Goal: Task Accomplishment & Management: Manage account settings

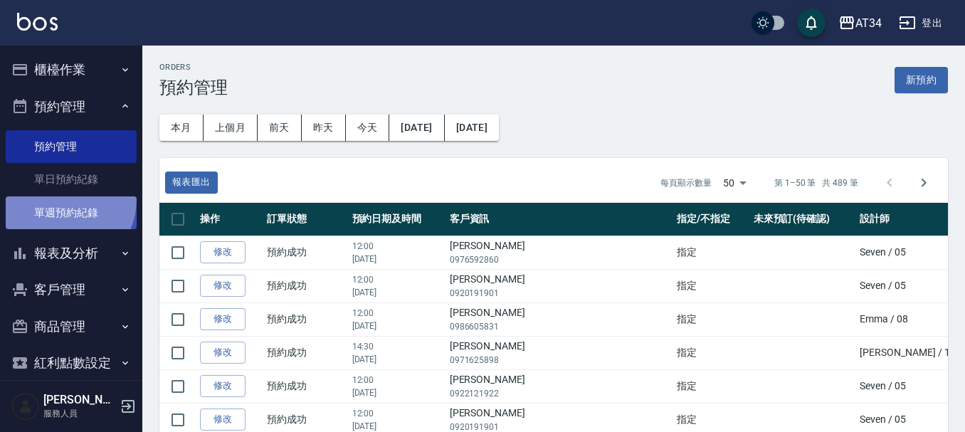
click at [57, 198] on link "單週預約紀錄" at bounding box center [71, 212] width 131 height 33
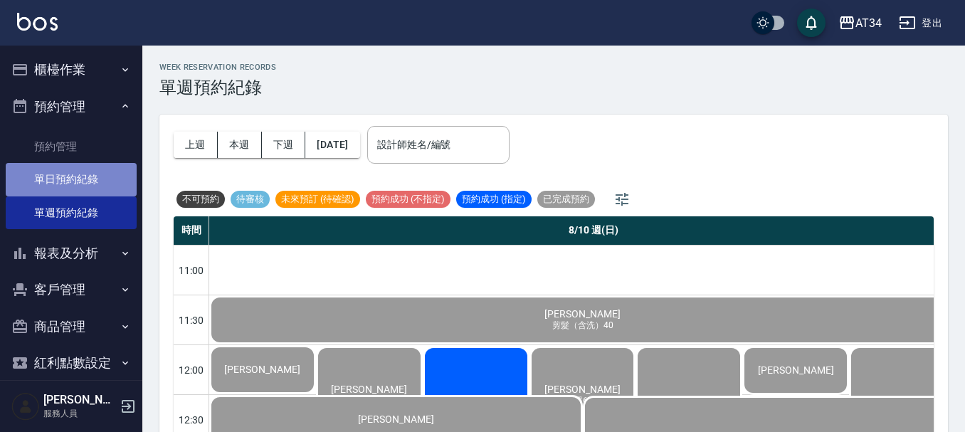
click at [73, 179] on link "單日預約紀錄" at bounding box center [71, 179] width 131 height 33
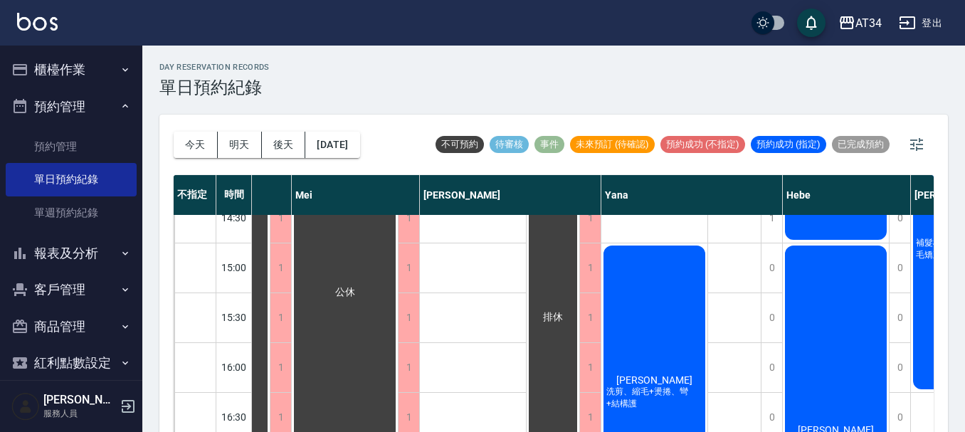
scroll to position [285, 632]
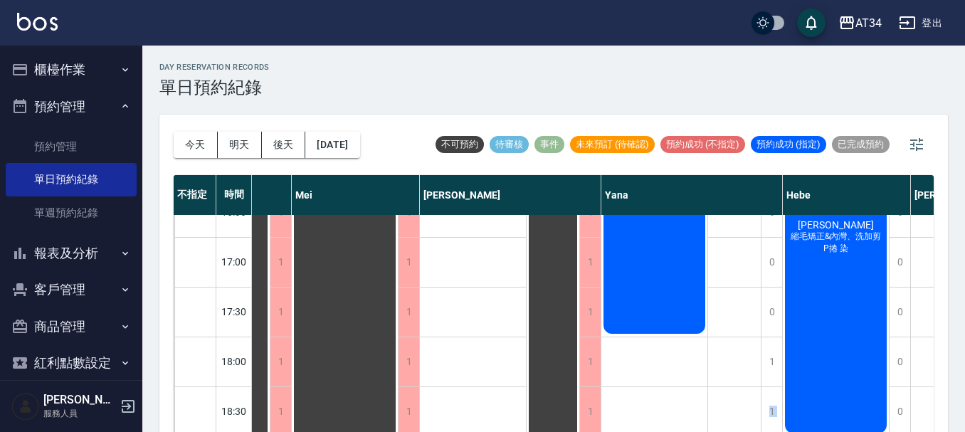
drag, startPoint x: 635, startPoint y: 420, endPoint x: 714, endPoint y: 427, distance: 79.2
click at [714, 427] on div "不指定 時間 Gina Wendy Seven annie Randol Mei Emily Yana Hebe Emma 11:00 11:30 12:00…" at bounding box center [554, 304] width 760 height 259
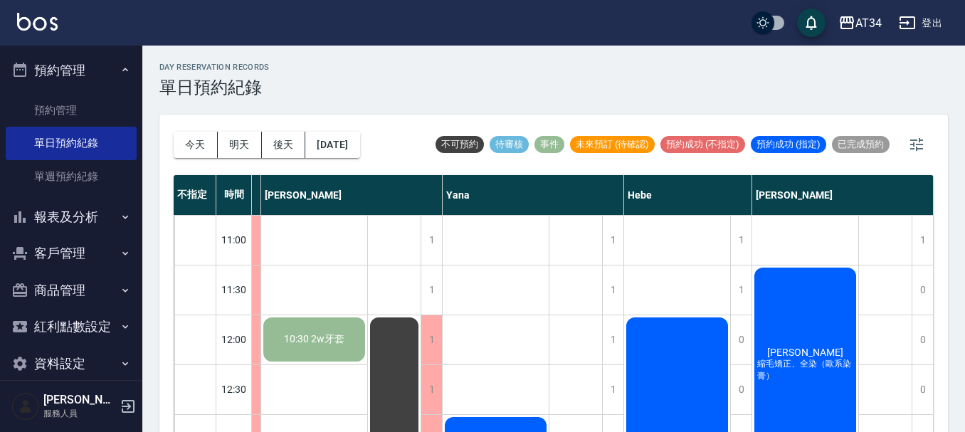
scroll to position [55, 0]
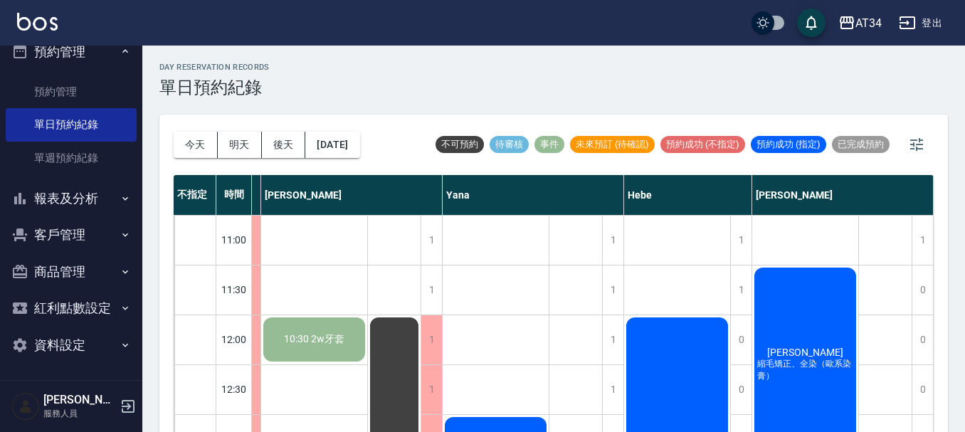
click at [56, 189] on button "報表及分析" at bounding box center [71, 198] width 131 height 37
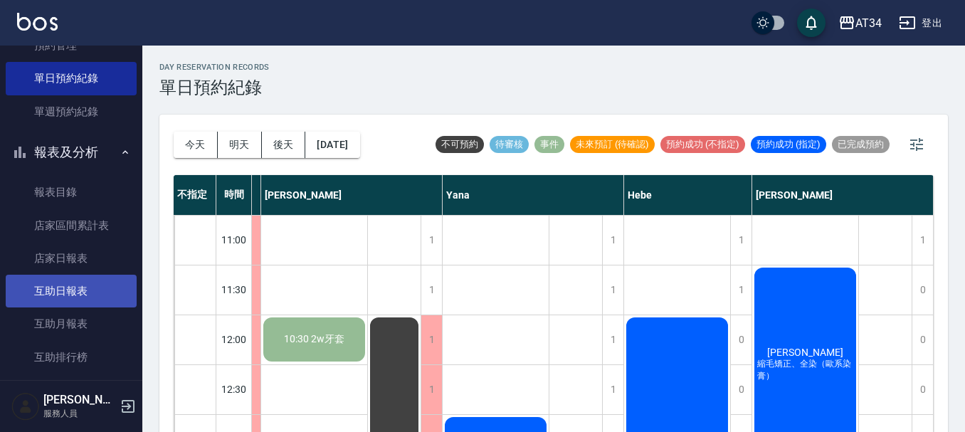
scroll to position [126, 0]
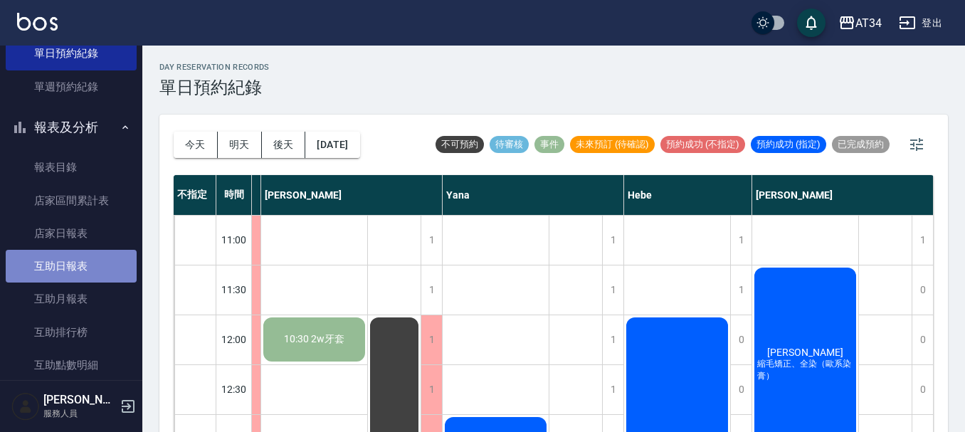
click at [83, 258] on link "互助日報表" at bounding box center [71, 266] width 131 height 33
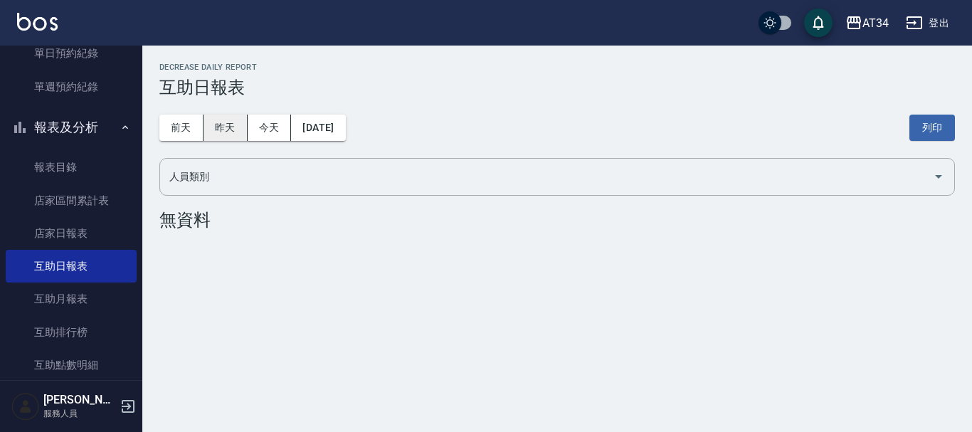
click at [215, 133] on button "昨天" at bounding box center [225, 128] width 44 height 26
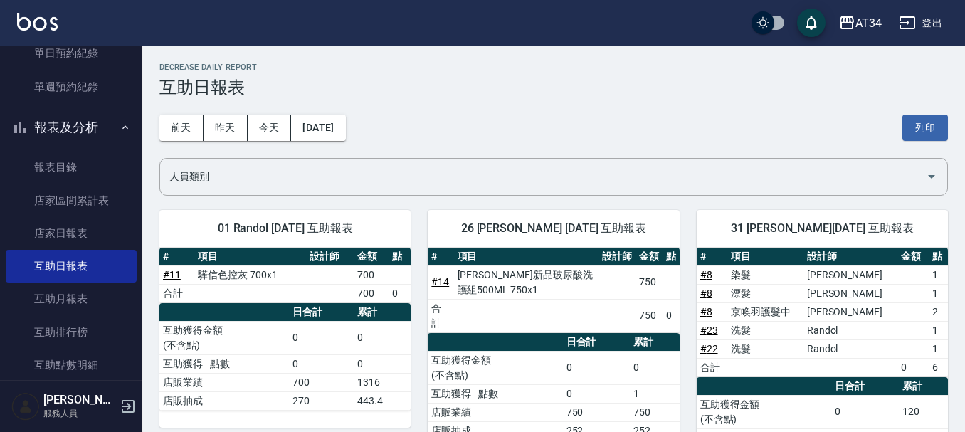
click at [88, 130] on button "報表及分析" at bounding box center [71, 127] width 131 height 37
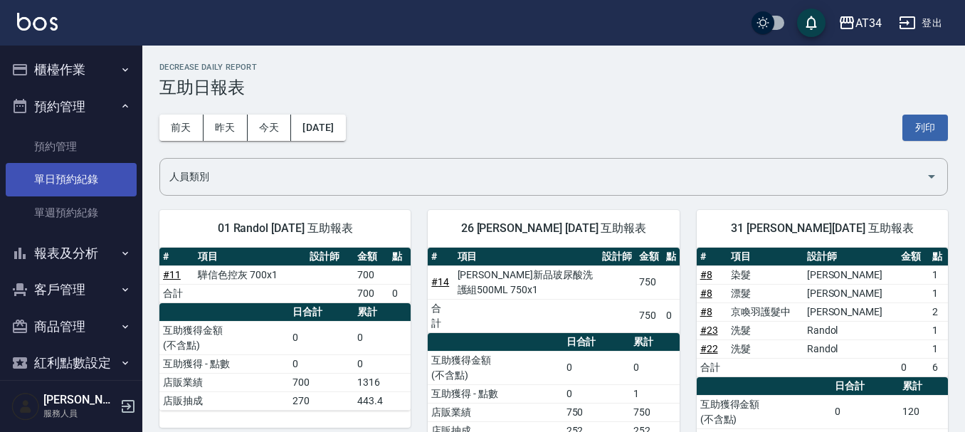
click at [100, 187] on link "單日預約紀錄" at bounding box center [71, 179] width 131 height 33
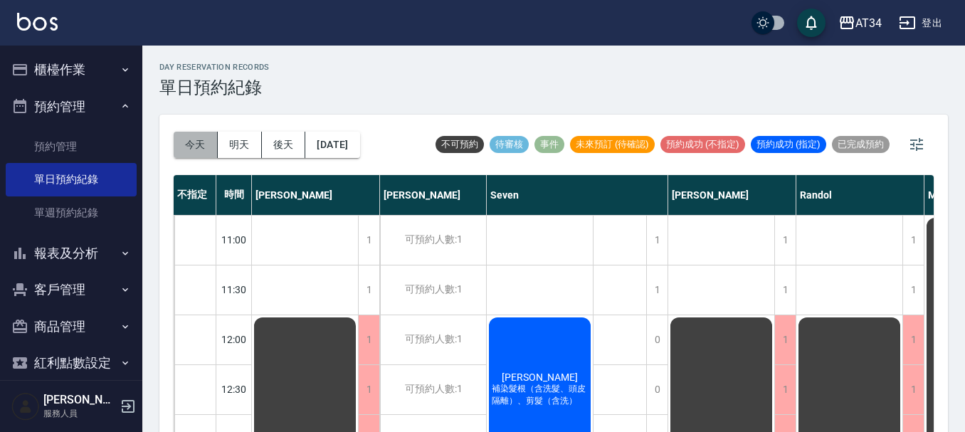
click at [186, 147] on button "今天" at bounding box center [196, 145] width 44 height 26
click at [921, 137] on icon "button" at bounding box center [916, 144] width 17 height 17
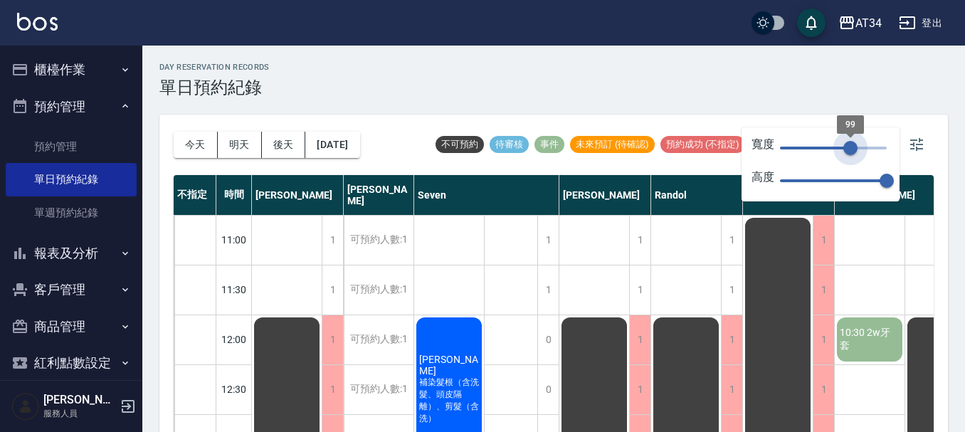
type input "98"
drag, startPoint x: 889, startPoint y: 145, endPoint x: 849, endPoint y: 155, distance: 40.4
click at [849, 155] on span "99" at bounding box center [850, 148] width 14 height 14
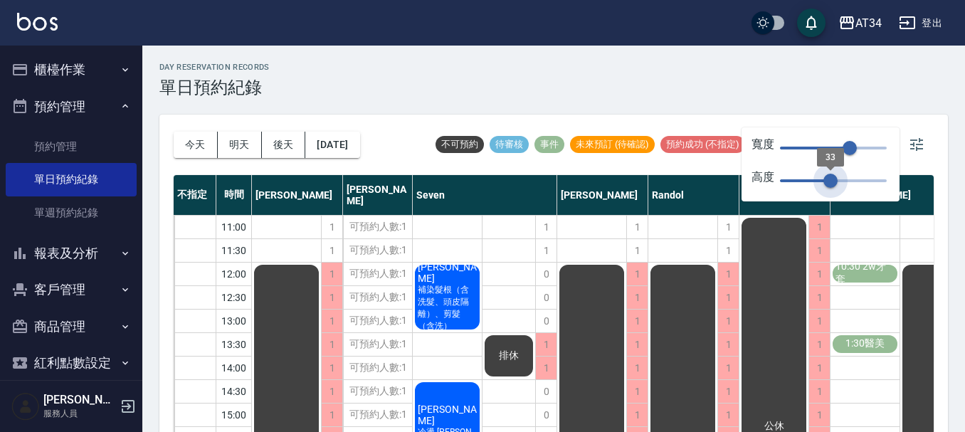
type input "26"
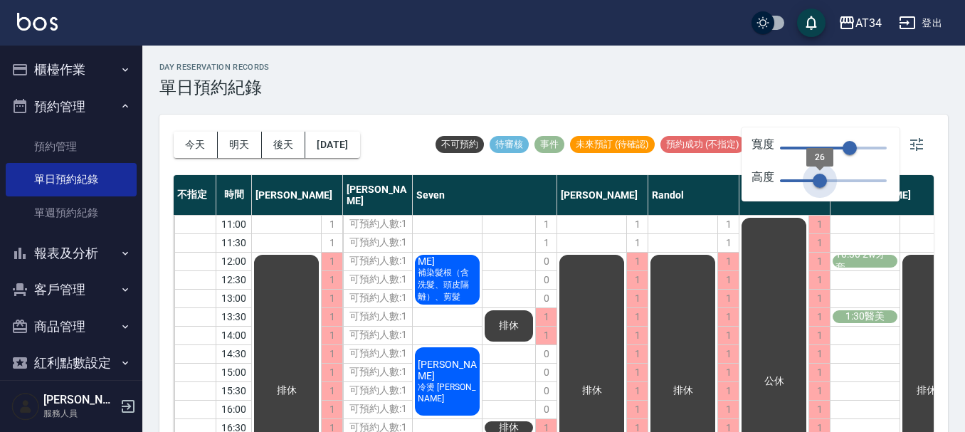
drag, startPoint x: 883, startPoint y: 181, endPoint x: 819, endPoint y: 186, distance: 64.3
click at [819, 186] on span "26" at bounding box center [819, 181] width 14 height 14
click at [914, 141] on icon "button" at bounding box center [916, 144] width 13 height 13
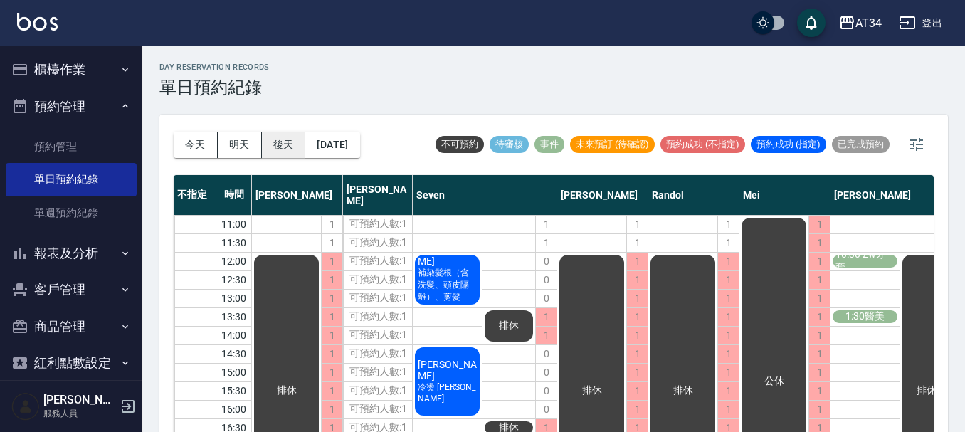
click at [297, 146] on button "後天" at bounding box center [284, 145] width 44 height 26
click at [323, 146] on div at bounding box center [482, 216] width 965 height 432
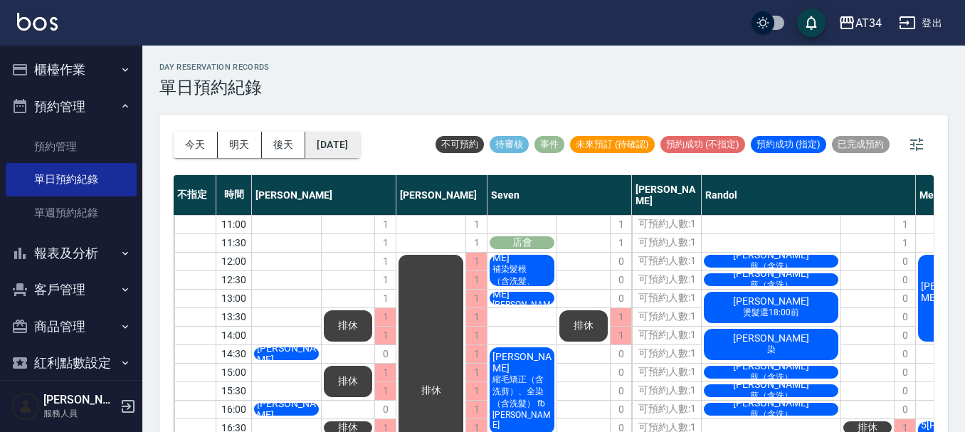
click at [336, 152] on button "2025/08/16" at bounding box center [332, 145] width 54 height 26
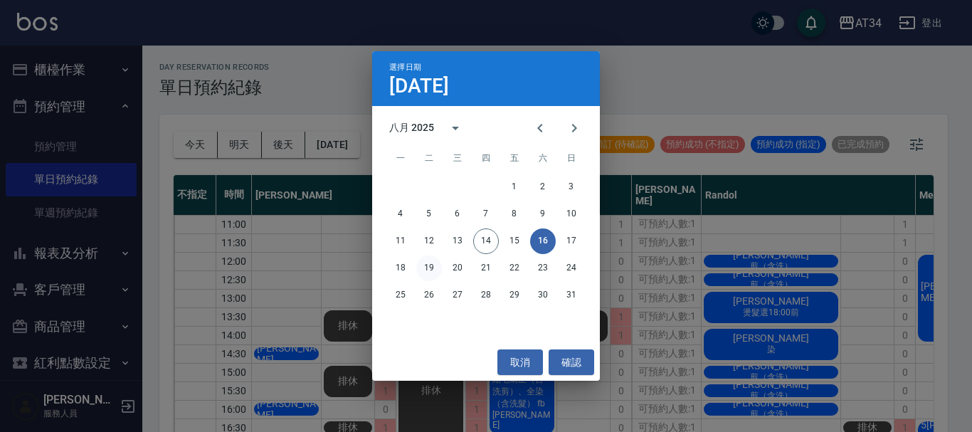
click at [420, 269] on button "19" at bounding box center [429, 268] width 26 height 26
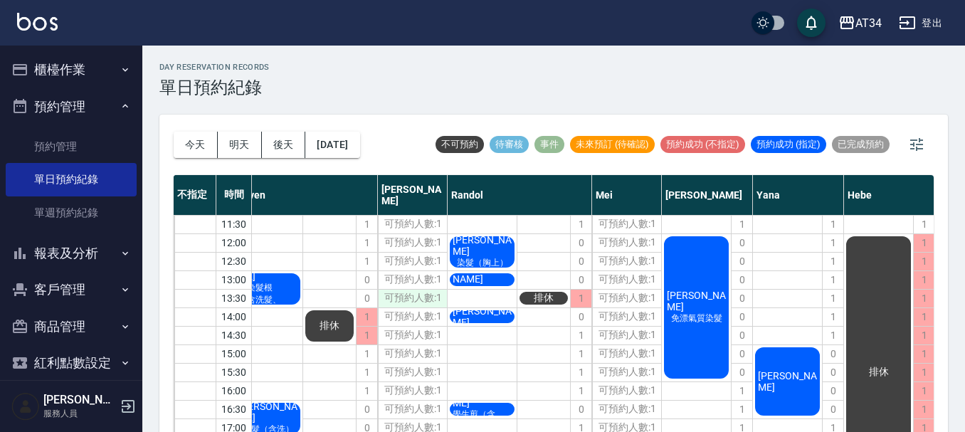
scroll to position [0, 179]
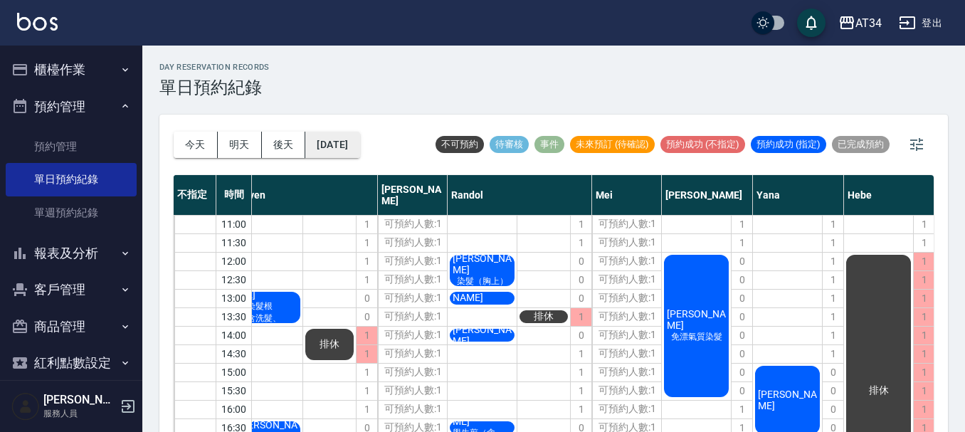
click at [346, 145] on button "2025/08/19" at bounding box center [332, 145] width 54 height 26
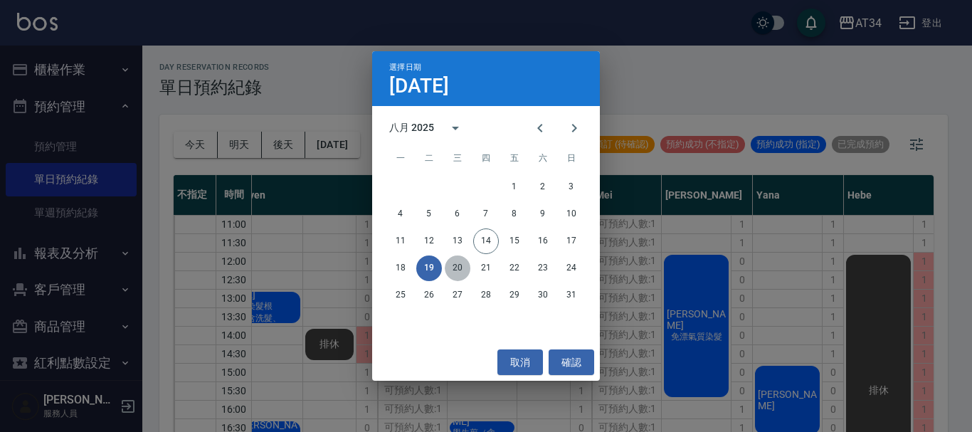
click at [456, 262] on button "20" at bounding box center [458, 268] width 26 height 26
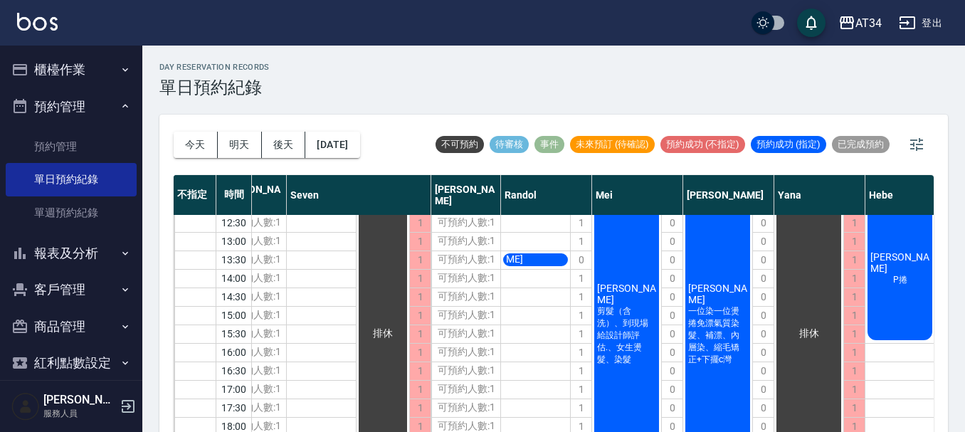
scroll to position [0, 179]
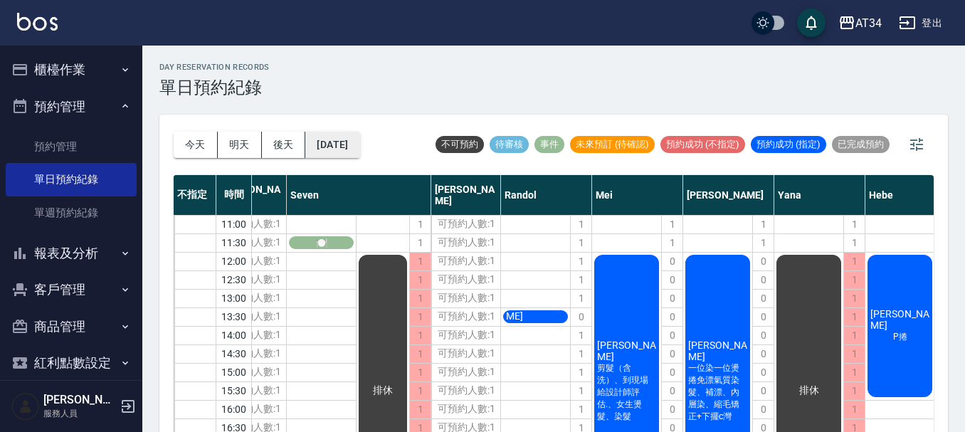
click at [319, 142] on button "2025/08/20" at bounding box center [332, 145] width 54 height 26
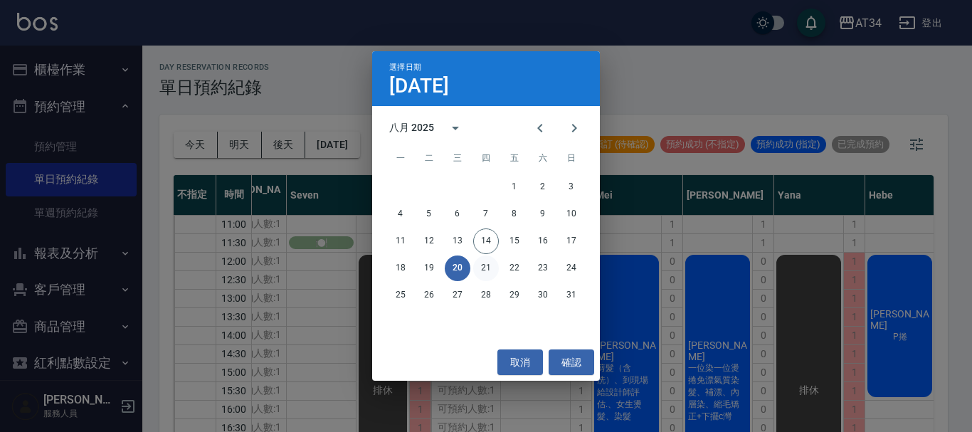
click at [476, 274] on button "21" at bounding box center [486, 268] width 26 height 26
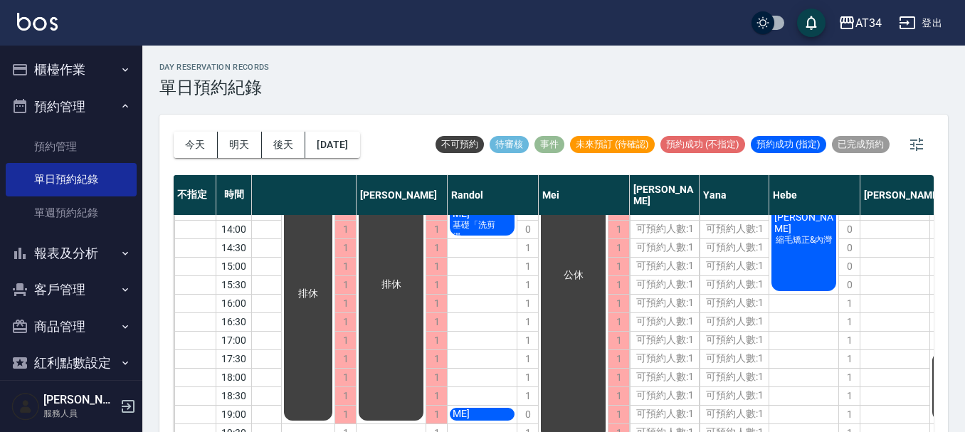
scroll to position [125, 179]
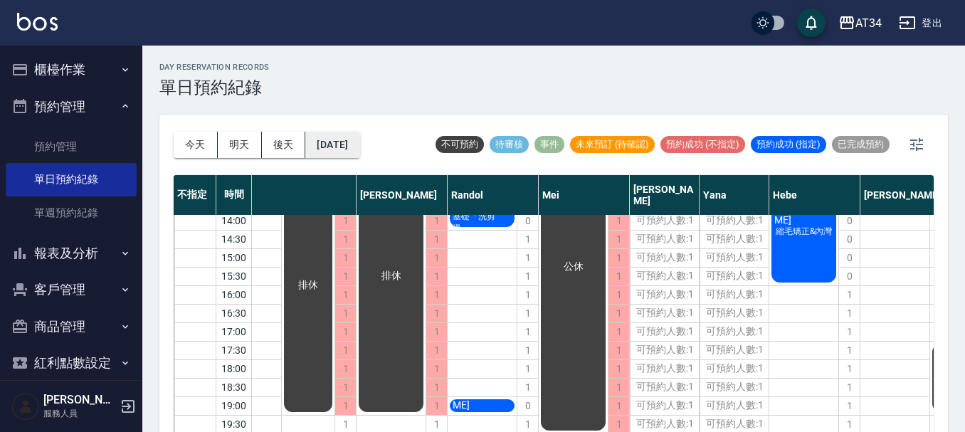
click at [359, 140] on button "2025/08/21" at bounding box center [332, 145] width 54 height 26
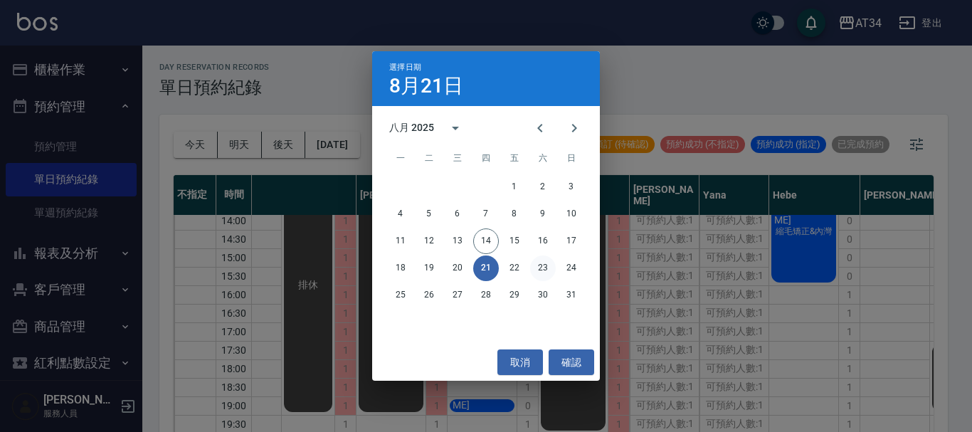
click at [546, 262] on button "23" at bounding box center [543, 268] width 26 height 26
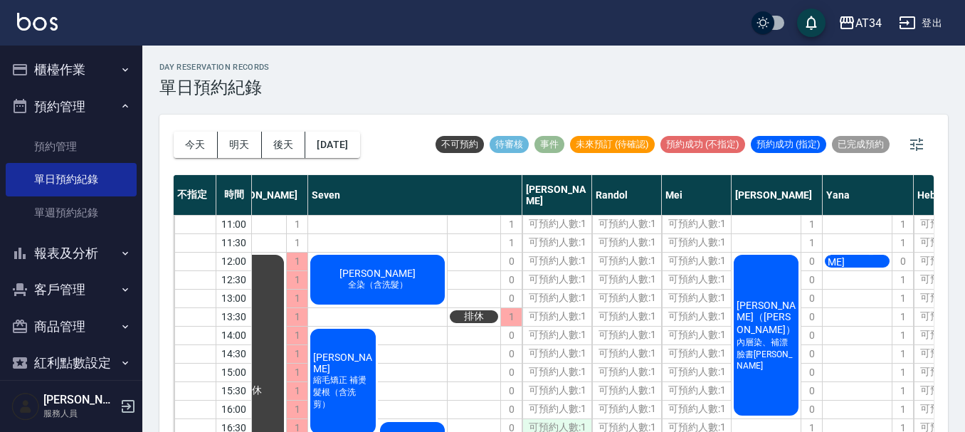
scroll to position [125, 179]
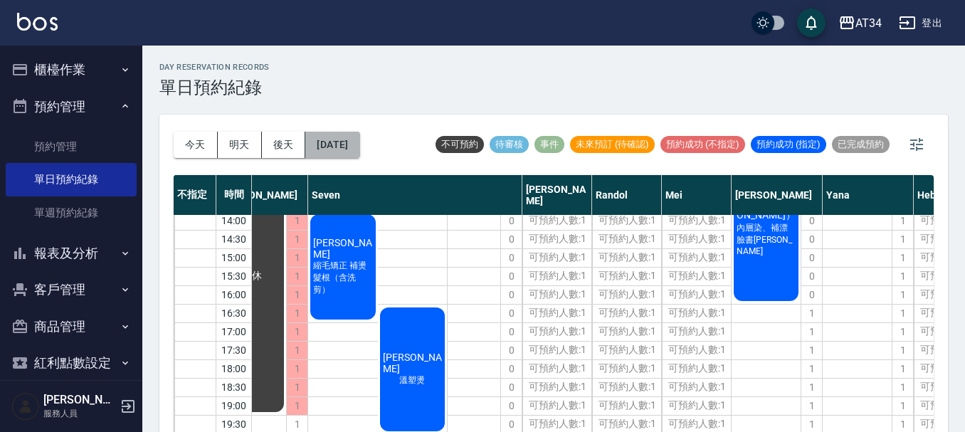
click at [341, 144] on button "2025/08/23" at bounding box center [332, 145] width 54 height 26
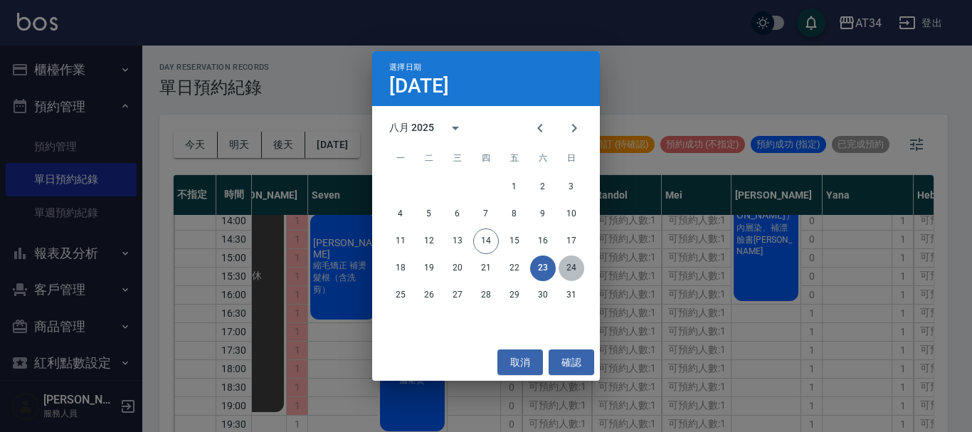
click at [563, 267] on button "24" at bounding box center [571, 268] width 26 height 26
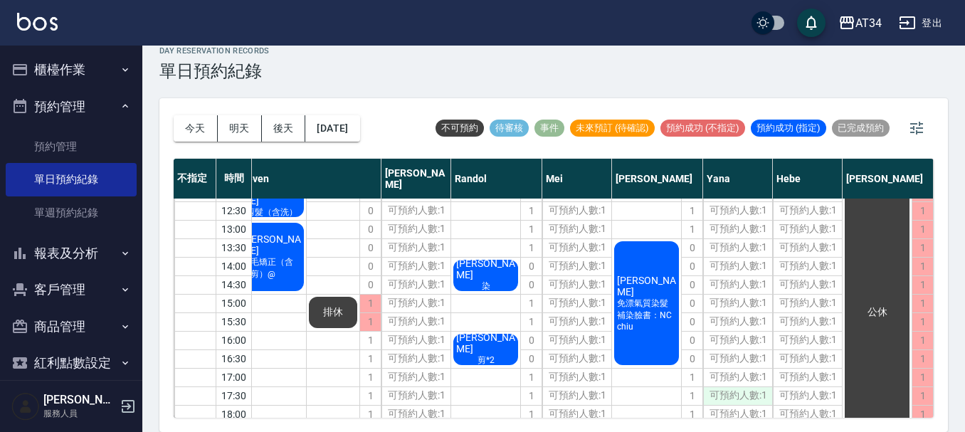
scroll to position [125, 179]
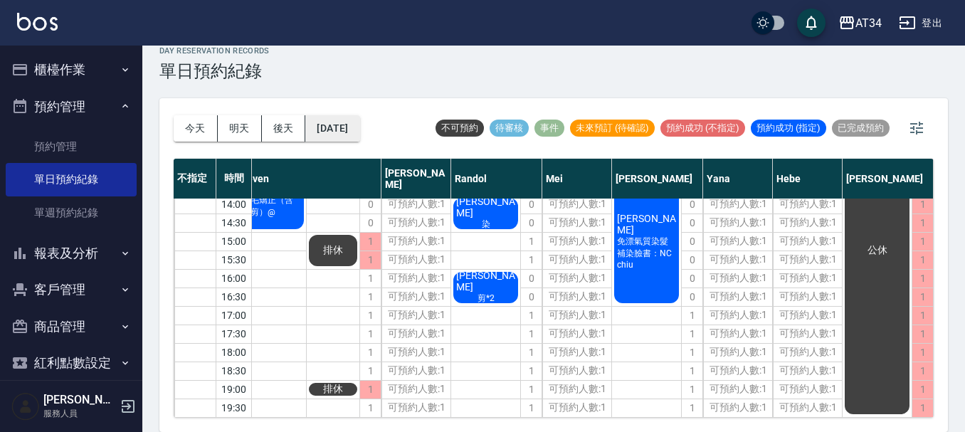
click at [337, 138] on button "2025/08/24" at bounding box center [332, 128] width 54 height 26
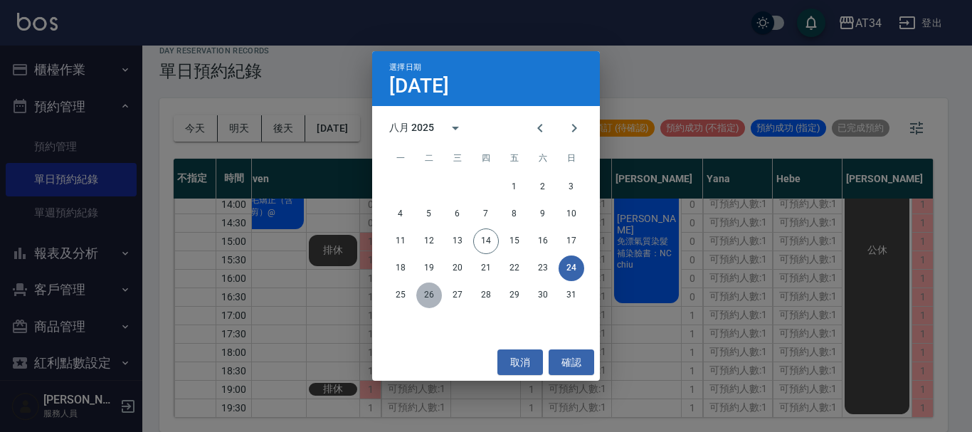
click at [420, 297] on button "26" at bounding box center [429, 295] width 26 height 26
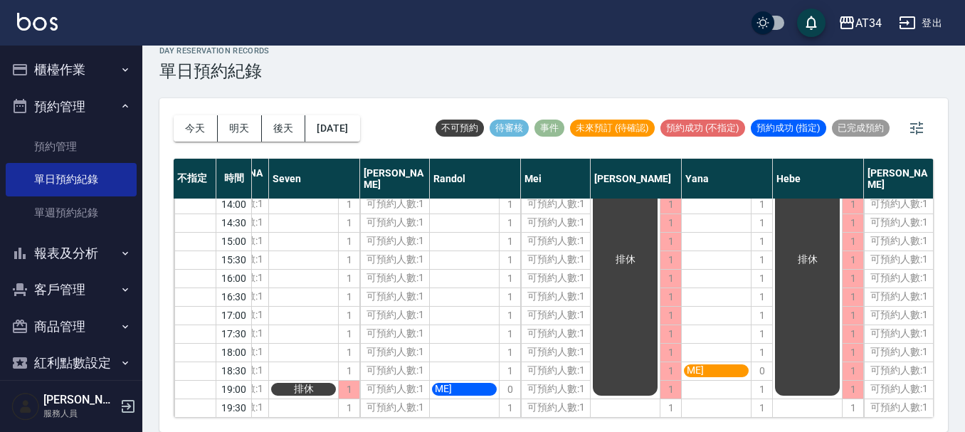
scroll to position [0, 151]
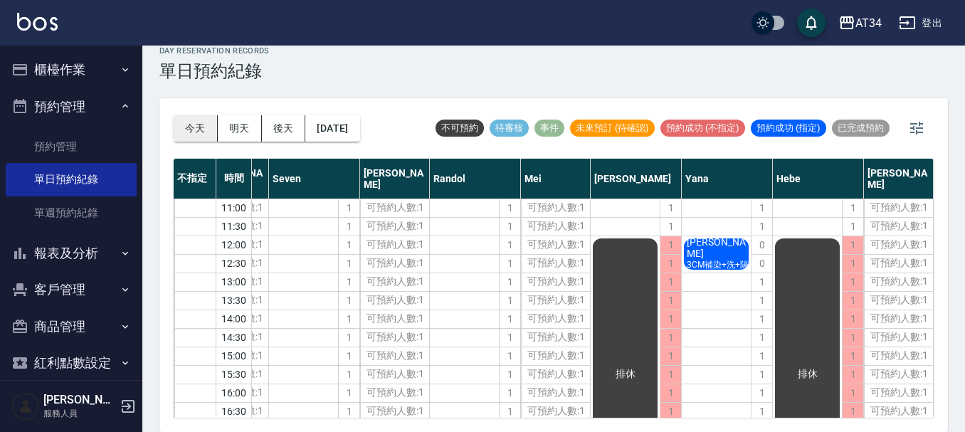
click at [175, 123] on button "今天" at bounding box center [196, 128] width 44 height 26
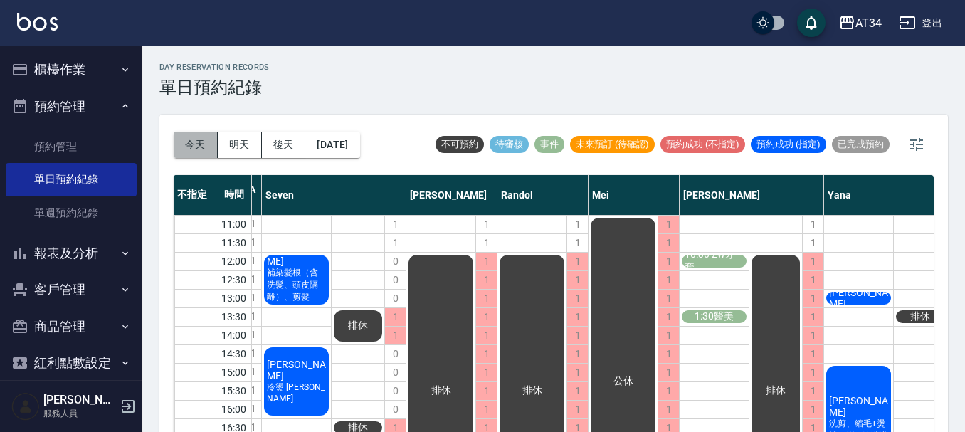
click at [186, 147] on button "今天" at bounding box center [196, 145] width 44 height 26
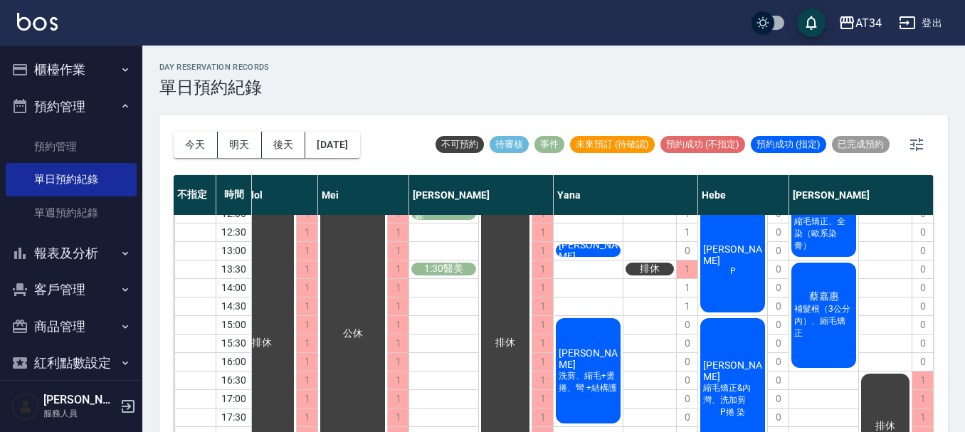
scroll to position [125, 428]
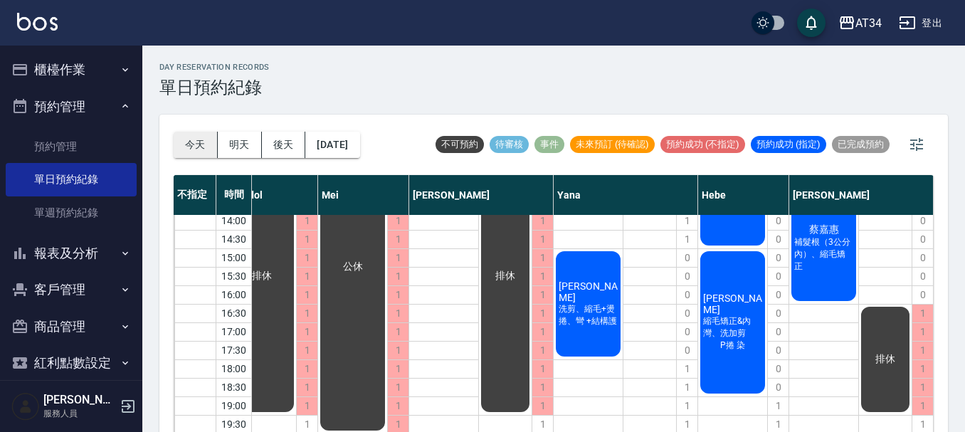
click at [199, 142] on button "今天" at bounding box center [196, 145] width 44 height 26
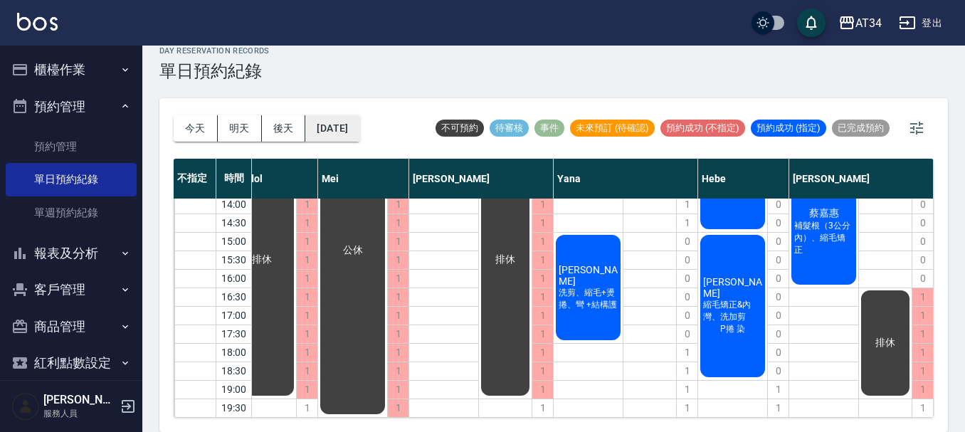
click at [359, 136] on button "[DATE]" at bounding box center [332, 128] width 54 height 26
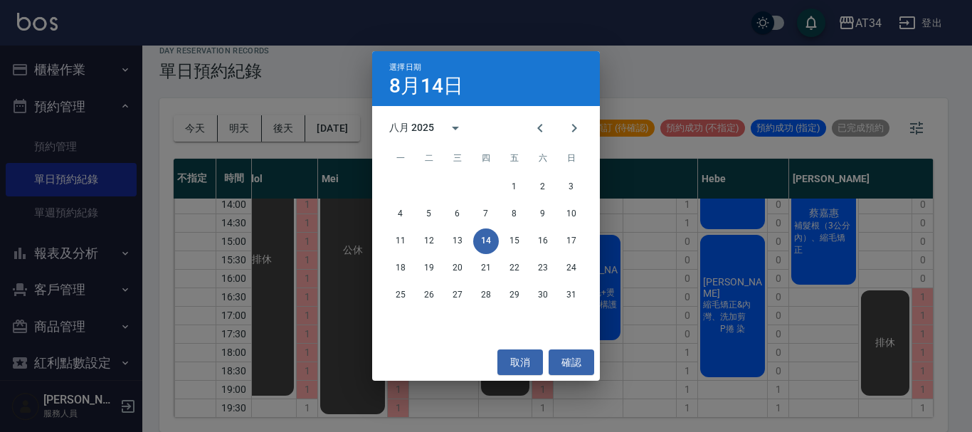
click at [620, 68] on div "選擇日期 8月14日 八月 2025 一 二 三 四 五 六 日 1 2 3 4 5 6 7 8 9 10 11 12 13 14 15 16 17 18 1…" at bounding box center [486, 216] width 972 height 432
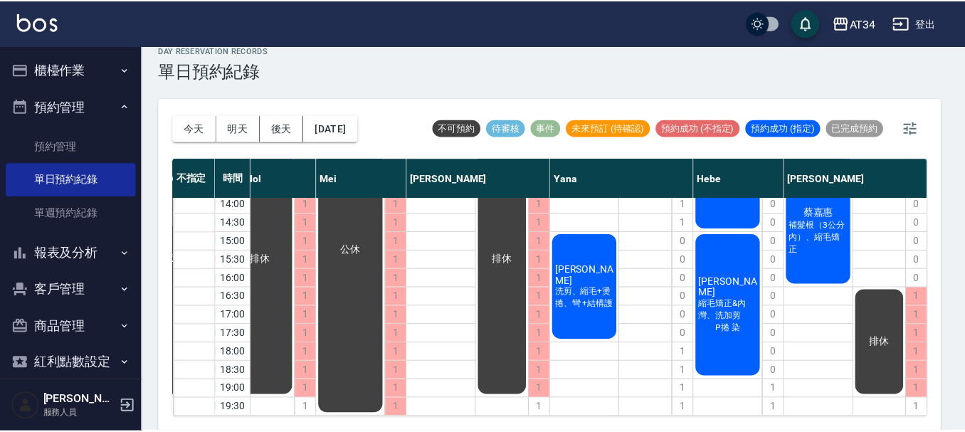
scroll to position [125, 421]
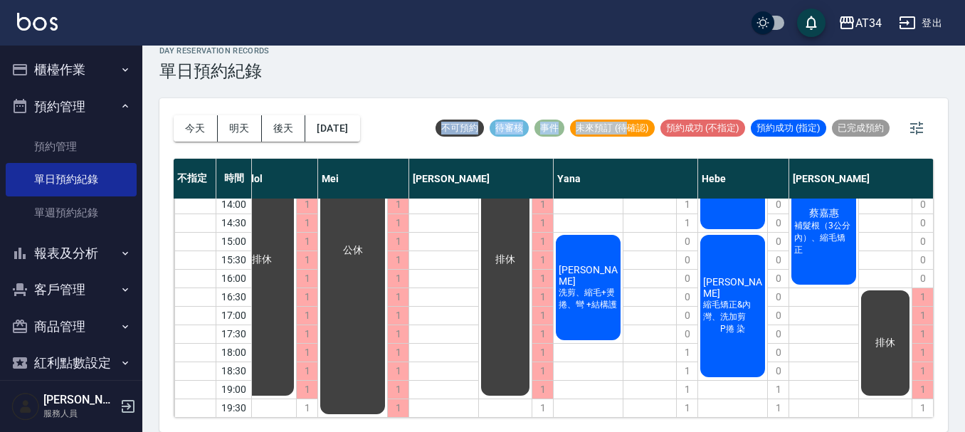
drag, startPoint x: 625, startPoint y: 61, endPoint x: 625, endPoint y: 87, distance: 25.6
click at [625, 87] on div "day Reservation records 單日預約紀錄 今天 明天 後天 2025/08/14 不可預約 待審核 事件 未來預訂 (待確認) 預約成功 …" at bounding box center [553, 230] width 822 height 403
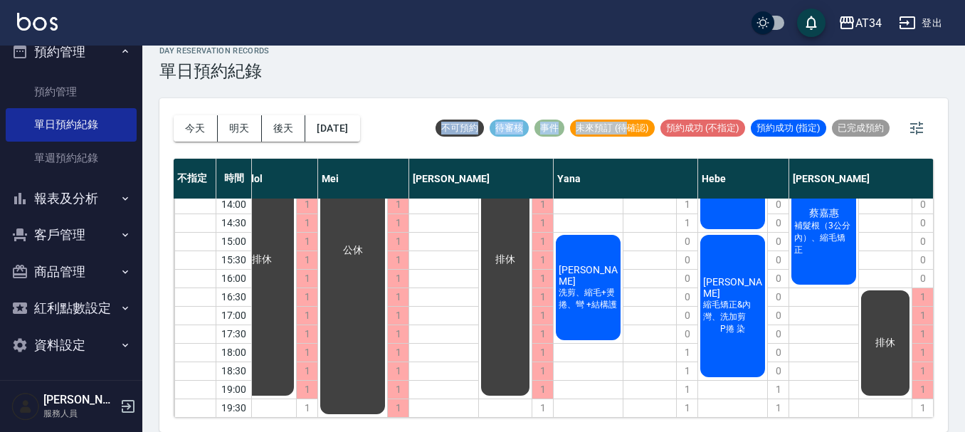
click at [584, 58] on div "day Reservation records 單日預約紀錄" at bounding box center [553, 63] width 788 height 35
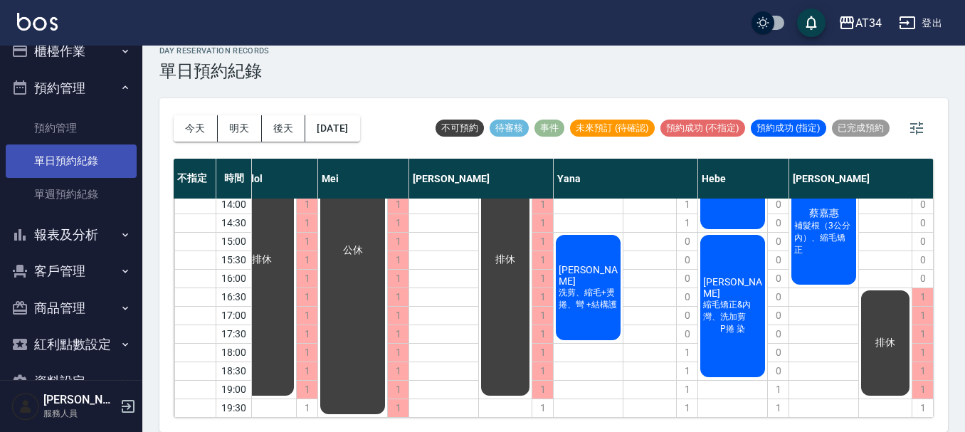
scroll to position [0, 0]
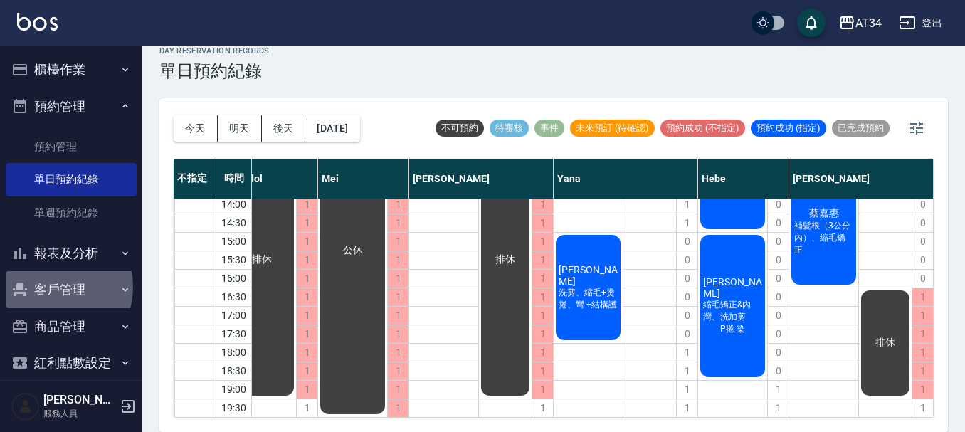
click at [51, 287] on button "客戶管理" at bounding box center [71, 289] width 131 height 37
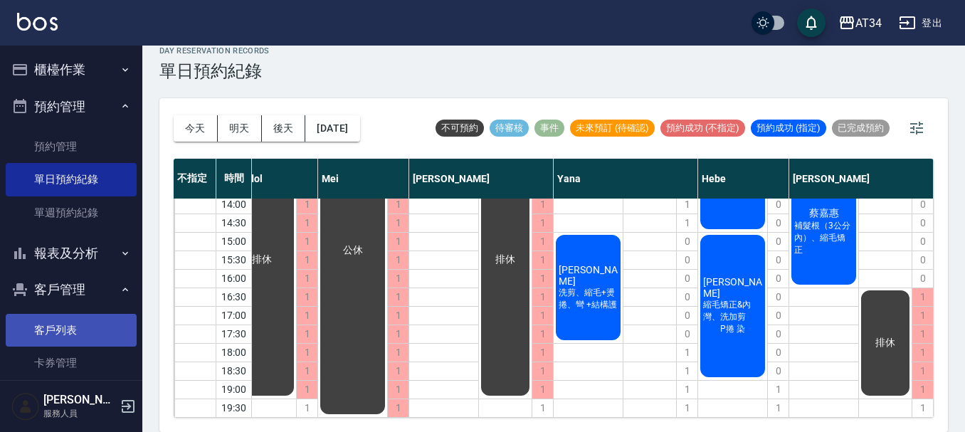
click at [52, 321] on link "客戶列表" at bounding box center [71, 330] width 131 height 33
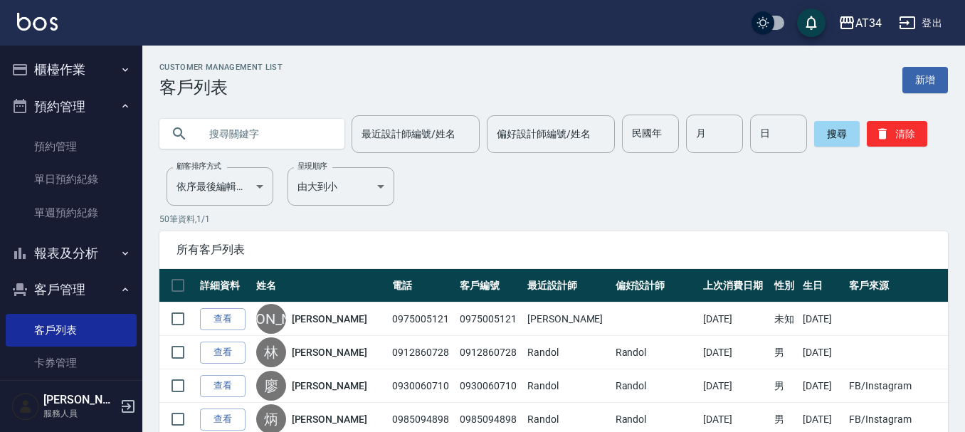
click at [241, 145] on input "text" at bounding box center [266, 134] width 134 height 38
type input "a"
type input "明儀"
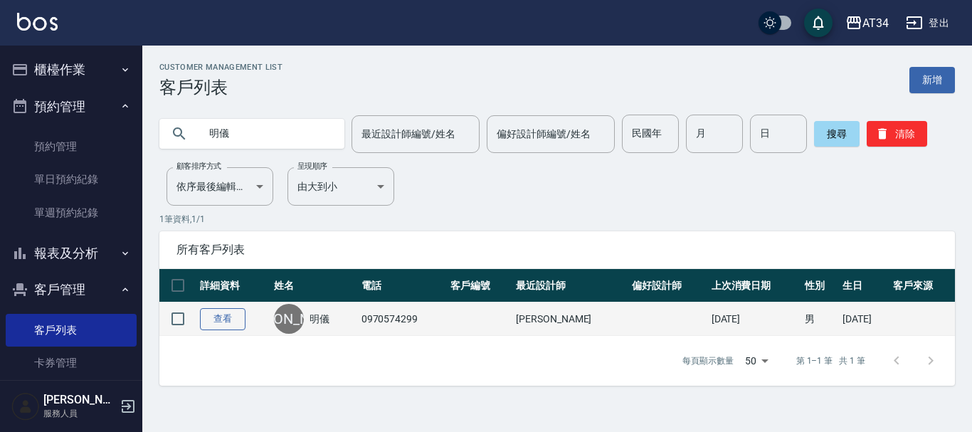
click at [225, 320] on link "查看" at bounding box center [223, 319] width 46 height 22
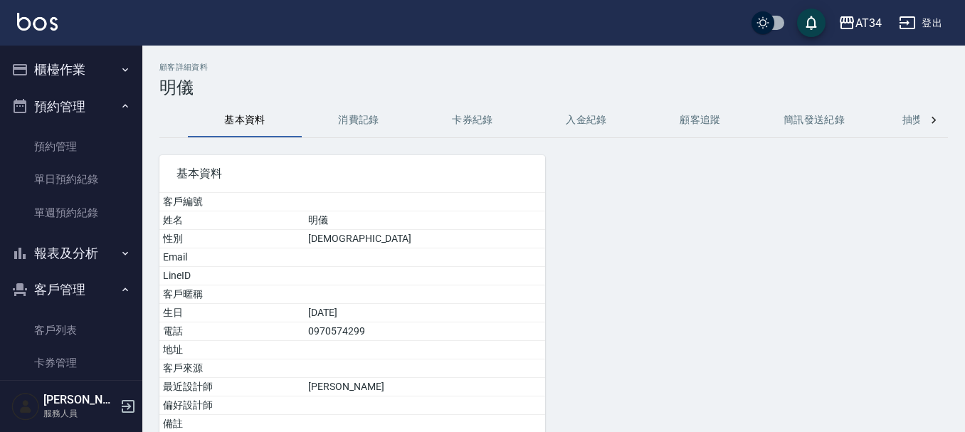
click at [351, 118] on button "消費記錄" at bounding box center [359, 120] width 114 height 34
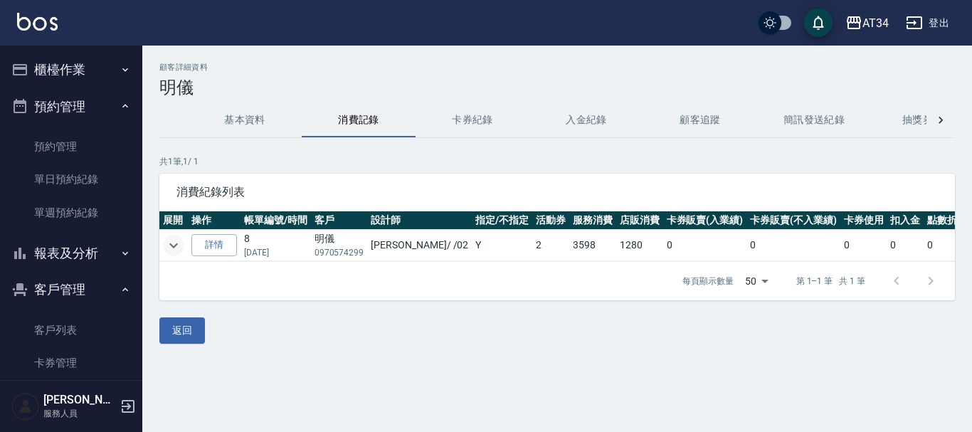
click at [173, 244] on icon "expand row" at bounding box center [173, 245] width 17 height 17
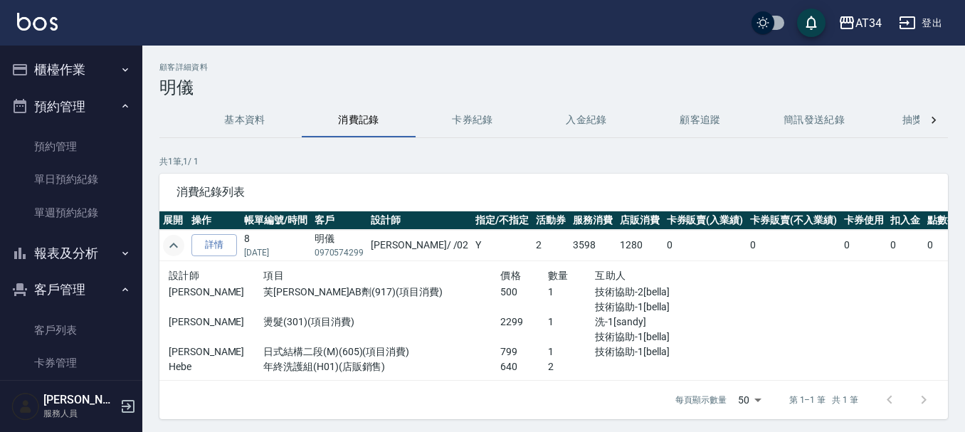
click at [178, 238] on icon "expand row" at bounding box center [173, 245] width 17 height 17
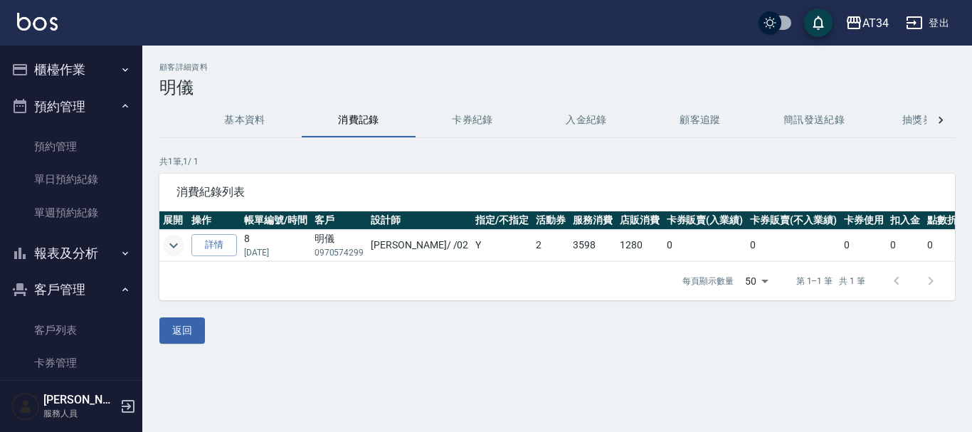
click at [80, 65] on button "櫃檯作業" at bounding box center [71, 69] width 131 height 37
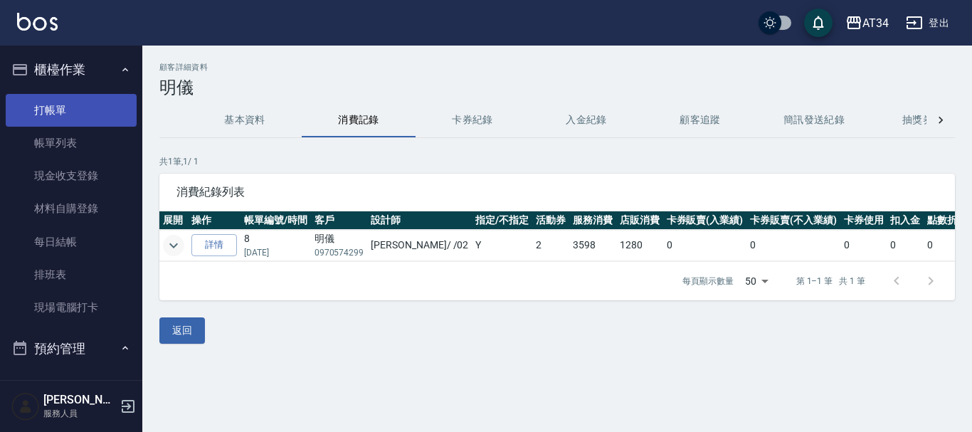
click at [80, 116] on link "打帳單" at bounding box center [71, 110] width 131 height 33
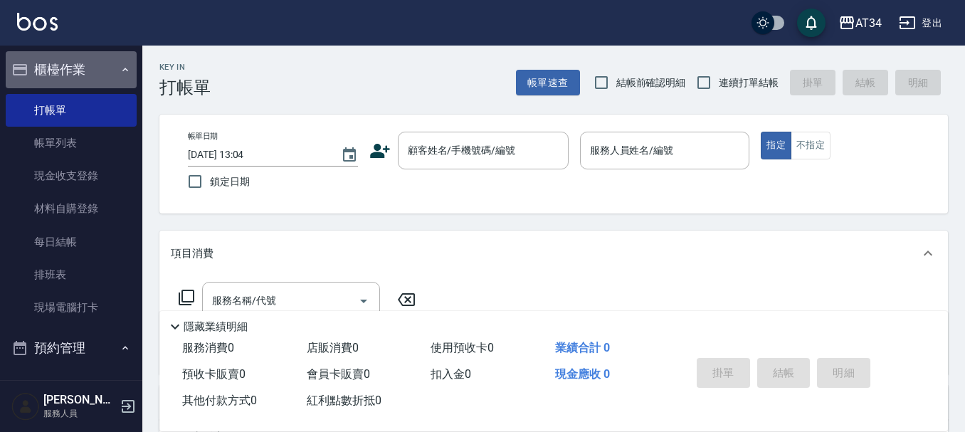
click at [71, 60] on button "櫃檯作業" at bounding box center [71, 69] width 131 height 37
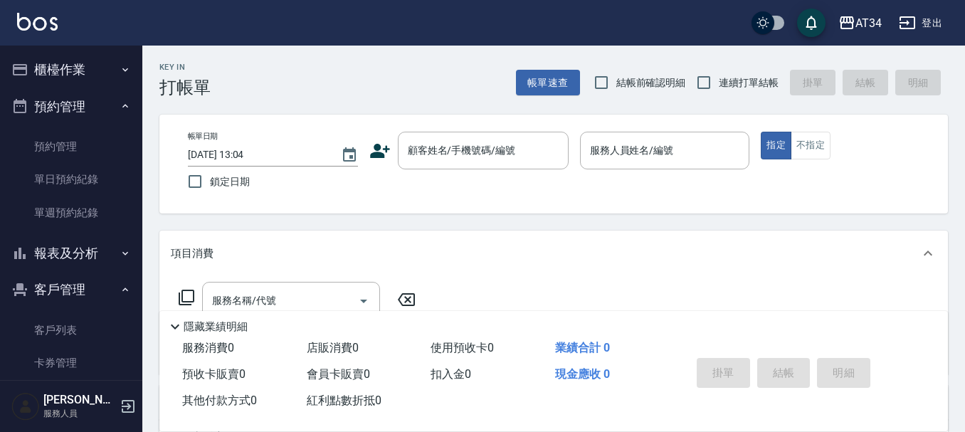
click at [78, 97] on button "預約管理" at bounding box center [71, 106] width 131 height 37
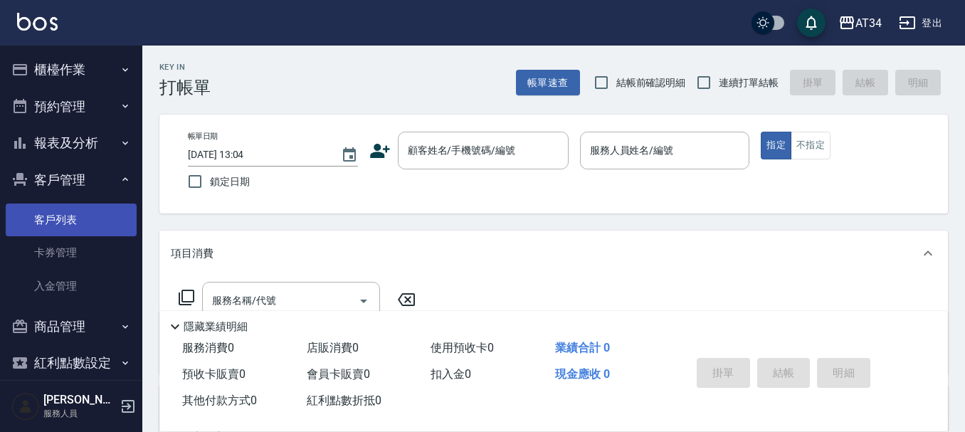
click at [56, 221] on link "客戶列表" at bounding box center [71, 219] width 131 height 33
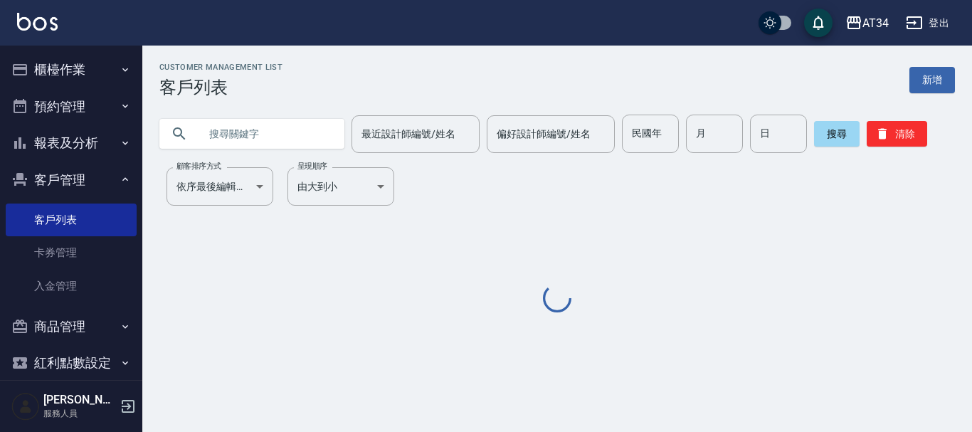
click at [243, 124] on input "text" at bounding box center [266, 134] width 134 height 38
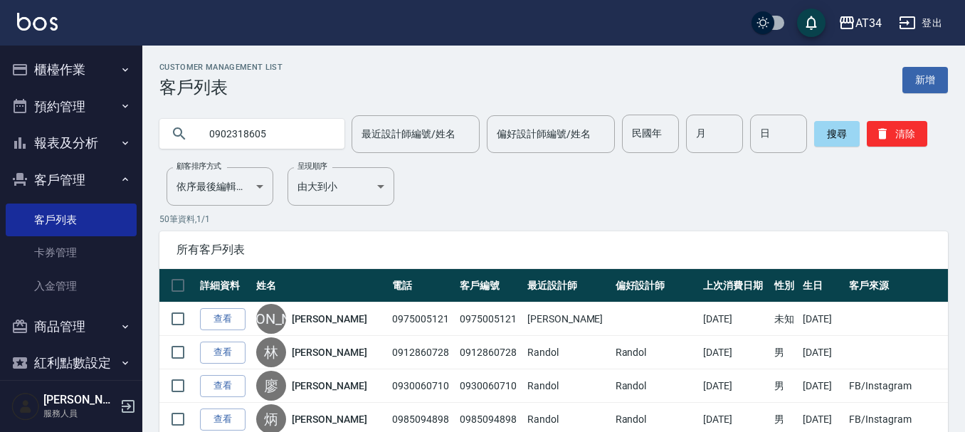
type input "0902318605"
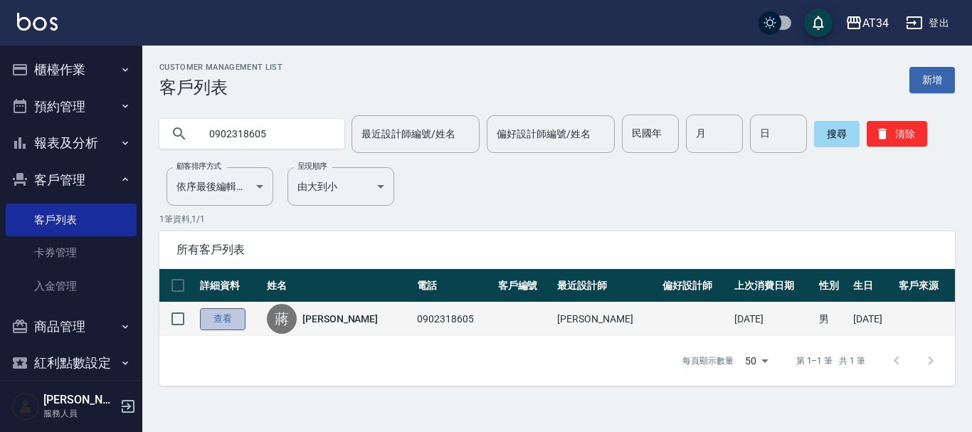
click at [239, 323] on link "查看" at bounding box center [223, 319] width 46 height 22
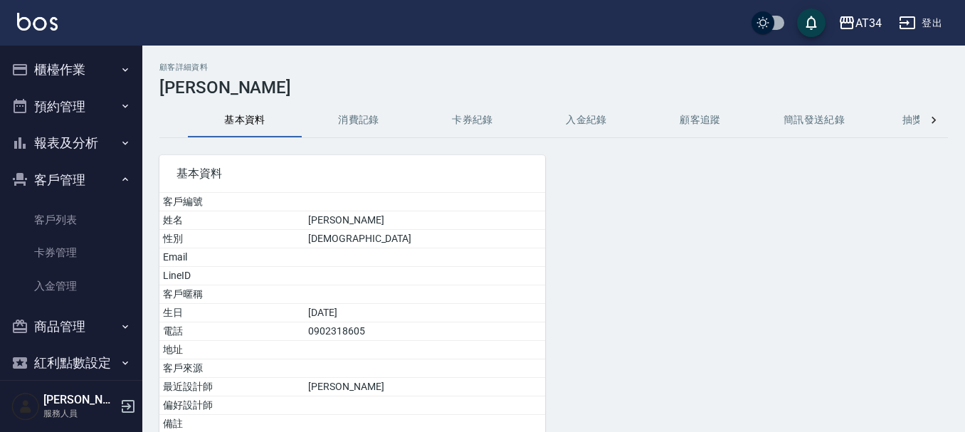
click at [388, 128] on button "消費記錄" at bounding box center [359, 120] width 114 height 34
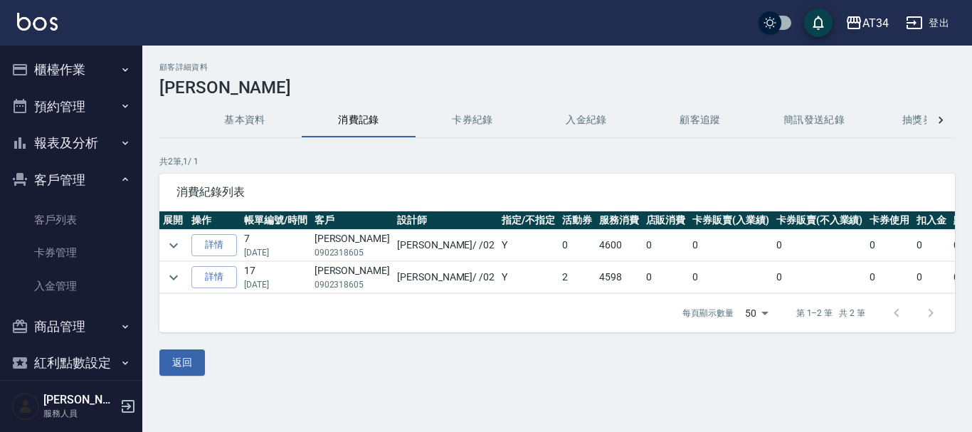
click at [184, 240] on td at bounding box center [173, 245] width 28 height 31
click at [168, 239] on icon "expand row" at bounding box center [173, 245] width 17 height 17
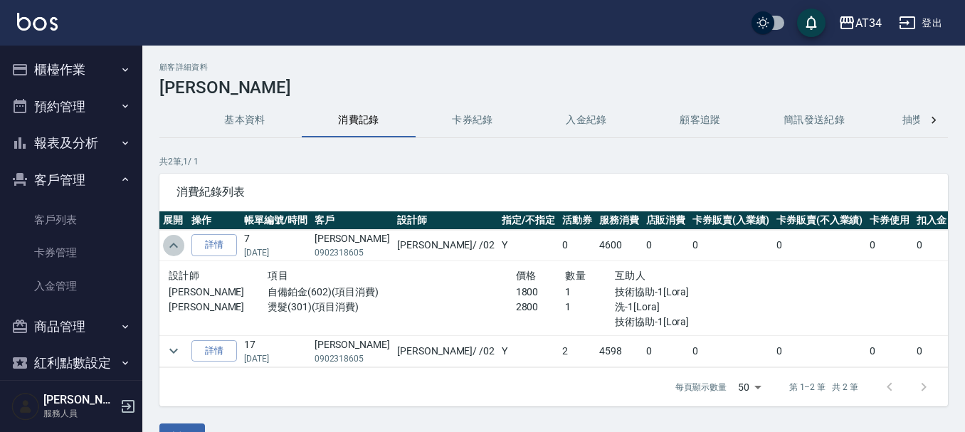
click at [168, 239] on icon "expand row" at bounding box center [173, 245] width 17 height 17
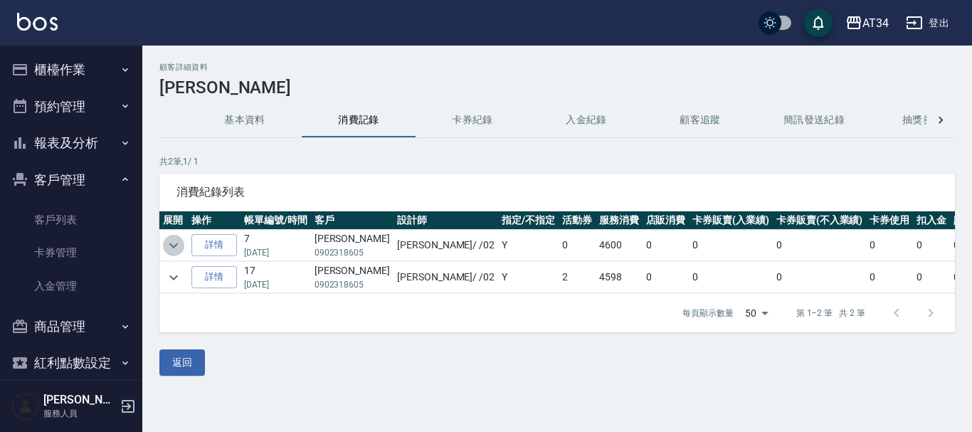
click at [168, 239] on icon "expand row" at bounding box center [173, 245] width 17 height 17
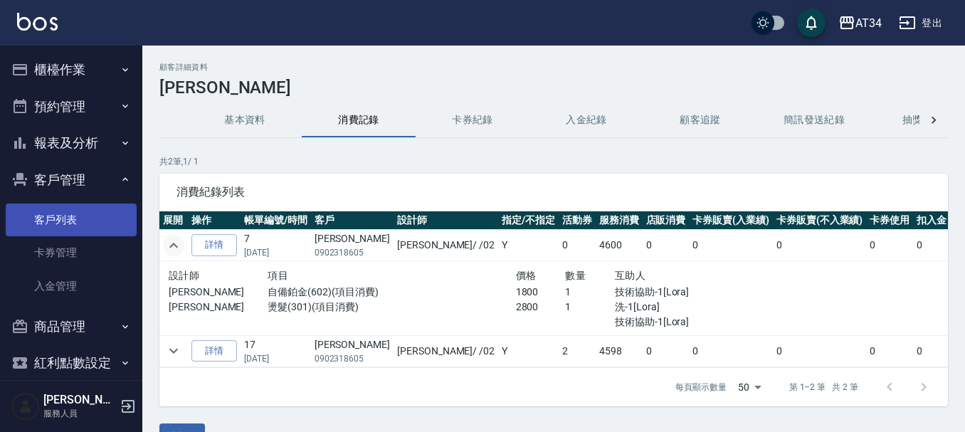
click at [83, 211] on link "客戶列表" at bounding box center [71, 219] width 131 height 33
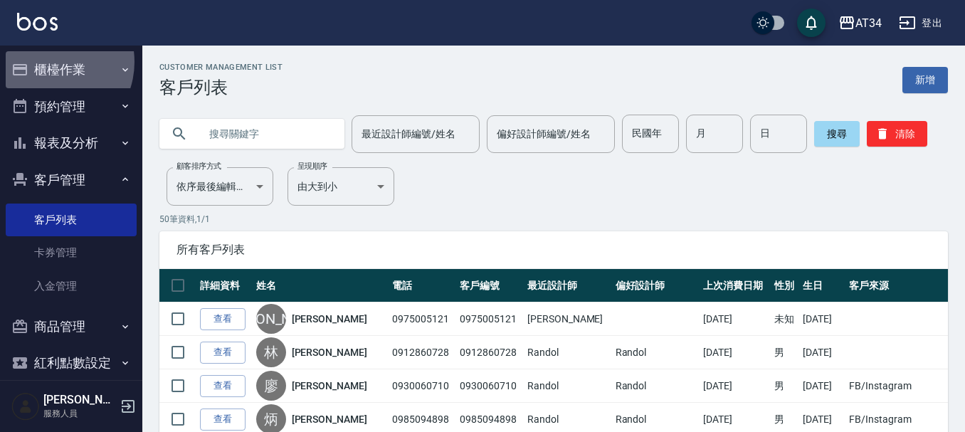
click at [48, 62] on button "櫃檯作業" at bounding box center [71, 69] width 131 height 37
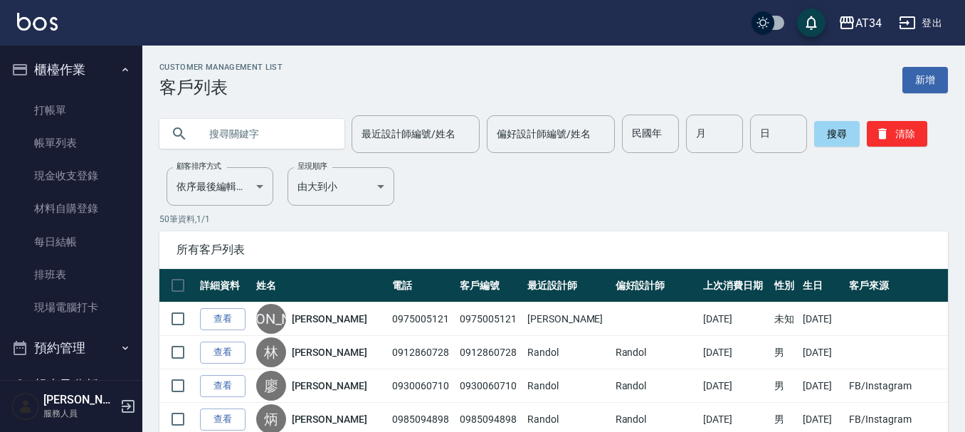
click at [48, 62] on button "櫃檯作業" at bounding box center [71, 69] width 131 height 37
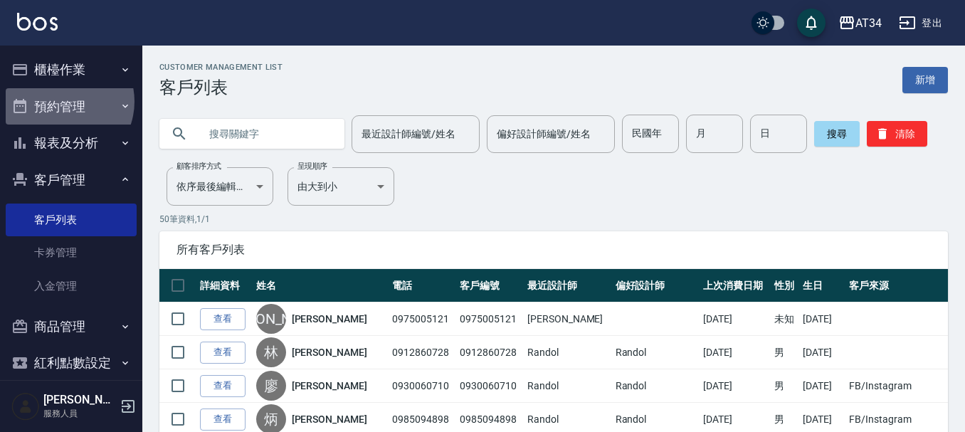
click at [60, 101] on button "預約管理" at bounding box center [71, 106] width 131 height 37
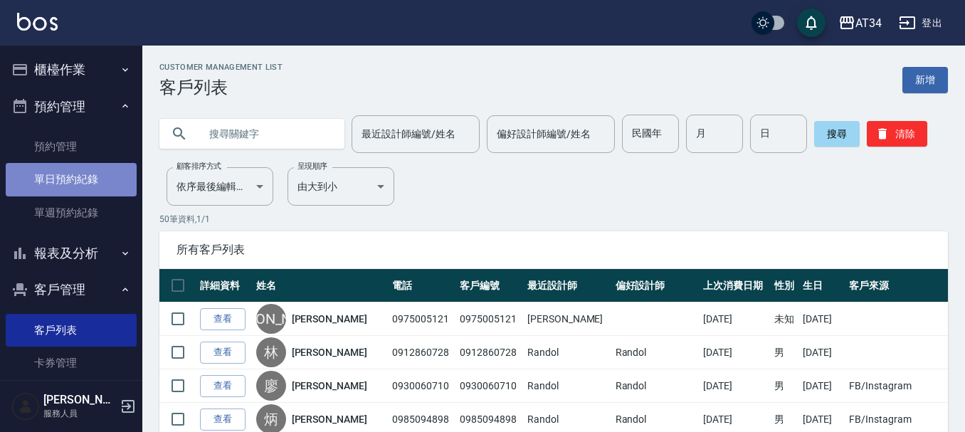
click at [83, 177] on link "單日預約紀錄" at bounding box center [71, 179] width 131 height 33
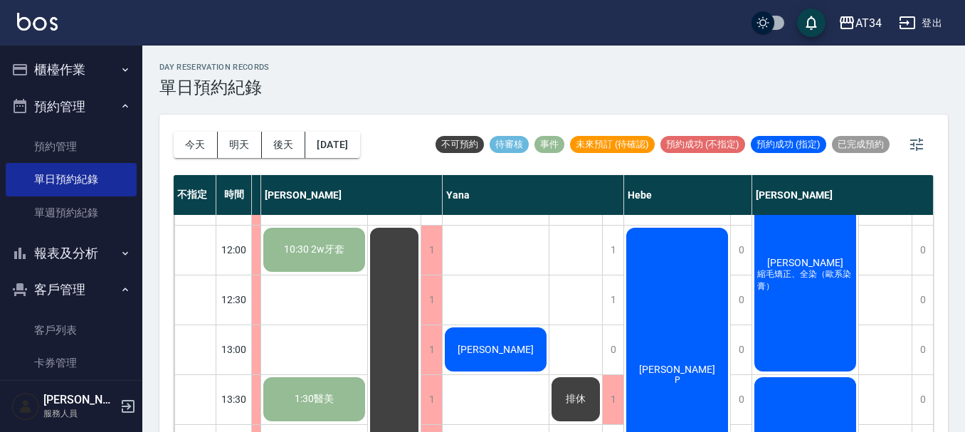
scroll to position [71, 798]
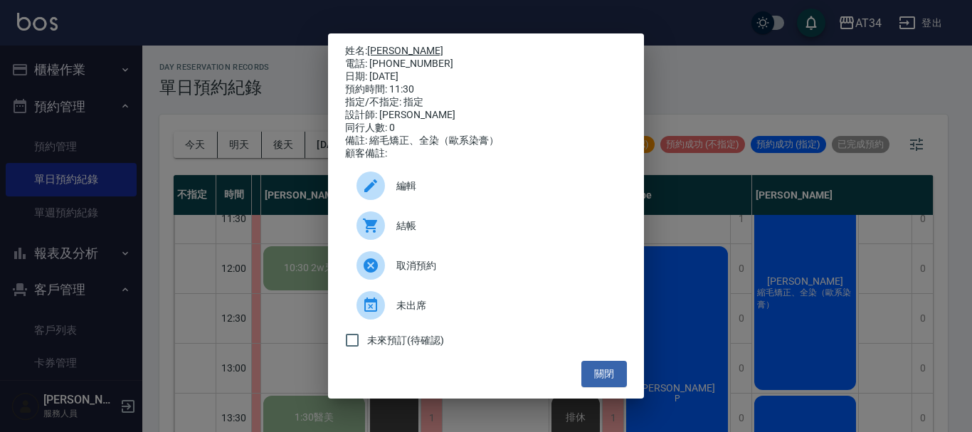
click at [380, 47] on link "[PERSON_NAME]" at bounding box center [405, 50] width 76 height 11
click at [598, 382] on button "關閉" at bounding box center [604, 374] width 46 height 26
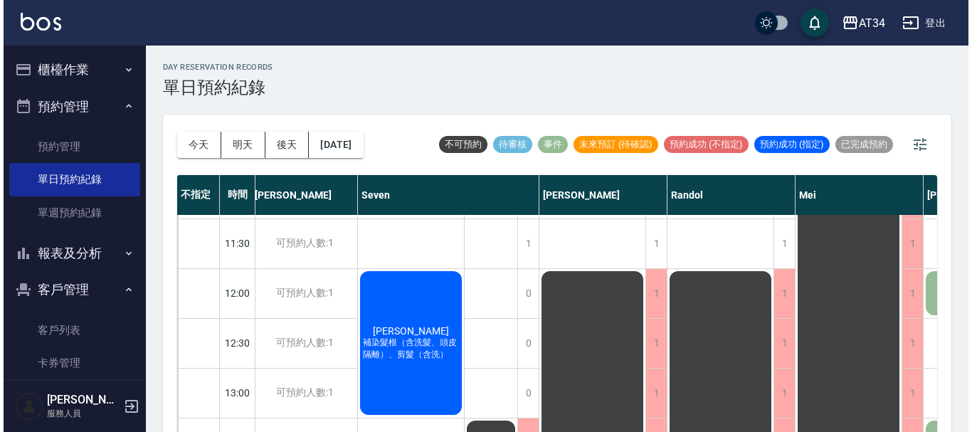
scroll to position [71, 132]
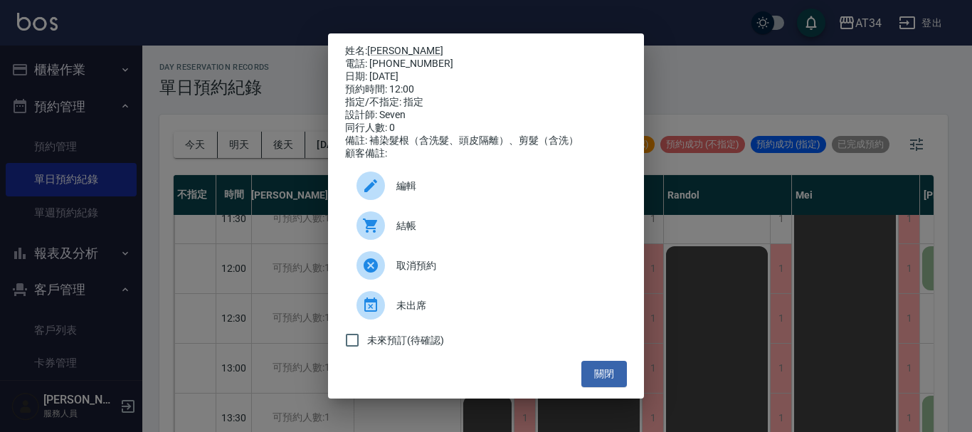
click at [459, 222] on div "結帳" at bounding box center [486, 226] width 282 height 40
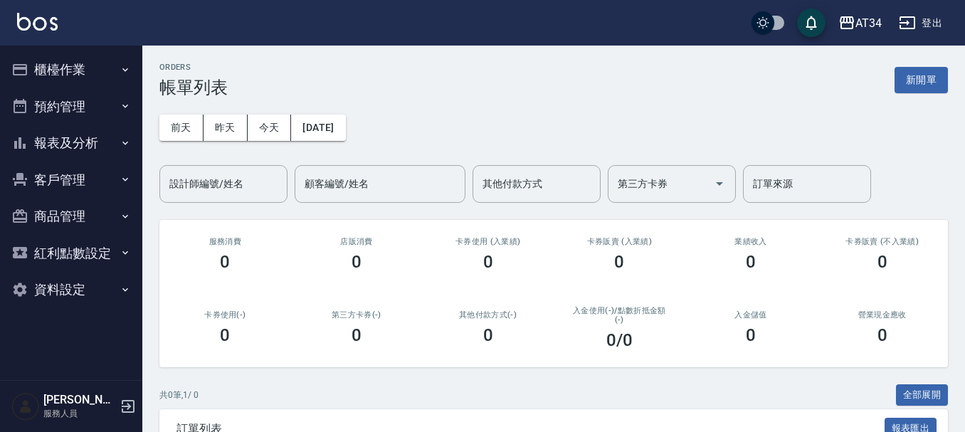
click at [74, 69] on button "櫃檯作業" at bounding box center [71, 69] width 131 height 37
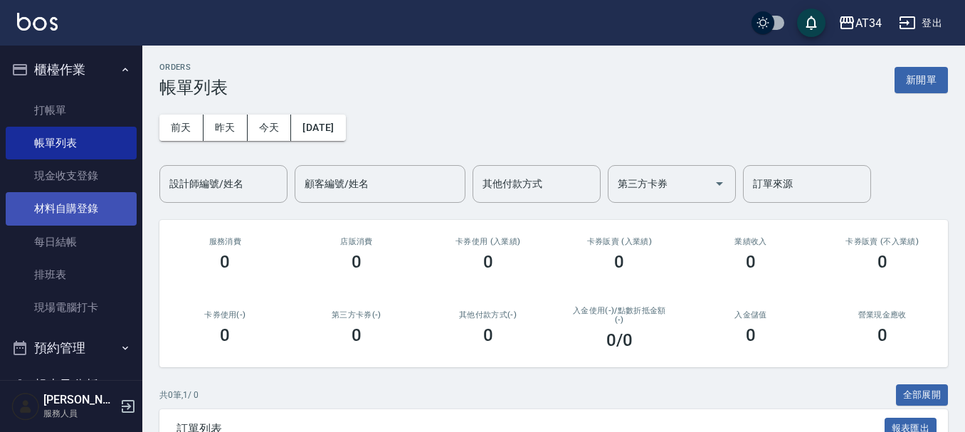
click at [75, 211] on link "材料自購登錄" at bounding box center [71, 208] width 131 height 33
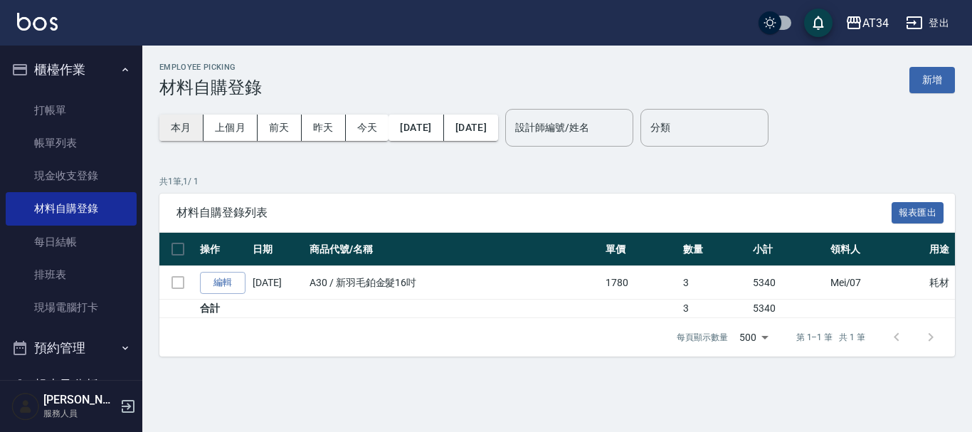
click at [183, 124] on button "本月" at bounding box center [181, 128] width 44 height 26
click at [249, 128] on button "上個月" at bounding box center [230, 128] width 54 height 26
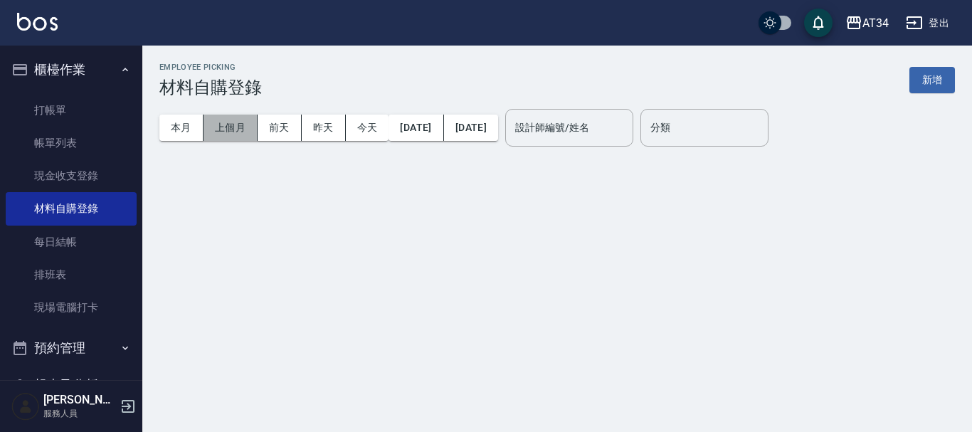
click at [228, 127] on button "上個月" at bounding box center [230, 128] width 54 height 26
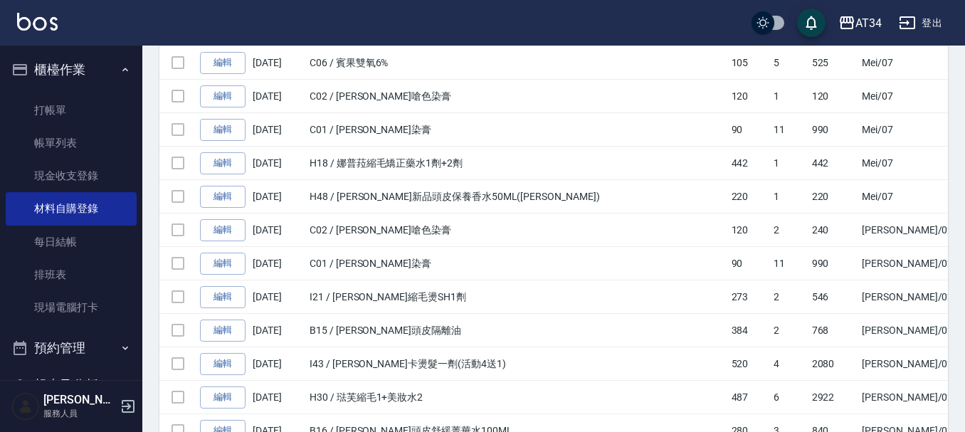
scroll to position [1707, 0]
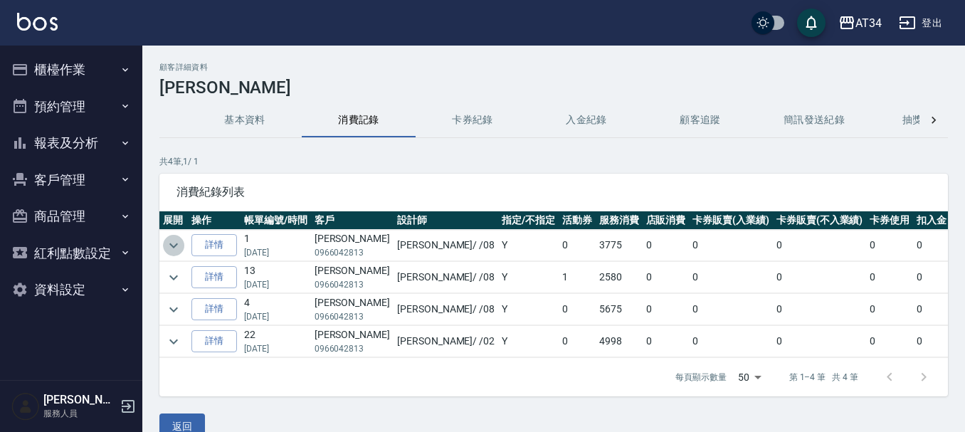
click at [166, 241] on icon "expand row" at bounding box center [173, 245] width 17 height 17
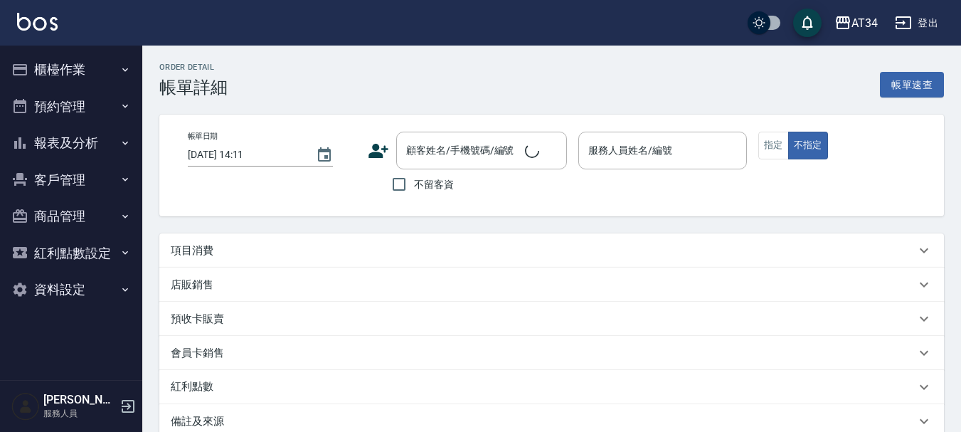
click at [305, 252] on div "項目消費" at bounding box center [543, 250] width 745 height 15
type input "2025/08/14 12:00"
type input "Seven-05"
type input "補染髮根（含洗髮、頭皮隔離）、剪髮（含洗）"
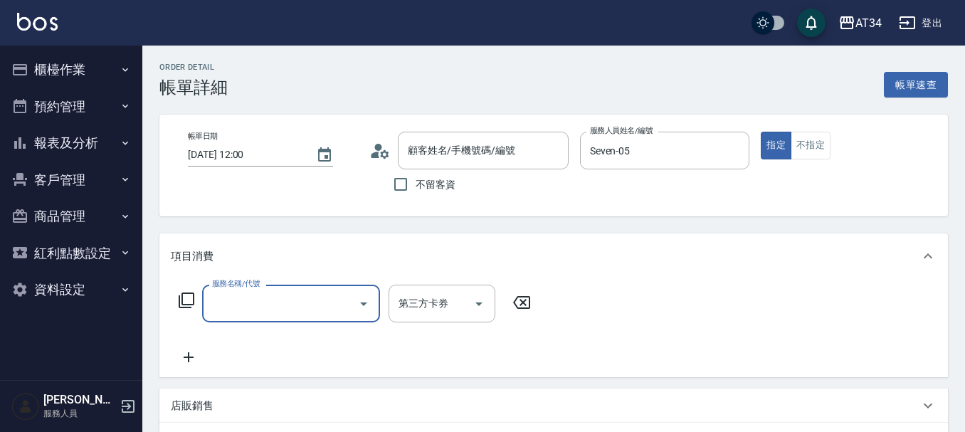
type input "周雪珍/0955197360/0955197360"
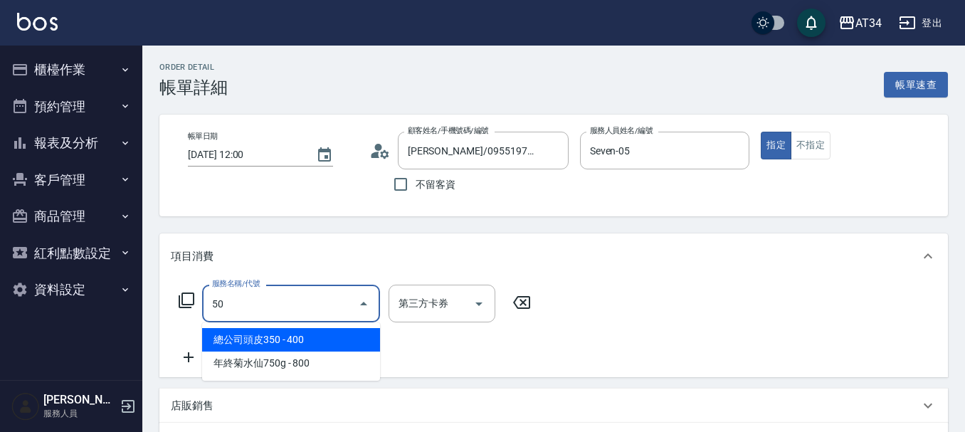
type input "503"
type input "90"
type input "局部髮(503)"
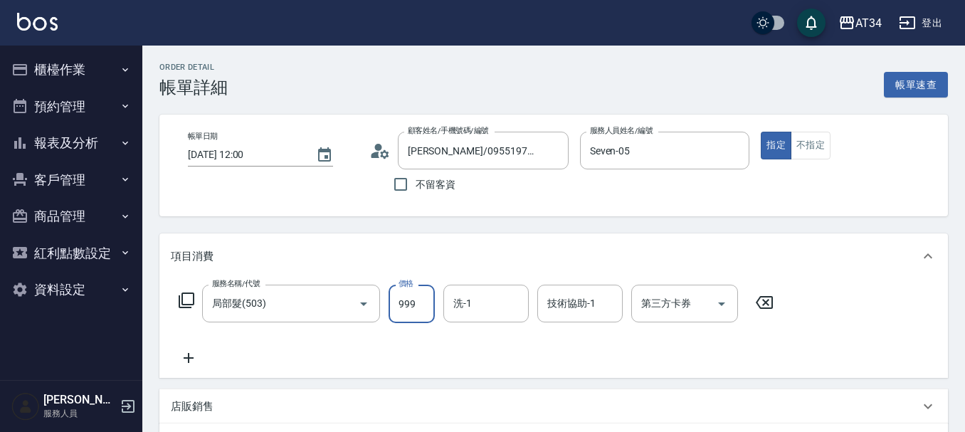
type input "0"
type input "160"
type input "1600"
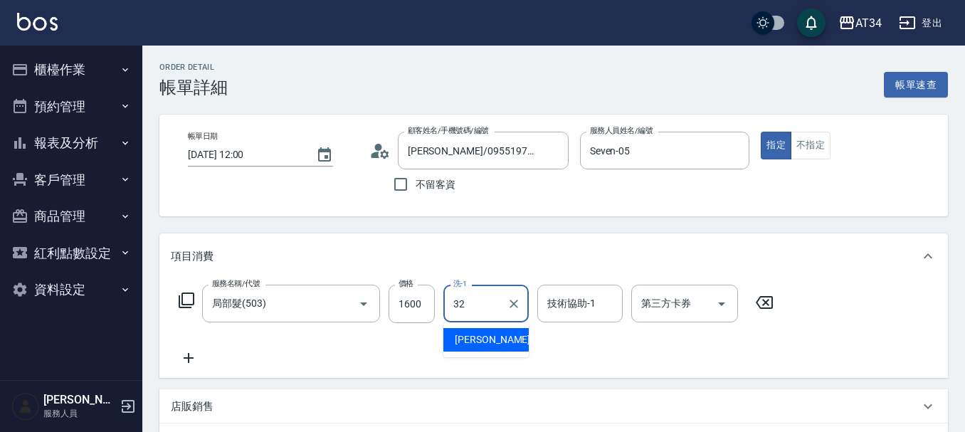
type input "阿源-32"
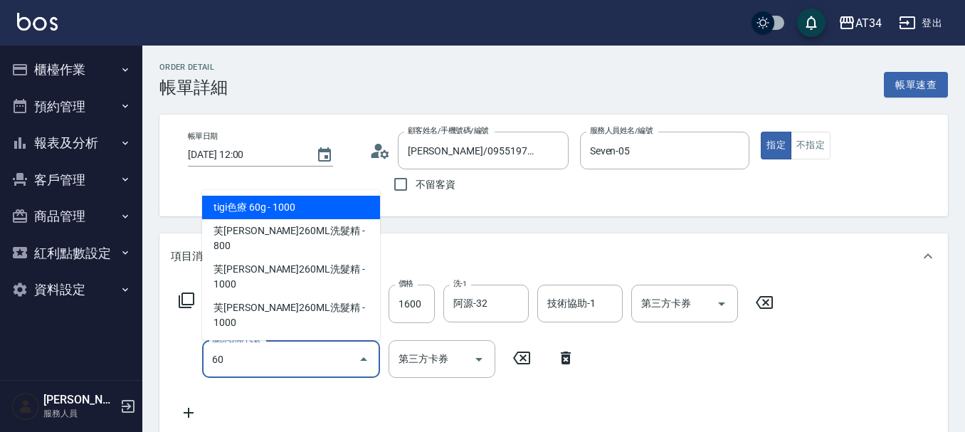
type input "602"
type input "250"
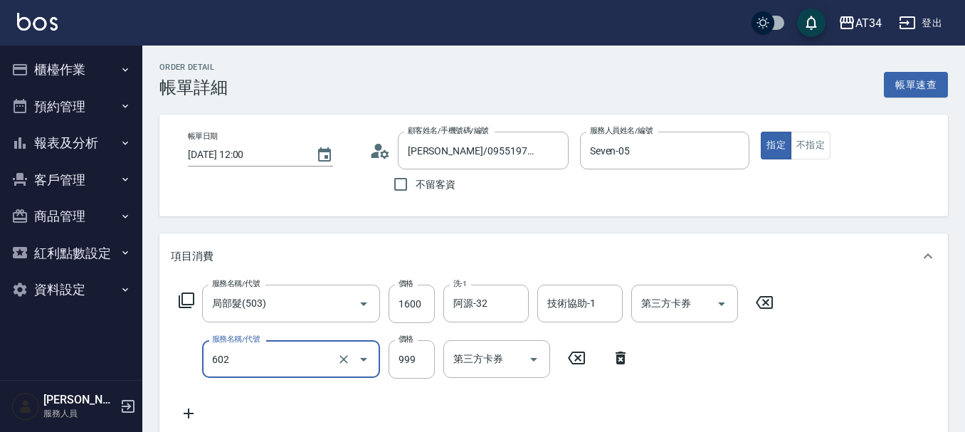
type input "自備鉑金(602)"
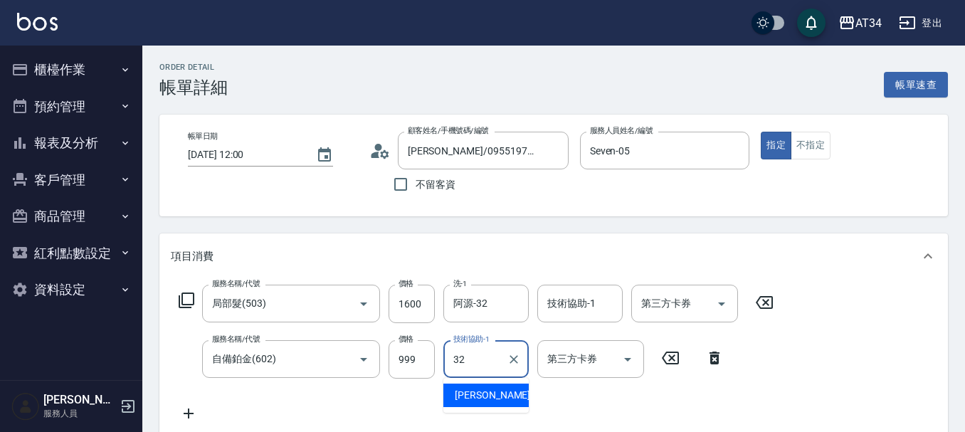
type input "阿源-32"
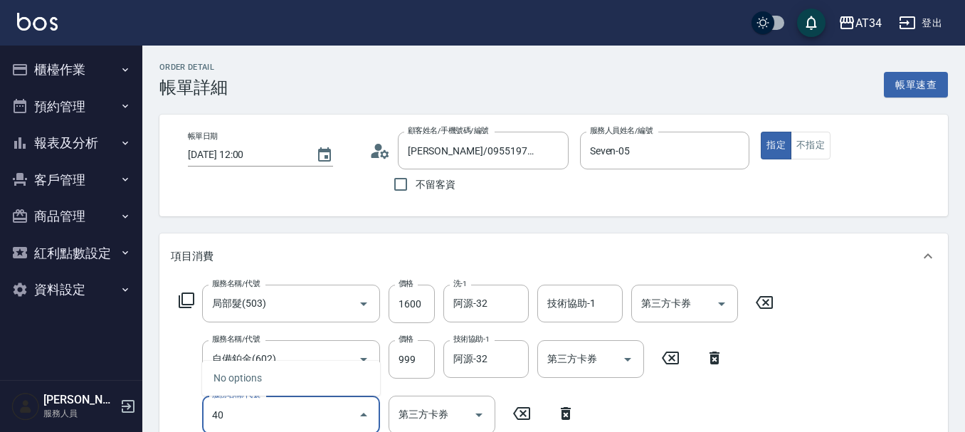
type input "401"
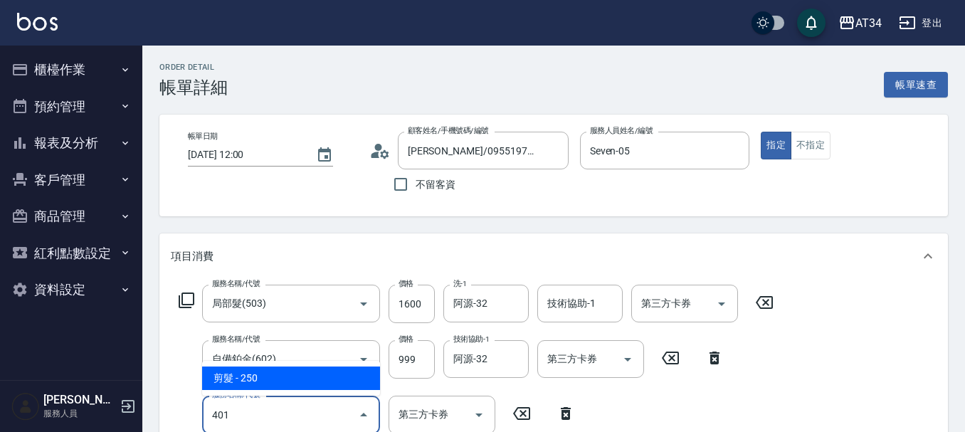
type input "280"
type input "剪髮(401)"
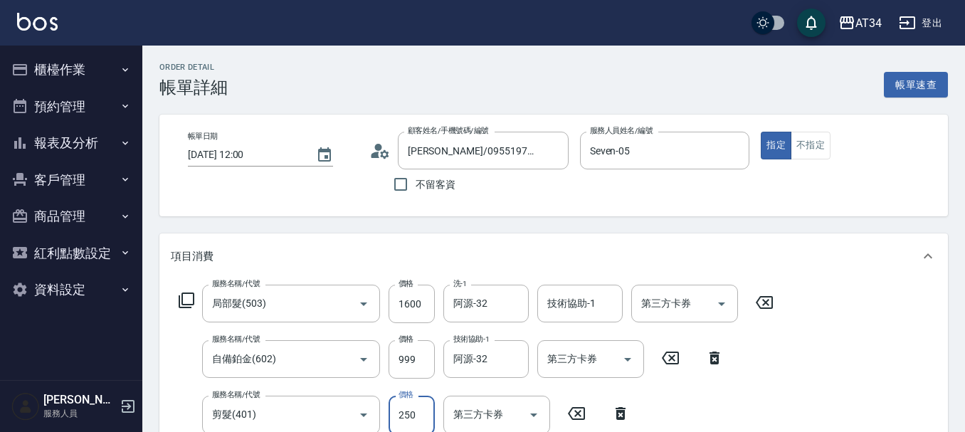
scroll to position [3, 0]
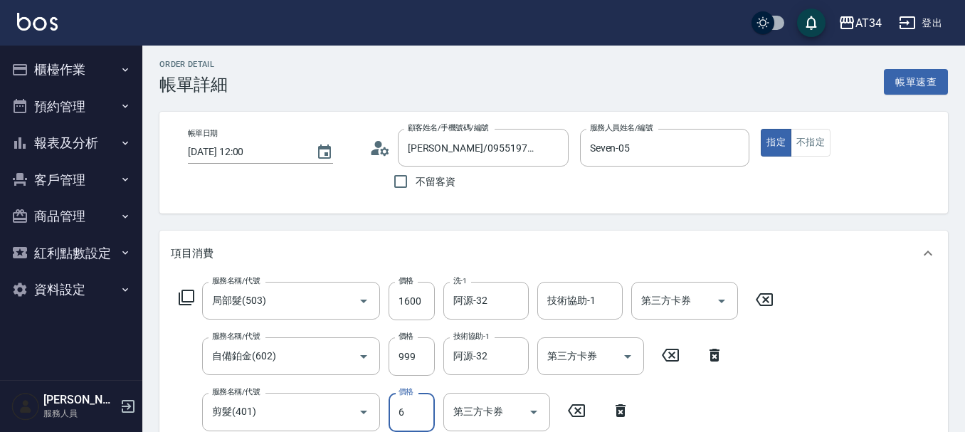
type input "260"
type input "60"
type input "310"
type input "600"
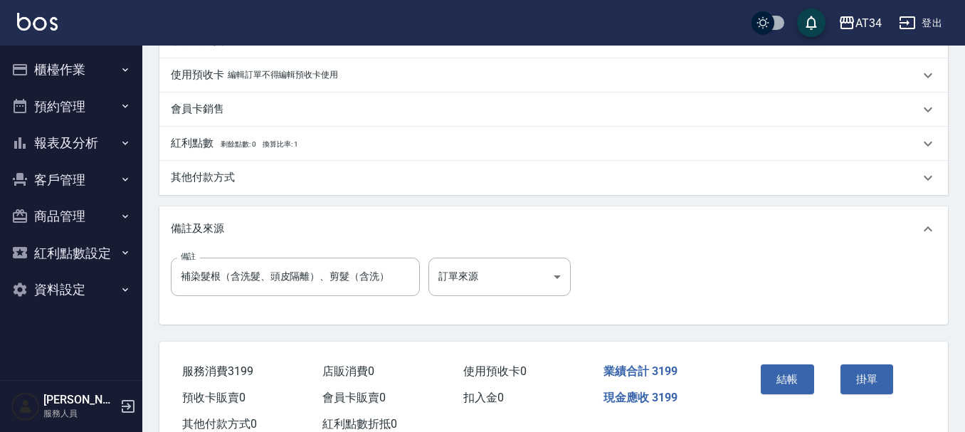
scroll to position [557, 0]
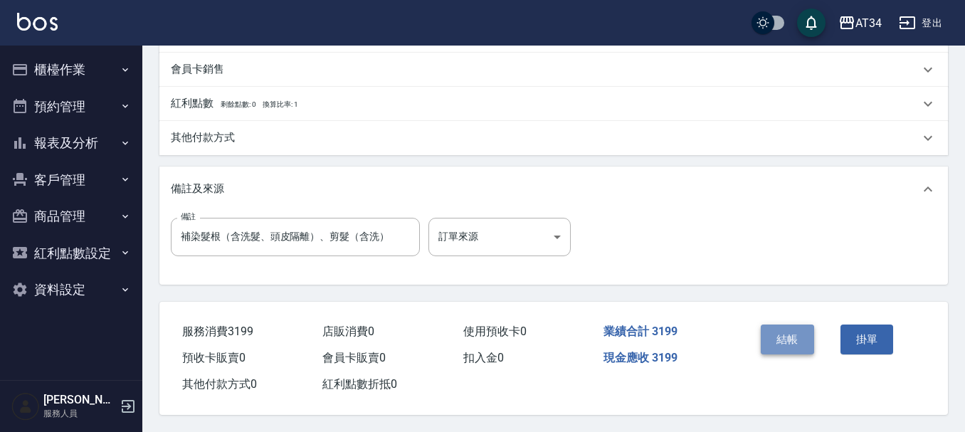
click at [780, 331] on button "結帳" at bounding box center [786, 339] width 53 height 30
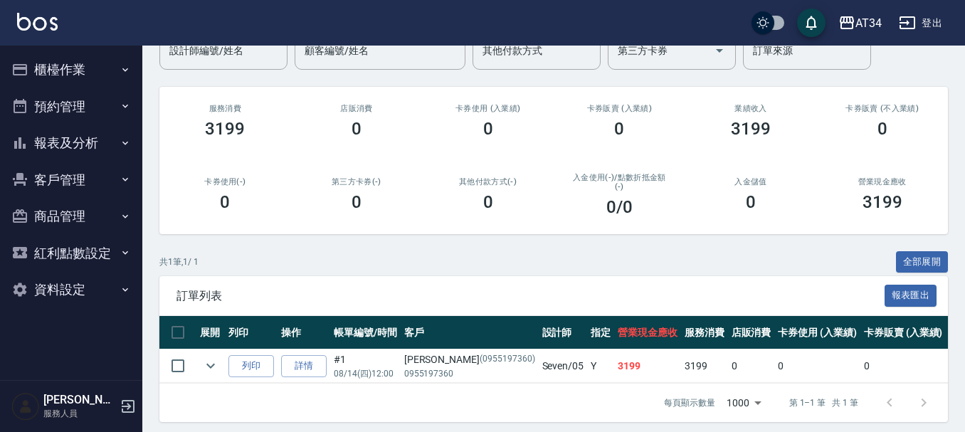
scroll to position [151, 0]
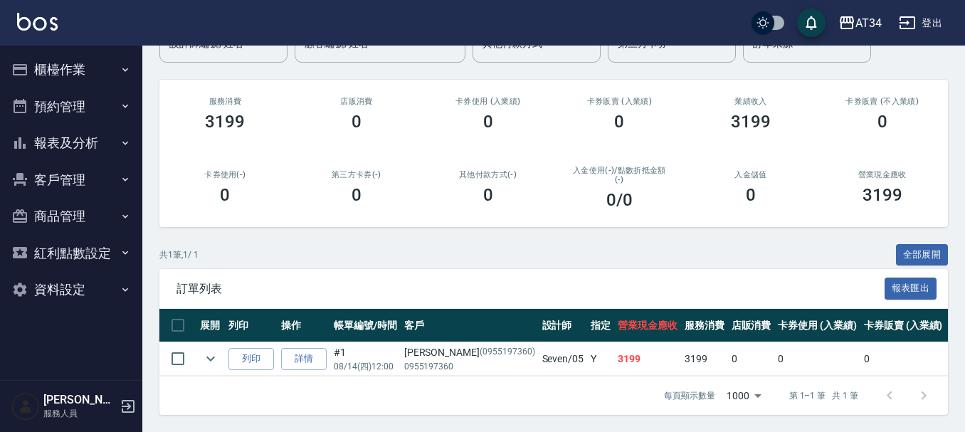
click at [698, 282] on span "訂單列表" at bounding box center [530, 289] width 708 height 14
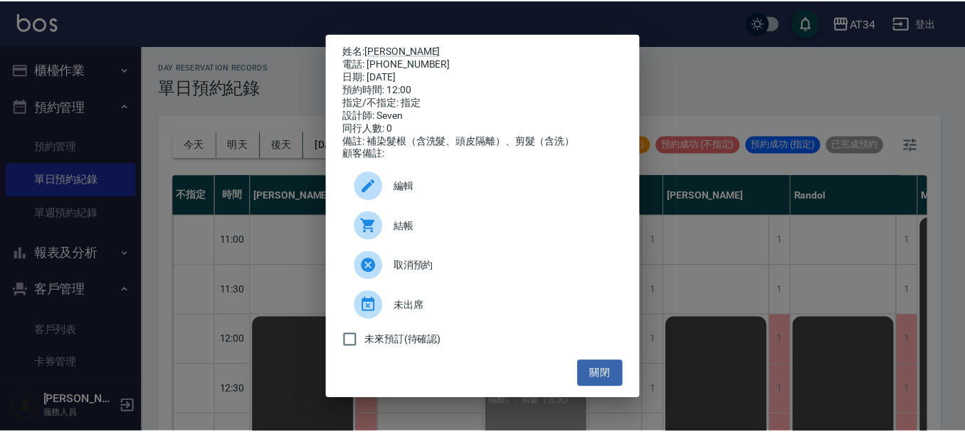
scroll to position [71, 132]
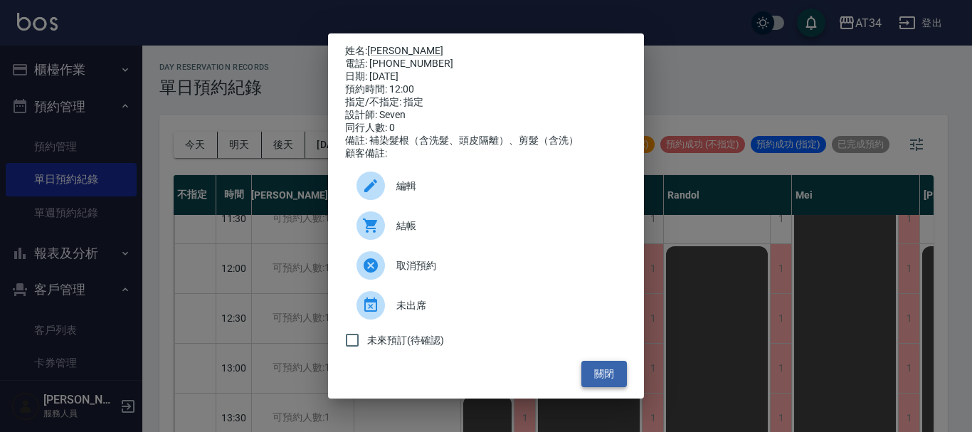
click at [602, 381] on button "關閉" at bounding box center [604, 374] width 46 height 26
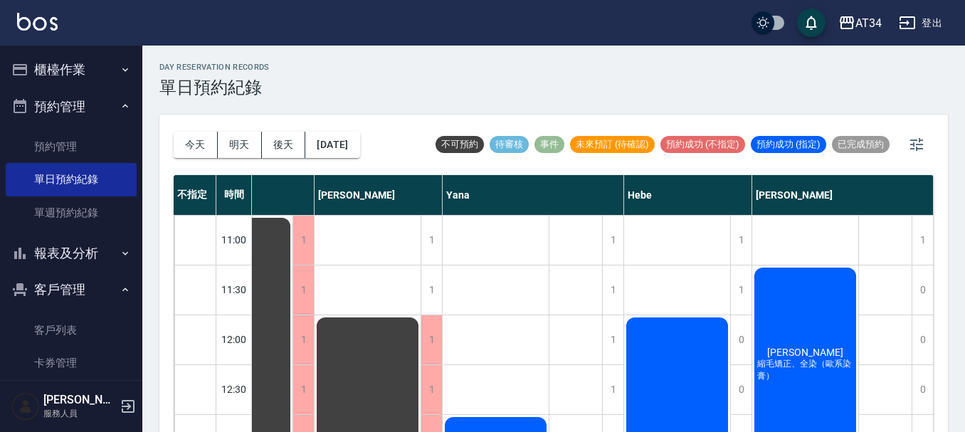
scroll to position [71, 745]
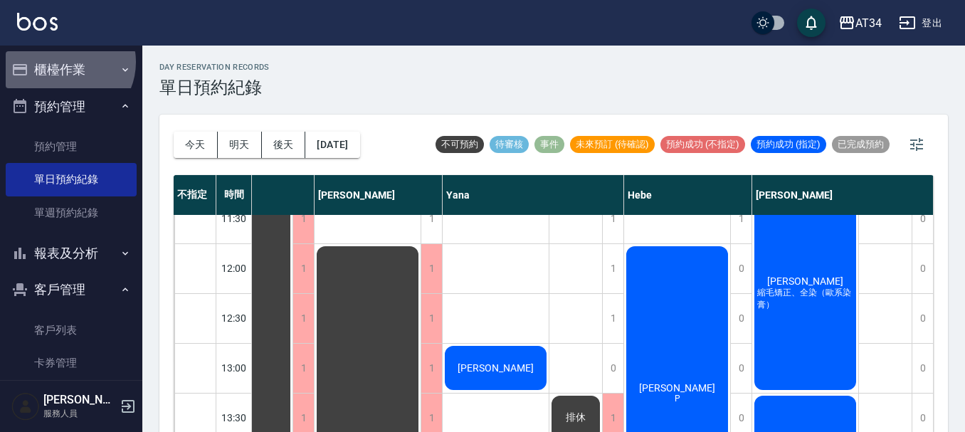
click at [65, 62] on button "櫃檯作業" at bounding box center [71, 69] width 131 height 37
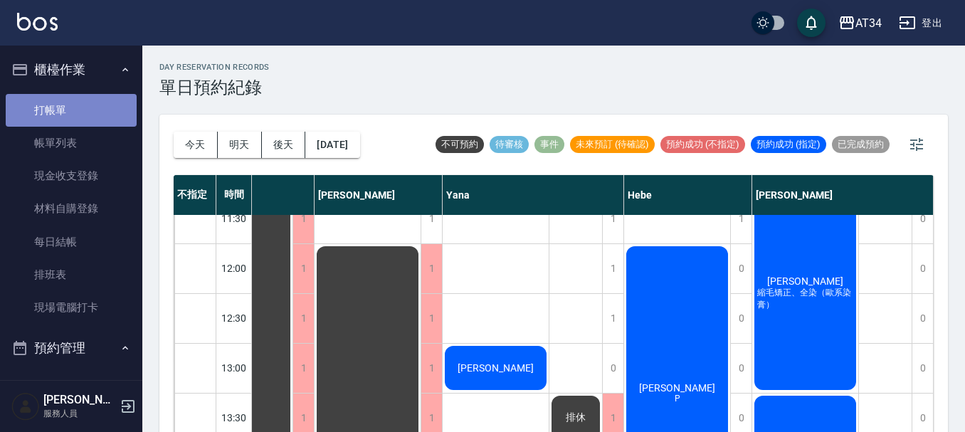
click at [73, 100] on link "打帳單" at bounding box center [71, 110] width 131 height 33
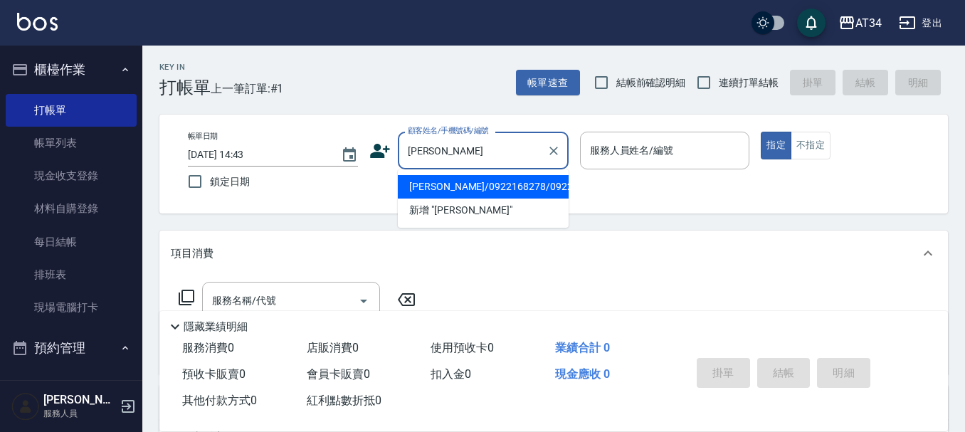
click at [474, 196] on li "張白泓/0922168278/0922168278" at bounding box center [483, 186] width 171 height 23
type input "張白泓/0922168278/0922168278"
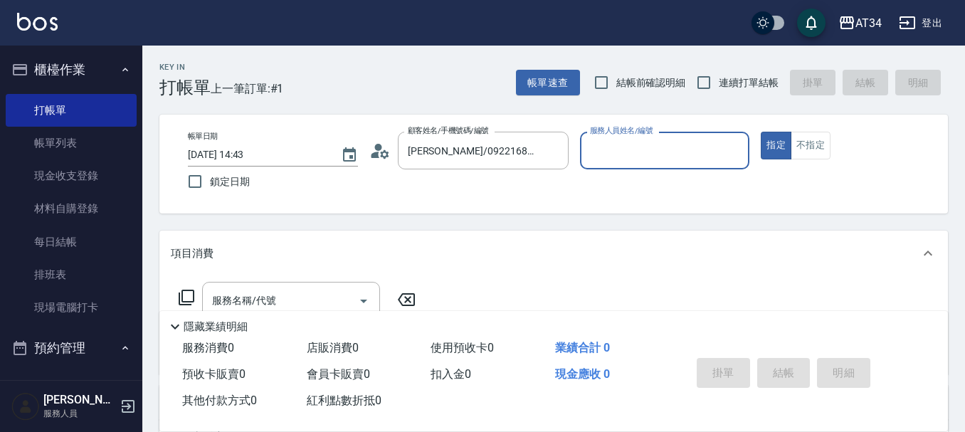
type input "Emma-08"
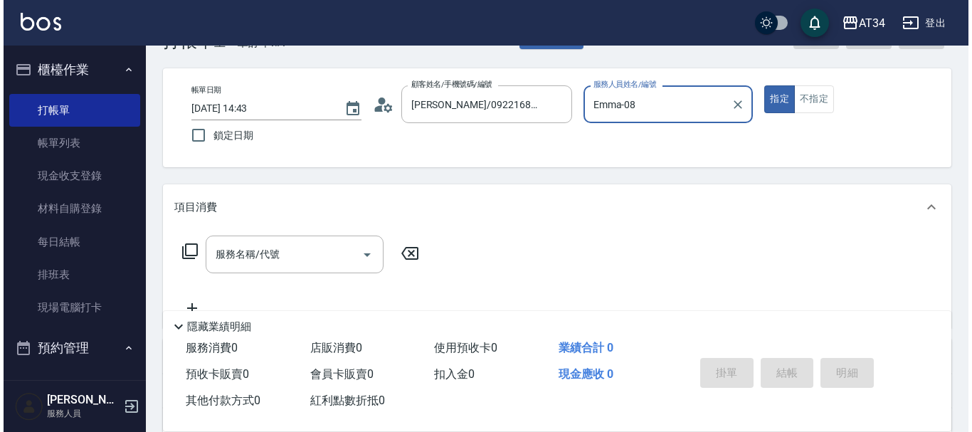
scroll to position [71, 0]
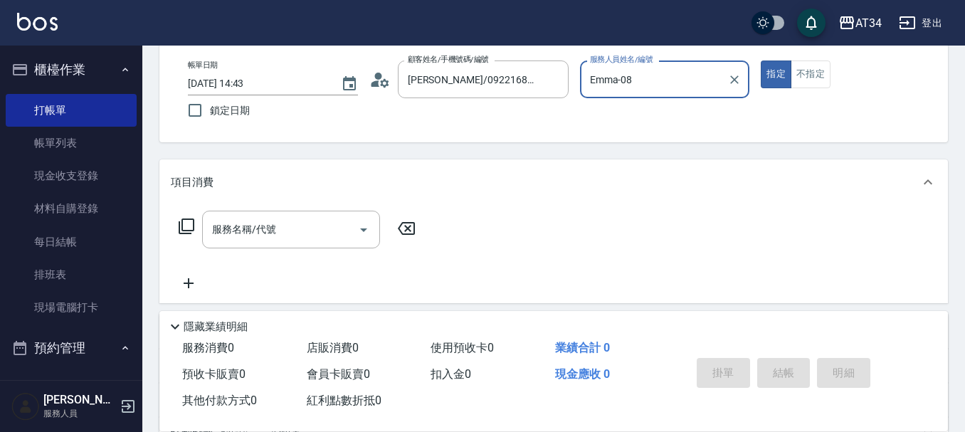
click at [218, 233] on div "服務名稱/代號 服務名稱/代號" at bounding box center [291, 230] width 178 height 38
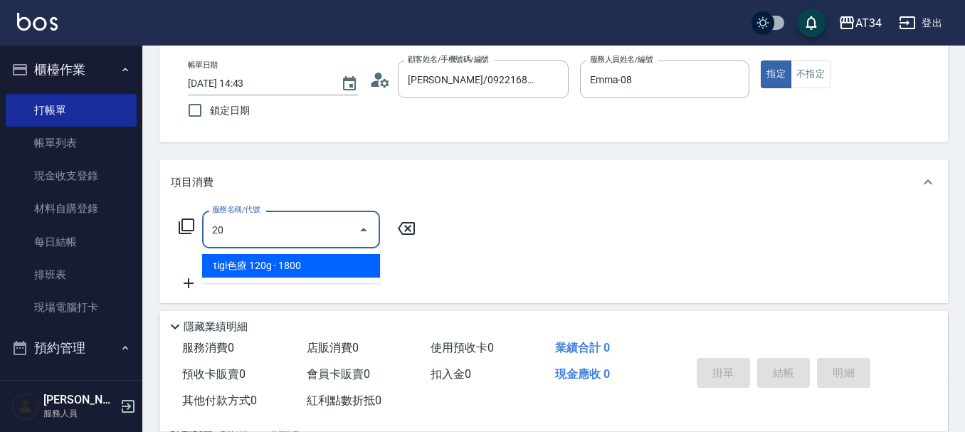
type input "206"
type input "30"
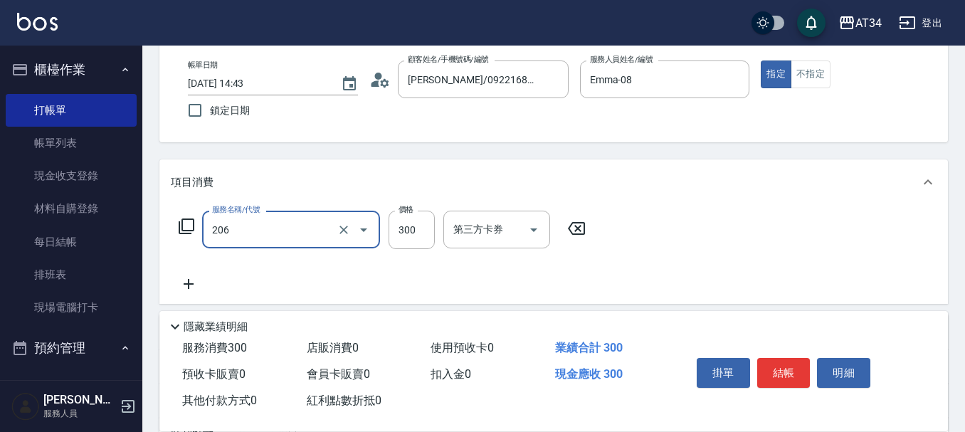
type input "舒壓洗髮(206)"
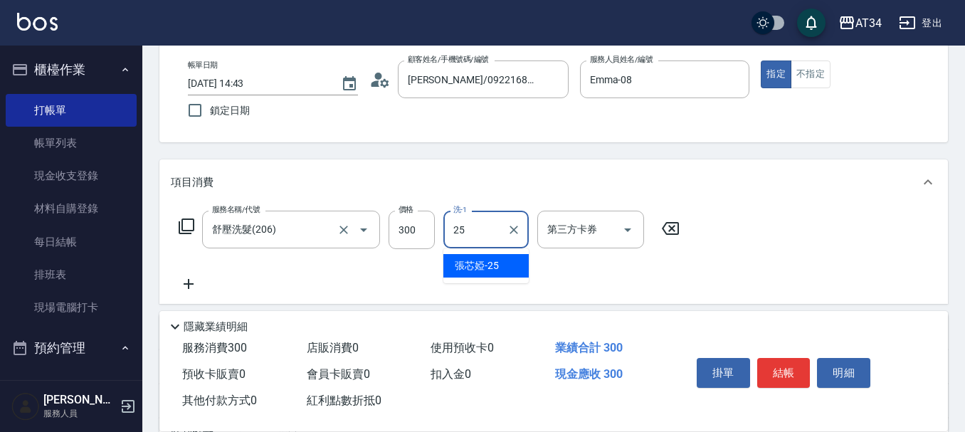
type input "張芯婭-25"
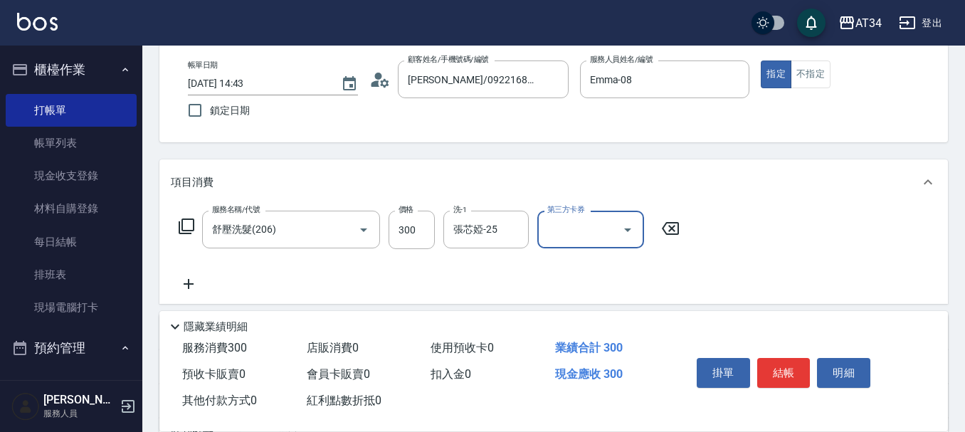
click at [189, 223] on icon at bounding box center [186, 226] width 17 height 17
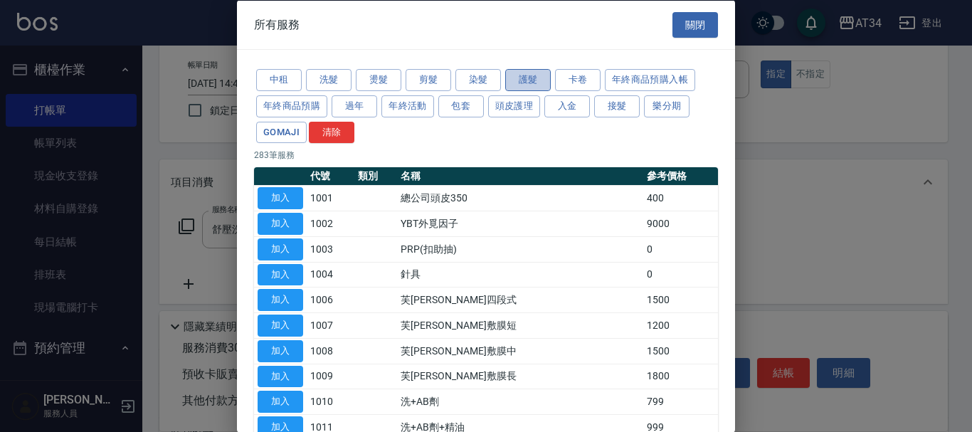
click at [527, 85] on button "護髮" at bounding box center [528, 80] width 46 height 22
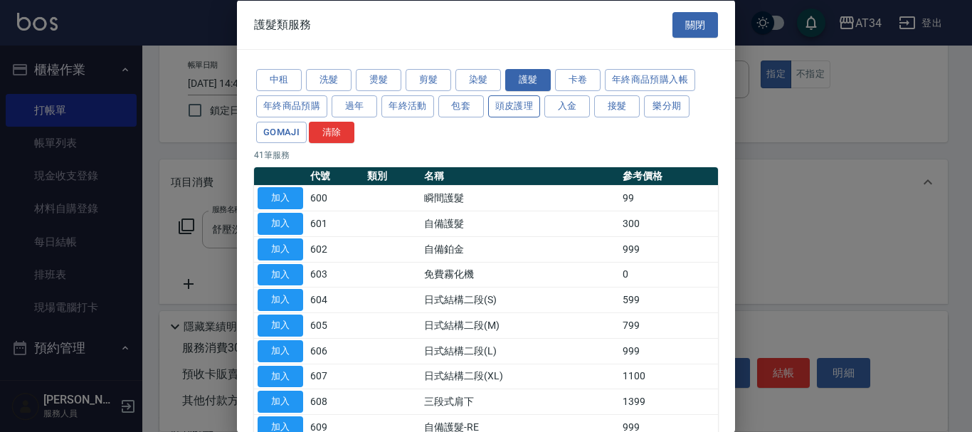
click at [525, 97] on button "頭皮護理" at bounding box center [514, 106] width 53 height 22
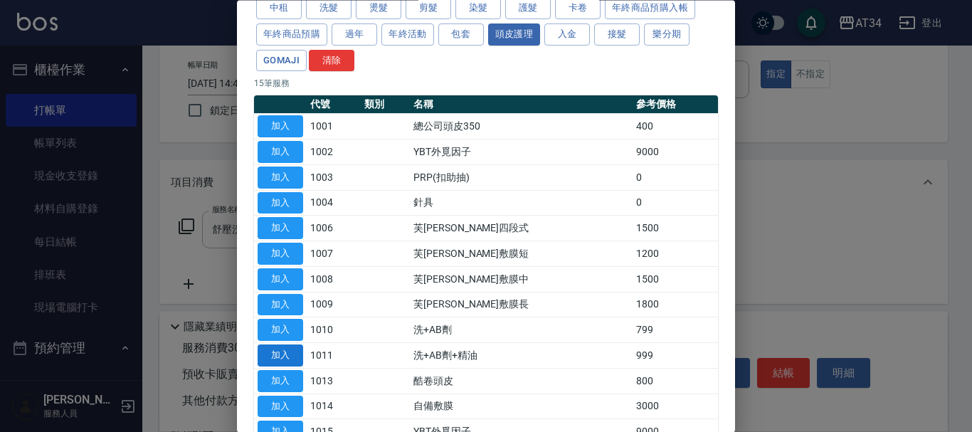
click at [301, 355] on button "加入" at bounding box center [281, 356] width 46 height 22
type input "120"
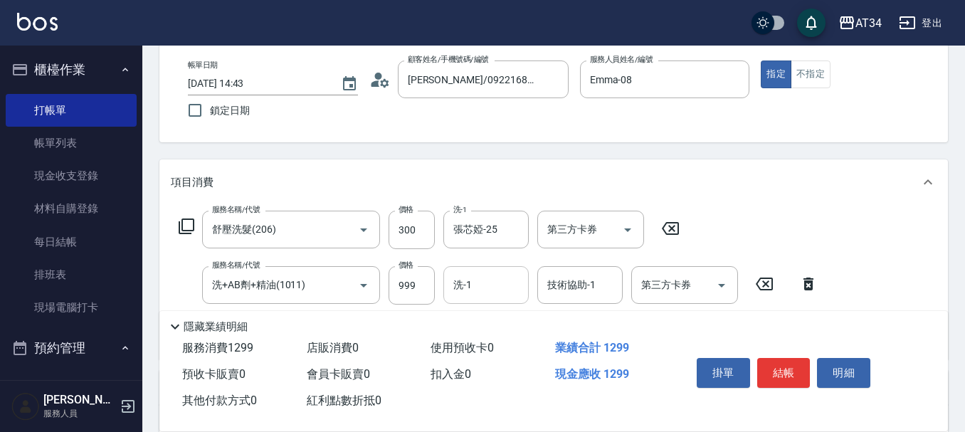
click at [466, 283] on div "洗-1 洗-1" at bounding box center [485, 285] width 85 height 38
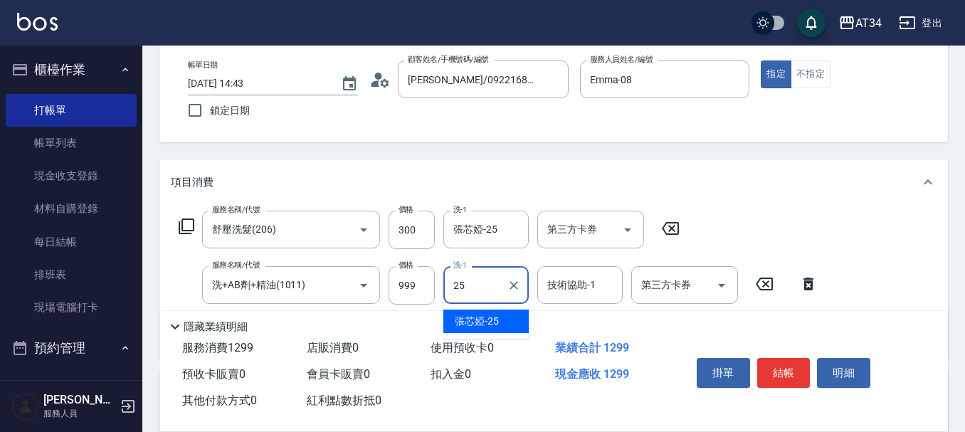
type input "張芯婭-25"
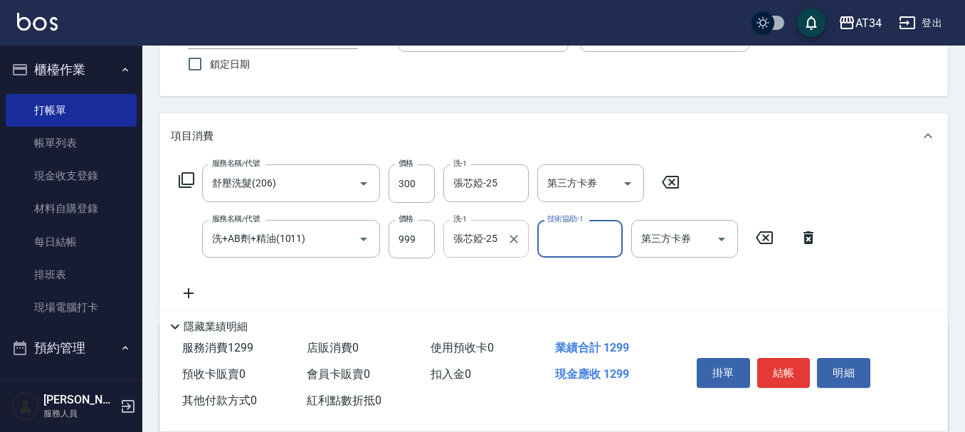
scroll to position [142, 0]
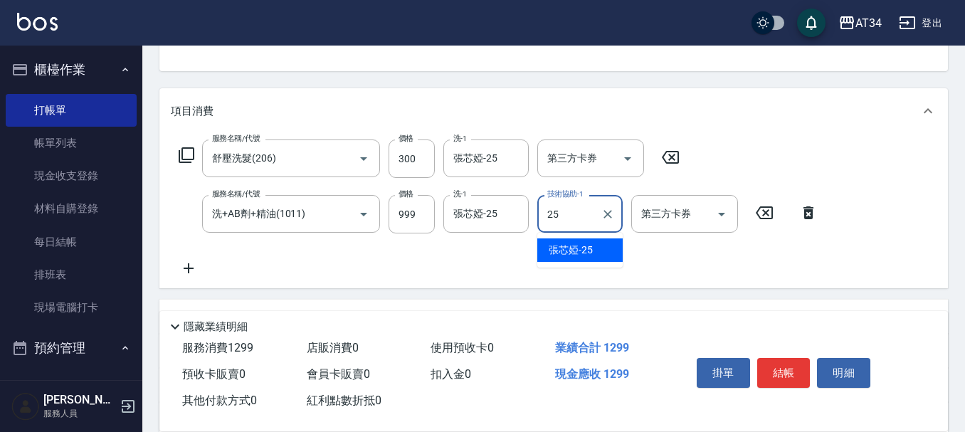
type input "張芯婭-25"
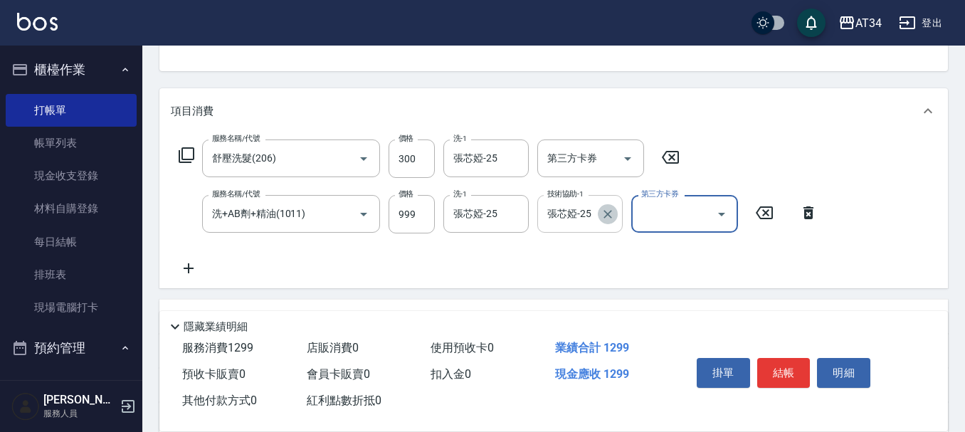
click at [610, 216] on icon "Clear" at bounding box center [607, 214] width 9 height 9
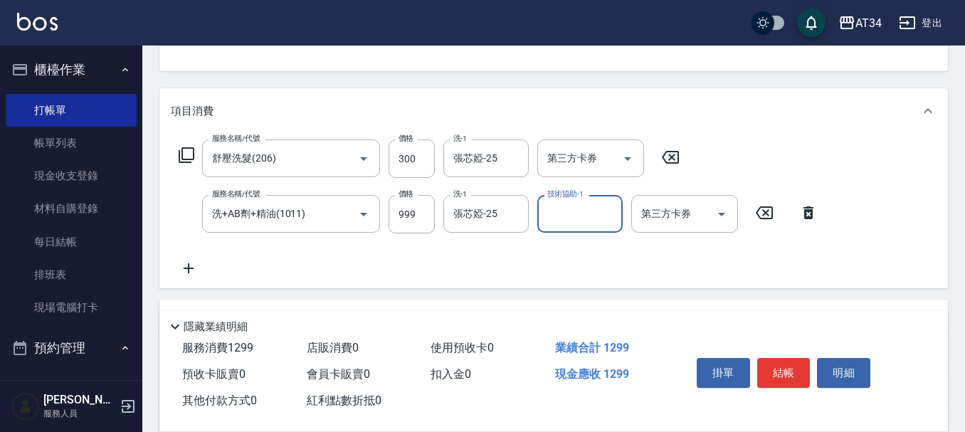
click at [195, 271] on icon at bounding box center [189, 268] width 36 height 17
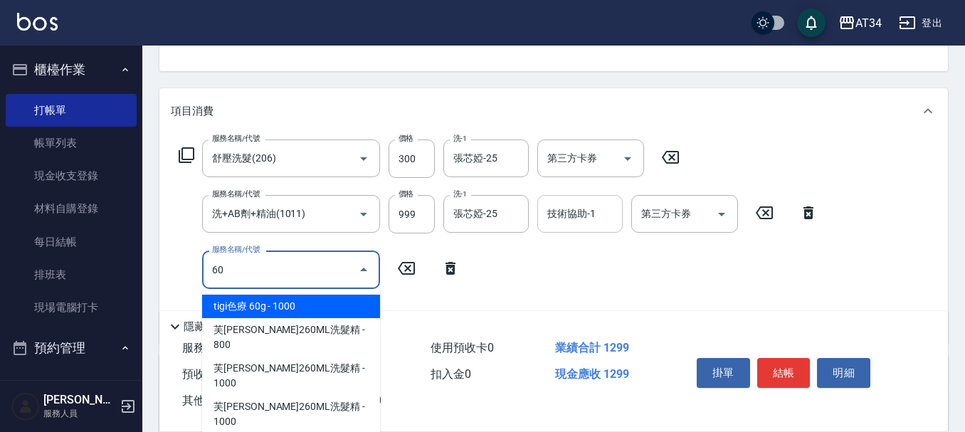
type input "602"
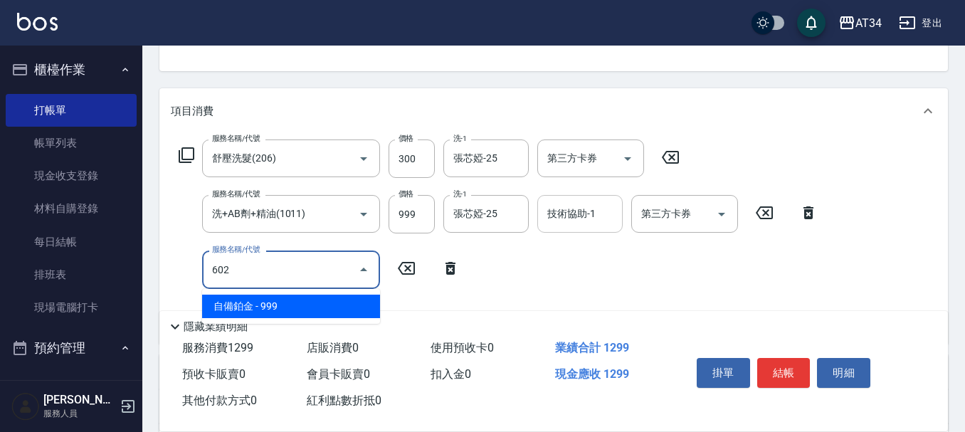
type input "220"
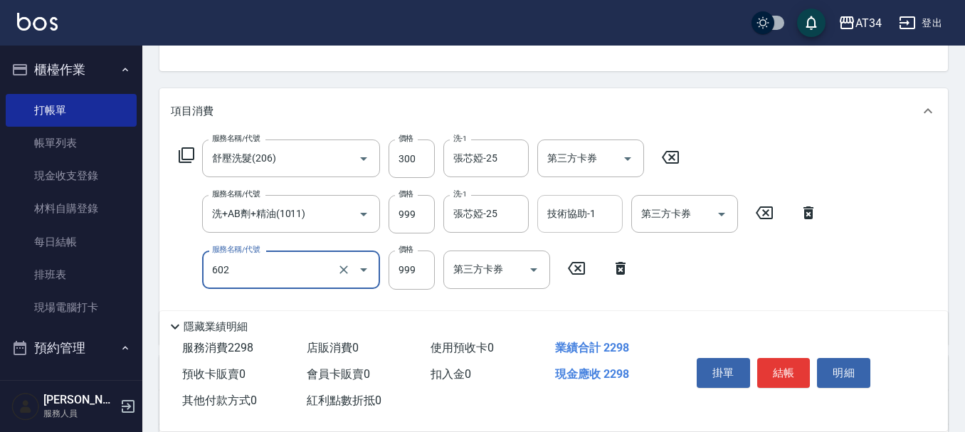
type input "自備鉑金(602)"
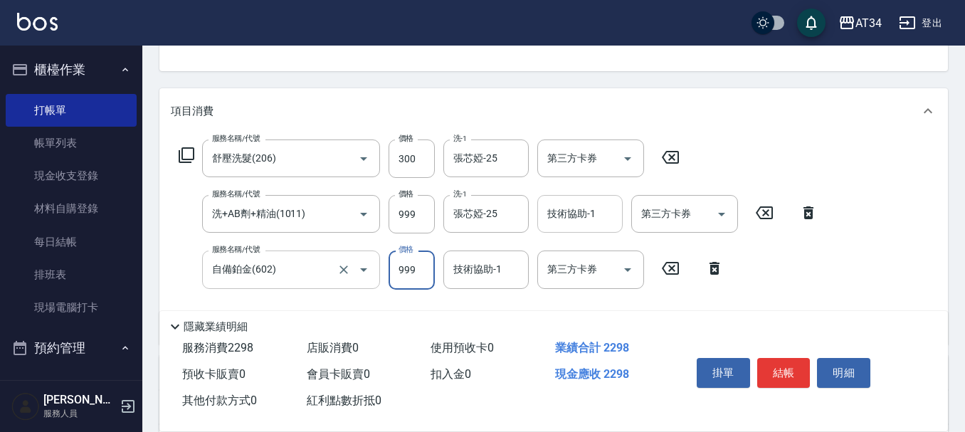
type input "1"
type input "130"
type input "110"
type input "230"
type input "1100"
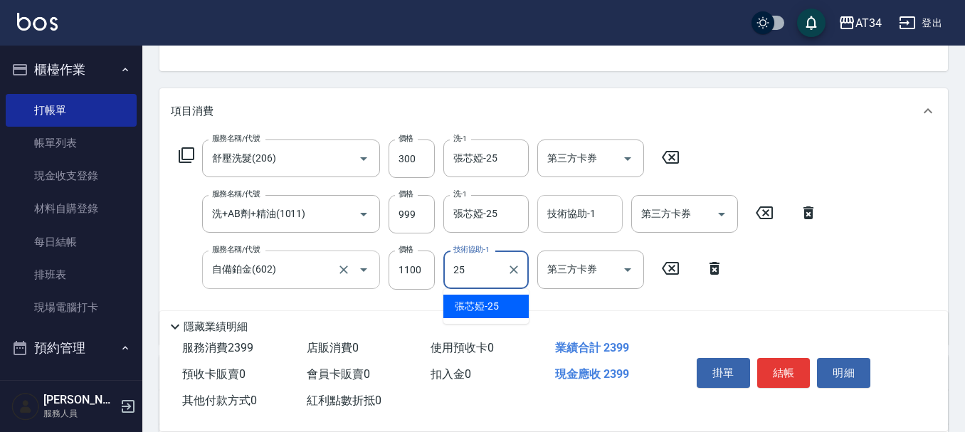
type input "張芯婭-25"
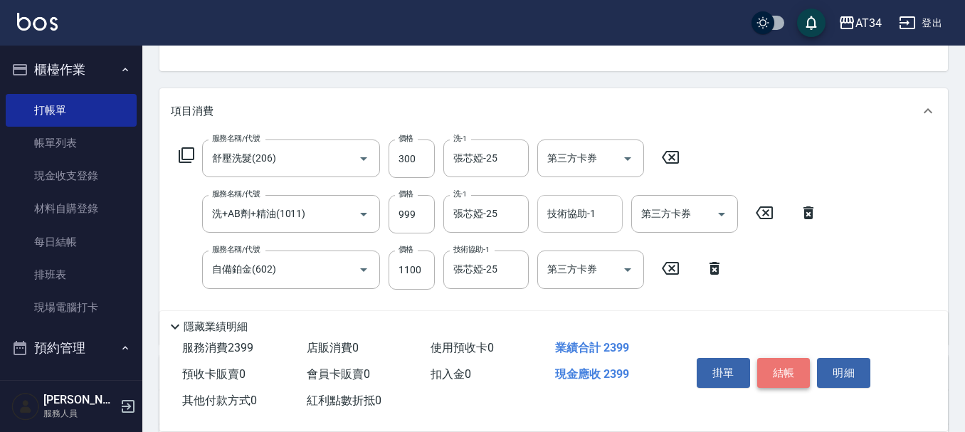
click at [800, 358] on button "結帳" at bounding box center [783, 373] width 53 height 30
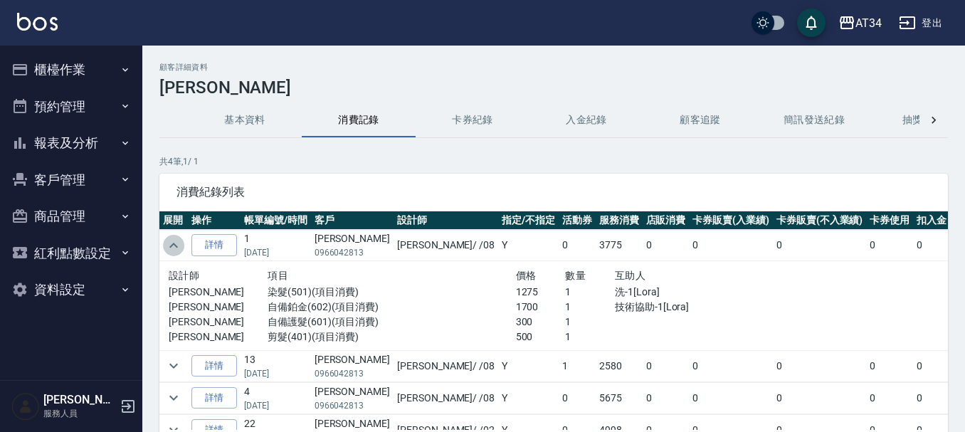
click at [164, 250] on button "expand row" at bounding box center [173, 245] width 21 height 21
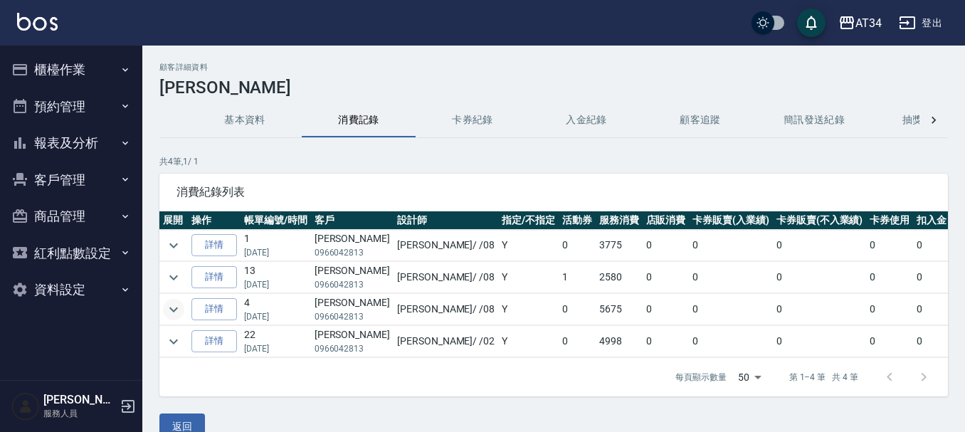
click at [176, 309] on icon "expand row" at bounding box center [173, 309] width 17 height 17
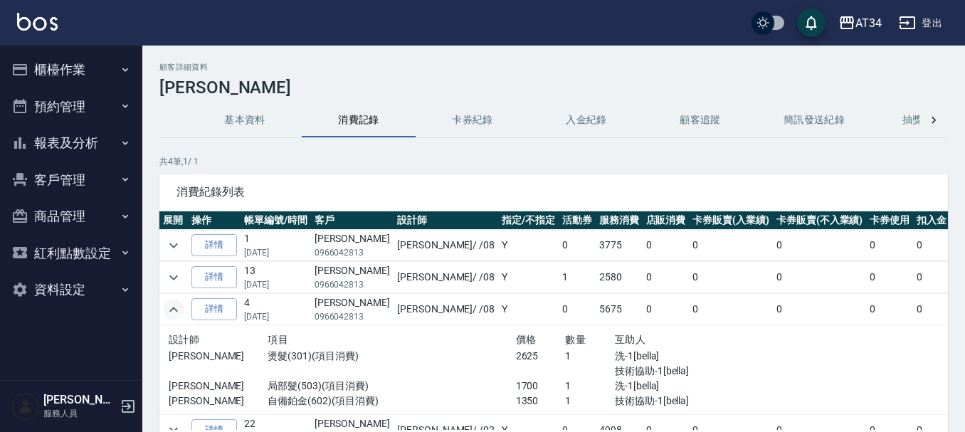
click at [176, 309] on icon "expand row" at bounding box center [173, 309] width 9 height 5
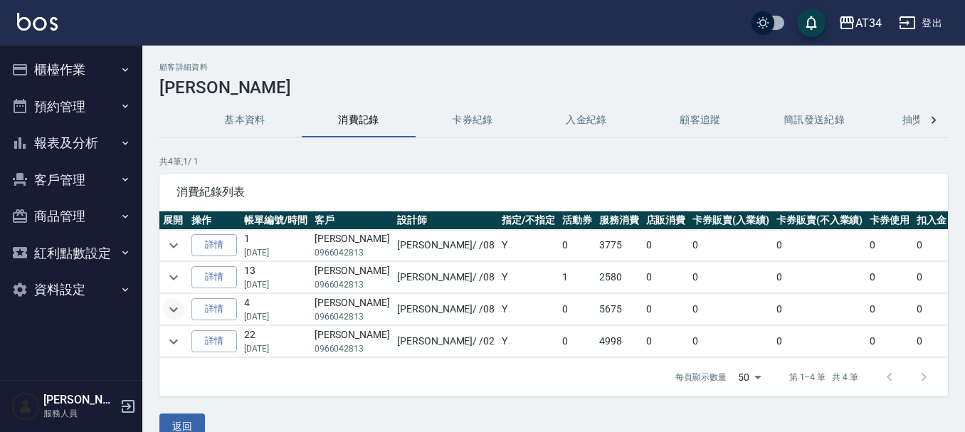
click at [111, 95] on button "預約管理" at bounding box center [71, 106] width 131 height 37
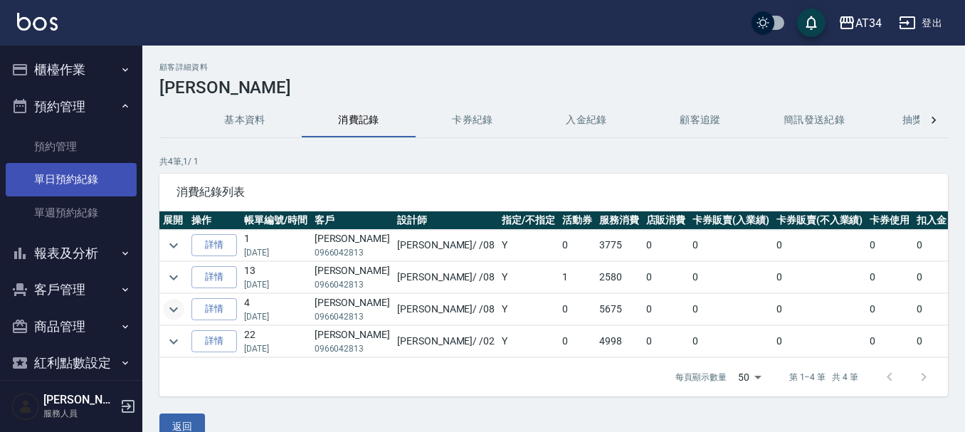
click at [91, 189] on link "單日預約紀錄" at bounding box center [71, 179] width 131 height 33
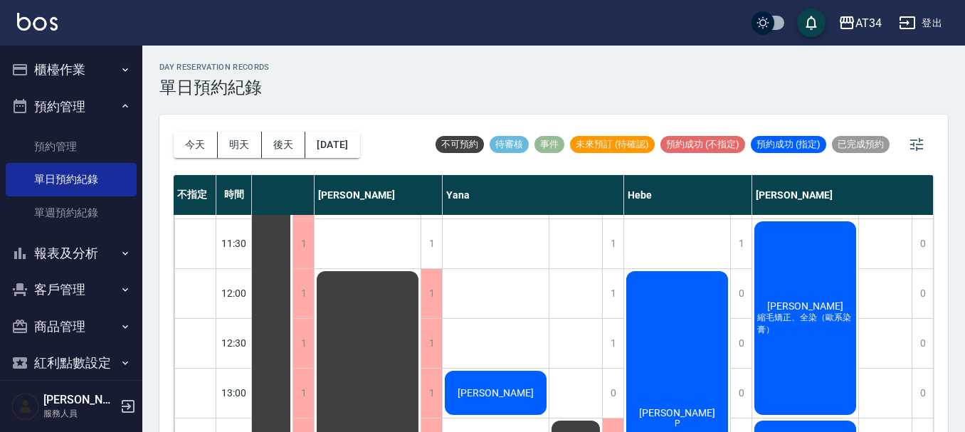
scroll to position [71, 745]
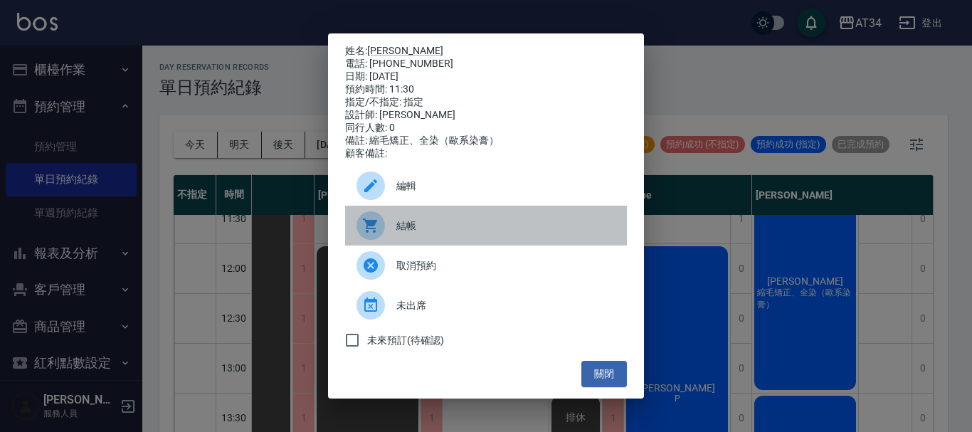
click at [465, 224] on span "結帳" at bounding box center [505, 225] width 219 height 15
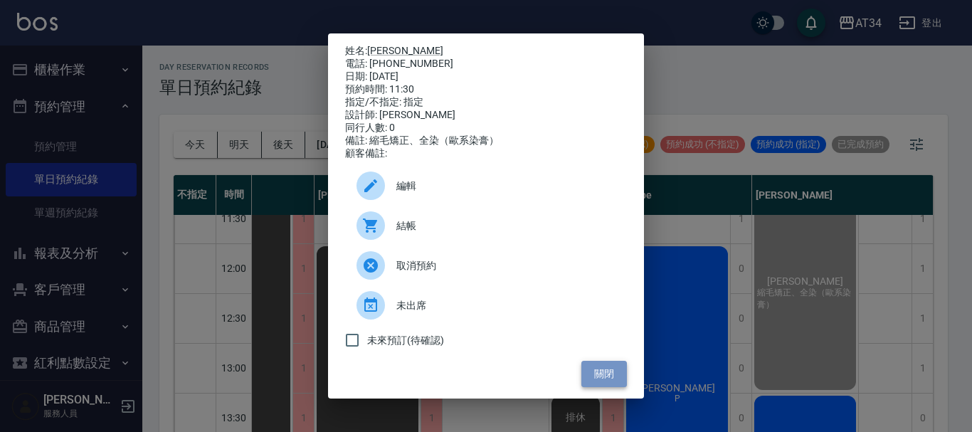
click at [612, 371] on button "關閉" at bounding box center [604, 374] width 46 height 26
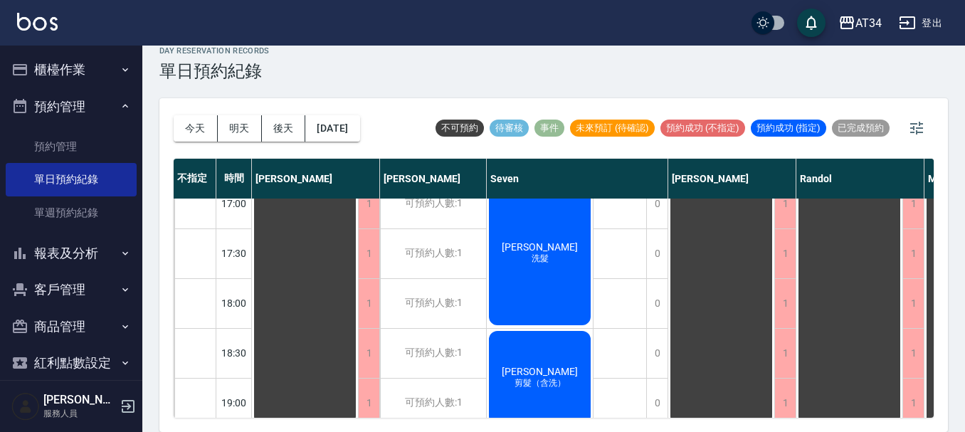
scroll to position [689, 0]
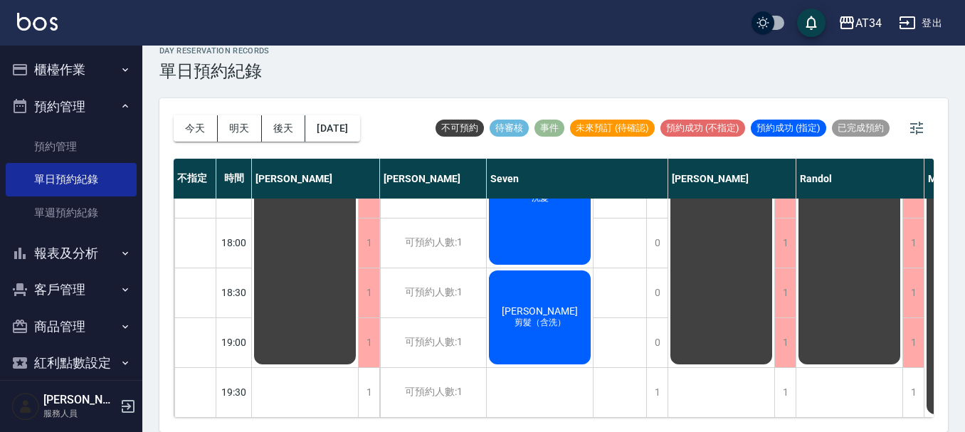
drag, startPoint x: 90, startPoint y: 200, endPoint x: 97, endPoint y: 41, distance: 159.5
click at [90, 136] on ul "櫃檯作業 打帳單 帳單列表 現金收支登錄 材料自購登錄 每日結帳 排班表 現場電腦打卡 預約管理 預約管理 單日預約紀錄 單週預約紀錄 報表及分析 報表目錄 …" at bounding box center [71, 235] width 131 height 378
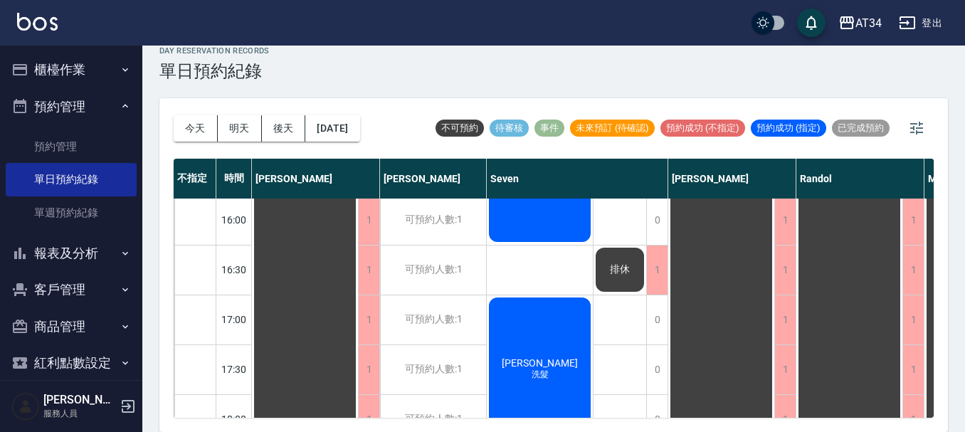
scroll to position [475, 0]
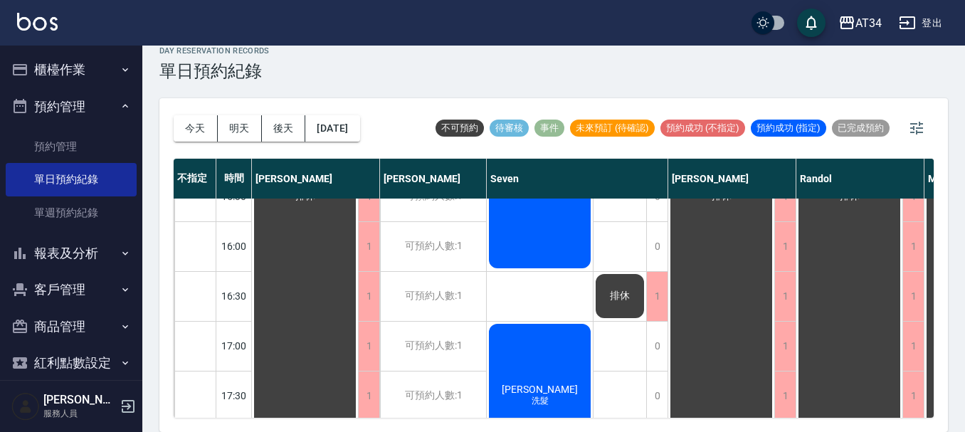
click at [104, 253] on button "報表及分析" at bounding box center [71, 253] width 131 height 37
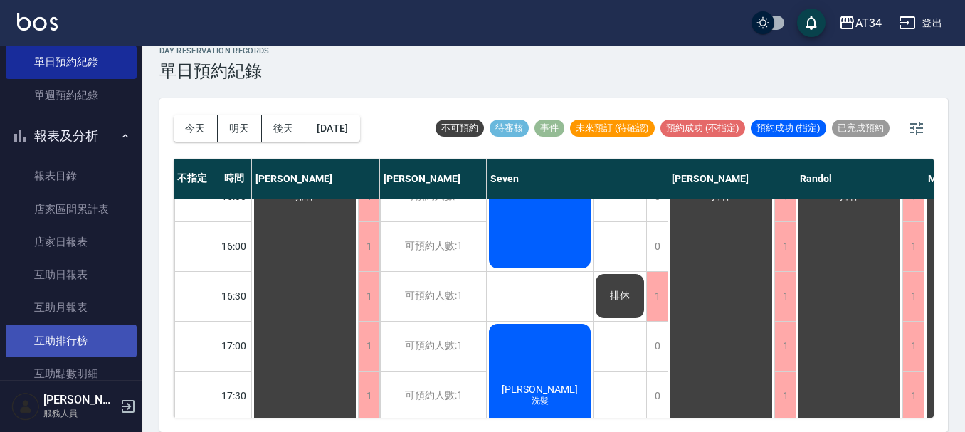
scroll to position [142, 0]
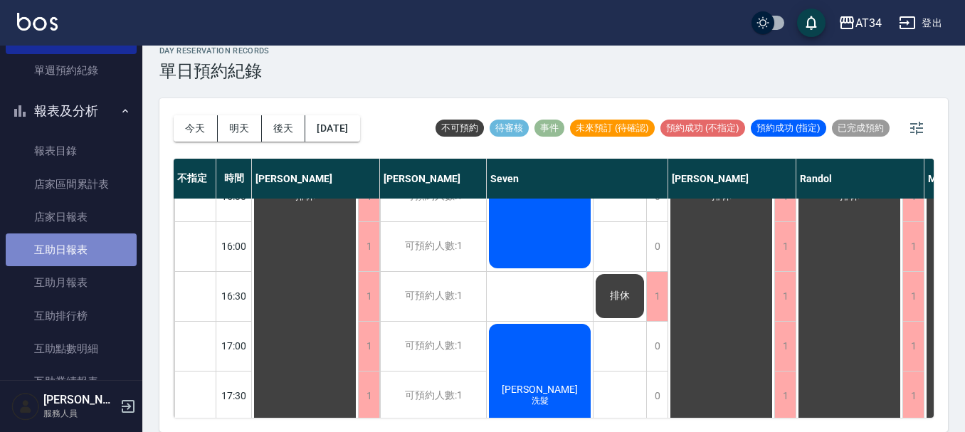
click at [84, 254] on link "互助日報表" at bounding box center [71, 249] width 131 height 33
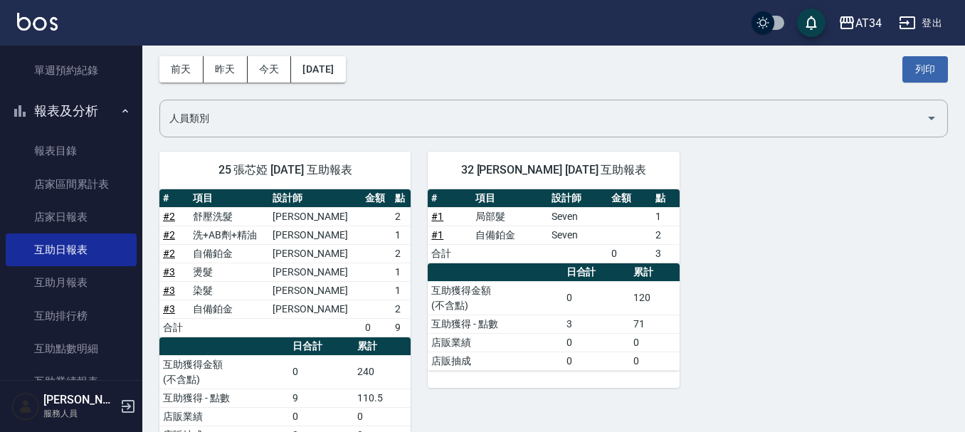
scroll to position [34, 0]
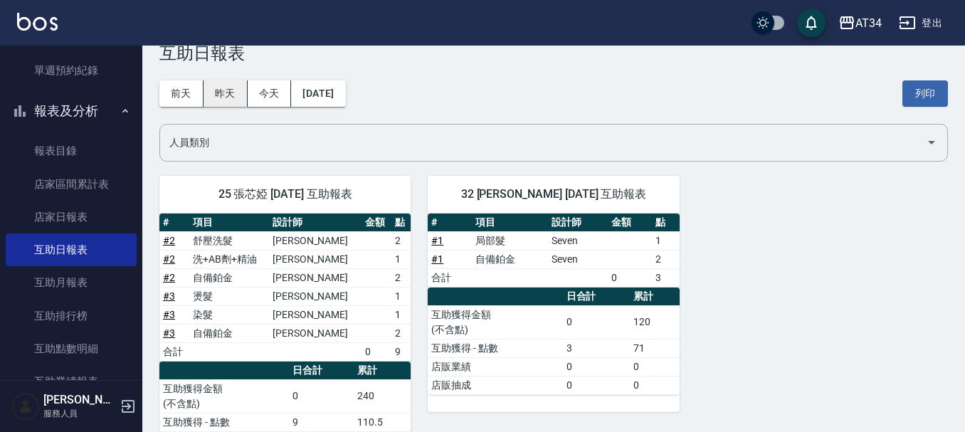
drag, startPoint x: 214, startPoint y: 90, endPoint x: 275, endPoint y: 115, distance: 66.3
click at [215, 90] on button "昨天" at bounding box center [225, 93] width 44 height 26
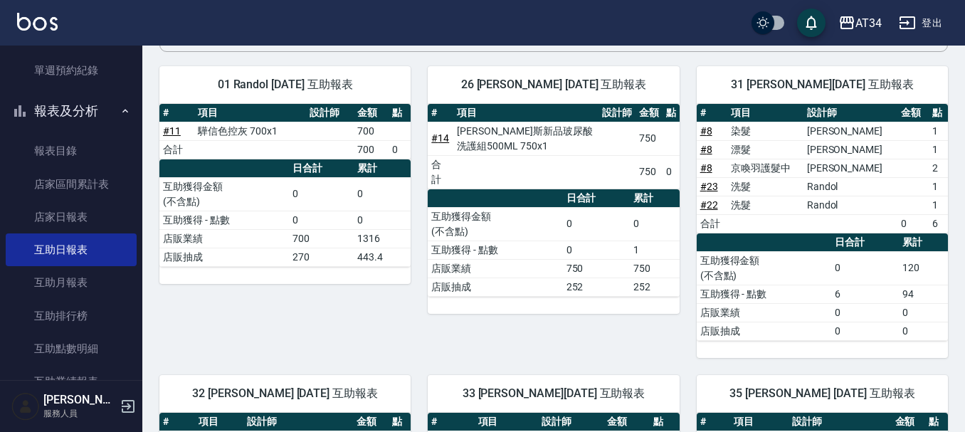
scroll to position [71, 0]
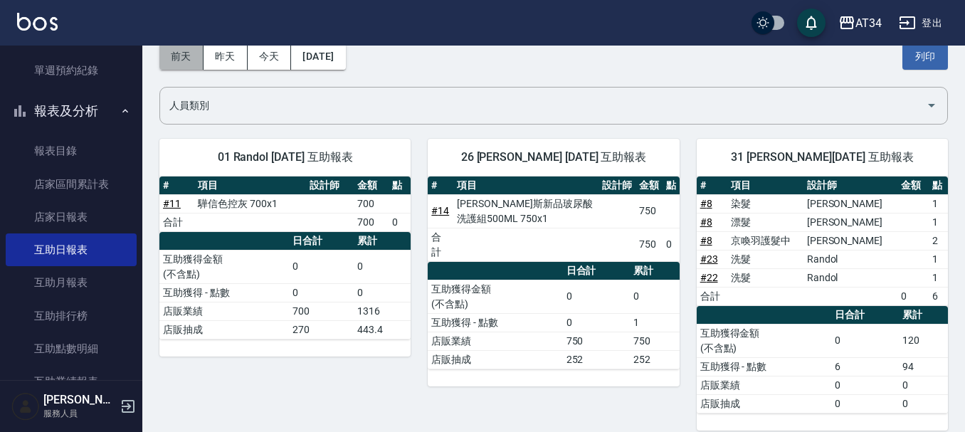
click at [172, 60] on button "前天" at bounding box center [181, 56] width 44 height 26
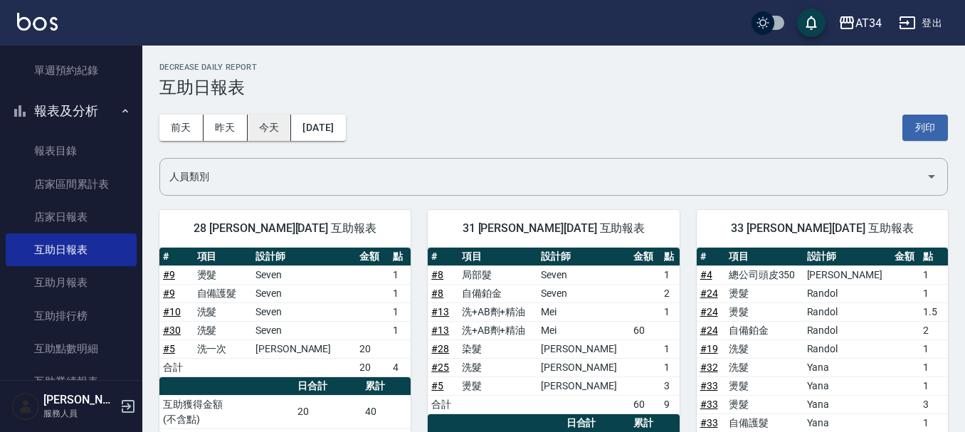
click at [274, 134] on button "今天" at bounding box center [270, 128] width 44 height 26
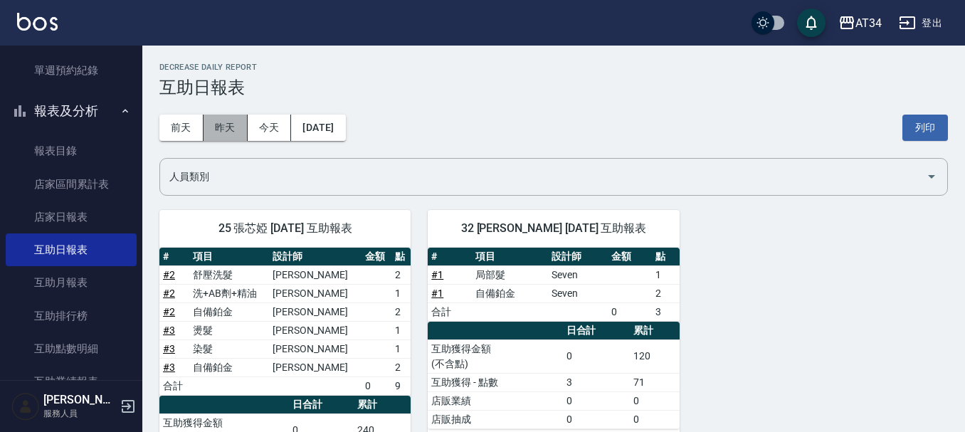
click at [218, 134] on button "昨天" at bounding box center [225, 128] width 44 height 26
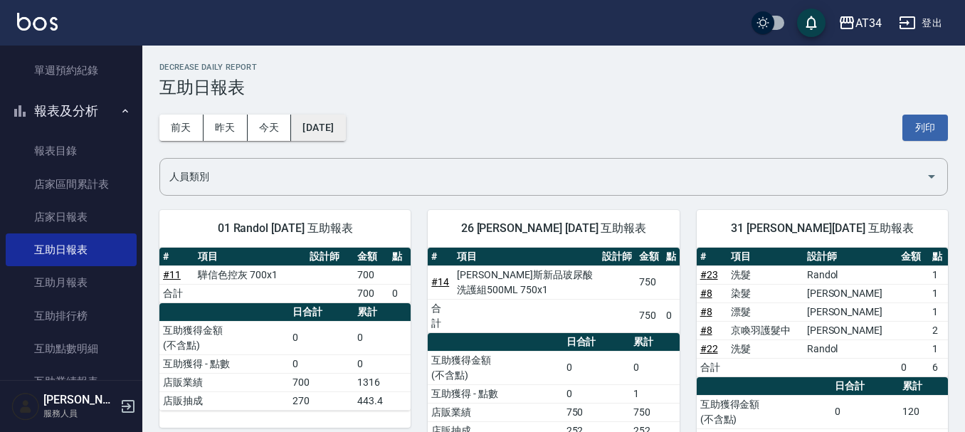
click at [339, 127] on button "2025/08/13" at bounding box center [318, 128] width 54 height 26
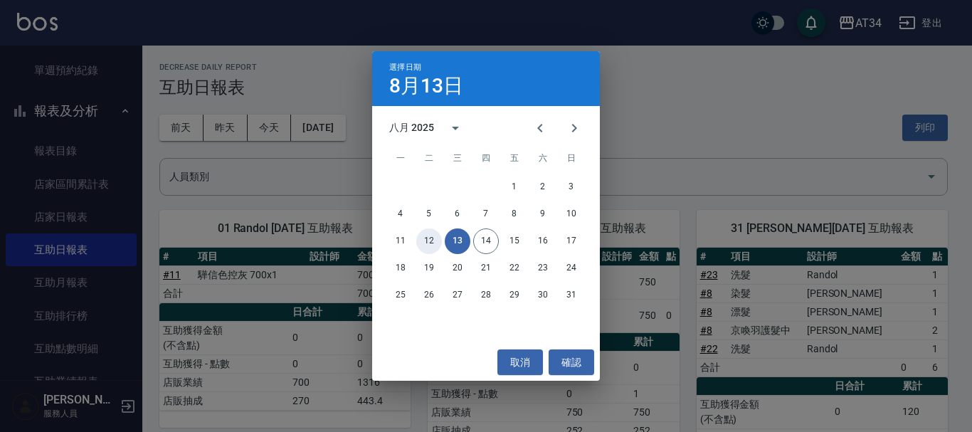
click at [423, 235] on button "12" at bounding box center [429, 241] width 26 height 26
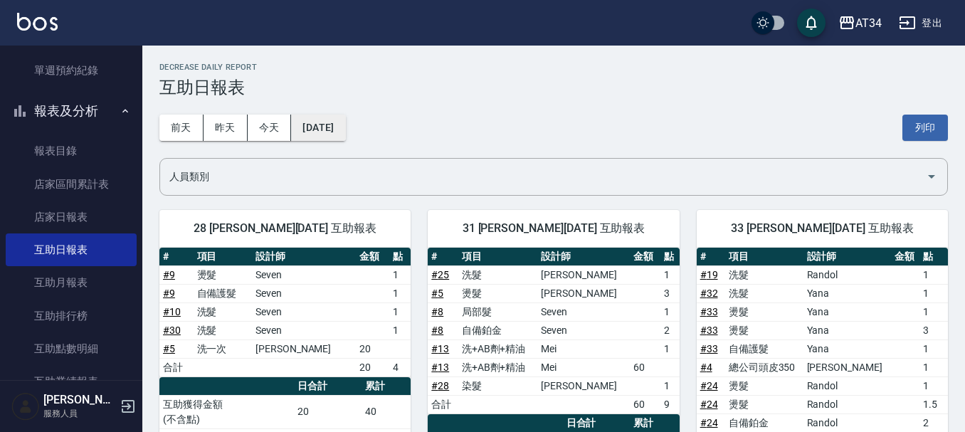
click at [334, 127] on button "2025/08/12" at bounding box center [318, 128] width 54 height 26
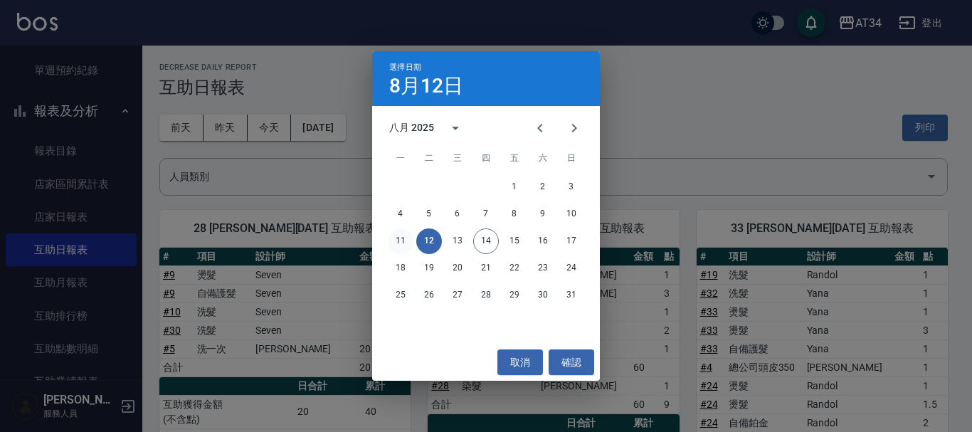
click at [393, 235] on button "11" at bounding box center [401, 241] width 26 height 26
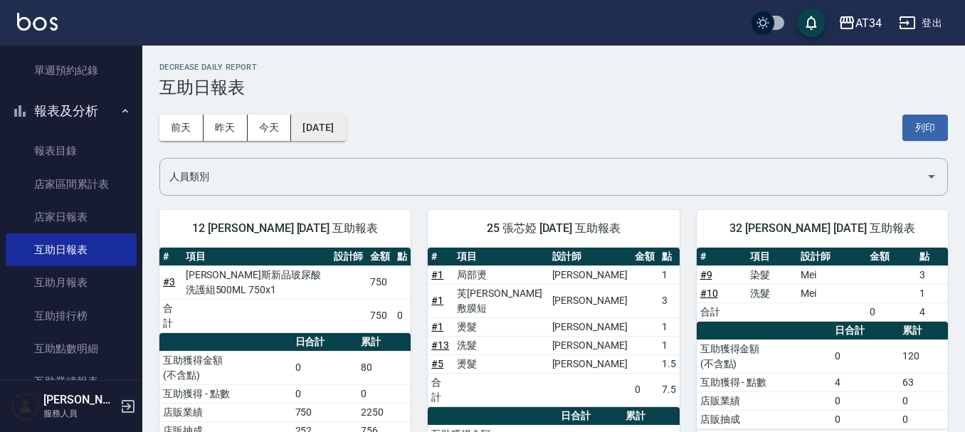
click at [341, 122] on button "2025/08/11" at bounding box center [318, 128] width 54 height 26
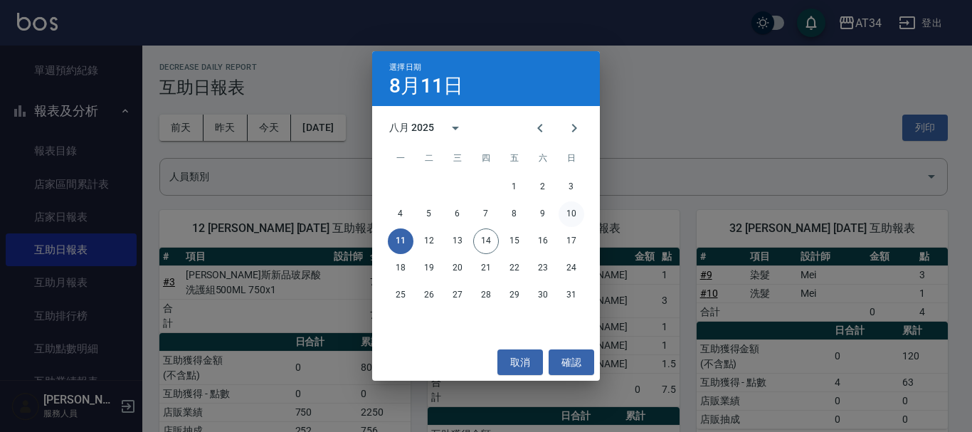
click at [571, 208] on button "10" at bounding box center [571, 214] width 26 height 26
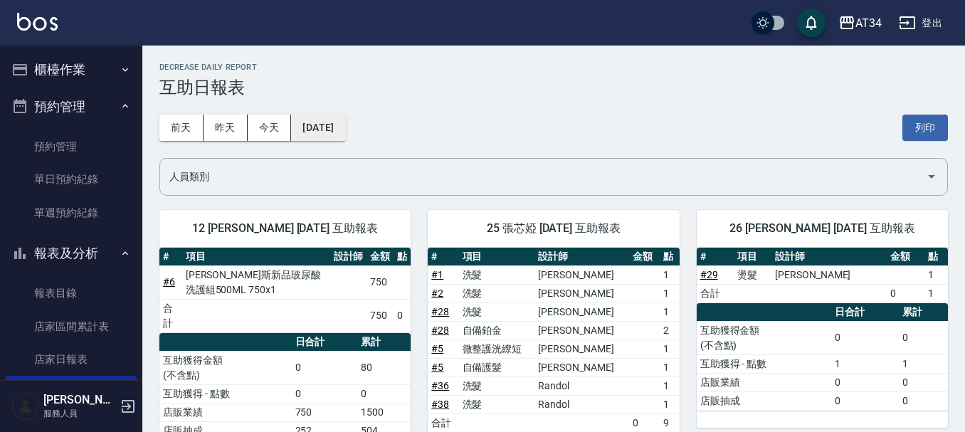
click at [332, 122] on button "2025/08/10" at bounding box center [318, 128] width 54 height 26
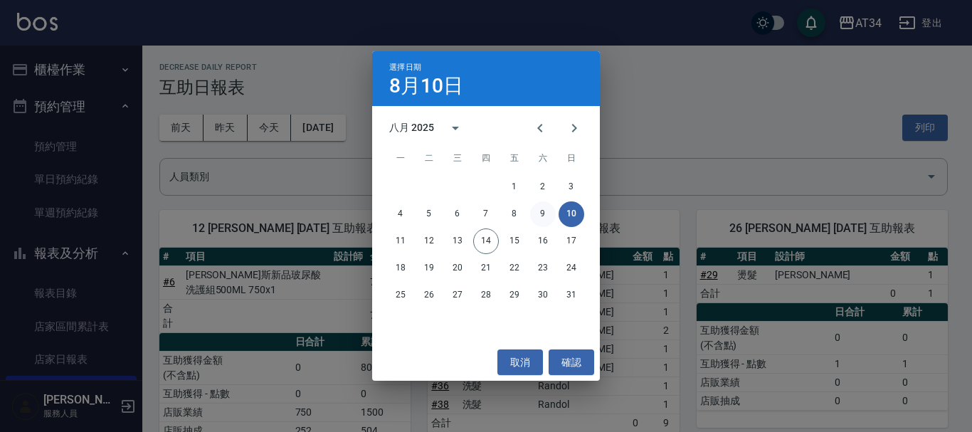
click at [540, 211] on button "9" at bounding box center [543, 214] width 26 height 26
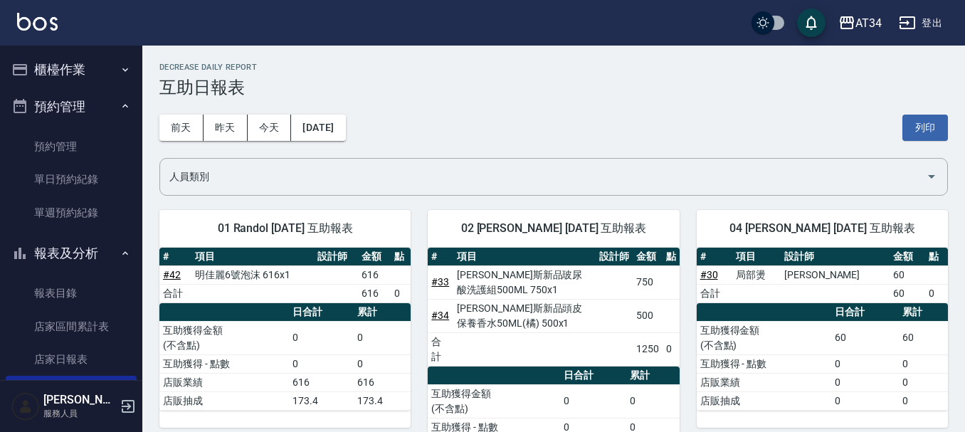
click at [310, 144] on div "前天 昨天 今天 2025/08/09 列印" at bounding box center [553, 127] width 788 height 60
click at [344, 119] on button "2025/08/09" at bounding box center [318, 128] width 54 height 26
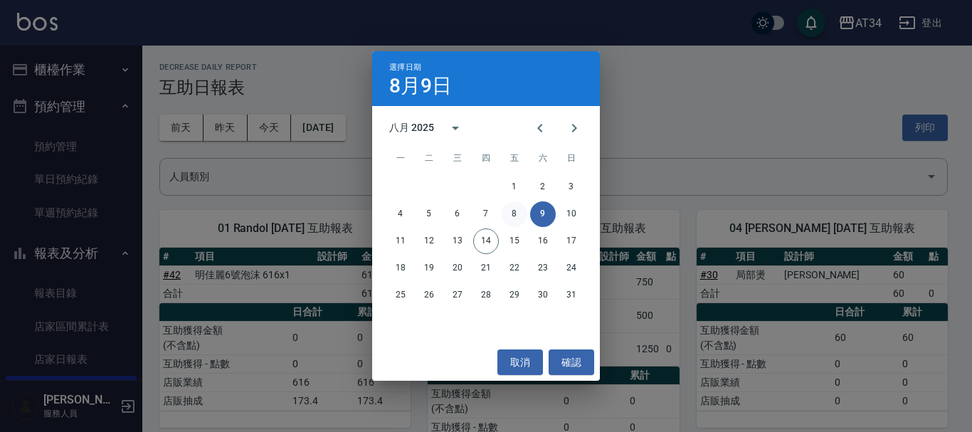
click at [516, 210] on button "8" at bounding box center [515, 214] width 26 height 26
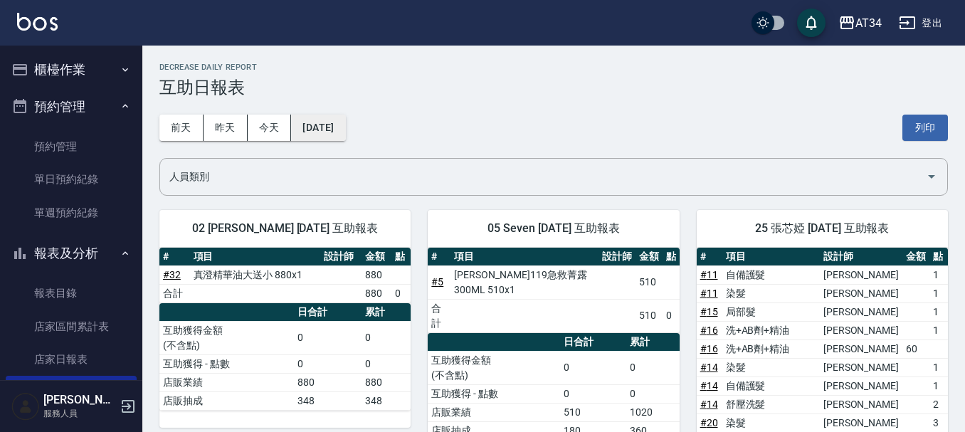
click at [342, 127] on button "2025/08/08" at bounding box center [318, 128] width 54 height 26
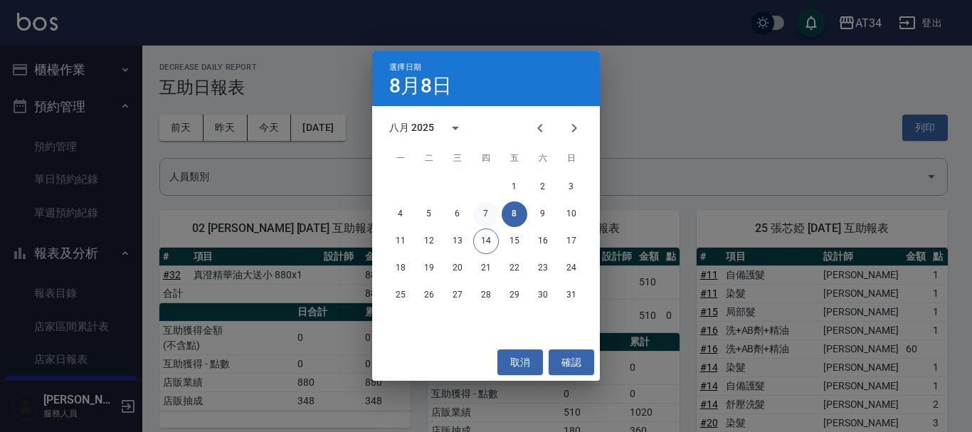
click at [498, 212] on button "7" at bounding box center [486, 214] width 26 height 26
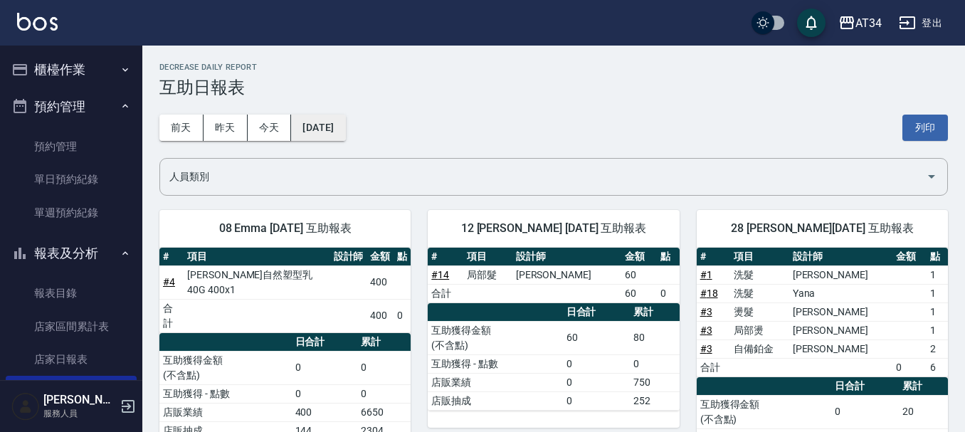
click at [345, 122] on button "2025/08/07" at bounding box center [318, 128] width 54 height 26
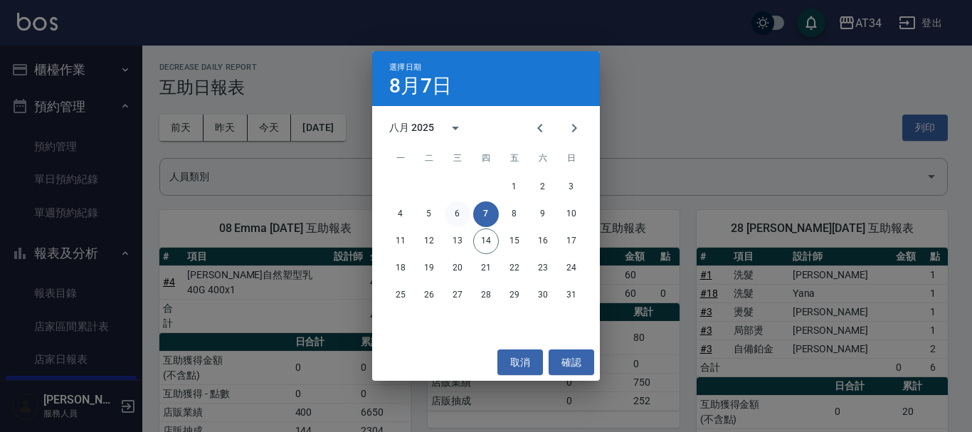
click at [463, 208] on button "6" at bounding box center [458, 214] width 26 height 26
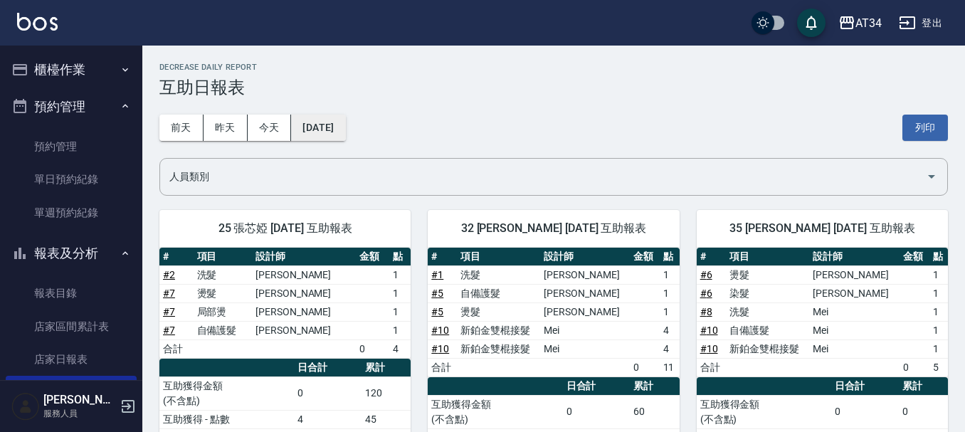
click at [345, 136] on button "2025/08/06" at bounding box center [318, 128] width 54 height 26
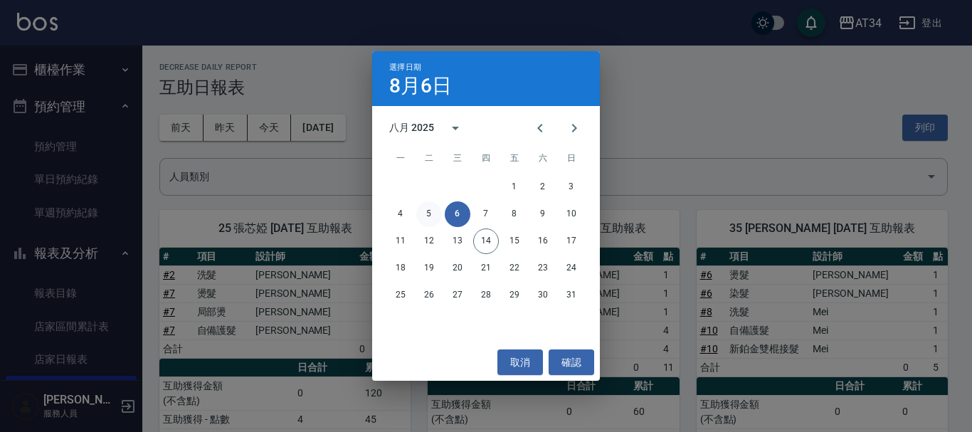
click at [427, 208] on button "5" at bounding box center [429, 214] width 26 height 26
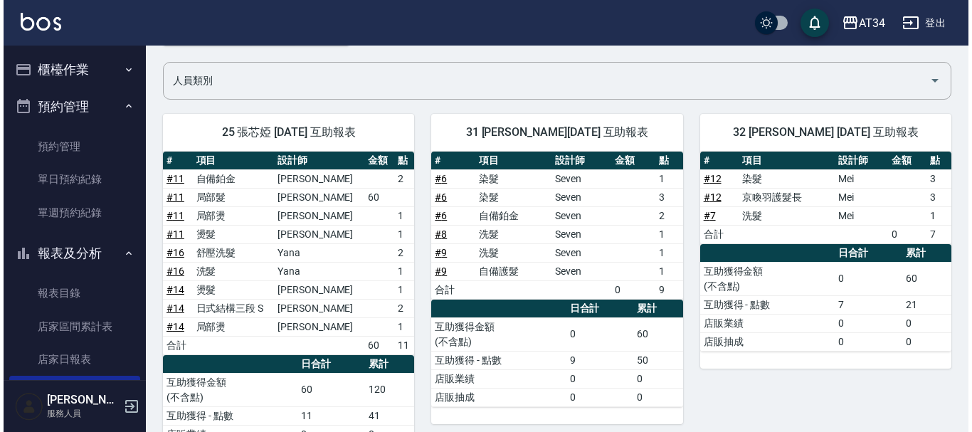
scroll to position [71, 0]
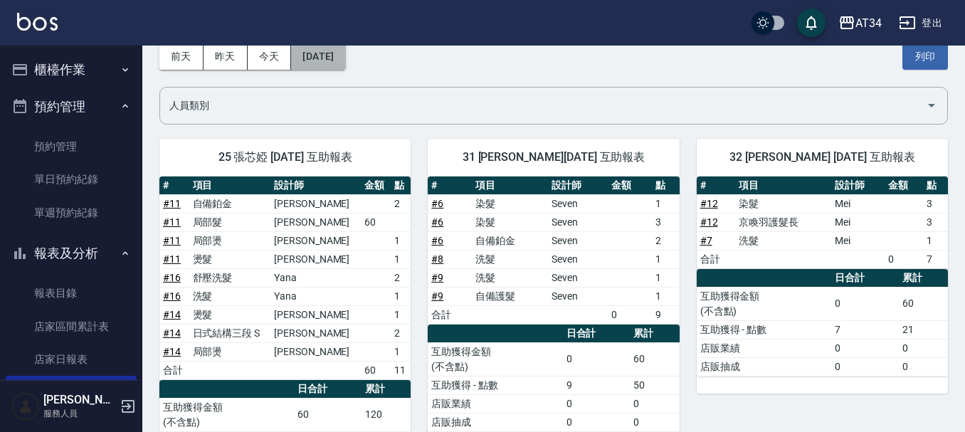
click at [317, 51] on button "2025/08/05" at bounding box center [318, 56] width 54 height 26
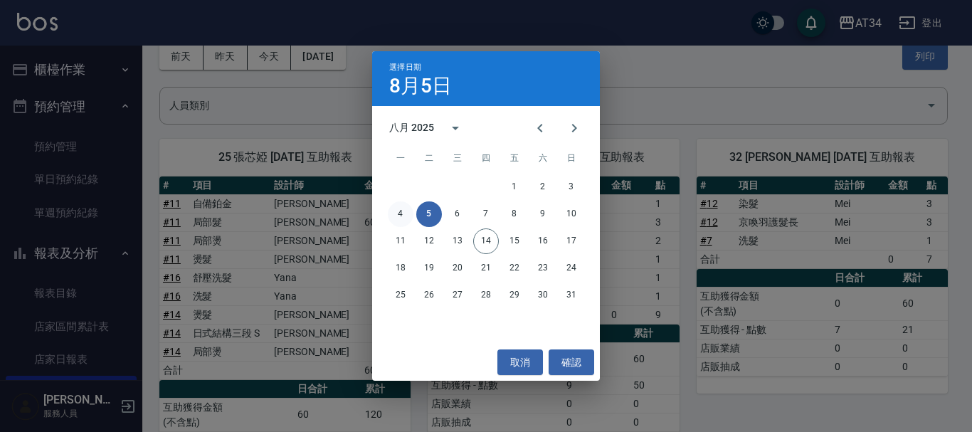
click at [398, 209] on button "4" at bounding box center [401, 214] width 26 height 26
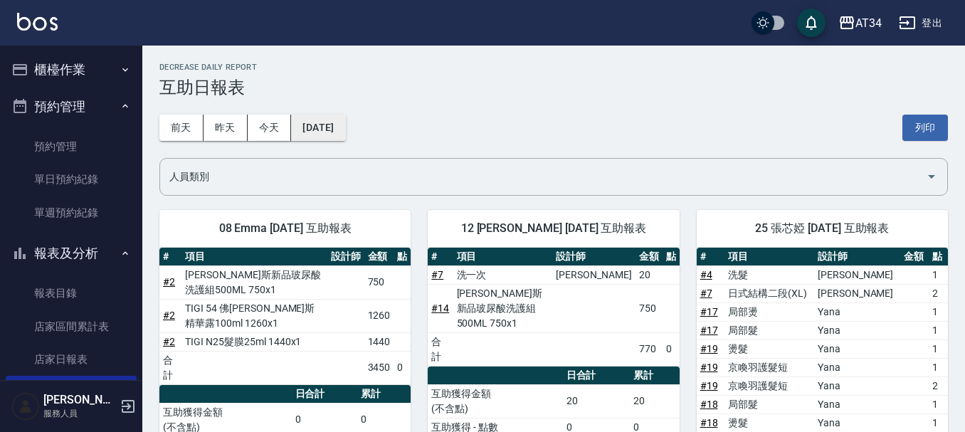
click at [325, 129] on button "2025/08/04" at bounding box center [318, 128] width 54 height 26
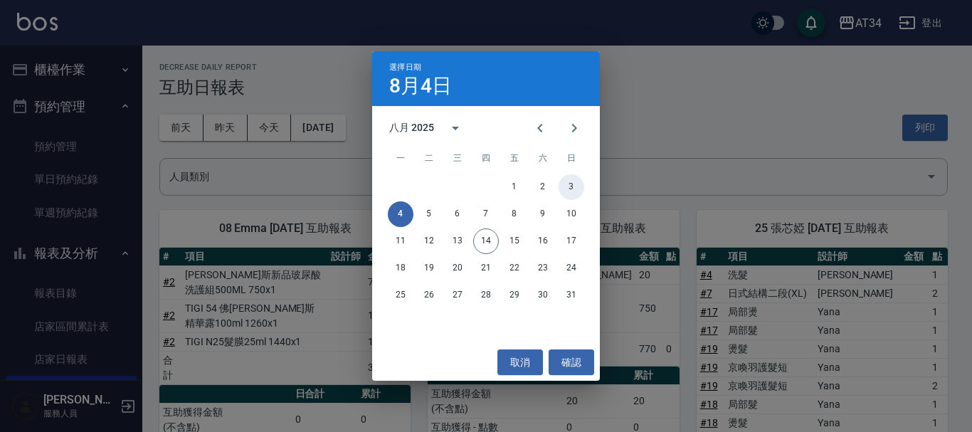
click at [569, 183] on button "3" at bounding box center [571, 187] width 26 height 26
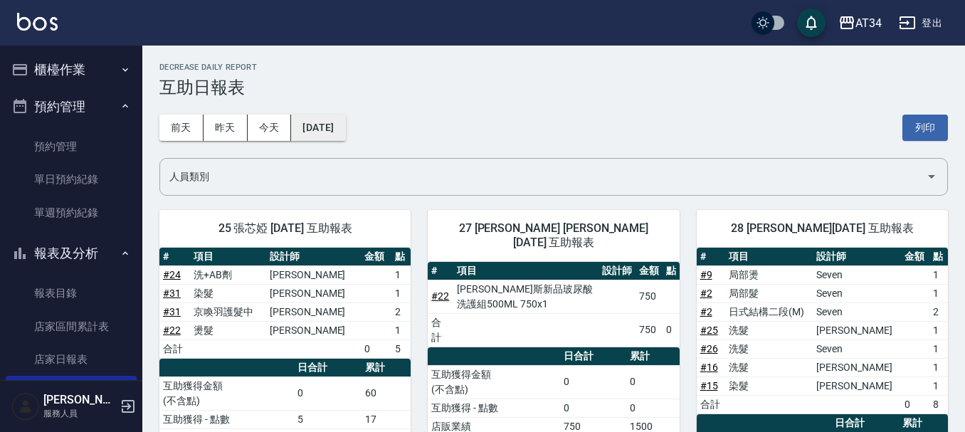
click at [336, 134] on button "2025/08/03" at bounding box center [318, 128] width 54 height 26
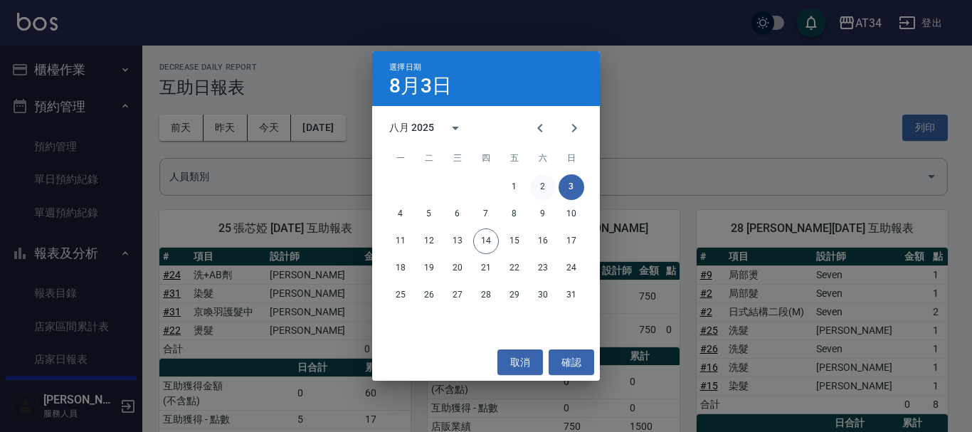
click at [537, 176] on button "2" at bounding box center [543, 187] width 26 height 26
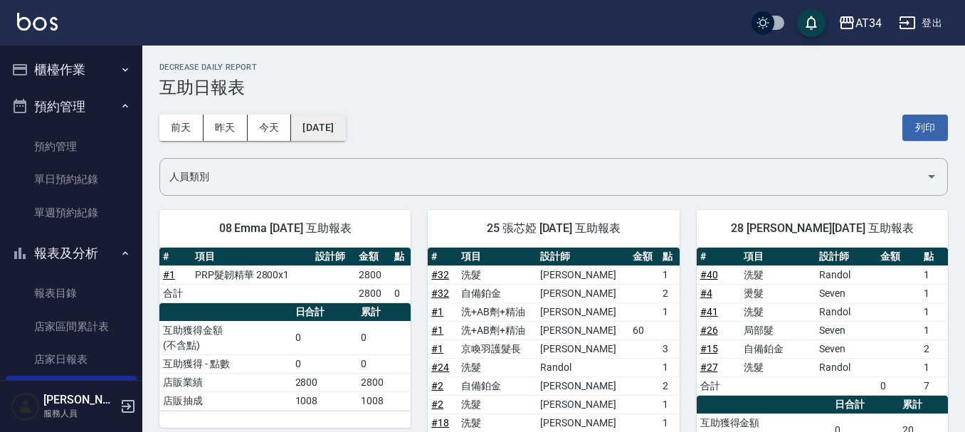
click at [329, 135] on button "2025/08/02" at bounding box center [318, 128] width 54 height 26
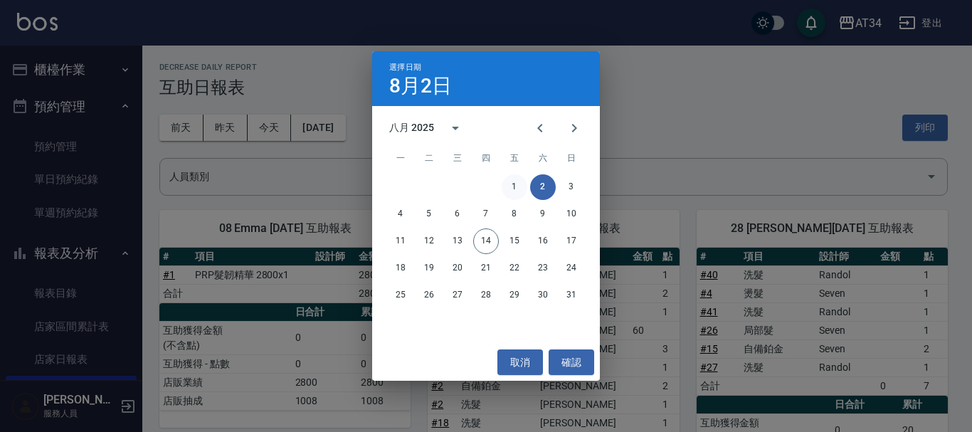
click at [513, 185] on button "1" at bounding box center [515, 187] width 26 height 26
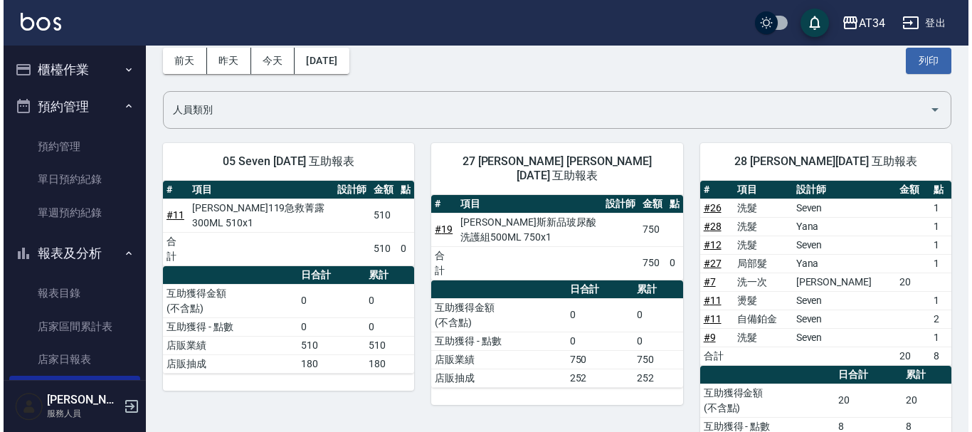
scroll to position [51, 0]
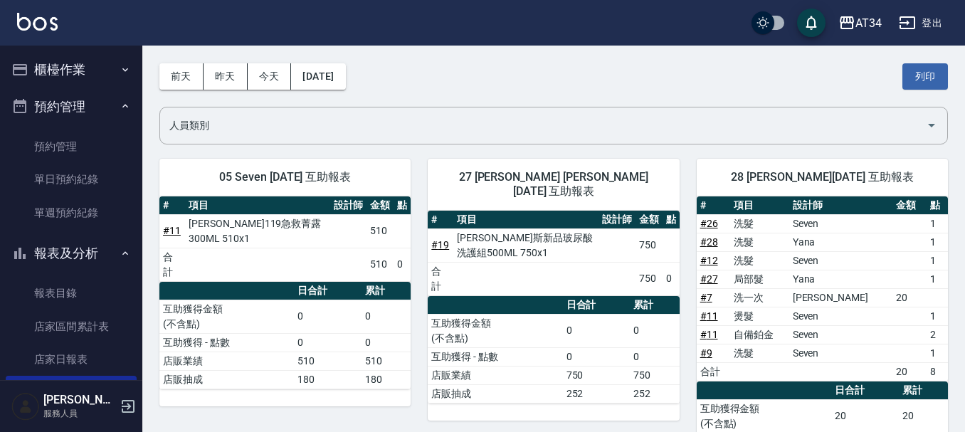
click at [350, 60] on div "前天 昨天 今天 2025/08/01 列印" at bounding box center [553, 76] width 788 height 60
click at [350, 62] on div "前天 昨天 今天 2025/08/01 列印" at bounding box center [553, 76] width 788 height 60
click at [345, 66] on button "2025/08/01" at bounding box center [318, 76] width 54 height 26
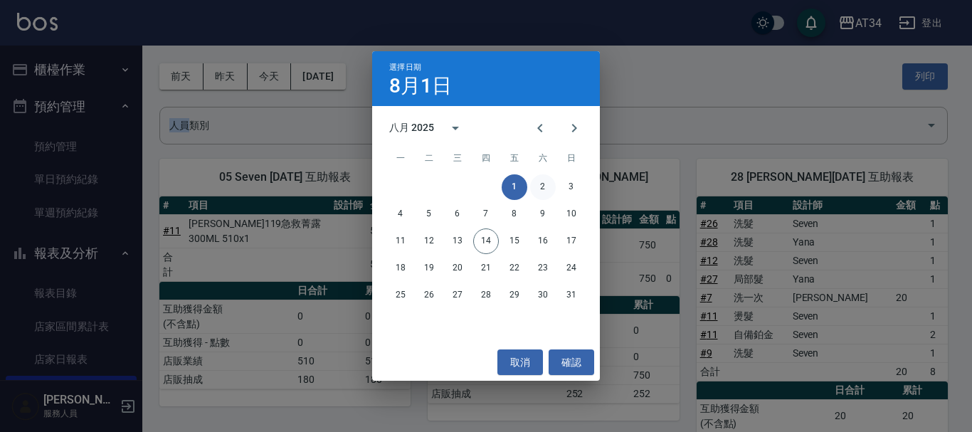
click at [539, 189] on button "2" at bounding box center [543, 187] width 26 height 26
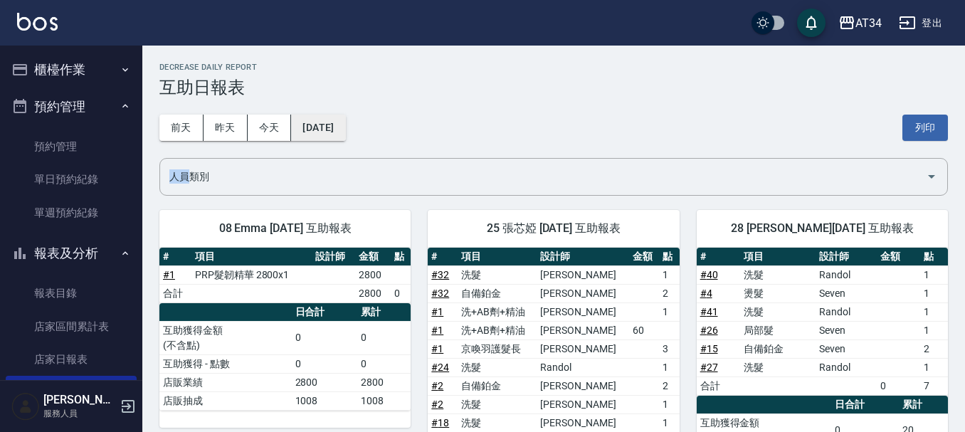
click at [318, 127] on button "2025/08/02" at bounding box center [318, 128] width 54 height 26
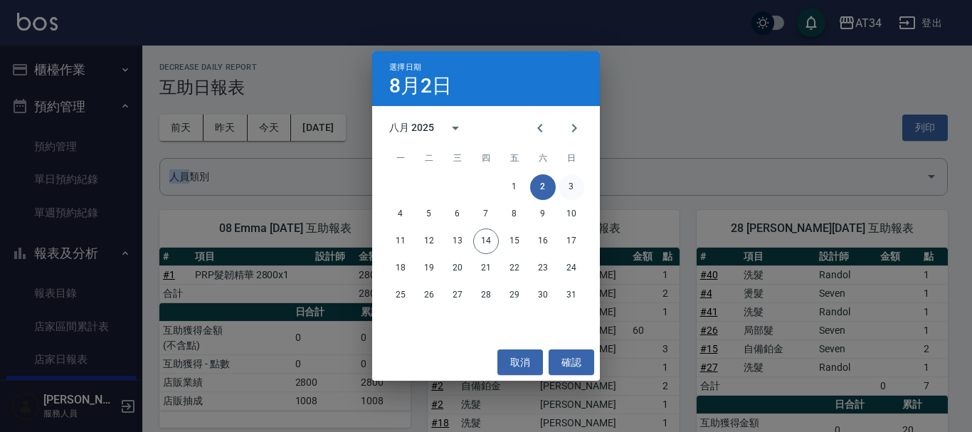
click at [576, 182] on button "3" at bounding box center [571, 187] width 26 height 26
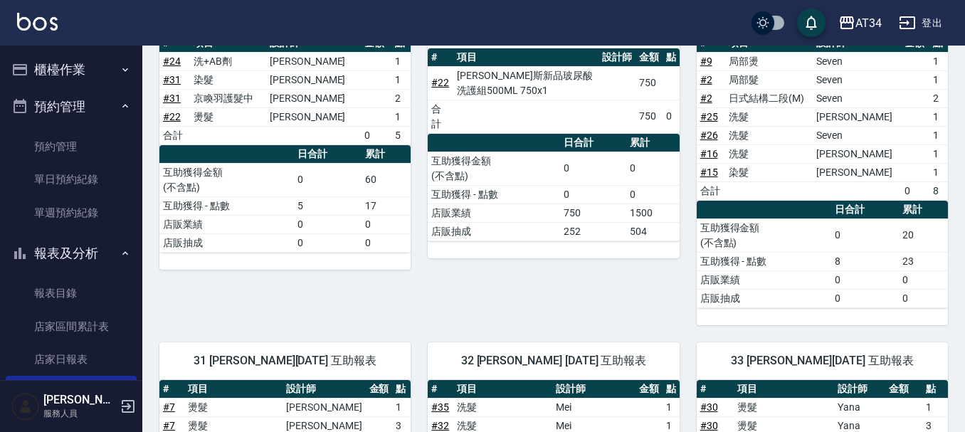
click at [415, 271] on div "27 annie 顏嘉慧 08/03/2025 互助報表 # 項目 設計師 金額 點 # 22 喬娜斯新品玻尿酸洗護組500ML 750x1 750 合計 7…" at bounding box center [544, 152] width 268 height 346
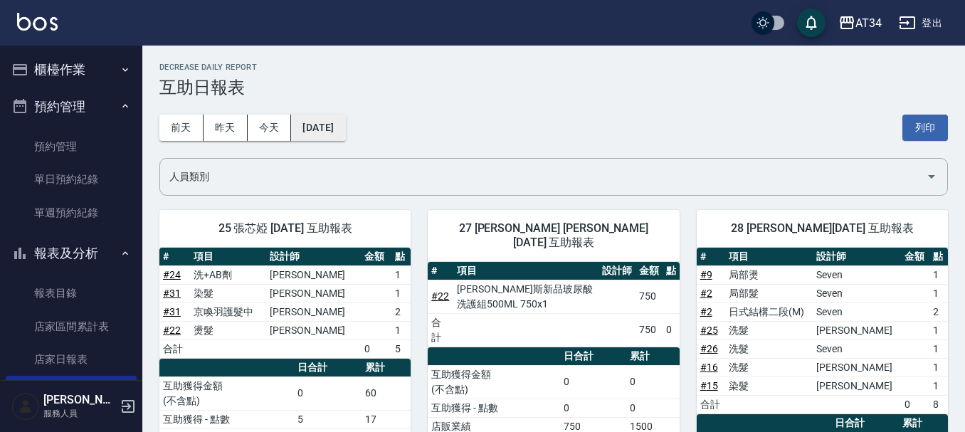
click at [345, 135] on button "2025/08/03" at bounding box center [318, 128] width 54 height 26
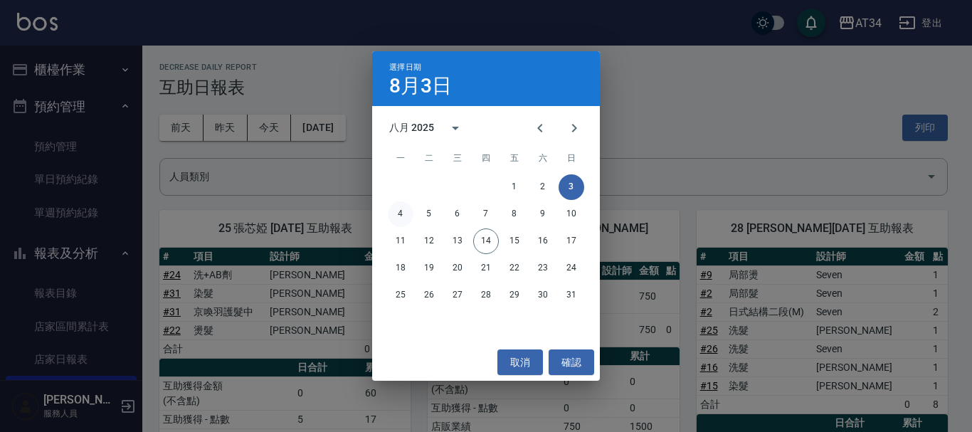
click at [401, 208] on button "4" at bounding box center [401, 214] width 26 height 26
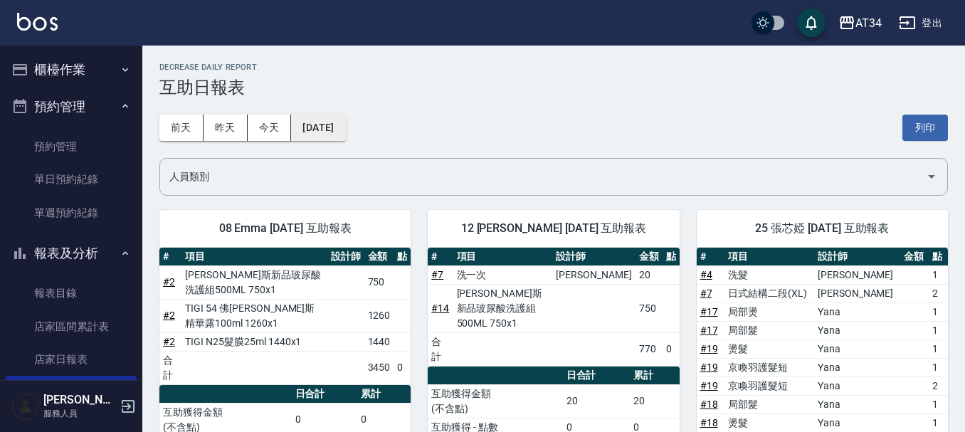
click at [345, 137] on button "2025/08/04" at bounding box center [318, 128] width 54 height 26
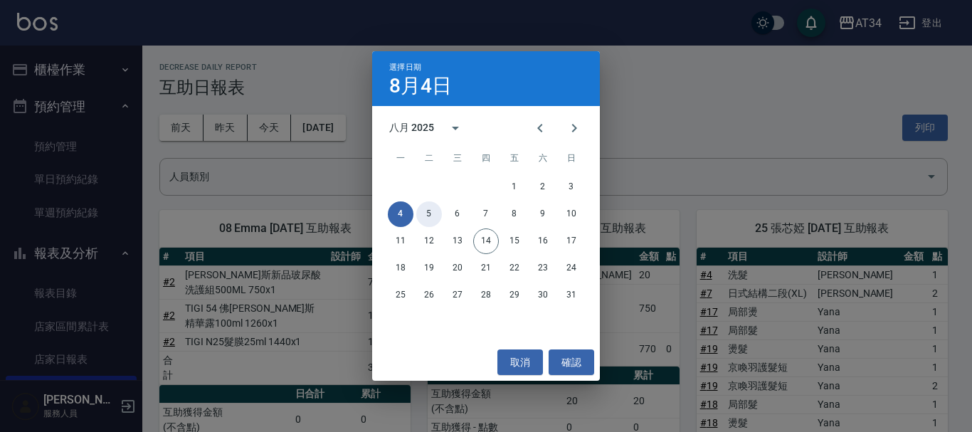
click at [424, 211] on button "5" at bounding box center [429, 214] width 26 height 26
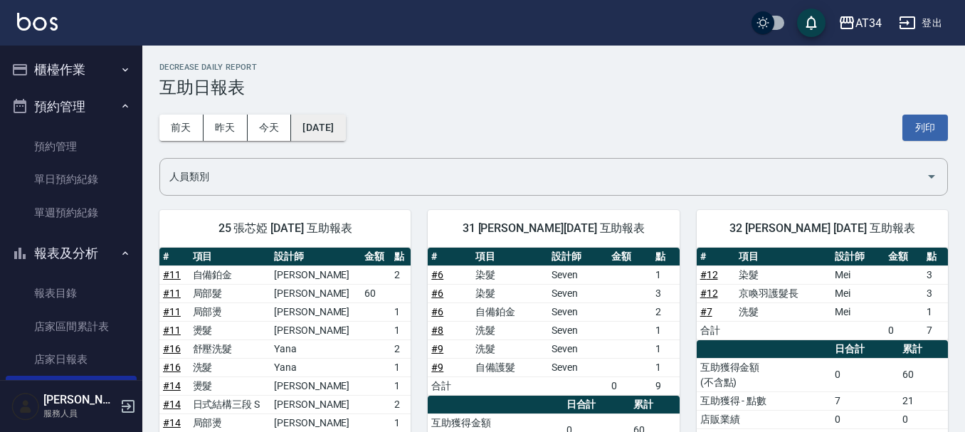
click at [345, 126] on button "2025/08/05" at bounding box center [318, 128] width 54 height 26
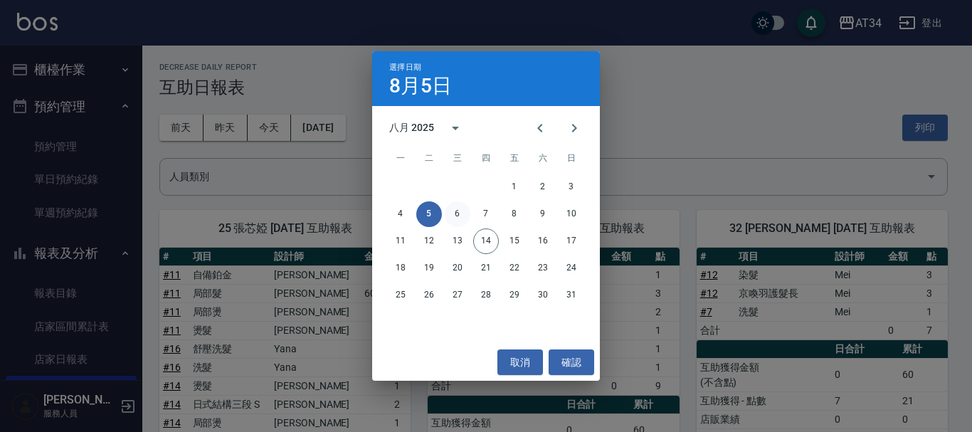
click at [465, 213] on button "6" at bounding box center [458, 214] width 26 height 26
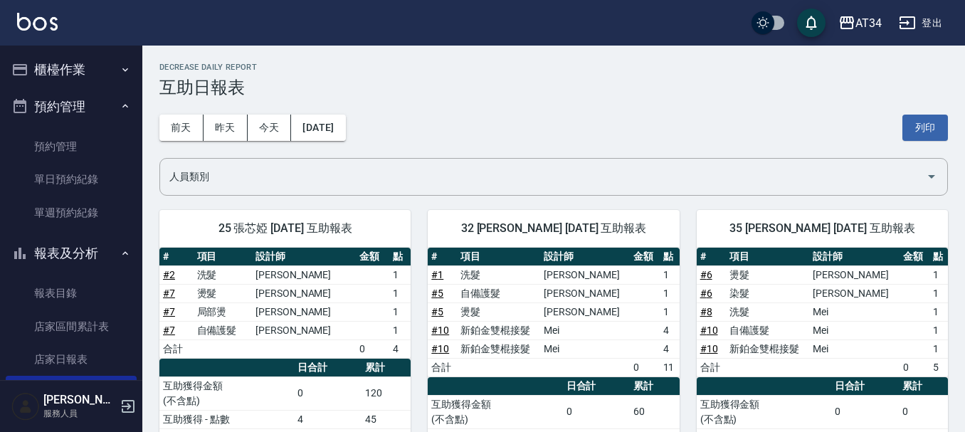
click at [333, 142] on div "前天 昨天 今天 2025/08/06 列印" at bounding box center [553, 127] width 788 height 60
click at [333, 134] on button "2025/08/06" at bounding box center [318, 128] width 54 height 26
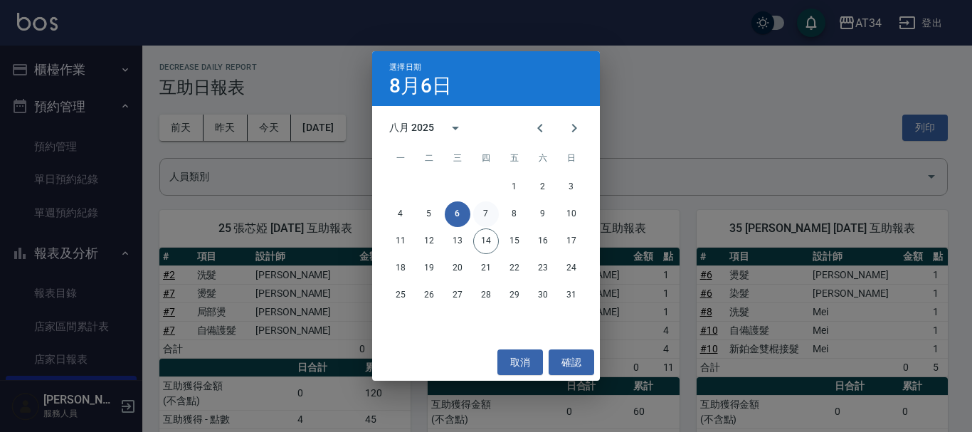
click at [485, 211] on button "7" at bounding box center [486, 214] width 26 height 26
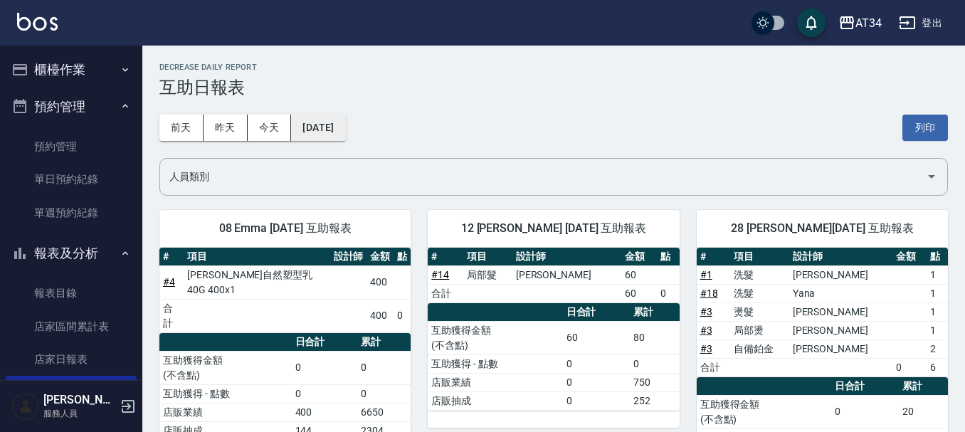
click at [342, 122] on button "2025/08/07" at bounding box center [318, 128] width 54 height 26
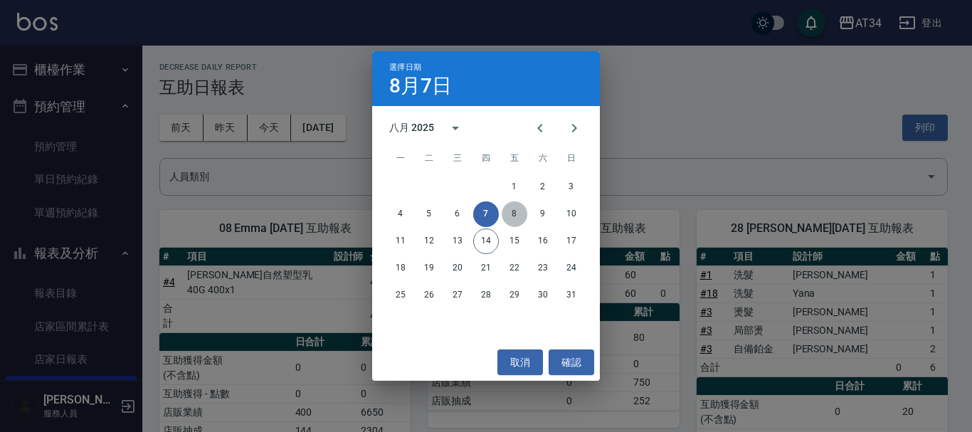
click at [516, 209] on button "8" at bounding box center [515, 214] width 26 height 26
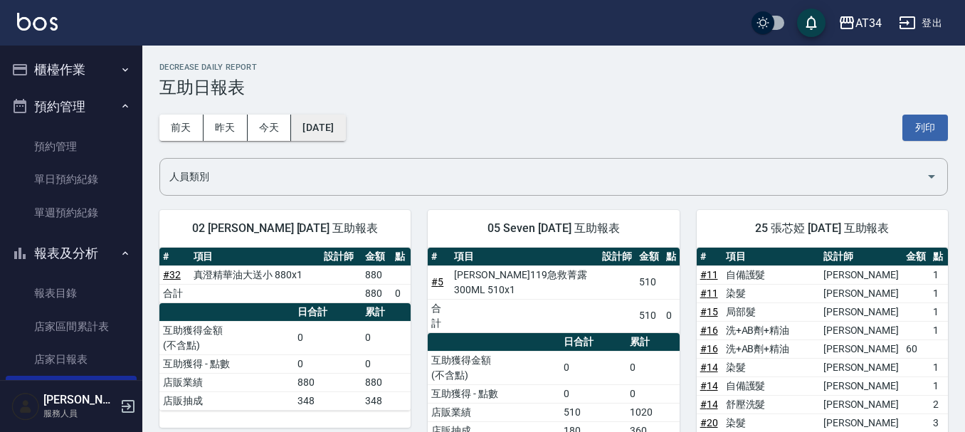
click at [345, 125] on button "2025/08/08" at bounding box center [318, 128] width 54 height 26
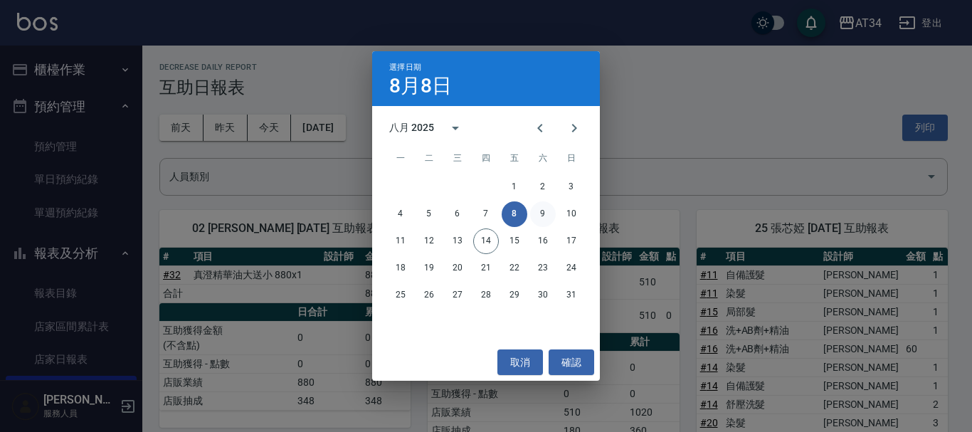
click at [544, 217] on button "9" at bounding box center [543, 214] width 26 height 26
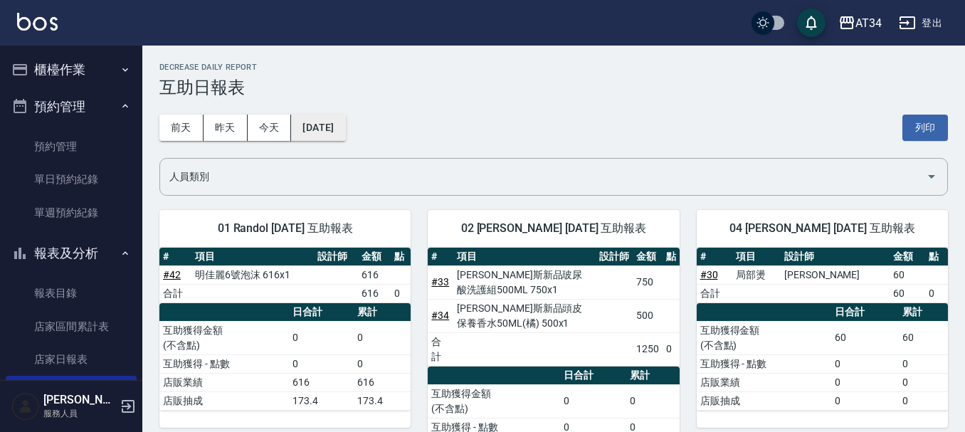
click at [321, 130] on button "2025/08/09" at bounding box center [318, 128] width 54 height 26
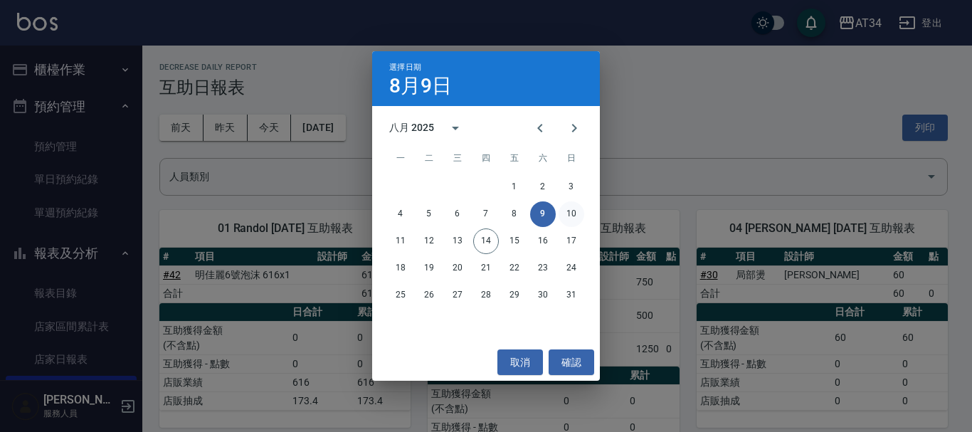
click at [572, 208] on button "10" at bounding box center [571, 214] width 26 height 26
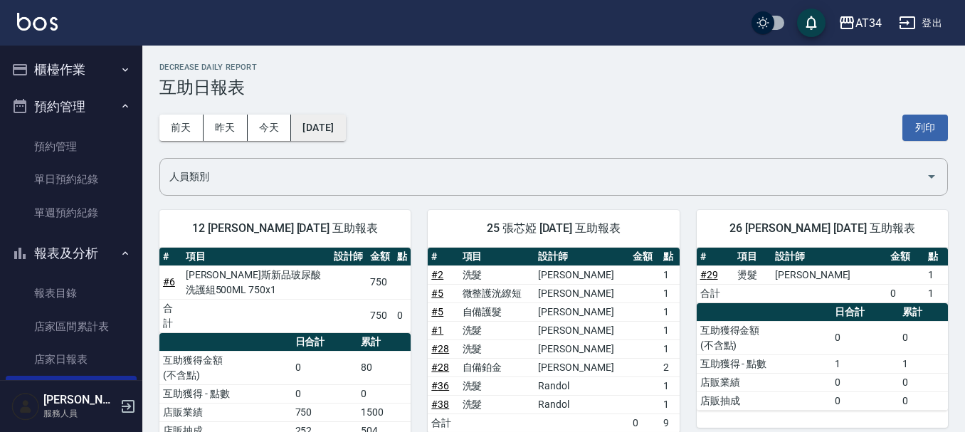
click at [318, 123] on button "2025/08/10" at bounding box center [318, 128] width 54 height 26
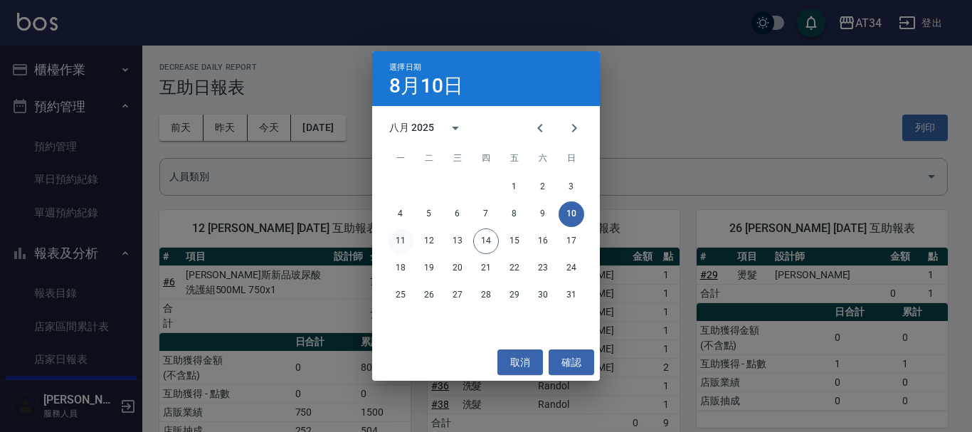
click at [390, 239] on button "11" at bounding box center [401, 241] width 26 height 26
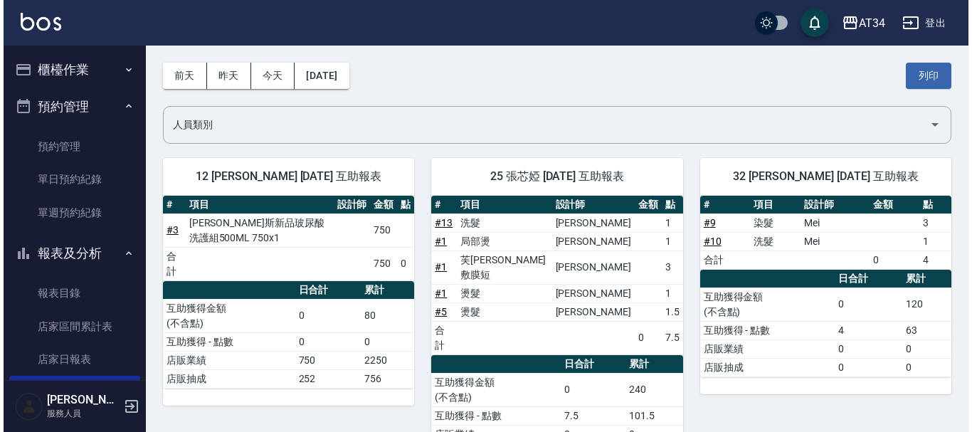
scroll to position [40, 0]
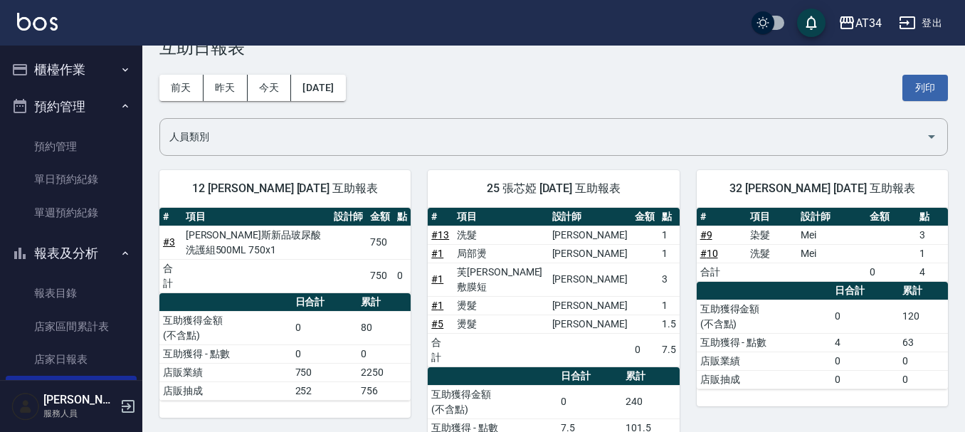
click at [352, 102] on div "前天 昨天 今天 2025/08/11 列印" at bounding box center [553, 88] width 788 height 60
click at [345, 90] on button "[DATE]" at bounding box center [318, 88] width 54 height 26
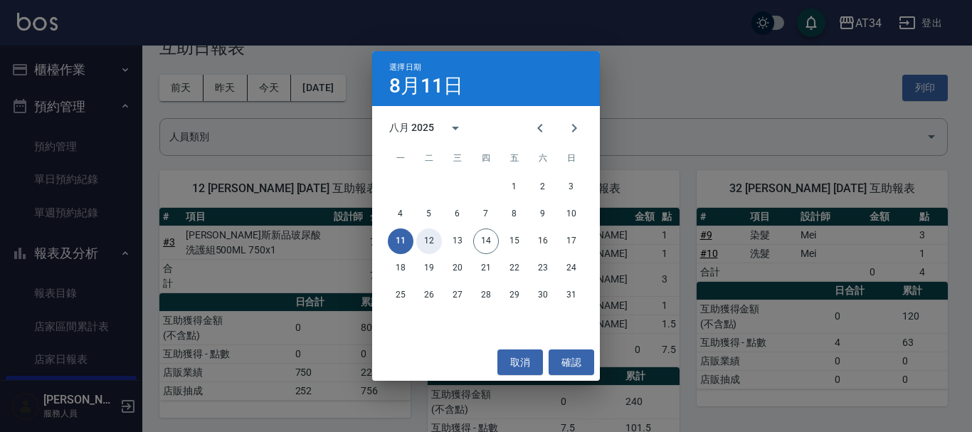
click at [434, 235] on button "12" at bounding box center [429, 241] width 26 height 26
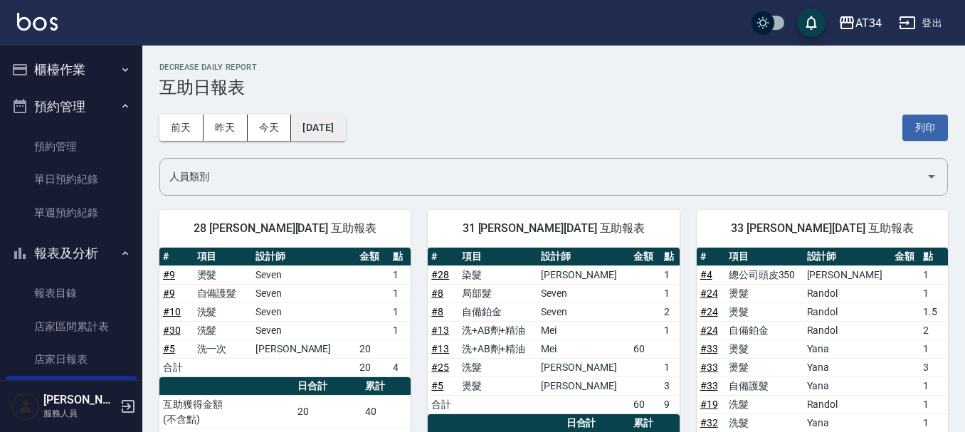
click at [332, 134] on button "[DATE]" at bounding box center [318, 128] width 54 height 26
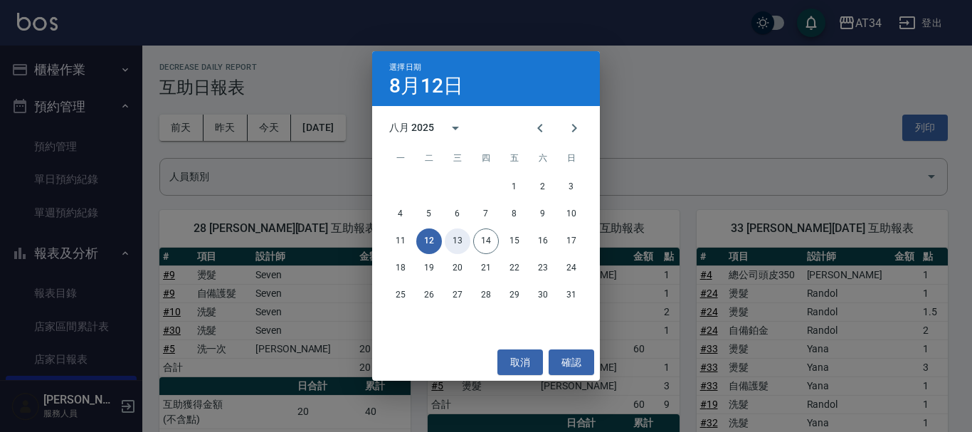
click at [448, 237] on button "13" at bounding box center [458, 241] width 26 height 26
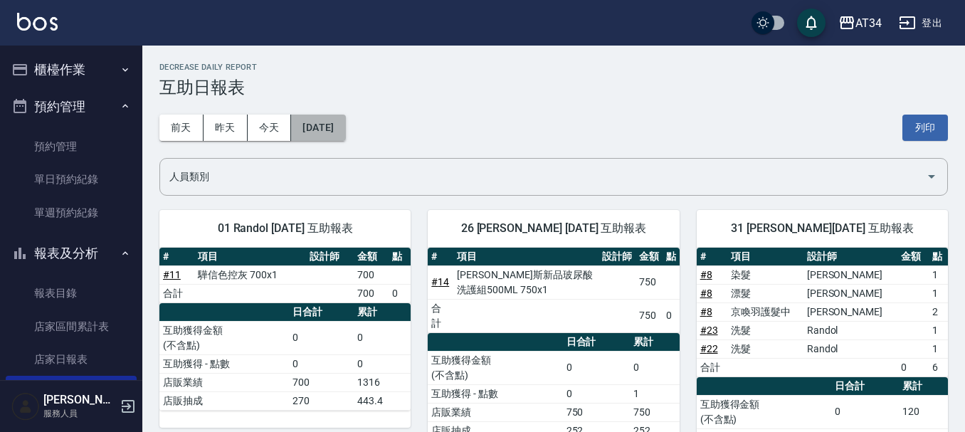
click at [332, 127] on button "[DATE]" at bounding box center [318, 128] width 54 height 26
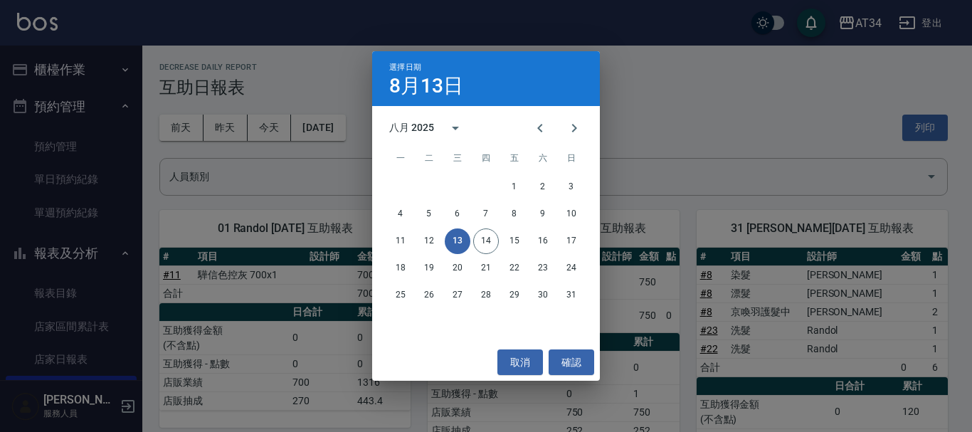
click at [500, 230] on div "11 12 13 14 15 16 17" at bounding box center [486, 241] width 228 height 26
click at [490, 238] on button "14" at bounding box center [486, 241] width 26 height 26
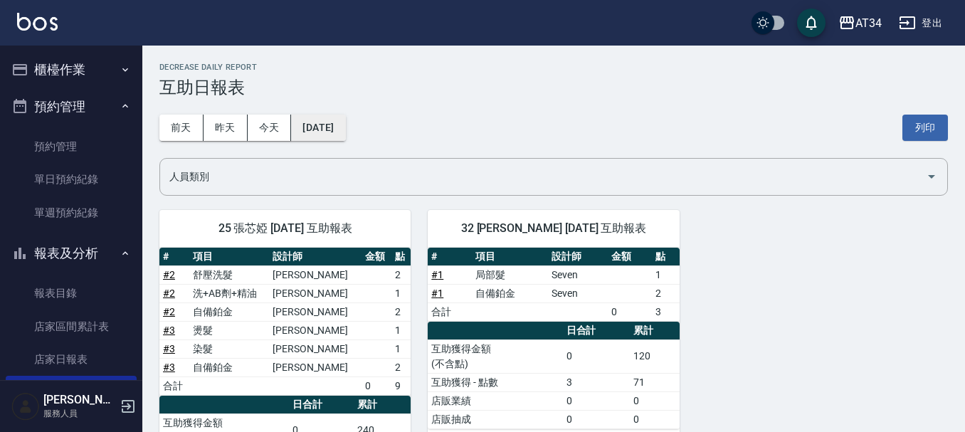
click at [334, 119] on button "[DATE]" at bounding box center [318, 128] width 54 height 26
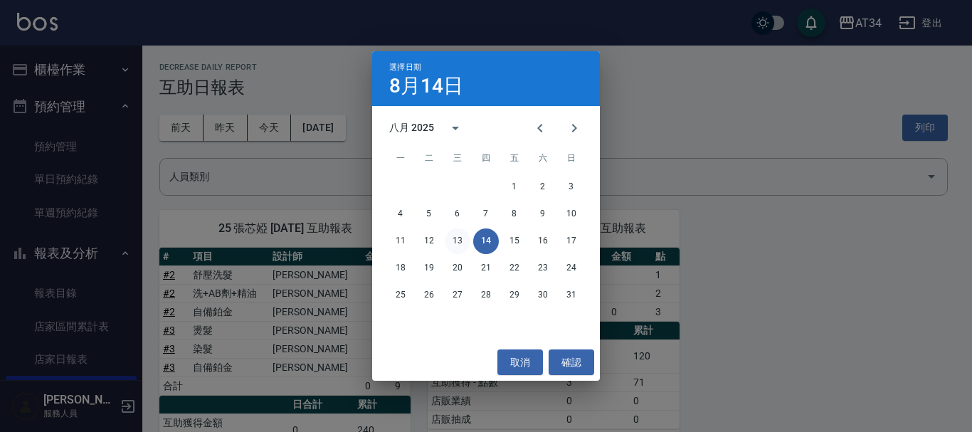
click at [452, 240] on button "13" at bounding box center [458, 241] width 26 height 26
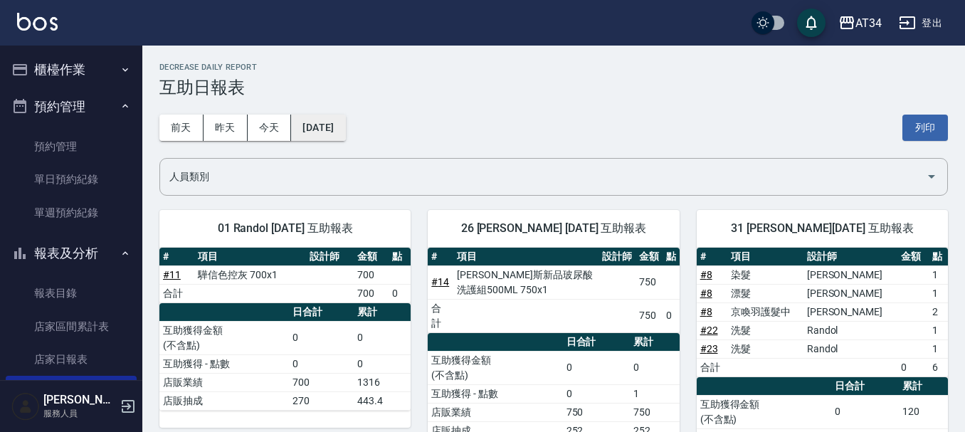
click at [339, 122] on button "[DATE]" at bounding box center [318, 128] width 54 height 26
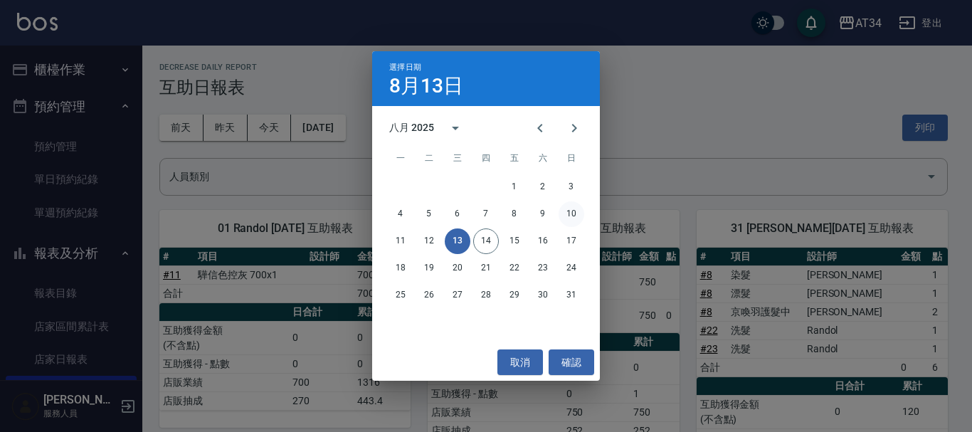
click at [583, 218] on button "10" at bounding box center [571, 214] width 26 height 26
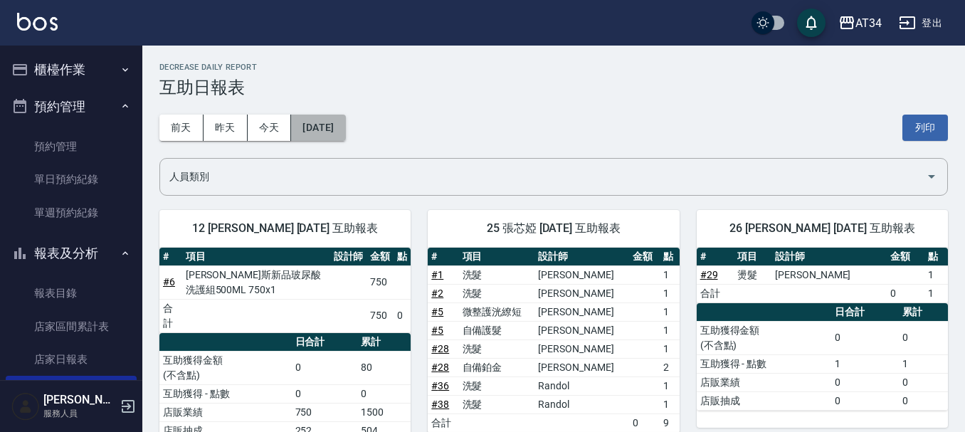
click at [345, 133] on button "2025/08/10" at bounding box center [318, 128] width 54 height 26
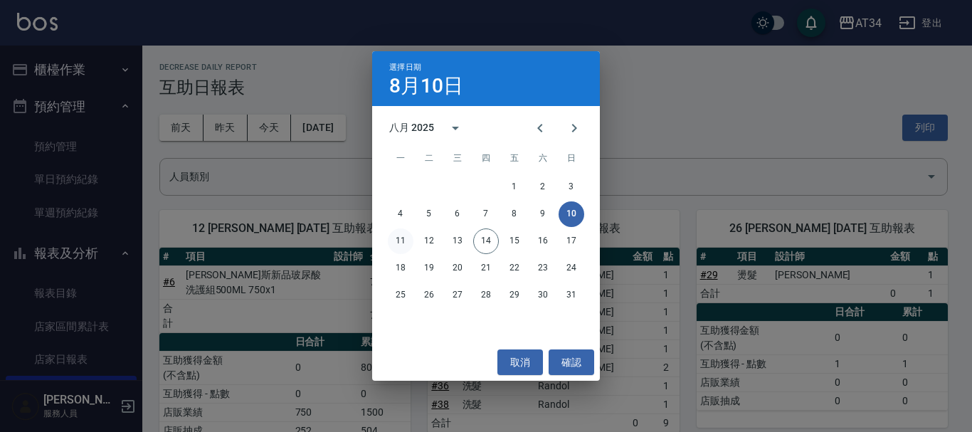
click at [401, 240] on button "11" at bounding box center [401, 241] width 26 height 26
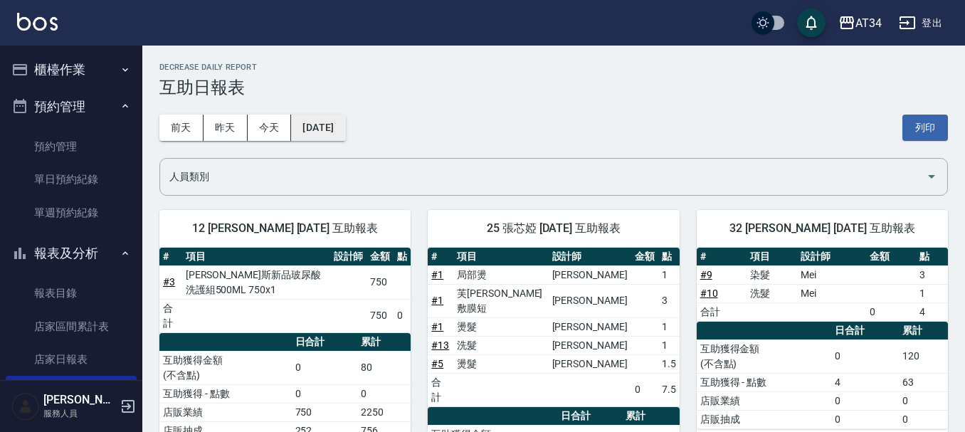
click at [345, 128] on button "[DATE]" at bounding box center [318, 128] width 54 height 26
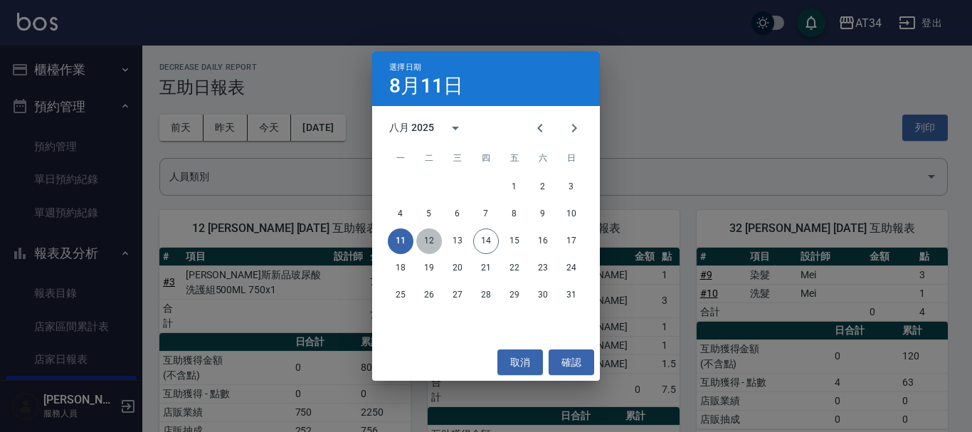
click at [422, 235] on button "12" at bounding box center [429, 241] width 26 height 26
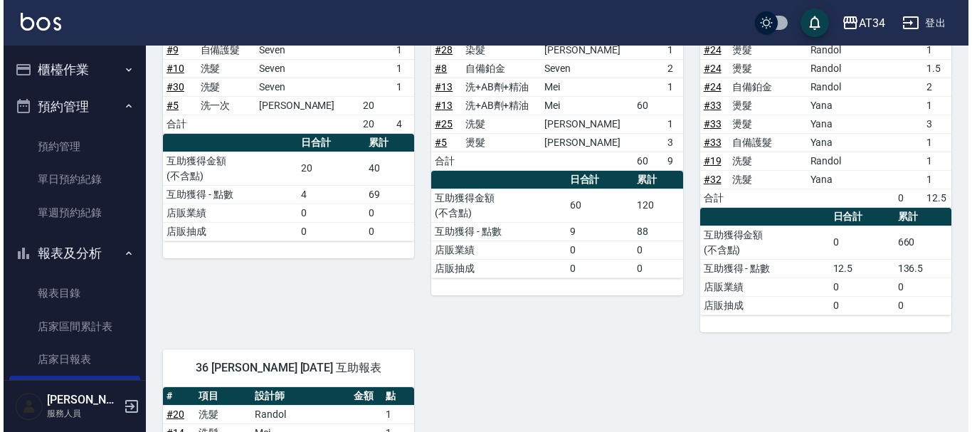
scroll to position [71, 0]
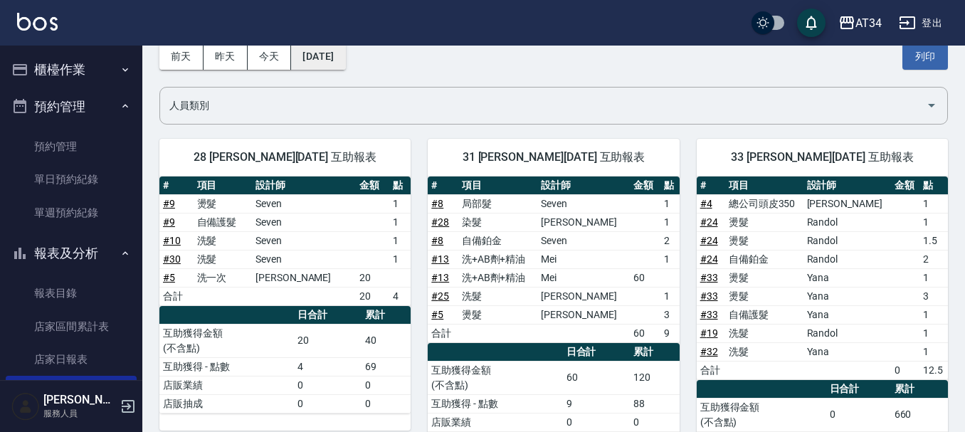
click at [343, 63] on button "[DATE]" at bounding box center [318, 56] width 54 height 26
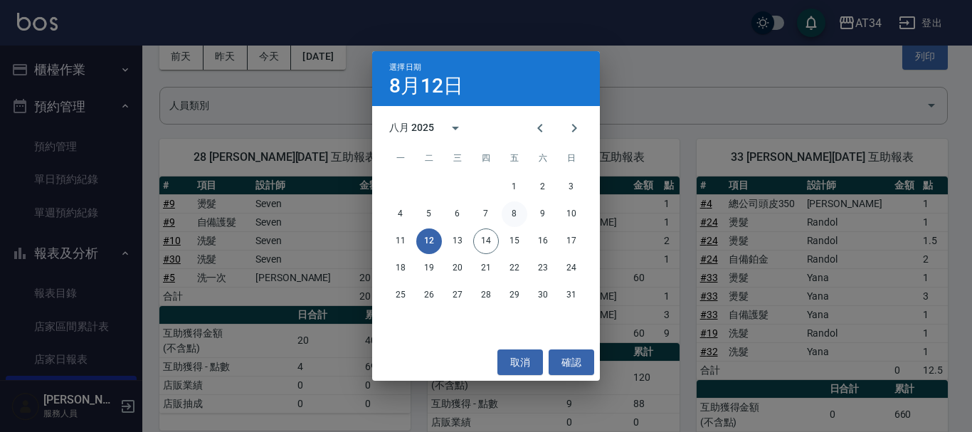
click at [504, 206] on button "8" at bounding box center [515, 214] width 26 height 26
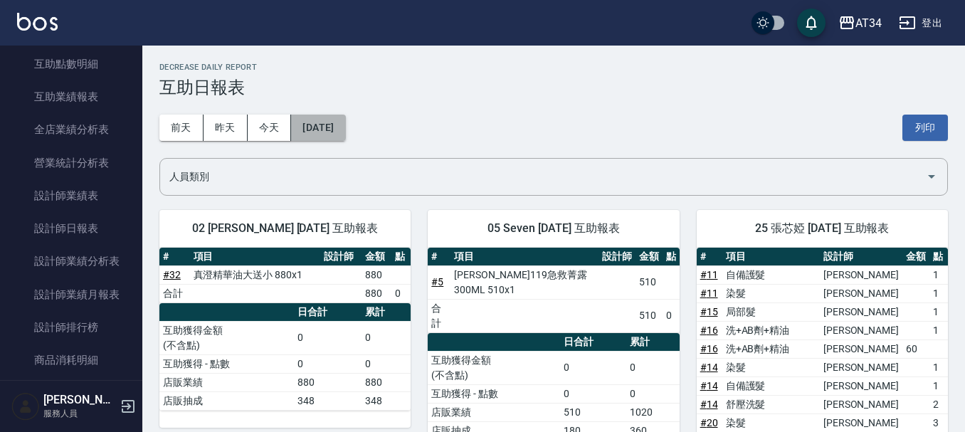
click at [334, 137] on button "2025/08/08" at bounding box center [318, 128] width 54 height 26
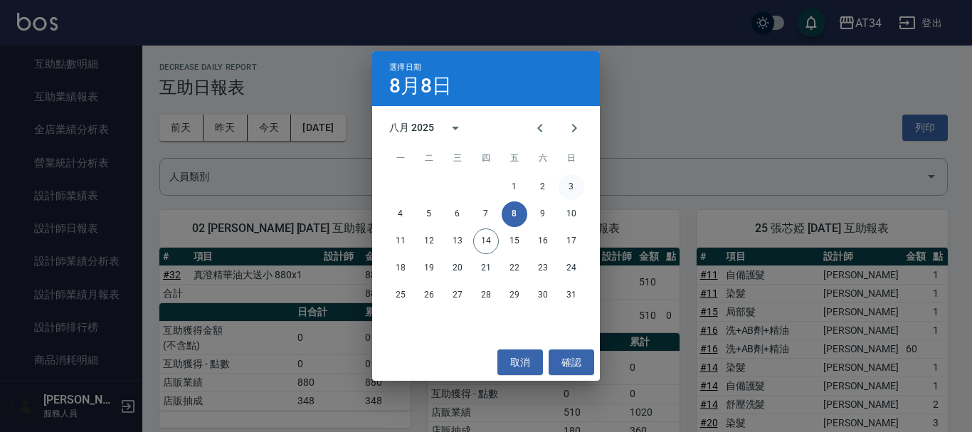
click at [566, 188] on button "3" at bounding box center [571, 187] width 26 height 26
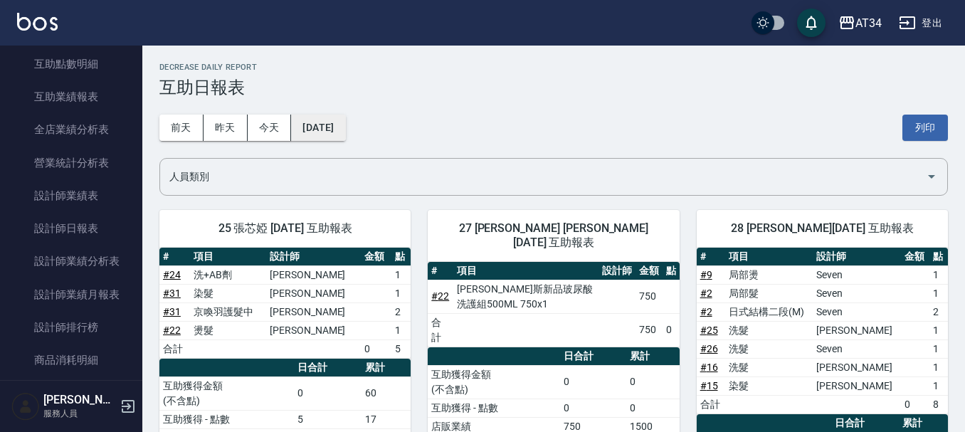
click at [345, 129] on button "2025/08/03" at bounding box center [318, 128] width 54 height 26
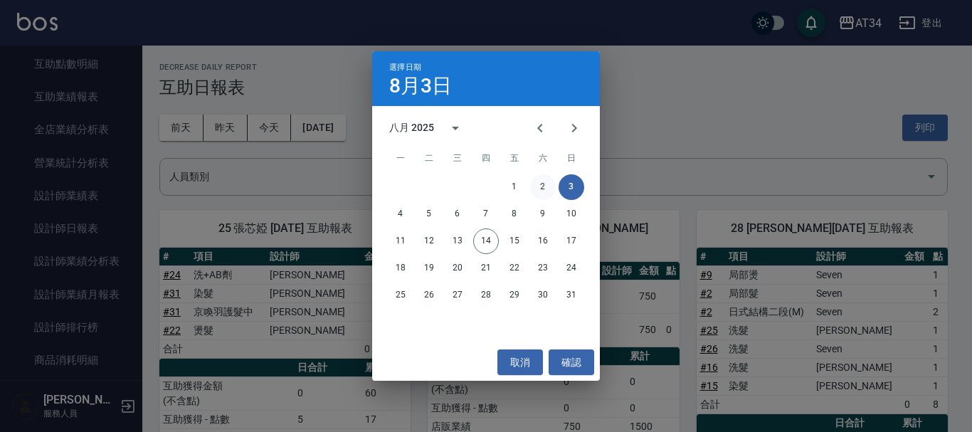
click at [537, 184] on button "2" at bounding box center [543, 187] width 26 height 26
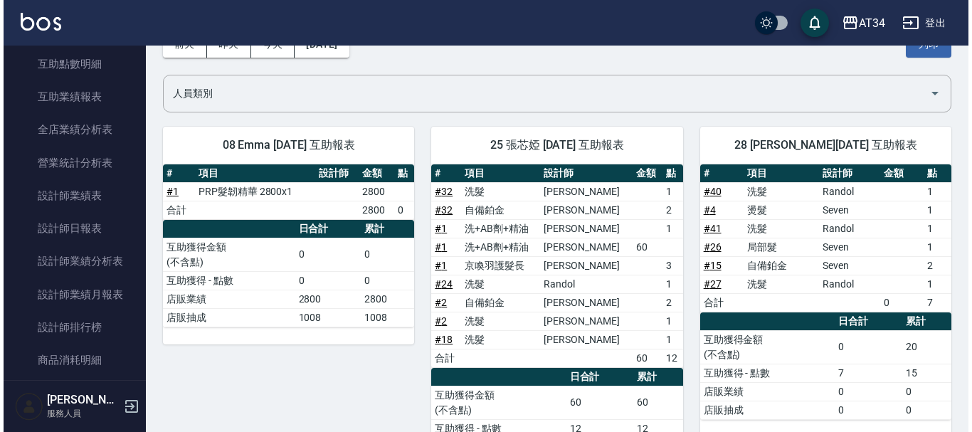
scroll to position [71, 0]
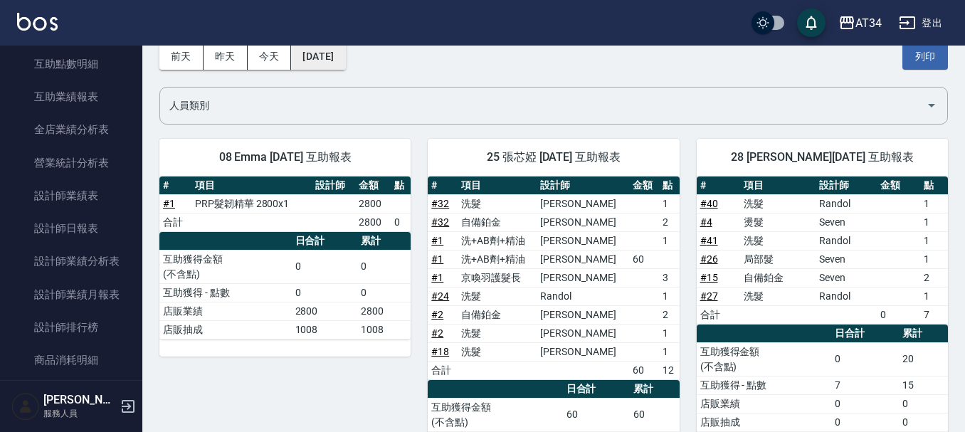
click at [345, 58] on button "2025/08/02" at bounding box center [318, 56] width 54 height 26
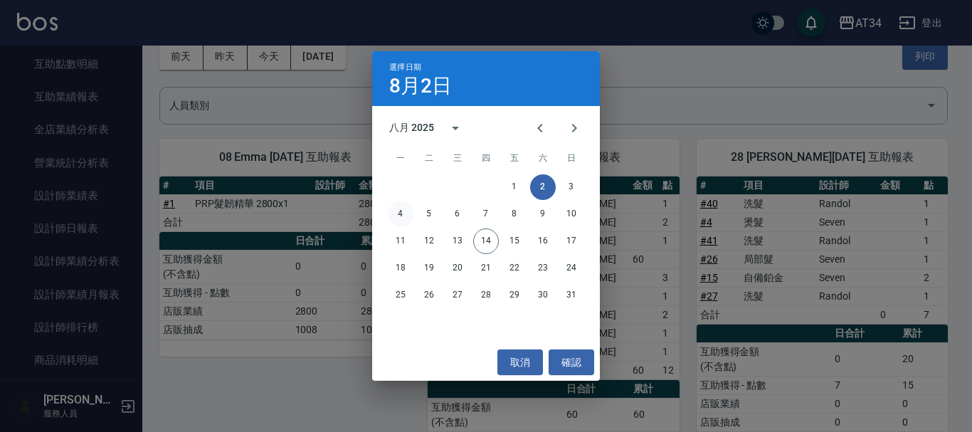
click at [403, 211] on button "4" at bounding box center [401, 214] width 26 height 26
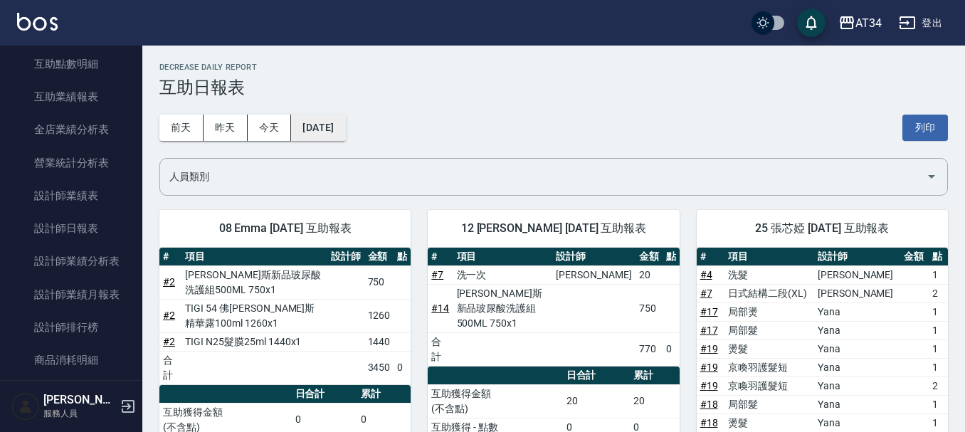
click at [342, 140] on button "2025/08/04" at bounding box center [318, 128] width 54 height 26
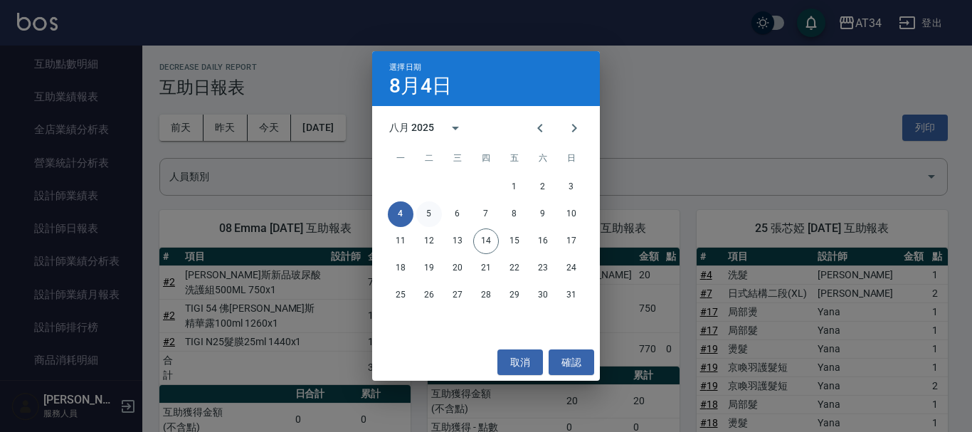
click at [428, 213] on button "5" at bounding box center [429, 214] width 26 height 26
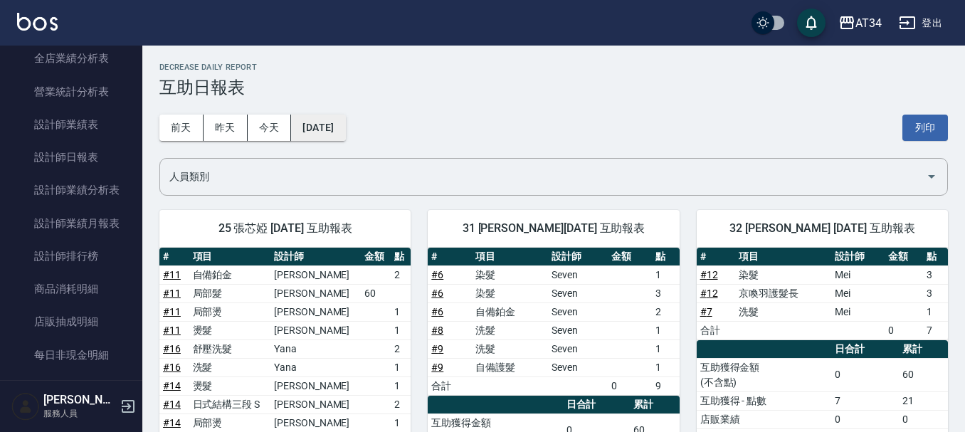
click at [327, 139] on button "2025/08/05" at bounding box center [318, 128] width 54 height 26
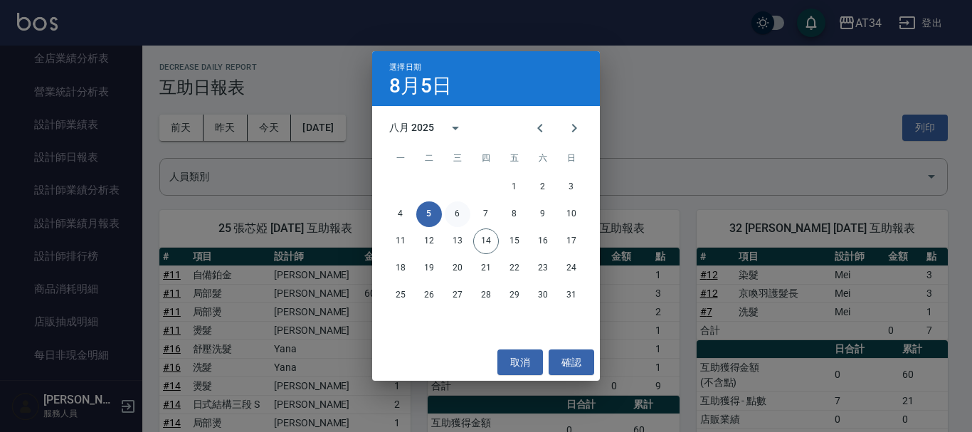
click at [454, 208] on button "6" at bounding box center [458, 214] width 26 height 26
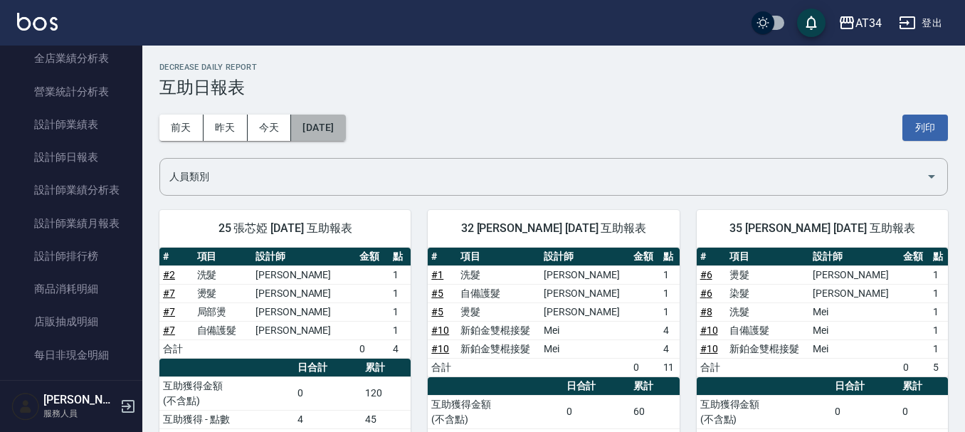
click at [345, 124] on button "2025/08/06" at bounding box center [318, 128] width 54 height 26
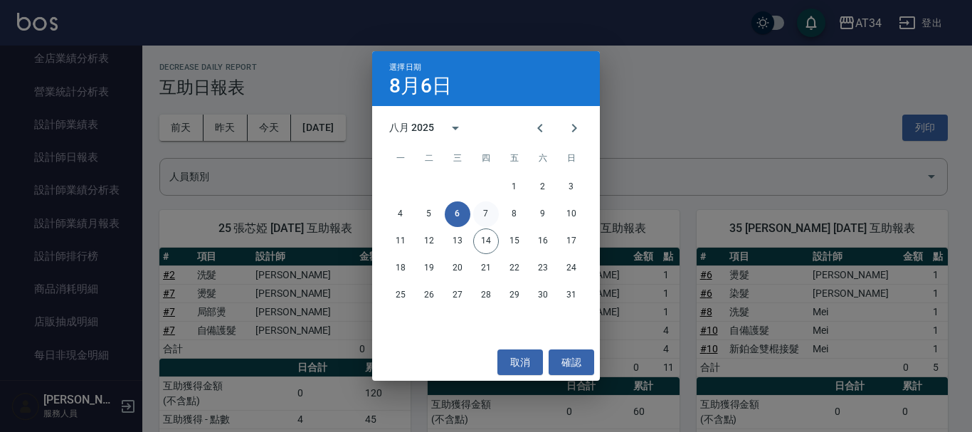
click at [484, 211] on button "7" at bounding box center [486, 214] width 26 height 26
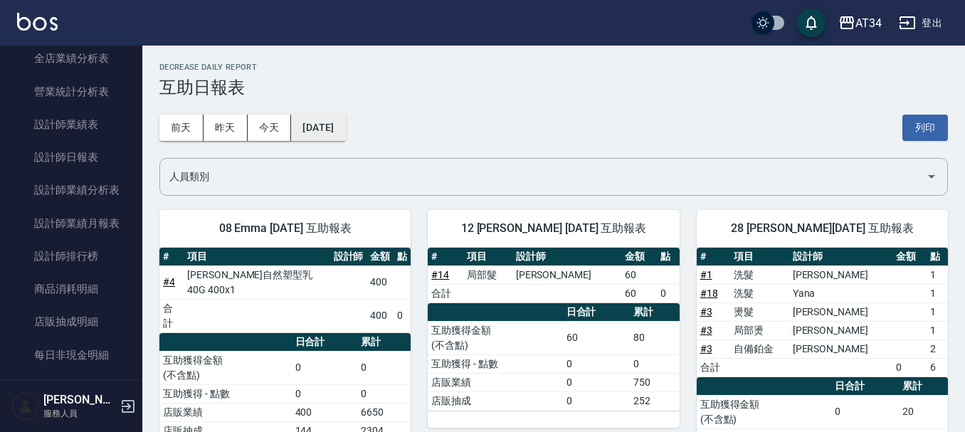
click at [345, 133] on button "2025/08/07" at bounding box center [318, 128] width 54 height 26
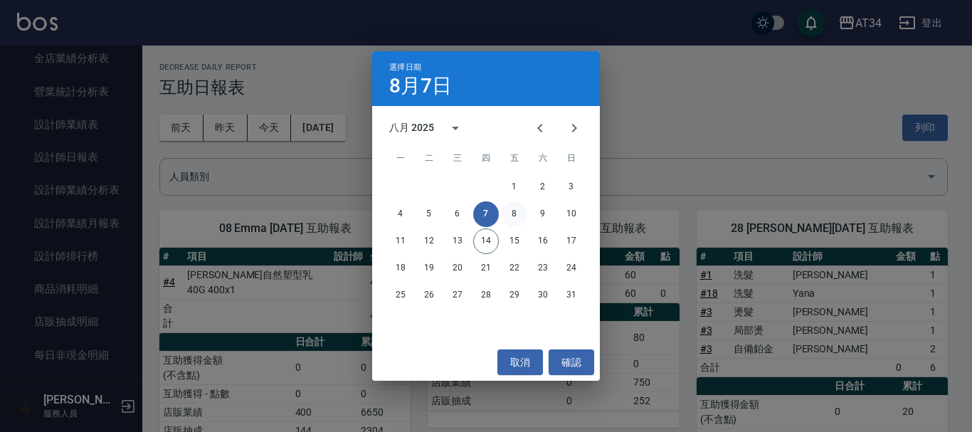
click at [510, 218] on button "8" at bounding box center [515, 214] width 26 height 26
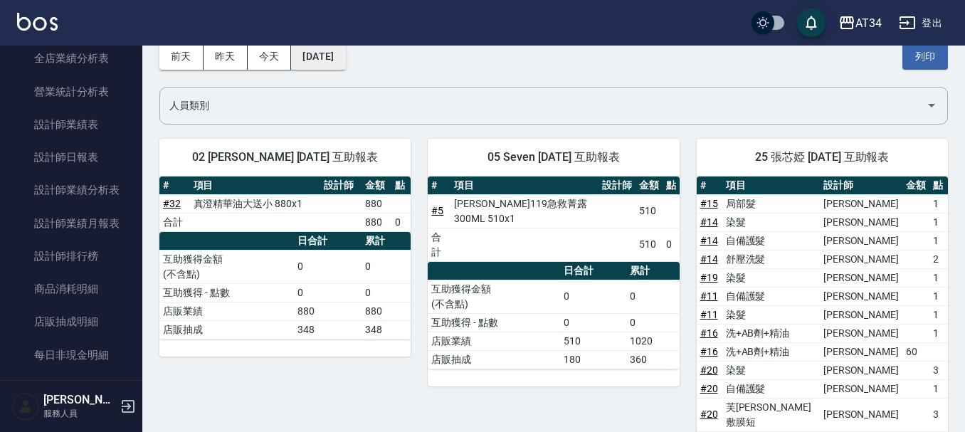
click at [332, 60] on button "2025/08/08" at bounding box center [318, 56] width 54 height 26
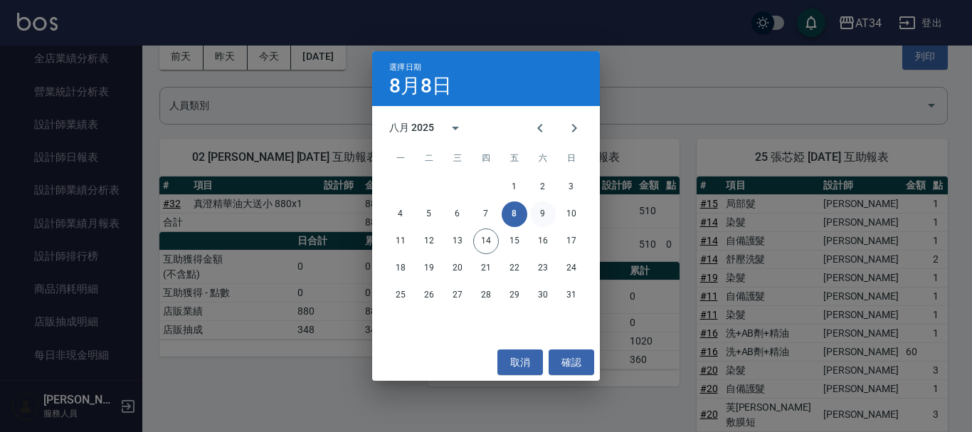
click at [551, 218] on button "9" at bounding box center [543, 214] width 26 height 26
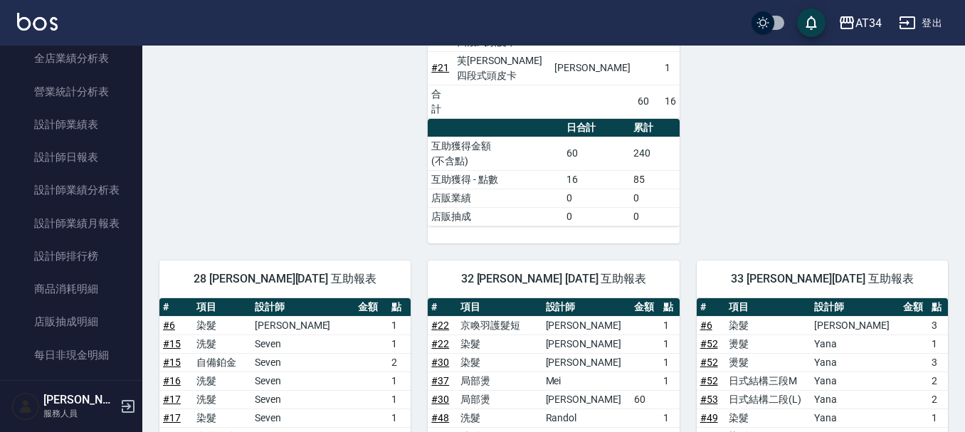
scroll to position [783, 0]
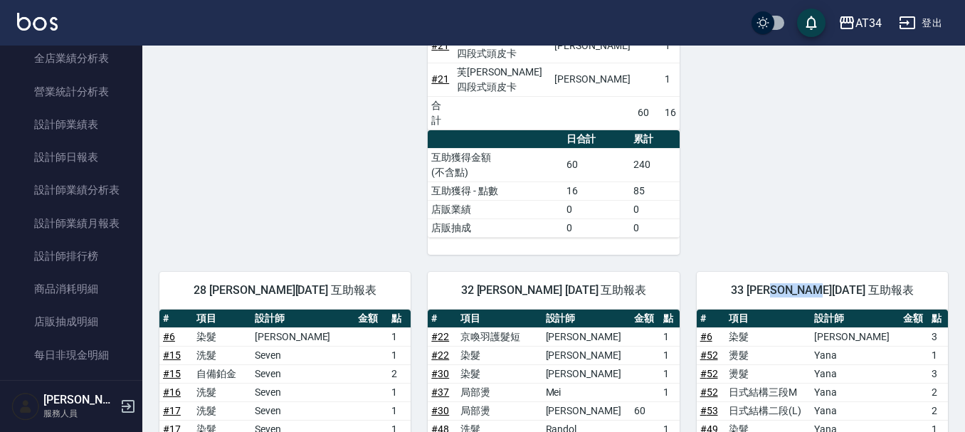
drag, startPoint x: 772, startPoint y: 206, endPoint x: 822, endPoint y: 206, distance: 49.8
click at [822, 283] on span "33 IVY 蔡盈秀 08/09/2025 互助報表" at bounding box center [822, 290] width 217 height 14
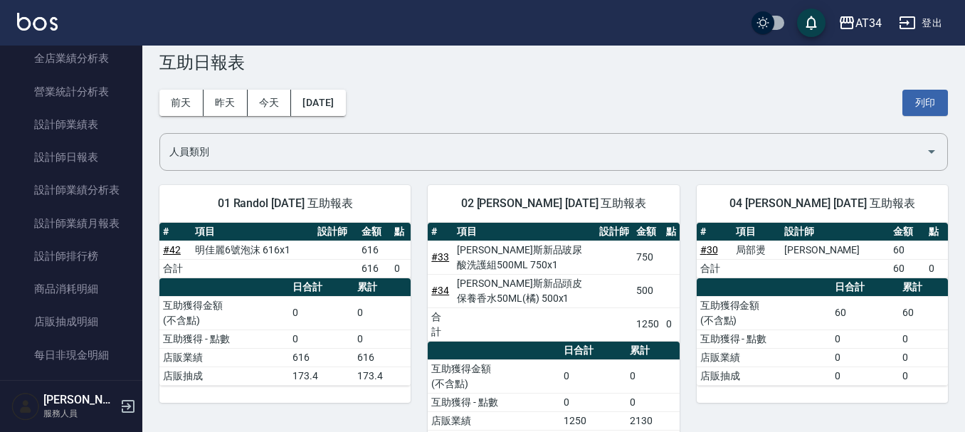
scroll to position [0, 0]
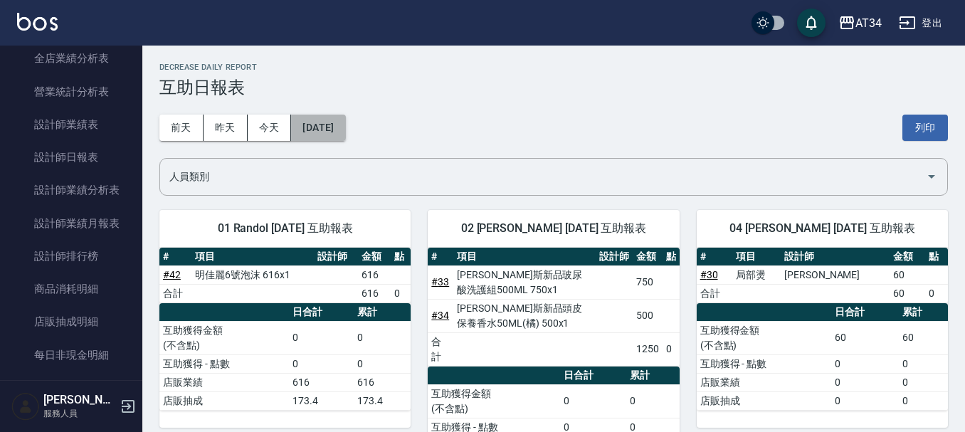
click at [341, 126] on button "2025/08/09" at bounding box center [318, 128] width 54 height 26
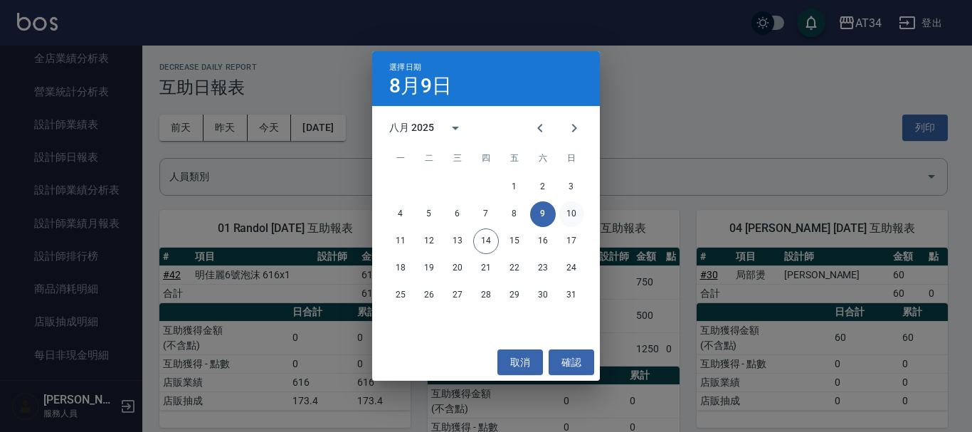
click at [566, 218] on button "10" at bounding box center [571, 214] width 26 height 26
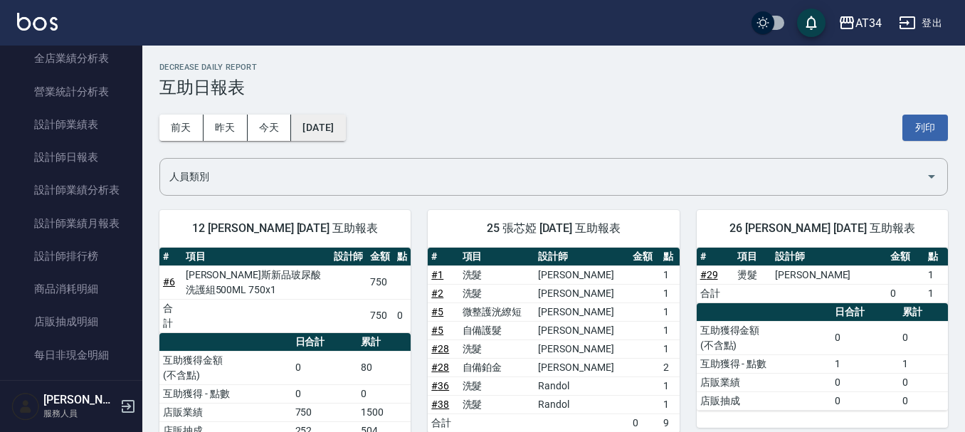
click at [334, 122] on button "2025/08/10" at bounding box center [318, 128] width 54 height 26
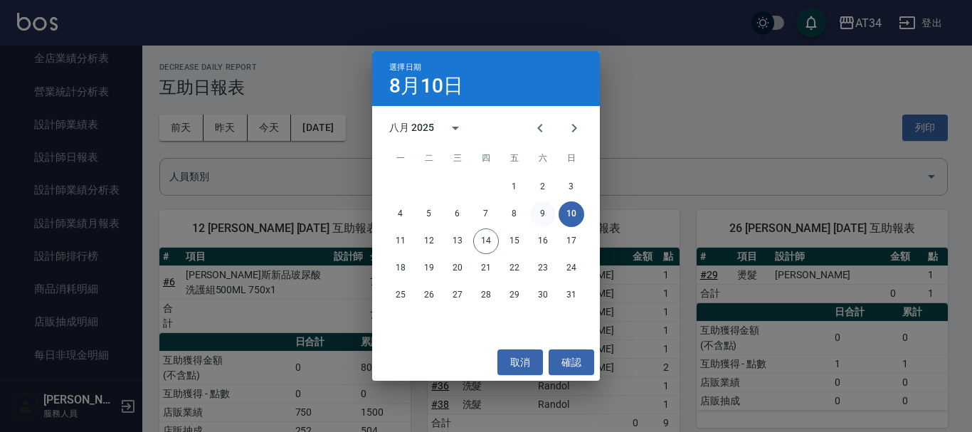
click at [539, 216] on button "9" at bounding box center [543, 214] width 26 height 26
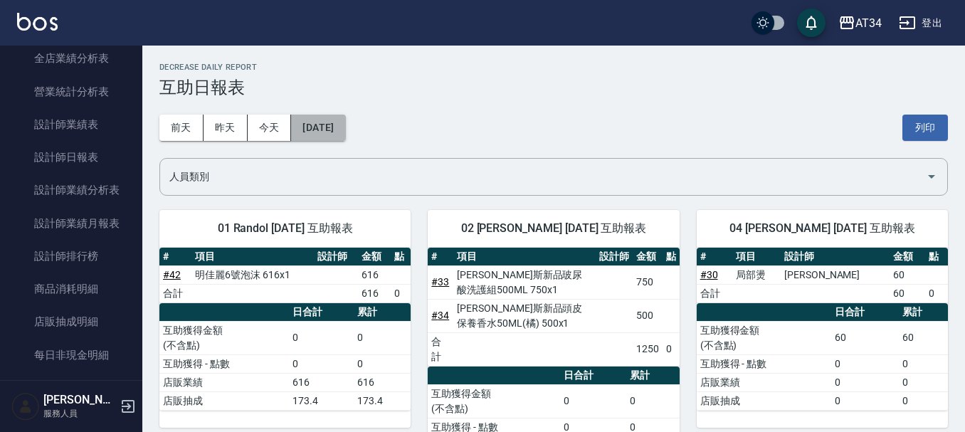
click at [345, 118] on button "2025/08/09" at bounding box center [318, 128] width 54 height 26
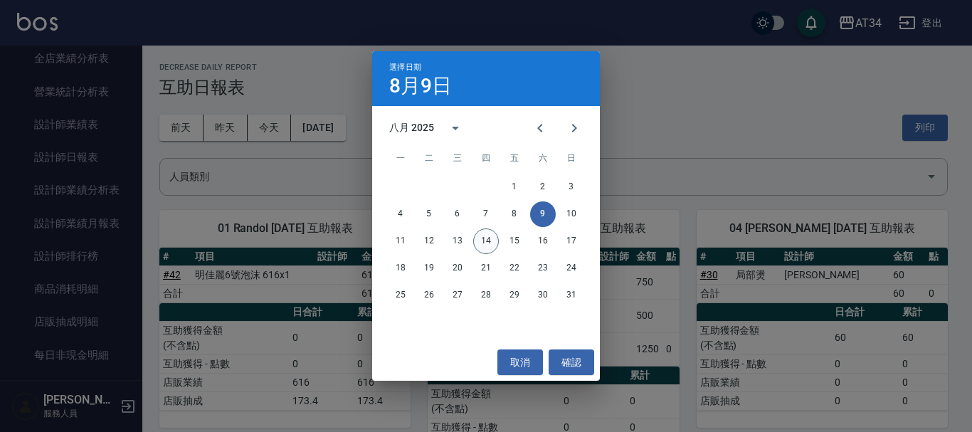
click at [491, 234] on button "14" at bounding box center [486, 241] width 26 height 26
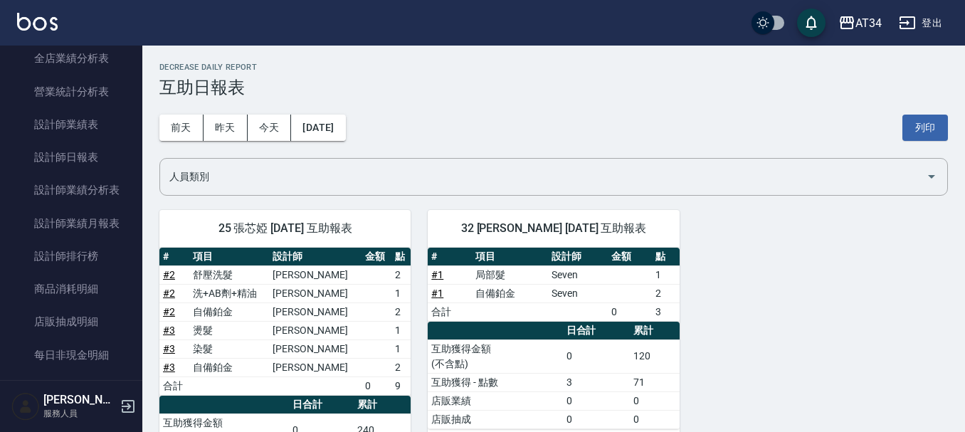
click at [346, 108] on div "前天 昨天 今天 2025/08/14 列印" at bounding box center [553, 127] width 788 height 60
click at [342, 128] on button "[DATE]" at bounding box center [318, 128] width 54 height 26
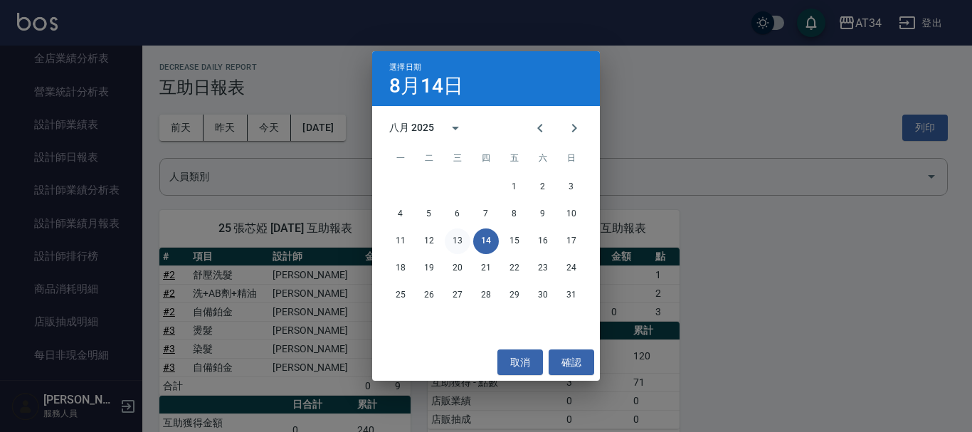
click at [460, 240] on button "13" at bounding box center [458, 241] width 26 height 26
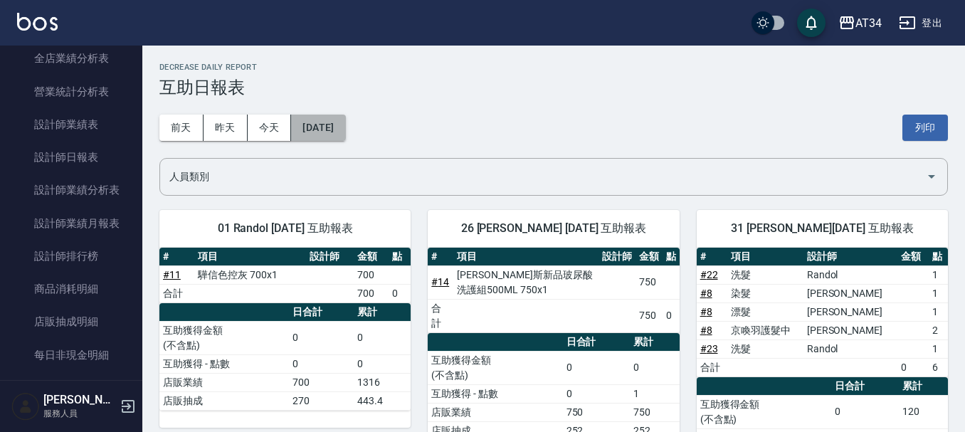
click at [345, 135] on button "[DATE]" at bounding box center [318, 128] width 54 height 26
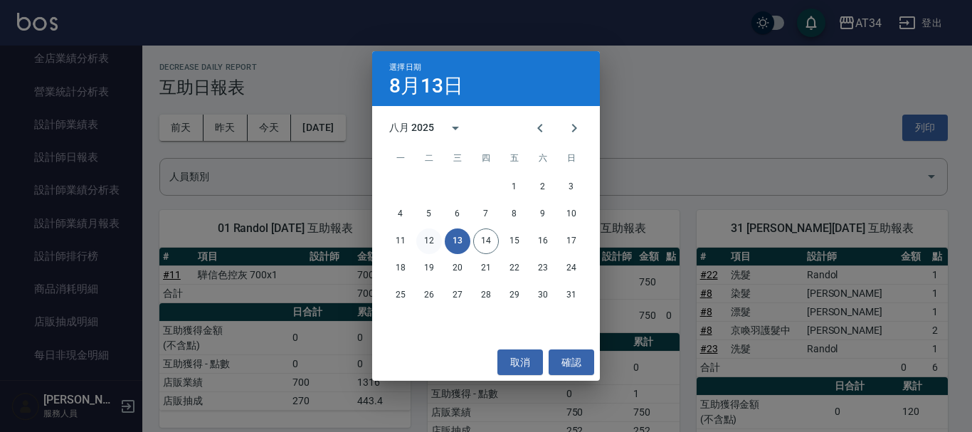
click at [427, 237] on button "12" at bounding box center [429, 241] width 26 height 26
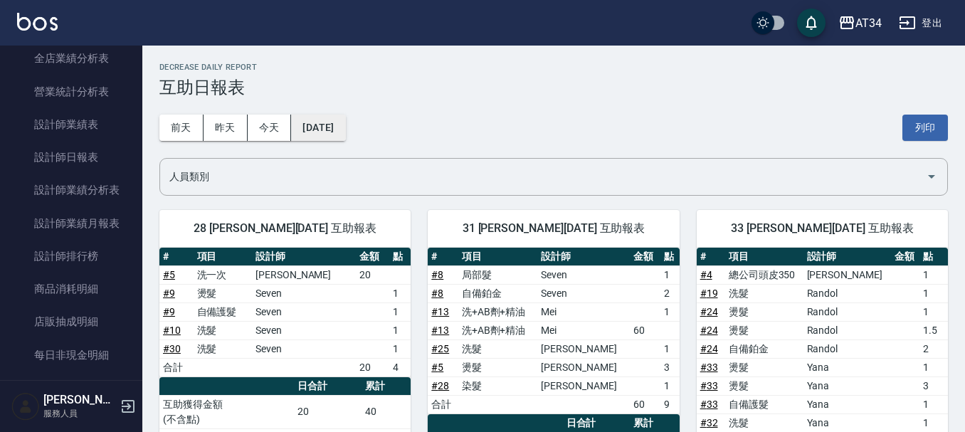
click at [345, 121] on button "2025/08/12" at bounding box center [318, 128] width 54 height 26
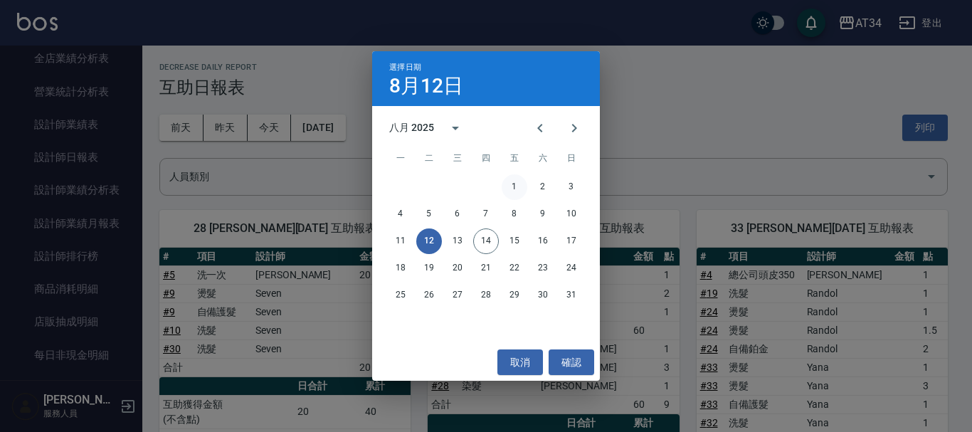
click at [512, 187] on button "1" at bounding box center [515, 187] width 26 height 26
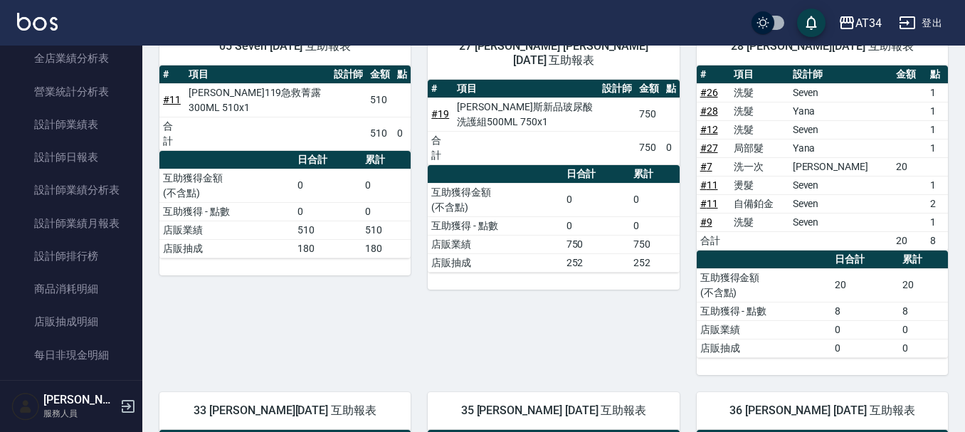
scroll to position [213, 0]
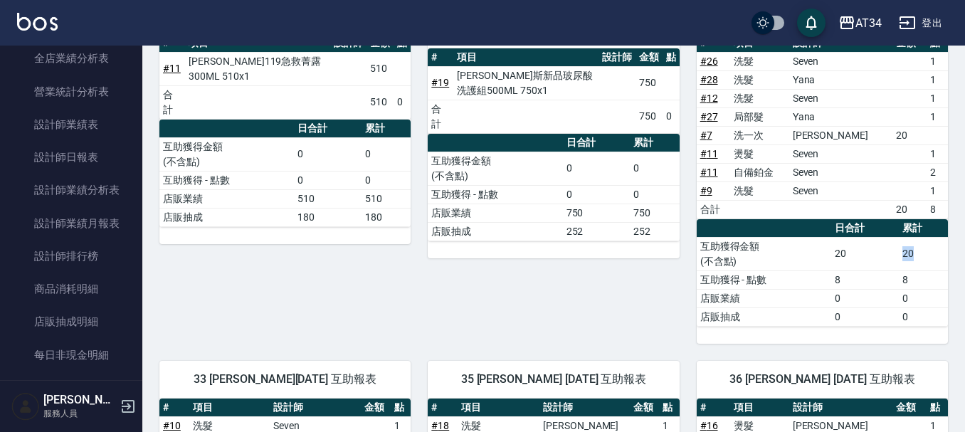
drag, startPoint x: 902, startPoint y: 258, endPoint x: 912, endPoint y: 259, distance: 10.1
click at [912, 259] on td "20" at bounding box center [922, 253] width 49 height 33
click at [915, 262] on td "20" at bounding box center [922, 253] width 49 height 33
drag, startPoint x: 918, startPoint y: 209, endPoint x: 926, endPoint y: 211, distance: 8.8
click at [926, 211] on tr "合計 20 8" at bounding box center [821, 209] width 251 height 18
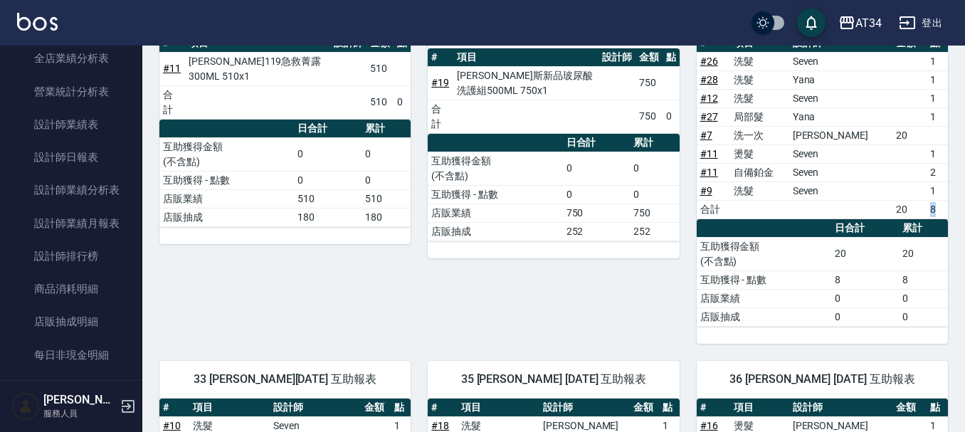
click at [930, 218] on td "8" at bounding box center [936, 209] width 21 height 18
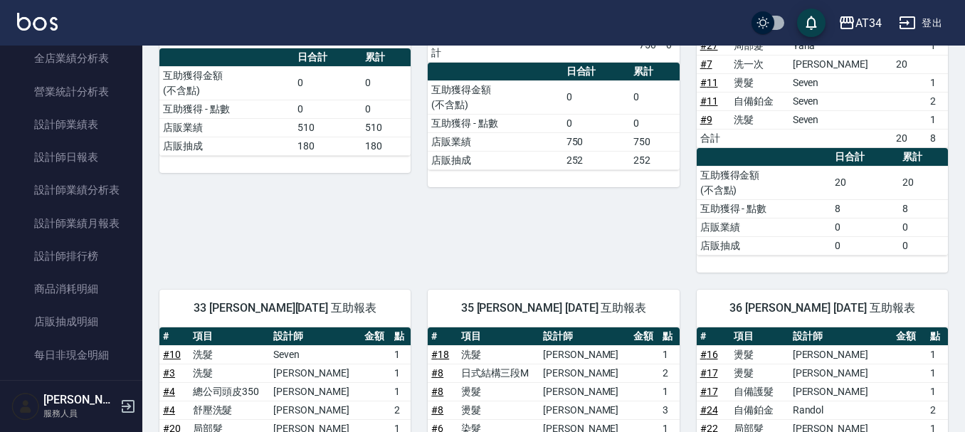
scroll to position [0, 0]
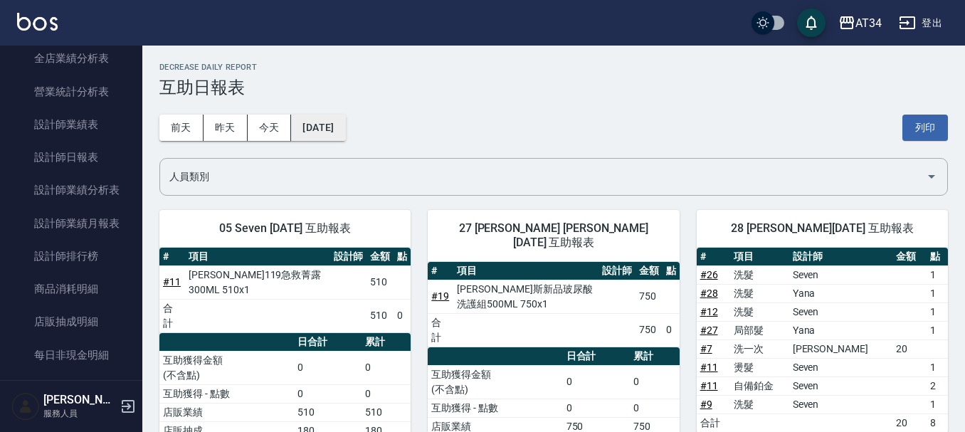
click at [334, 122] on button "2025/08/01" at bounding box center [318, 128] width 54 height 26
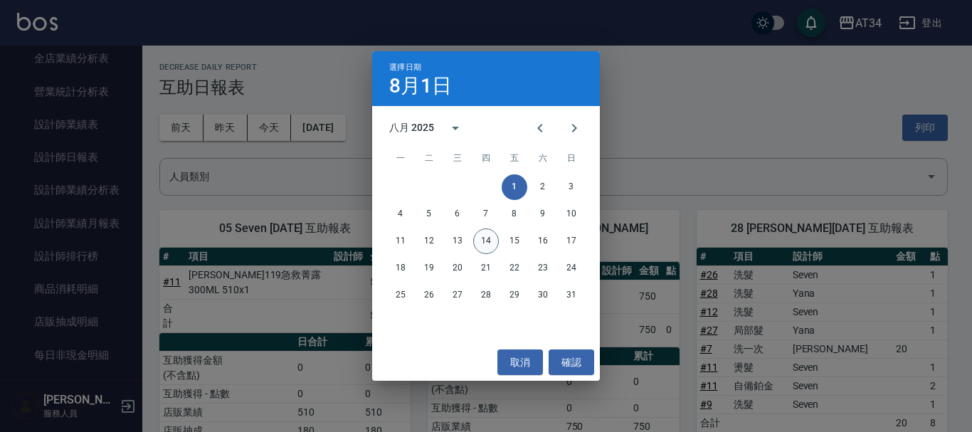
click at [479, 243] on button "14" at bounding box center [486, 241] width 26 height 26
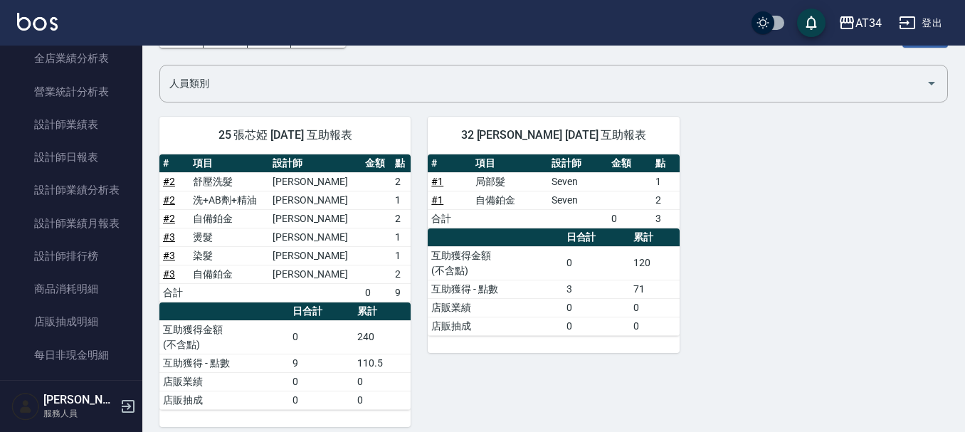
scroll to position [105, 0]
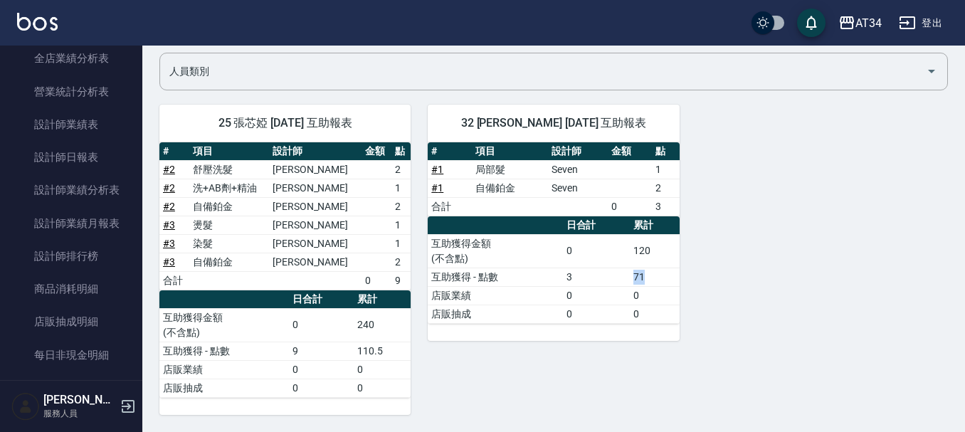
drag, startPoint x: 632, startPoint y: 275, endPoint x: 645, endPoint y: 276, distance: 12.8
click at [645, 276] on td "71" at bounding box center [654, 276] width 49 height 18
click at [700, 270] on div "25 張芯婭 08/14/2025 互助報表 # 項目 設計師 金額 點 # 2 舒壓洗髮 Emma 2 # 2 洗+AB劑+精油 Emma 1 # 2 自備…" at bounding box center [544, 250] width 805 height 327
click at [634, 280] on td "71" at bounding box center [654, 276] width 49 height 18
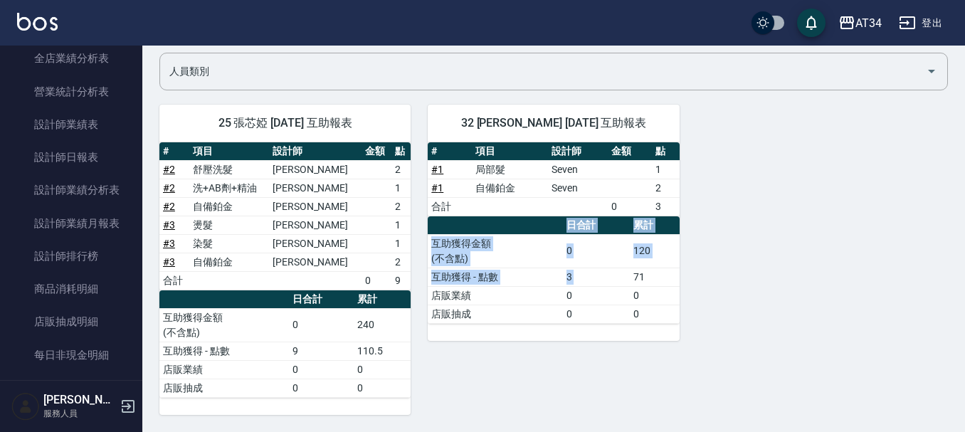
drag, startPoint x: 631, startPoint y: 280, endPoint x: 778, endPoint y: 282, distance: 147.3
click at [768, 282] on div "25 張芯婭 08/14/2025 互助報表 # 項目 設計師 金額 點 # 2 舒壓洗髮 Emma 2 # 2 洗+AB劑+精油 Emma 1 # 2 自備…" at bounding box center [544, 250] width 805 height 327
click at [758, 270] on div "25 張芯婭 08/14/2025 互助報表 # 項目 設計師 金額 點 # 2 舒壓洗髮 Emma 2 # 2 洗+AB劑+精油 Emma 1 # 2 自備…" at bounding box center [544, 250] width 805 height 327
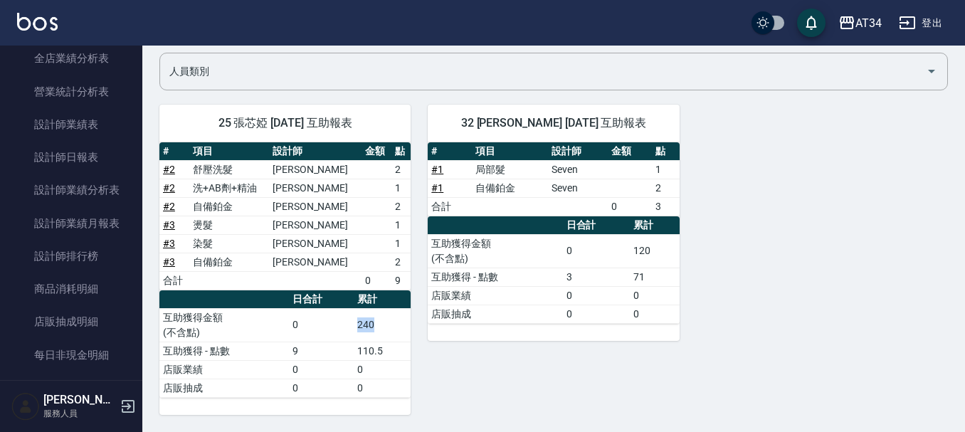
drag, startPoint x: 353, startPoint y: 327, endPoint x: 385, endPoint y: 328, distance: 32.0
click at [385, 328] on tr "互助獲得金額 (不含點) 0 240" at bounding box center [284, 324] width 251 height 33
click at [412, 338] on div "32 阿源 徐承源 08/14/2025 互助報表 # 項目 設計師 金額 點 # 1 局部髮 Seven 1 # 1 自備鉑金 Seven 2 合計 0 3…" at bounding box center [544, 250] width 268 height 327
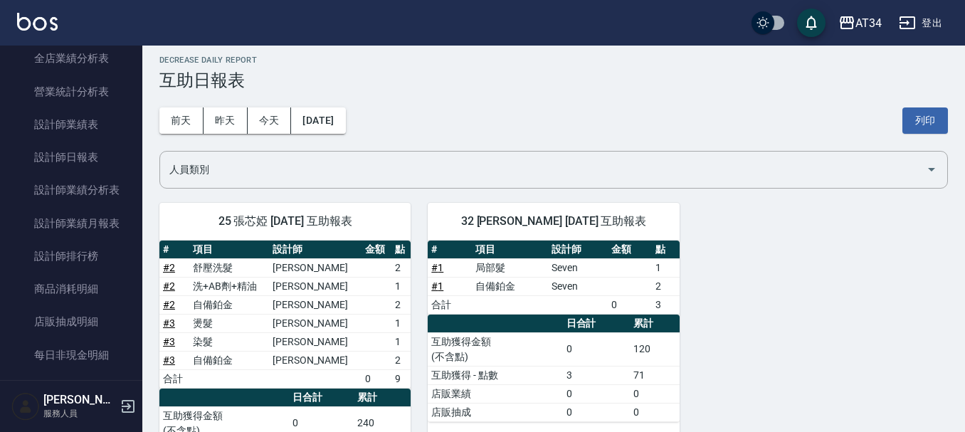
scroll to position [0, 0]
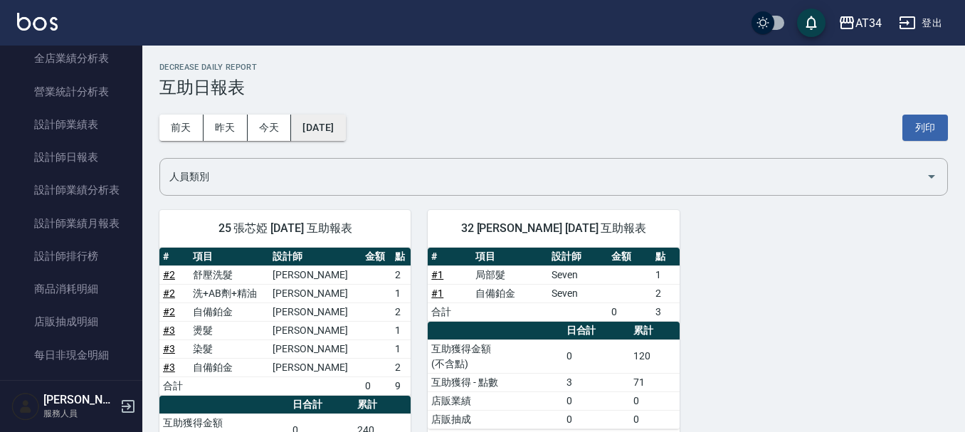
click at [334, 133] on button "[DATE]" at bounding box center [318, 128] width 54 height 26
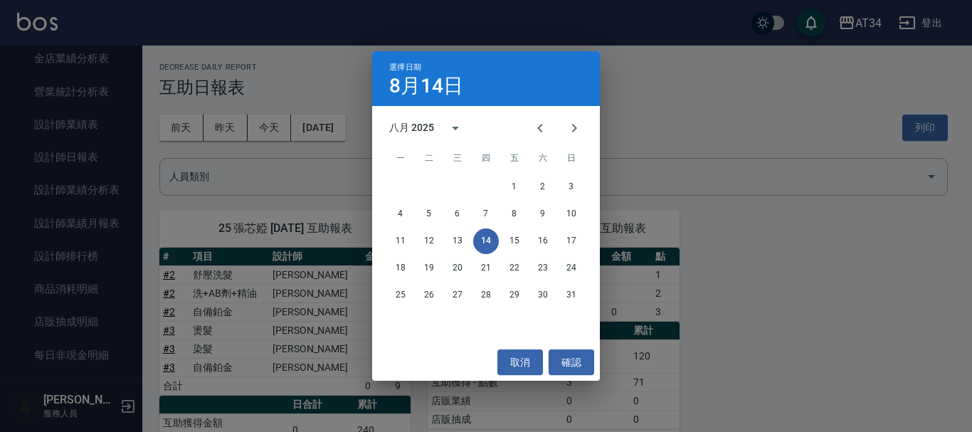
click at [760, 105] on div "選擇日期 8月14日 八月 2025 一 二 三 四 五 六 日 1 2 3 4 5 6 7 8 9 10 11 12 13 14 15 16 17 18 1…" at bounding box center [486, 216] width 972 height 432
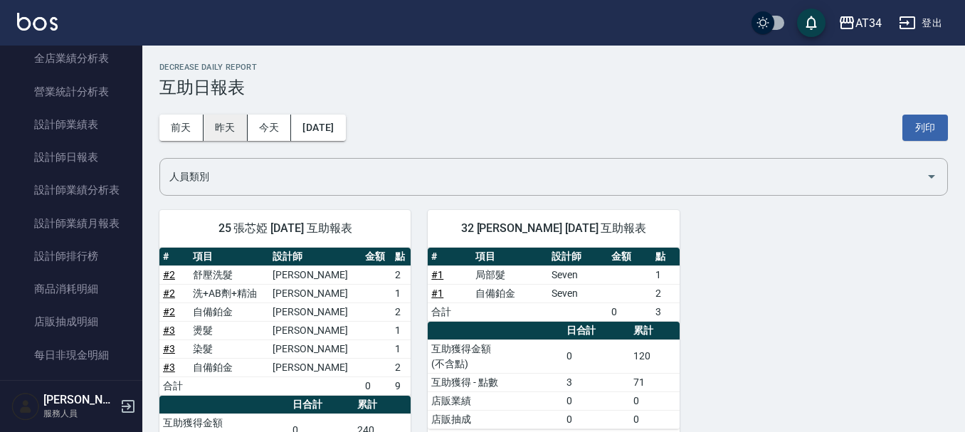
click at [218, 129] on button "昨天" at bounding box center [225, 128] width 44 height 26
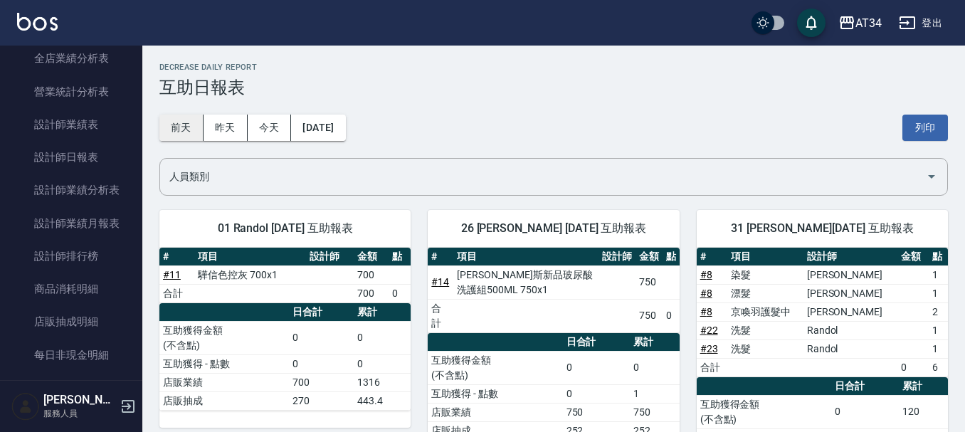
click at [187, 136] on button "前天" at bounding box center [181, 128] width 44 height 26
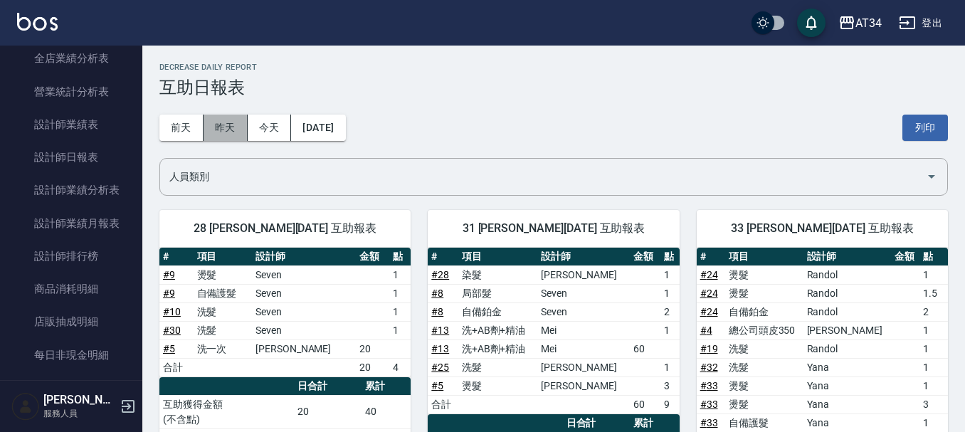
click at [235, 138] on button "昨天" at bounding box center [225, 128] width 44 height 26
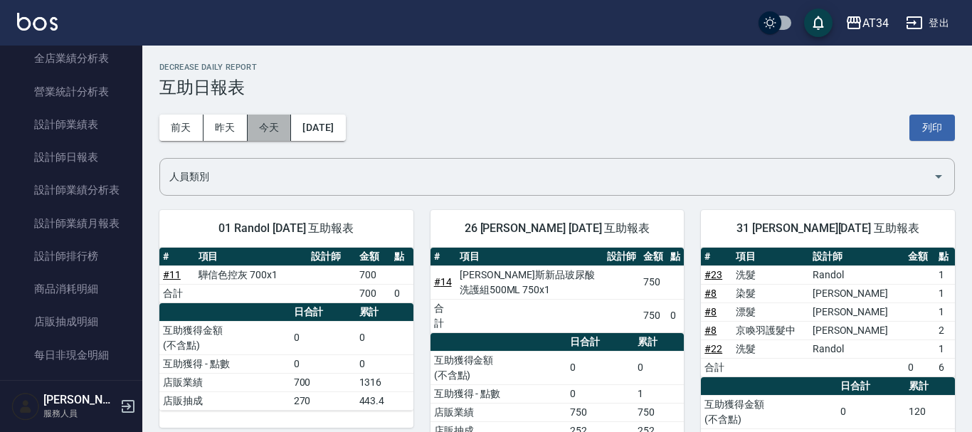
click at [248, 139] on button "今天" at bounding box center [270, 128] width 44 height 26
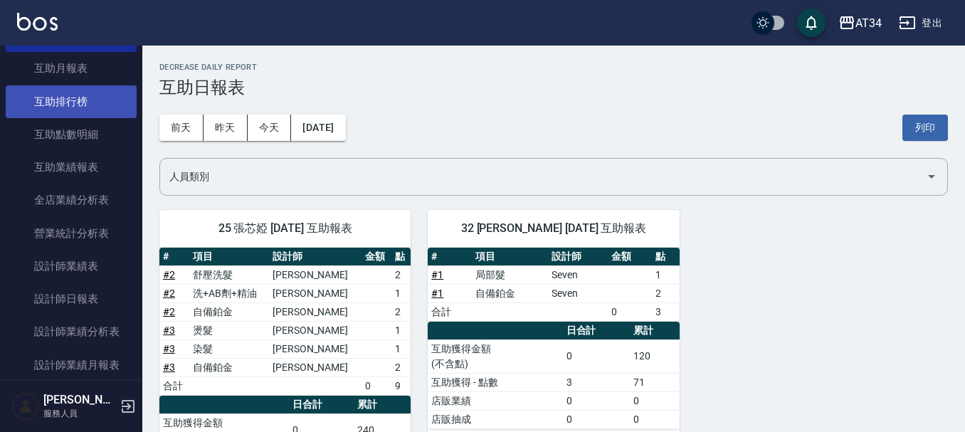
scroll to position [356, 0]
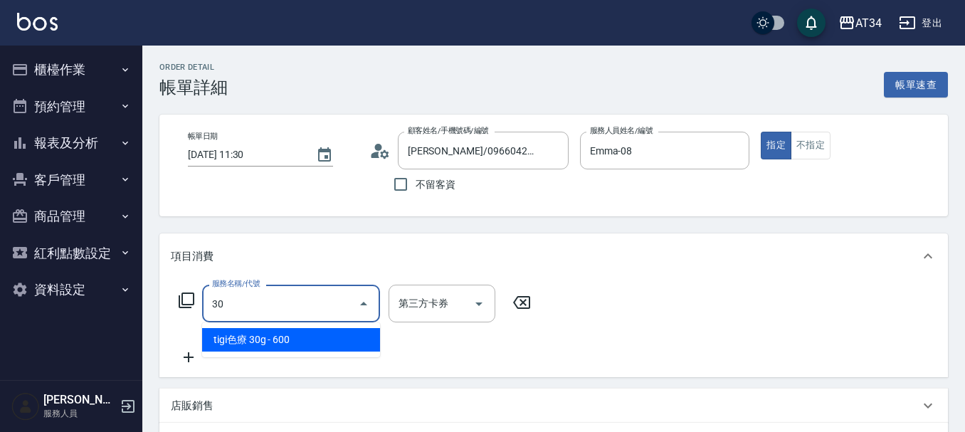
type input "300"
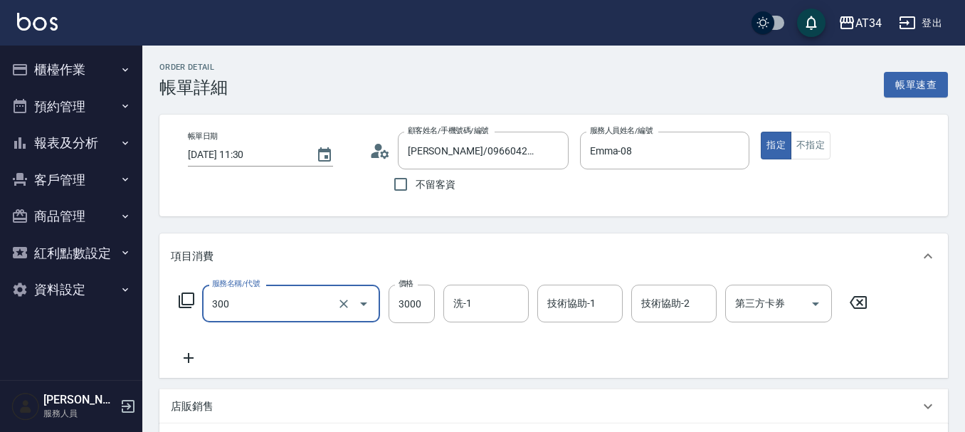
type input "燙髮(300)"
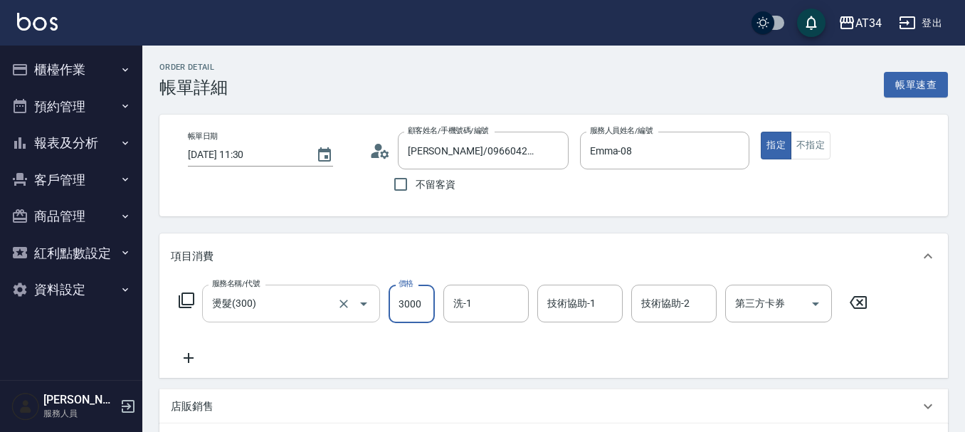
type input "2"
type input "0"
type input "288"
type input "280"
type input "2880"
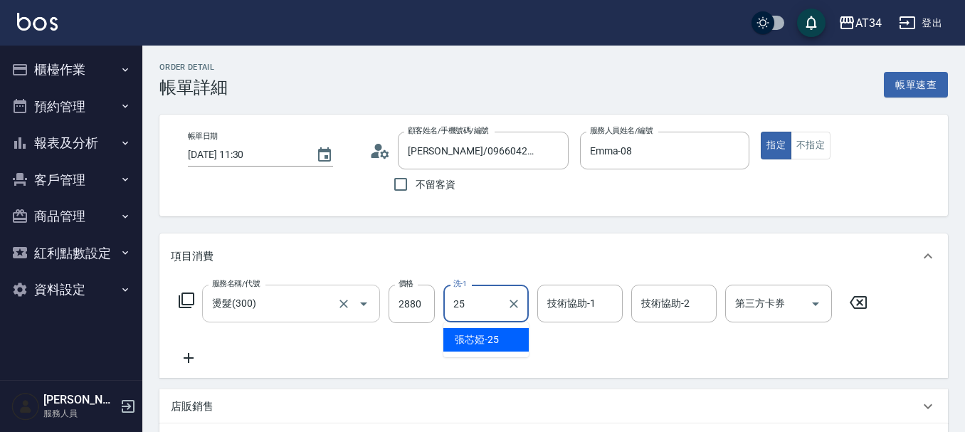
type input "張芯婭-25"
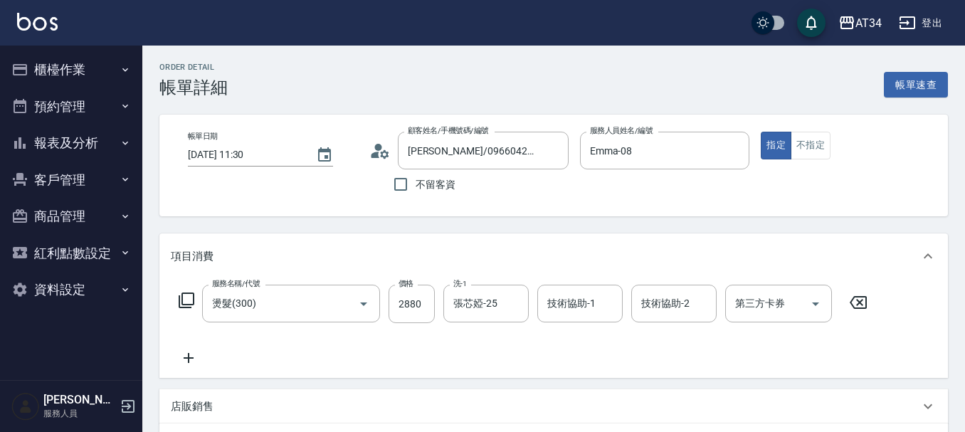
click at [192, 359] on icon at bounding box center [189, 358] width 10 height 10
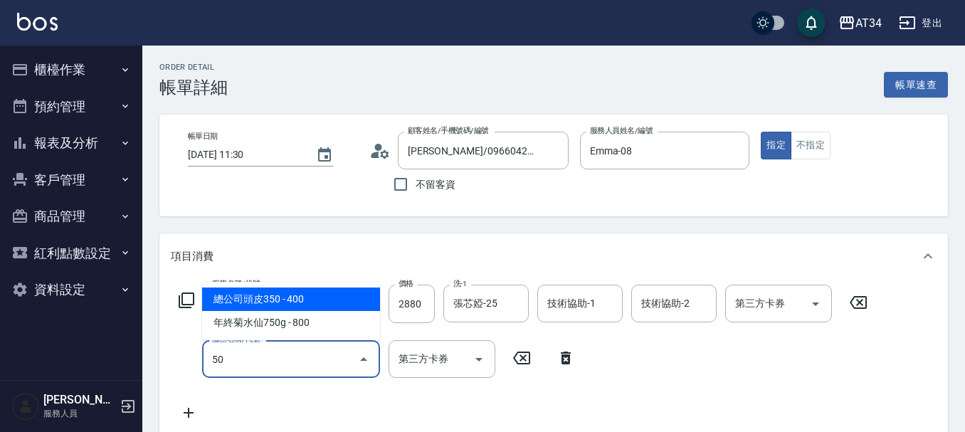
type input "501"
type input "380"
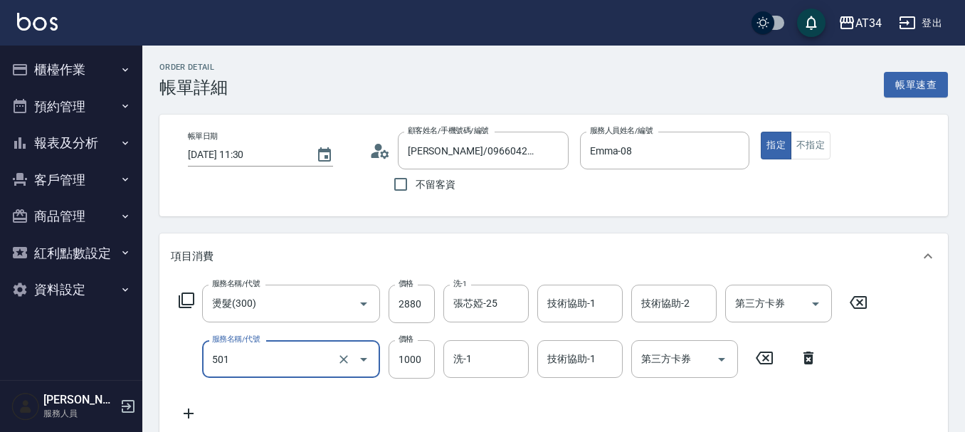
type input "染髮(501)"
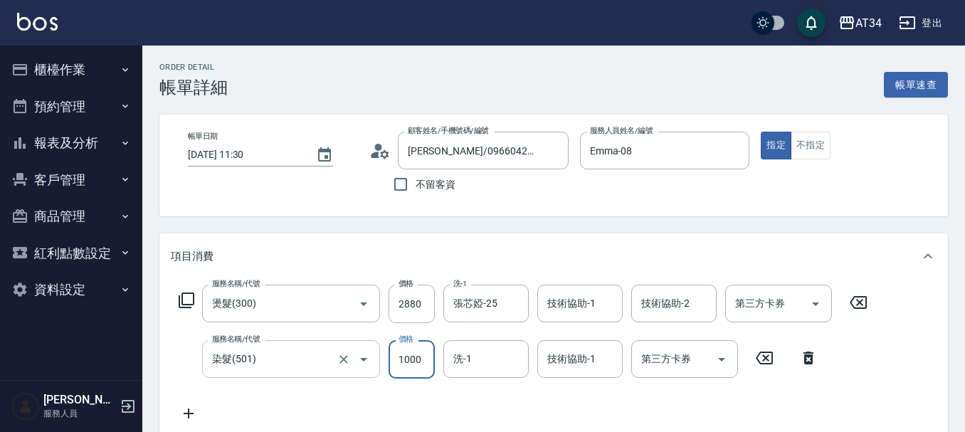
type input "280"
type input "21"
type input "300"
type input "212"
type input "500"
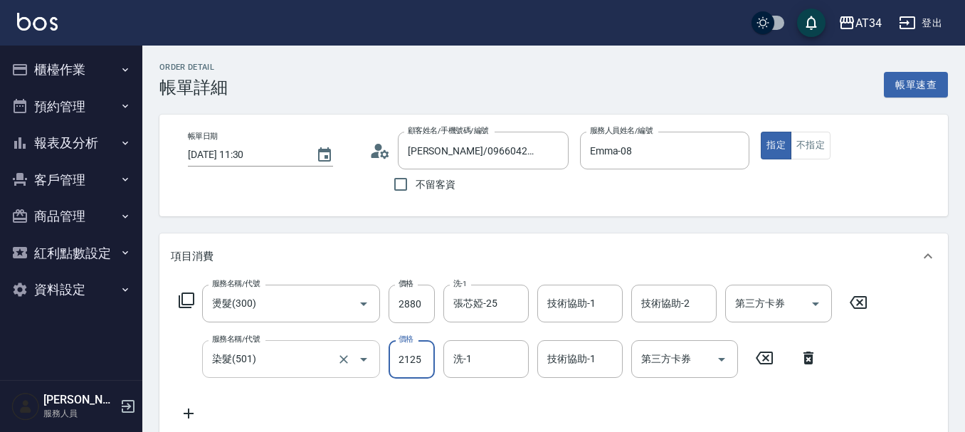
type input "2125"
type input "張芯婭-25"
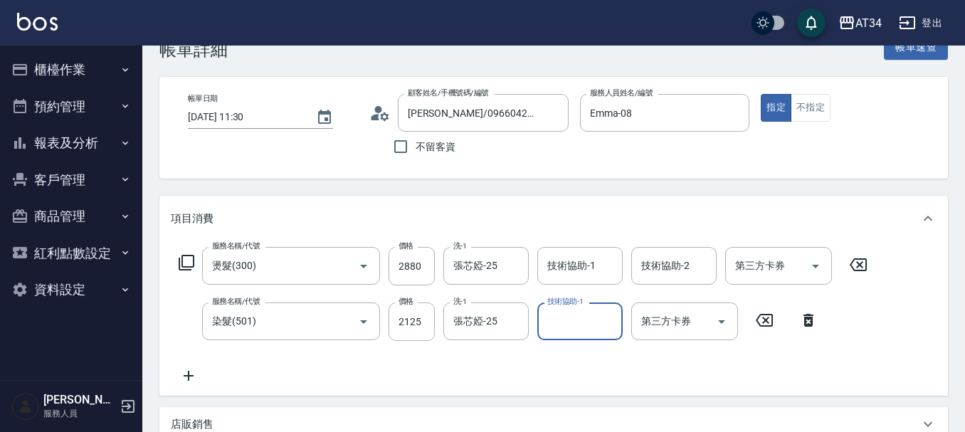
scroll to position [71, 0]
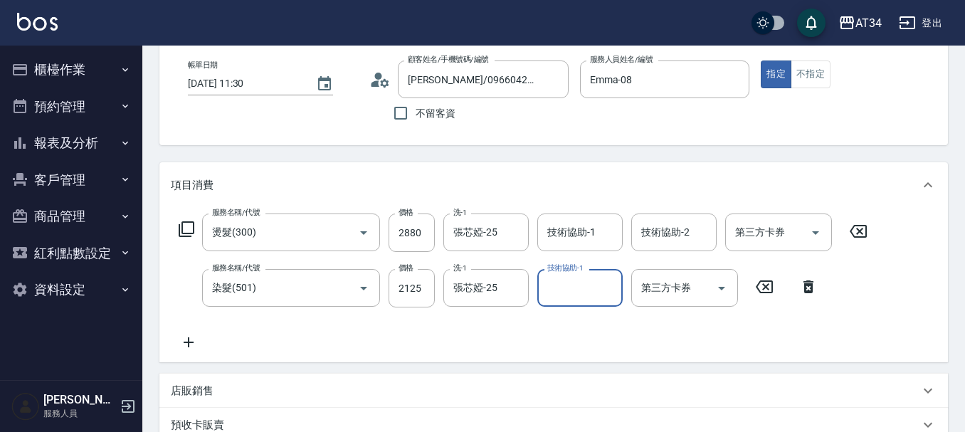
click at [189, 346] on icon at bounding box center [189, 342] width 10 height 10
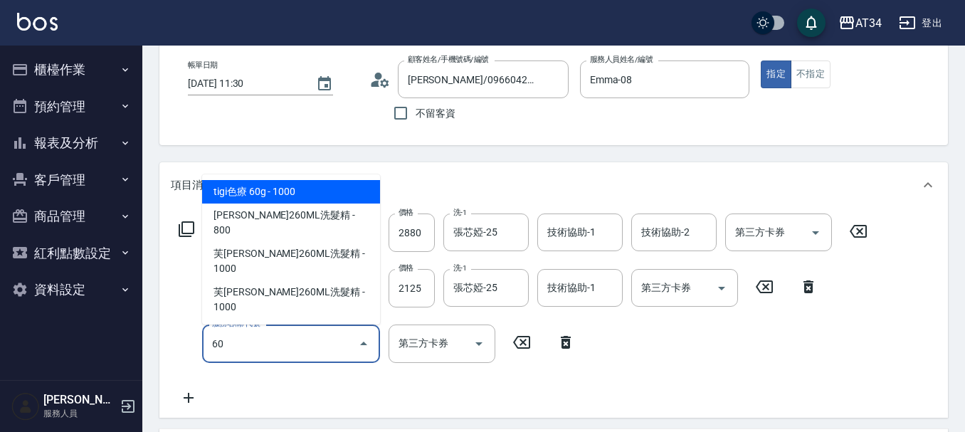
type input "601"
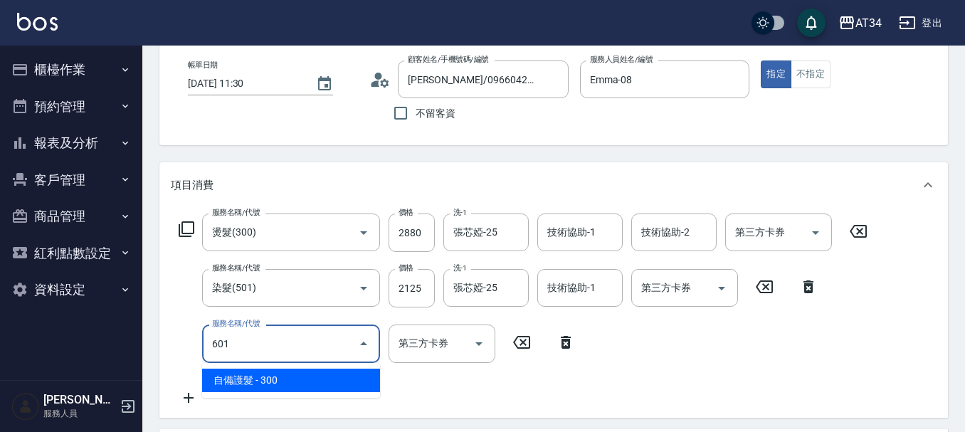
type input "530"
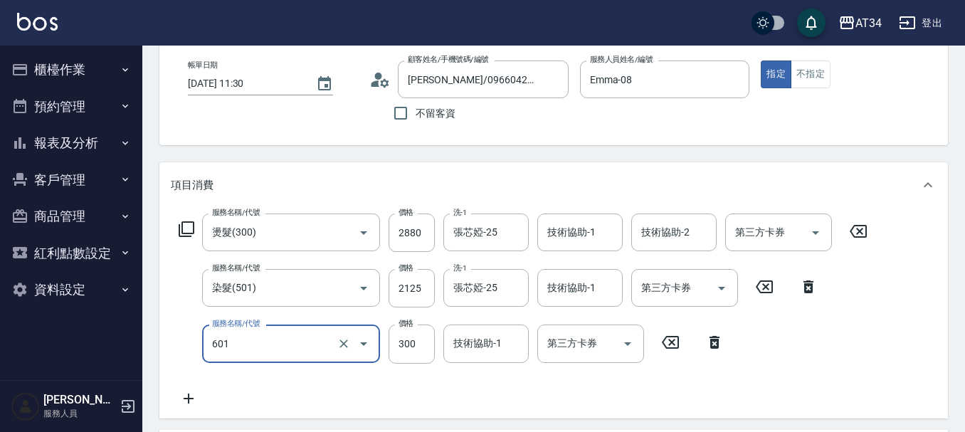
type input "自備護髮(601)"
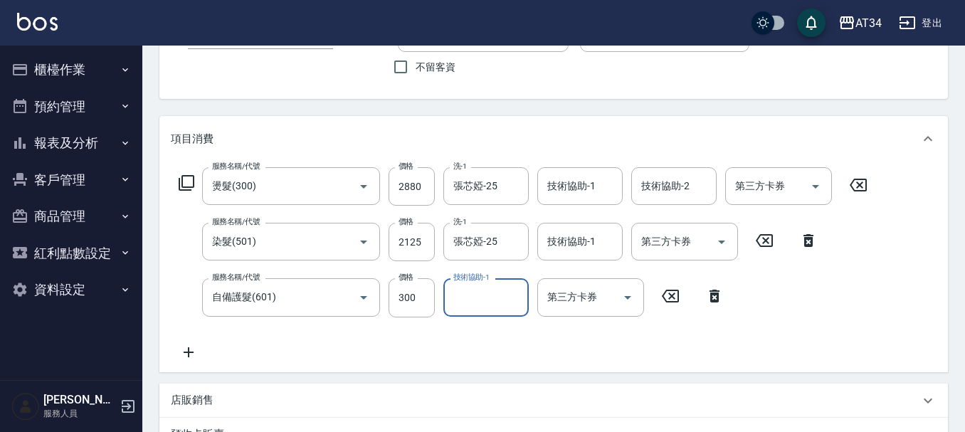
scroll to position [142, 0]
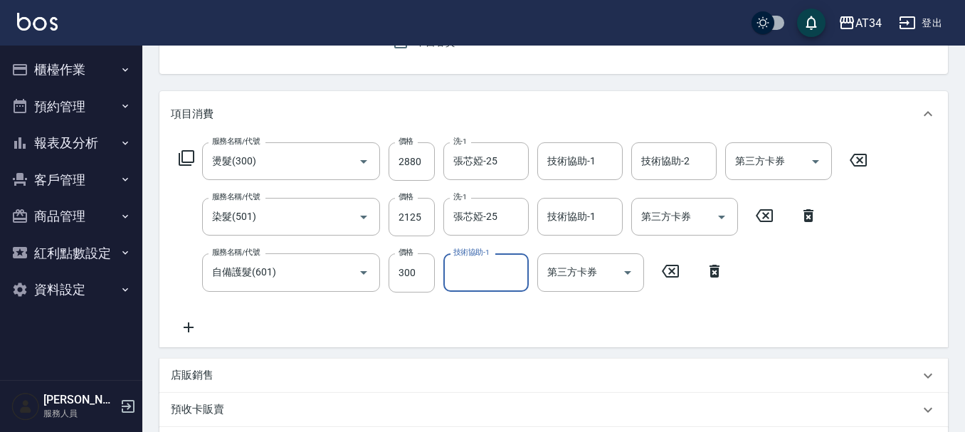
click at [186, 331] on icon at bounding box center [189, 327] width 36 height 17
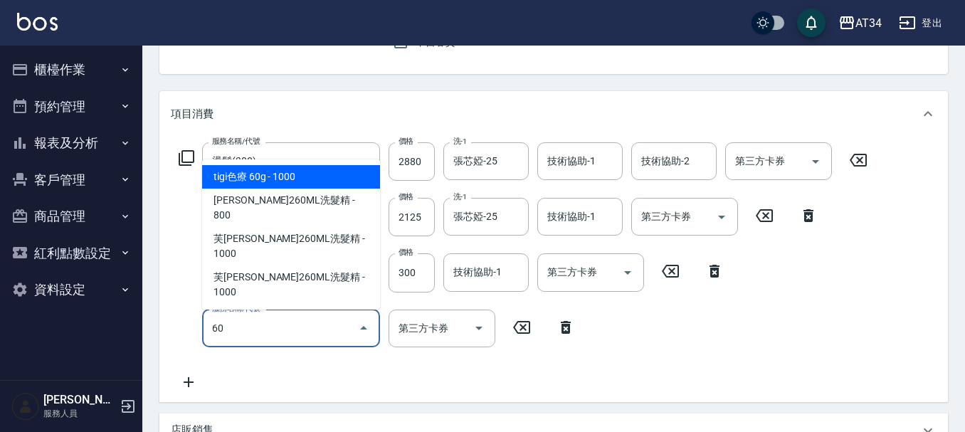
type input "602"
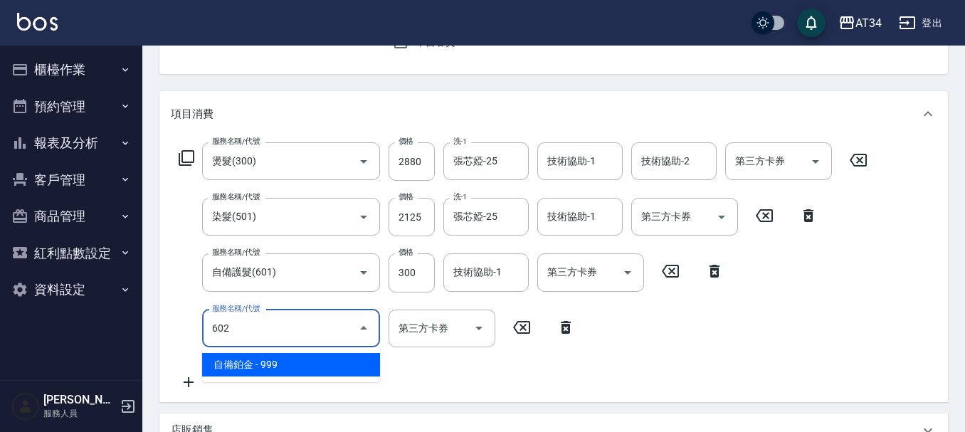
type input "630"
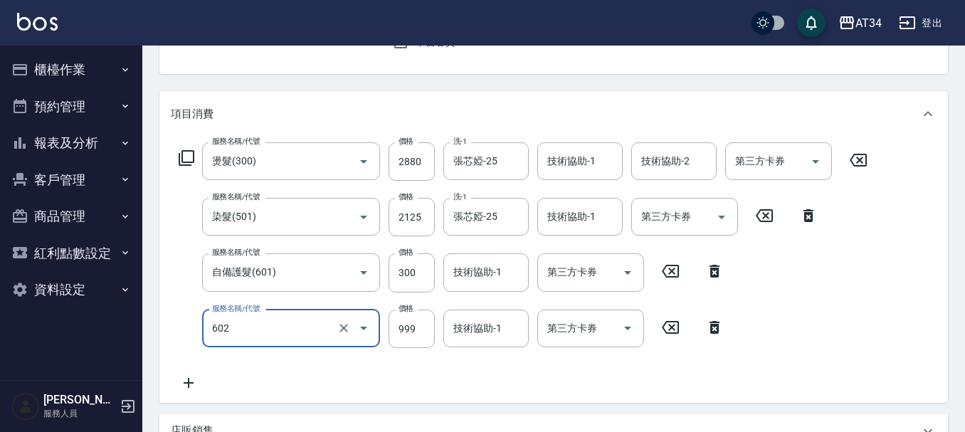
type input "自備鉑金(602)"
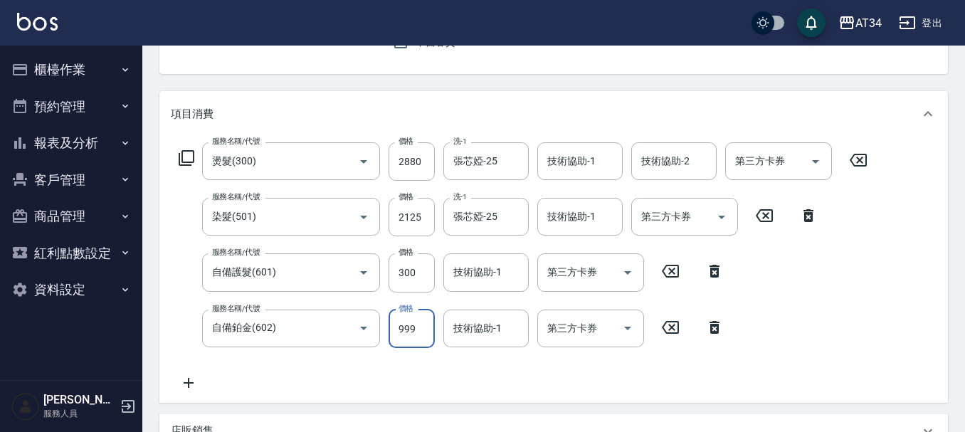
type input "530"
type input "170"
type input "540"
type input "1700"
type input "700"
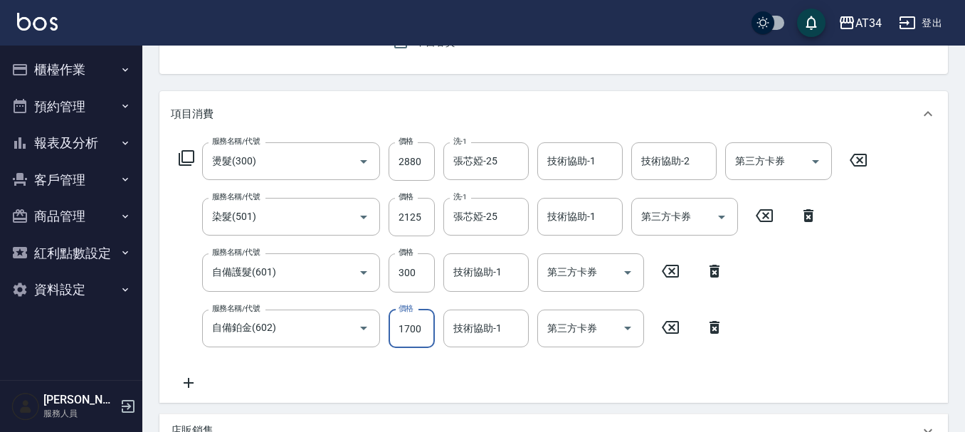
type input "1700"
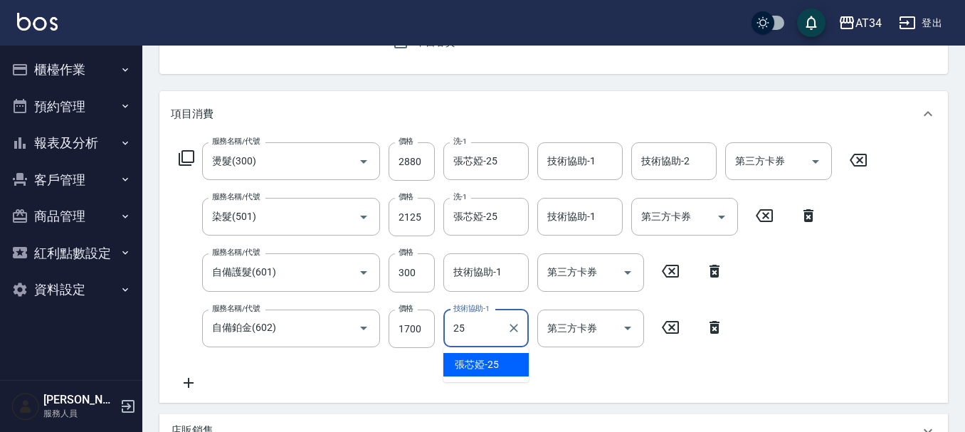
type input "張芯婭-25"
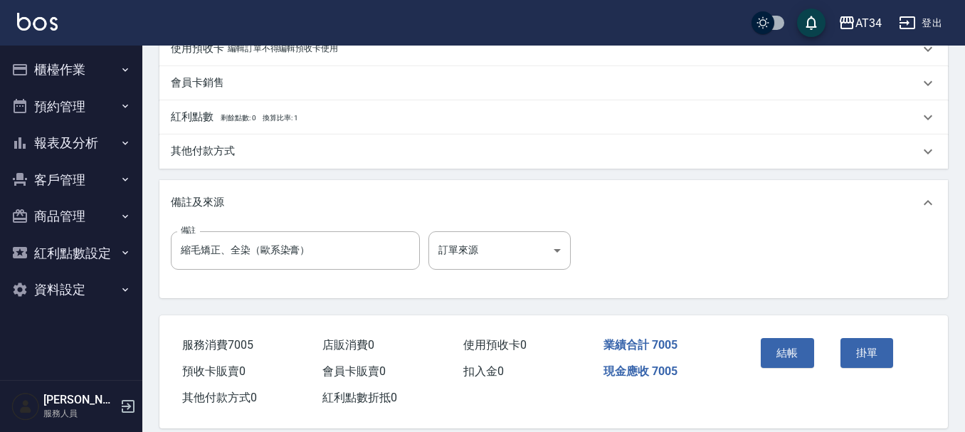
scroll to position [612, 0]
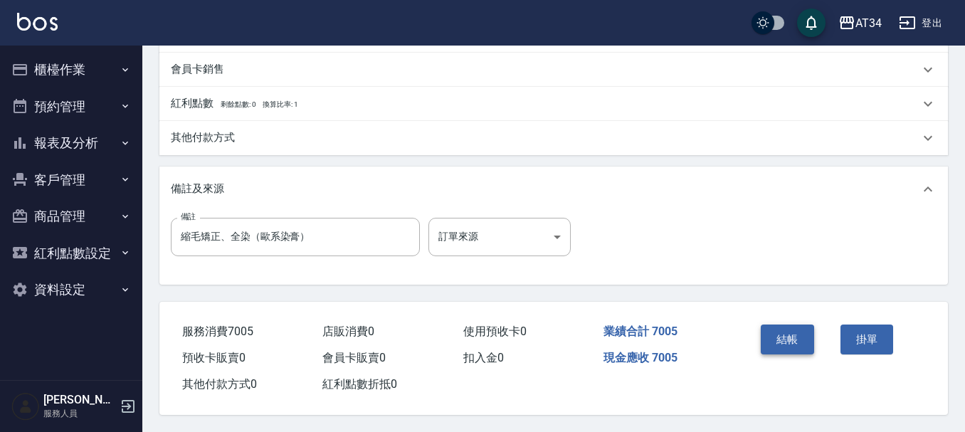
click at [783, 338] on button "結帳" at bounding box center [786, 339] width 53 height 30
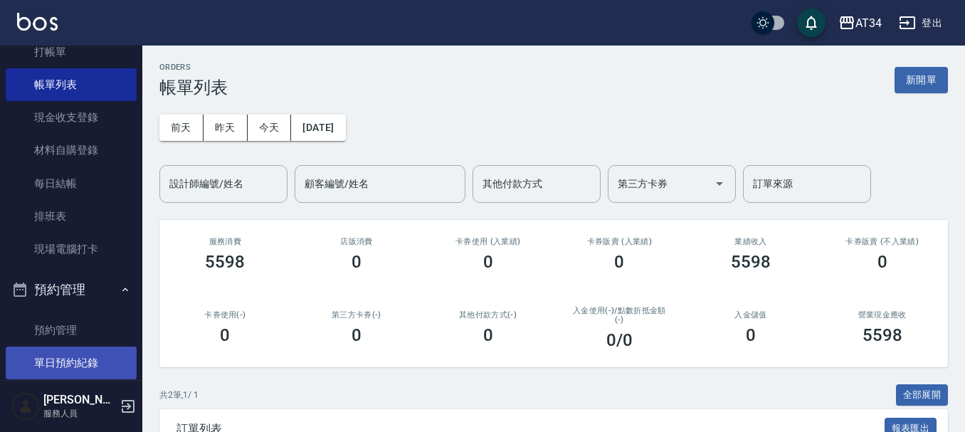
scroll to position [285, 0]
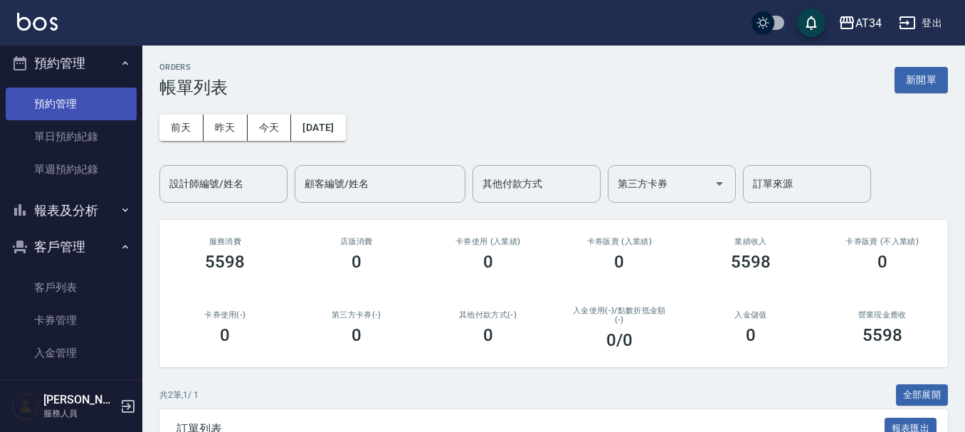
click at [67, 116] on link "預約管理" at bounding box center [71, 103] width 131 height 33
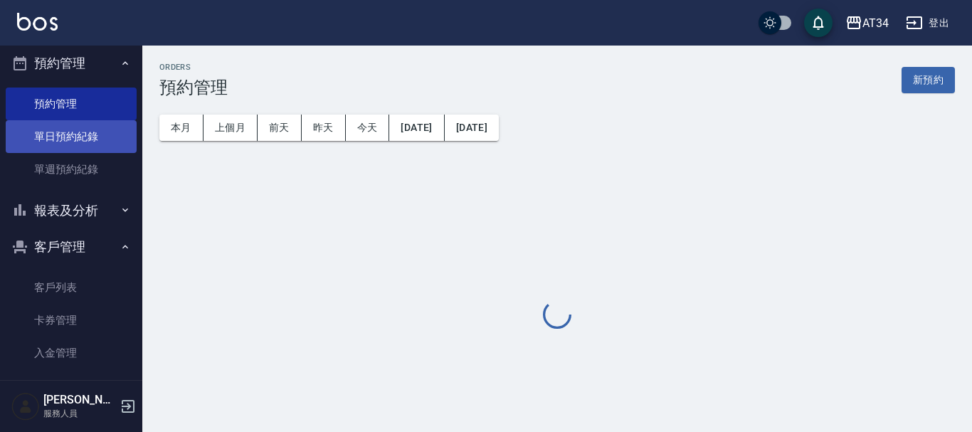
click at [70, 137] on link "單日預約紀錄" at bounding box center [71, 136] width 131 height 33
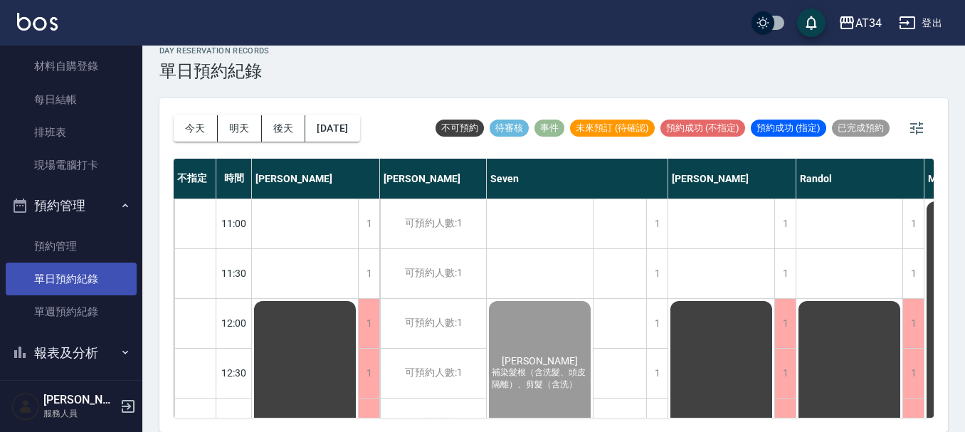
scroll to position [213, 0]
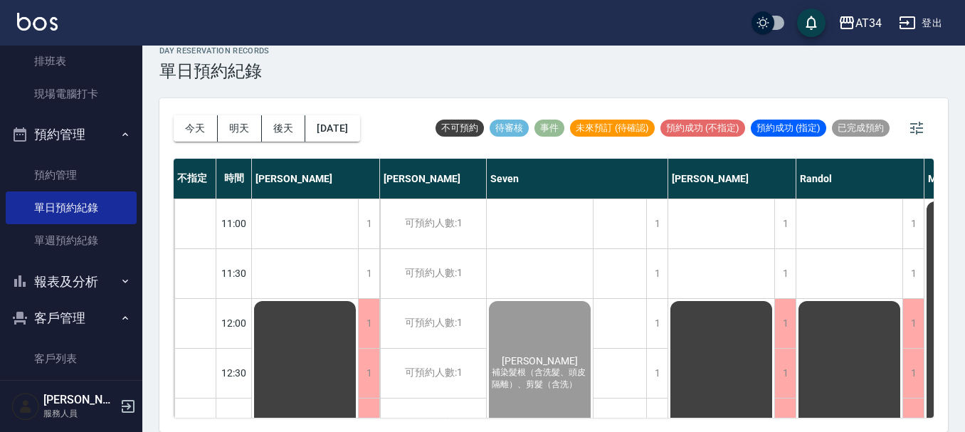
click at [95, 281] on button "報表及分析" at bounding box center [71, 281] width 131 height 37
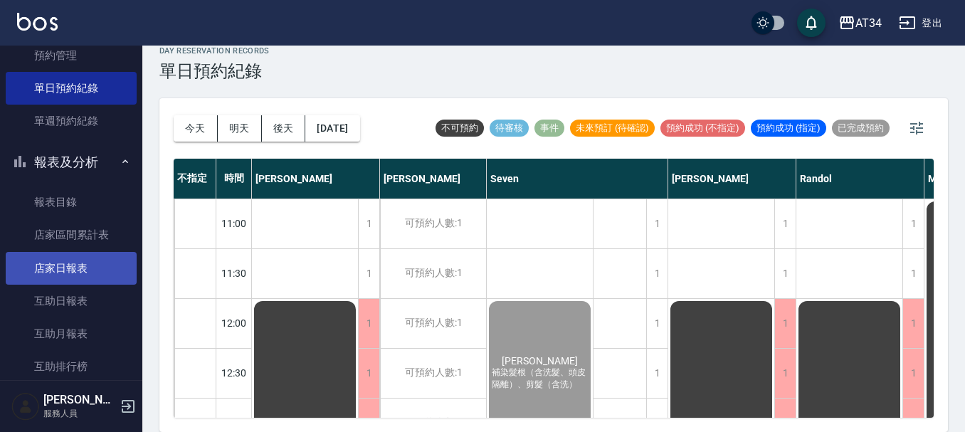
scroll to position [356, 0]
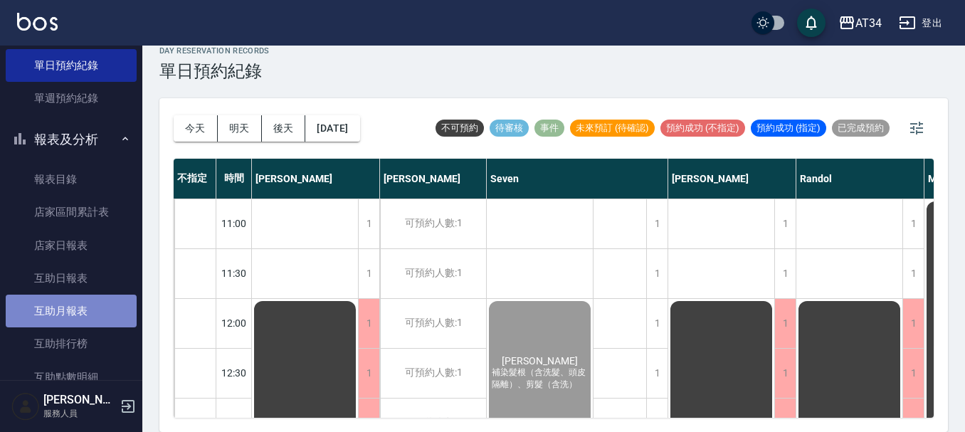
click at [87, 304] on link "互助月報表" at bounding box center [71, 311] width 131 height 33
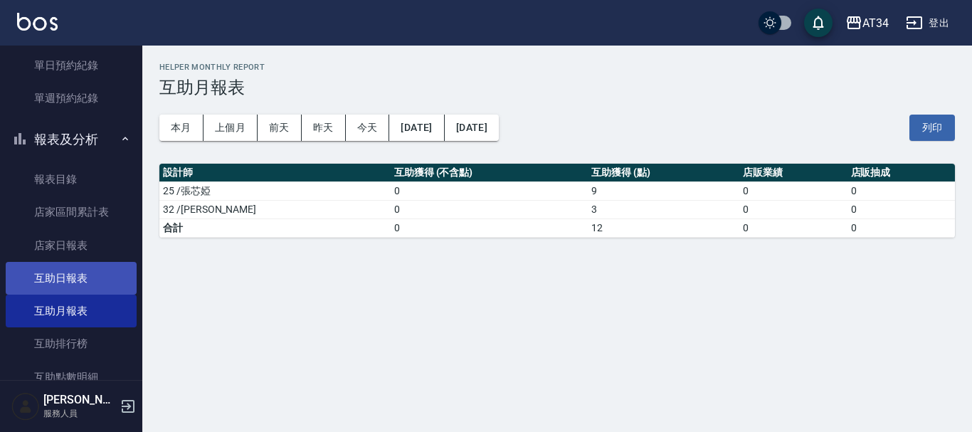
click at [85, 263] on link "互助日報表" at bounding box center [71, 278] width 131 height 33
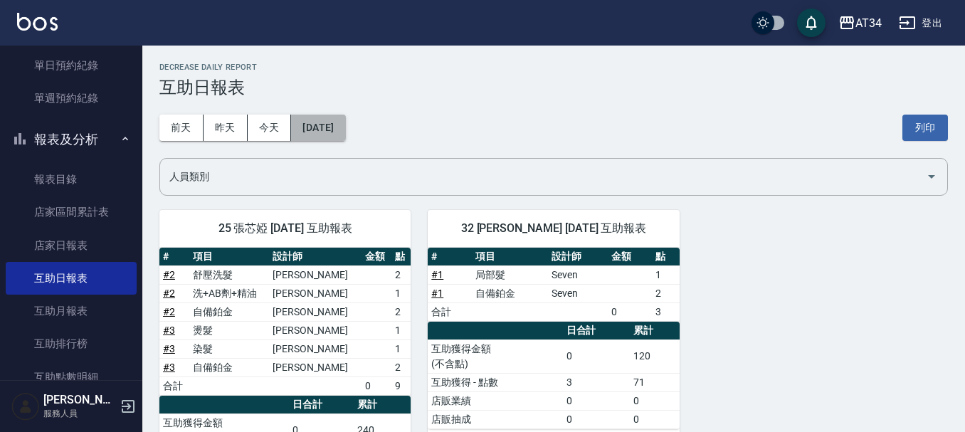
click at [321, 120] on button "[DATE]" at bounding box center [318, 128] width 54 height 26
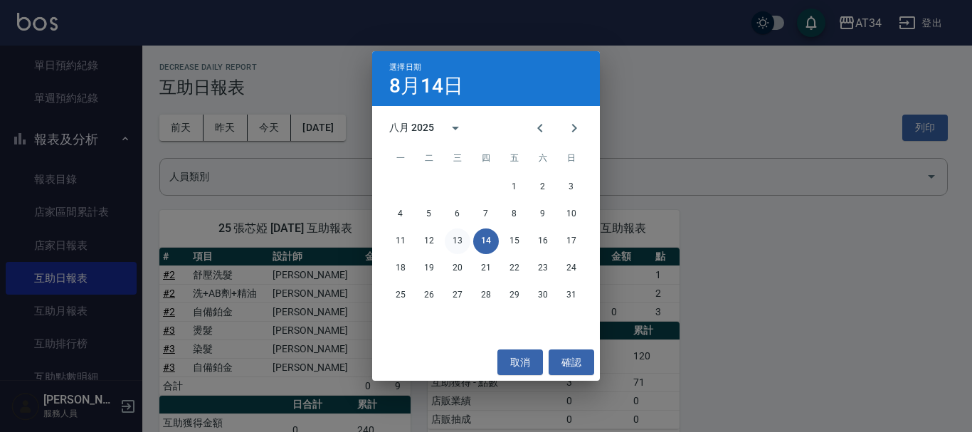
click at [452, 232] on button "13" at bounding box center [458, 241] width 26 height 26
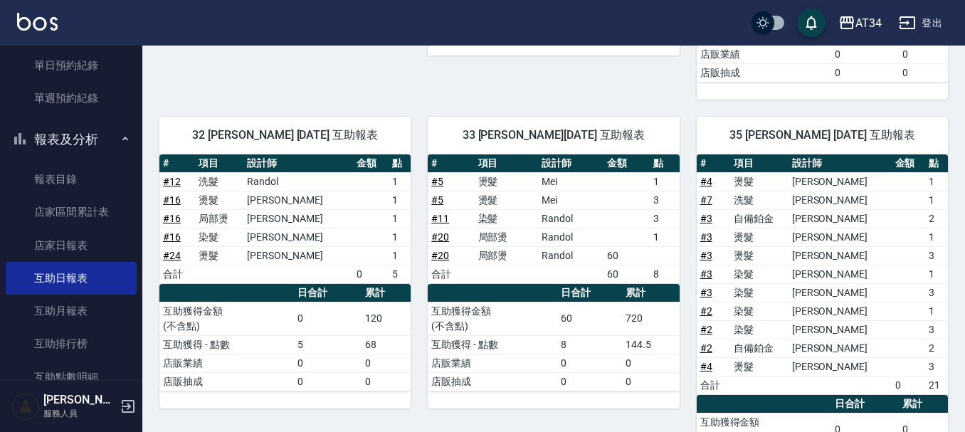
scroll to position [427, 0]
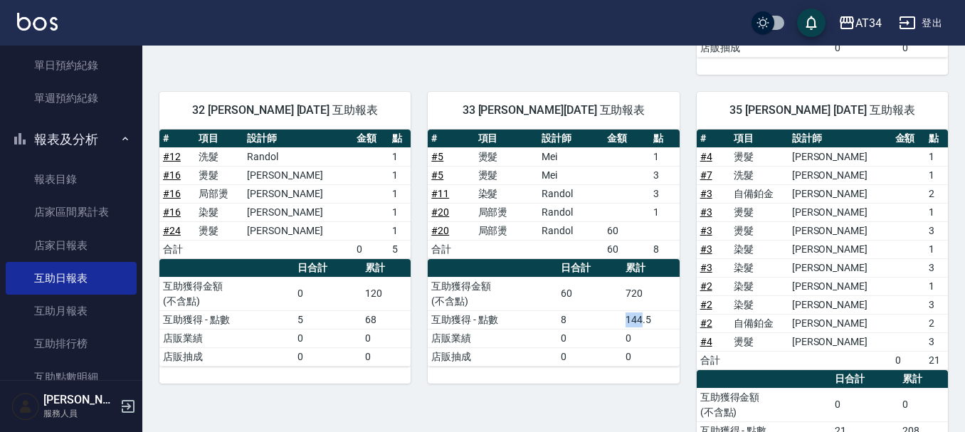
drag, startPoint x: 624, startPoint y: 319, endPoint x: 644, endPoint y: 320, distance: 20.0
click at [644, 320] on td "144.5" at bounding box center [650, 319] width 57 height 18
click at [626, 311] on td "144.5" at bounding box center [650, 319] width 57 height 18
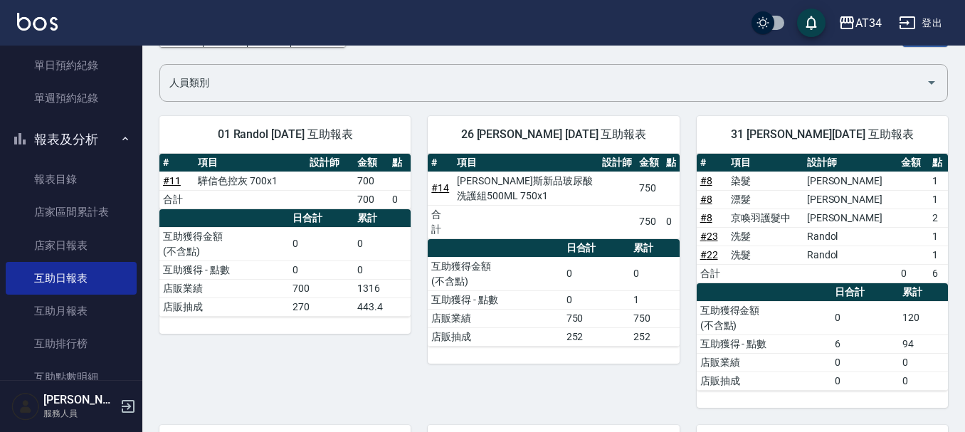
scroll to position [0, 0]
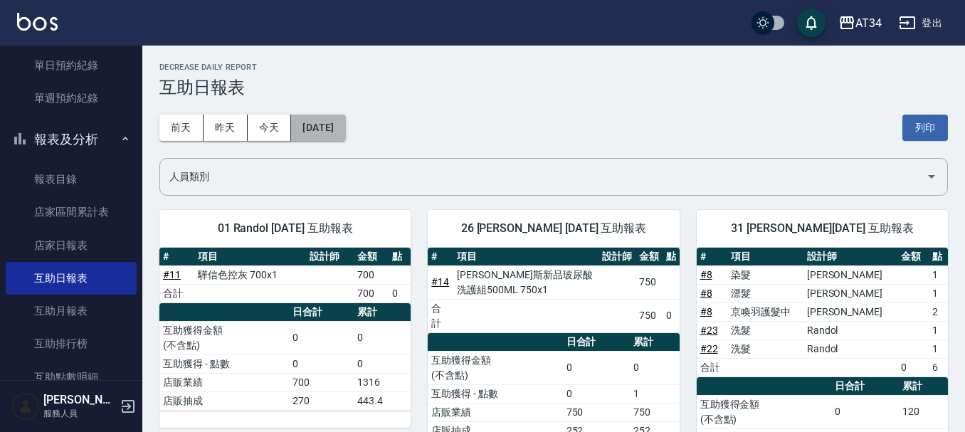
click at [345, 120] on button "[DATE]" at bounding box center [318, 128] width 54 height 26
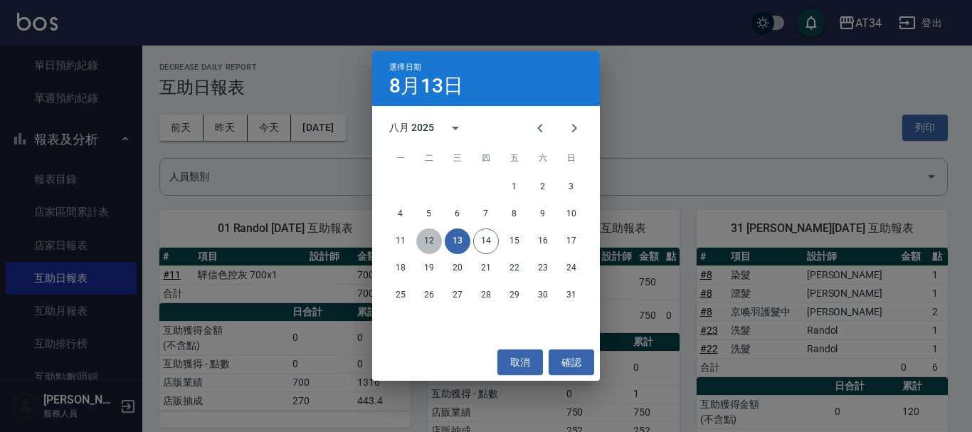
click at [430, 240] on button "12" at bounding box center [429, 241] width 26 height 26
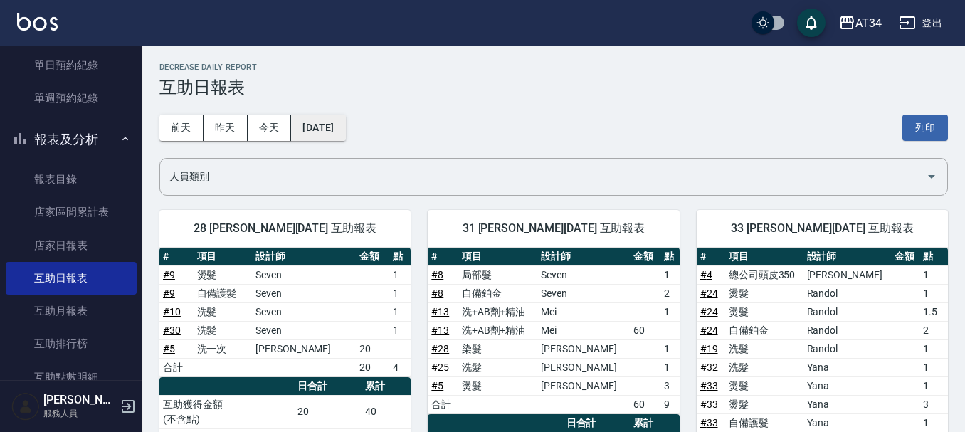
click at [339, 124] on button "[DATE]" at bounding box center [318, 128] width 54 height 26
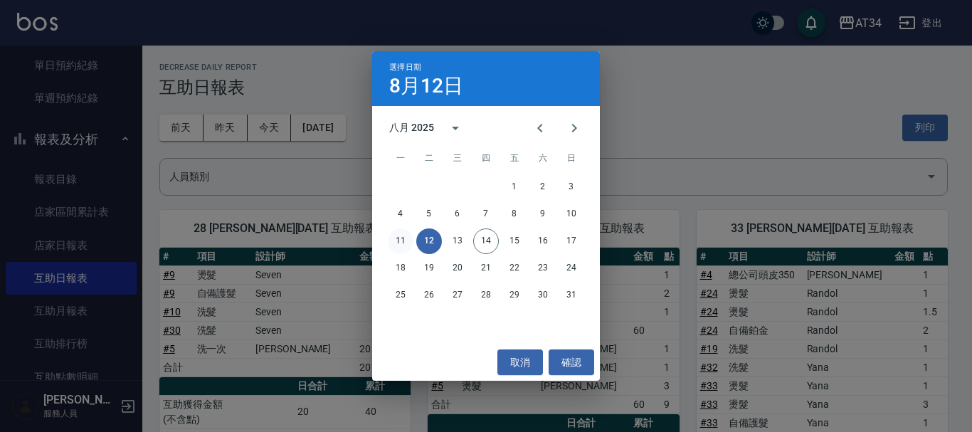
click at [405, 236] on button "11" at bounding box center [401, 241] width 26 height 26
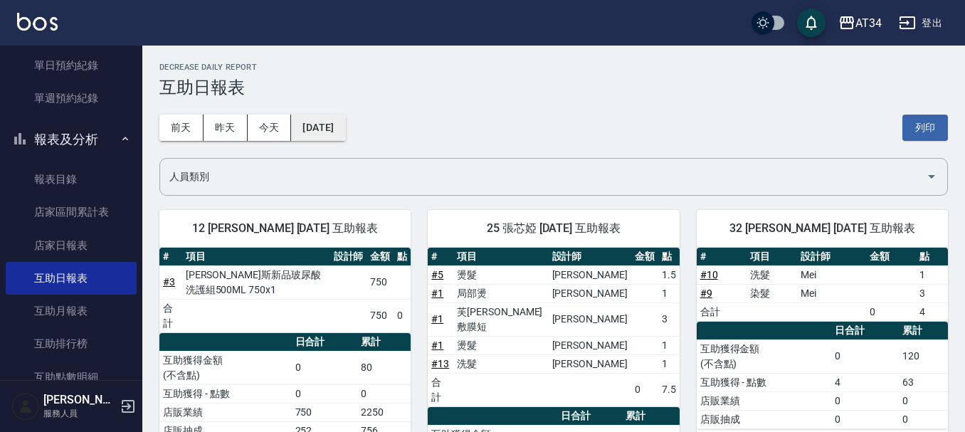
click at [342, 122] on button "[DATE]" at bounding box center [318, 128] width 54 height 26
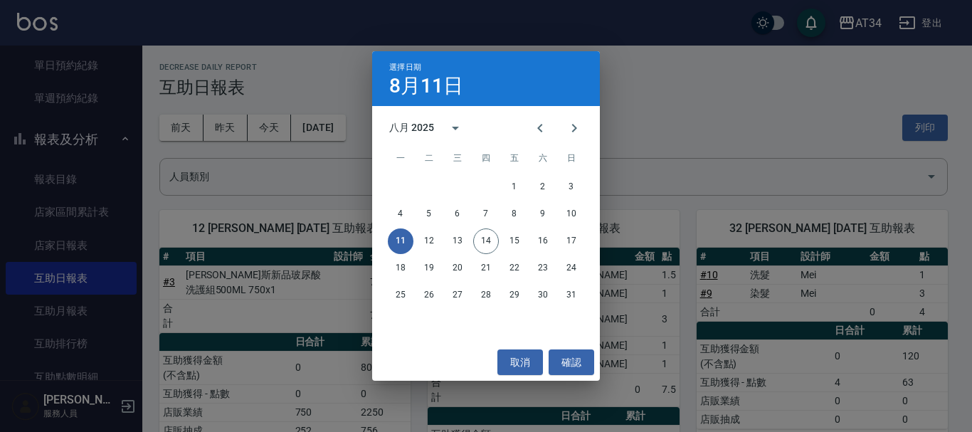
click at [790, 31] on div "選擇日期 8月11日 八月 2025 一 二 三 四 五 六 日 1 2 3 4 5 6 7 8 9 10 11 12 13 14 15 16 17 18 1…" at bounding box center [486, 216] width 972 height 432
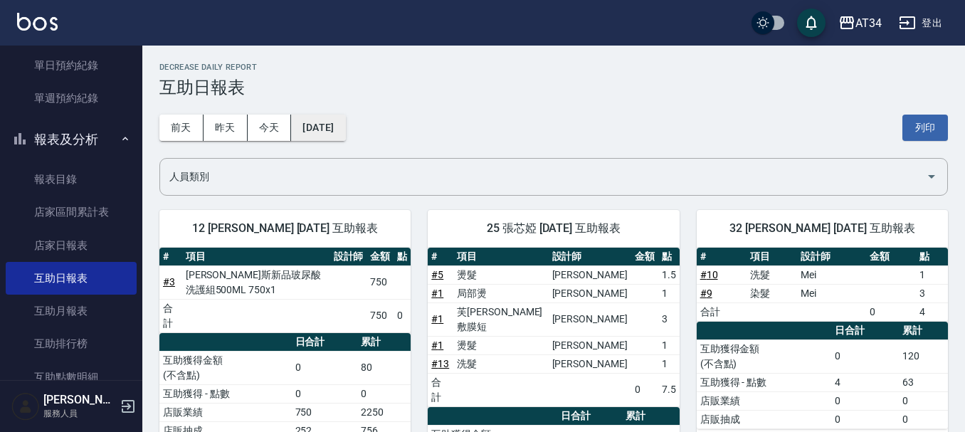
click at [345, 129] on button "[DATE]" at bounding box center [318, 128] width 54 height 26
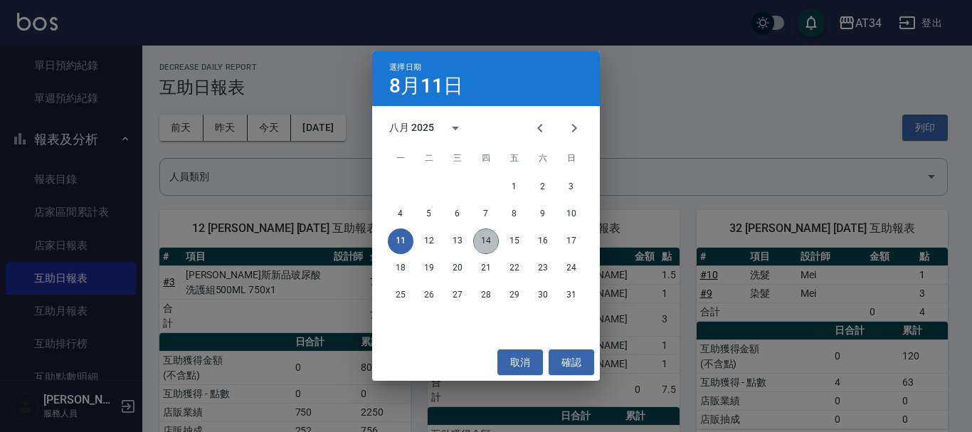
click at [481, 230] on button "14" at bounding box center [486, 241] width 26 height 26
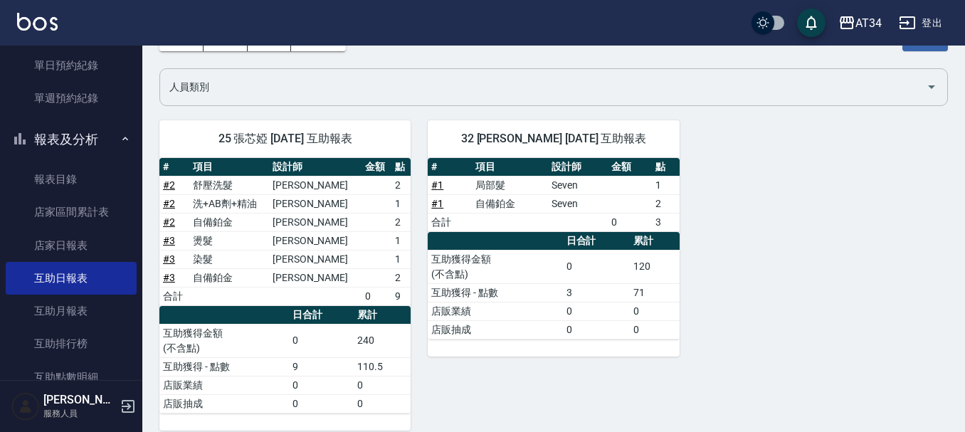
scroll to position [105, 0]
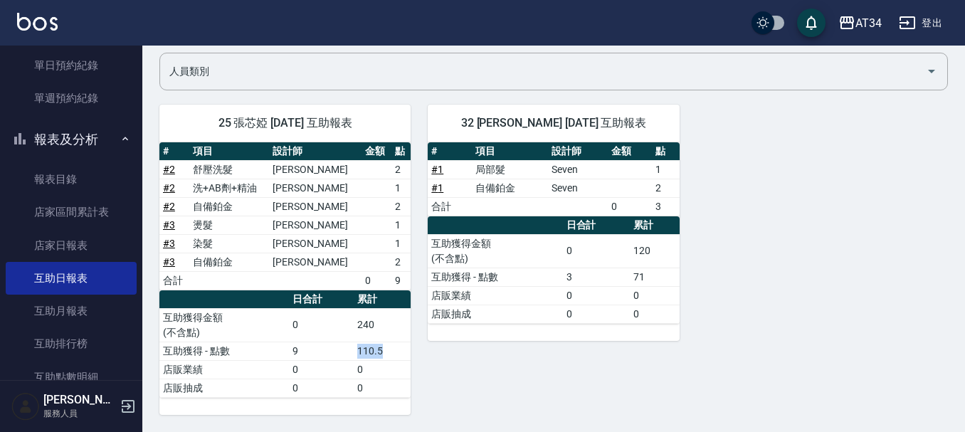
drag, startPoint x: 354, startPoint y: 347, endPoint x: 396, endPoint y: 354, distance: 41.8
click at [396, 354] on td "110.5" at bounding box center [382, 350] width 57 height 18
click at [449, 366] on div "32 阿源 徐承源 08/14/2025 互助報表 # 項目 設計師 金額 點 # 1 局部髮 Seven 1 # 1 自備鉑金 Seven 2 合計 0 3…" at bounding box center [544, 250] width 268 height 327
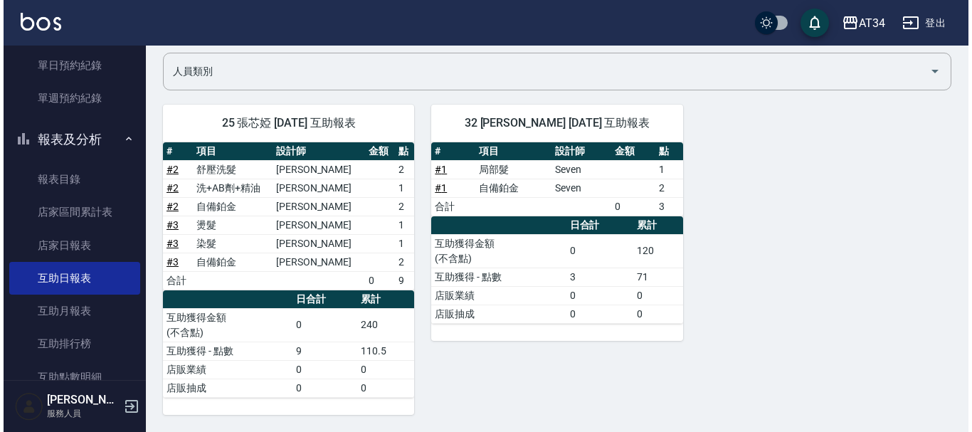
scroll to position [0, 0]
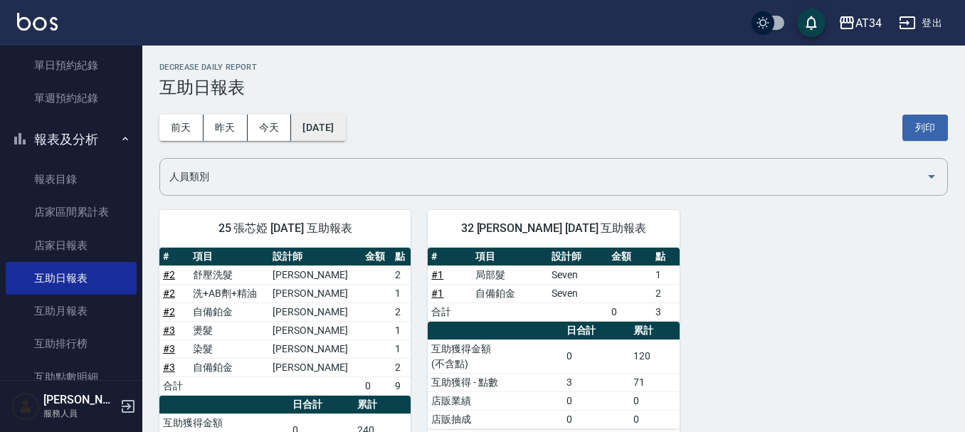
click at [337, 134] on button "[DATE]" at bounding box center [318, 128] width 54 height 26
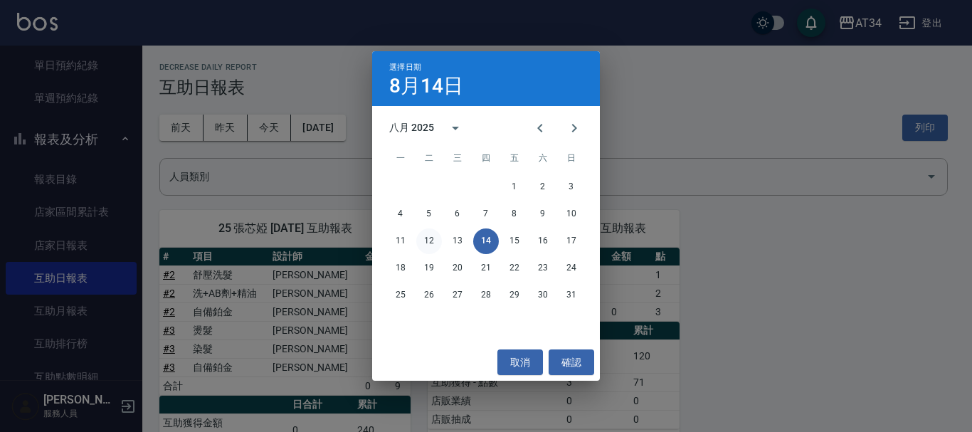
click at [430, 240] on button "12" at bounding box center [429, 241] width 26 height 26
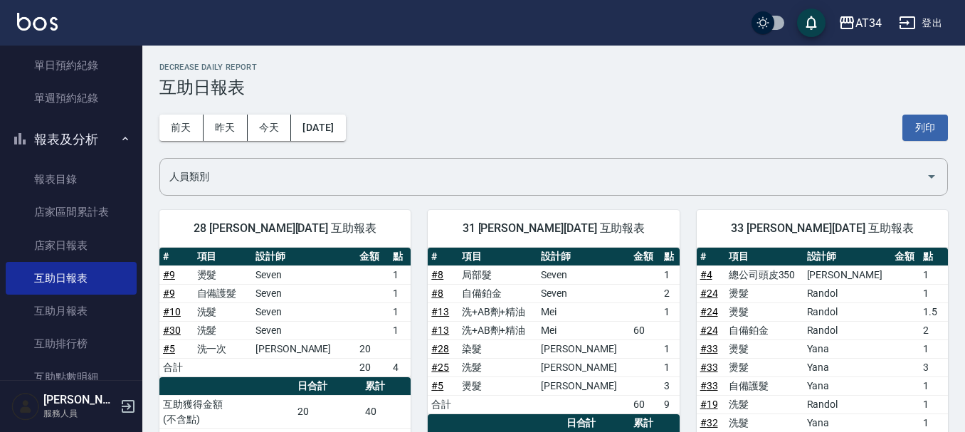
scroll to position [285, 0]
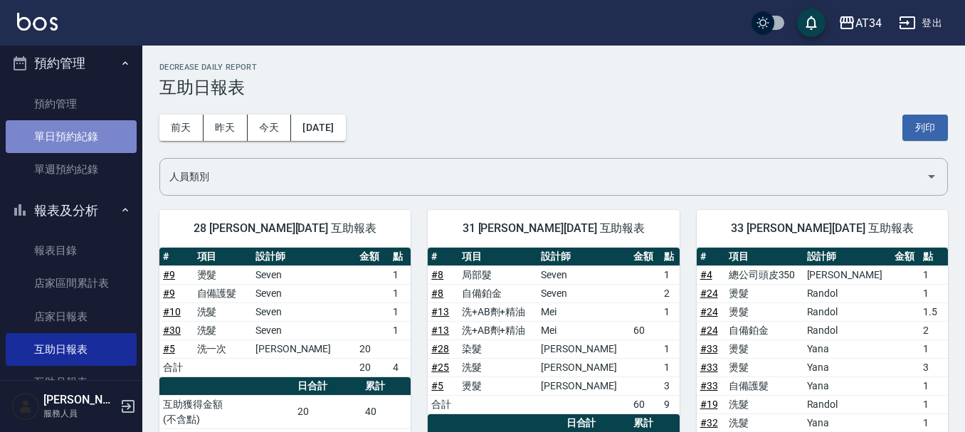
click at [86, 130] on link "單日預約紀錄" at bounding box center [71, 136] width 131 height 33
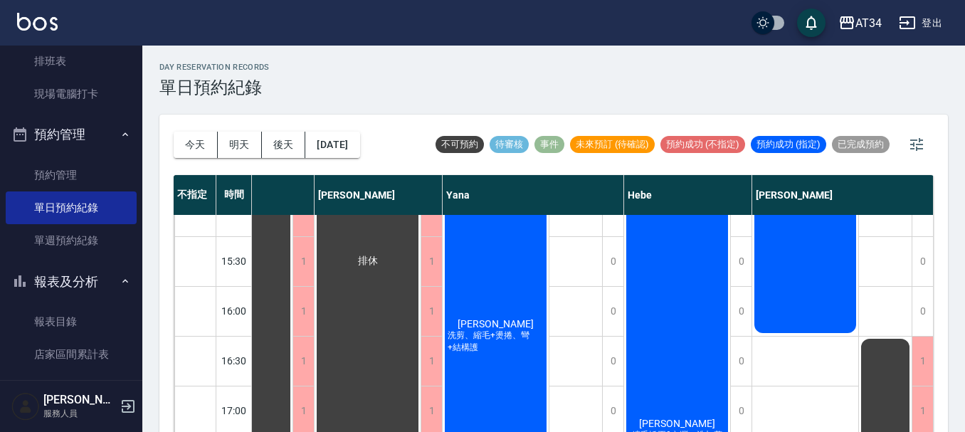
scroll to position [356, 745]
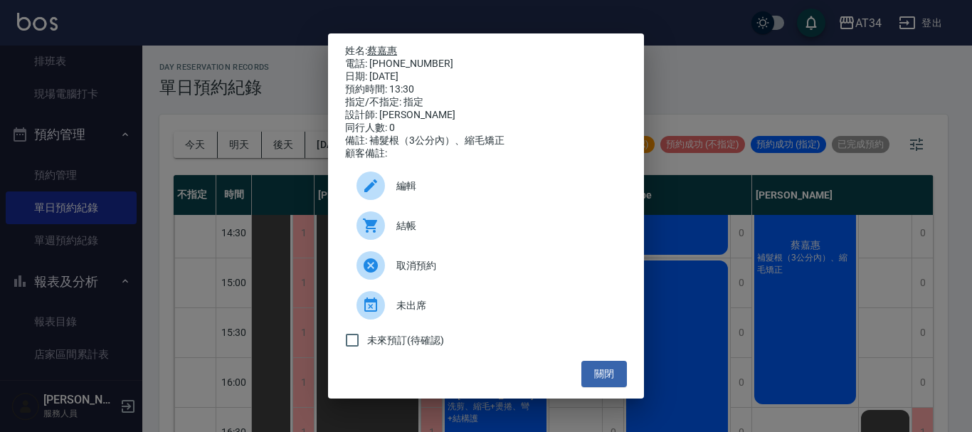
click at [386, 46] on link "蔡嘉惠" at bounding box center [382, 50] width 30 height 11
click at [610, 381] on button "關閉" at bounding box center [604, 374] width 46 height 26
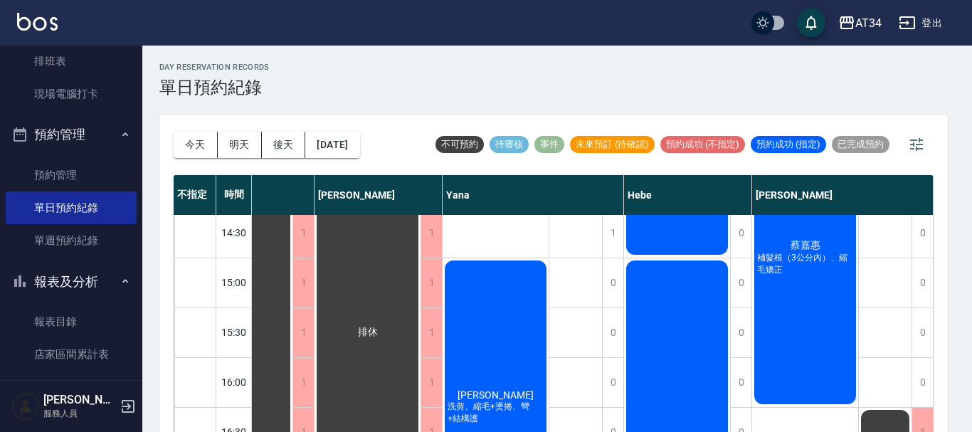
scroll to position [356, 738]
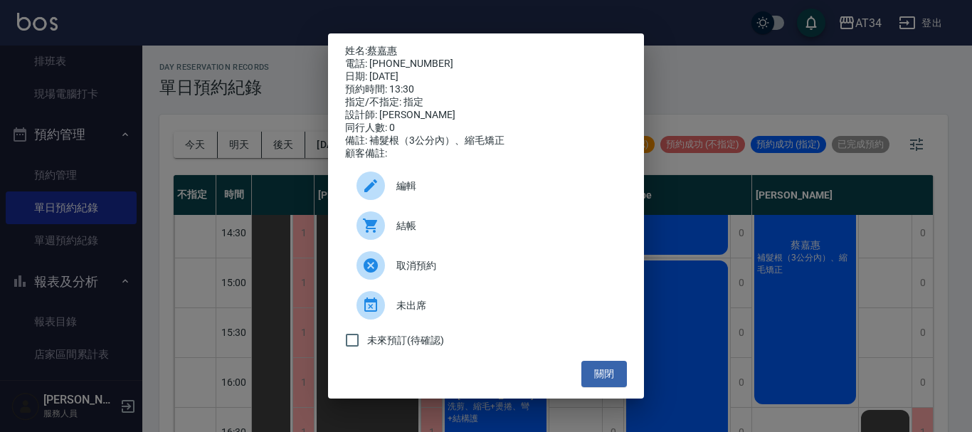
click at [413, 229] on span "結帳" at bounding box center [505, 225] width 219 height 15
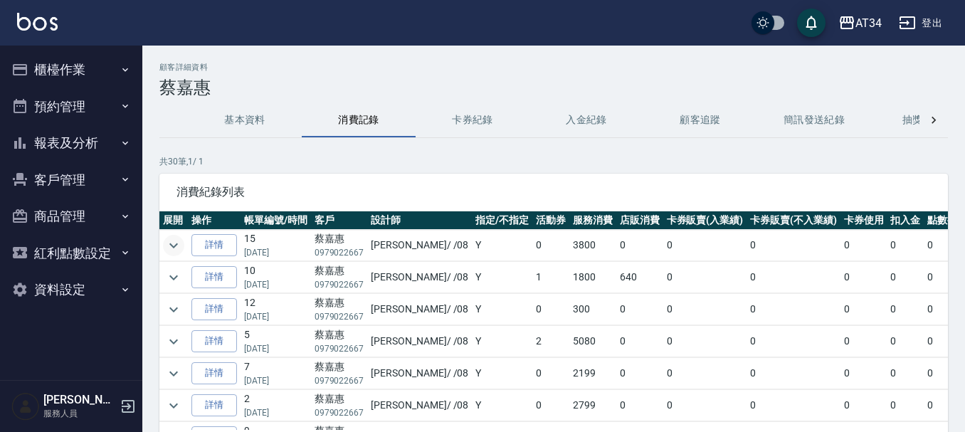
click at [171, 246] on icon "expand row" at bounding box center [173, 245] width 17 height 17
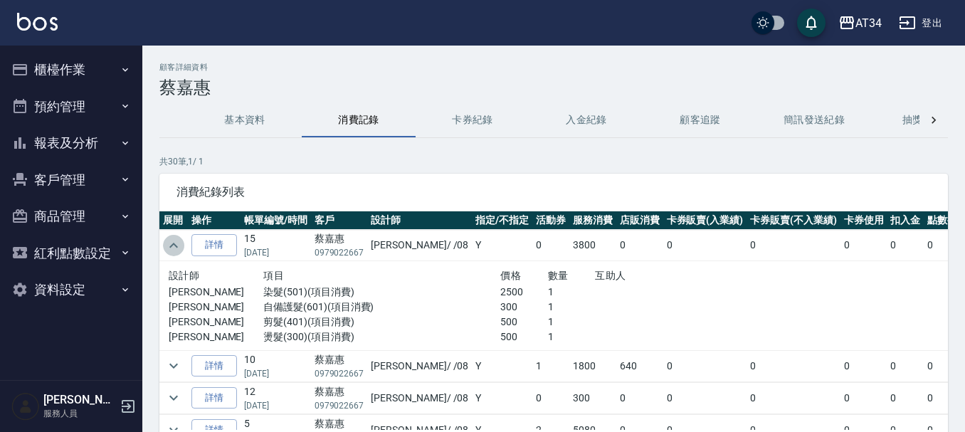
click at [170, 239] on icon "expand row" at bounding box center [173, 245] width 17 height 17
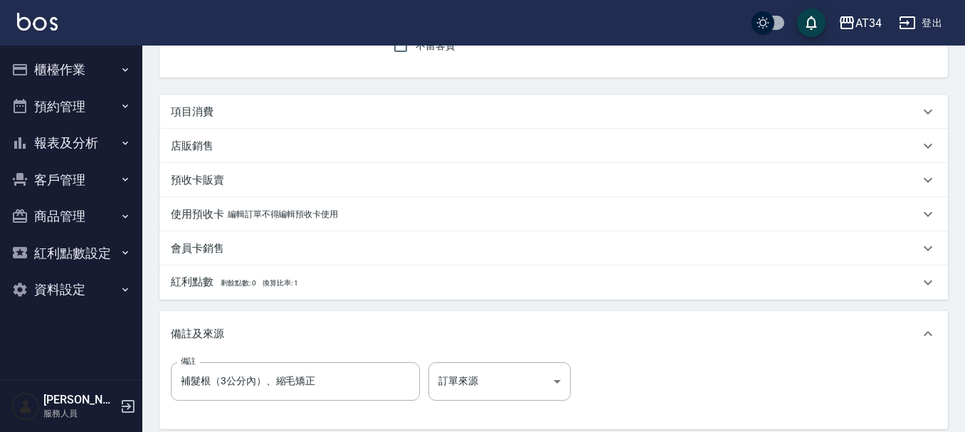
scroll to position [142, 0]
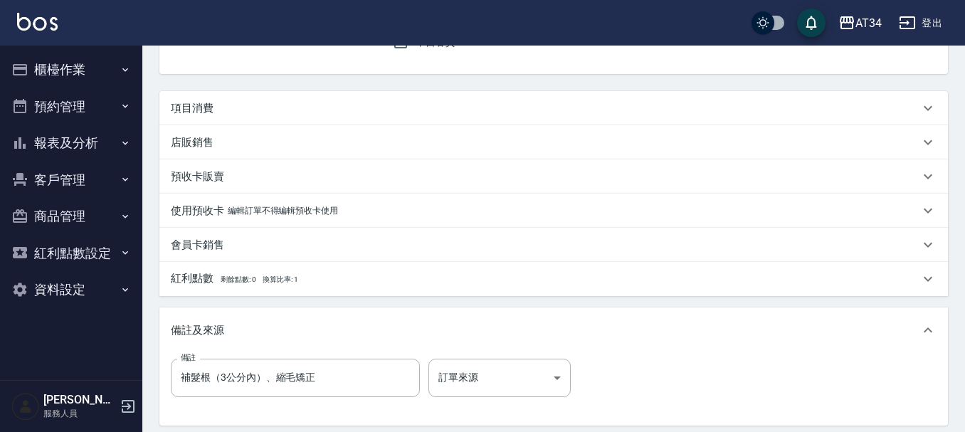
click at [237, 115] on div "項目消費" at bounding box center [545, 108] width 748 height 15
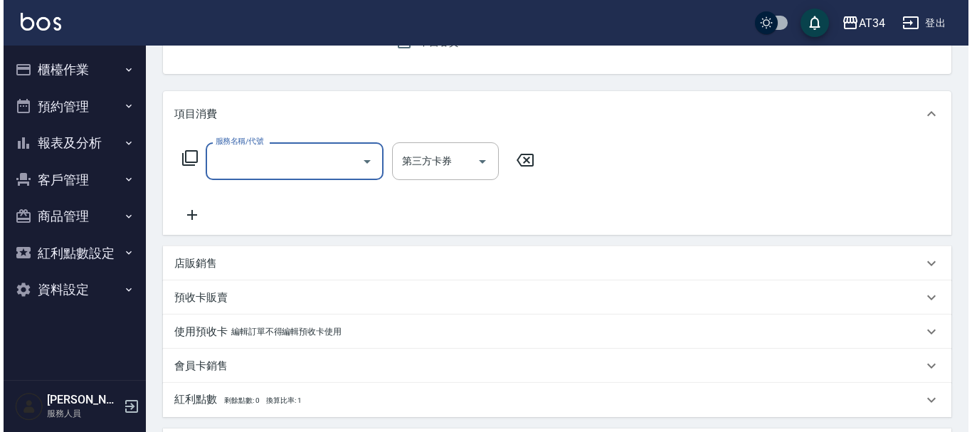
scroll to position [0, 0]
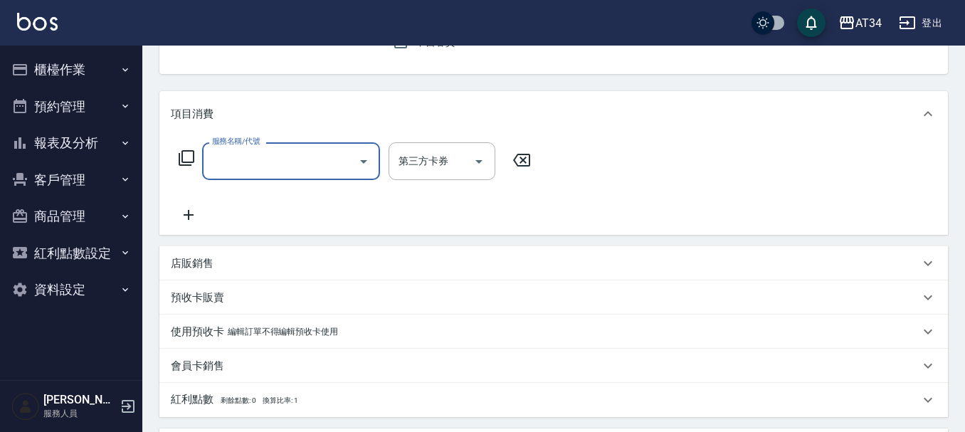
click at [186, 156] on icon at bounding box center [186, 157] width 17 height 17
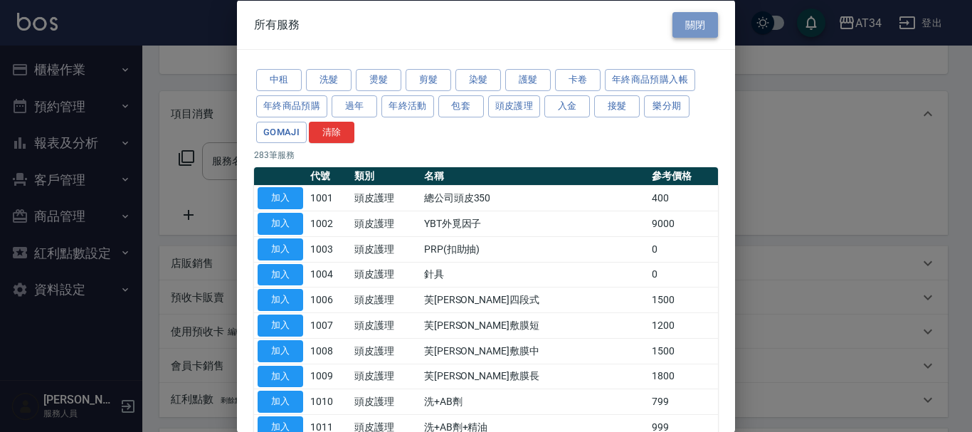
click at [686, 31] on button "關閉" at bounding box center [695, 24] width 46 height 26
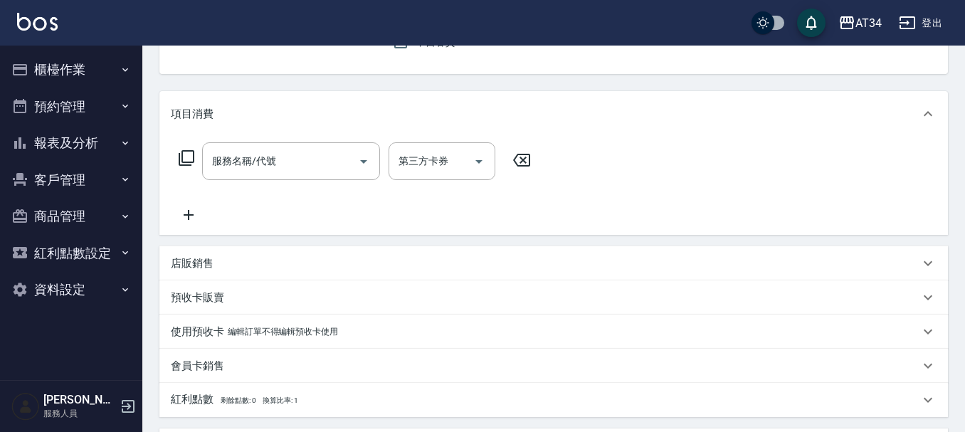
click at [249, 164] on div "服務名稱/代號 服務名稱/代號" at bounding box center [291, 161] width 178 height 38
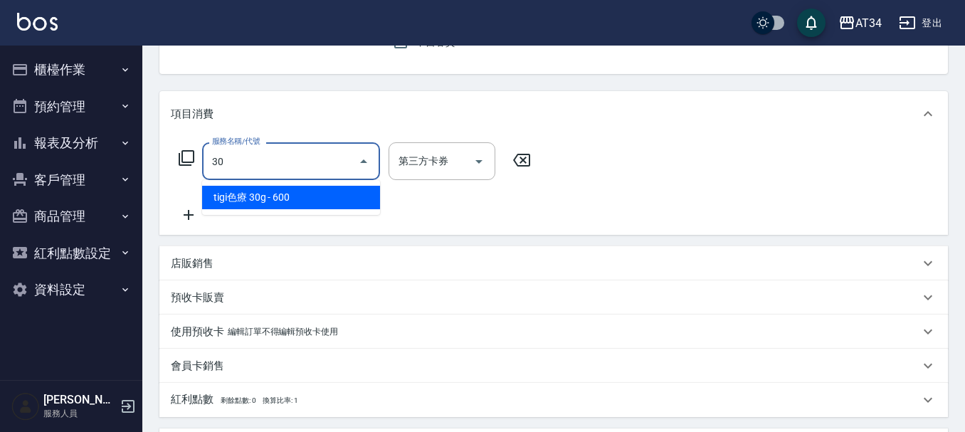
type input "300"
type input "燙髮(300)"
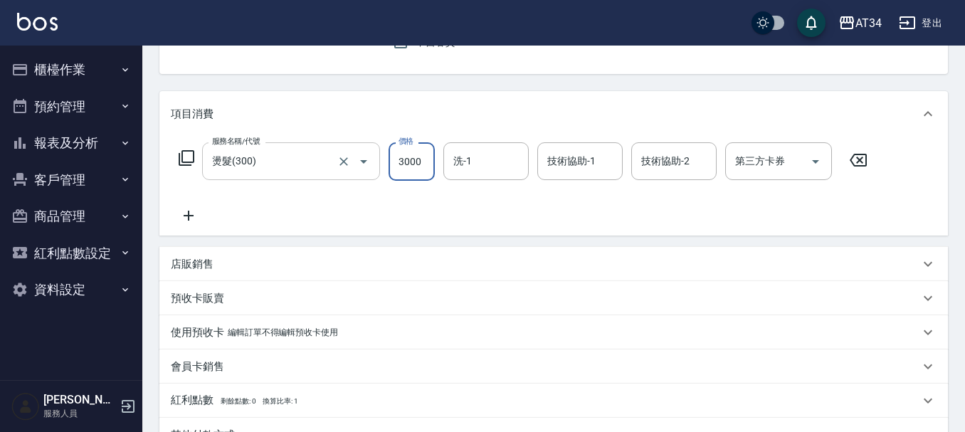
type input "3"
type input "0"
type input "33"
type input "30"
type input "330"
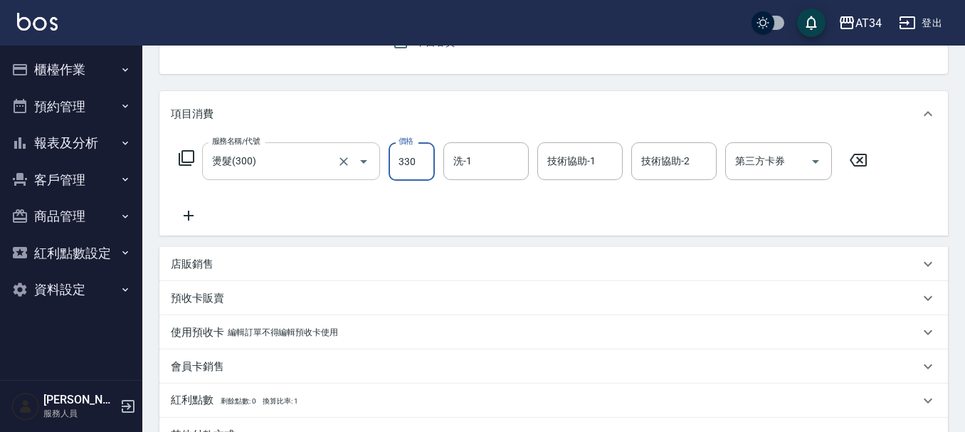
type input "330"
type input "3300"
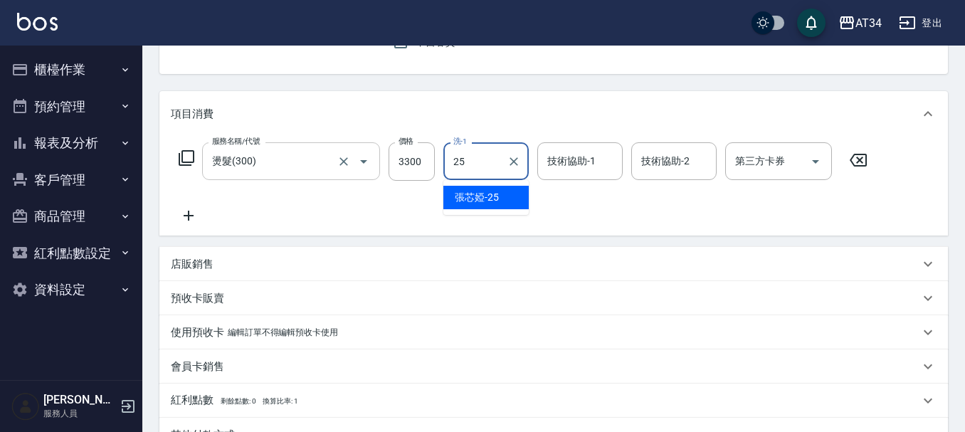
type input "張芯婭-25"
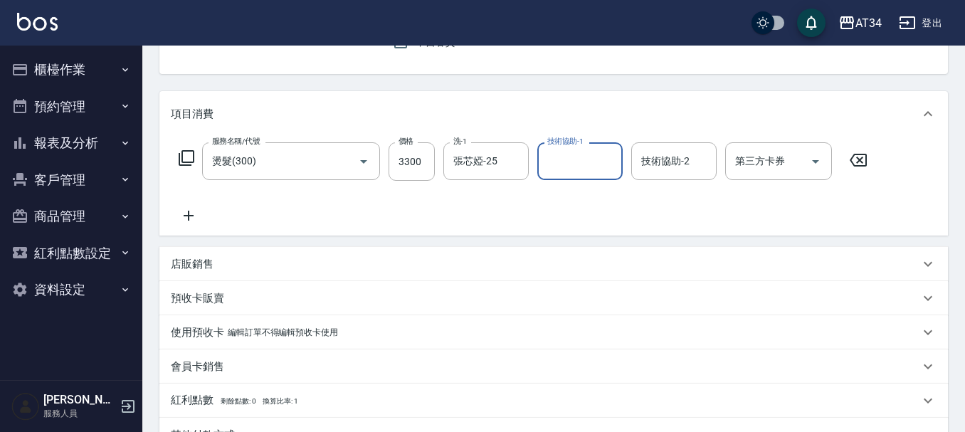
click at [196, 212] on icon at bounding box center [189, 215] width 36 height 17
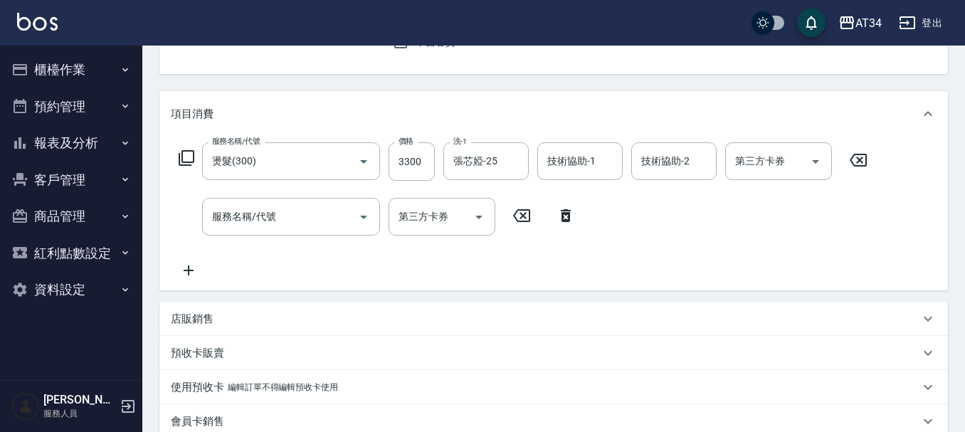
click at [191, 161] on icon at bounding box center [186, 157] width 17 height 17
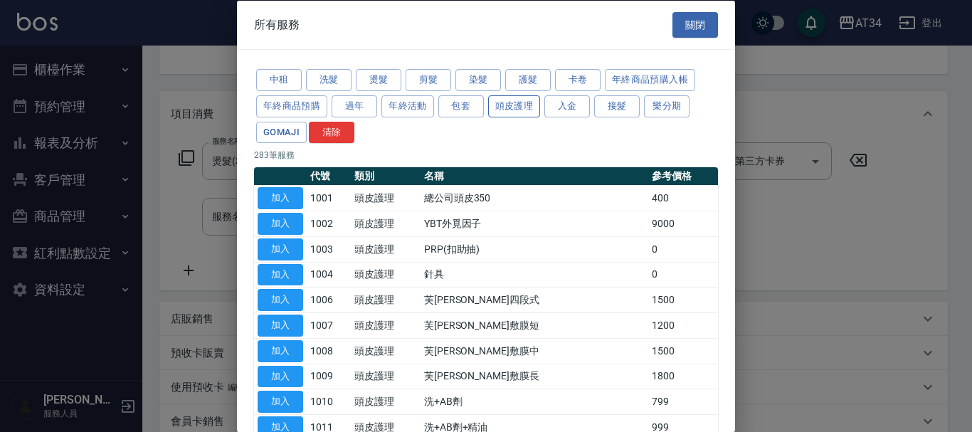
click at [515, 101] on button "頭皮護理" at bounding box center [514, 106] width 53 height 22
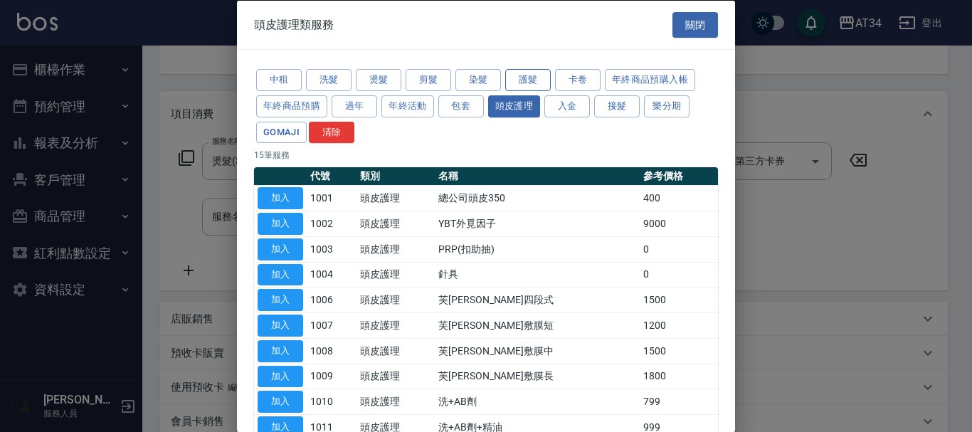
click at [527, 71] on button "護髮" at bounding box center [528, 80] width 46 height 22
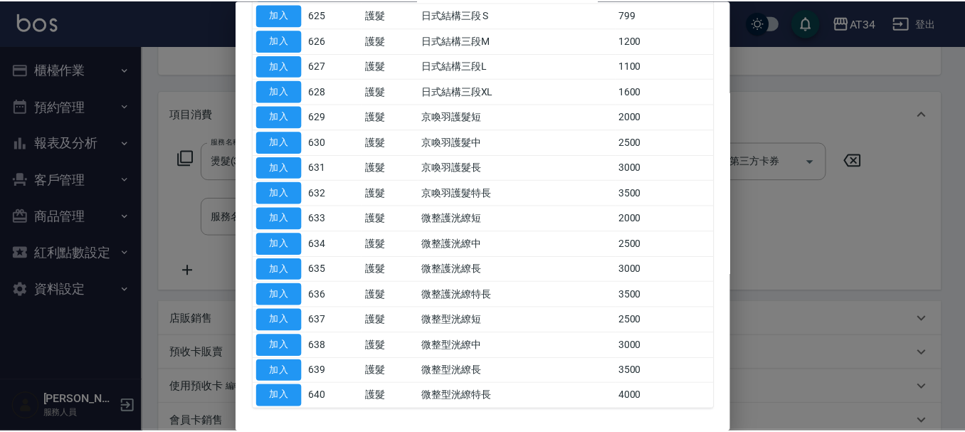
scroll to position [874, 0]
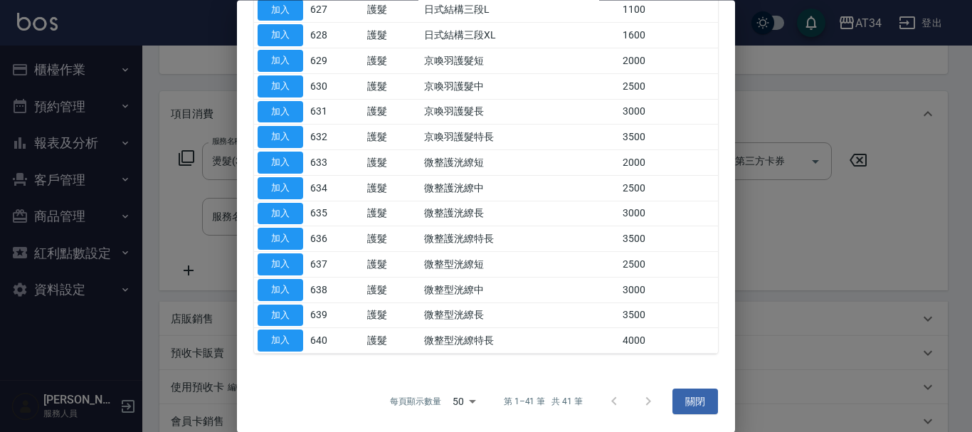
click at [673, 381] on div "每頁顯示數量 50 50 第 1–41 筆 共 41 筆 關閉" at bounding box center [486, 401] width 498 height 61
click at [681, 401] on button "關閉" at bounding box center [695, 401] width 46 height 26
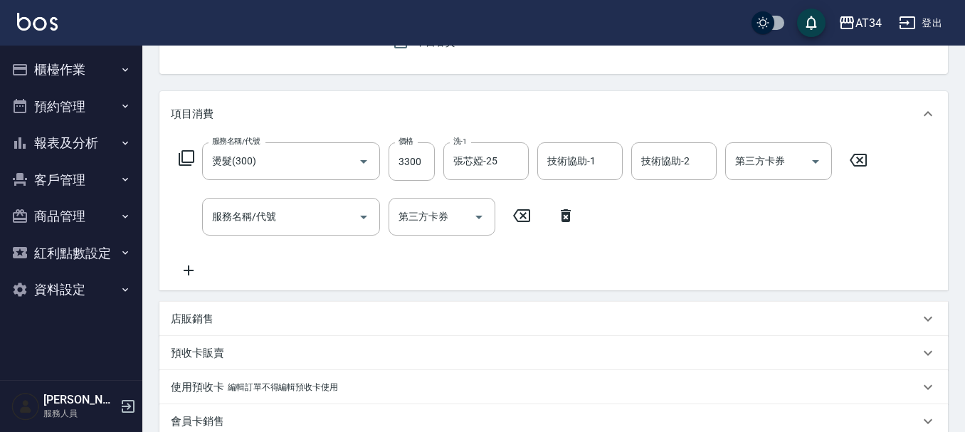
click at [238, 221] on div "服務名稱/代號 服務名稱/代號" at bounding box center [291, 217] width 178 height 38
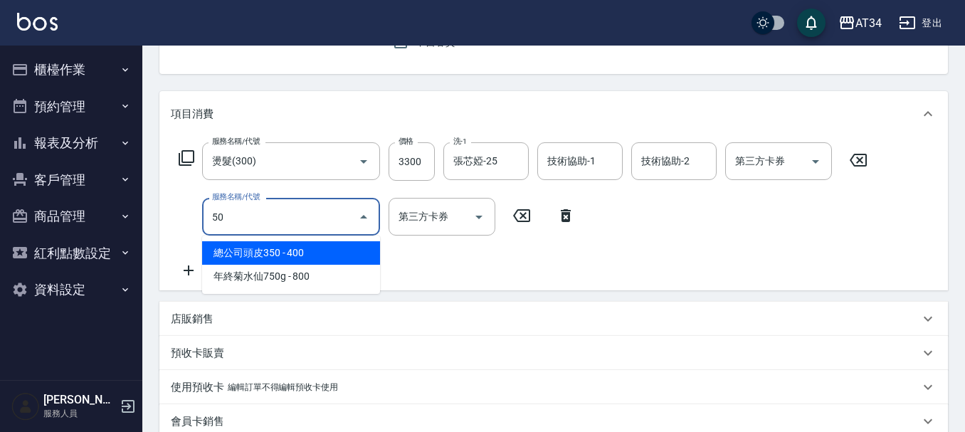
type input "503"
type input "420"
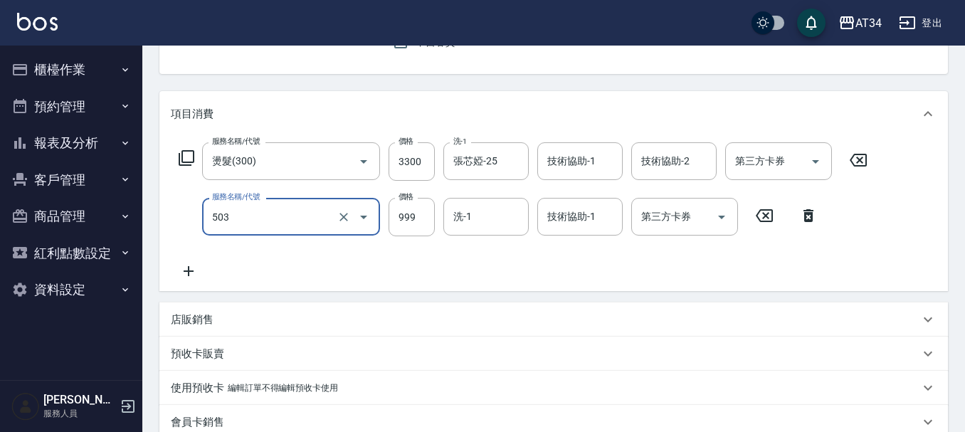
type input "局部髮(503)"
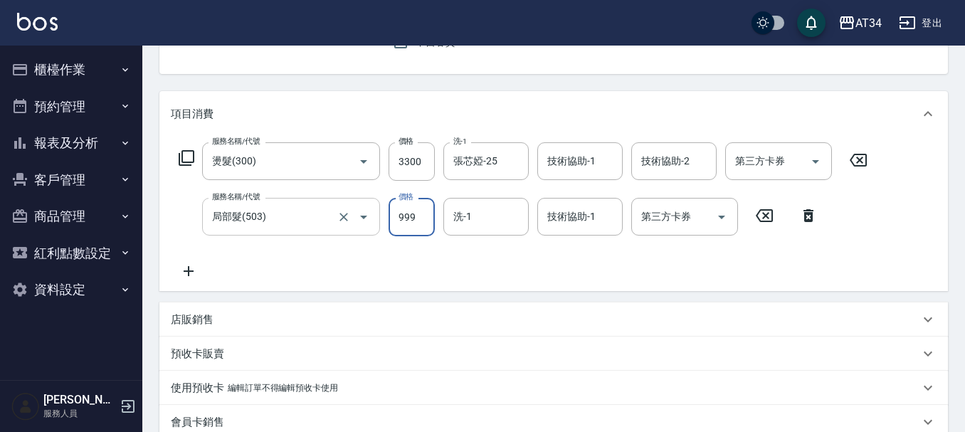
type input "1"
type input "330"
type input "100"
type input "430"
type input "1000"
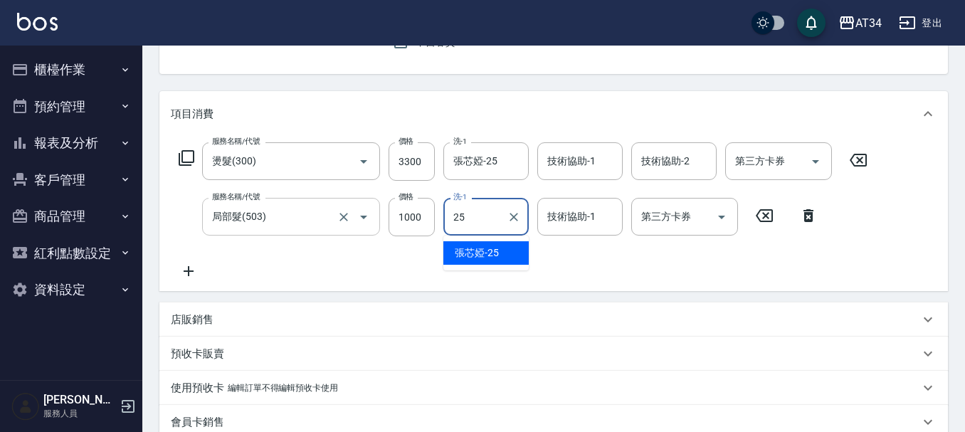
type input "張芯婭-25"
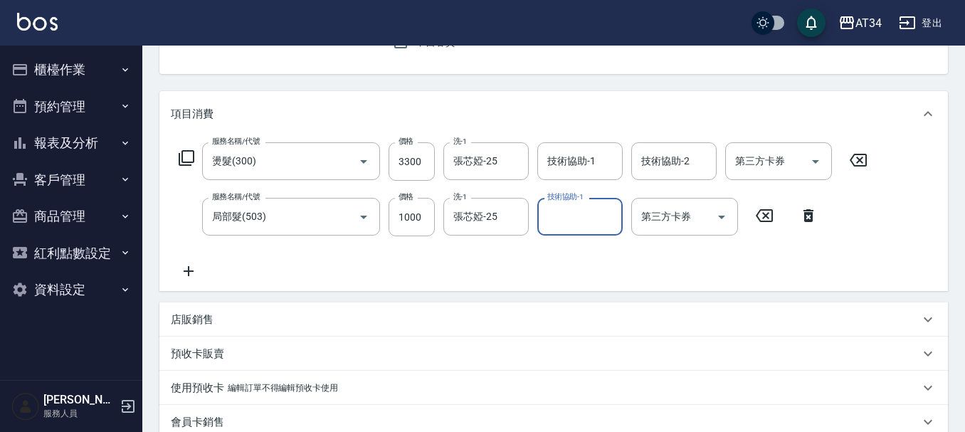
click at [193, 272] on icon at bounding box center [189, 270] width 36 height 17
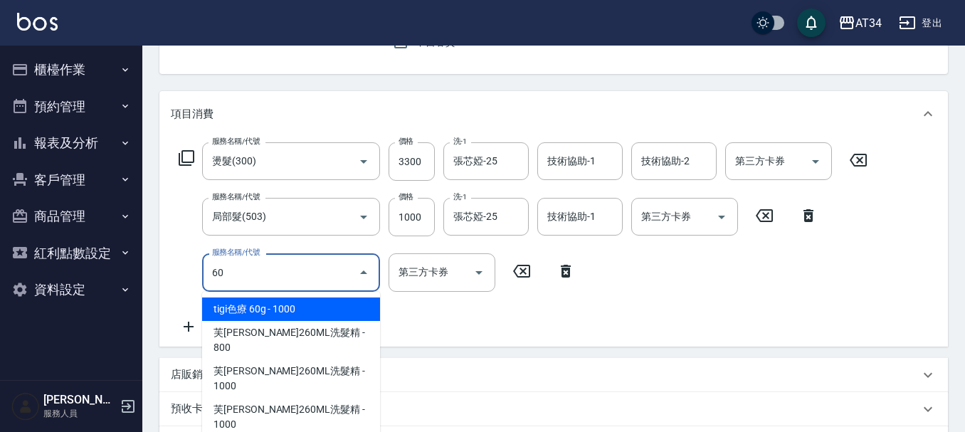
type input "602"
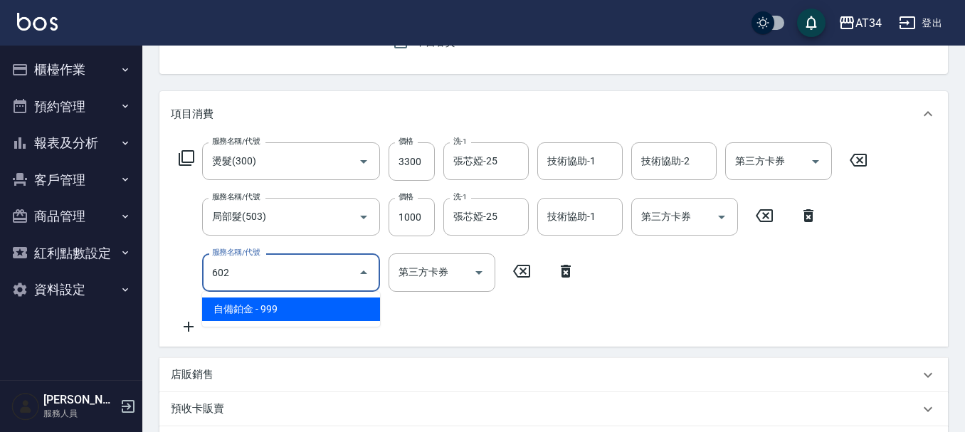
type input "520"
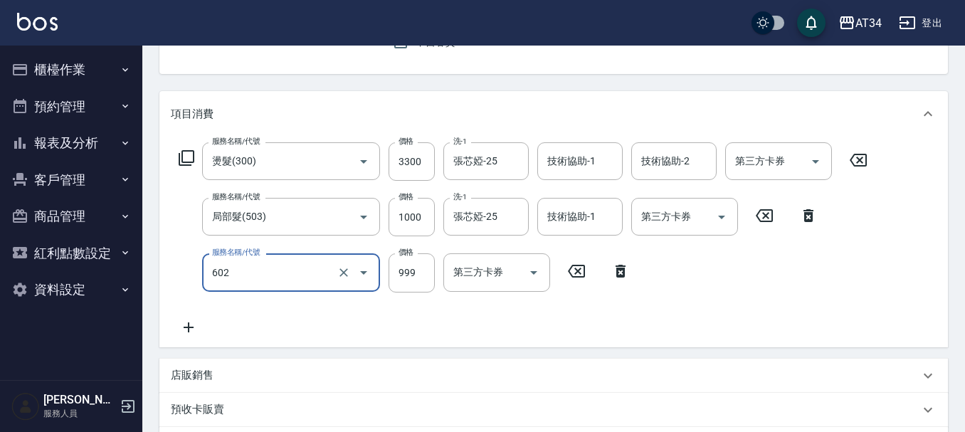
type input "自備鉑金(602)"
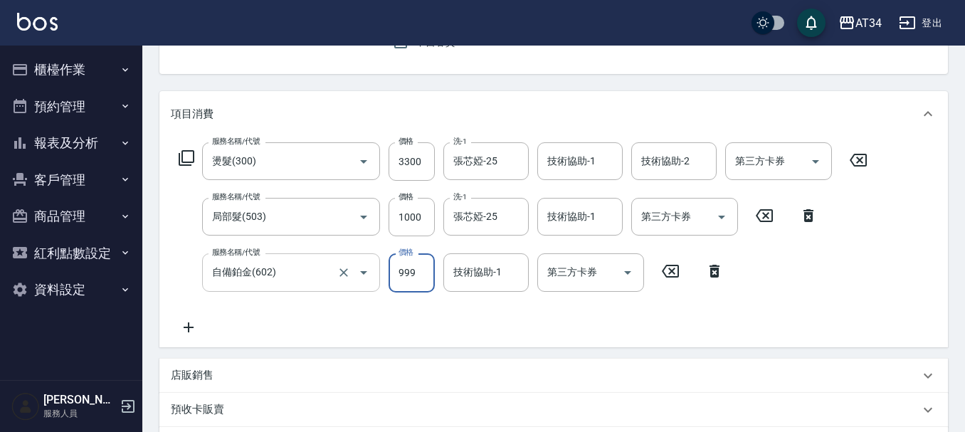
type input "9"
type input "430"
type input "990"
type input "520"
type input "990"
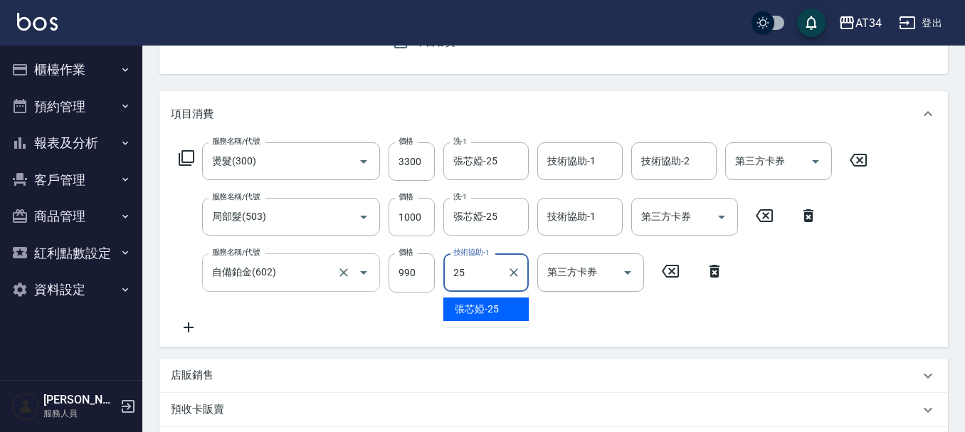
type input "張芯婭-25"
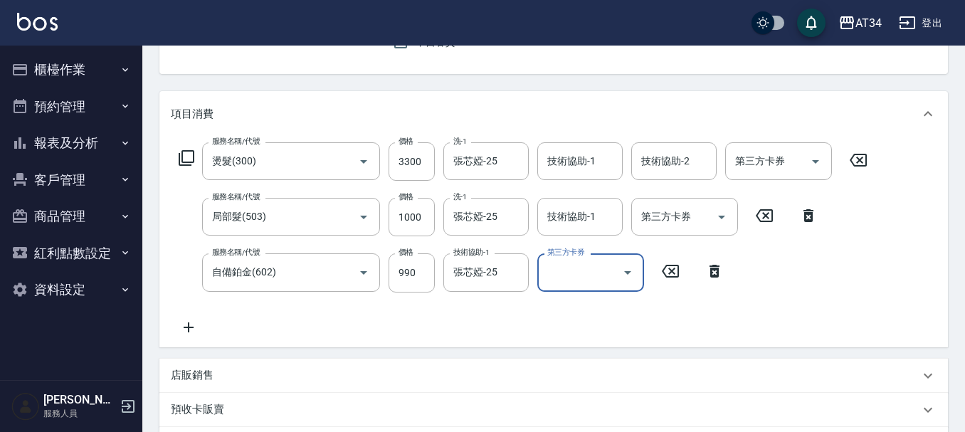
click at [195, 323] on icon at bounding box center [189, 327] width 36 height 17
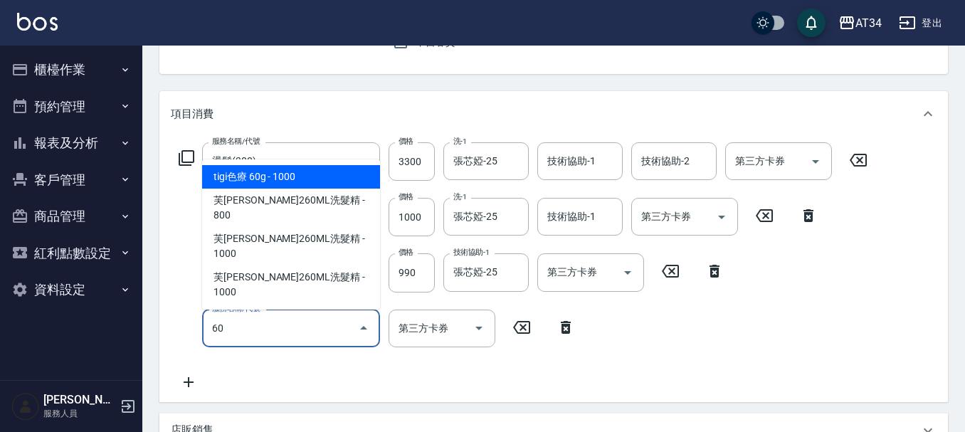
type input "602"
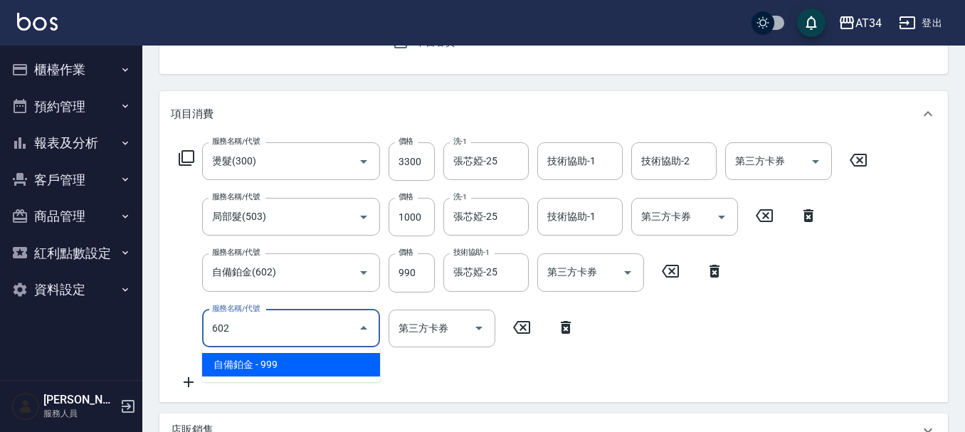
type input "620"
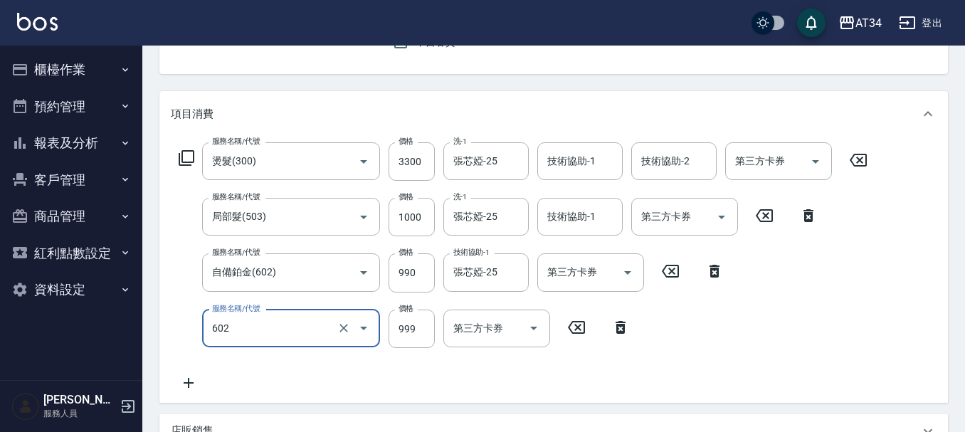
type input "自備鉑金(602)"
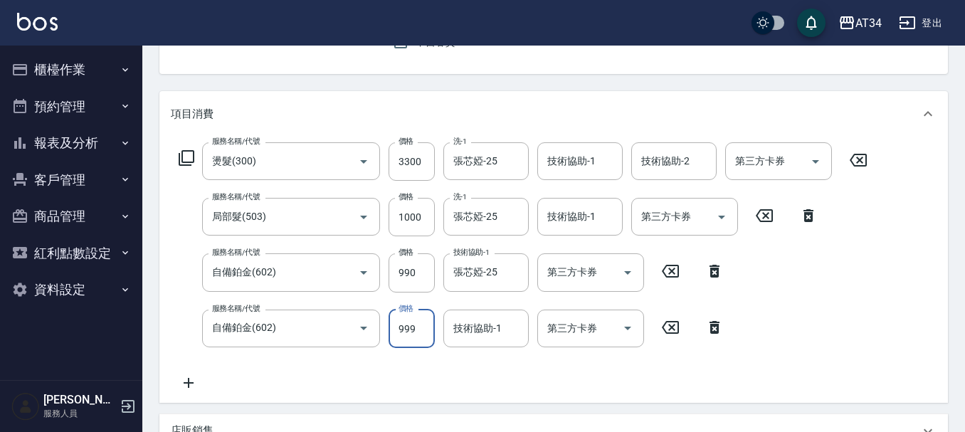
type input "0"
type input "520"
type input "0"
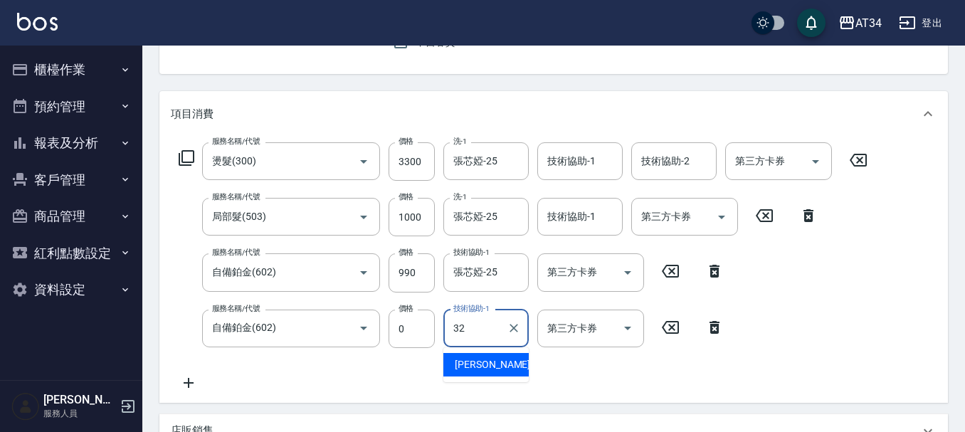
type input "阿源-32"
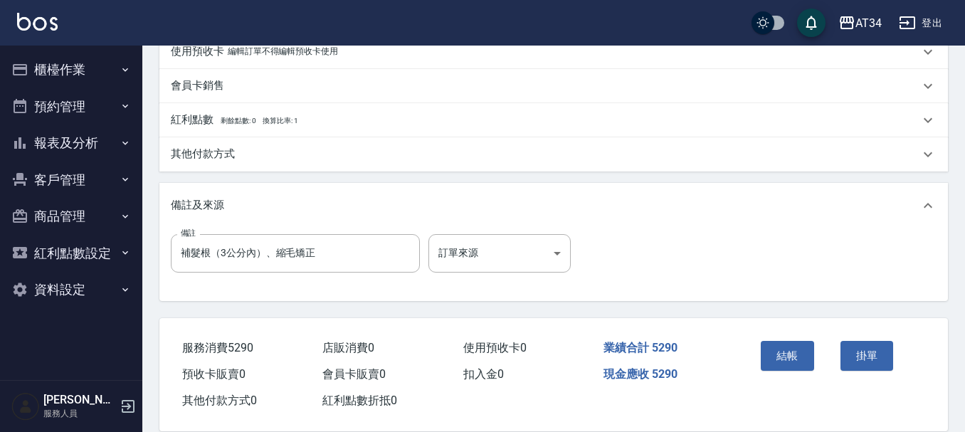
scroll to position [612, 0]
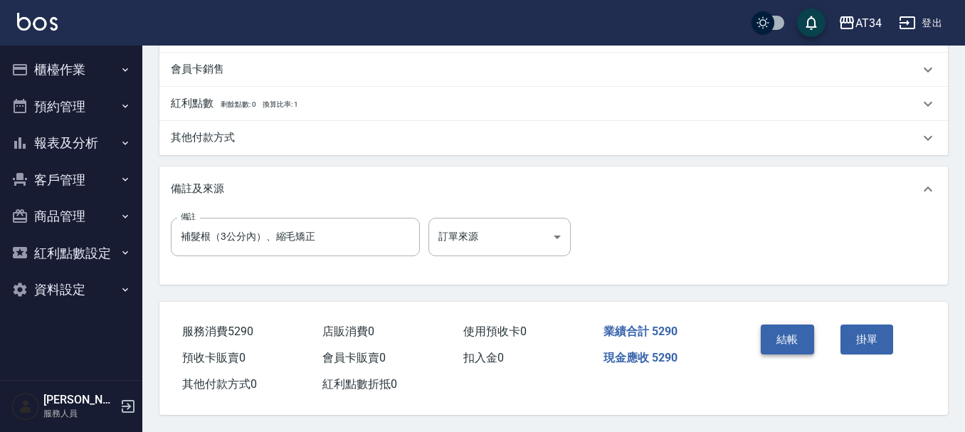
click at [802, 339] on button "結帳" at bounding box center [786, 339] width 53 height 30
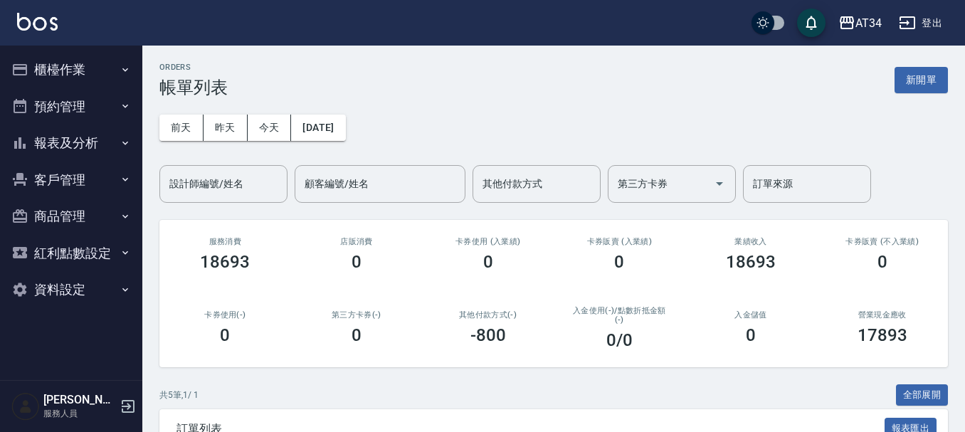
click at [78, 61] on button "櫃檯作業" at bounding box center [71, 69] width 131 height 37
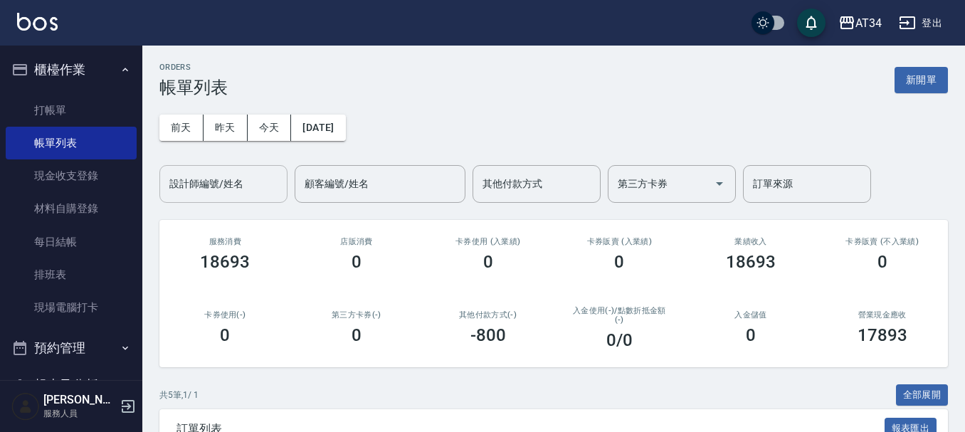
click at [211, 199] on div "設計師編號/姓名" at bounding box center [223, 184] width 128 height 38
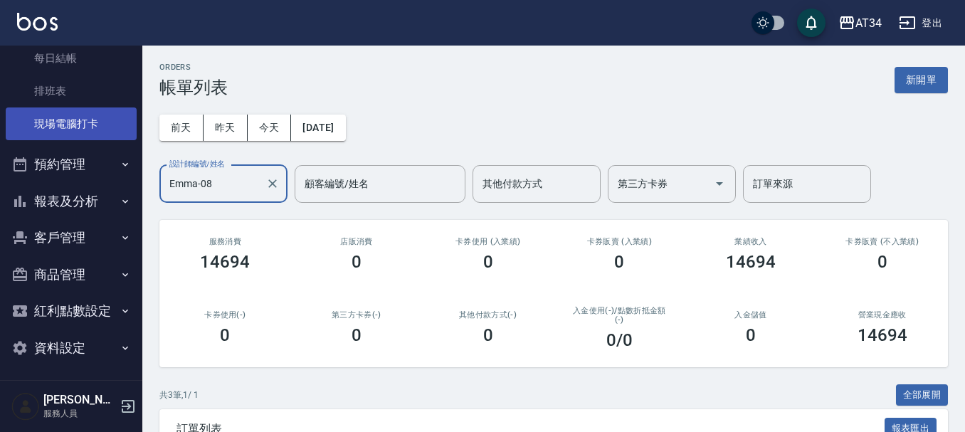
scroll to position [186, 0]
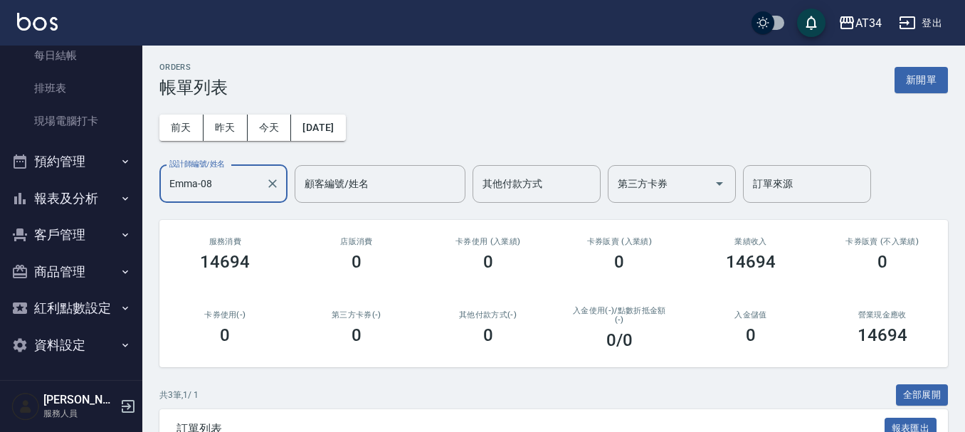
type input "Emma-08"
click at [110, 206] on button "報表及分析" at bounding box center [71, 198] width 131 height 37
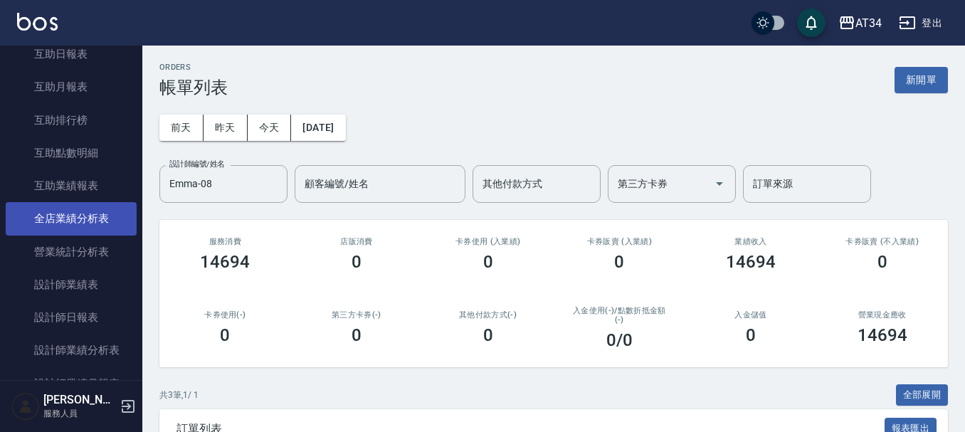
scroll to position [471, 0]
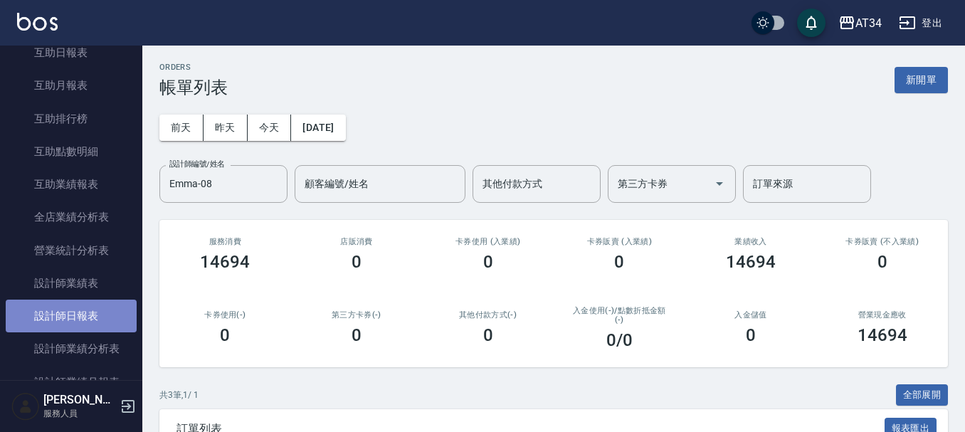
click at [95, 322] on link "設計師日報表" at bounding box center [71, 315] width 131 height 33
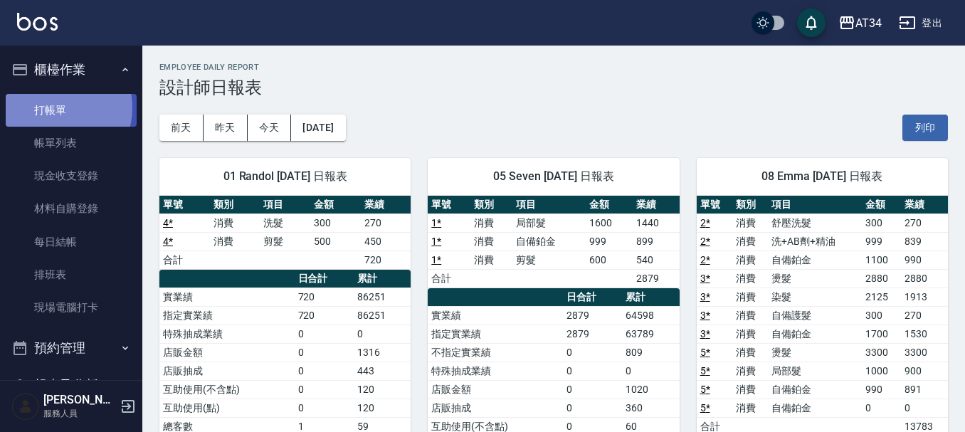
click at [55, 107] on link "打帳單" at bounding box center [71, 110] width 131 height 33
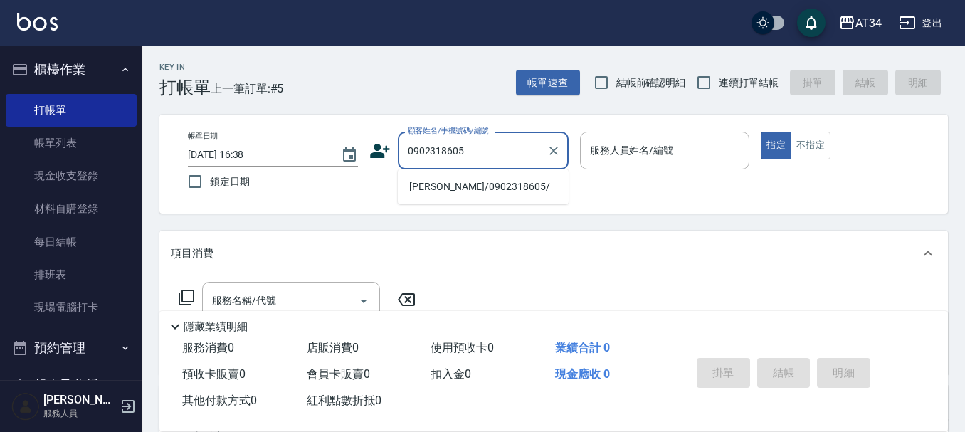
click at [457, 178] on li "[PERSON_NAME]/0902318605/" at bounding box center [483, 186] width 171 height 23
type input "[PERSON_NAME]/0902318605/"
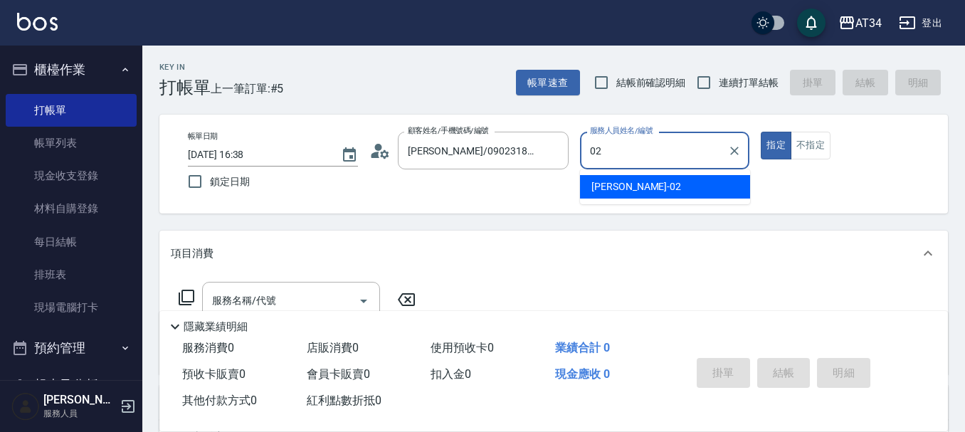
click at [620, 184] on span "[PERSON_NAME] -02" at bounding box center [636, 186] width 90 height 15
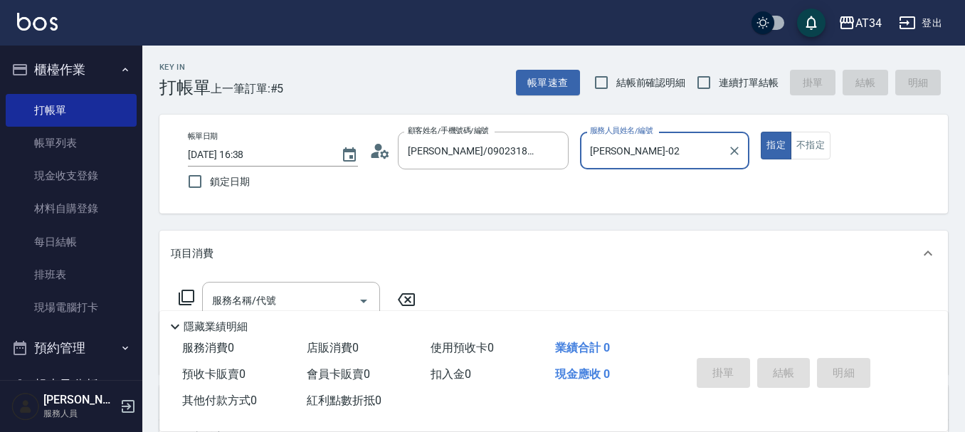
type input "[PERSON_NAME]-02"
click at [386, 151] on icon at bounding box center [379, 150] width 21 height 21
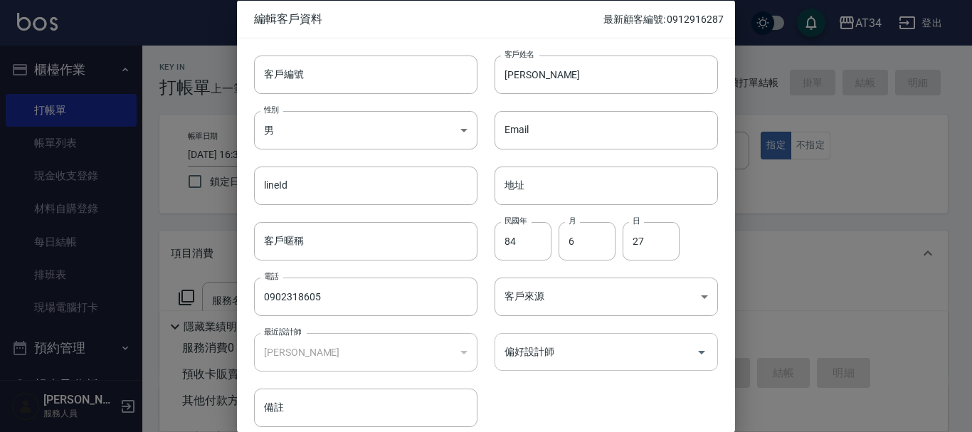
click at [597, 341] on input "偏好設計師" at bounding box center [595, 351] width 189 height 25
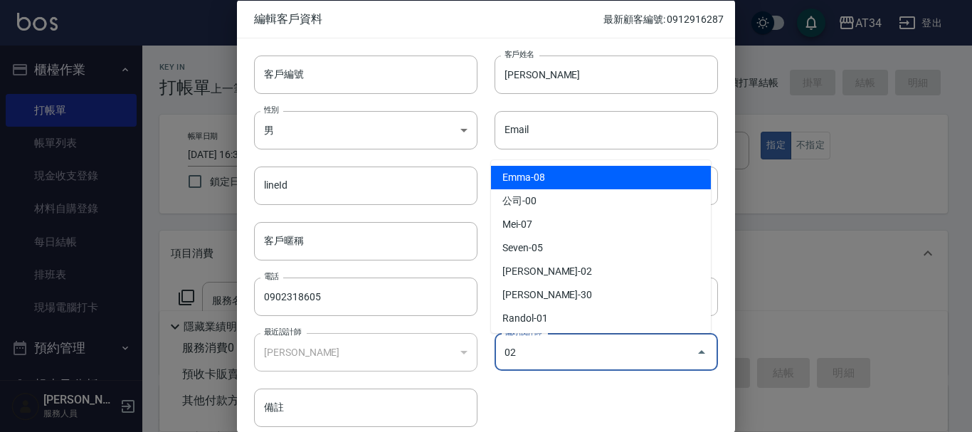
type input "[PERSON_NAME]"
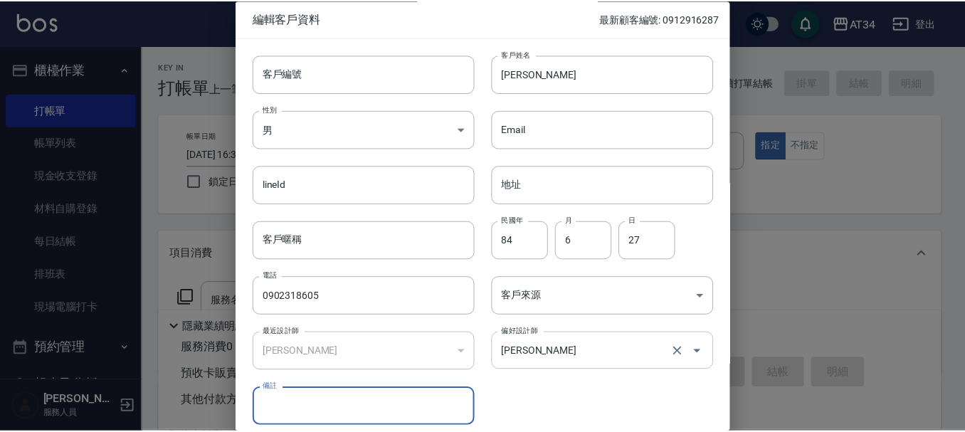
scroll to position [61, 0]
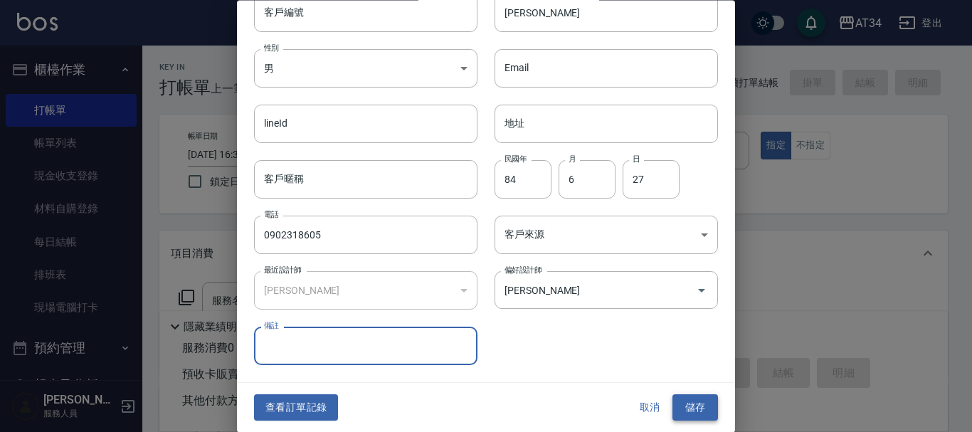
click at [673, 409] on button "儲存" at bounding box center [695, 408] width 46 height 26
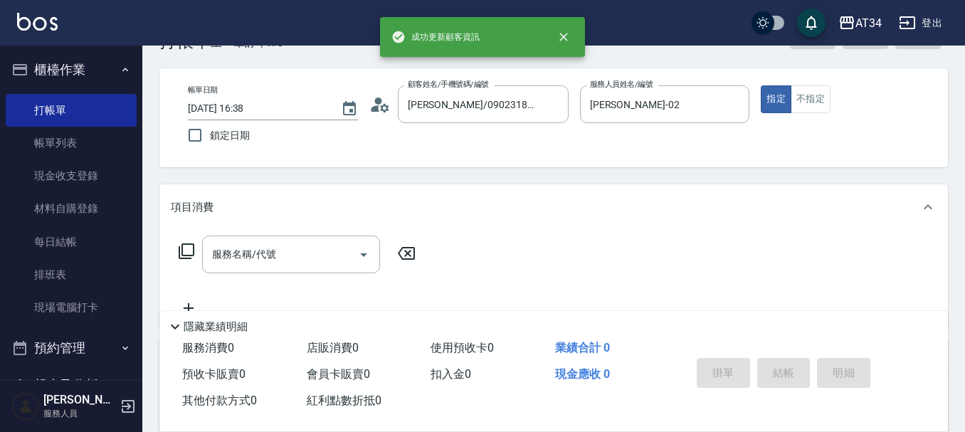
scroll to position [71, 0]
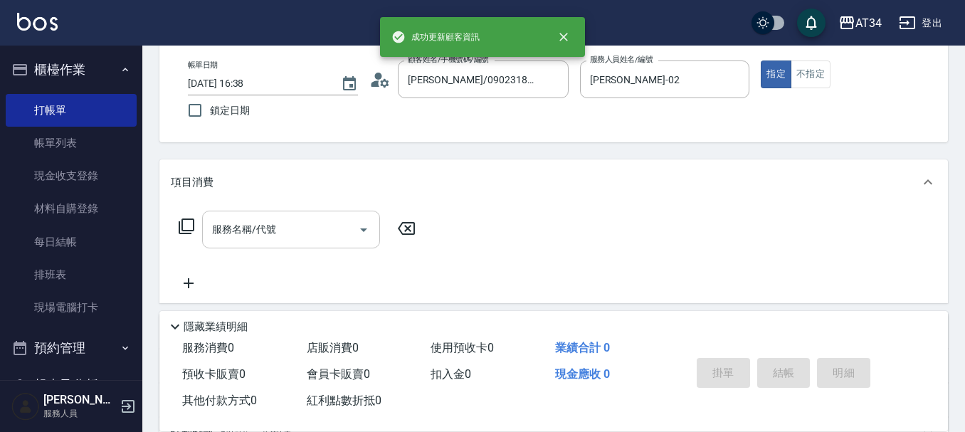
click at [324, 226] on input "服務名稱/代號" at bounding box center [280, 229] width 144 height 25
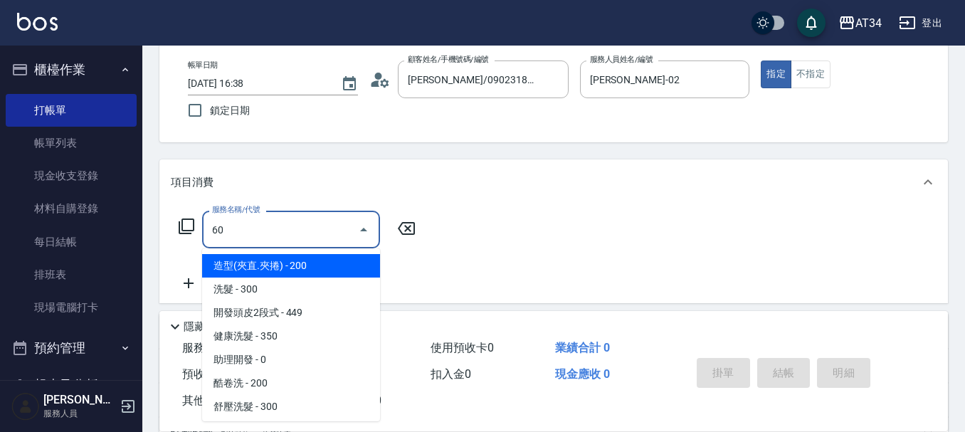
type input "602"
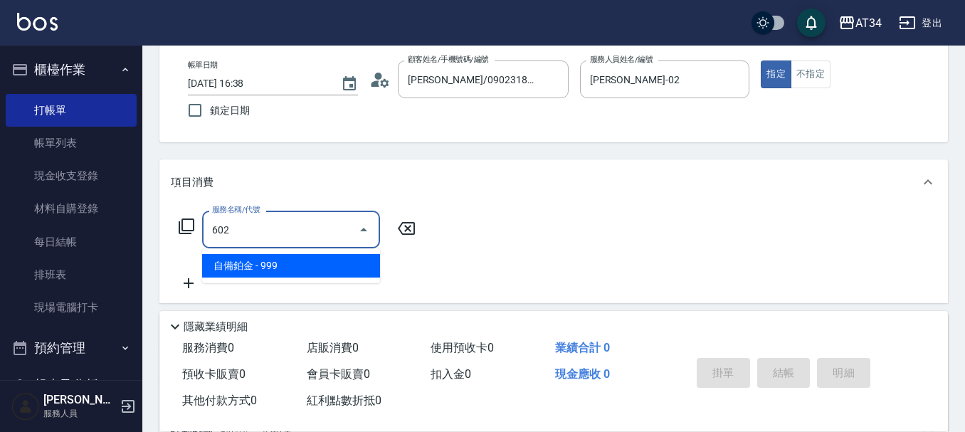
type input "90"
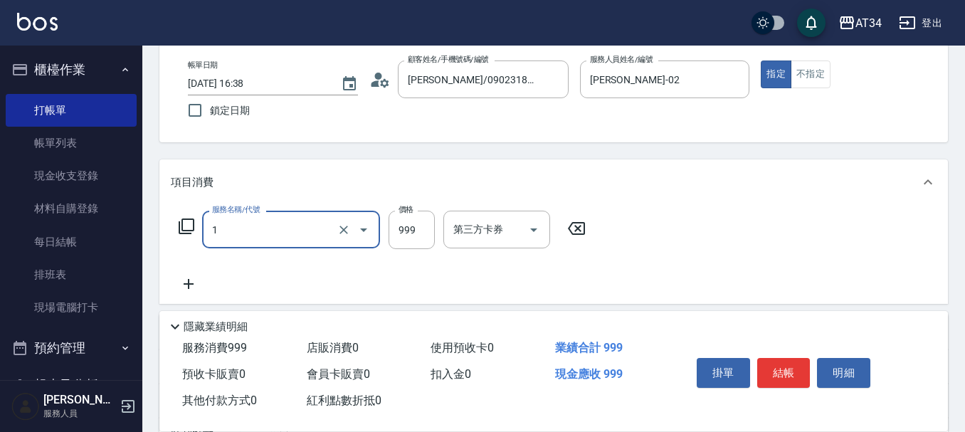
type input "18"
type input "0"
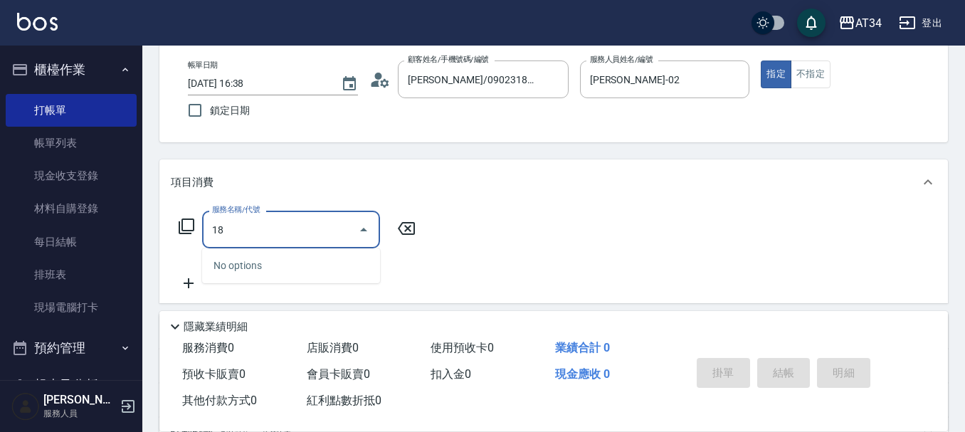
type input "1"
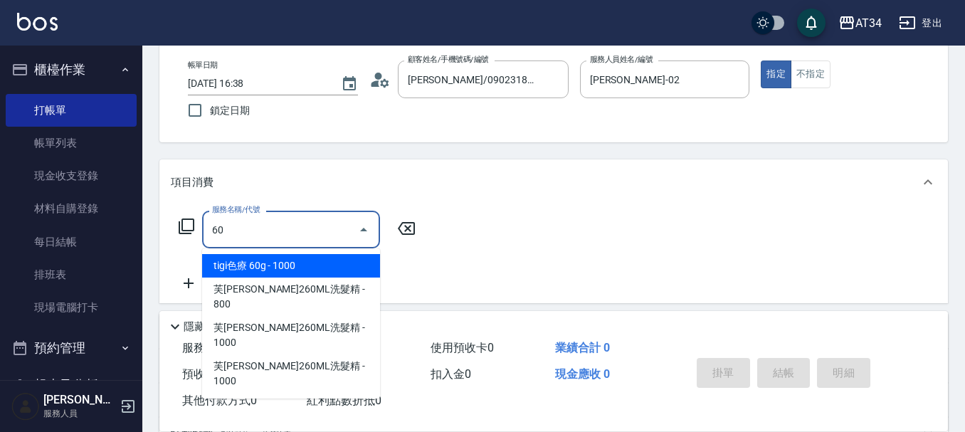
type input "602"
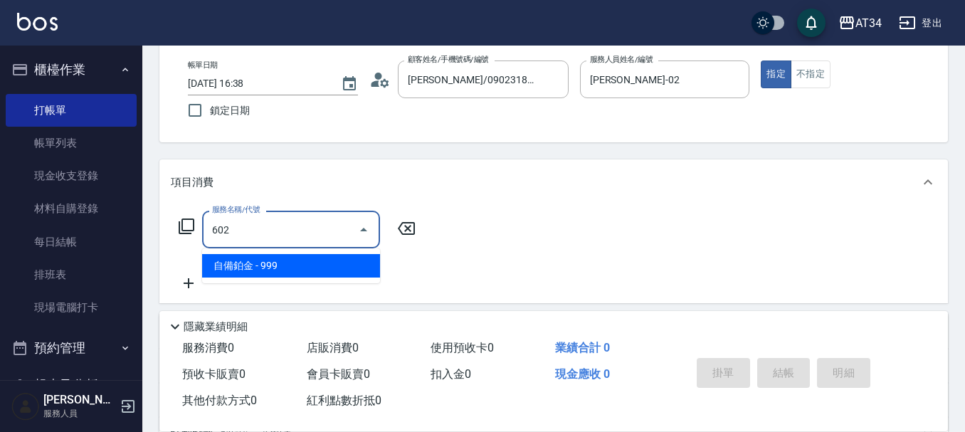
type input "90"
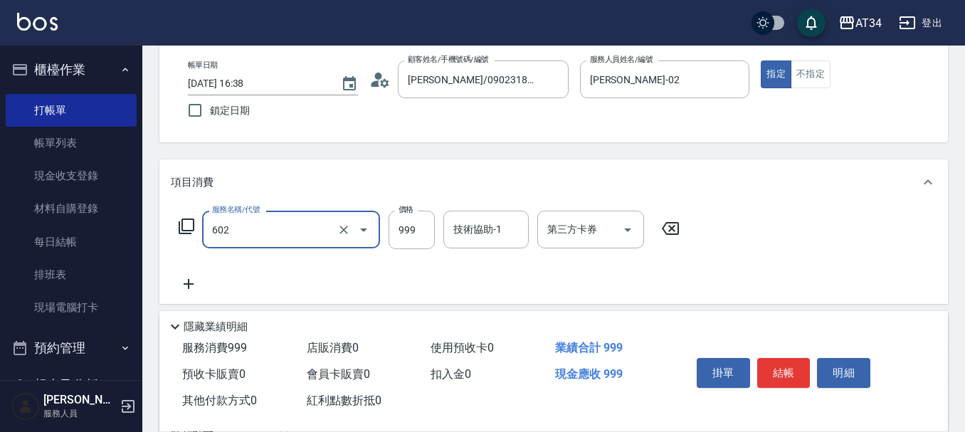
type input "自備鉑金(602)"
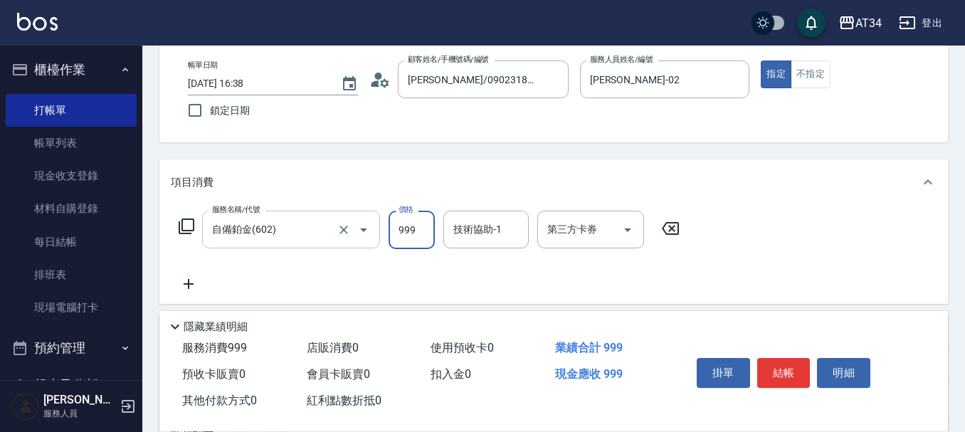
type input "0"
type input "18"
type input "10"
type input "180"
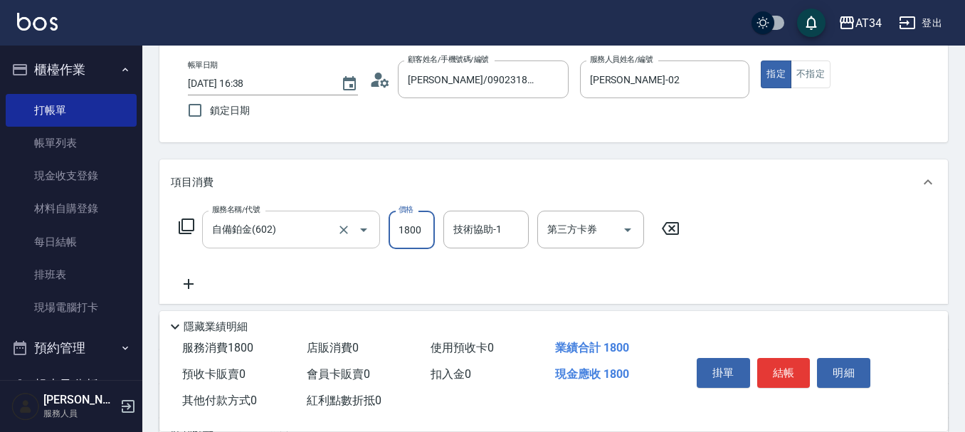
type input "1800"
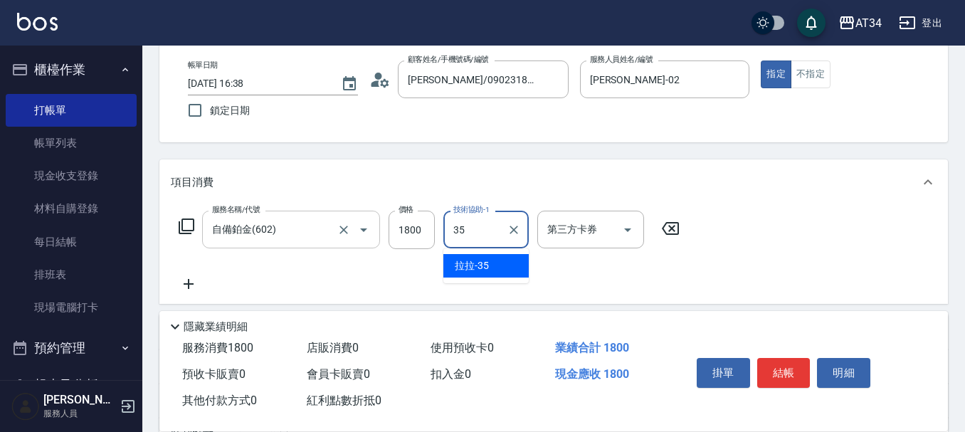
type input "拉拉-35"
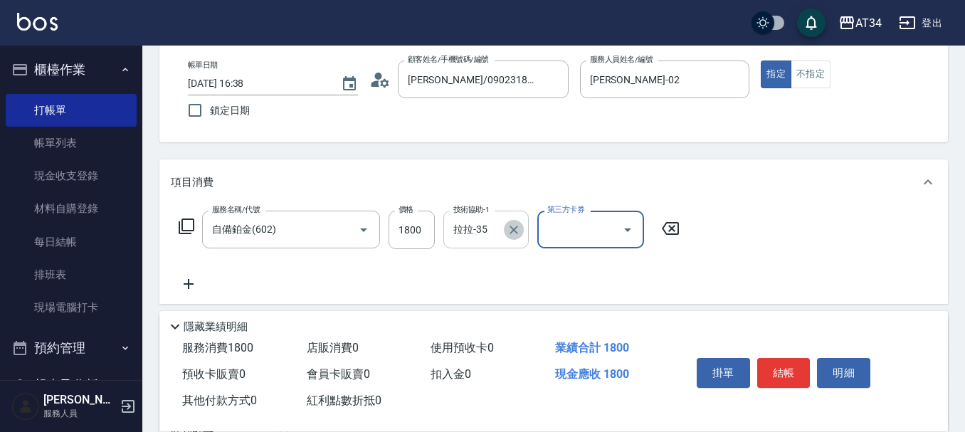
click at [519, 231] on icon "Clear" at bounding box center [513, 230] width 14 height 14
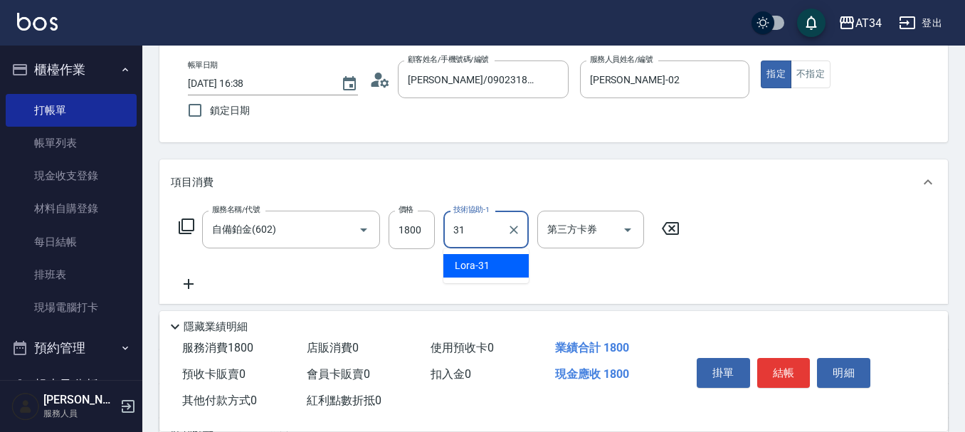
type input "Lora-31"
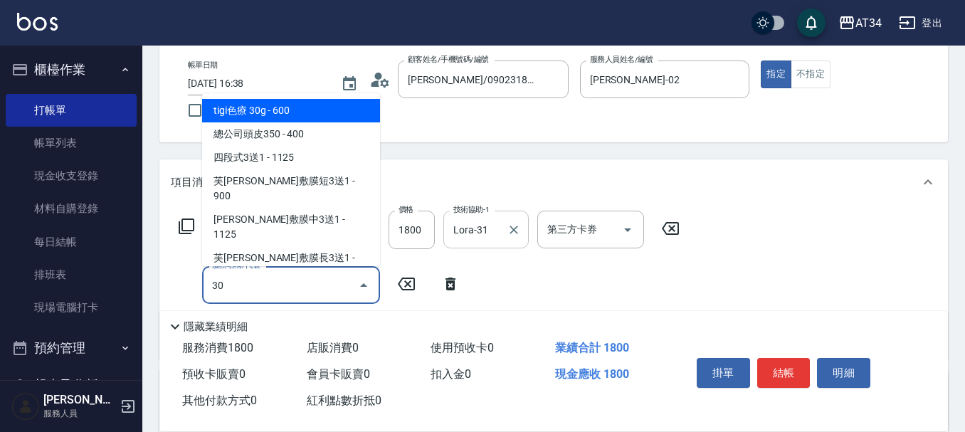
type input "301"
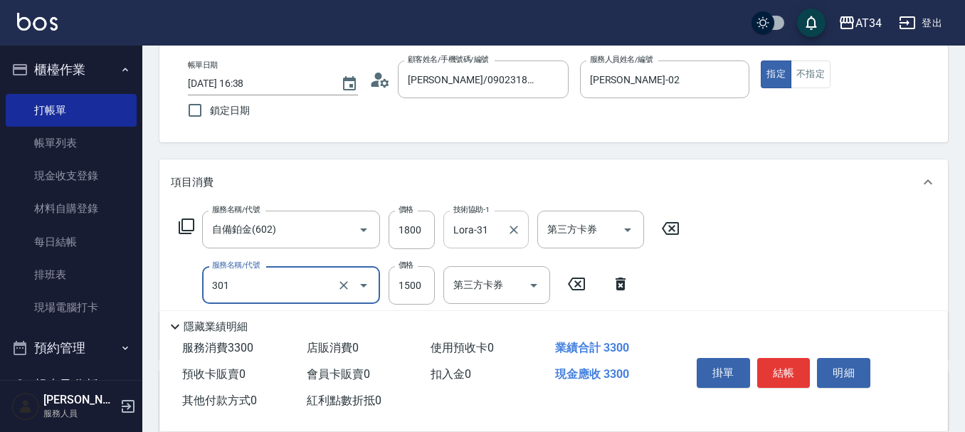
type input "330"
type input "燙髮(301)"
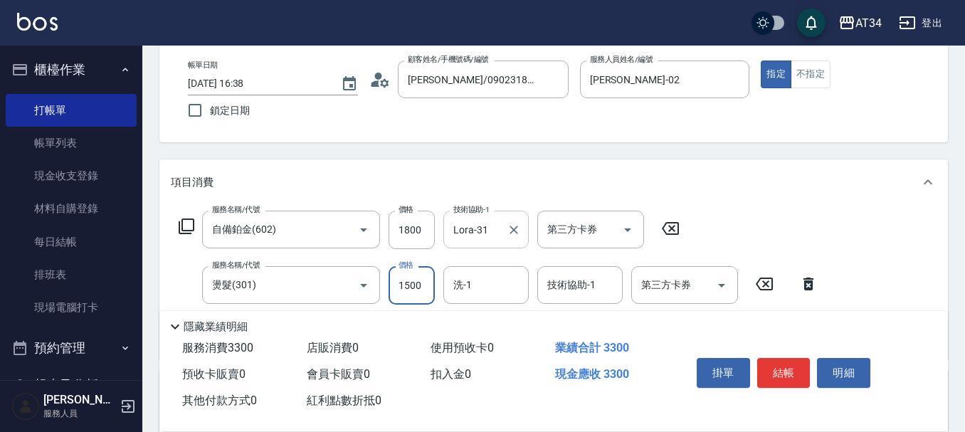
type input "2"
type input "180"
type input "280"
type input "460"
type input "2800"
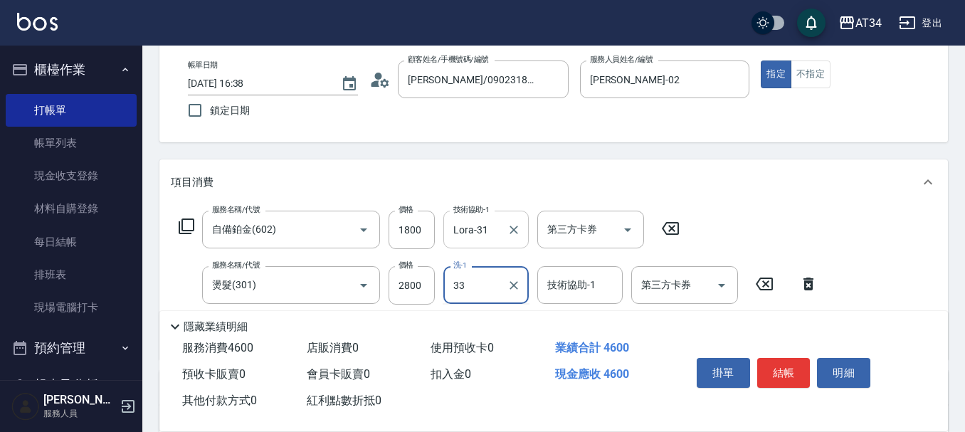
type input "IVY-33"
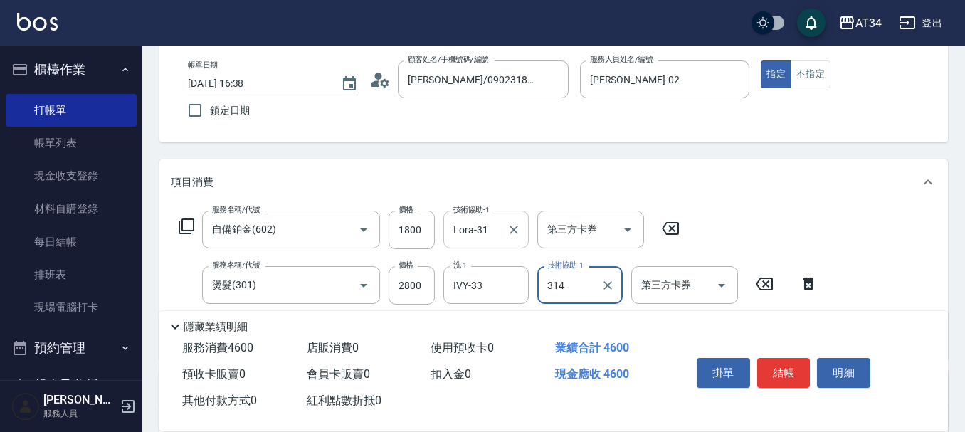
type input "314"
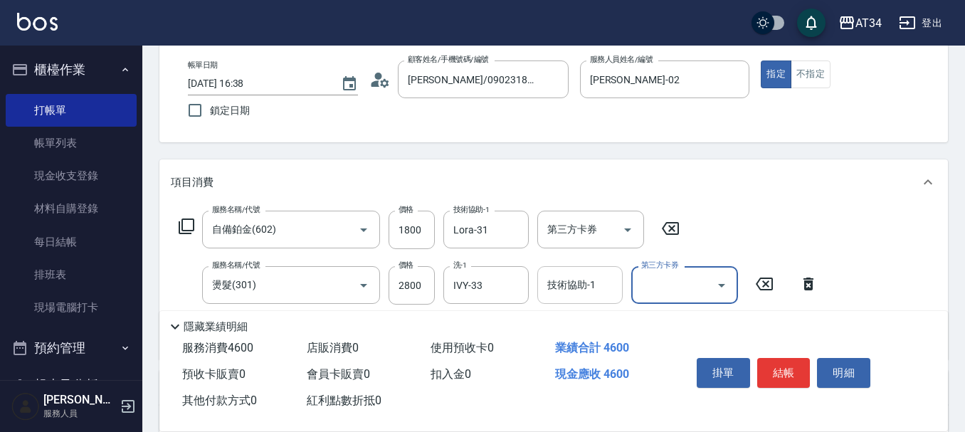
click at [560, 281] on div "技術協助-1 技術協助-1" at bounding box center [579, 285] width 85 height 38
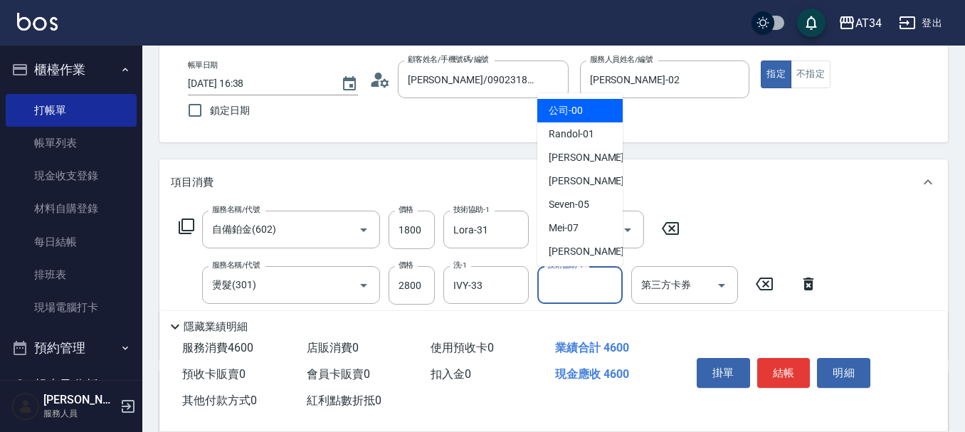
click at [560, 270] on label "技術協助-1" at bounding box center [565, 265] width 36 height 11
click at [560, 281] on input "技術協助-1" at bounding box center [579, 284] width 73 height 25
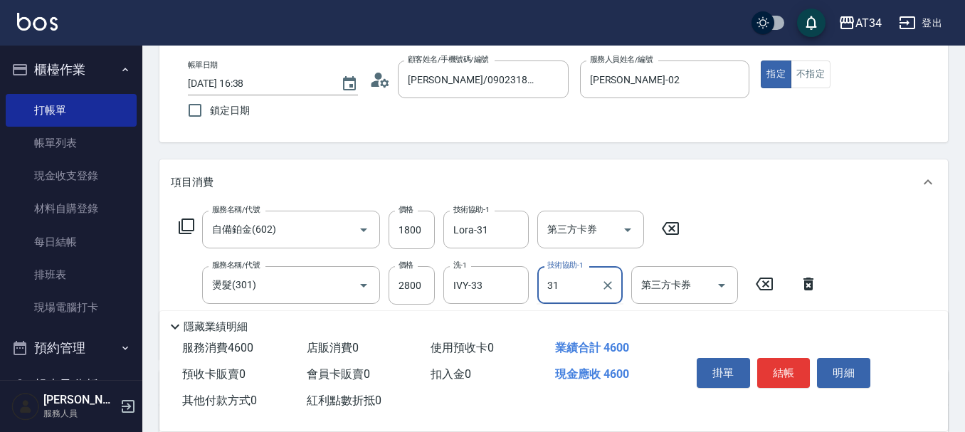
type input "Lora-31"
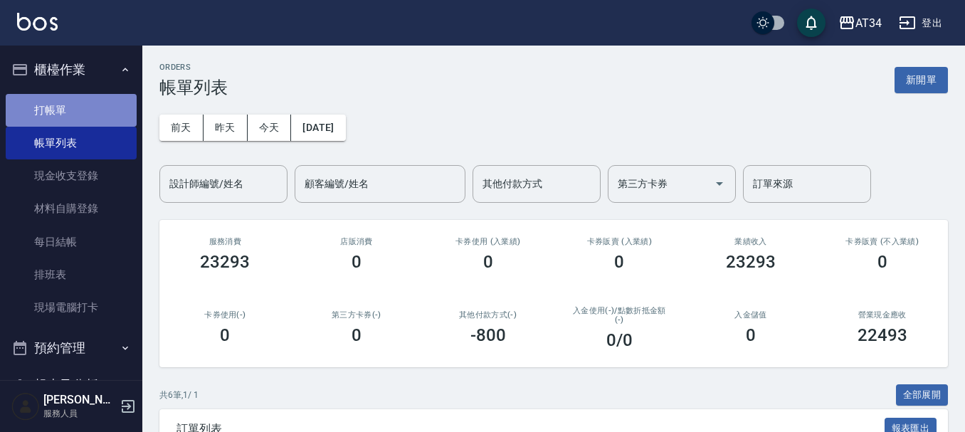
click at [92, 113] on link "打帳單" at bounding box center [71, 110] width 131 height 33
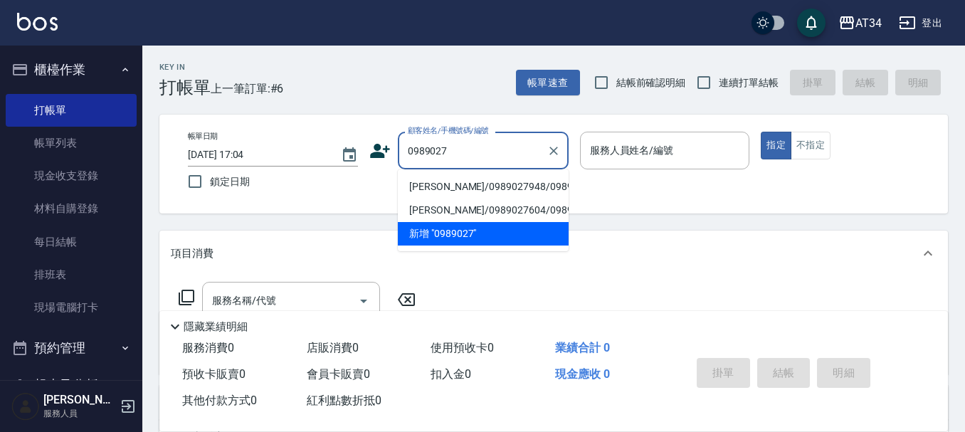
click at [445, 191] on li "[PERSON_NAME]/0989027948/0989027948" at bounding box center [483, 186] width 171 height 23
type input "[PERSON_NAME]/0989027948/0989027948"
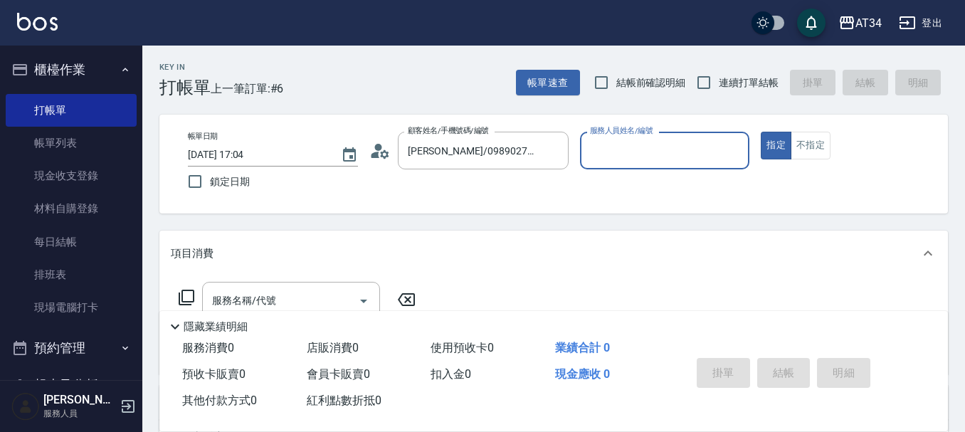
type input "[PERSON_NAME]-02"
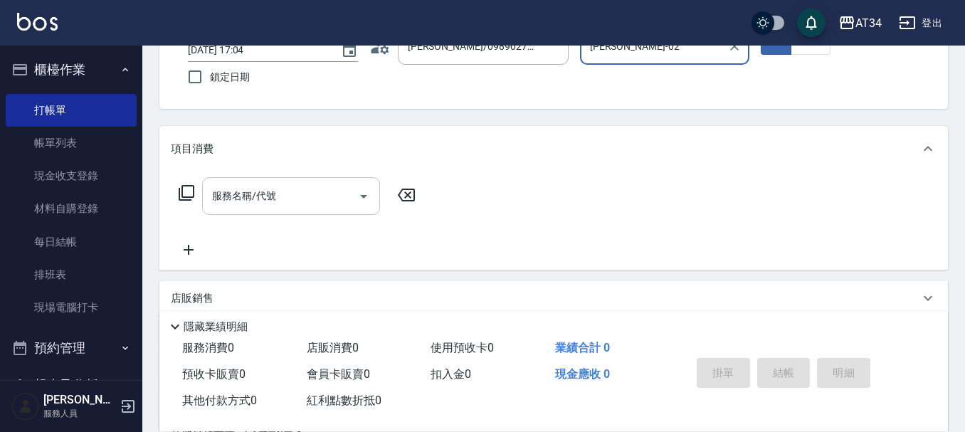
scroll to position [142, 0]
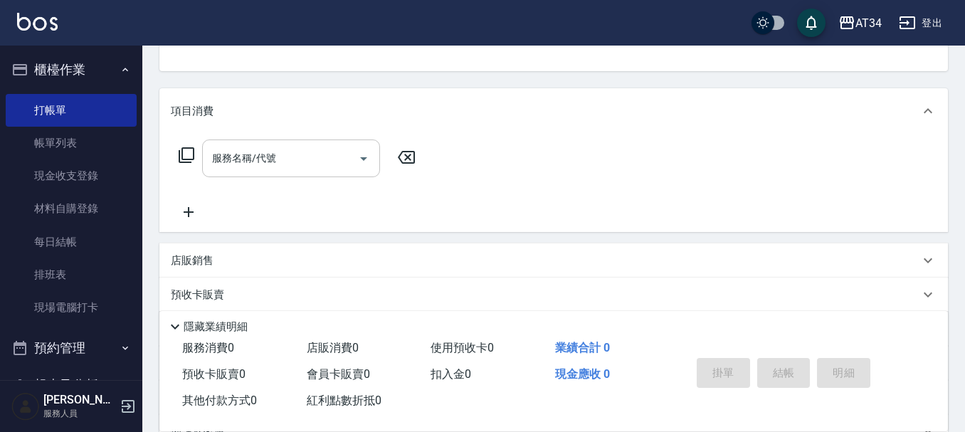
click at [292, 162] on input "服務名稱/代號" at bounding box center [280, 158] width 144 height 25
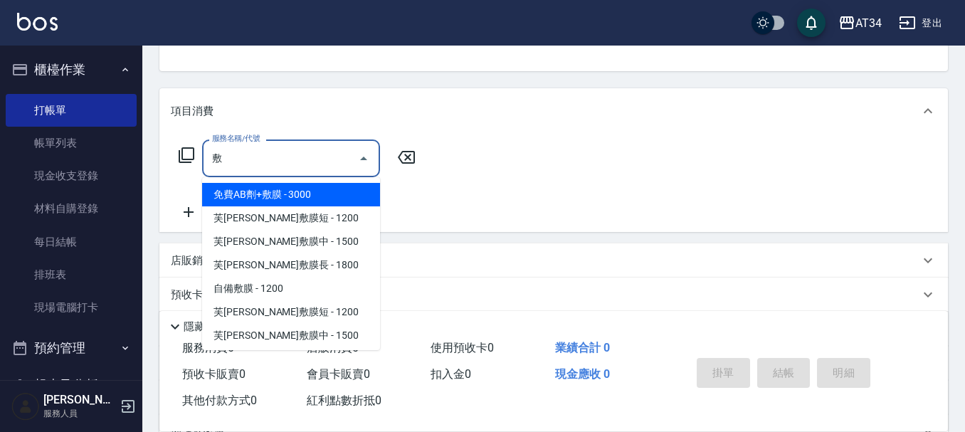
click at [289, 210] on span "芙[PERSON_NAME]敷膜短 - 1200" at bounding box center [291, 217] width 178 height 23
type input "芙米勒敷膜短(918)"
type input "120"
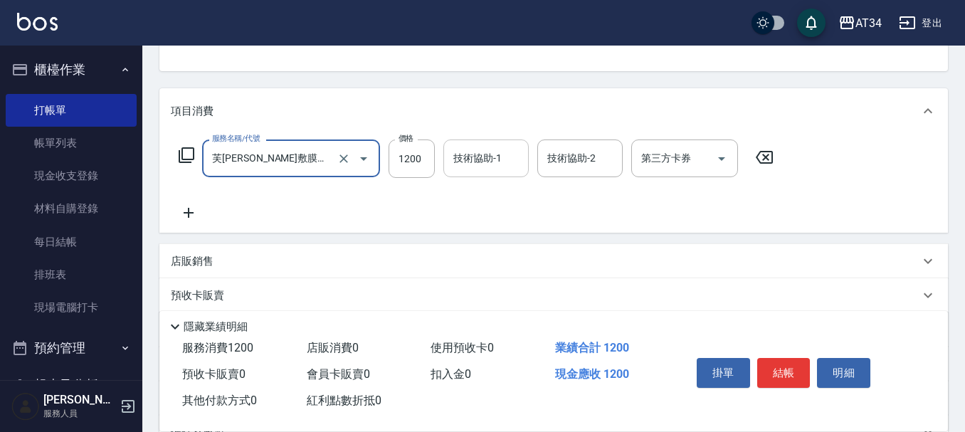
type input "芙米勒敷膜短(918)"
click at [457, 171] on input "技術協助-1" at bounding box center [486, 158] width 73 height 25
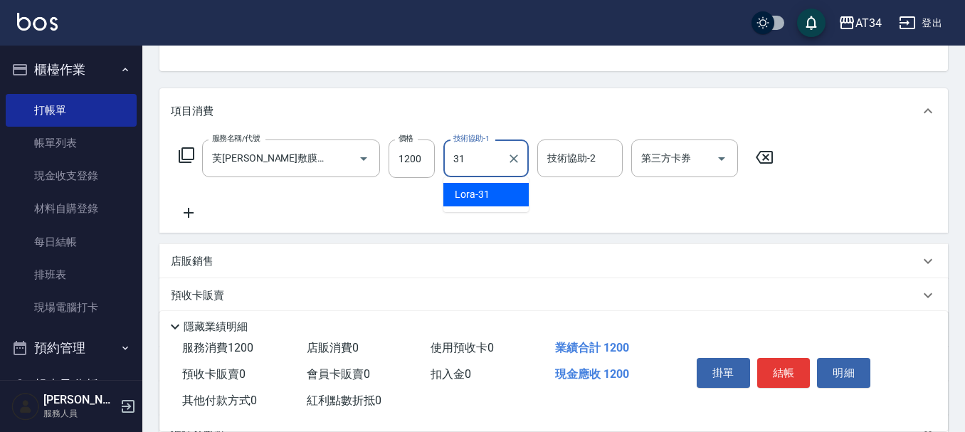
type input "Lora-31"
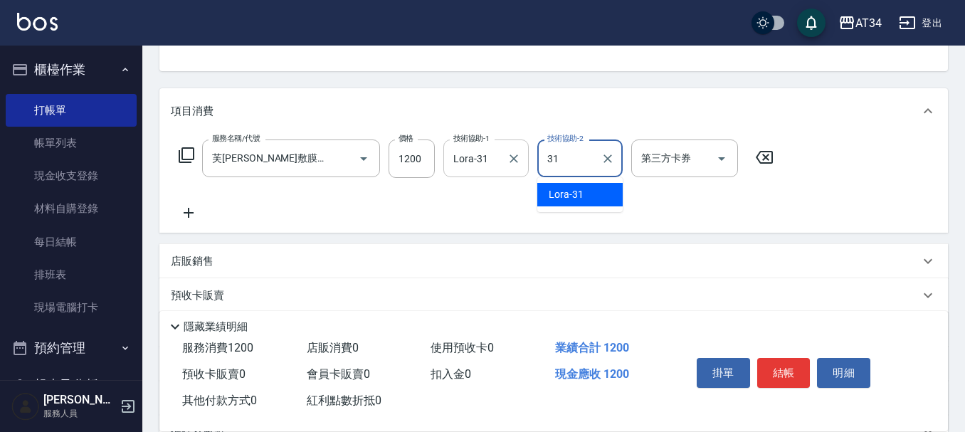
type input "Lora-31"
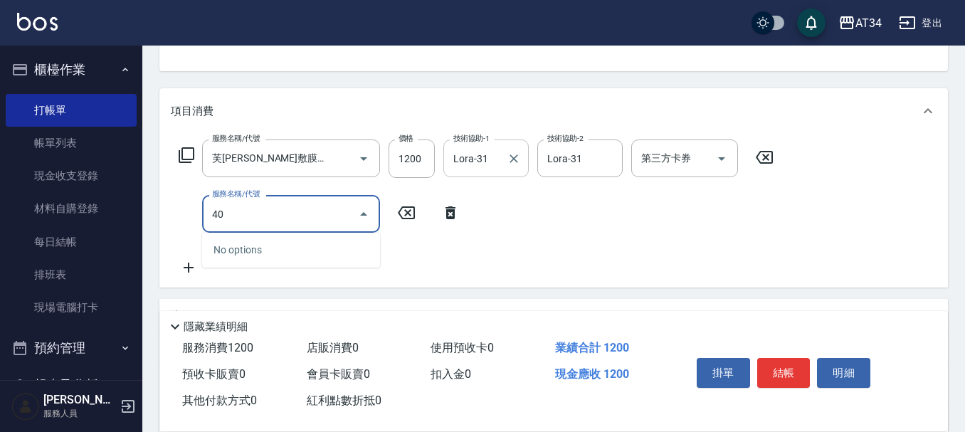
type input "4"
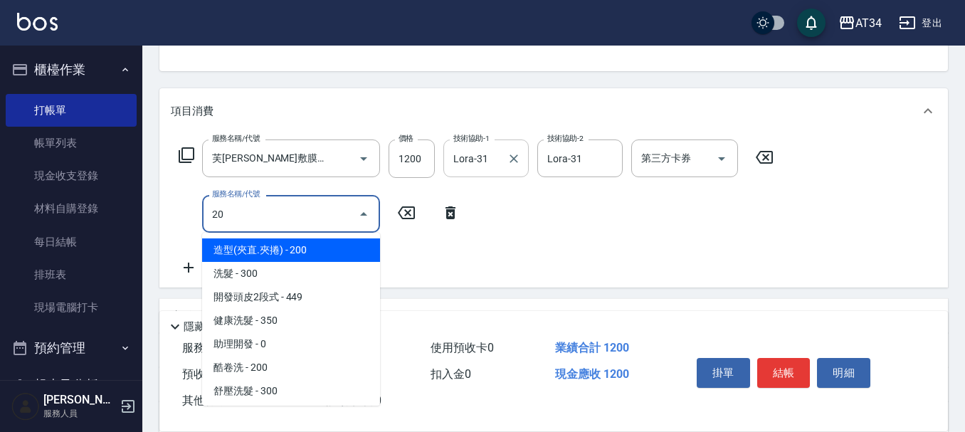
type input "201"
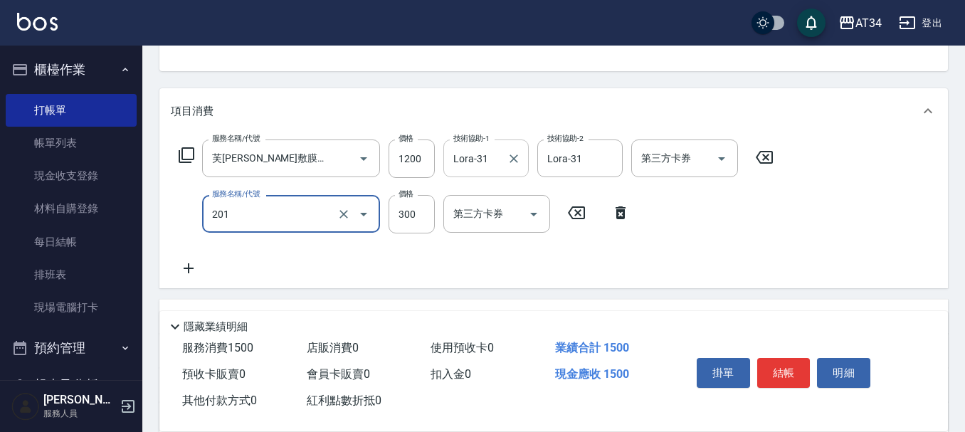
type input "150"
type input "洗髮(201)"
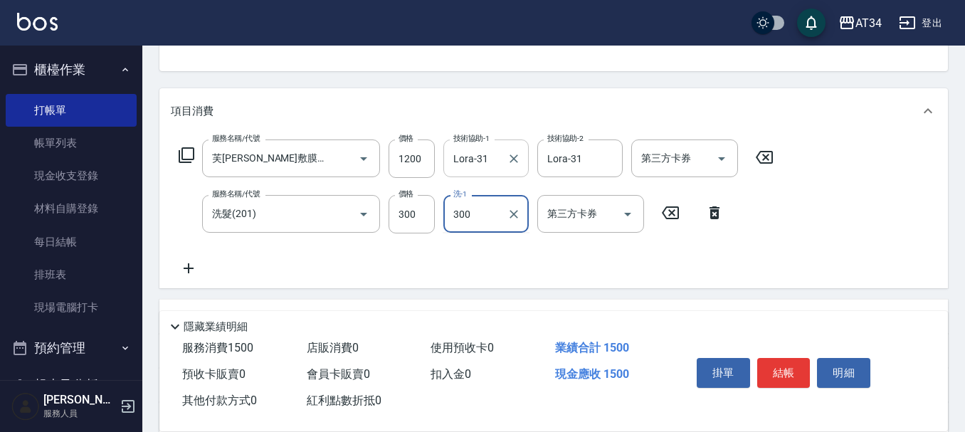
type input "300"
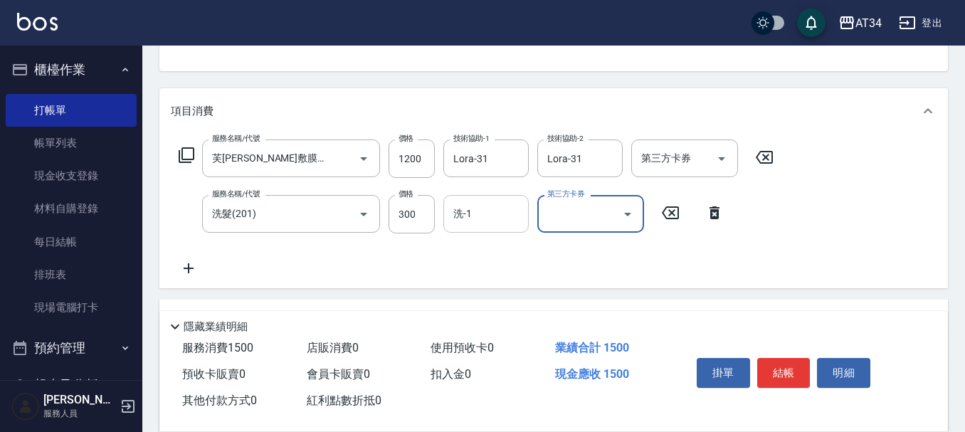
click at [463, 198] on div "洗-1" at bounding box center [485, 214] width 85 height 38
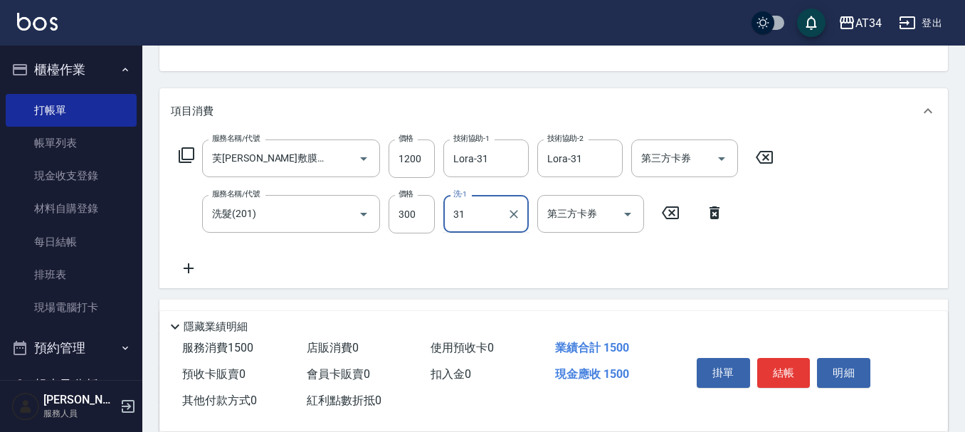
type input "Lora-31"
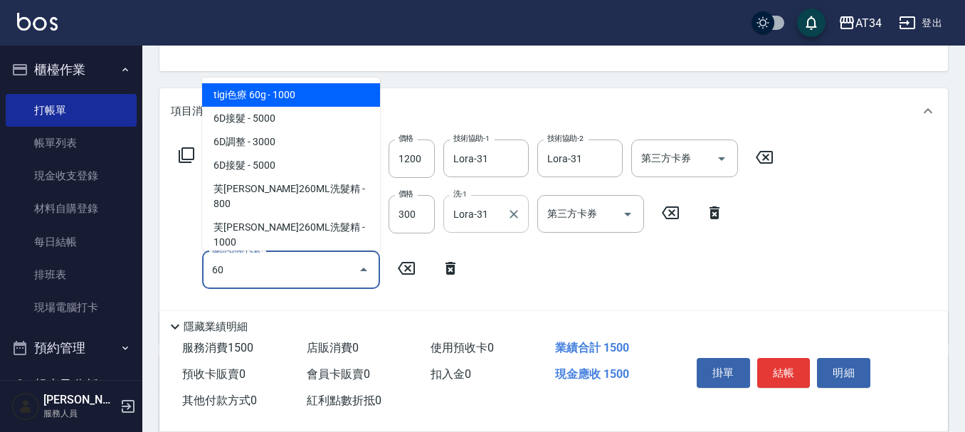
type input "602"
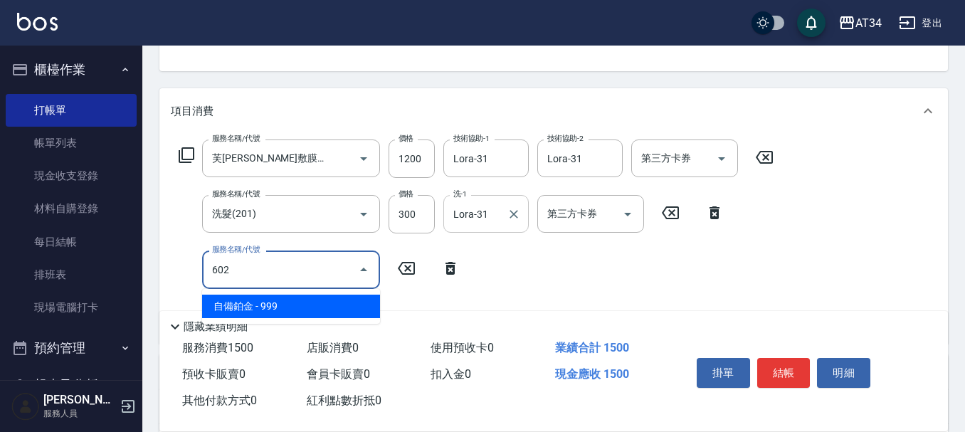
type input "240"
type input "自備鉑金(602)"
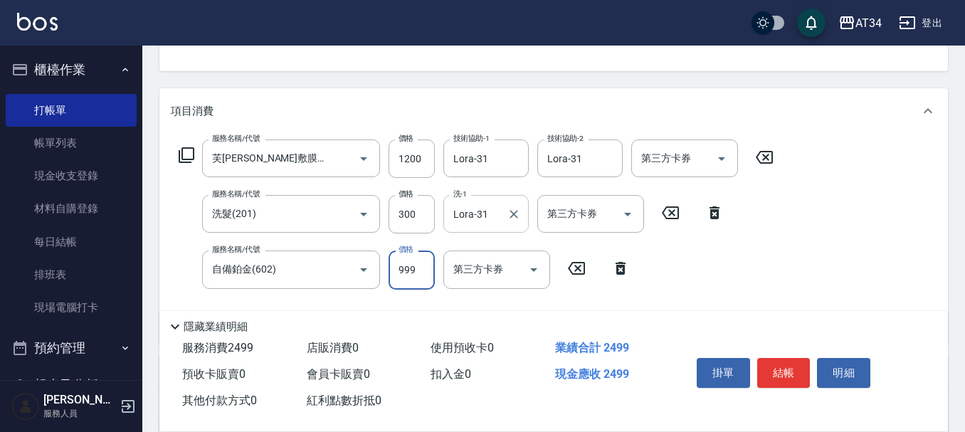
type input "2"
type input "150"
type input "200"
type input "170"
type input "2000"
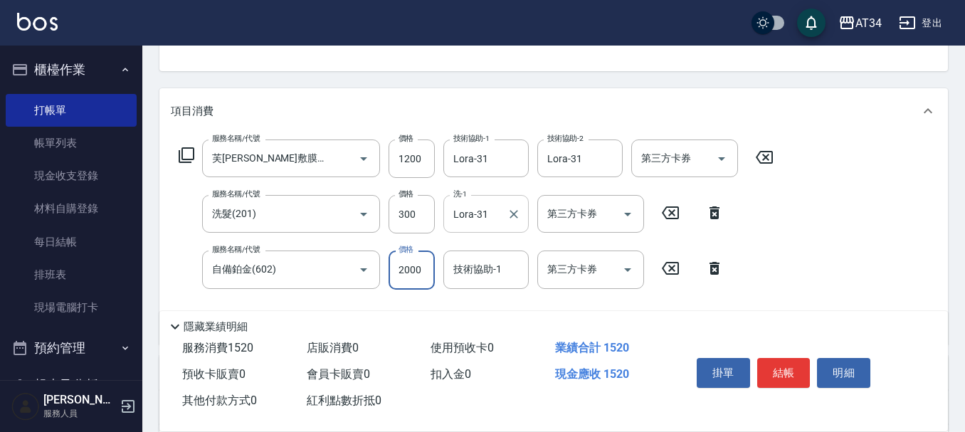
type input "350"
type input "2000"
type input "Lora-31"
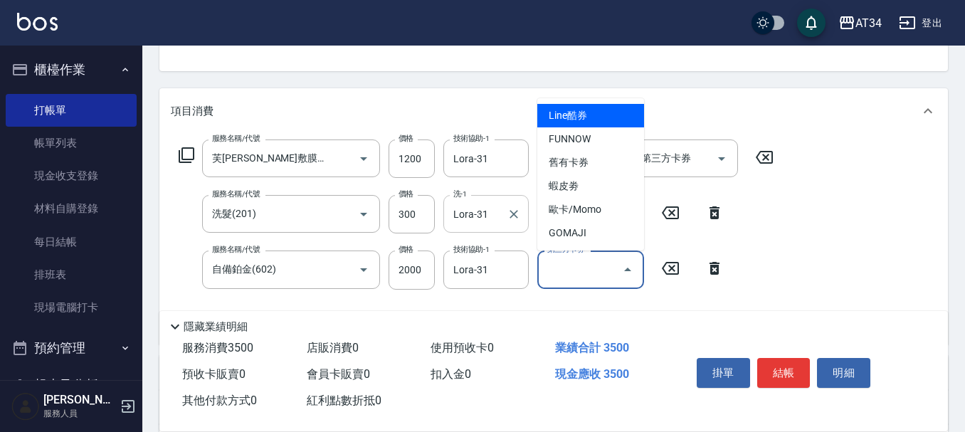
type input "Line酷券"
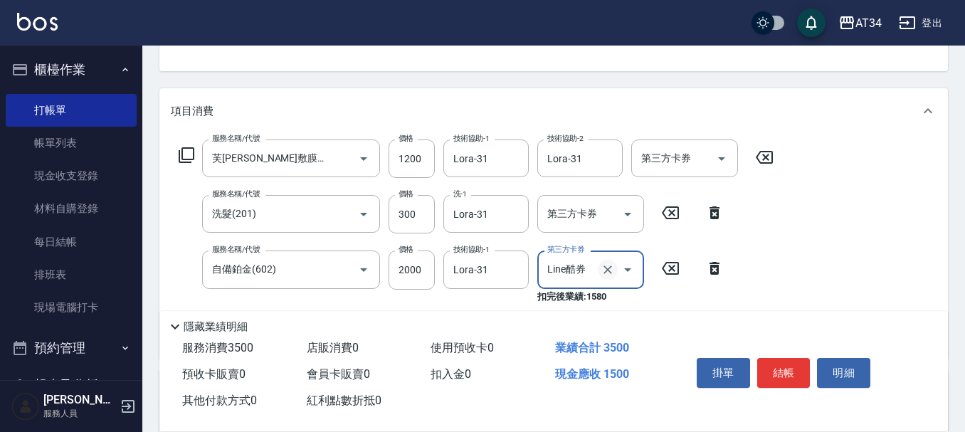
click at [612, 270] on icon "Clear" at bounding box center [607, 269] width 14 height 14
type input "350"
click at [793, 362] on button "結帳" at bounding box center [783, 373] width 53 height 30
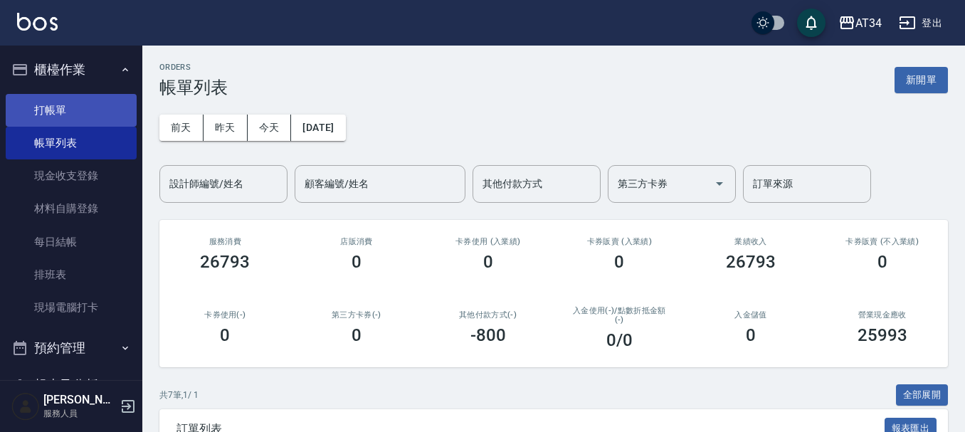
click at [70, 105] on link "打帳單" at bounding box center [71, 110] width 131 height 33
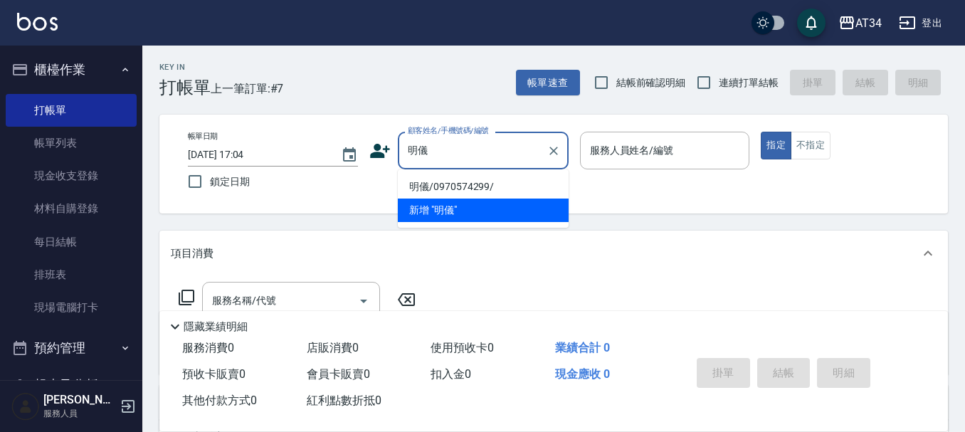
click at [457, 189] on li "明儀/0970574299/" at bounding box center [483, 186] width 171 height 23
type input "明儀/0970574299/"
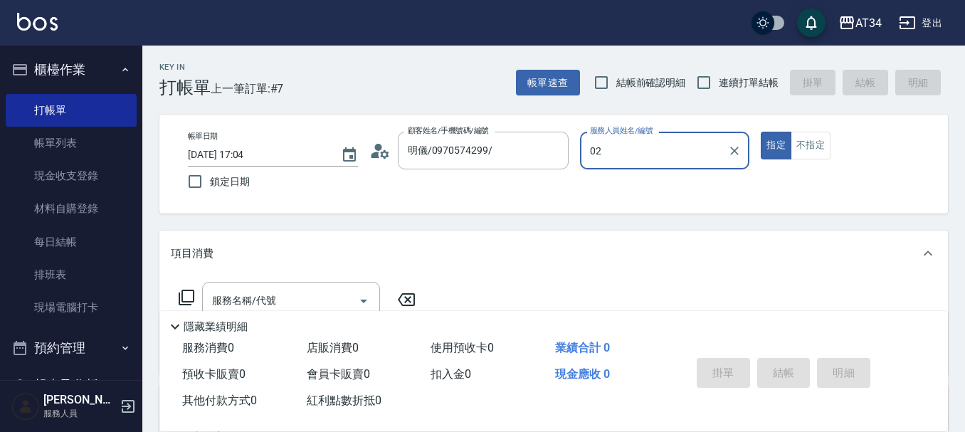
type input "[PERSON_NAME]-02"
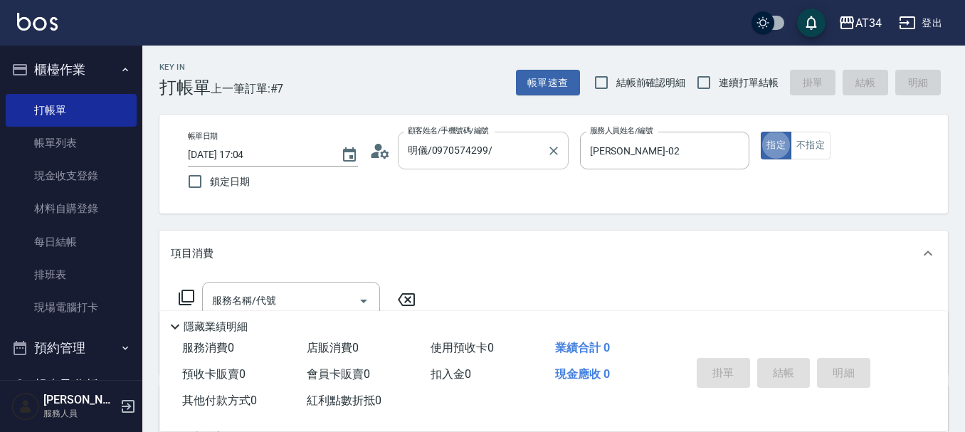
type button "true"
click at [378, 150] on circle at bounding box center [377, 147] width 7 height 7
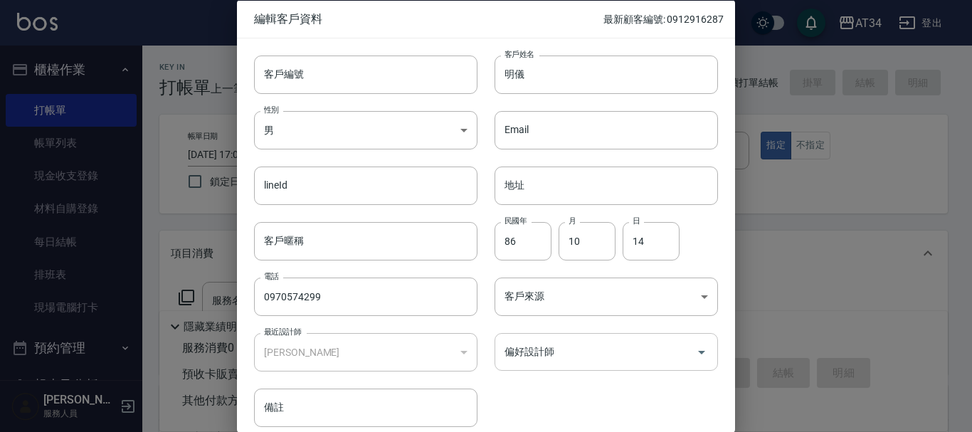
click at [608, 336] on div "偏好設計師" at bounding box center [605, 352] width 223 height 38
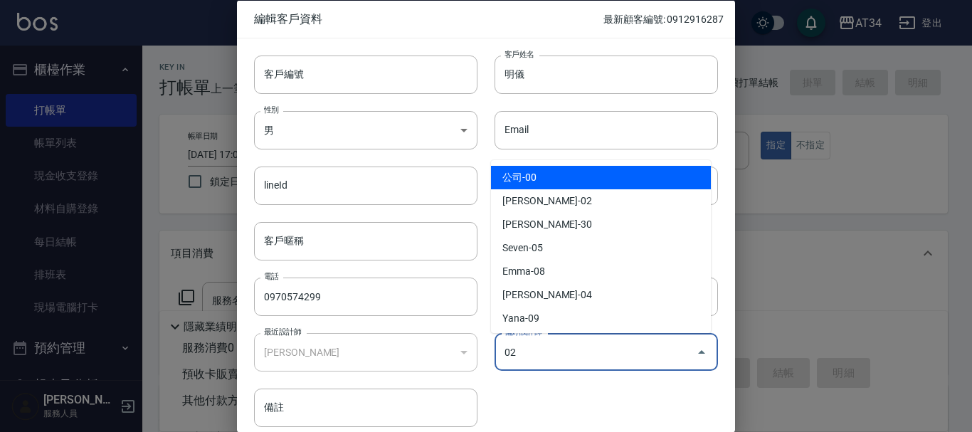
type input "[PERSON_NAME]"
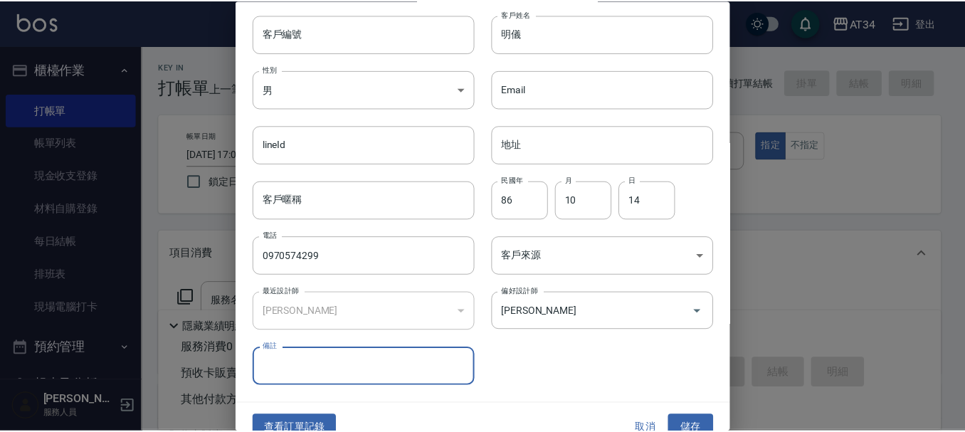
scroll to position [61, 0]
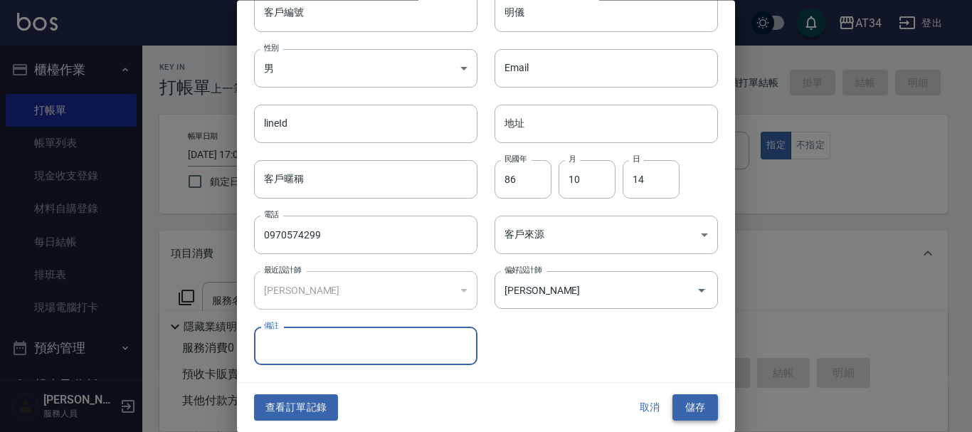
click at [681, 401] on button "儲存" at bounding box center [695, 408] width 46 height 26
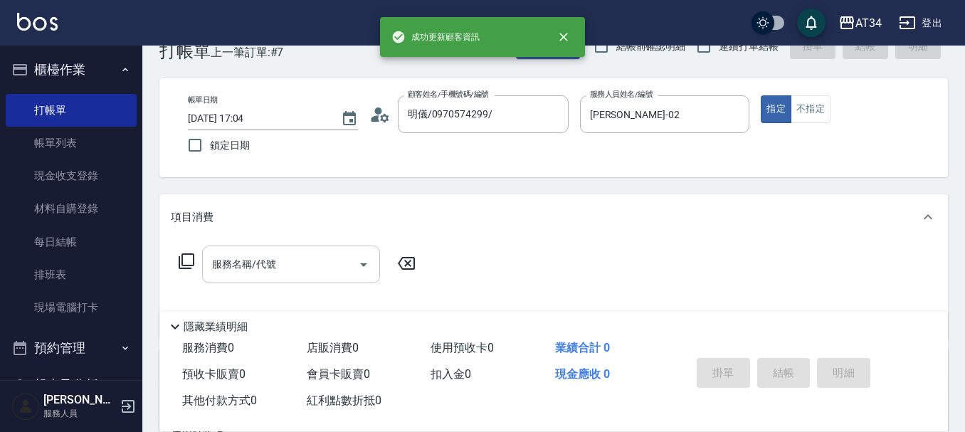
scroll to position [71, 0]
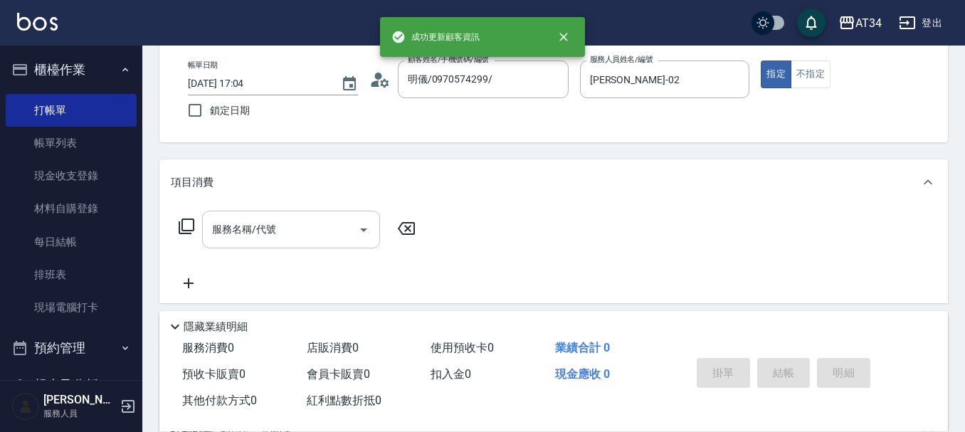
click at [301, 234] on input "服務名稱/代號" at bounding box center [280, 229] width 144 height 25
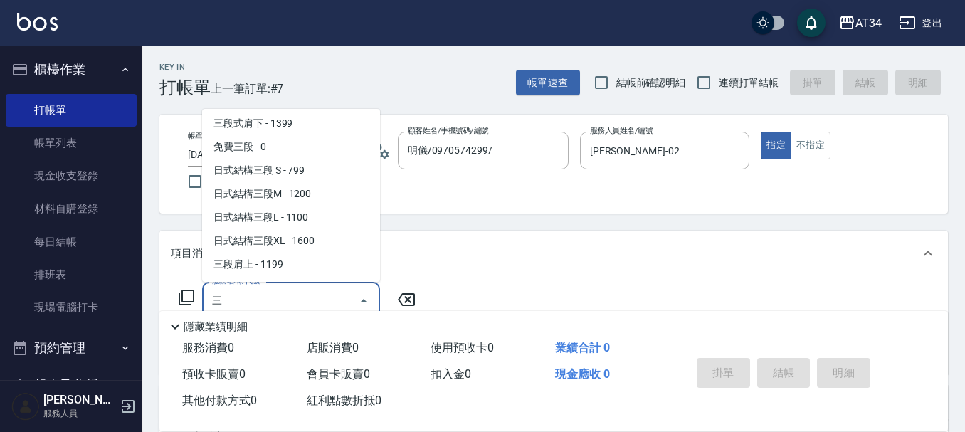
scroll to position [0, 0]
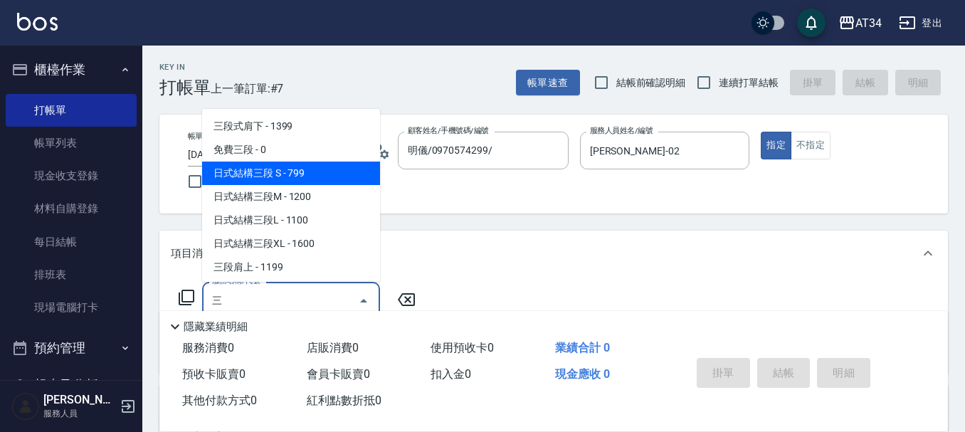
click at [324, 177] on span "日式結構三段 S - 799" at bounding box center [291, 172] width 178 height 23
type input "日式結構三段 S(625)"
type input "70"
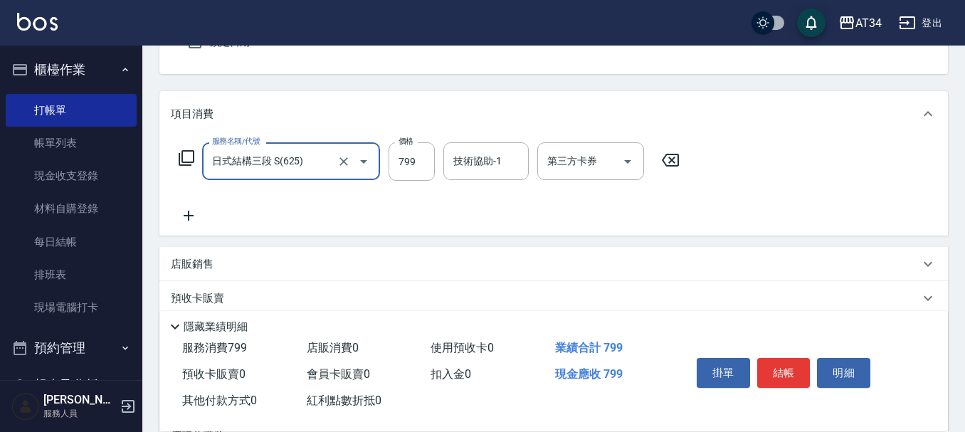
scroll to position [142, 0]
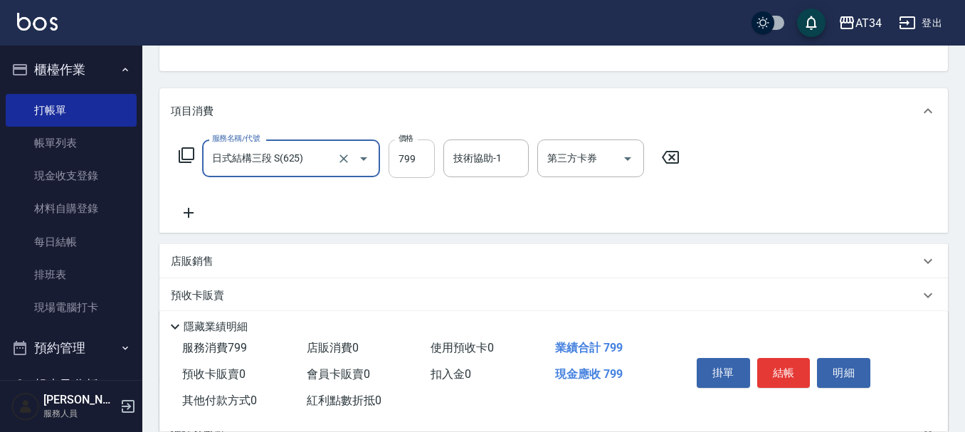
type input "日式結構三段 S(625)"
click at [410, 161] on input "799" at bounding box center [411, 158] width 46 height 38
type input "9"
type input "0"
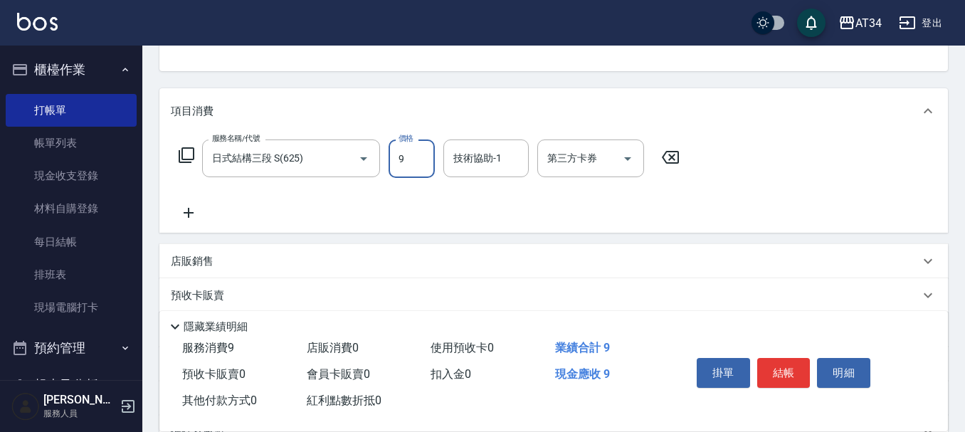
type input "99"
type input "90"
type input "999"
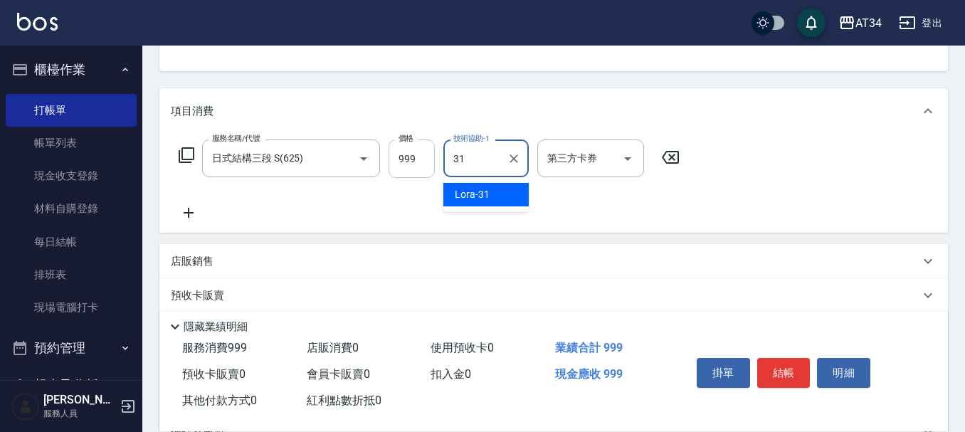
type input "Lora-31"
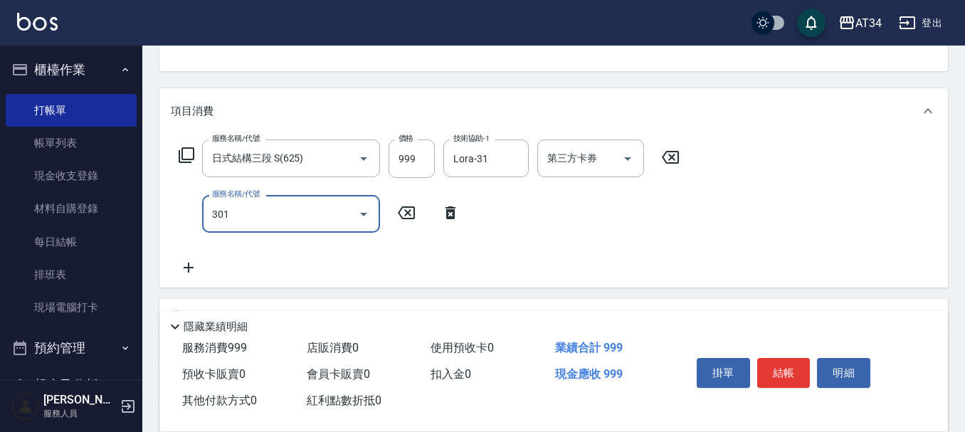
type input "301"
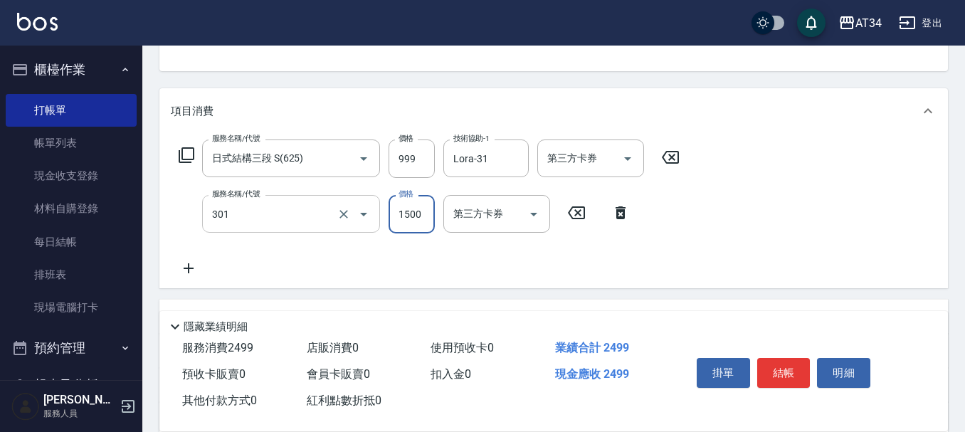
type input "240"
type input "燙髮(301)"
type input "22"
type input "100"
type input "229"
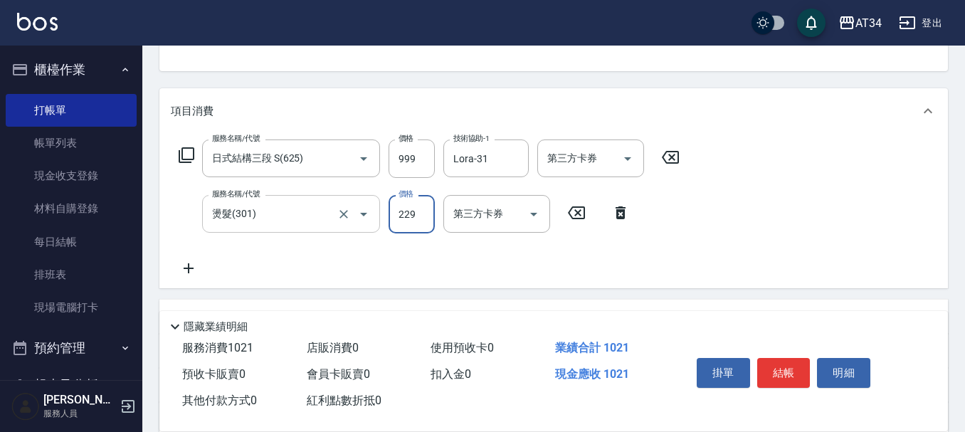
type input "120"
type input "2299"
type input "320"
type input "2299"
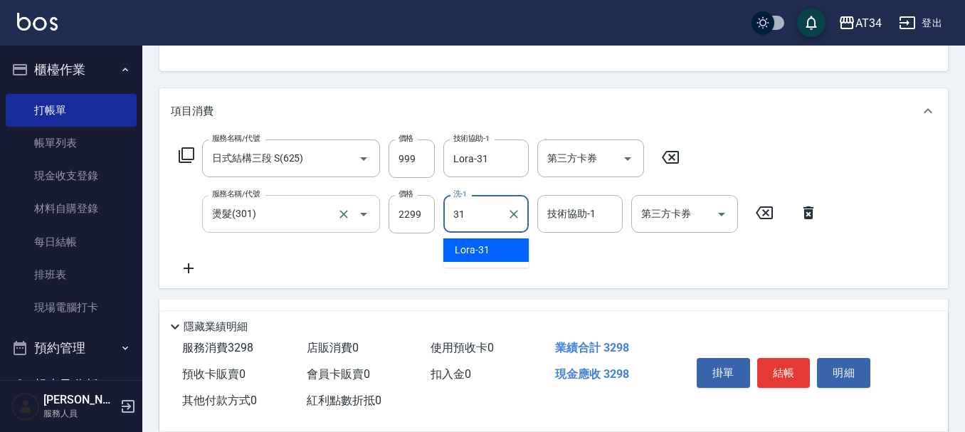
type input "Lora-31"
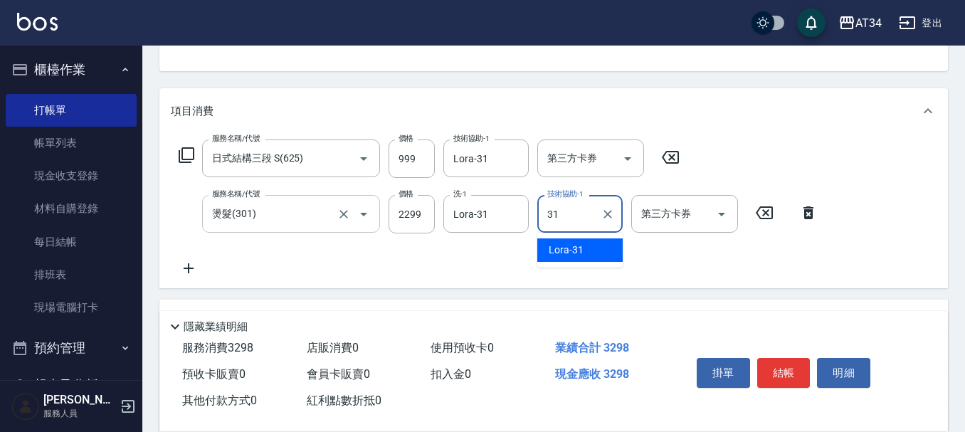
type input "Lora-31"
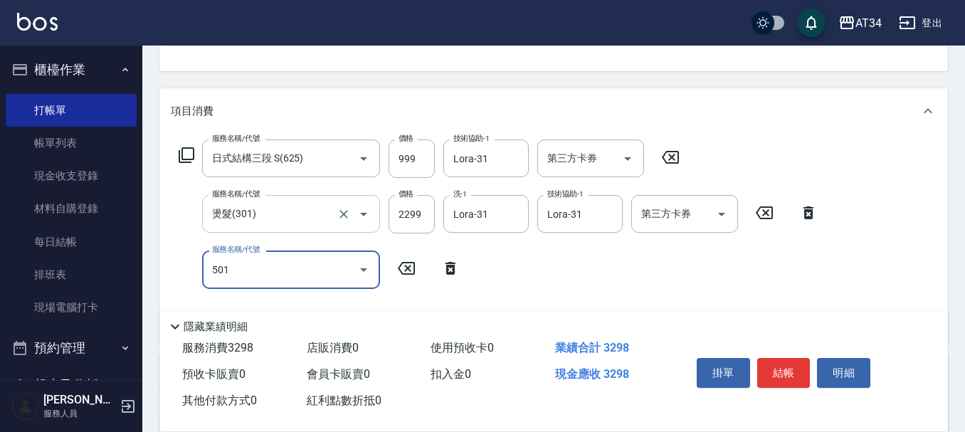
type input "501"
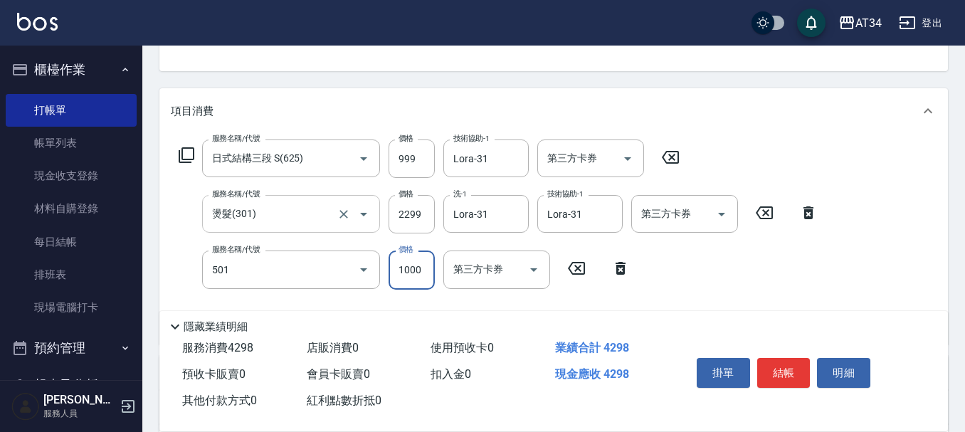
type input "420"
type input "染髮(501)"
type input "25"
type input "330"
type input "250"
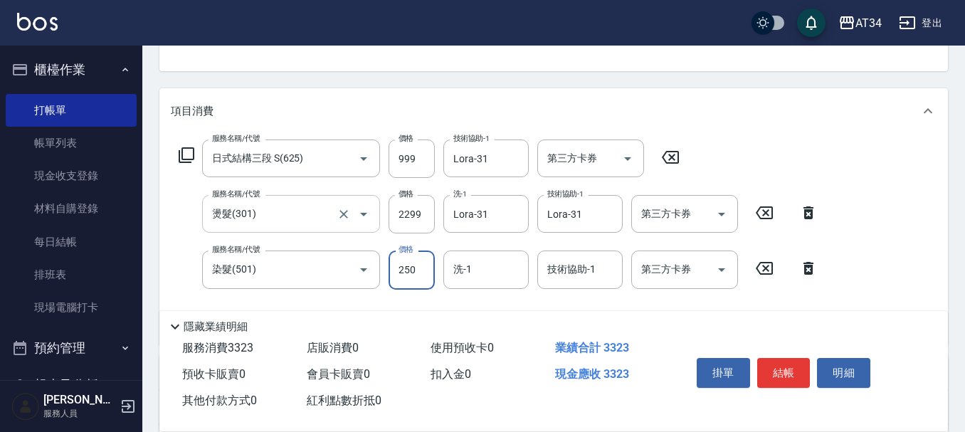
type input "350"
type input "2500"
type input "570"
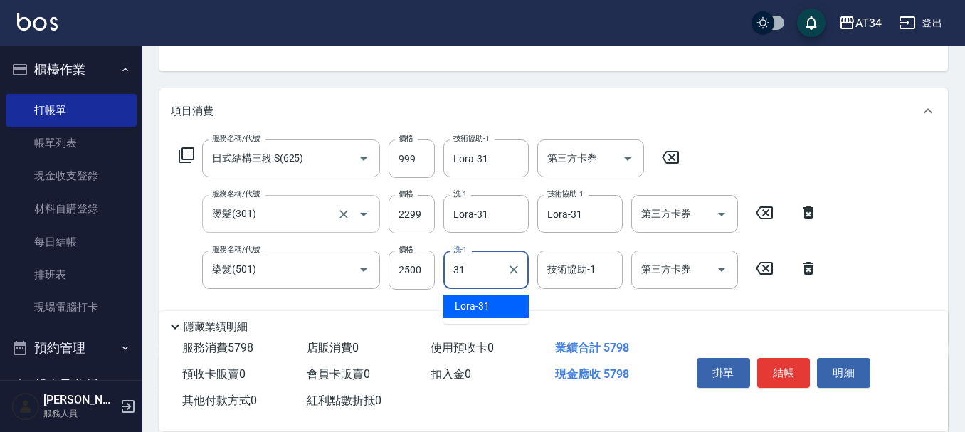
type input "Lora-31"
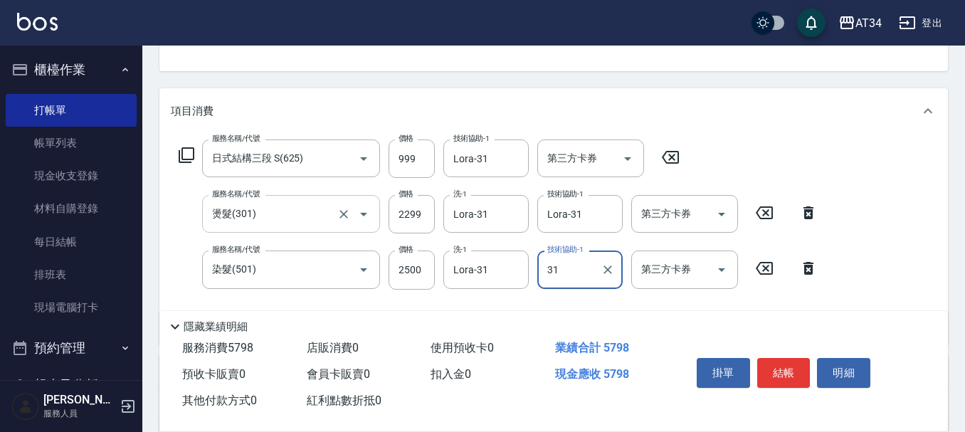
type input "Lora-31"
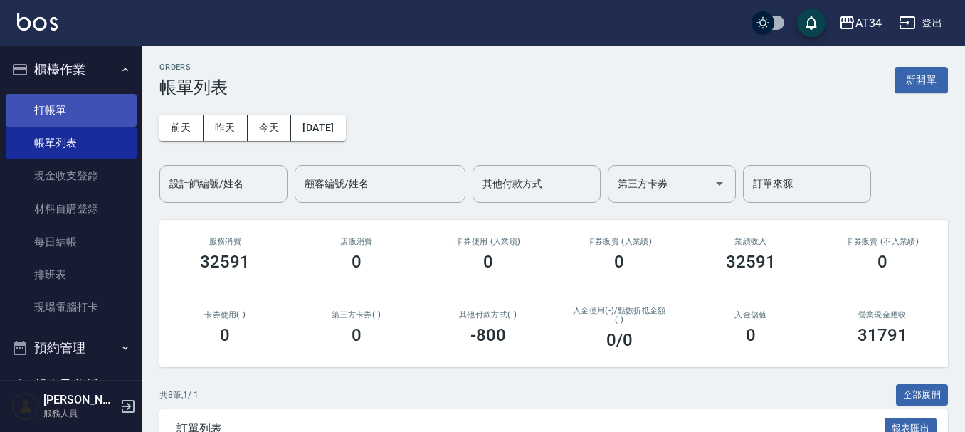
click at [82, 115] on link "打帳單" at bounding box center [71, 110] width 131 height 33
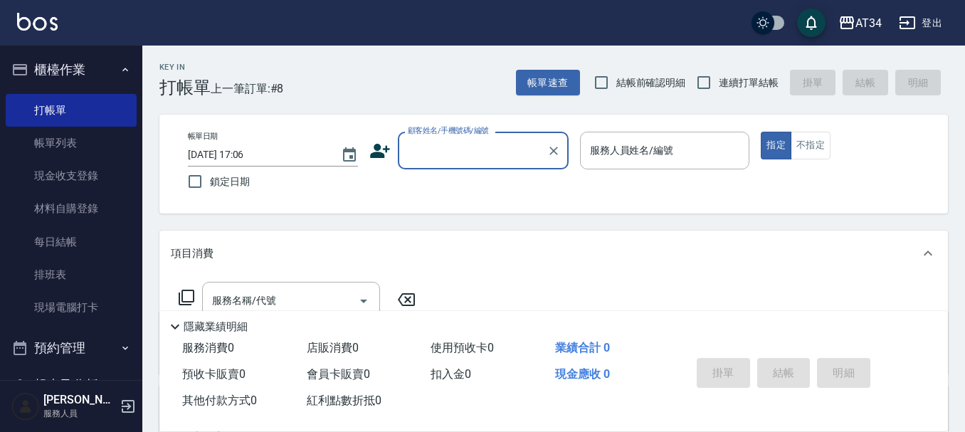
click at [376, 149] on icon at bounding box center [380, 151] width 20 height 14
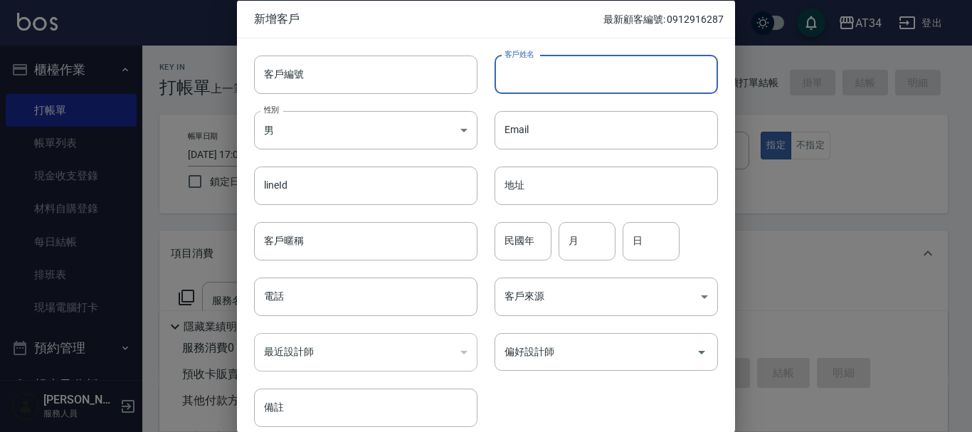
click at [548, 83] on input "客戶姓名" at bounding box center [605, 74] width 223 height 38
type input "[PERSON_NAME]"
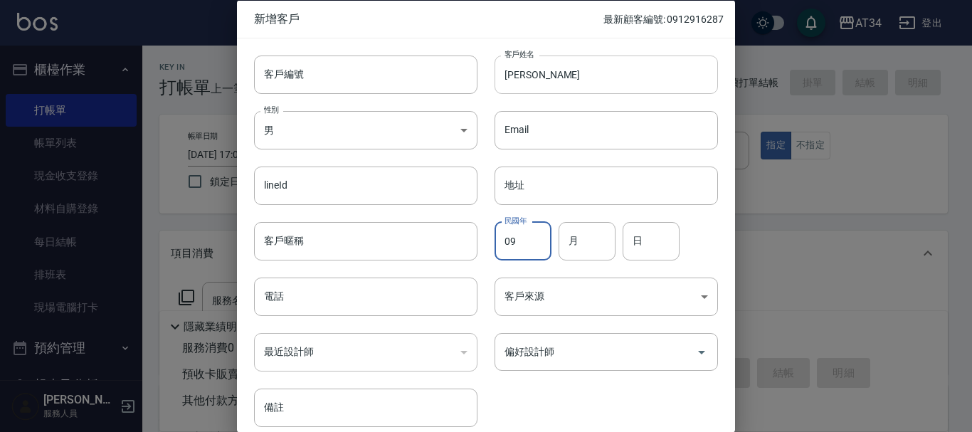
type input "0"
type input "90"
type input "09"
type input "12"
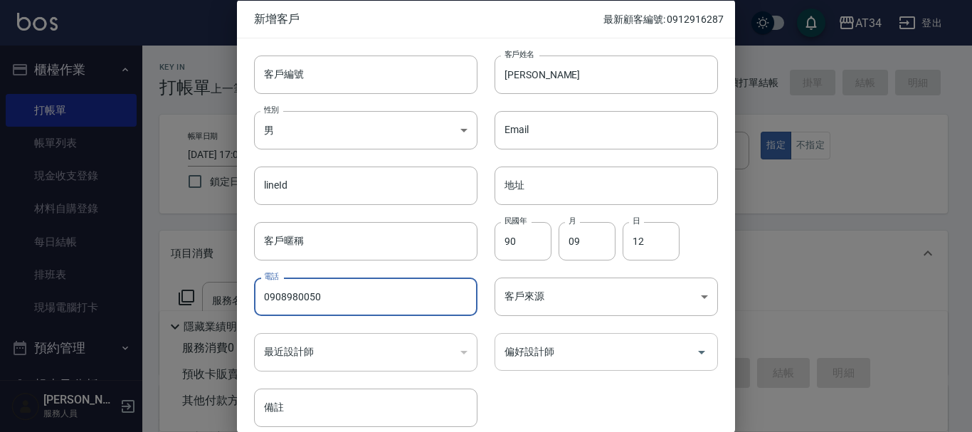
type input "0908980050"
click at [537, 347] on div "偏好設計師 偏好設計師" at bounding box center [605, 352] width 223 height 38
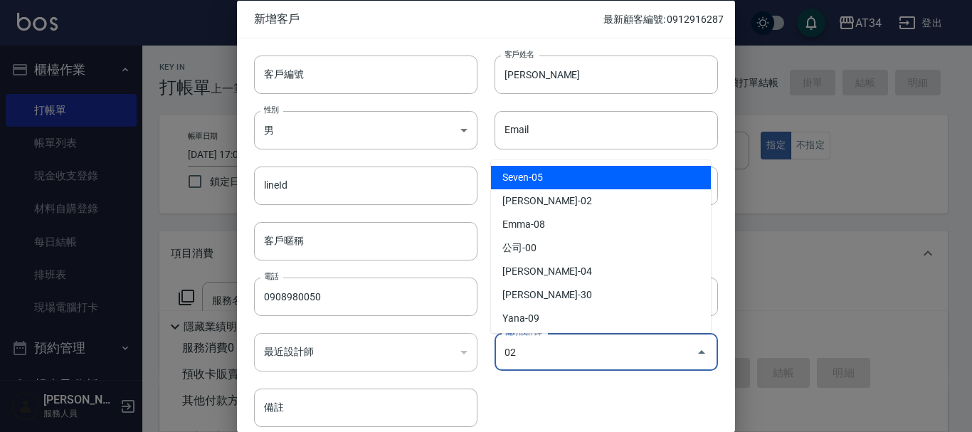
type input "[PERSON_NAME]"
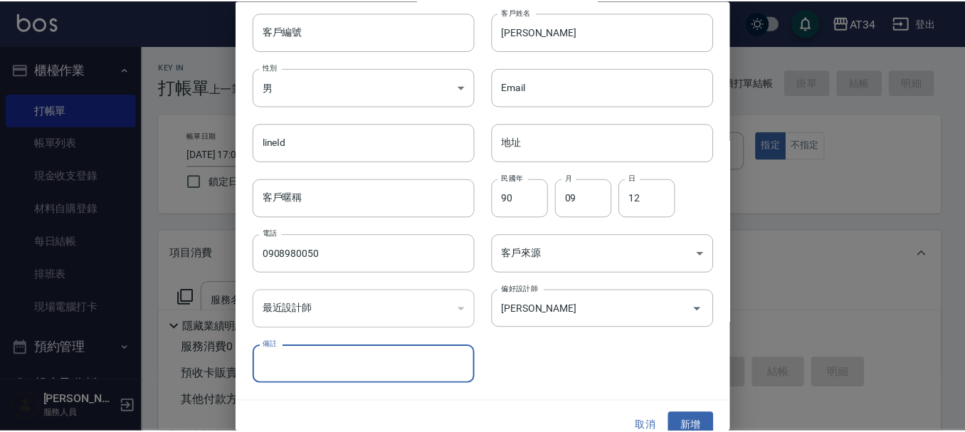
scroll to position [61, 0]
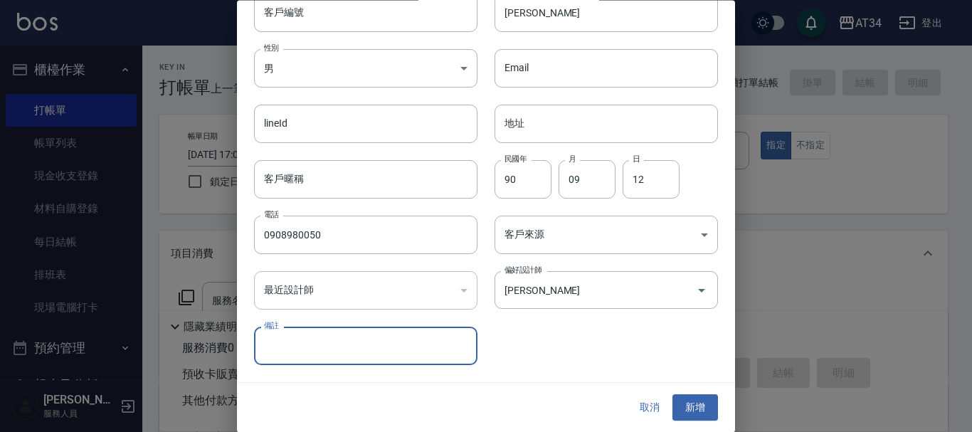
click at [695, 393] on div "取消 新增" at bounding box center [486, 407] width 498 height 49
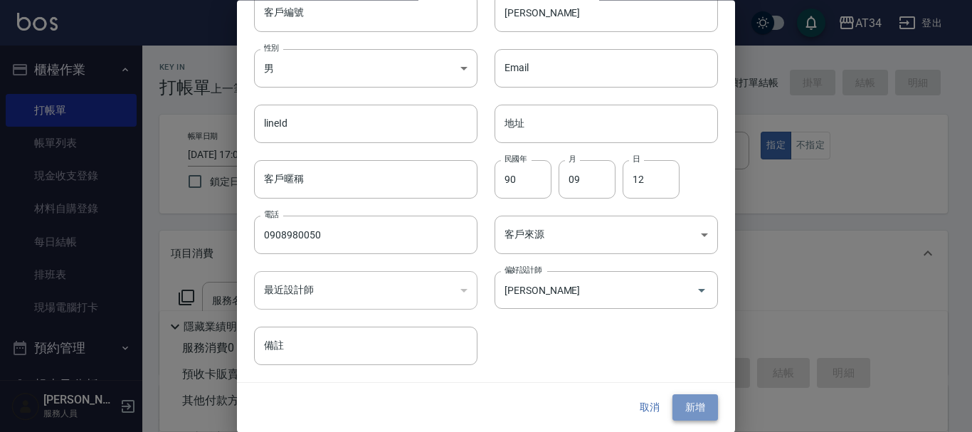
click at [695, 401] on button "新增" at bounding box center [695, 408] width 46 height 26
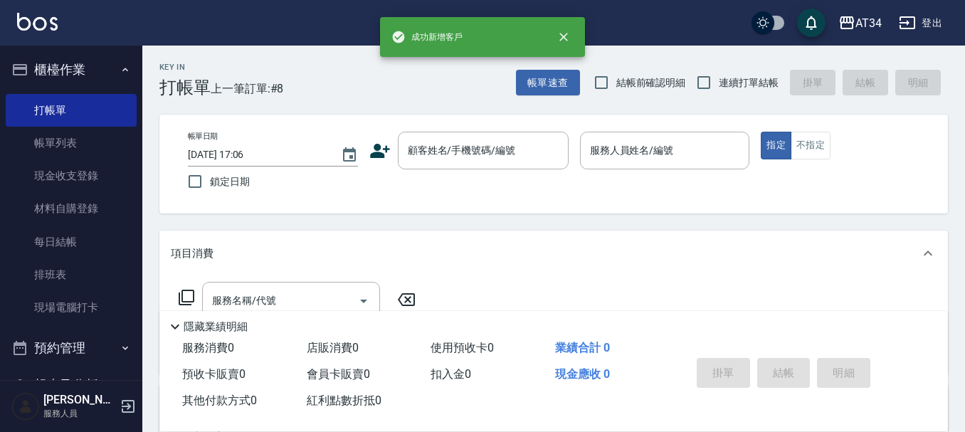
click at [422, 127] on div "帳單日期 2025/08/14 17:06 鎖定日期 顧客姓名/手機號碼/編號 顧客姓名/手機號碼/編號 服務人員姓名/編號 服務人員姓名/編號 指定 不指定" at bounding box center [553, 164] width 788 height 99
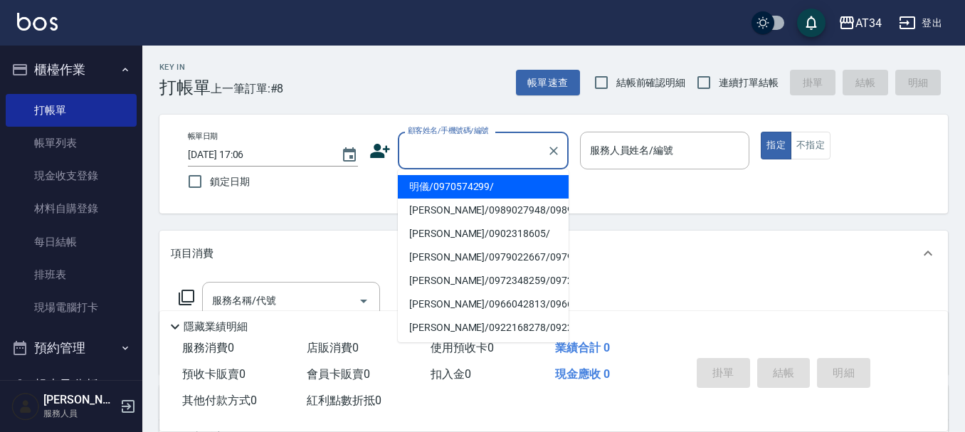
click at [431, 145] on div "顧客姓名/手機號碼/編號 顧客姓名/手機號碼/編號" at bounding box center [483, 151] width 171 height 38
click at [445, 189] on li "胡芳華/0908980050/" at bounding box center [483, 186] width 171 height 23
type input "胡芳華/0908980050/"
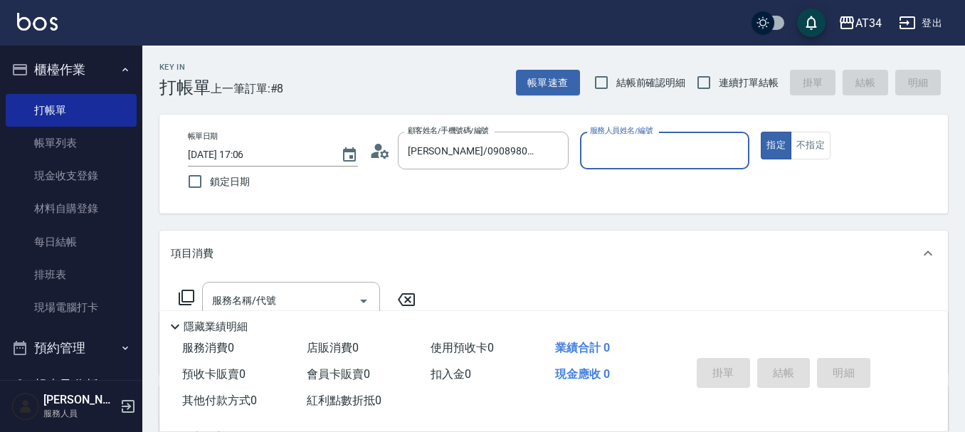
type input "Wendy-02"
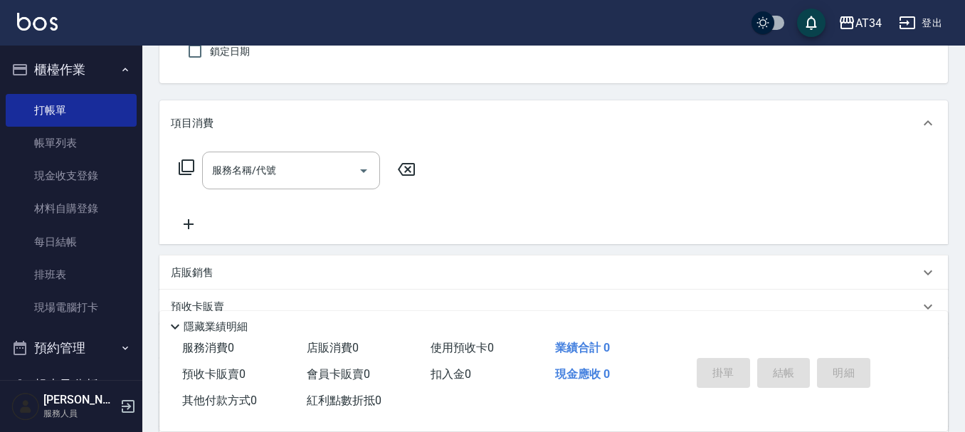
scroll to position [142, 0]
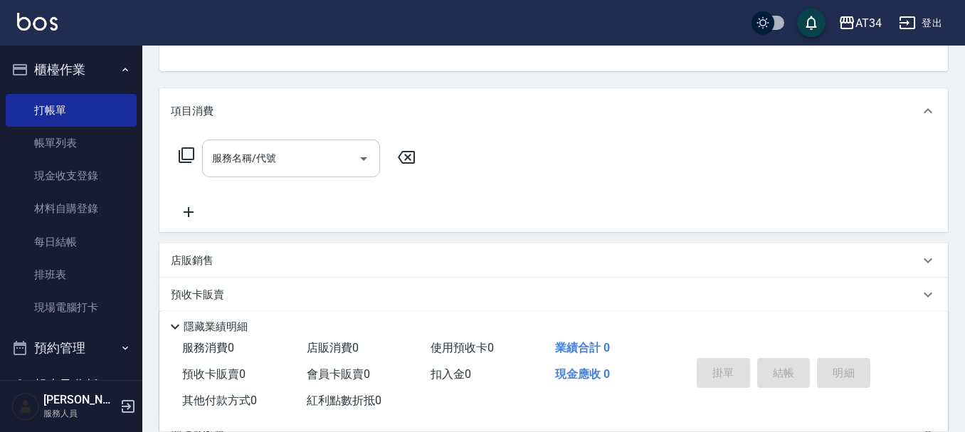
click at [290, 146] on input "服務名稱/代號" at bounding box center [280, 158] width 144 height 25
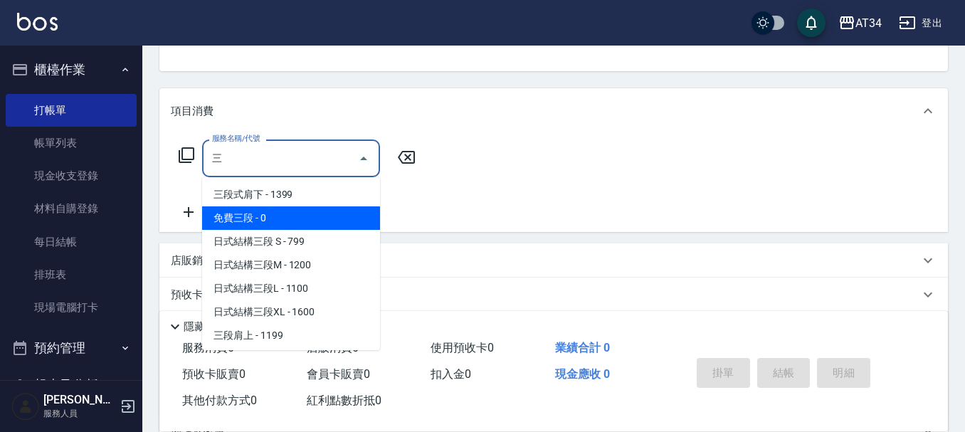
click at [286, 238] on span "日式結構三段 S - 799" at bounding box center [291, 241] width 178 height 23
type input "日式結構三段 S(625)"
type input "70"
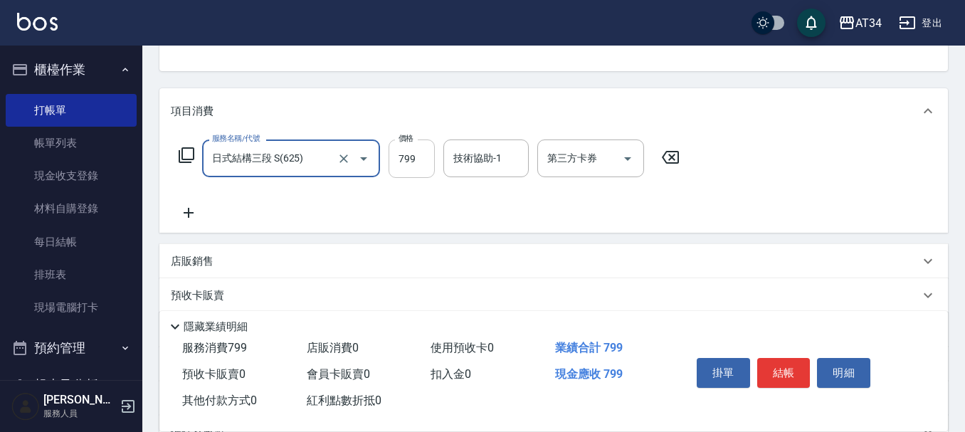
type input "日式結構三段 S(625)"
click at [416, 167] on input "799" at bounding box center [411, 158] width 46 height 38
type input "9"
type input "0"
type input "99"
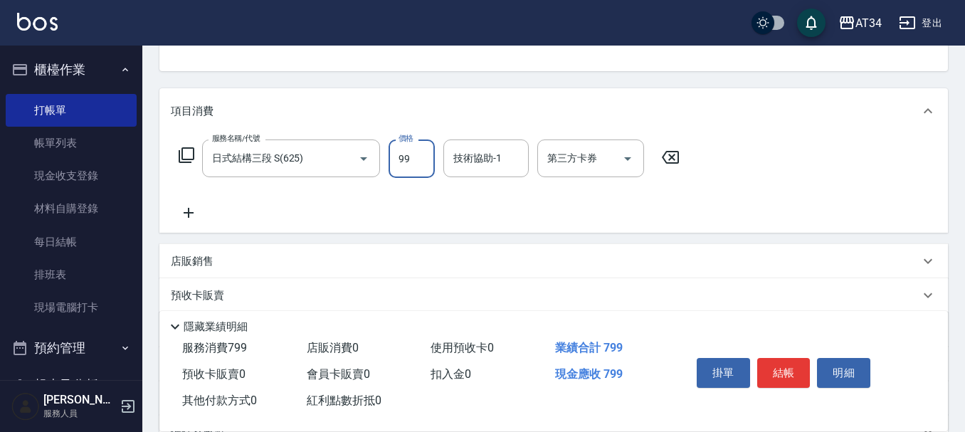
type input "90"
type input "999"
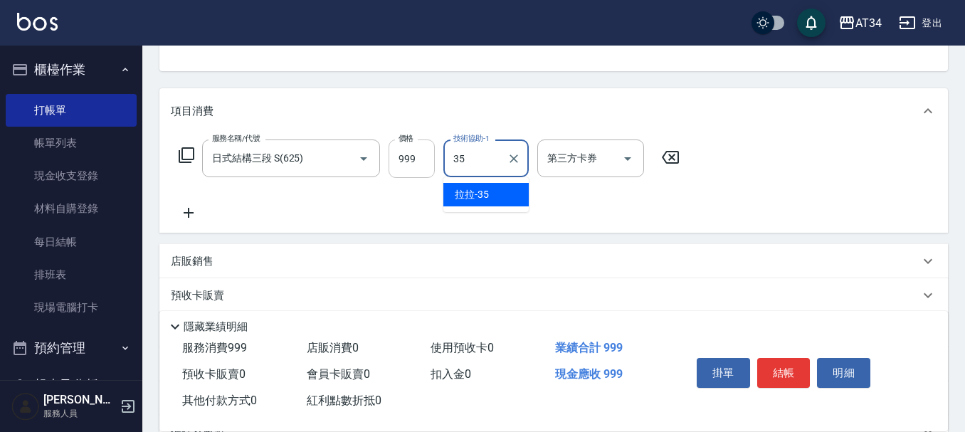
type input "拉拉-35"
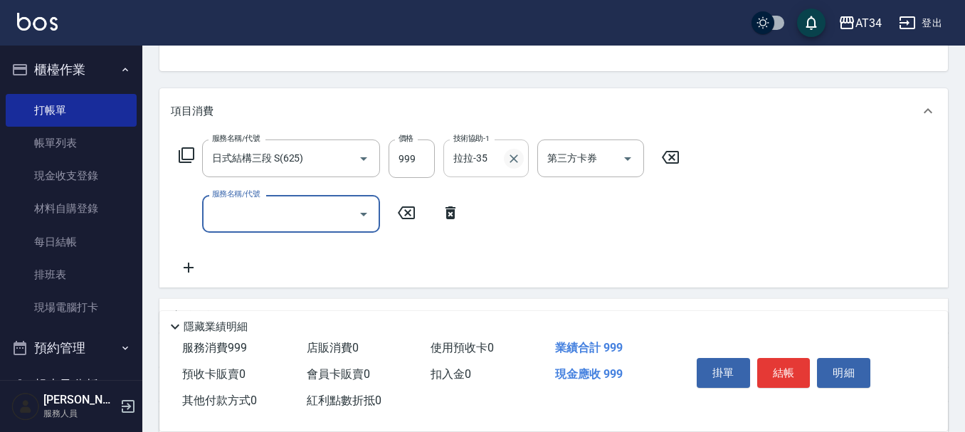
click at [519, 161] on icon "Clear" at bounding box center [513, 159] width 14 height 14
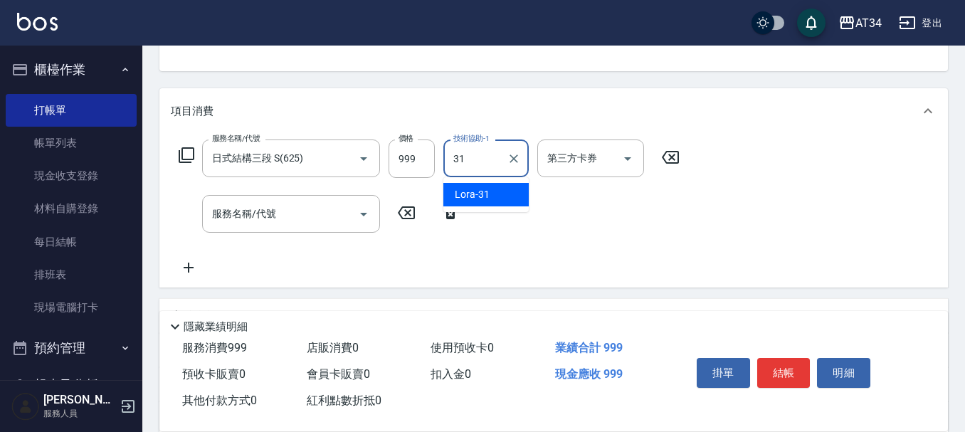
type input "Lora-31"
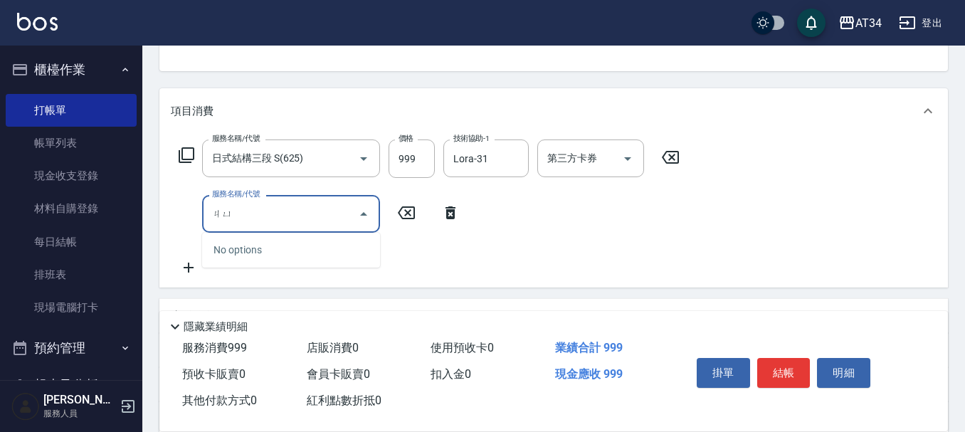
type input "局"
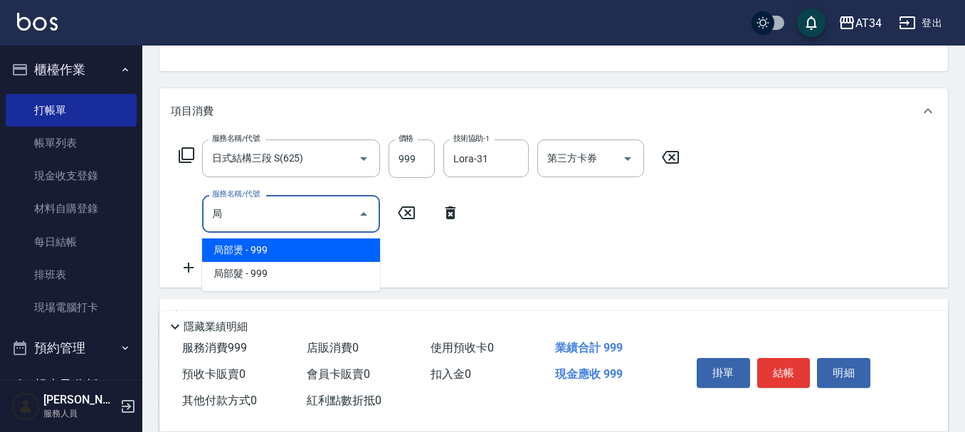
click at [293, 245] on span "局部燙 - 999" at bounding box center [291, 249] width 178 height 23
type input "190"
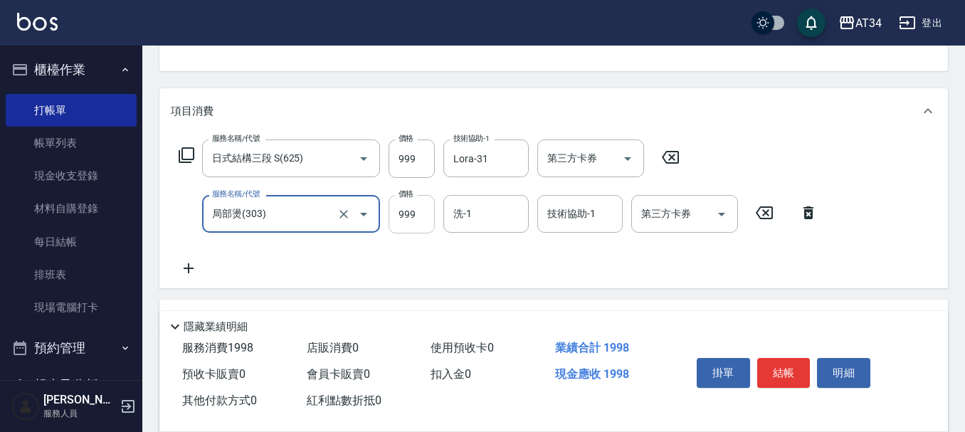
type input "局部燙(303)"
click at [425, 213] on input "999" at bounding box center [411, 214] width 46 height 38
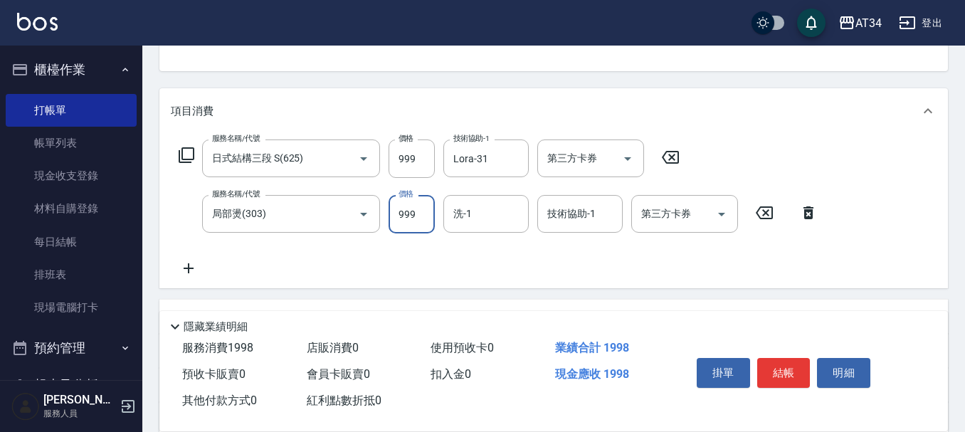
type input "1"
type input "100"
type input "1000"
type input "190"
type input "1000"
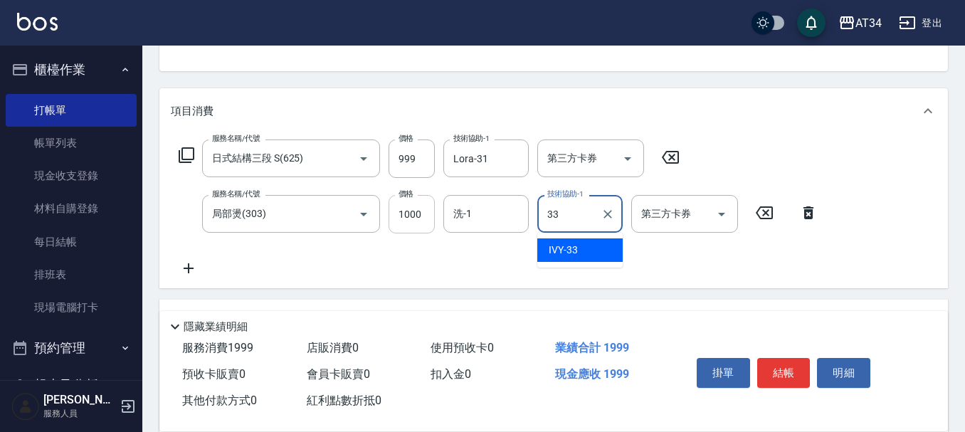
type input "IVY-33"
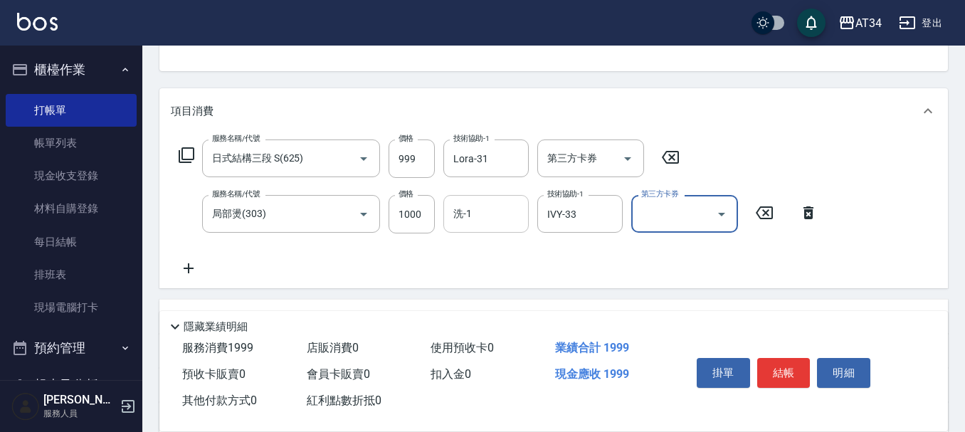
click at [466, 201] on input "洗-1" at bounding box center [486, 213] width 73 height 25
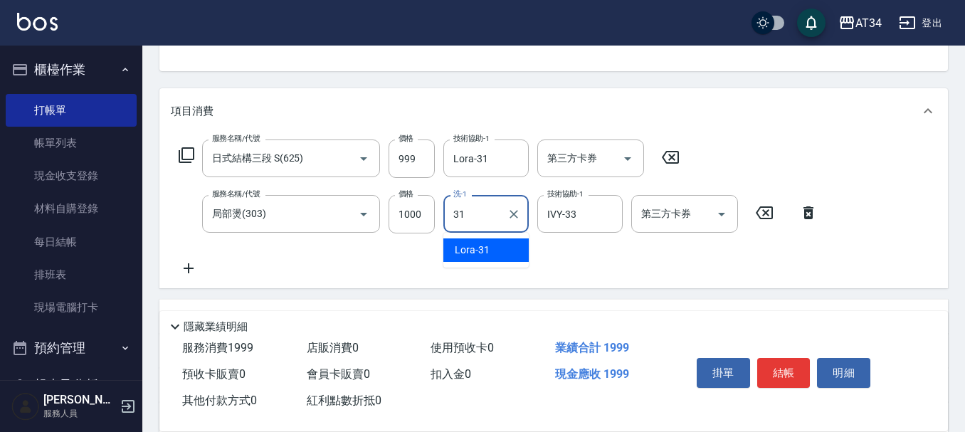
type input "Lora-31"
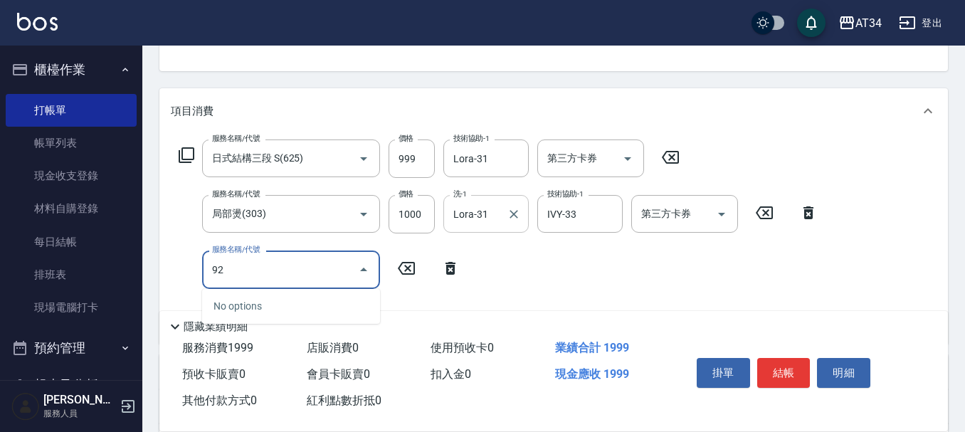
type input "921"
type input "290"
type input "洗+ab劑+精油(921)"
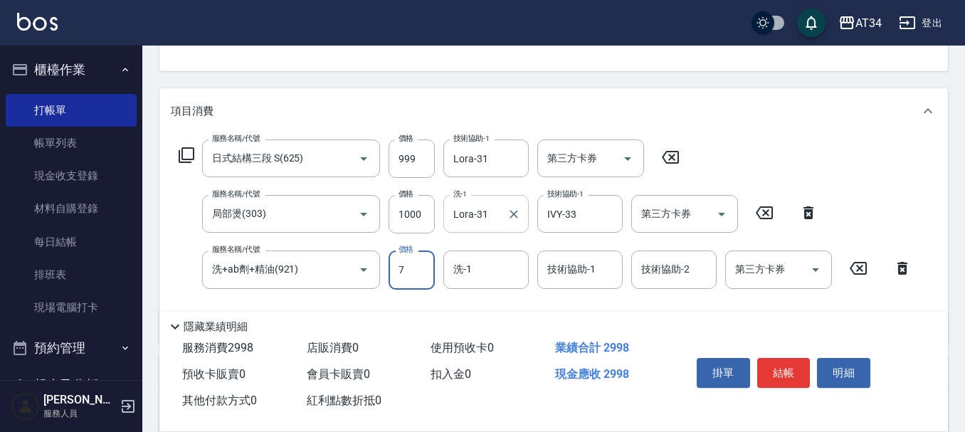
type input "79"
type input "200"
type input "799"
type input "270"
type input "799"
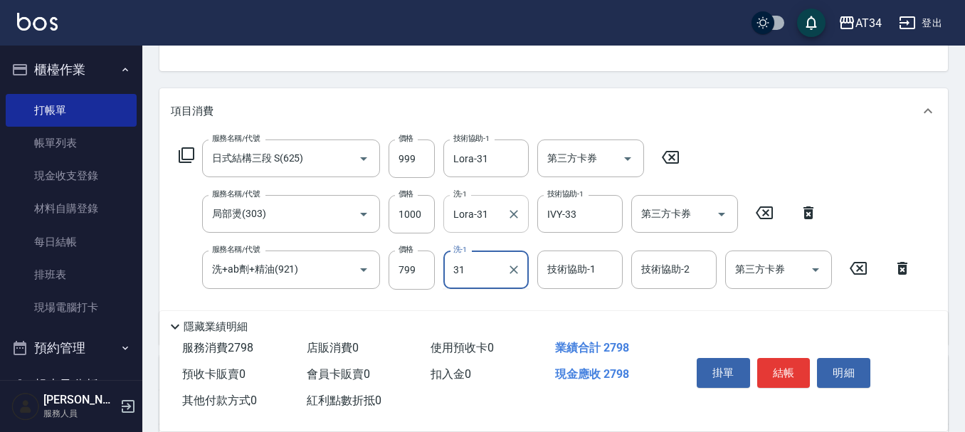
type input "Lora-31"
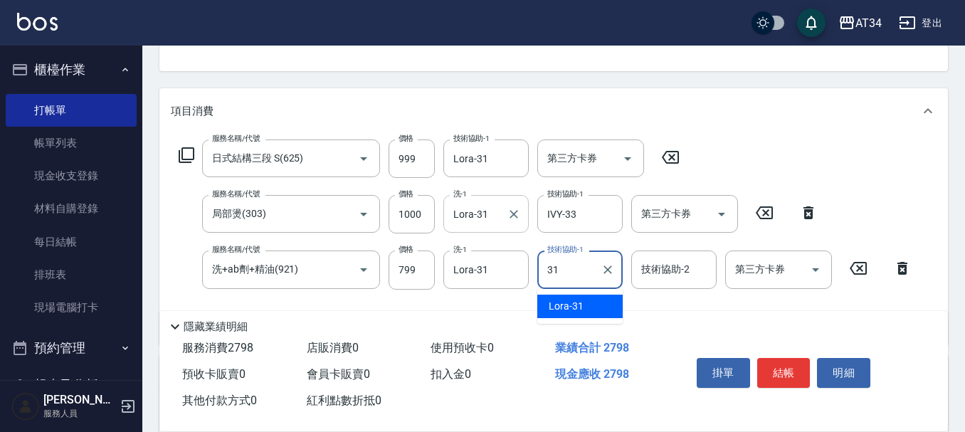
type input "Lora-31"
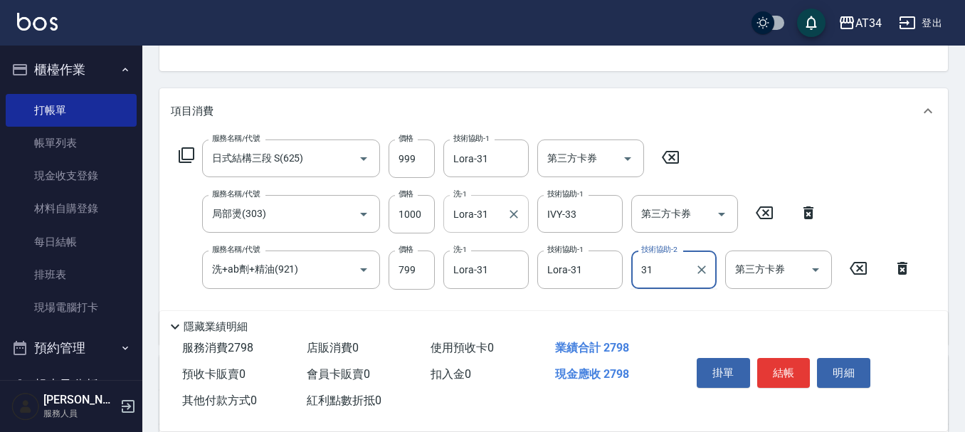
type input "Lora-31"
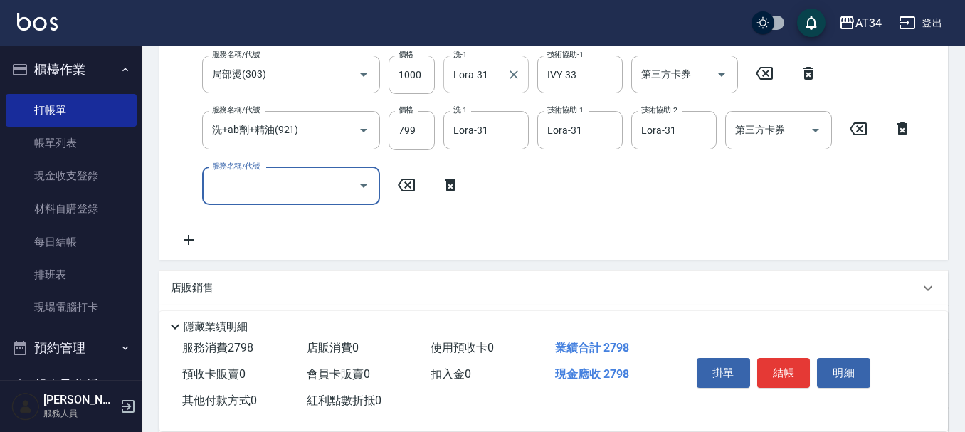
scroll to position [285, 0]
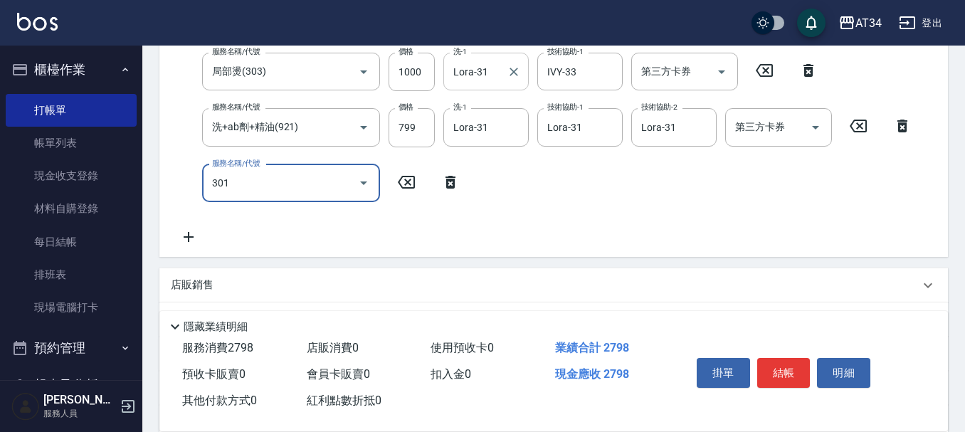
type input "301"
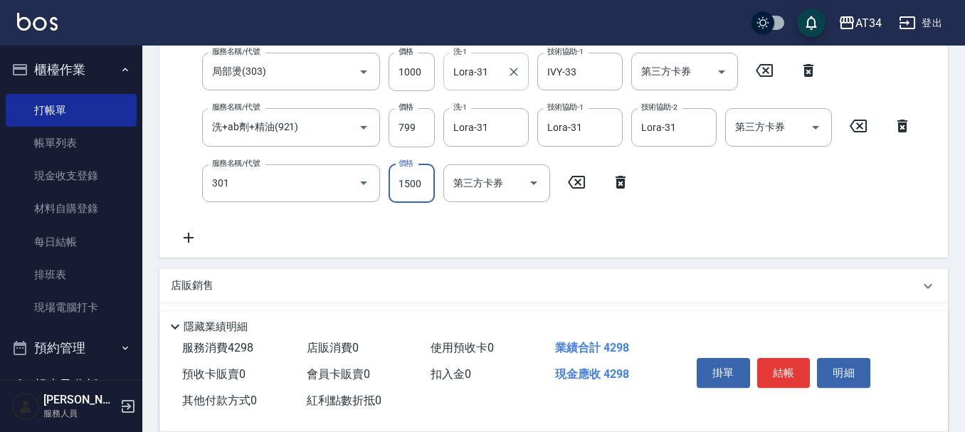
type input "420"
type input "燙髮(301)"
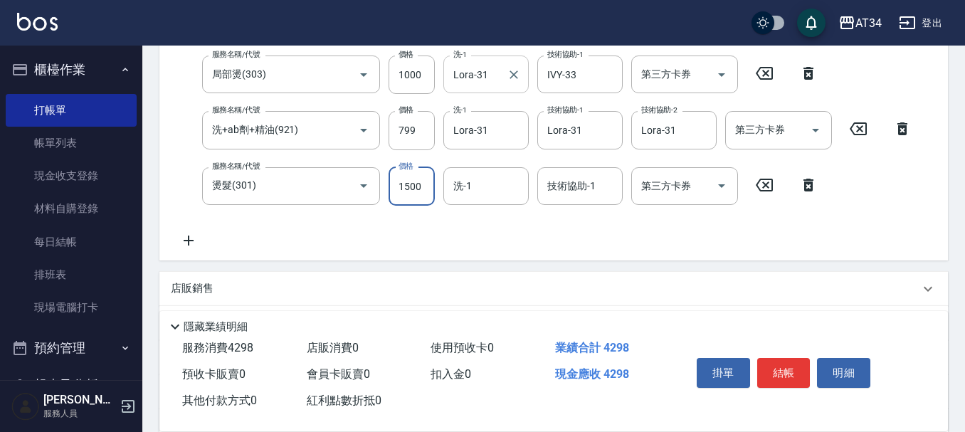
type input "2"
type input "280"
type input "0"
type input "270"
type input "114"
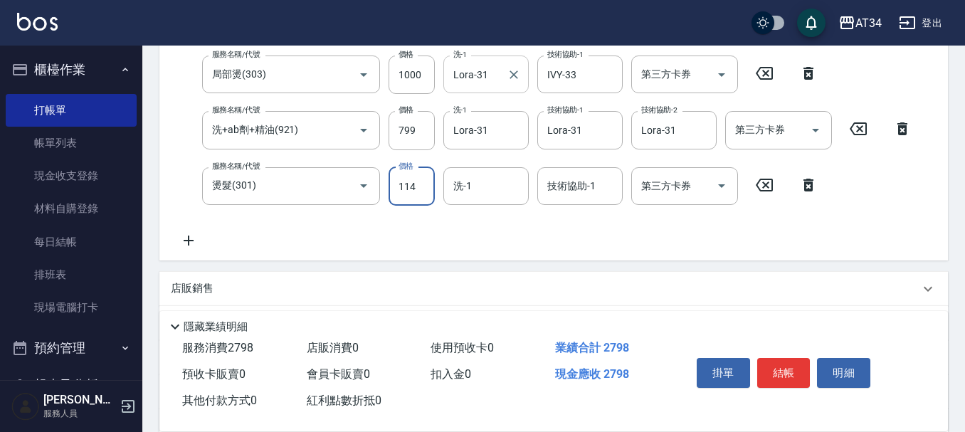
type input "390"
type input "11499"
type input "1420"
type input "1149"
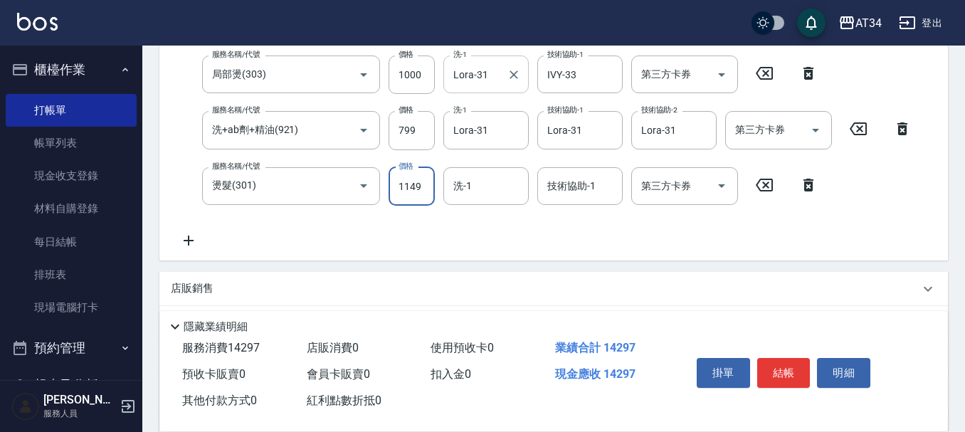
type input "290"
type input "11"
type input "280"
type input "1"
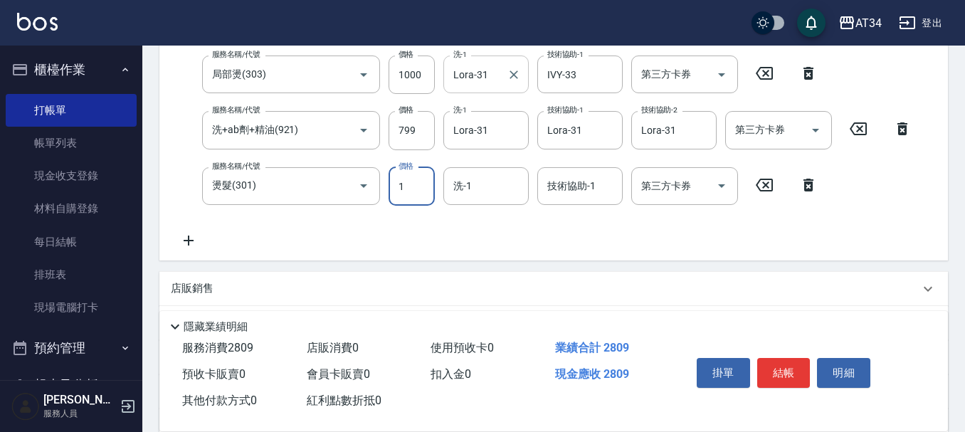
type input "270"
type input "14"
type input "280"
type input "1499"
type input "420"
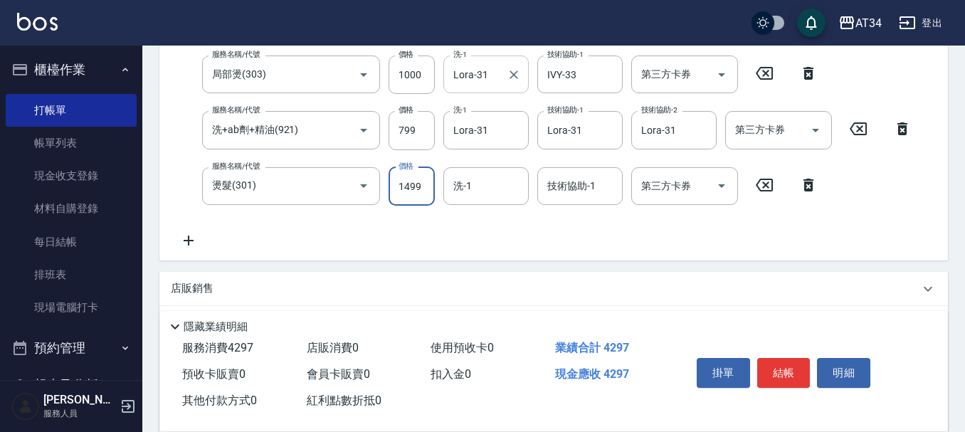
type input "1499"
type input "3131"
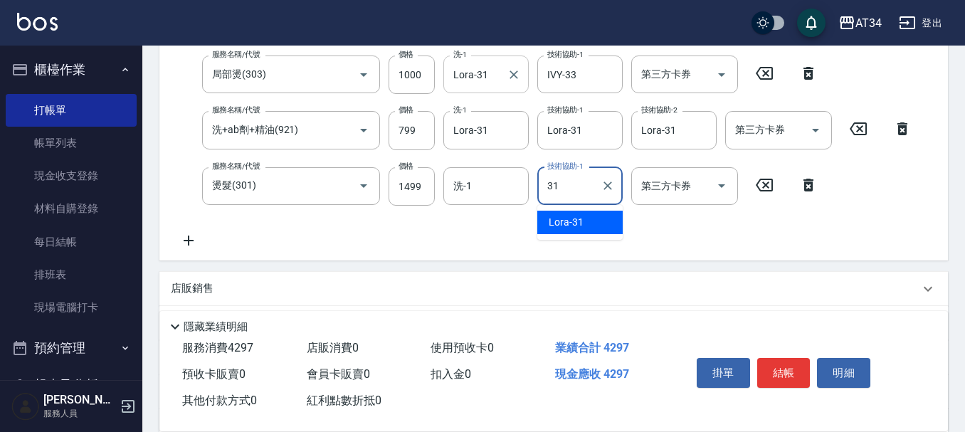
type input "Lora-31"
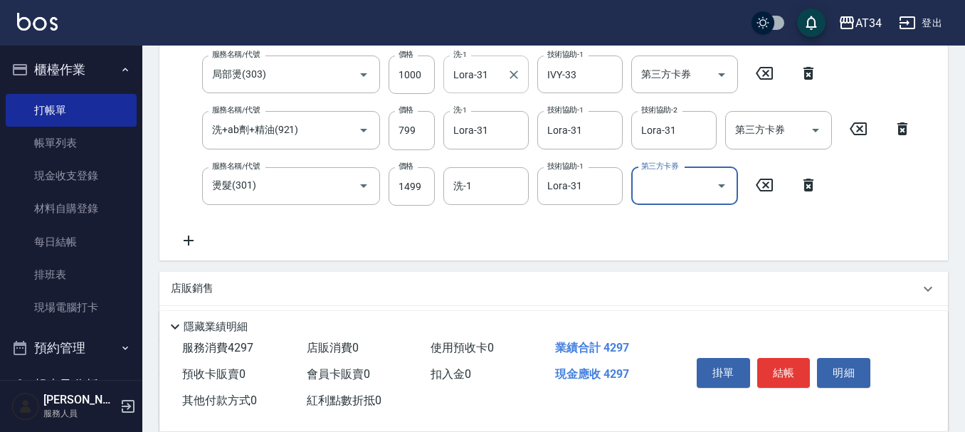
click at [467, 200] on div "洗-1" at bounding box center [485, 186] width 85 height 38
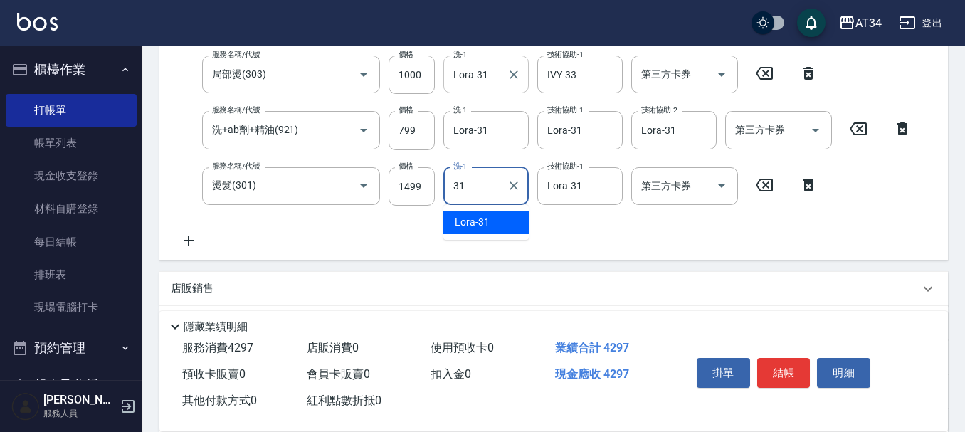
type input "Lora-31"
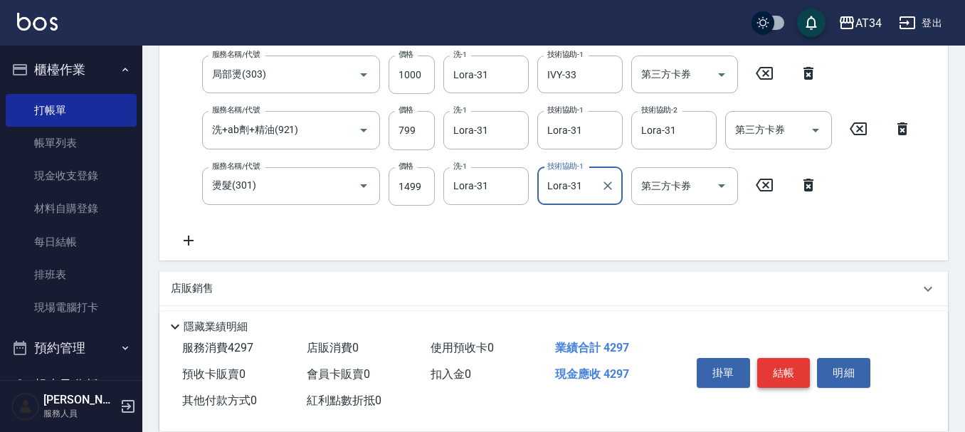
click at [776, 363] on button "結帳" at bounding box center [783, 373] width 53 height 30
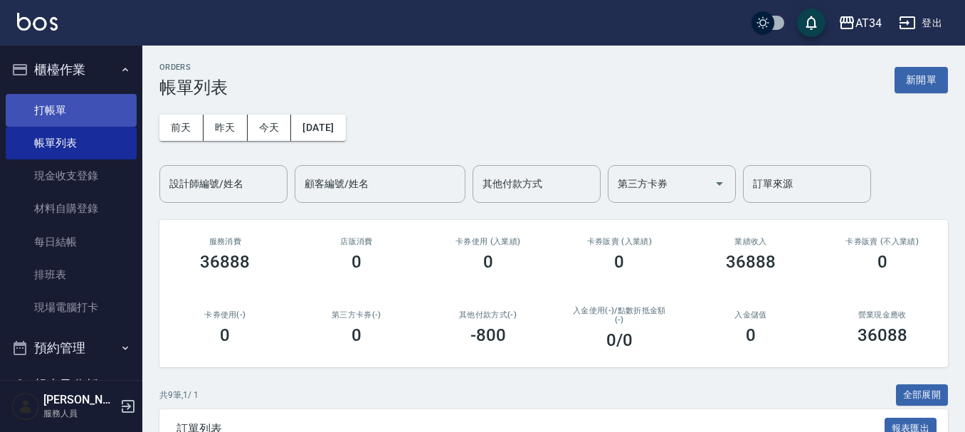
click at [78, 110] on link "打帳單" at bounding box center [71, 110] width 131 height 33
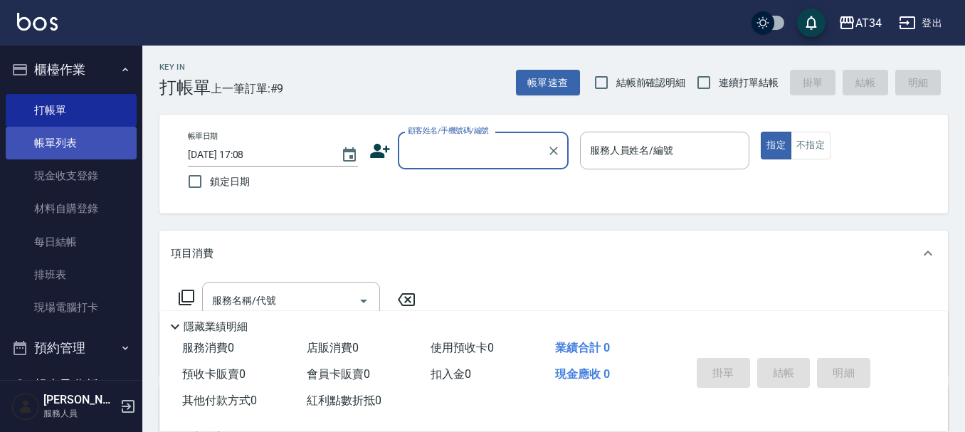
click at [93, 136] on link "帳單列表" at bounding box center [71, 143] width 131 height 33
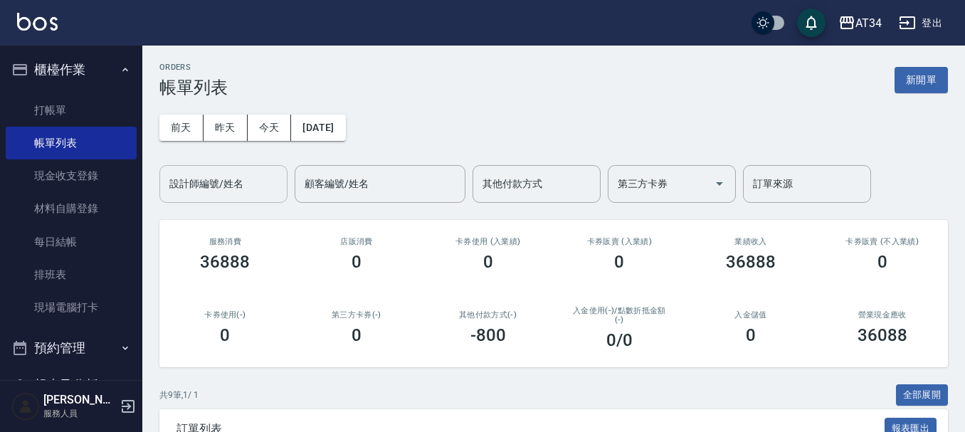
click at [239, 177] on div "設計師編號/姓名 設計師編號/姓名" at bounding box center [223, 184] width 128 height 38
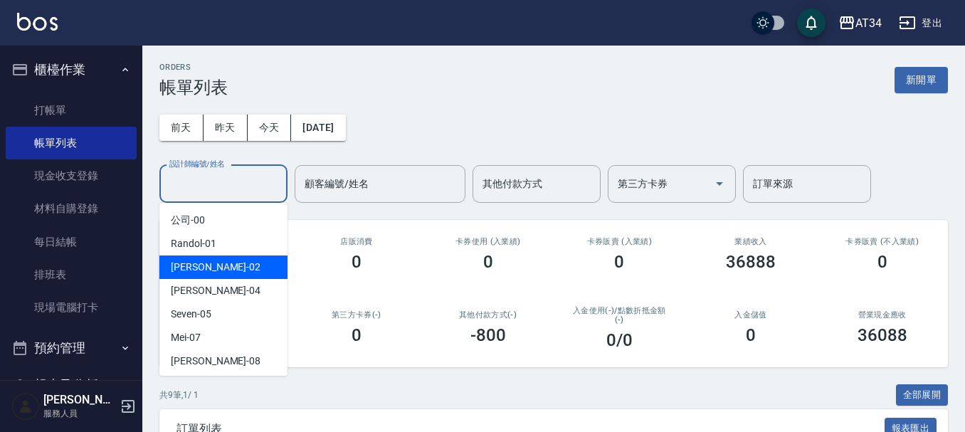
click at [221, 265] on div "[PERSON_NAME] -02" at bounding box center [223, 266] width 128 height 23
type input "[PERSON_NAME]-02"
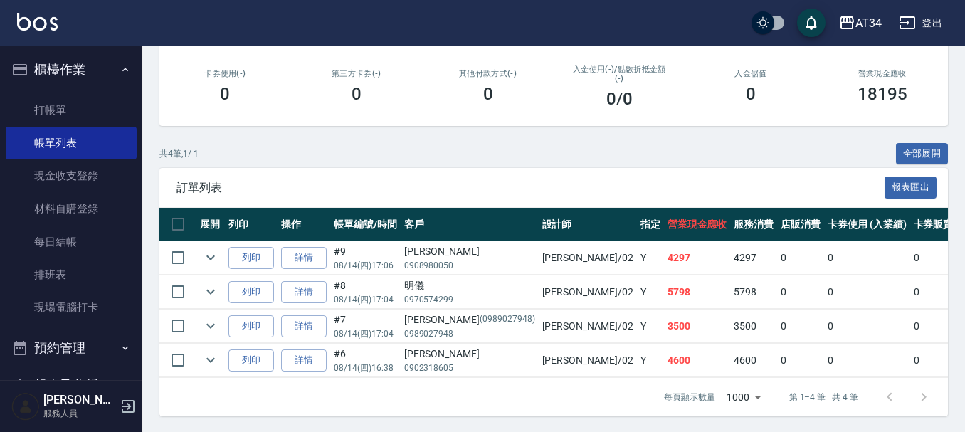
scroll to position [253, 0]
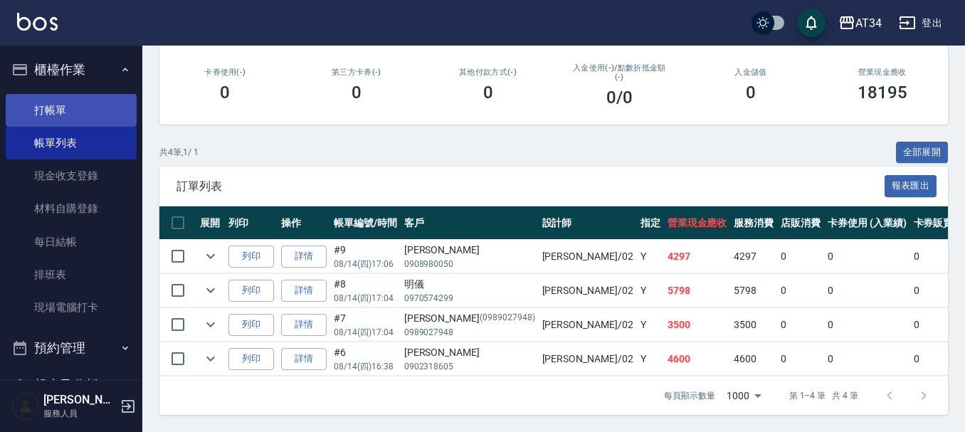
click at [86, 110] on link "打帳單" at bounding box center [71, 110] width 131 height 33
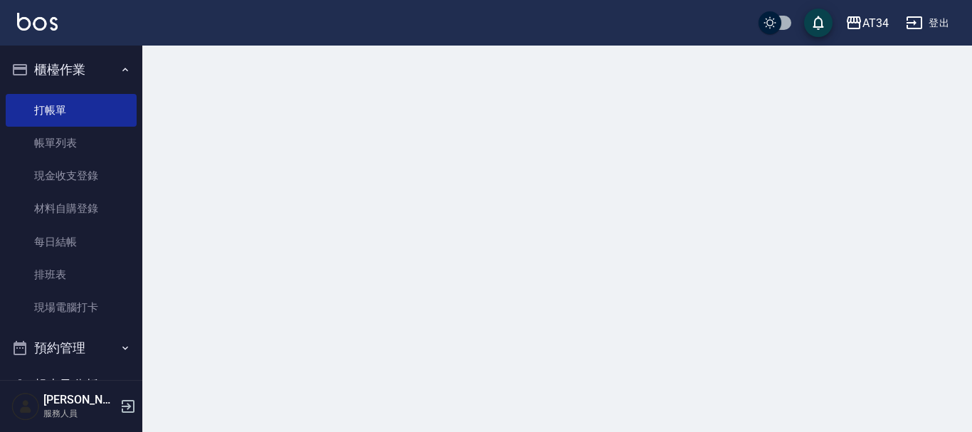
click at [90, 69] on button "櫃檯作業" at bounding box center [71, 69] width 131 height 37
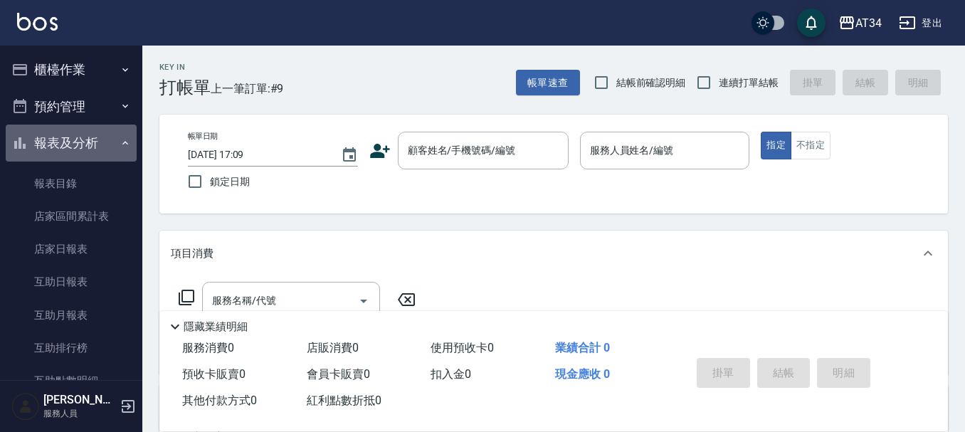
click at [85, 142] on button "報表及分析" at bounding box center [71, 142] width 131 height 37
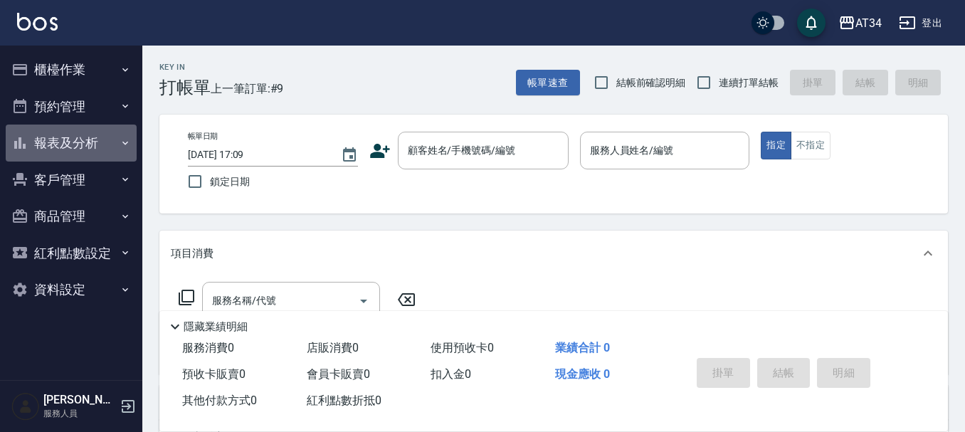
click at [58, 148] on button "報表及分析" at bounding box center [71, 142] width 131 height 37
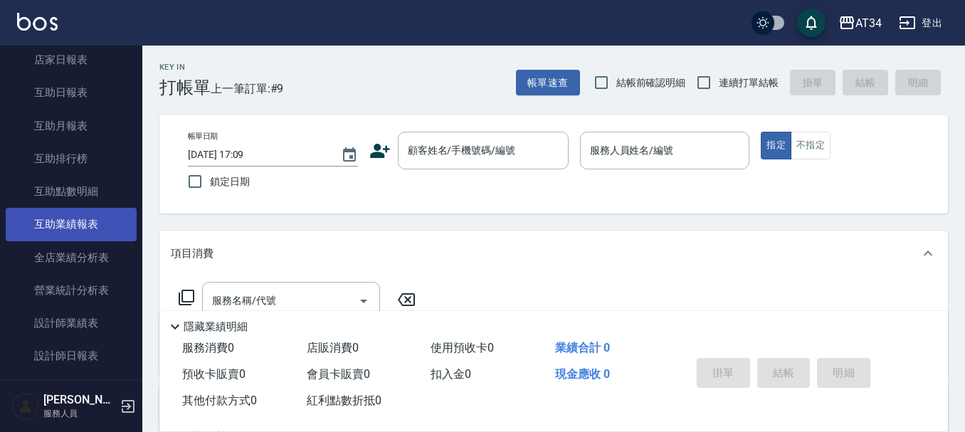
scroll to position [213, 0]
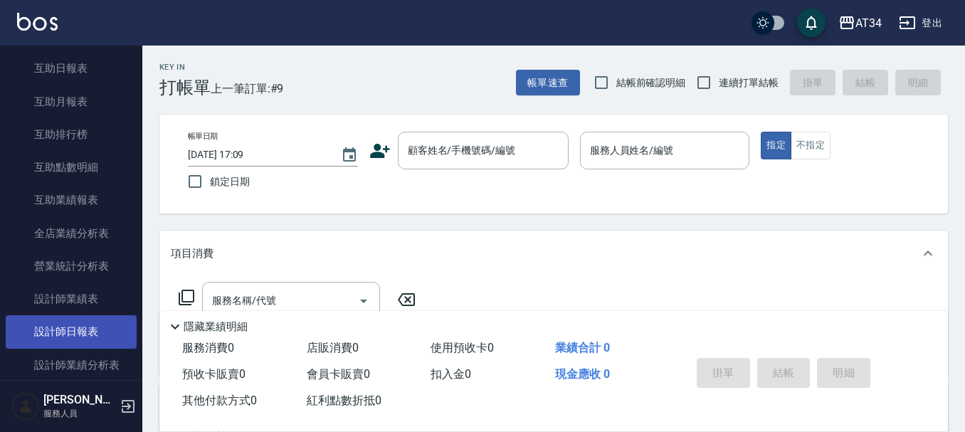
click at [79, 326] on link "設計師日報表" at bounding box center [71, 331] width 131 height 33
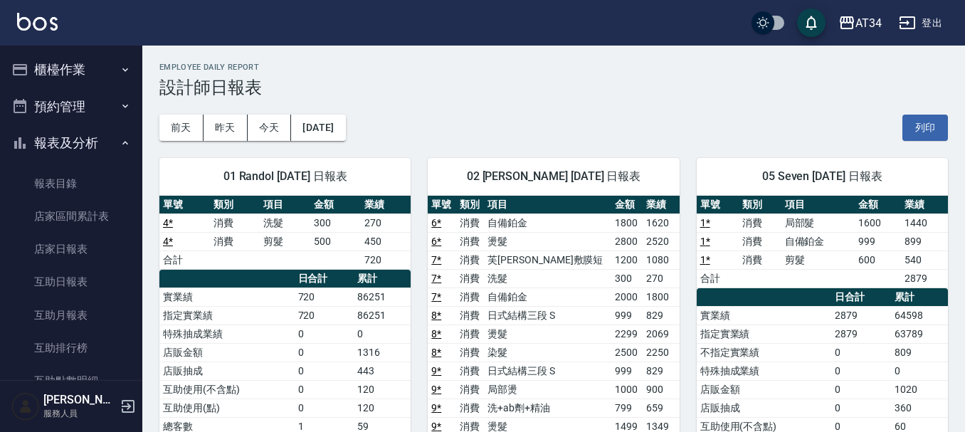
click at [71, 73] on button "櫃檯作業" at bounding box center [71, 69] width 131 height 37
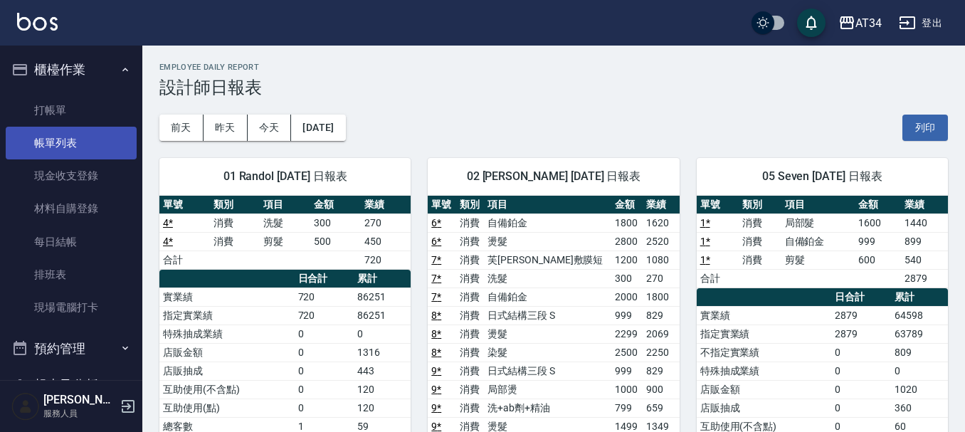
click at [65, 133] on link "帳單列表" at bounding box center [71, 143] width 131 height 33
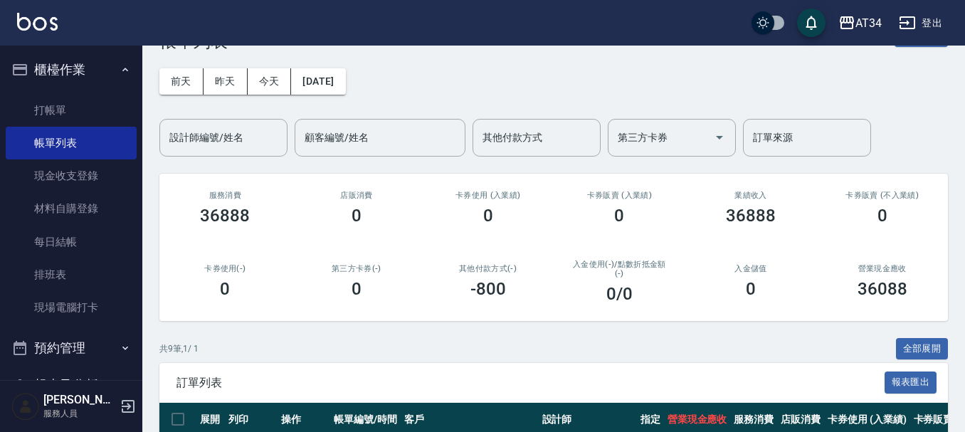
scroll to position [71, 0]
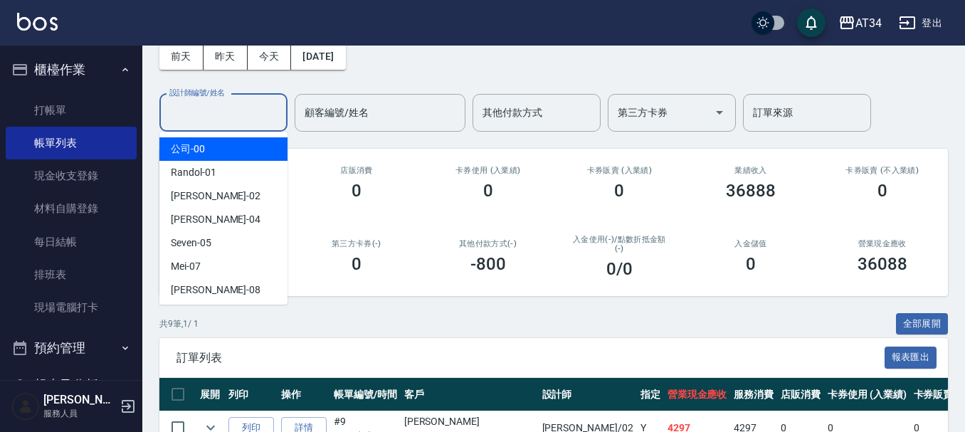
click at [211, 100] on div "設計師編號/姓名 設計師編號/姓名" at bounding box center [223, 113] width 128 height 38
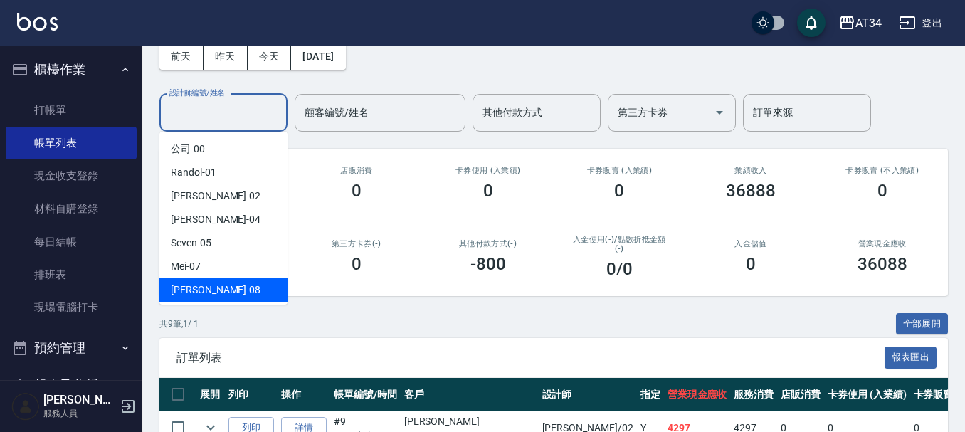
click at [226, 295] on div "Emma -08" at bounding box center [223, 289] width 128 height 23
type input "Emma-08"
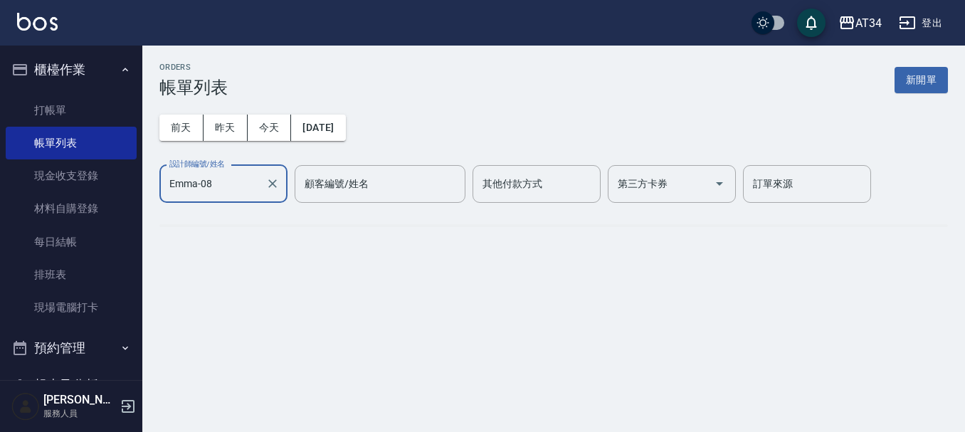
scroll to position [0, 0]
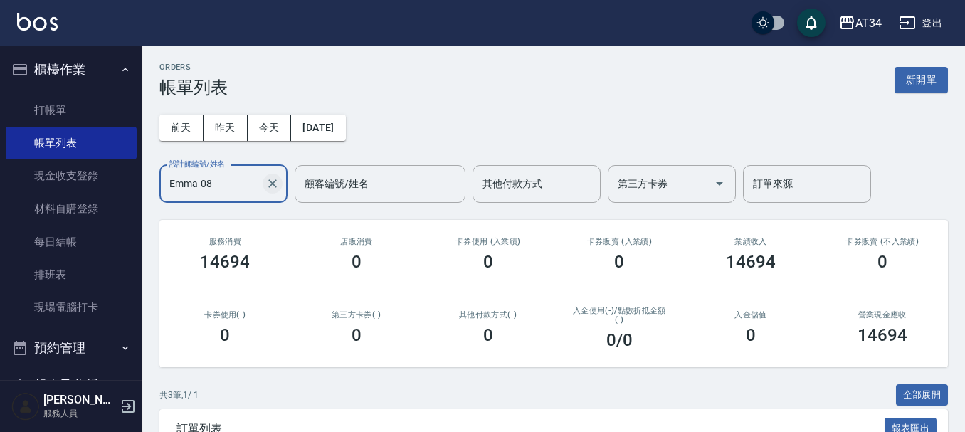
click at [275, 190] on icon "Clear" at bounding box center [272, 183] width 14 height 14
click at [197, 137] on button "前天" at bounding box center [181, 128] width 44 height 26
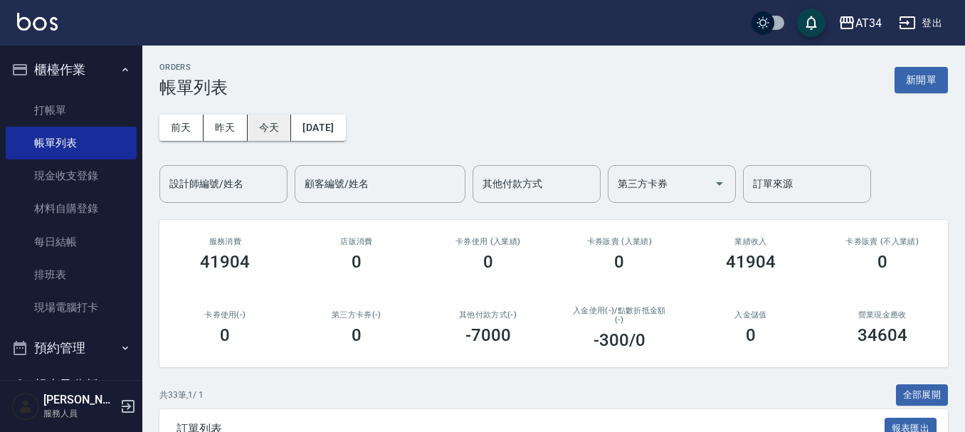
click at [253, 120] on button "今天" at bounding box center [270, 128] width 44 height 26
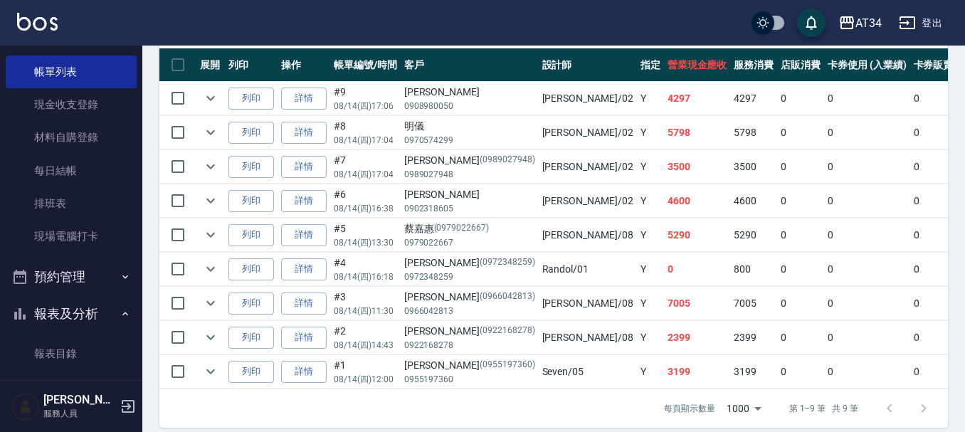
scroll to position [424, 0]
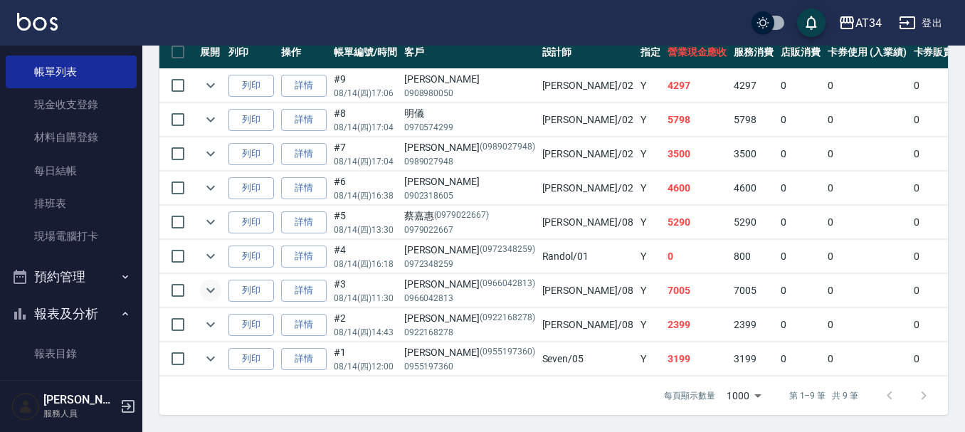
click at [201, 280] on button "expand row" at bounding box center [210, 290] width 21 height 21
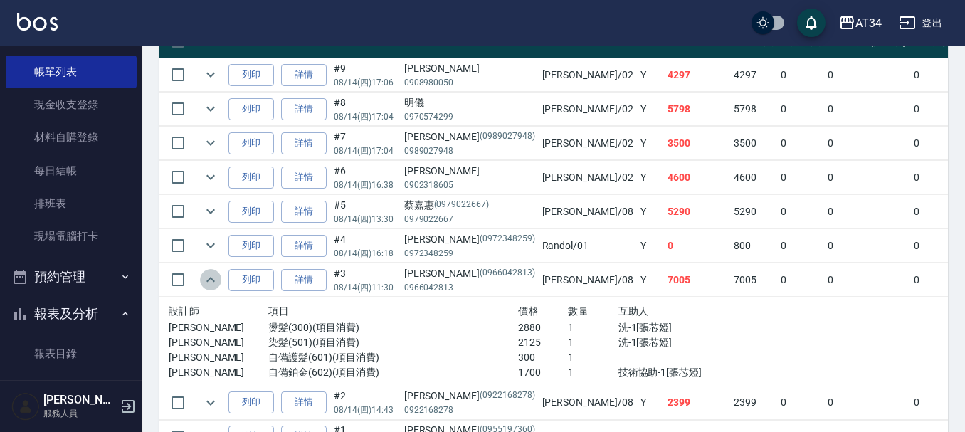
click at [201, 277] on button "expand row" at bounding box center [210, 279] width 21 height 21
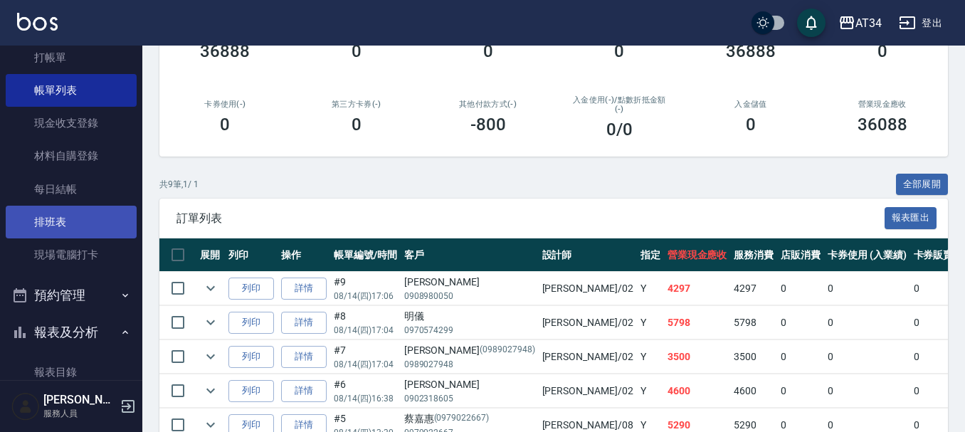
scroll to position [0, 0]
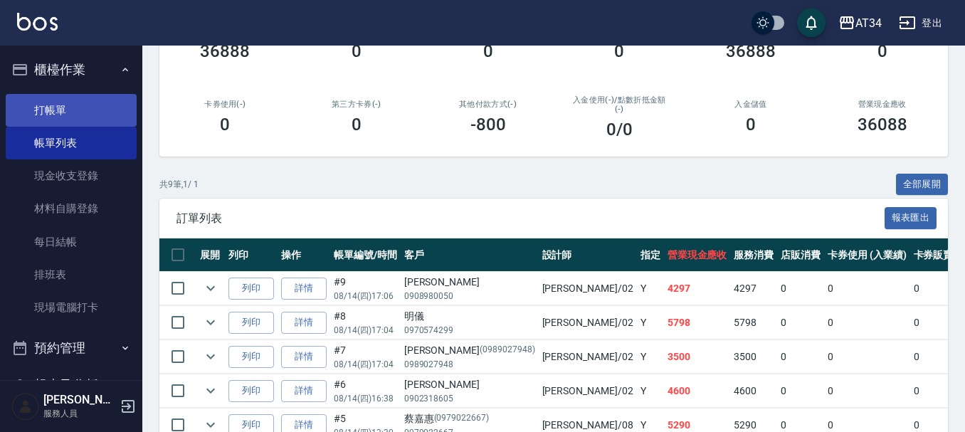
click at [69, 113] on link "打帳單" at bounding box center [71, 110] width 131 height 33
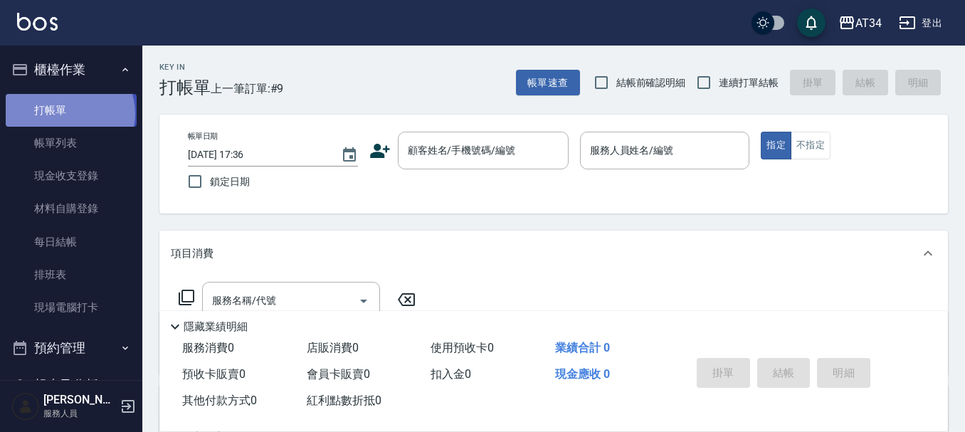
click at [69, 114] on link "打帳單" at bounding box center [71, 110] width 131 height 33
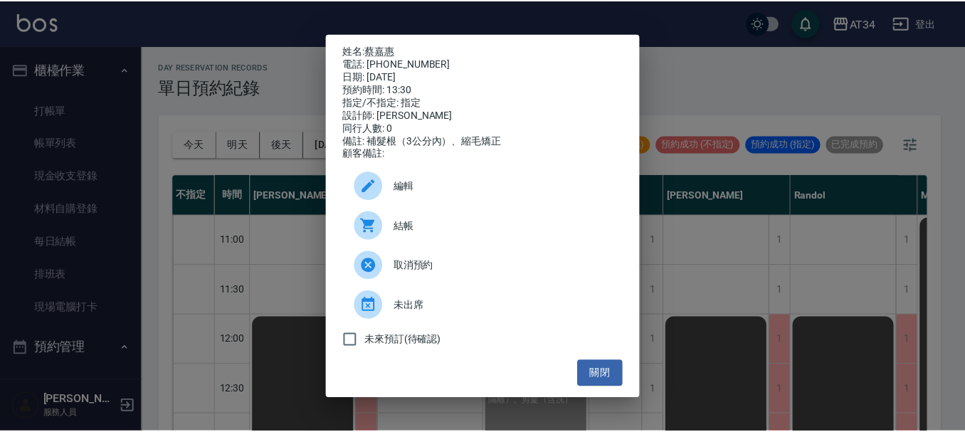
scroll to position [356, 738]
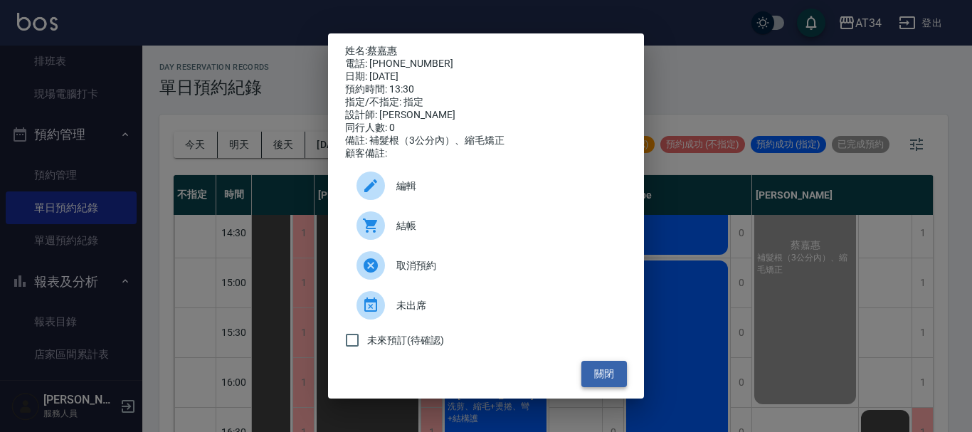
click at [616, 368] on button "關閉" at bounding box center [604, 374] width 46 height 26
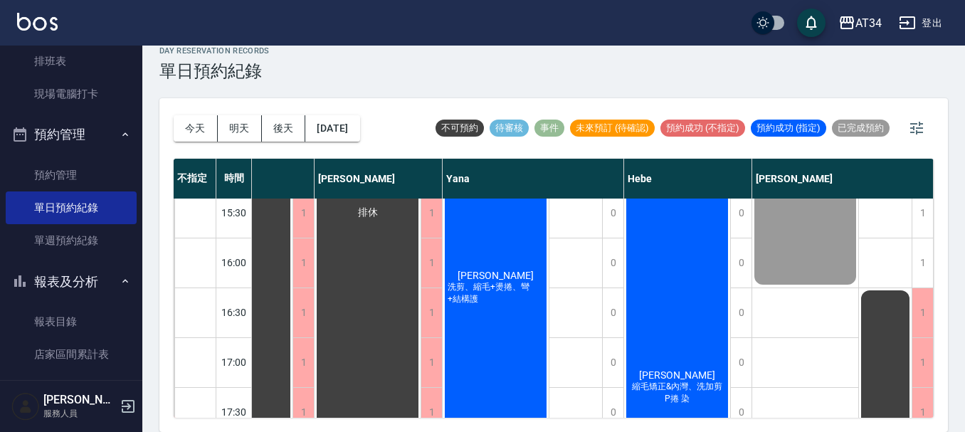
scroll to position [498, 745]
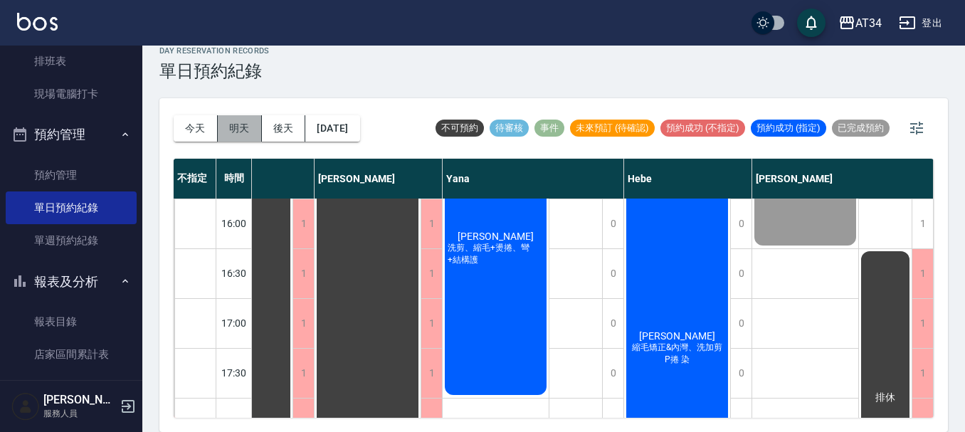
click at [238, 132] on button "明天" at bounding box center [240, 128] width 44 height 26
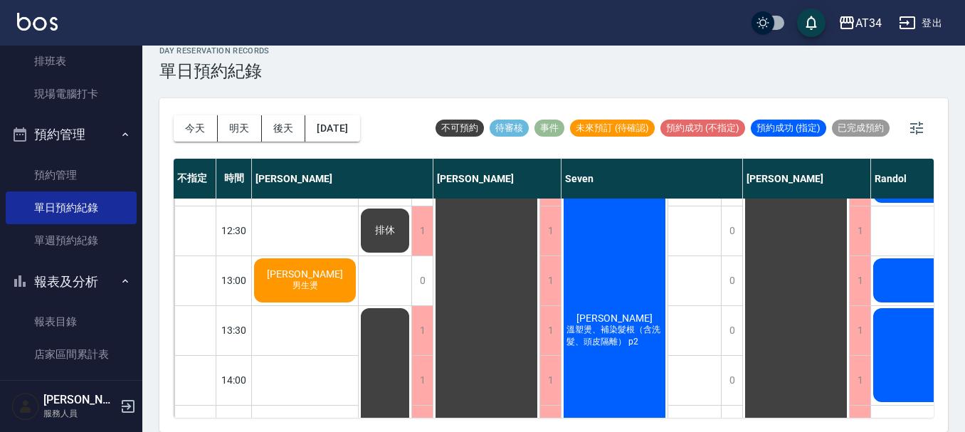
scroll to position [48, 0]
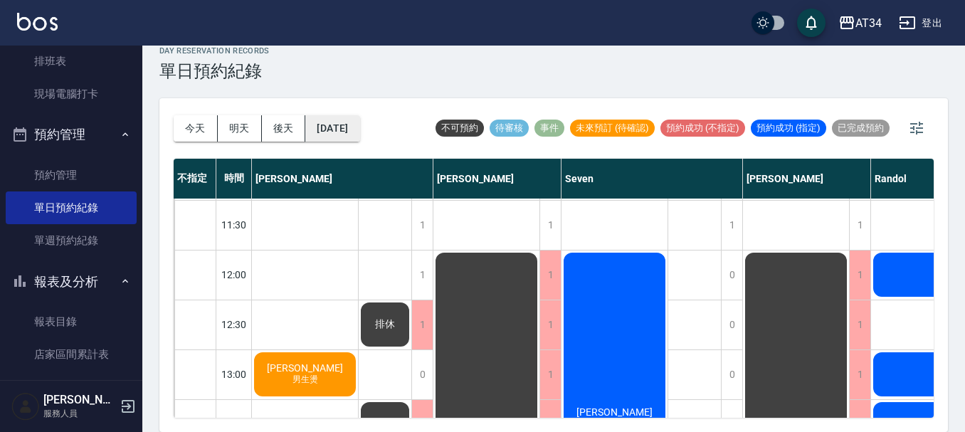
click at [359, 133] on button "2025/08/15" at bounding box center [332, 128] width 54 height 26
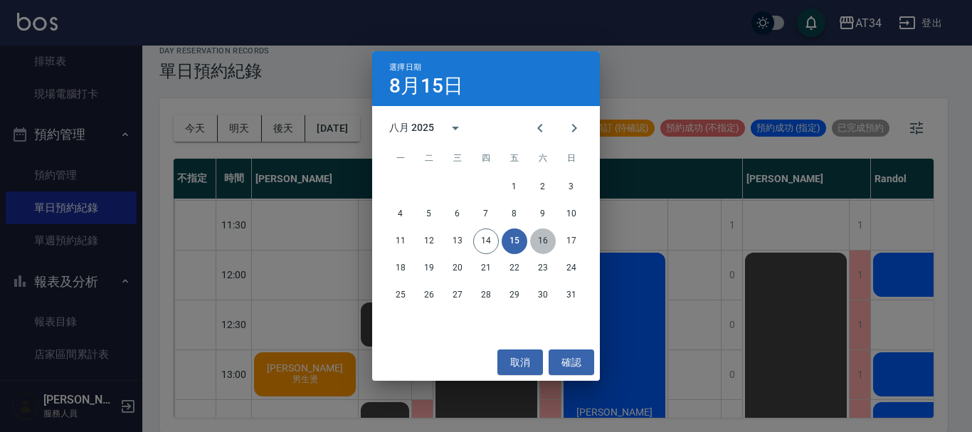
click at [546, 240] on button "16" at bounding box center [543, 241] width 26 height 26
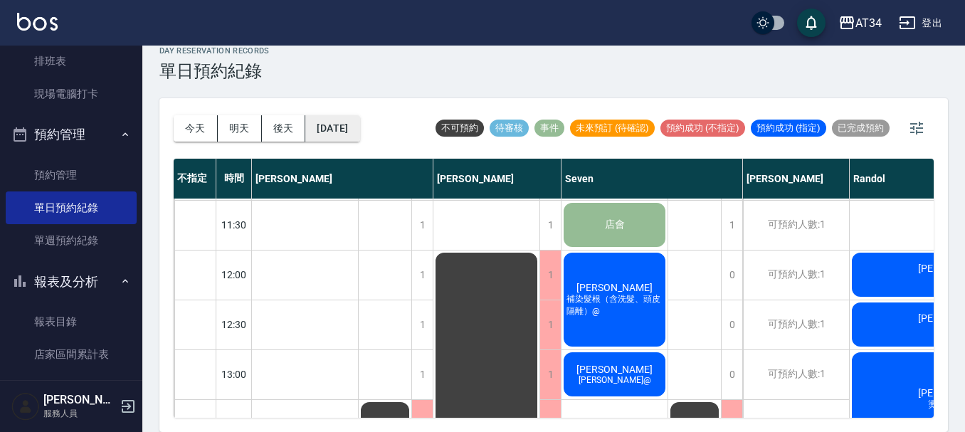
click at [352, 131] on button "2025/08/16" at bounding box center [332, 128] width 54 height 26
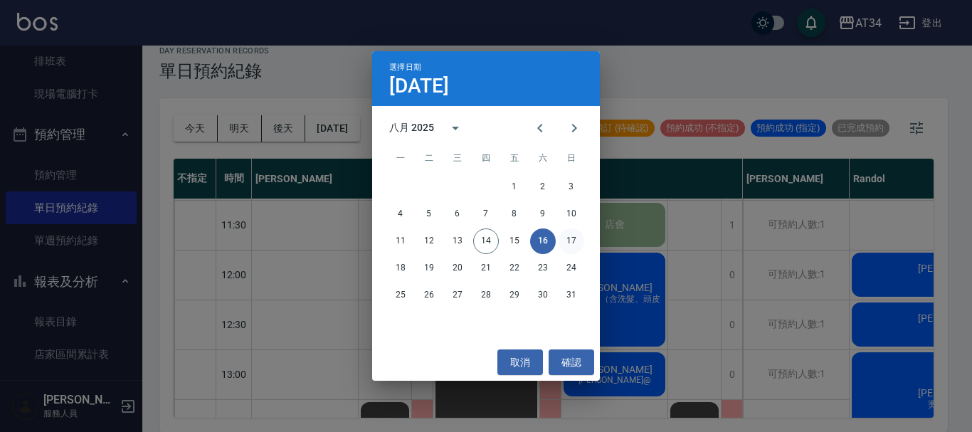
click at [563, 239] on button "17" at bounding box center [571, 241] width 26 height 26
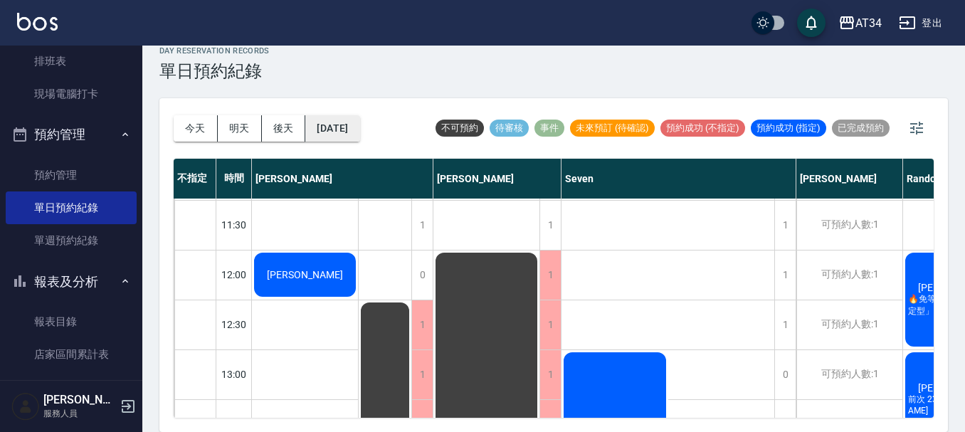
click at [345, 129] on button "[DATE]" at bounding box center [332, 128] width 54 height 26
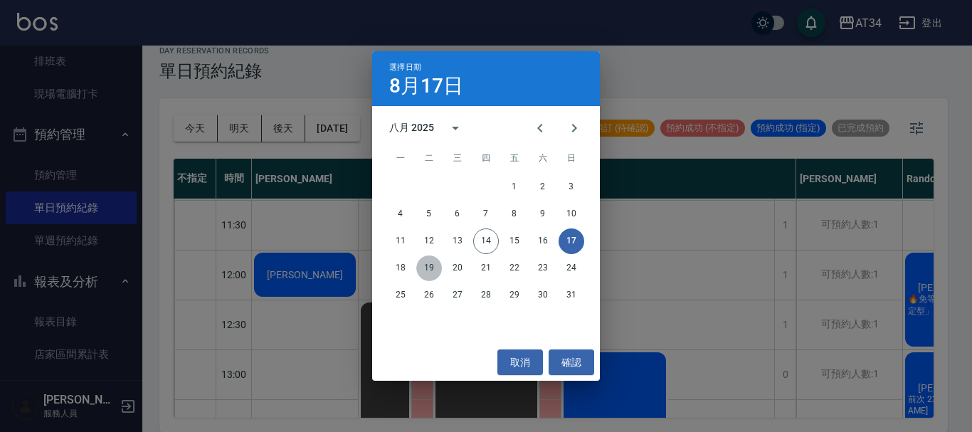
click at [428, 268] on button "19" at bounding box center [429, 268] width 26 height 26
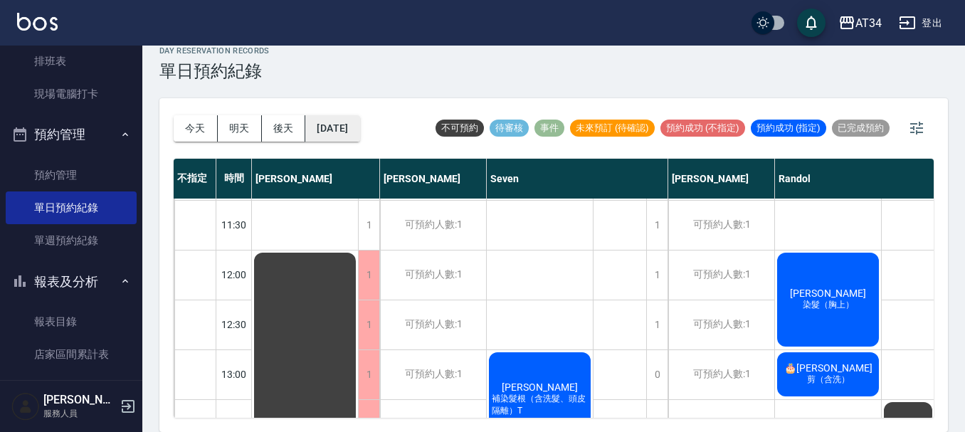
click at [337, 125] on button "2025/08/19" at bounding box center [332, 128] width 54 height 26
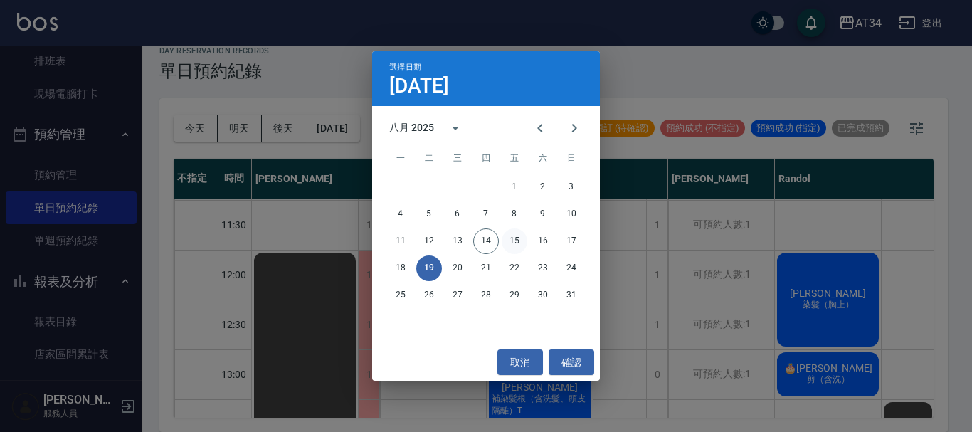
click at [526, 245] on button "15" at bounding box center [515, 241] width 26 height 26
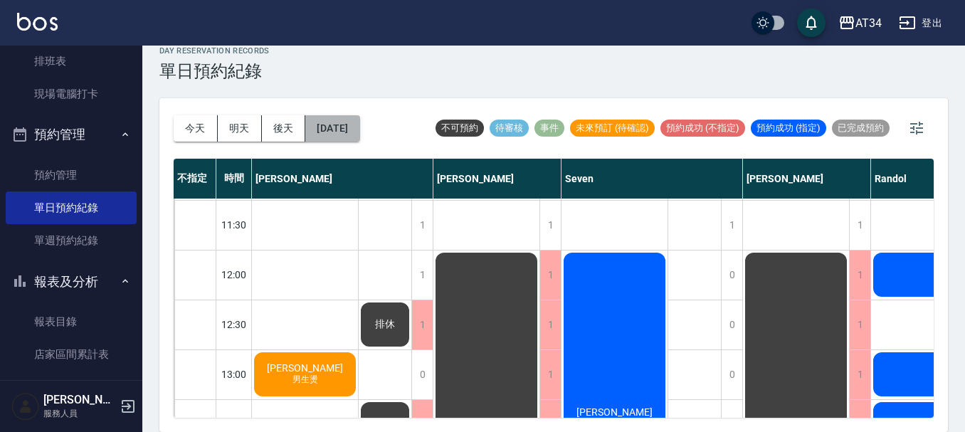
click at [359, 137] on button "2025/08/15" at bounding box center [332, 128] width 54 height 26
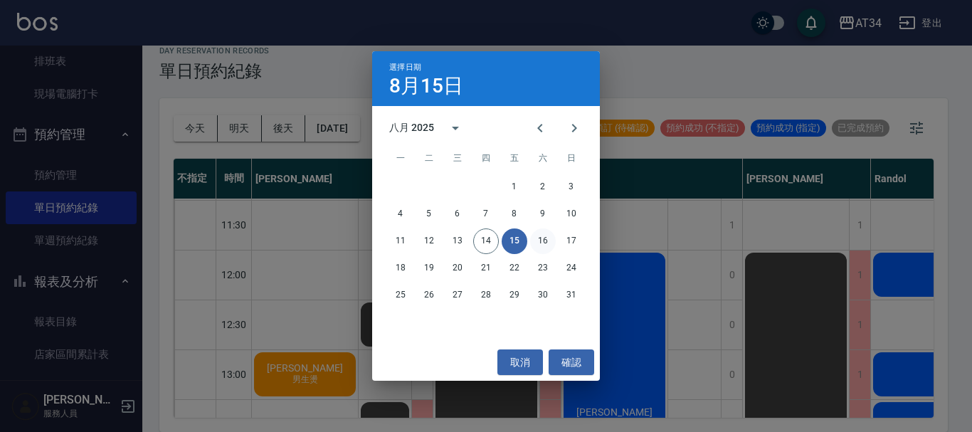
click at [543, 247] on button "16" at bounding box center [543, 241] width 26 height 26
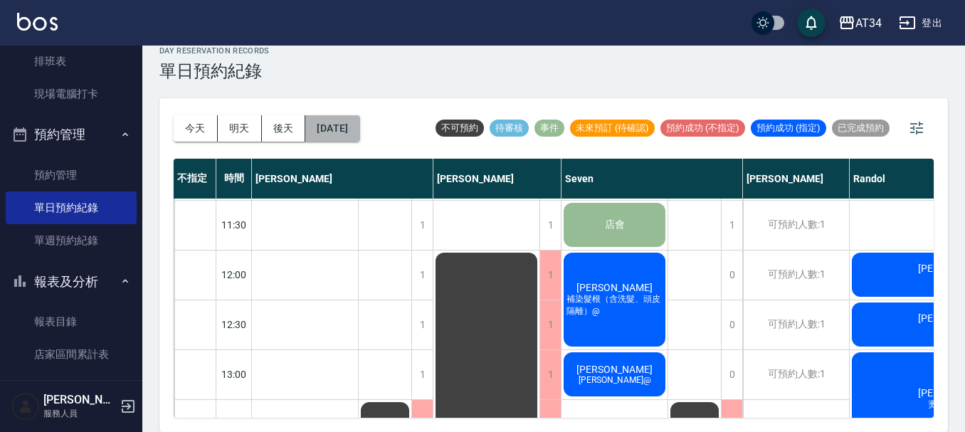
click at [359, 129] on button "2025/08/16" at bounding box center [332, 128] width 54 height 26
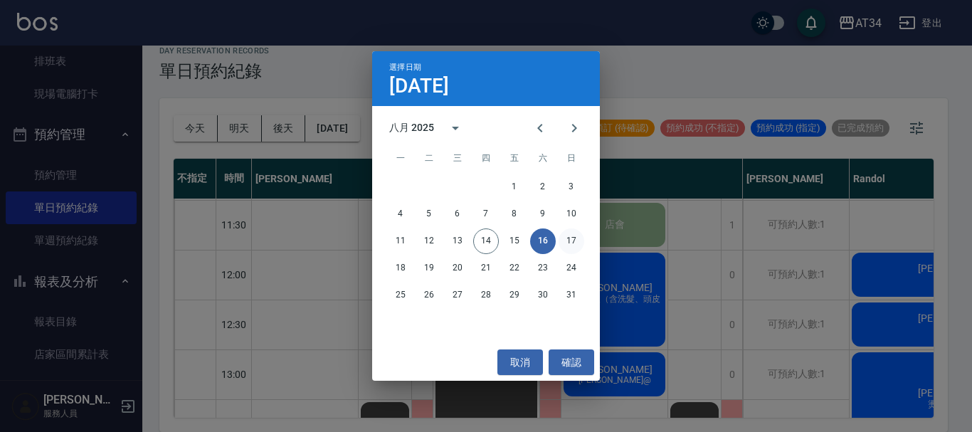
click at [563, 241] on button "17" at bounding box center [571, 241] width 26 height 26
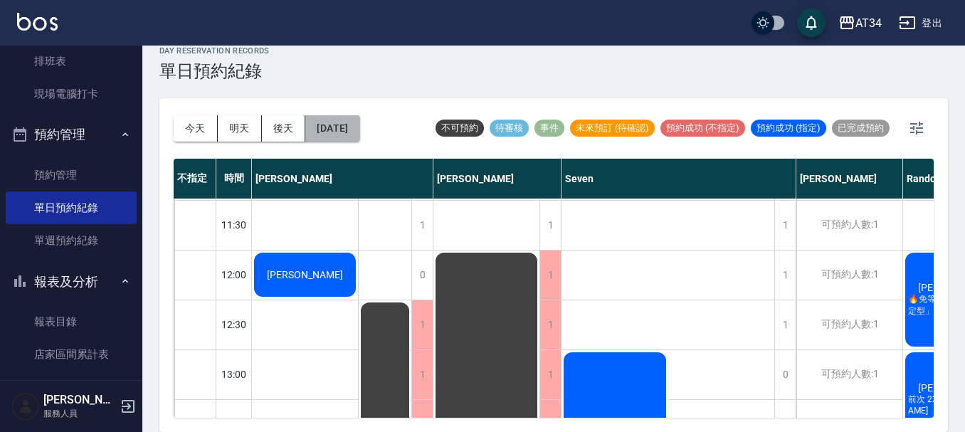
click at [341, 124] on button "[DATE]" at bounding box center [332, 128] width 54 height 26
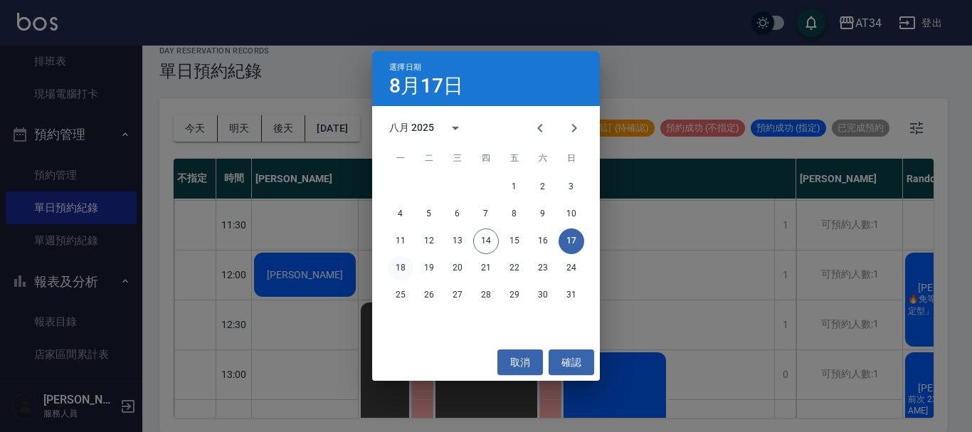
click at [400, 277] on button "18" at bounding box center [401, 268] width 26 height 26
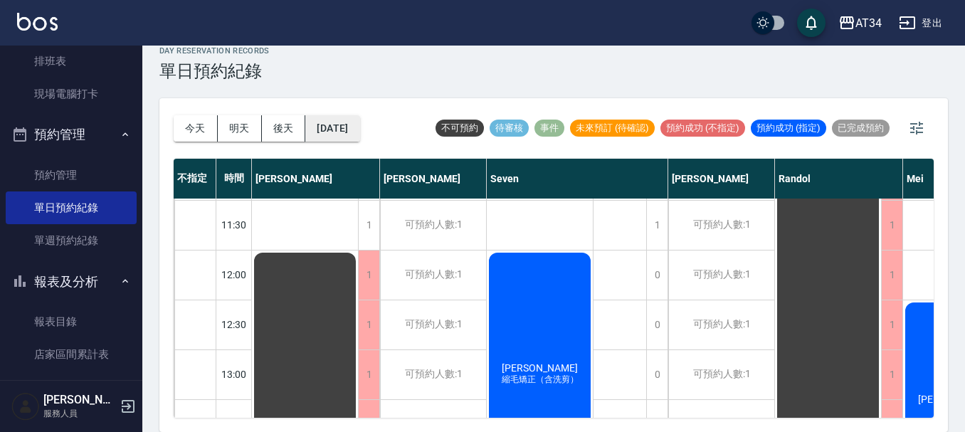
click at [327, 133] on button "2025/08/18" at bounding box center [332, 128] width 54 height 26
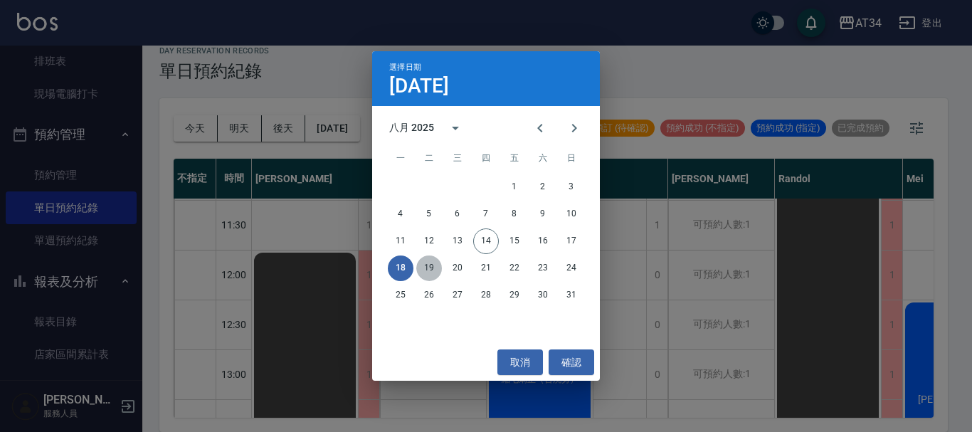
click at [425, 267] on button "19" at bounding box center [429, 268] width 26 height 26
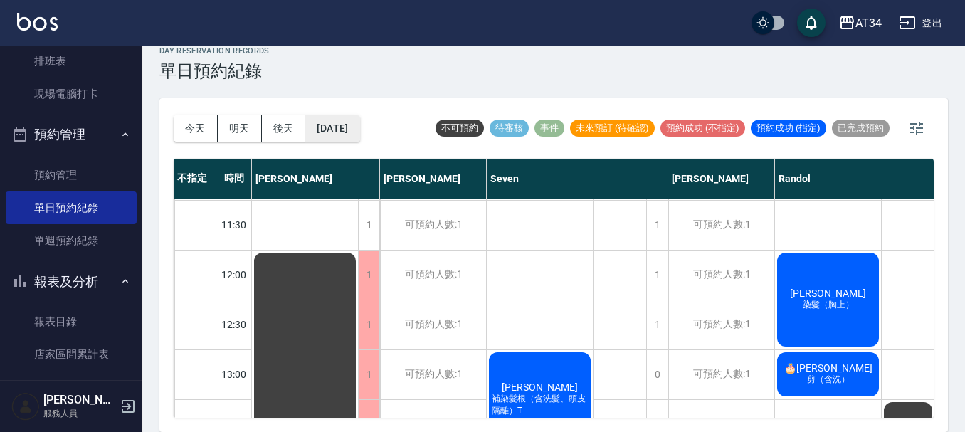
click at [346, 137] on button "2025/08/19" at bounding box center [332, 128] width 54 height 26
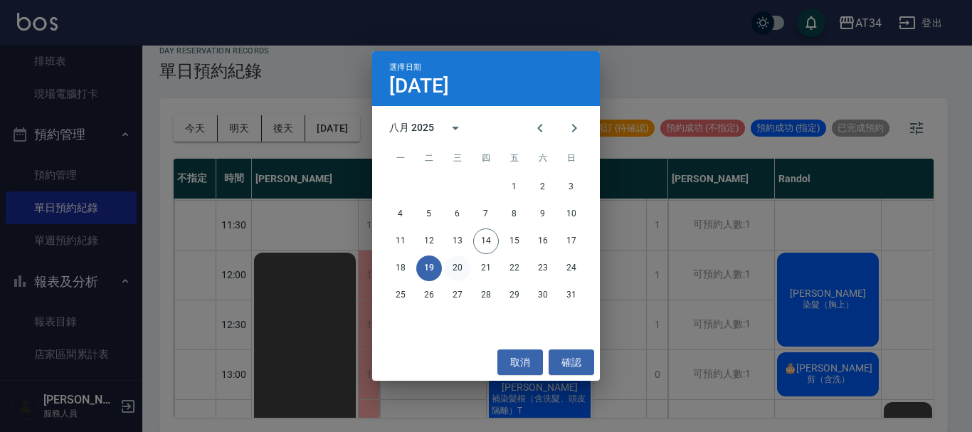
click at [451, 270] on button "20" at bounding box center [458, 268] width 26 height 26
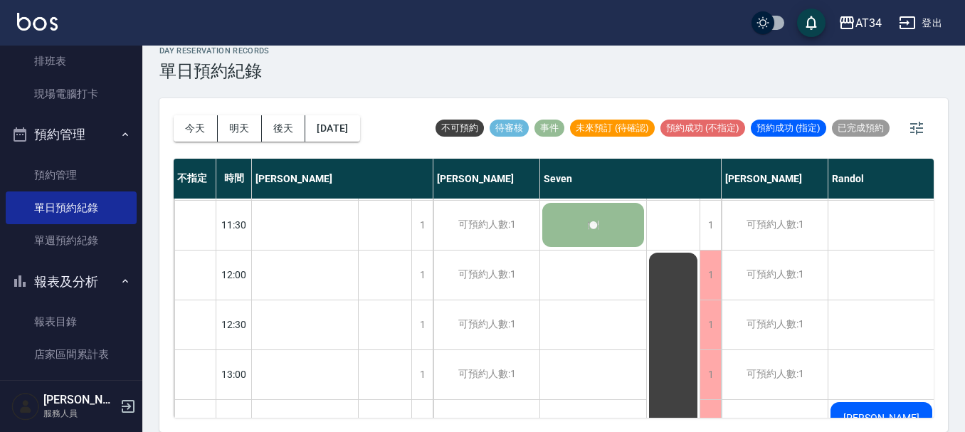
click at [332, 144] on div "今天 明天 後天 2025/08/20" at bounding box center [267, 128] width 186 height 60
click at [332, 128] on button "2025/08/20" at bounding box center [332, 128] width 54 height 26
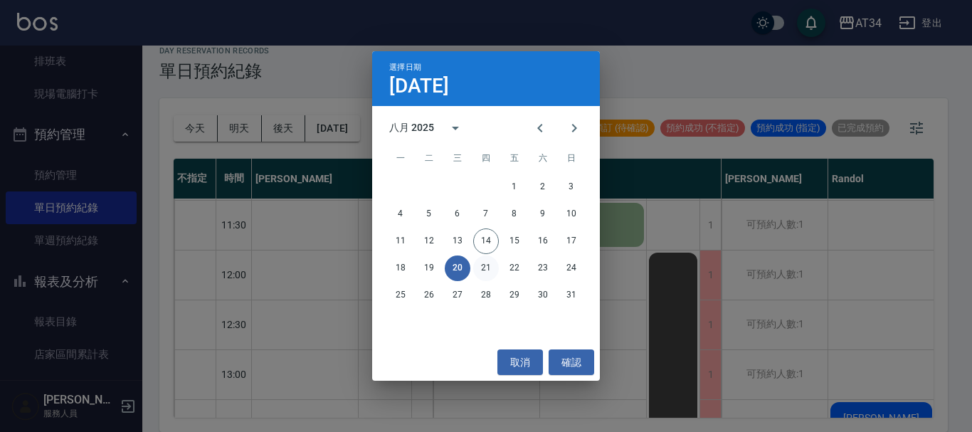
click at [479, 268] on button "21" at bounding box center [486, 268] width 26 height 26
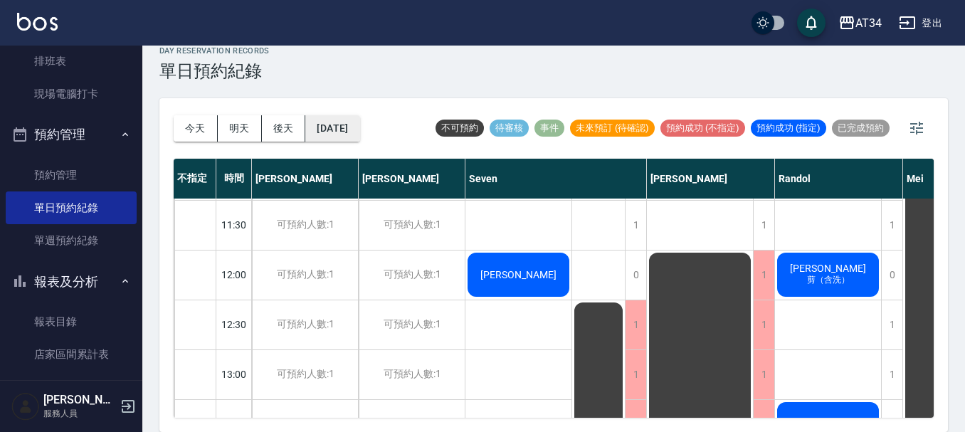
click at [359, 125] on button "2025/08/21" at bounding box center [332, 128] width 54 height 26
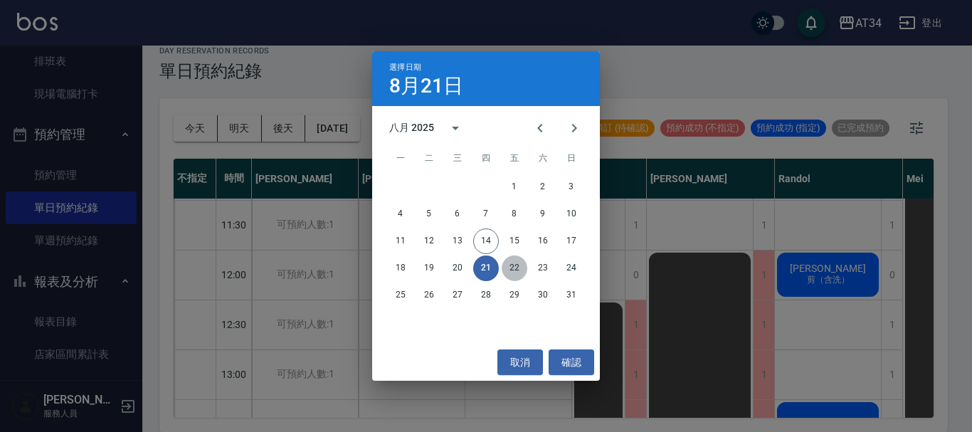
click at [523, 267] on button "22" at bounding box center [515, 268] width 26 height 26
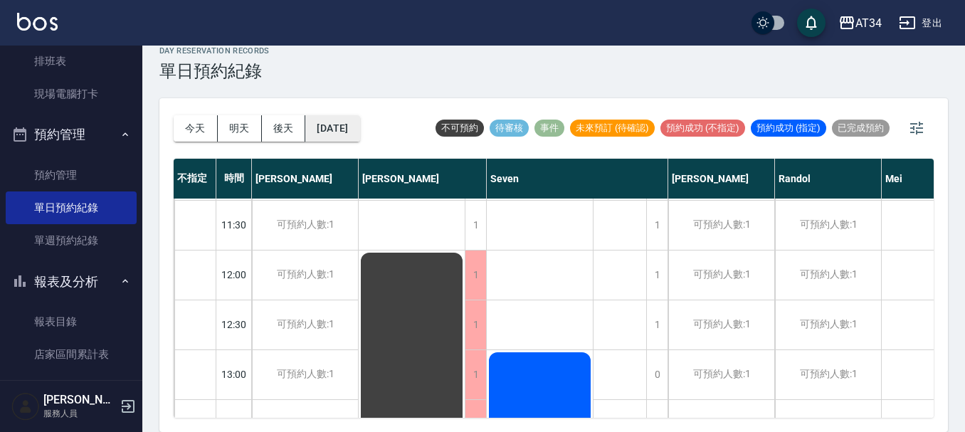
click at [353, 124] on button "2025/08/22" at bounding box center [332, 128] width 54 height 26
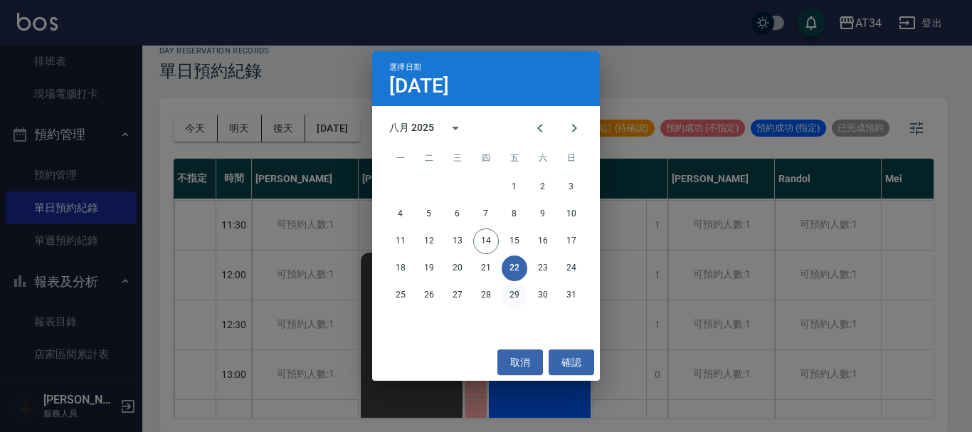
click at [519, 283] on button "29" at bounding box center [515, 295] width 26 height 26
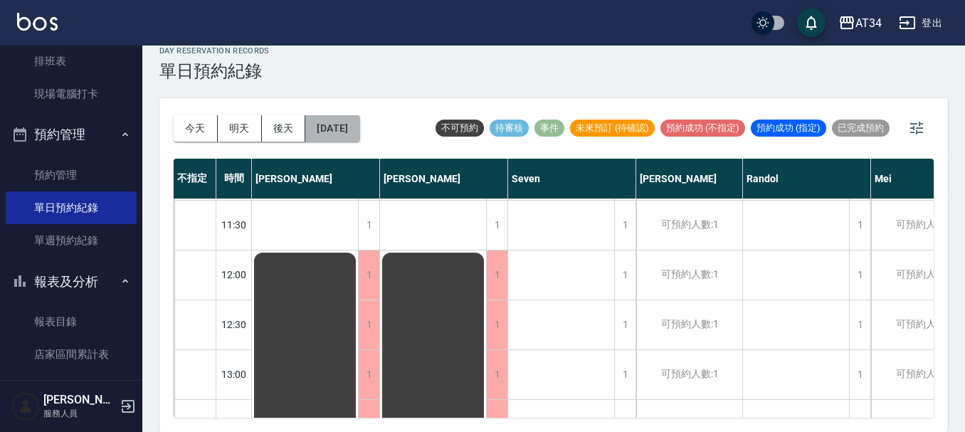
click at [338, 138] on button "2025/08/29" at bounding box center [332, 128] width 54 height 26
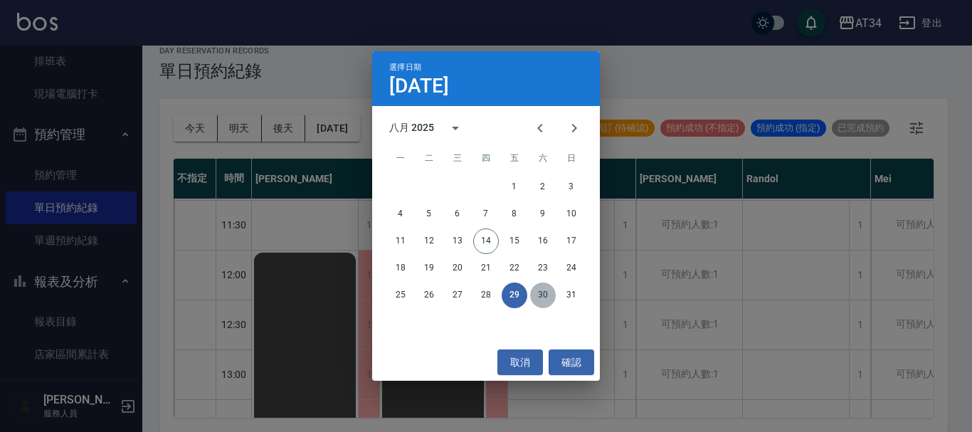
click at [548, 302] on button "30" at bounding box center [543, 295] width 26 height 26
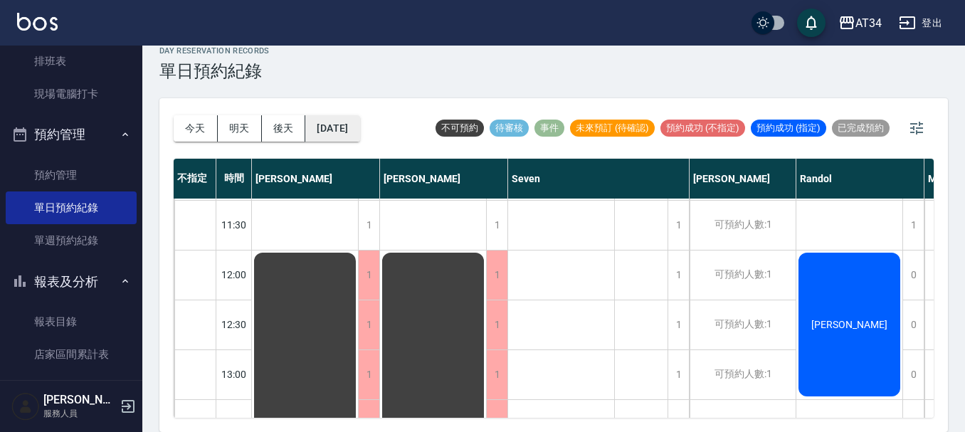
click at [343, 127] on button "2025/08/30" at bounding box center [332, 128] width 54 height 26
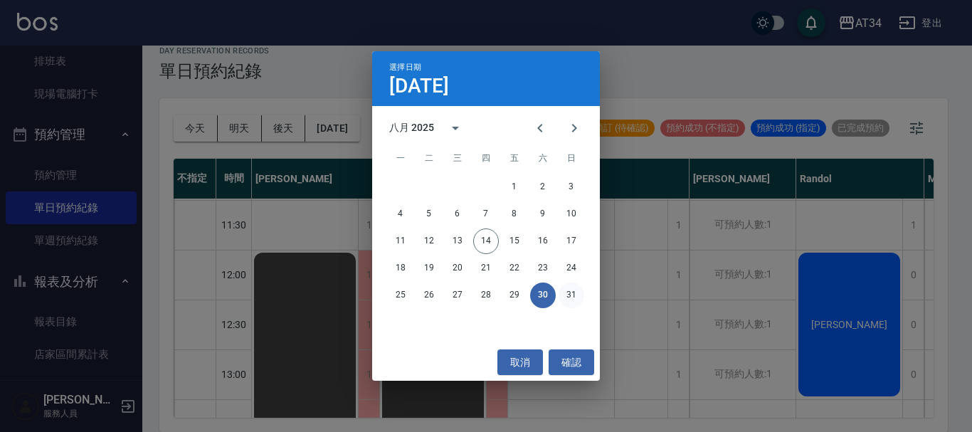
click at [581, 294] on button "31" at bounding box center [571, 295] width 26 height 26
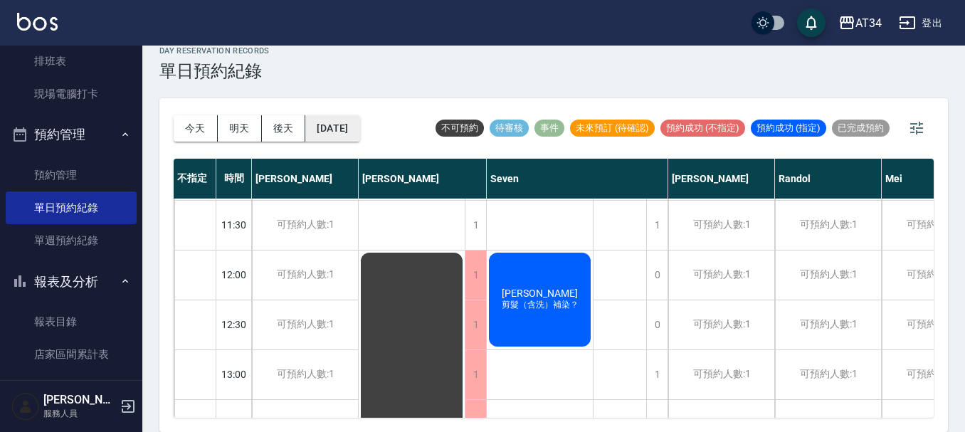
click at [327, 133] on button "2025/08/31" at bounding box center [332, 128] width 54 height 26
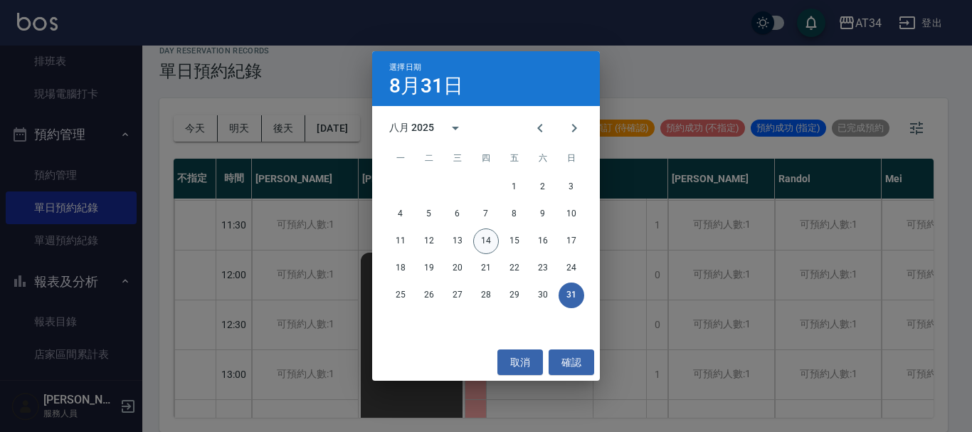
click at [488, 235] on button "14" at bounding box center [486, 241] width 26 height 26
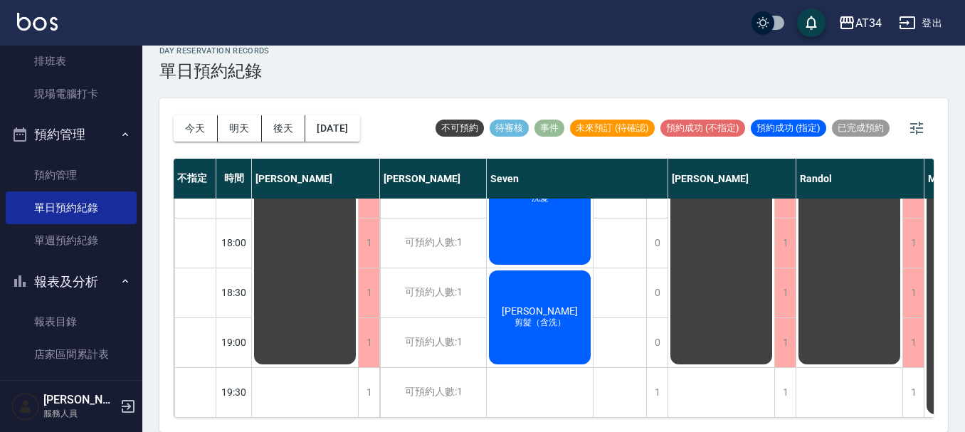
scroll to position [6, 0]
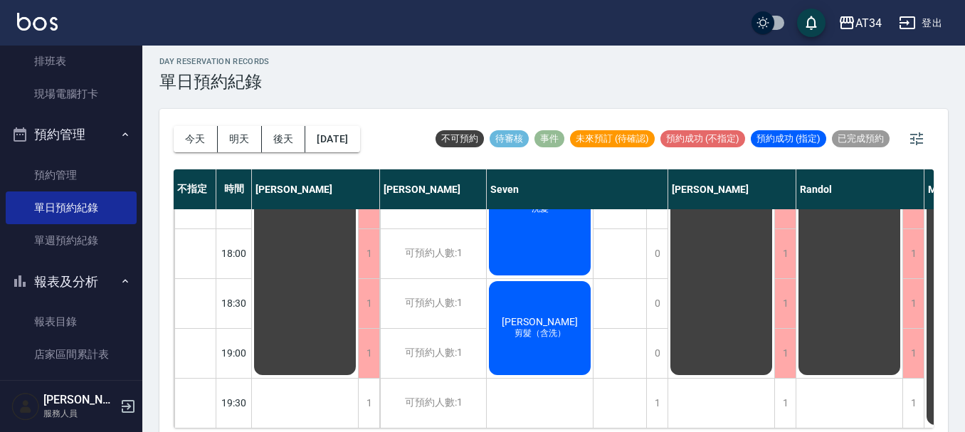
click at [306, 27] on div "AT34 登出" at bounding box center [482, 23] width 965 height 46
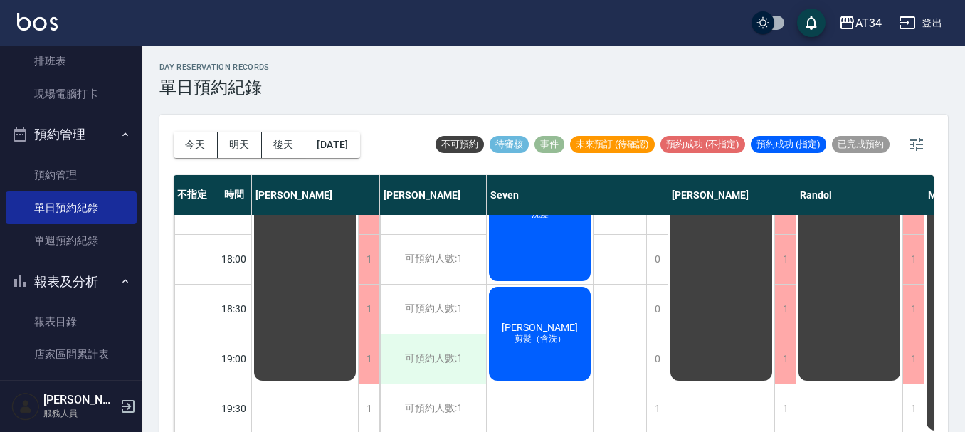
scroll to position [16, 0]
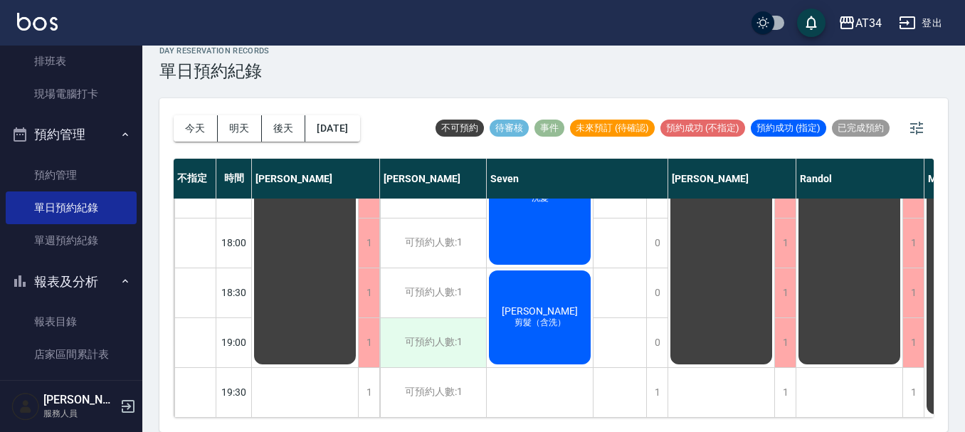
click at [447, 325] on div "可預約人數:1" at bounding box center [433, 342] width 106 height 49
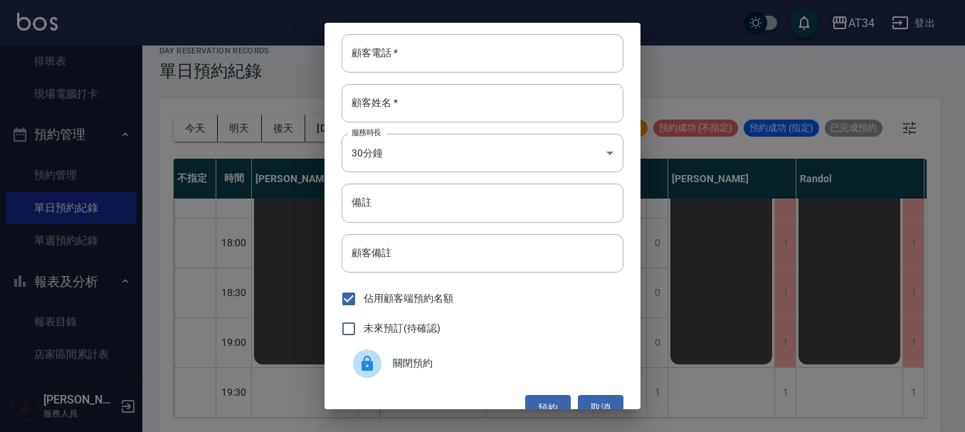
click at [447, 325] on div "未來預訂(待確認)" at bounding box center [482, 329] width 282 height 30
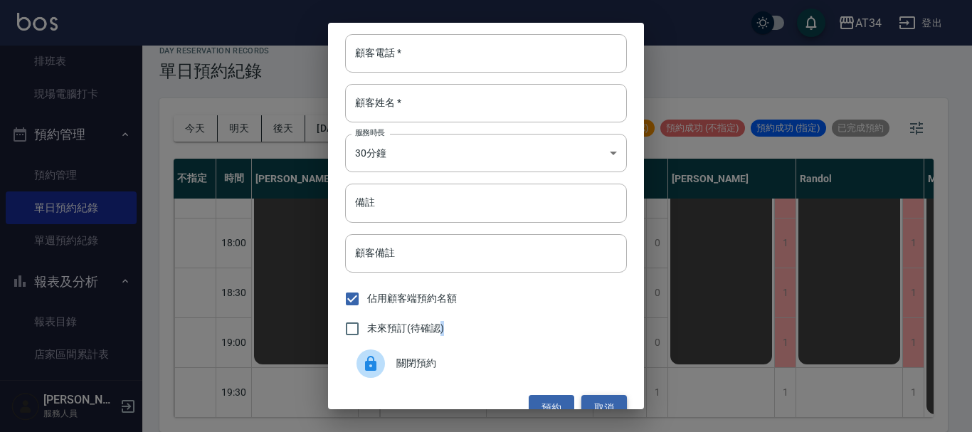
click at [608, 400] on button "取消" at bounding box center [604, 408] width 46 height 26
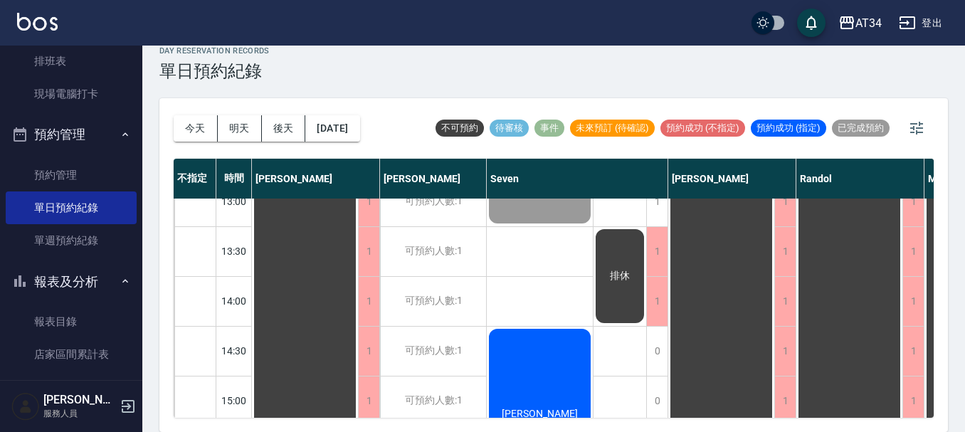
scroll to position [285, 0]
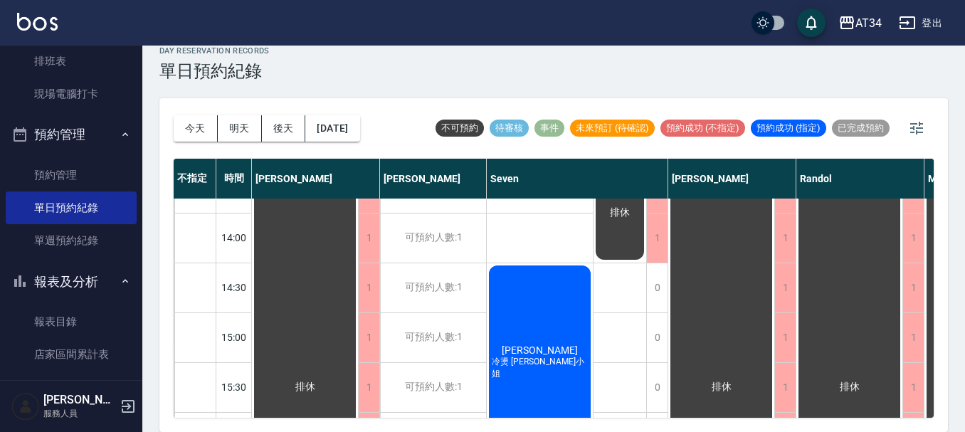
click at [358, 338] on div "林俊龍 冷燙 蔡小姐" at bounding box center [305, 387] width 106 height 746
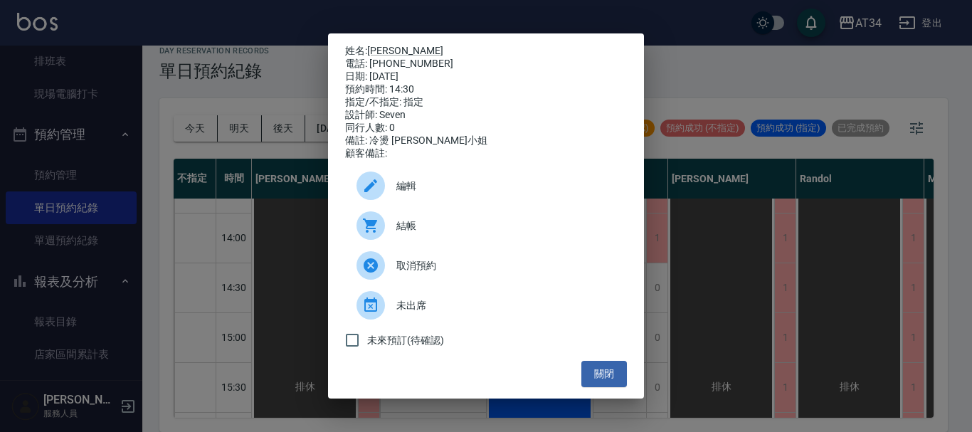
click at [452, 233] on span "結帳" at bounding box center [505, 225] width 219 height 15
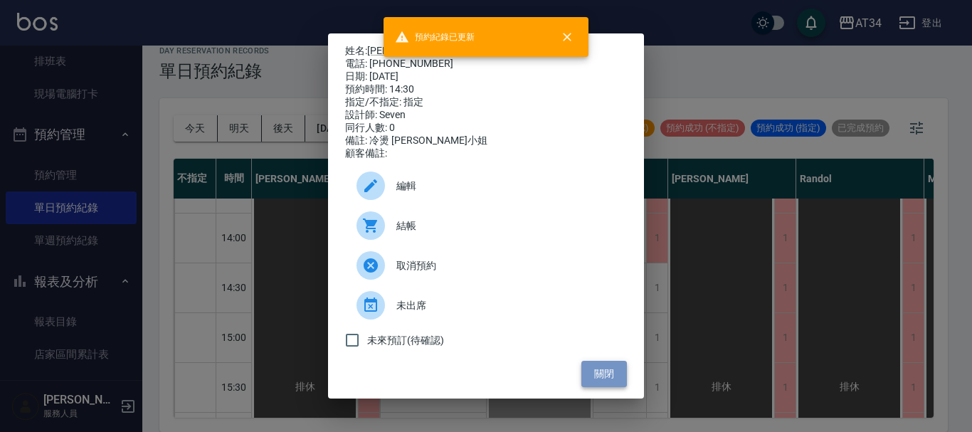
click at [602, 380] on button "關閉" at bounding box center [604, 374] width 46 height 26
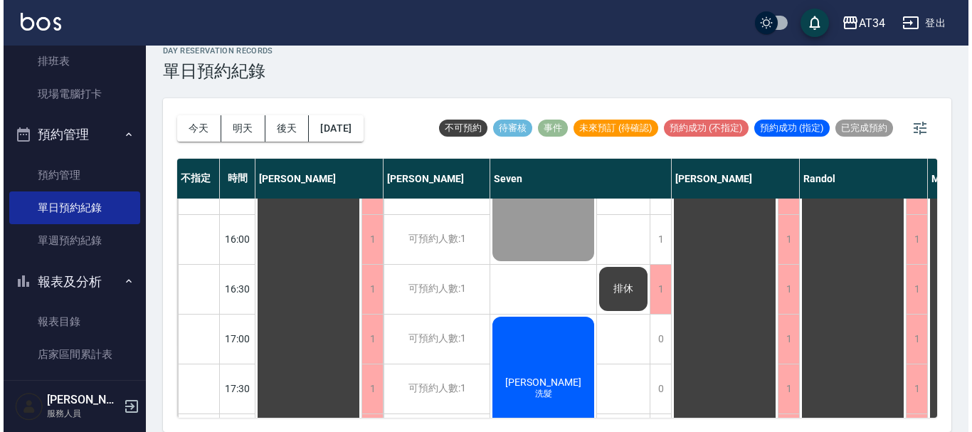
scroll to position [498, 0]
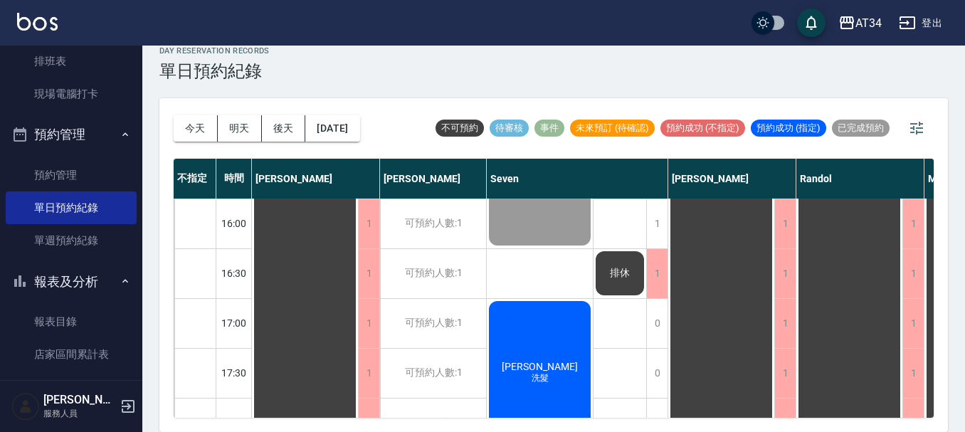
click at [318, 180] on span "[PERSON_NAME]" at bounding box center [305, 173] width 26 height 13
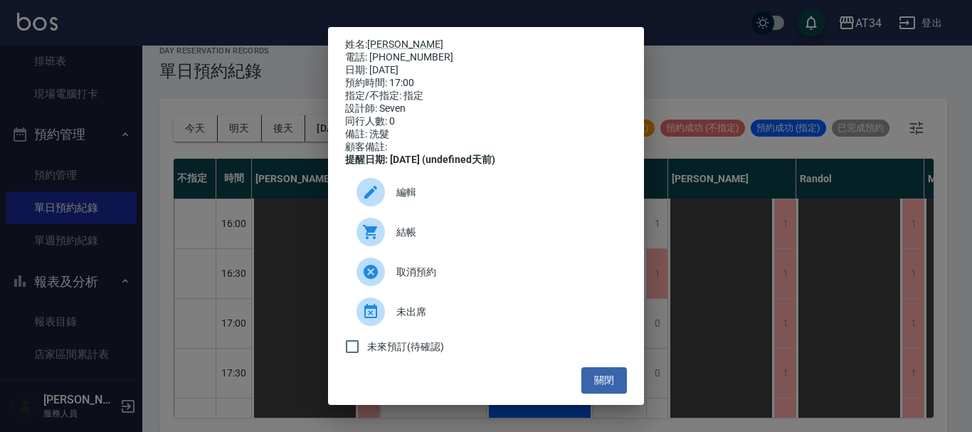
click at [450, 240] on span "結帳" at bounding box center [505, 232] width 219 height 15
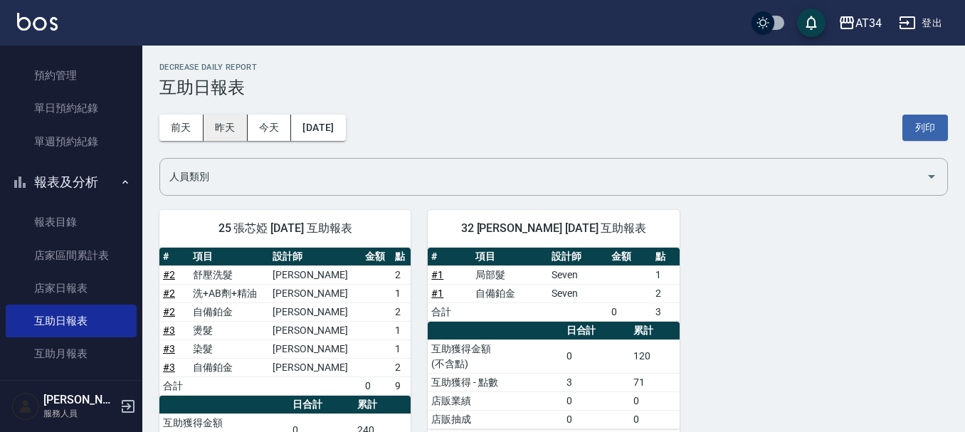
click at [221, 124] on button "昨天" at bounding box center [225, 128] width 44 height 26
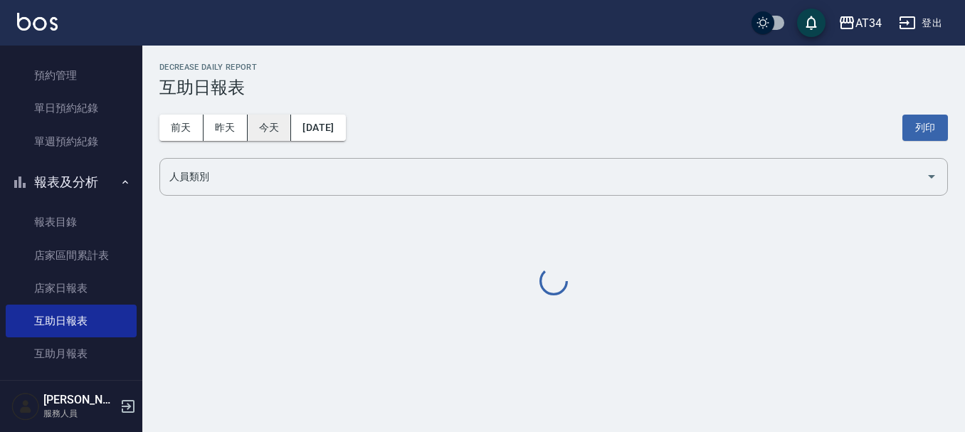
click at [273, 116] on button "今天" at bounding box center [270, 128] width 44 height 26
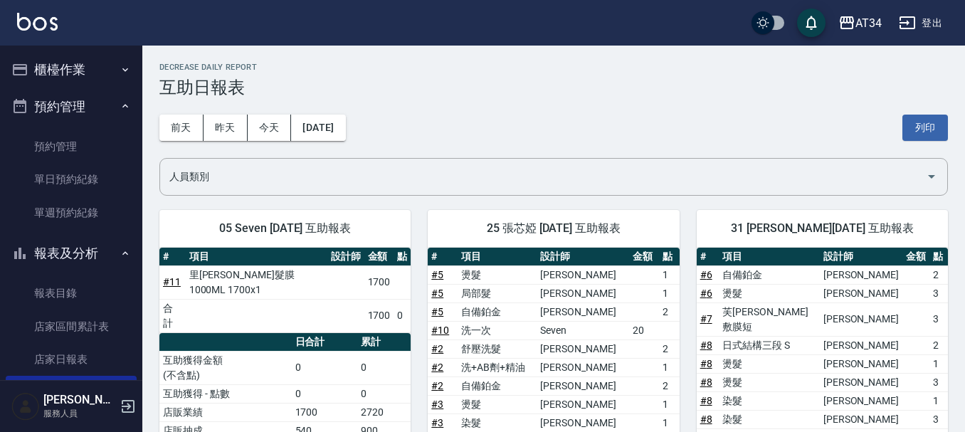
click at [76, 78] on button "櫃檯作業" at bounding box center [71, 69] width 131 height 37
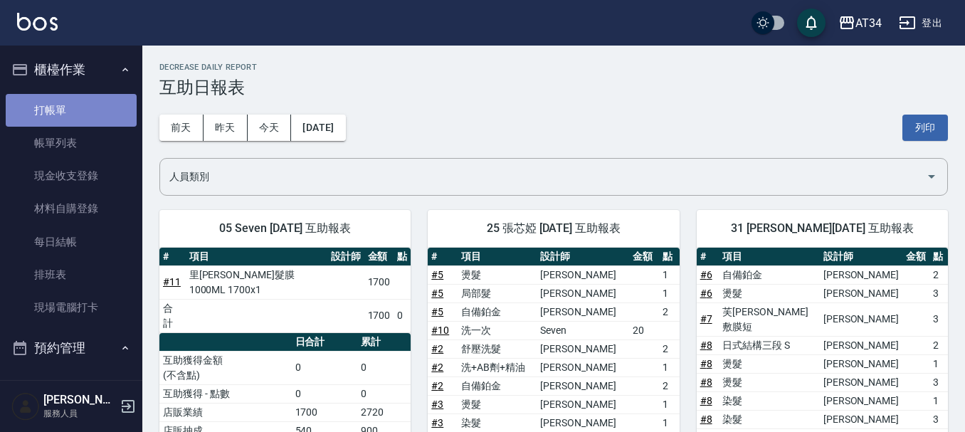
click at [76, 110] on link "打帳單" at bounding box center [71, 110] width 131 height 33
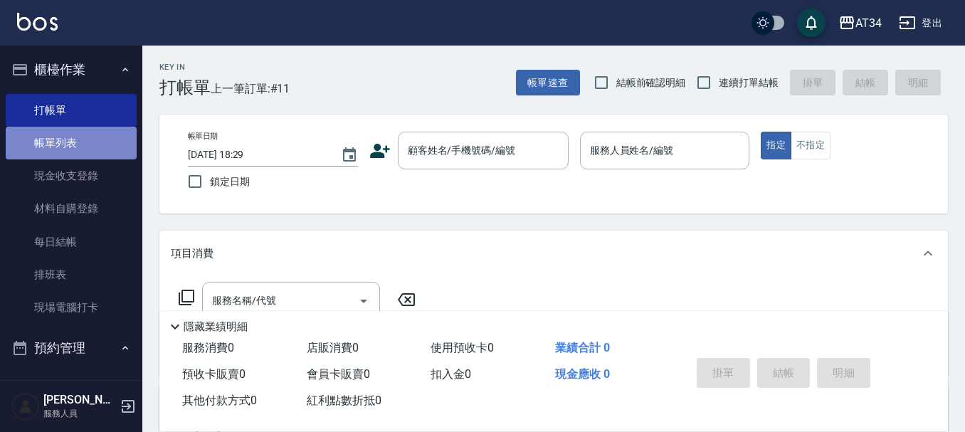
click at [76, 141] on link "帳單列表" at bounding box center [71, 143] width 131 height 33
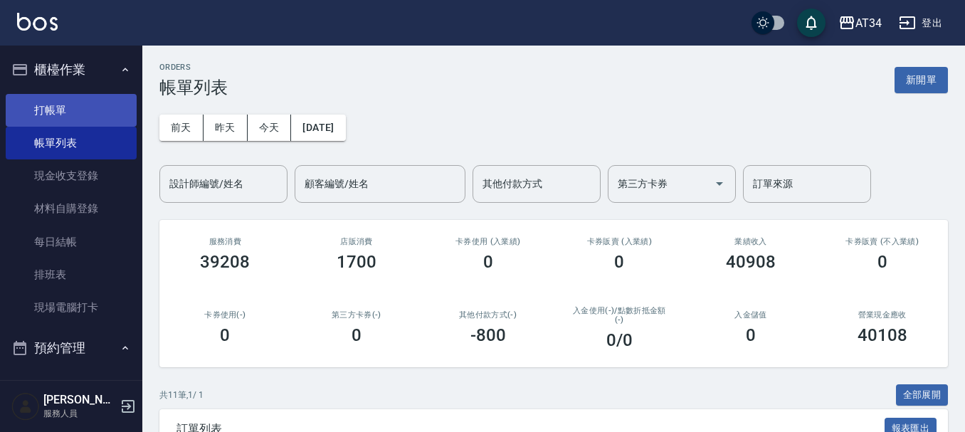
click at [107, 101] on link "打帳單" at bounding box center [71, 110] width 131 height 33
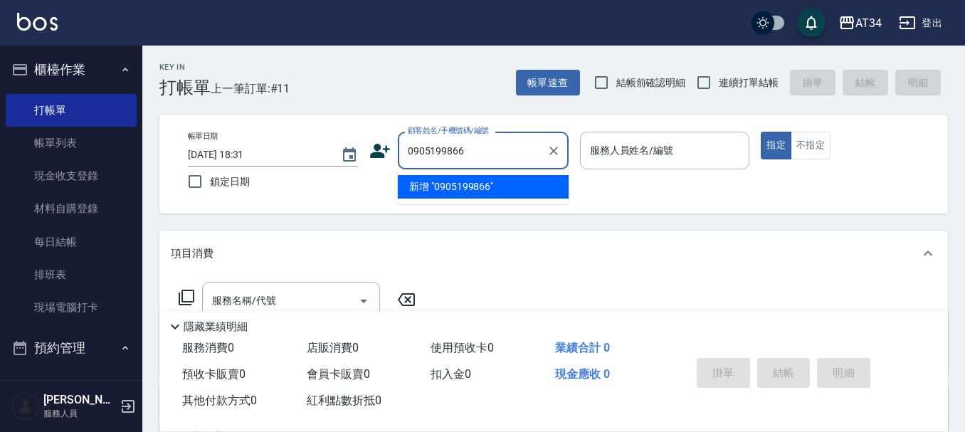
type input "0905199866"
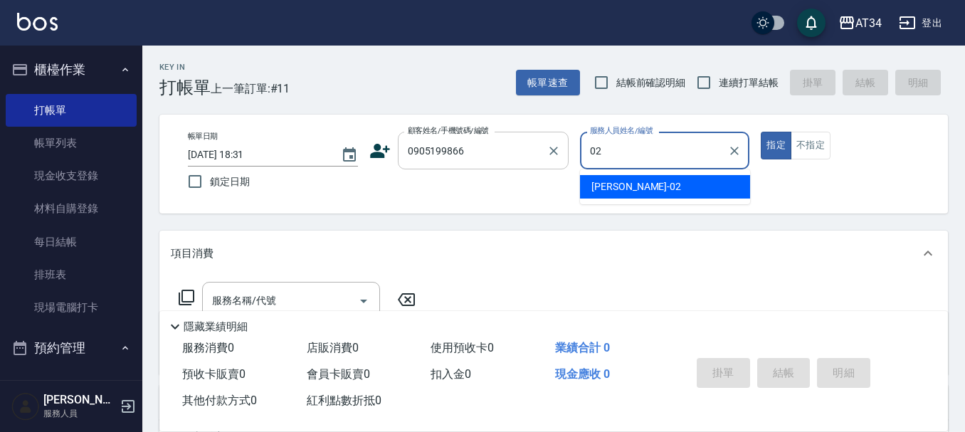
type input "[PERSON_NAME]-02"
type button "true"
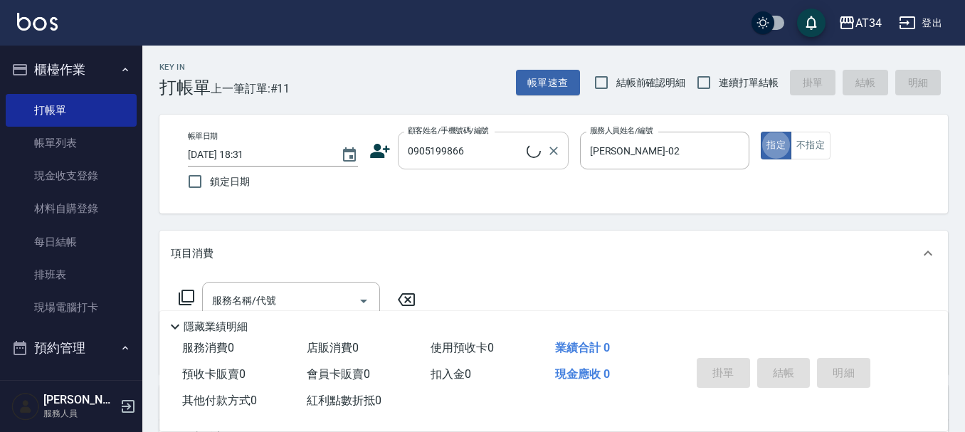
type input "[PERSON_NAME]/0905199866/"
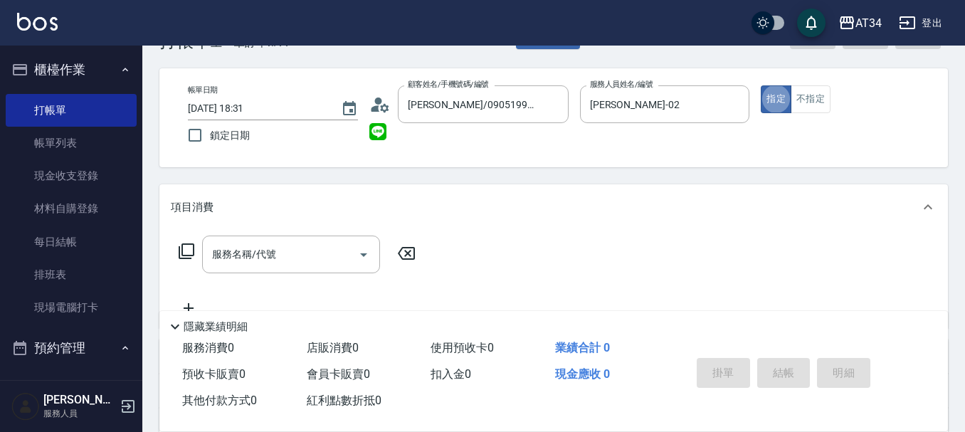
scroll to position [71, 0]
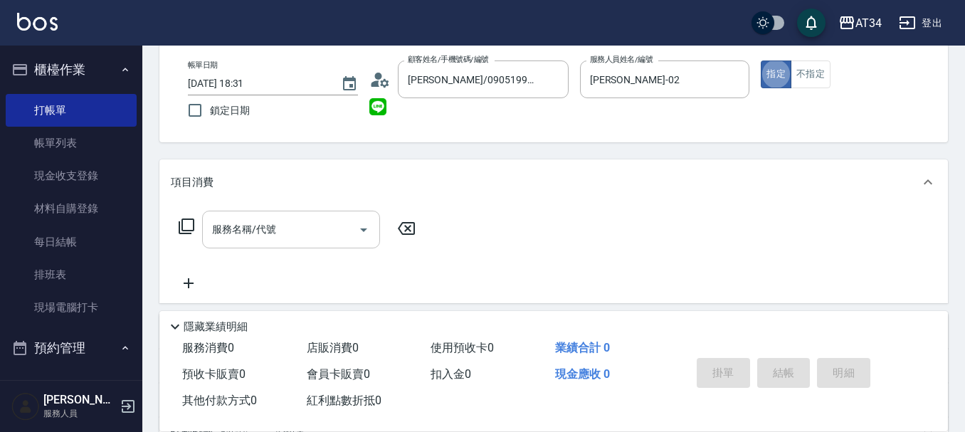
click at [329, 223] on input "服務名稱/代號" at bounding box center [280, 229] width 144 height 25
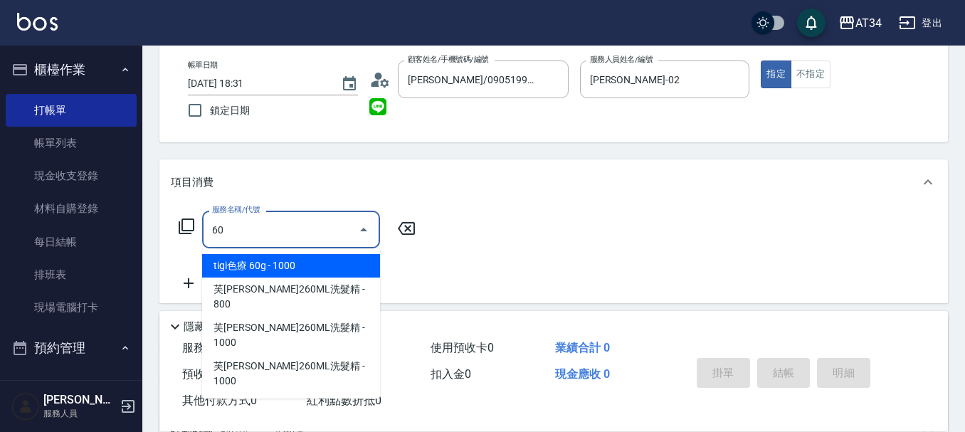
type input "6"
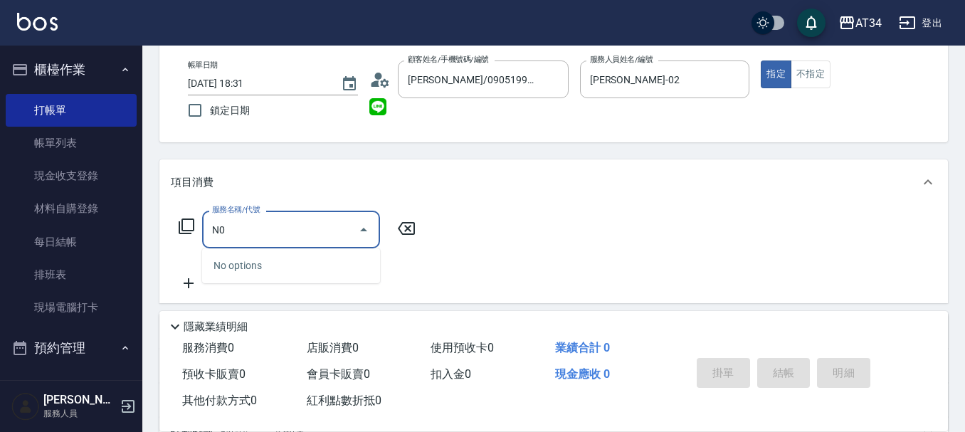
type input "N"
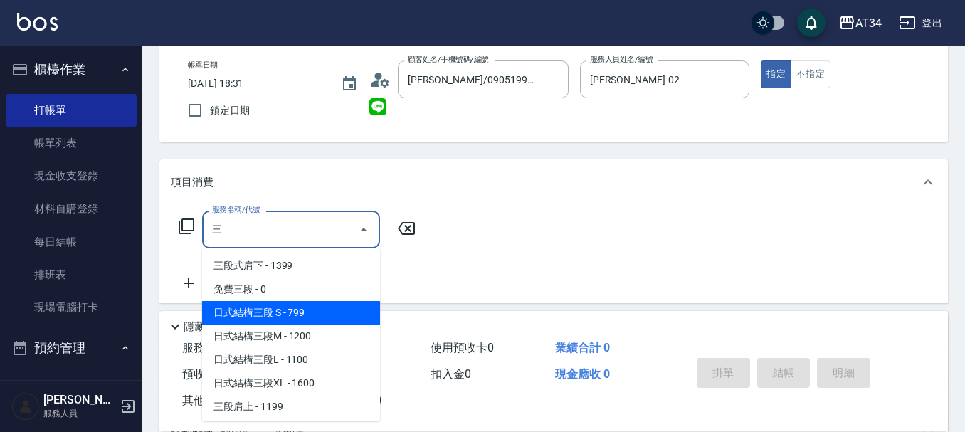
click at [308, 320] on span "日式結構三段 S - 799" at bounding box center [291, 312] width 178 height 23
type input "日式結構三段 S(625)"
type input "70"
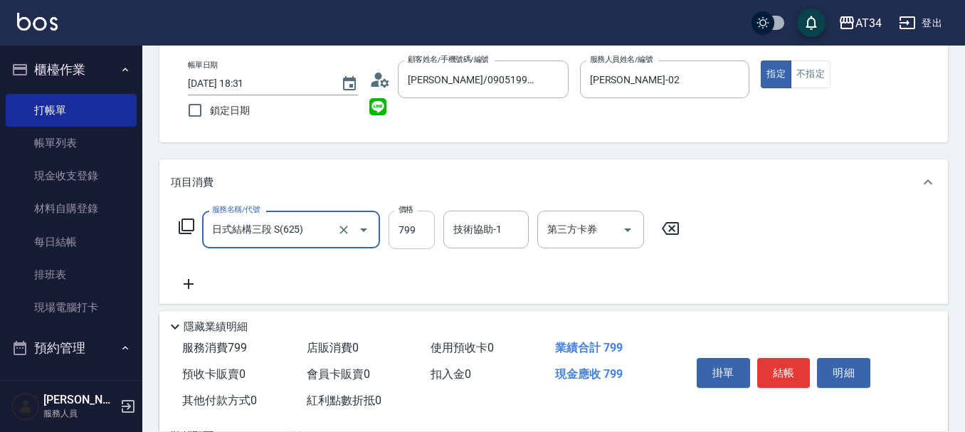
type input "日式結構三段 S(625)"
click at [420, 223] on input "799" at bounding box center [411, 230] width 46 height 38
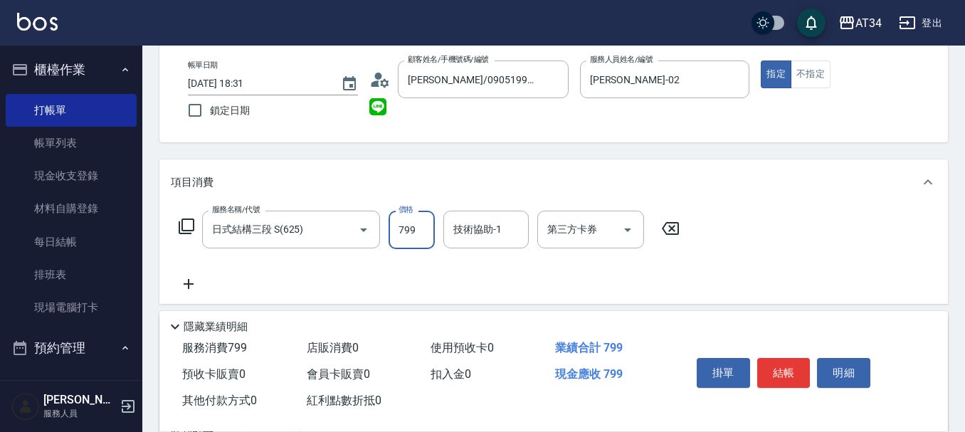
type input "9"
type input "0"
type input "99"
type input "90"
type input "999"
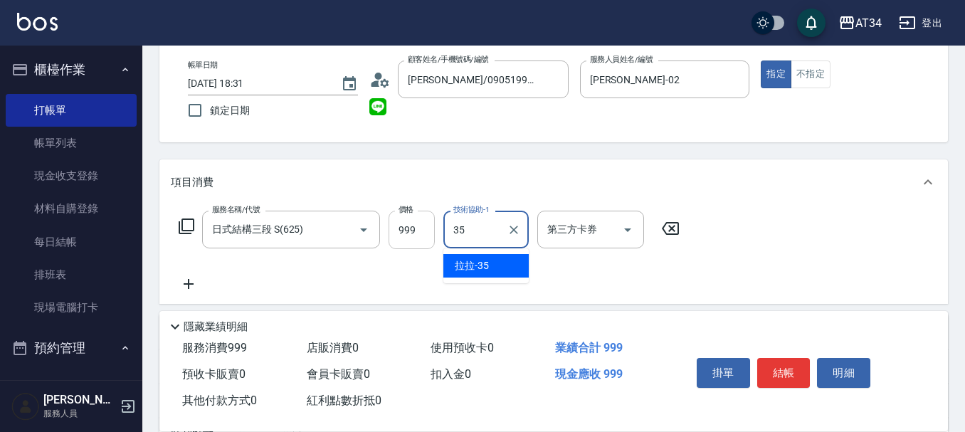
type input "拉拉-35"
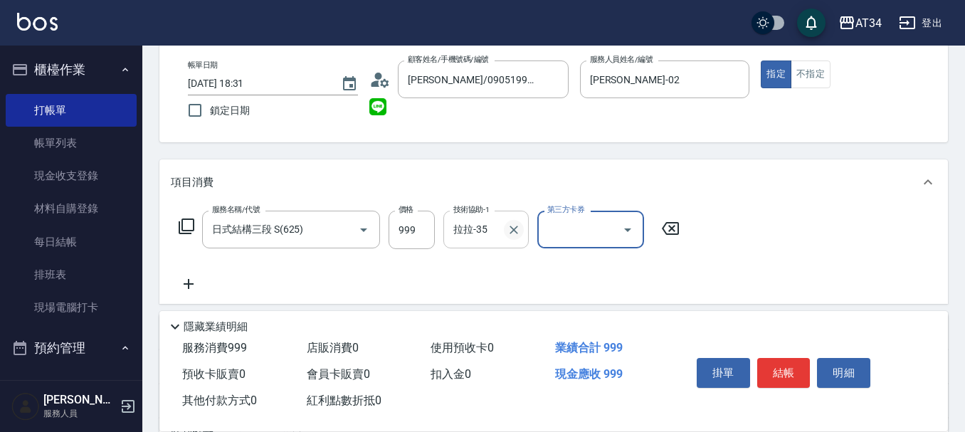
click at [515, 231] on icon "Clear" at bounding box center [513, 230] width 9 height 9
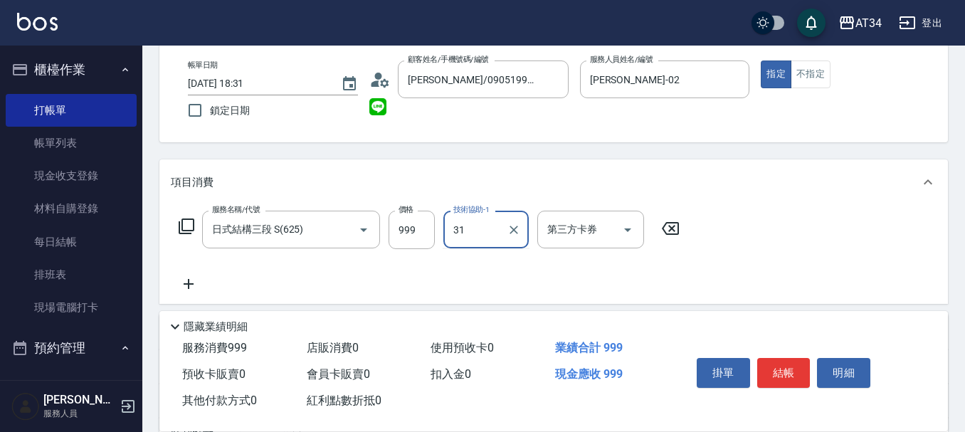
type input "Lora-31"
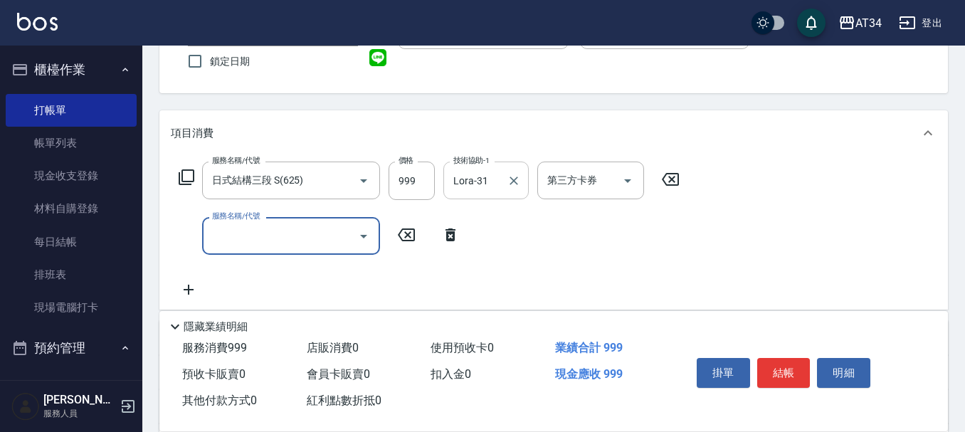
scroll to position [213, 0]
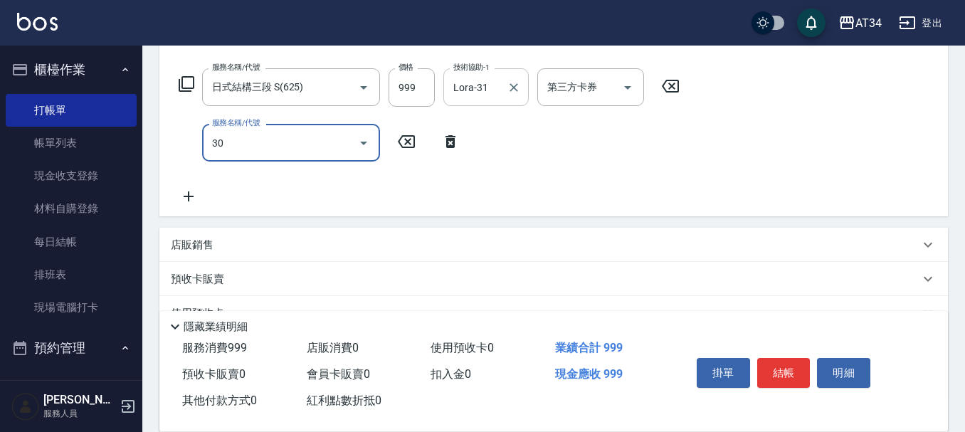
type input "301"
type input "240"
type input "燙髮(301)"
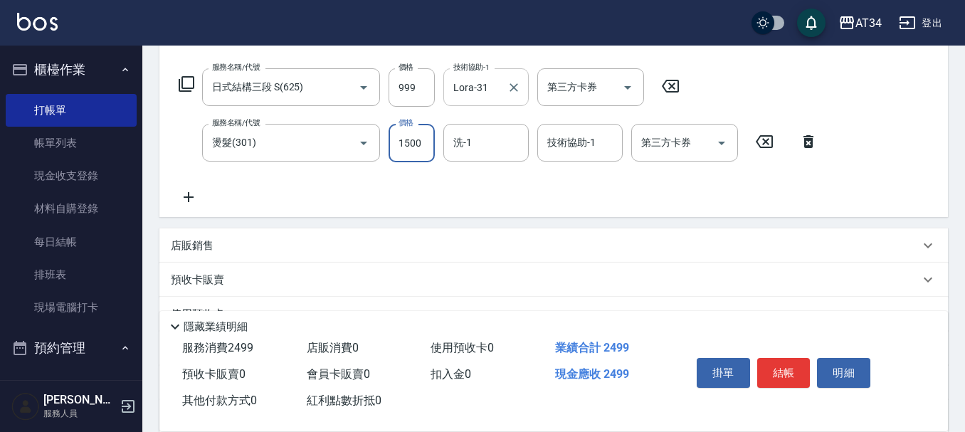
type input "2"
type input "100"
type input "212"
type input "120"
type input "2125"
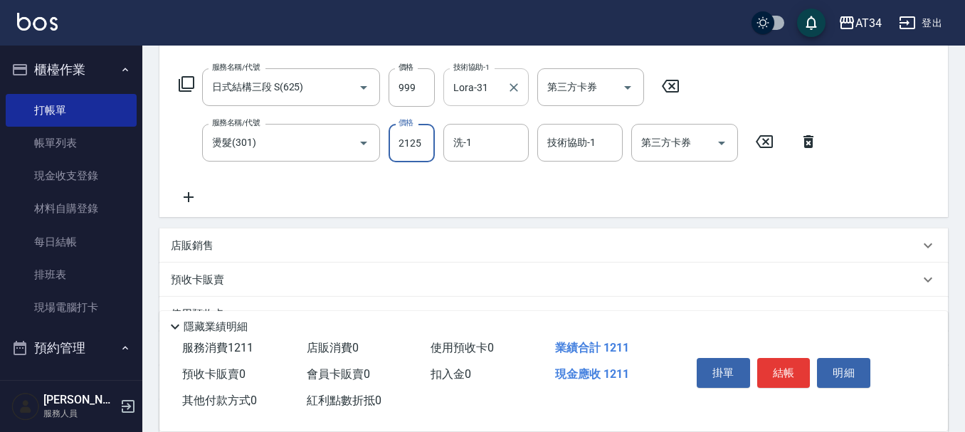
type input "310"
type input "2125"
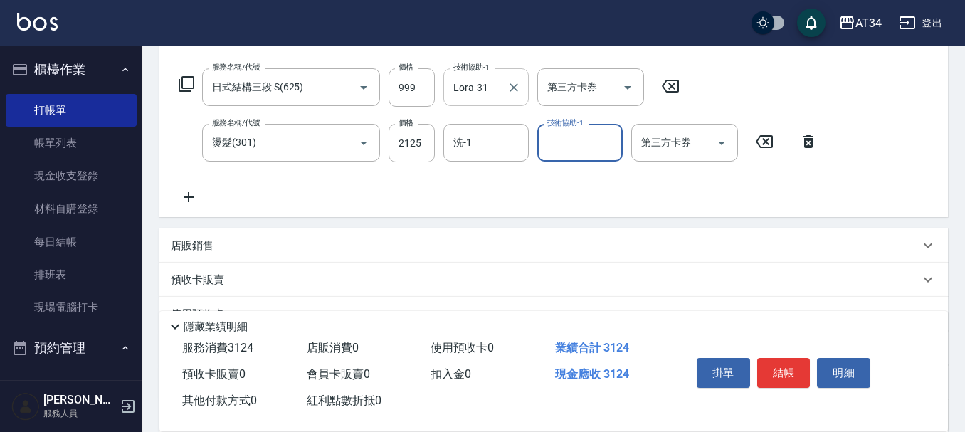
click at [487, 164] on div "服務名稱/代號 日式結構三段 S(625) 服務名稱/代號 價格 999 價格 技術協助-1 Lora-31 技術協助-1 第三方卡券 第三方卡券 服務名稱/…" at bounding box center [498, 136] width 655 height 137
click at [482, 146] on input "洗-1" at bounding box center [486, 142] width 73 height 25
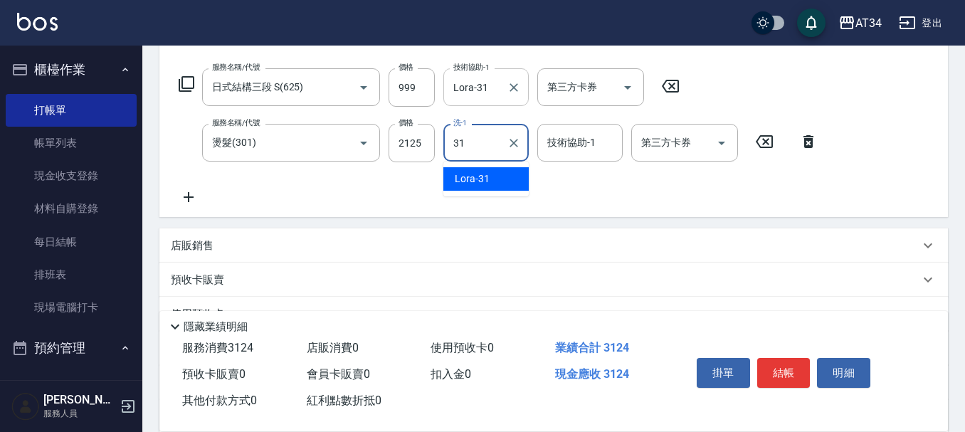
type input "Lora-31"
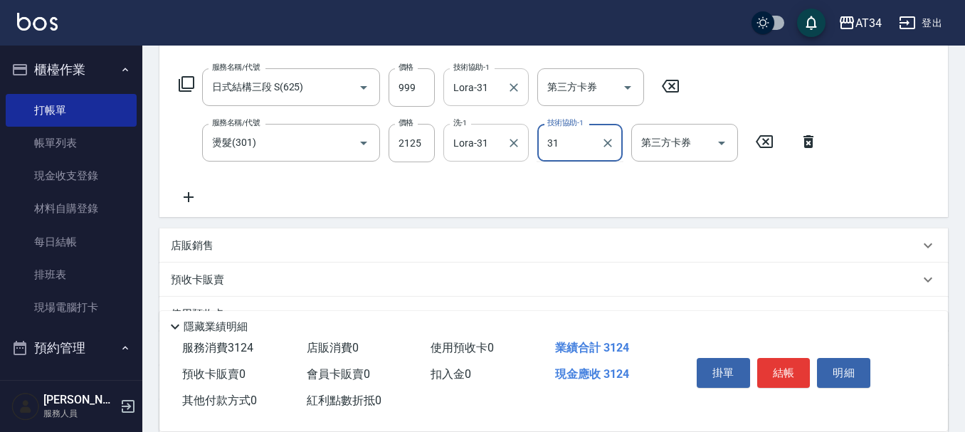
type input "Lora-31"
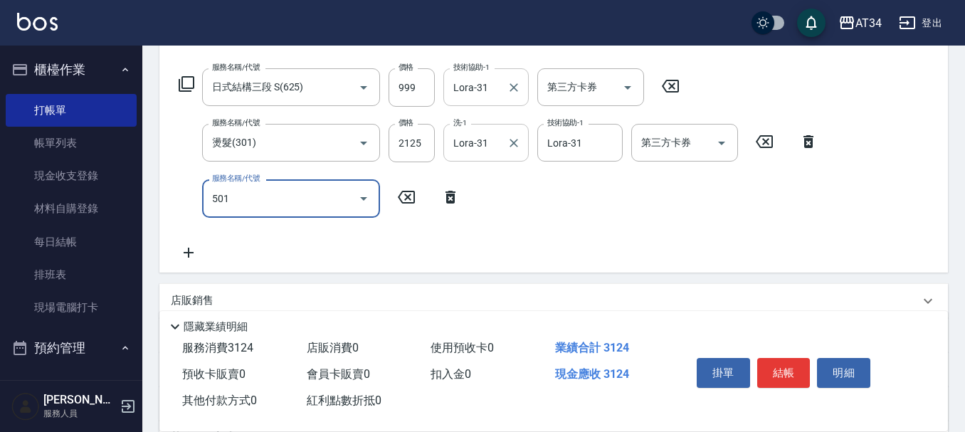
type input "501"
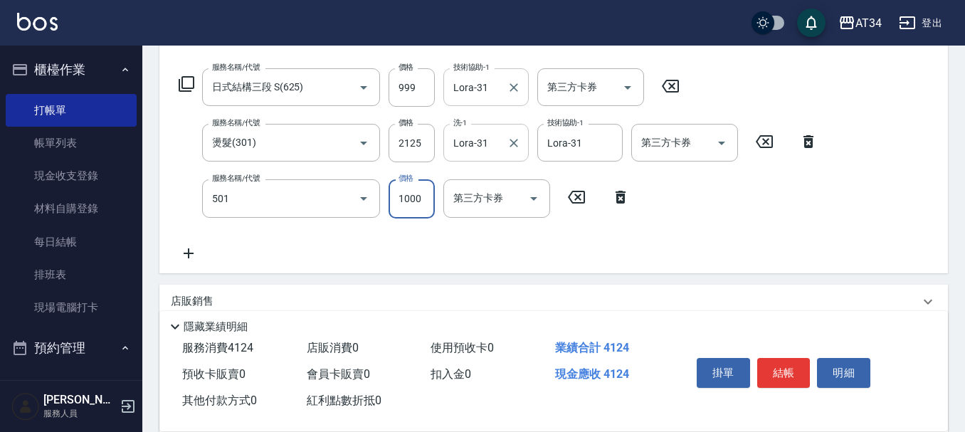
type input "410"
type input "染髮(501)"
type input "1"
type input "310"
type input "212"
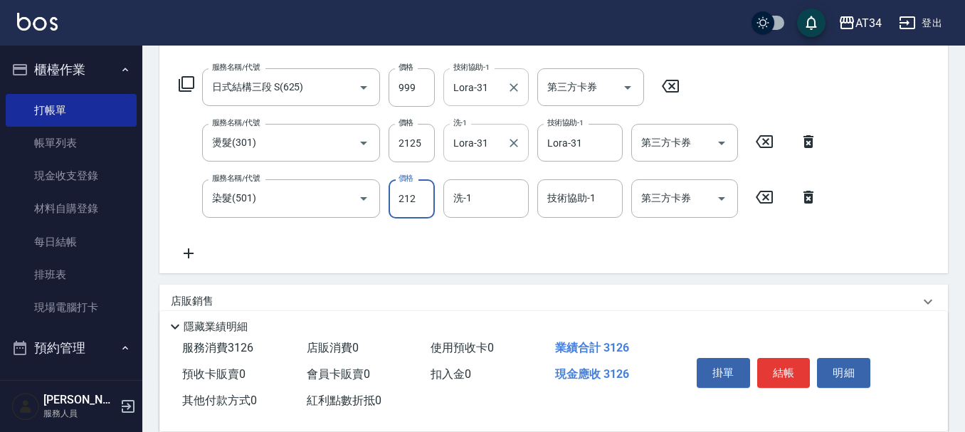
type input "330"
type input "2125"
type input "520"
type input "2125"
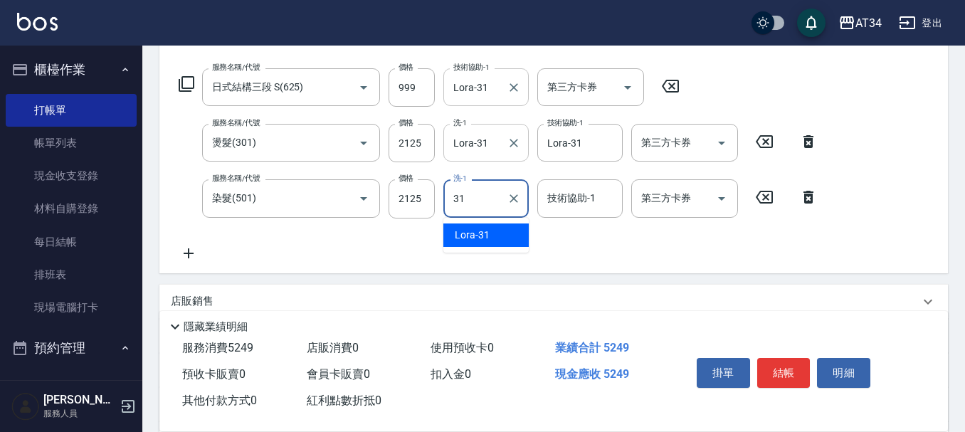
type input "Lora-31"
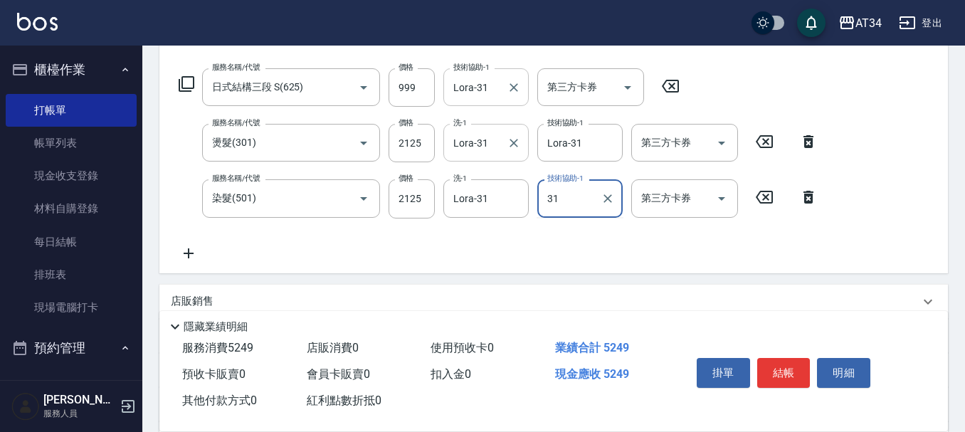
type input "Lora-31"
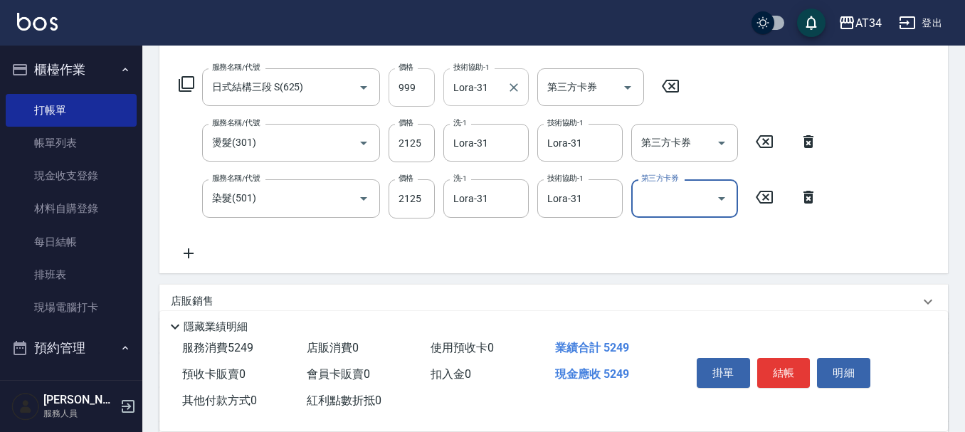
click at [423, 81] on input "999" at bounding box center [411, 87] width 46 height 38
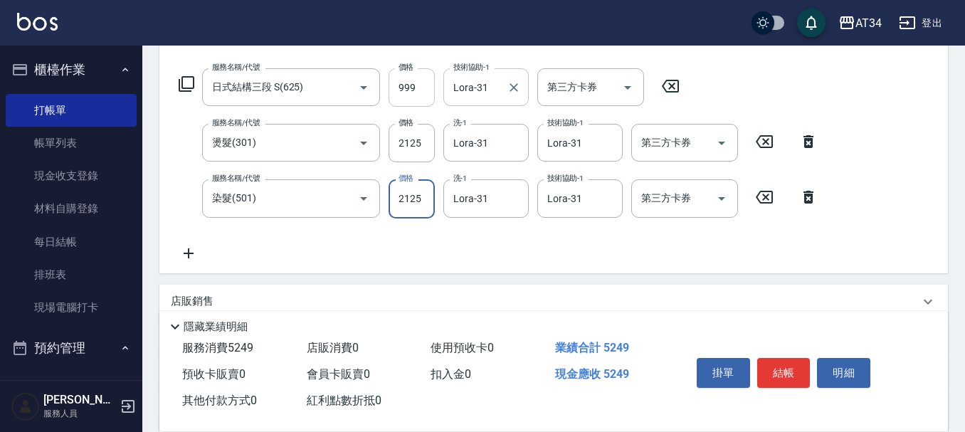
click at [404, 75] on input "999" at bounding box center [411, 87] width 46 height 38
type input "85"
type input "430"
type input "850"
type input "510"
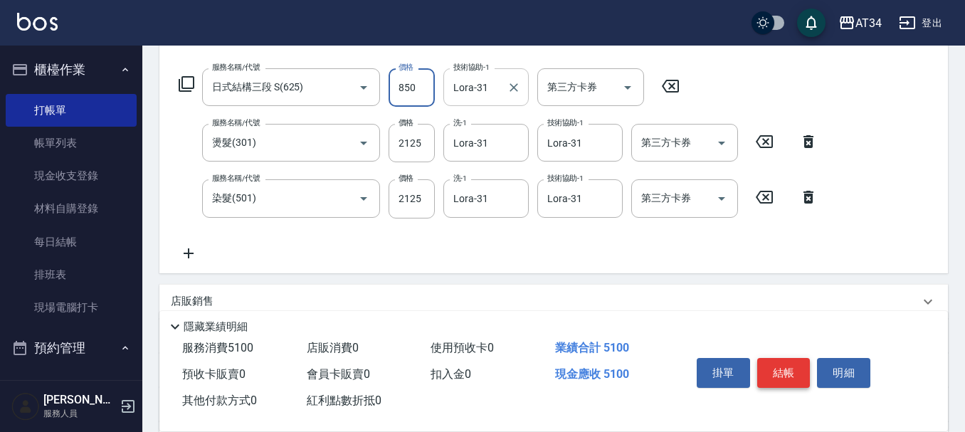
type input "850"
click at [795, 365] on button "結帳" at bounding box center [783, 373] width 53 height 30
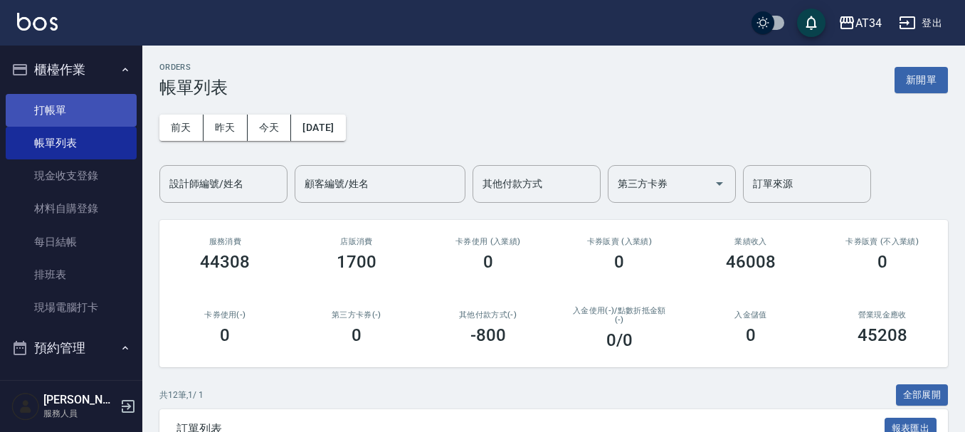
click at [105, 102] on link "打帳單" at bounding box center [71, 110] width 131 height 33
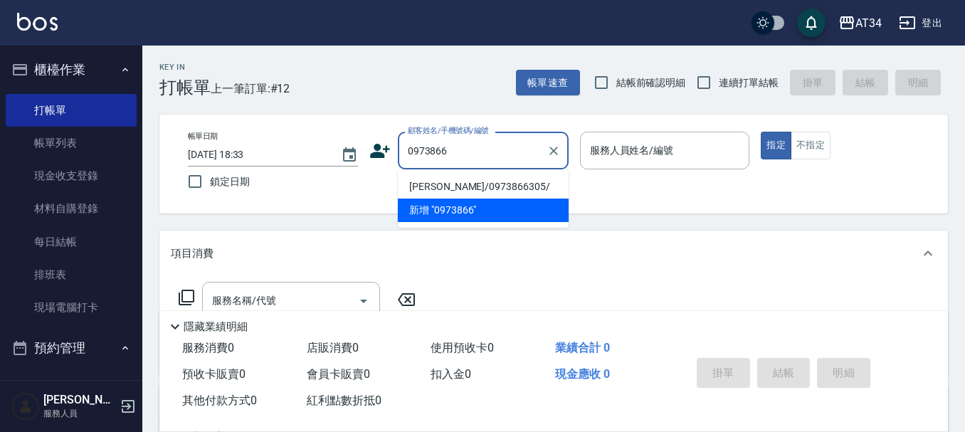
click at [456, 182] on li "[PERSON_NAME]/0973866305/" at bounding box center [483, 186] width 171 height 23
type input "[PERSON_NAME]/0973866305/"
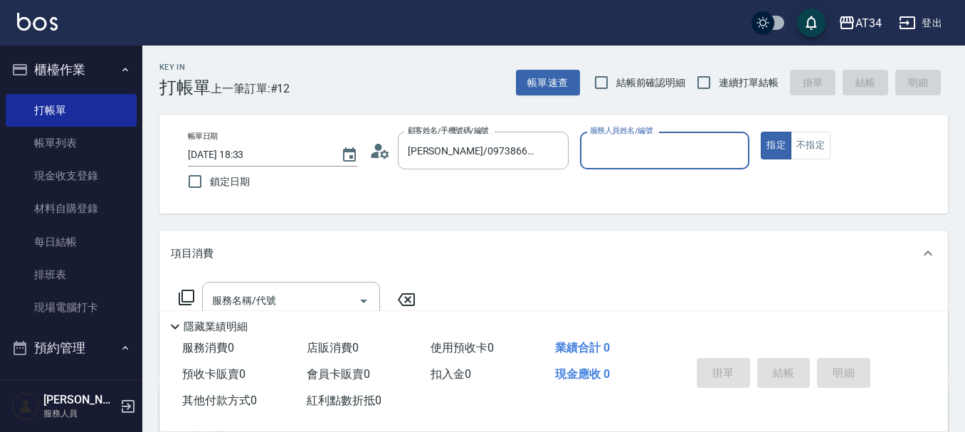
type input "[PERSON_NAME]-02"
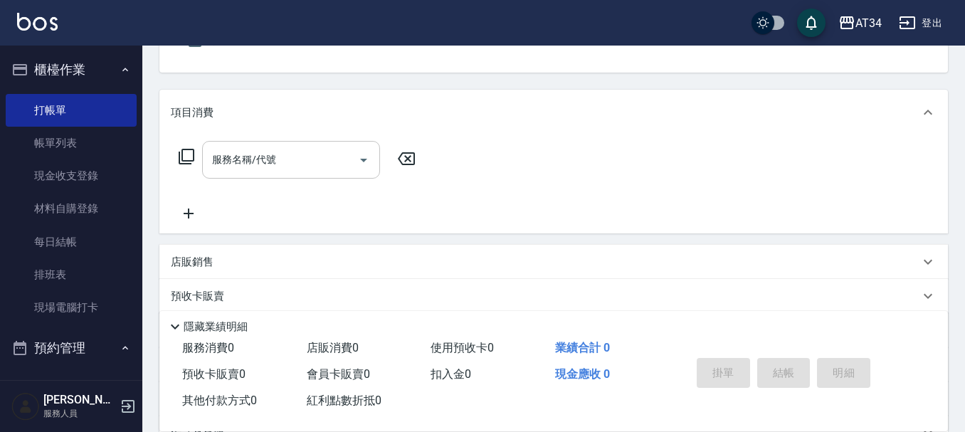
scroll to position [142, 0]
click at [329, 156] on input "服務名稱/代號" at bounding box center [280, 158] width 144 height 25
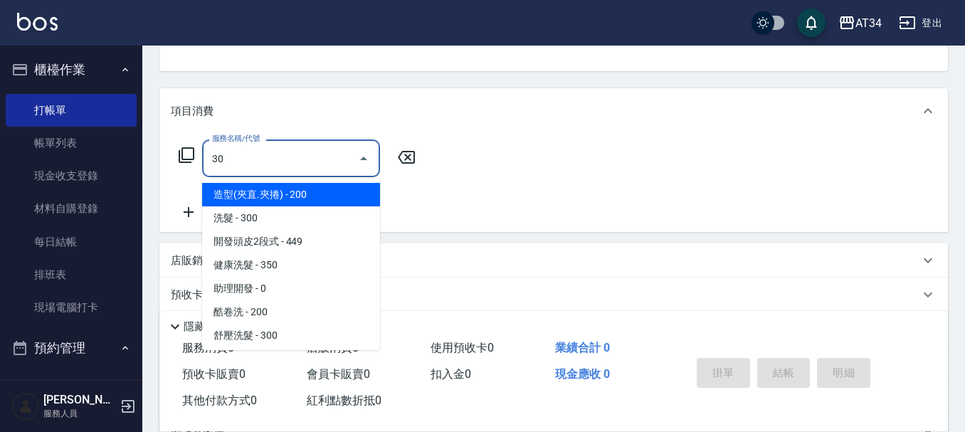
type input "301"
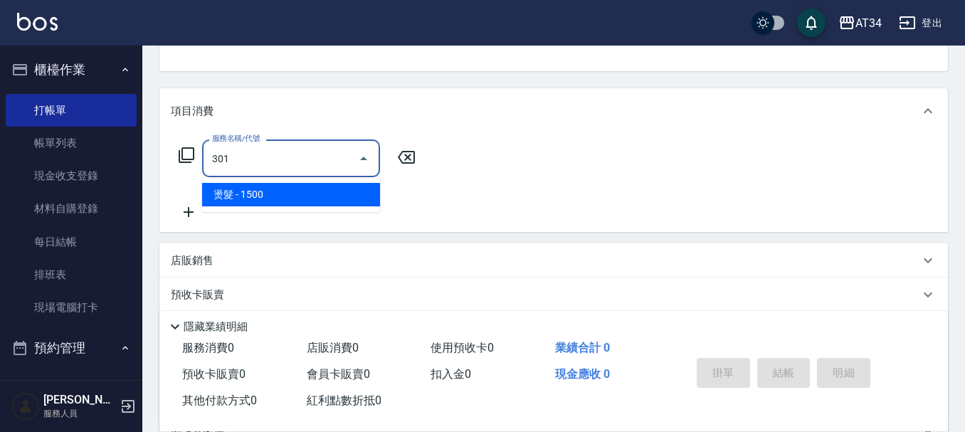
type input "150"
type input "燙髮(301)"
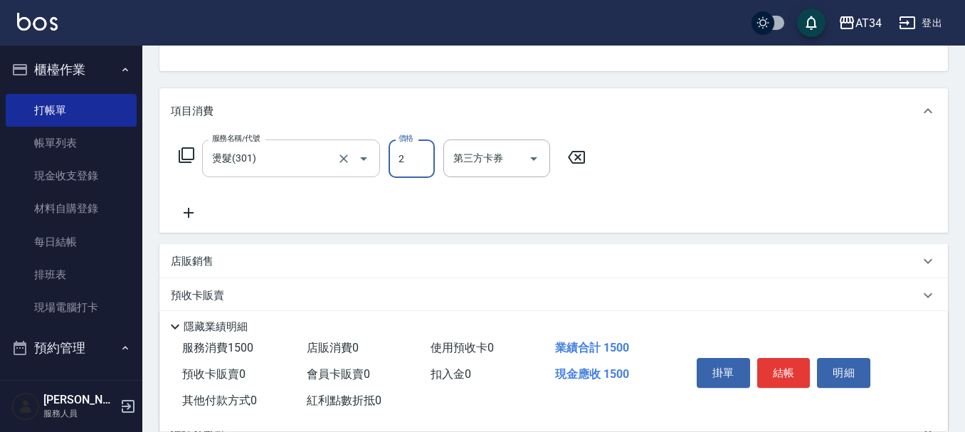
type input "23"
type input "0"
type input "239"
type input "230"
type input "239"
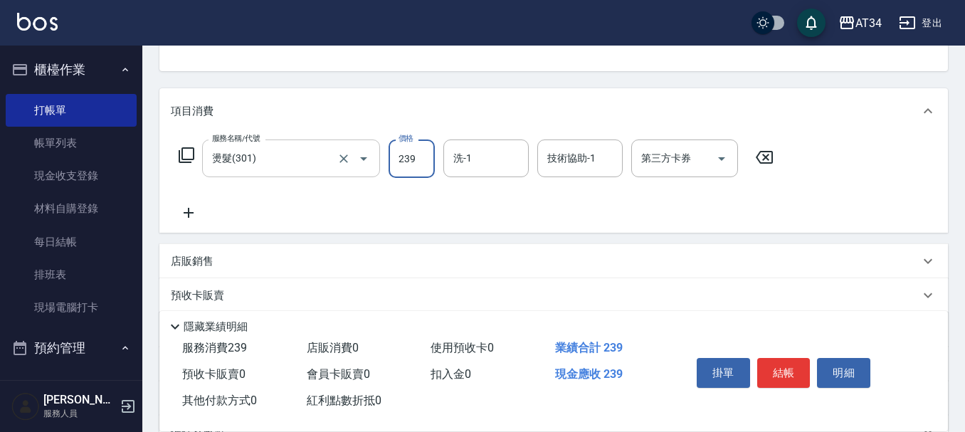
type input "0"
type input "209"
type input "200"
type input "2099"
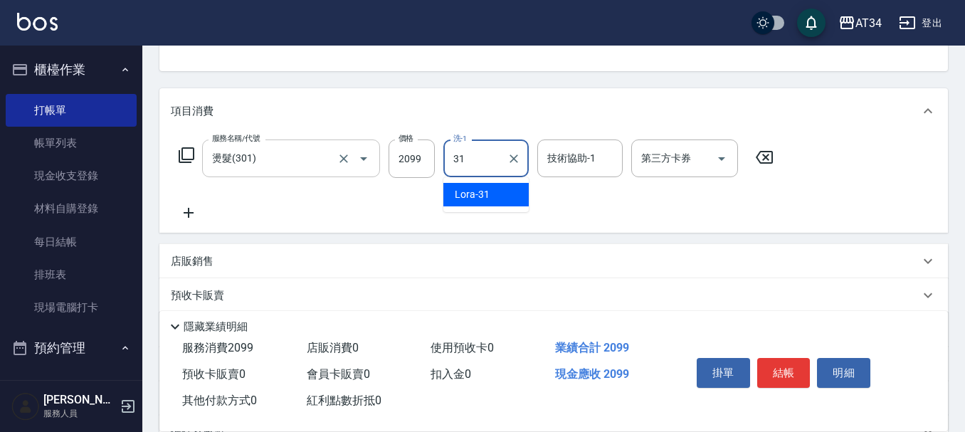
type input "Lora-31"
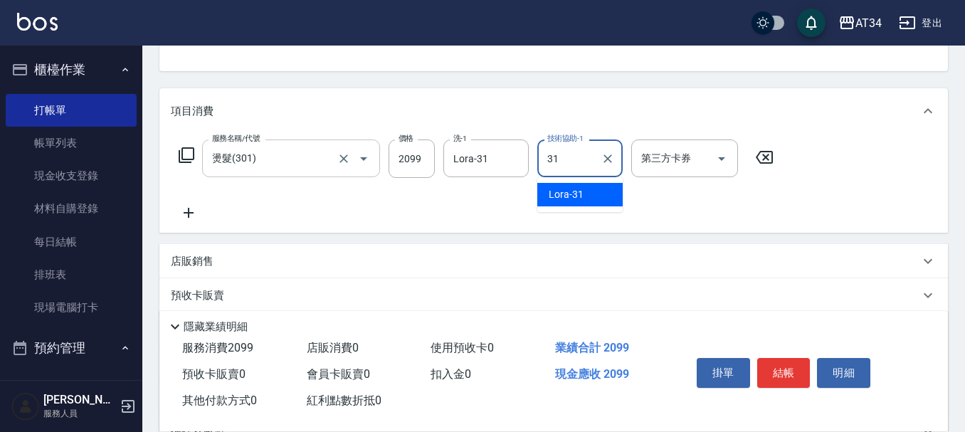
type input "Lora-31"
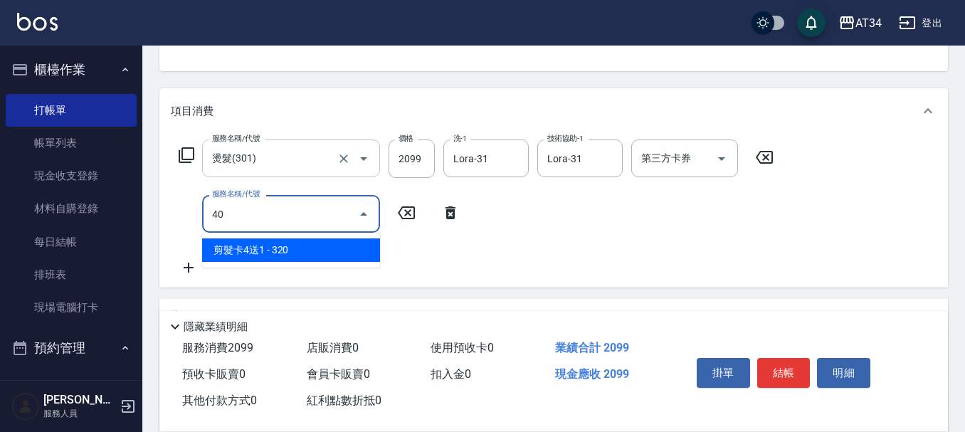
type input "401"
type input "230"
type input "剪髮(401)"
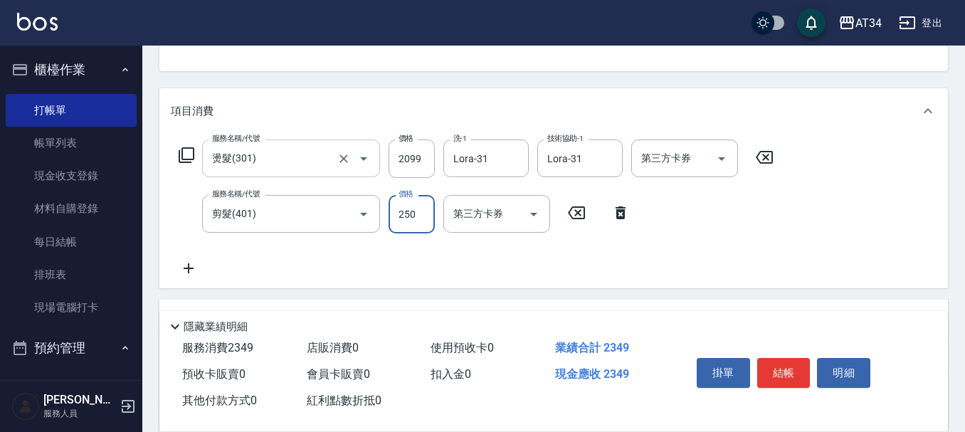
type input "210"
type input "30"
type input "230"
type input "300"
click at [778, 379] on button "結帳" at bounding box center [783, 373] width 53 height 30
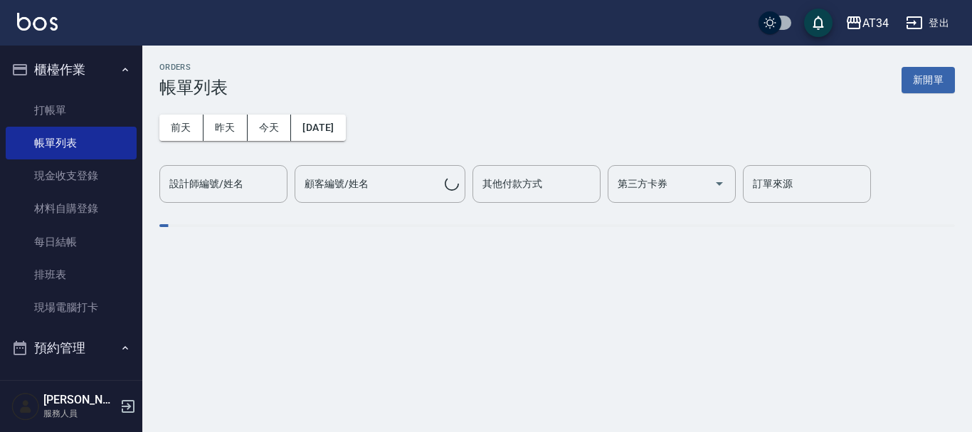
click at [235, 176] on div "設計師編號/姓名 設計師編號/姓名" at bounding box center [223, 184] width 128 height 38
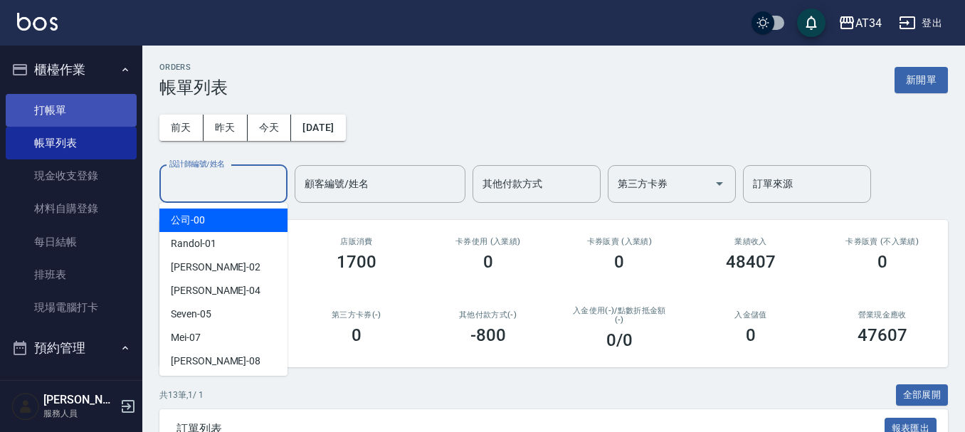
click at [116, 102] on link "打帳單" at bounding box center [71, 110] width 131 height 33
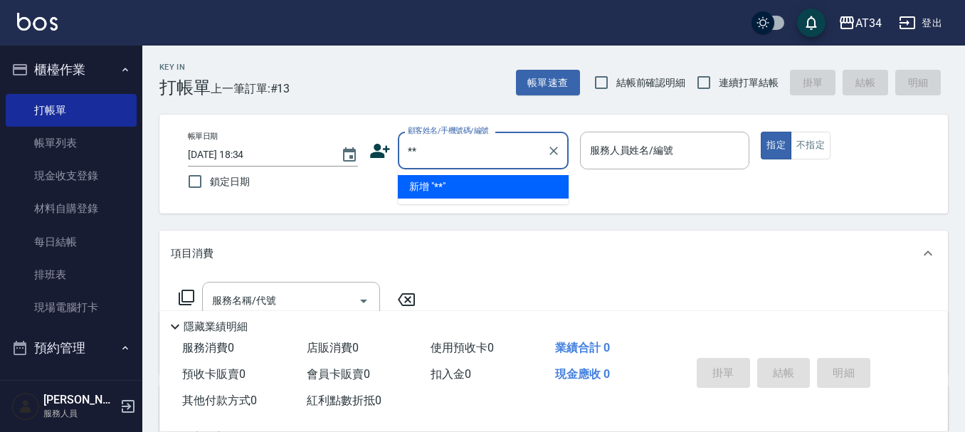
type input "**"
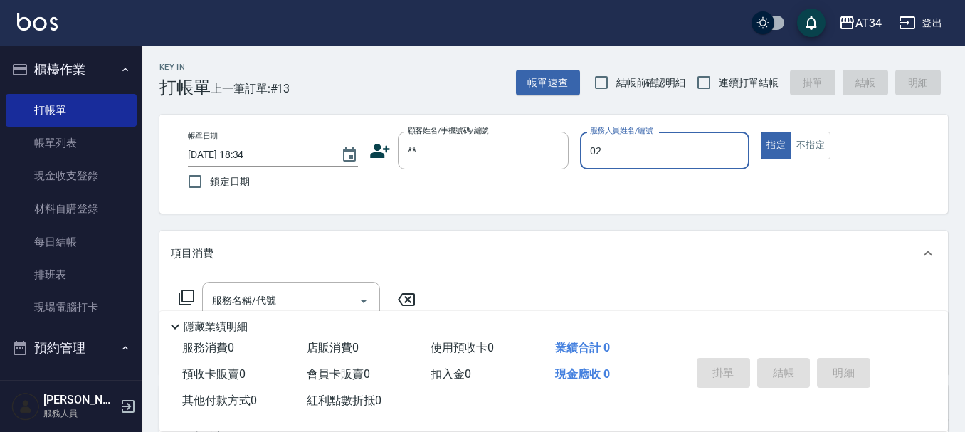
type input "Wendy-02"
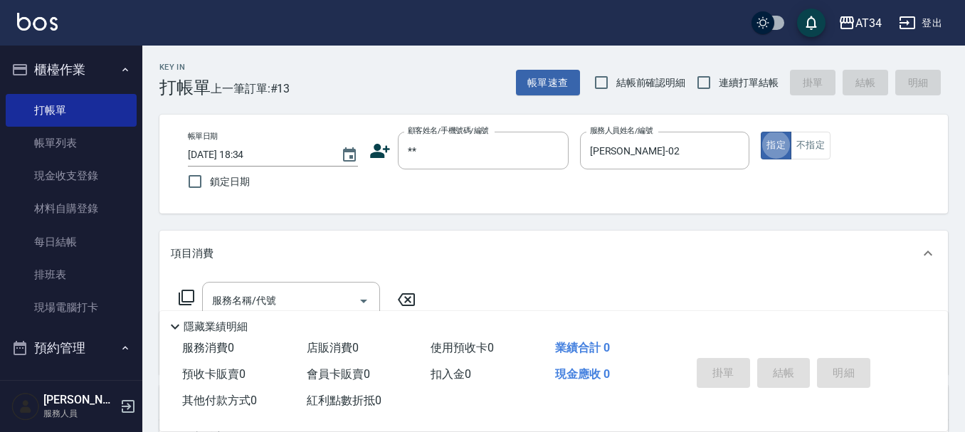
type button "true"
type input "新客人 姓名未設定/**/null"
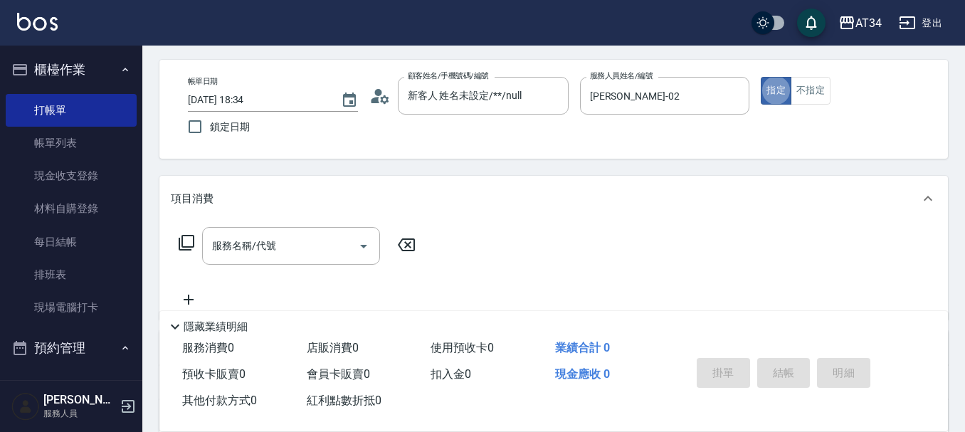
scroll to position [71, 0]
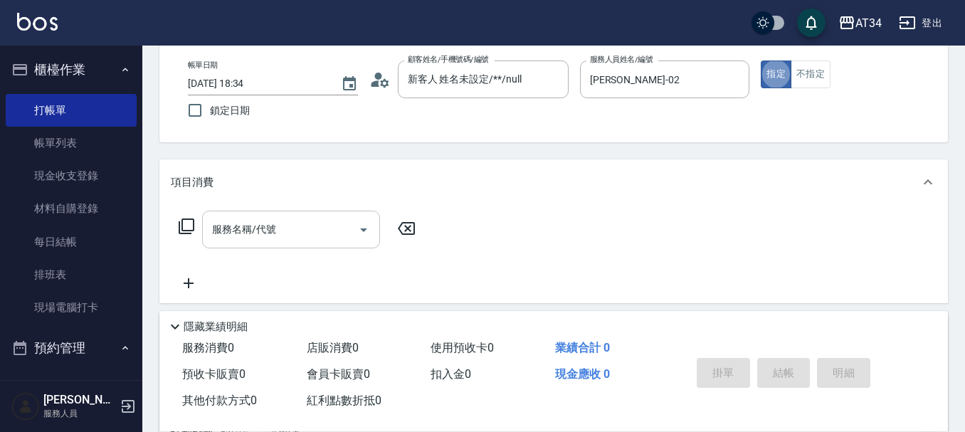
click at [301, 211] on div "服務名稱/代號" at bounding box center [291, 230] width 178 height 38
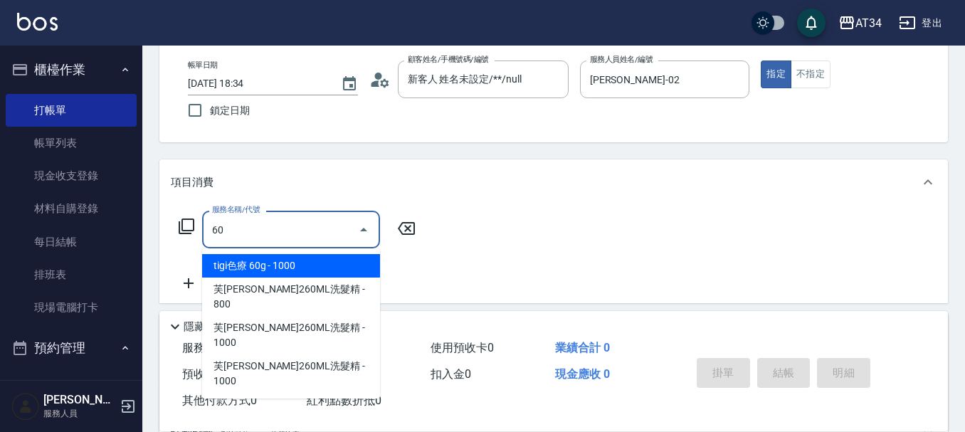
type input "602"
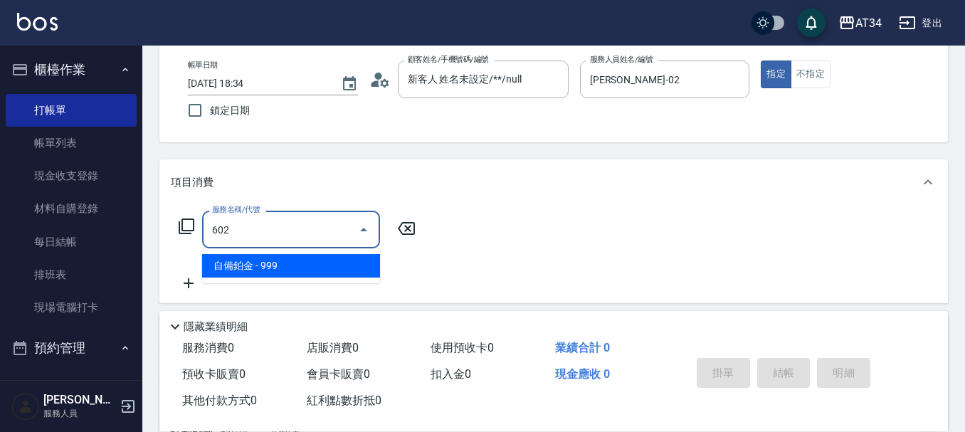
type input "90"
type input "自備鉑金(602)"
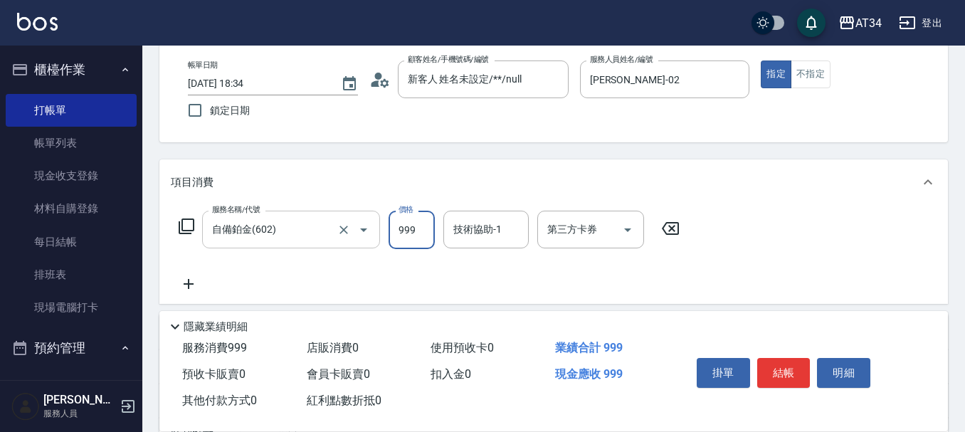
type input "0"
type input "200"
type input "2000"
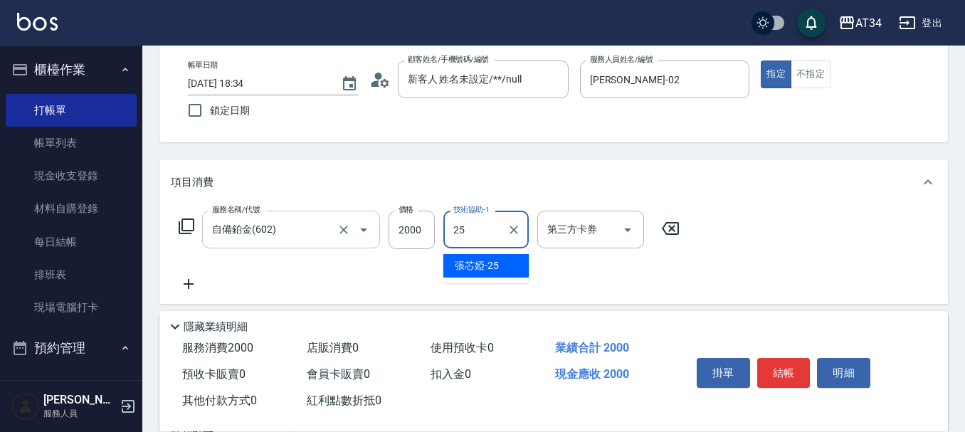
type input "張芯婭-25"
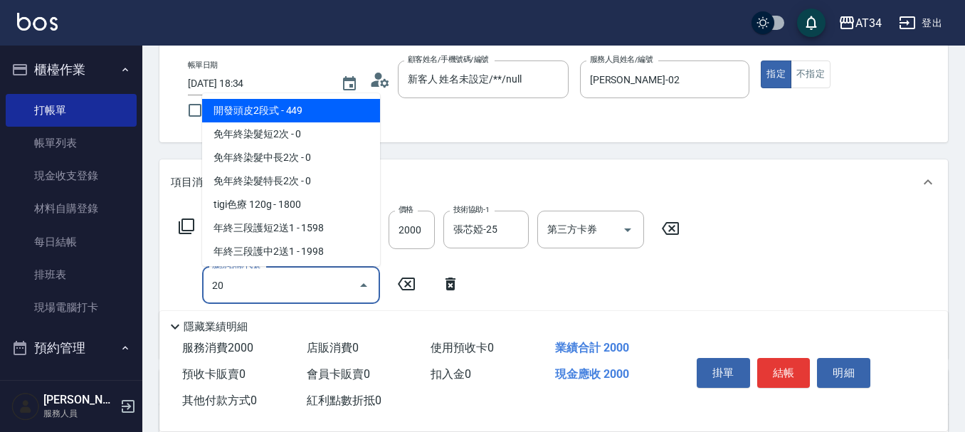
type input "201"
type input "230"
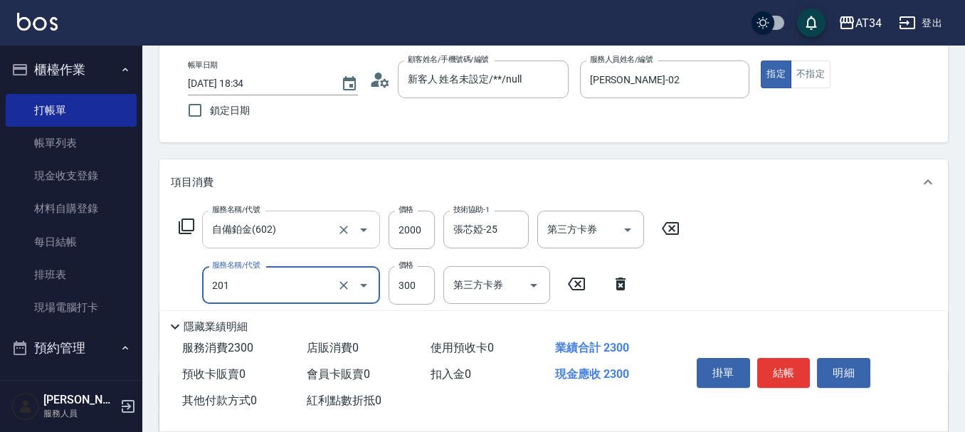
type input "洗髮(201)"
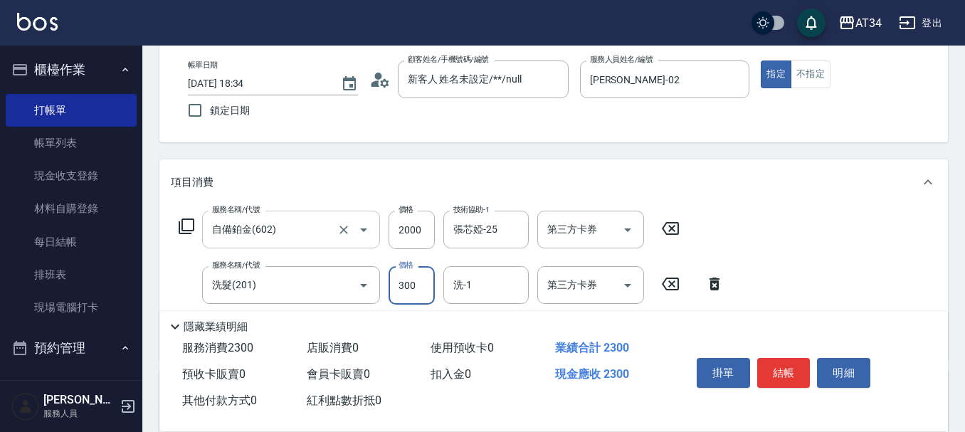
type input "3"
type input "200"
type input "30"
type input "230"
type input "300"
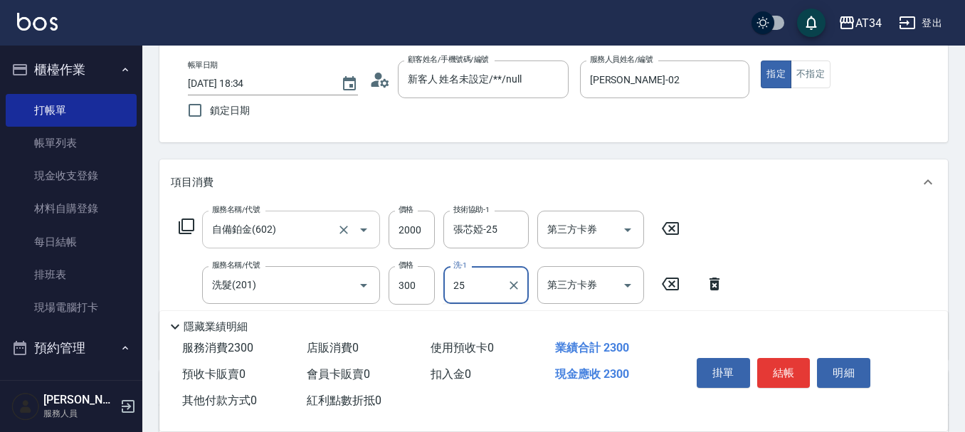
type input "張芯婭-25"
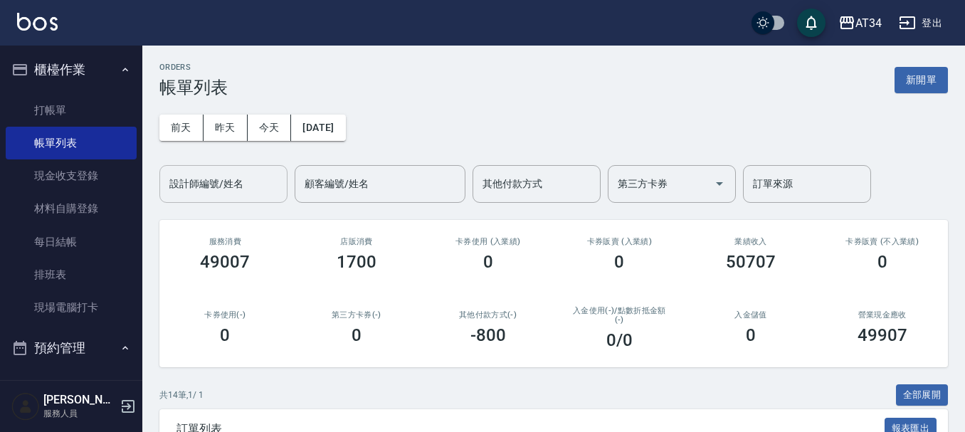
click at [201, 196] on input "設計師編號/姓名" at bounding box center [223, 183] width 115 height 25
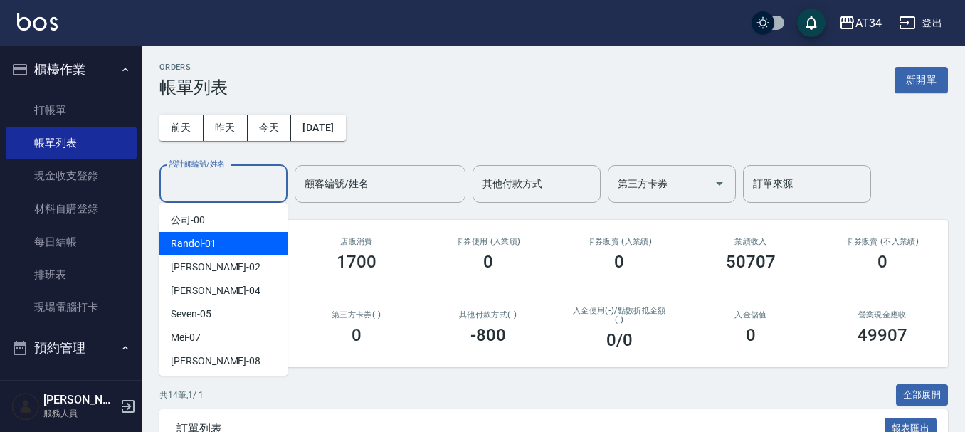
click at [218, 269] on div "Wendy -02" at bounding box center [223, 266] width 128 height 23
type input "Wendy-02"
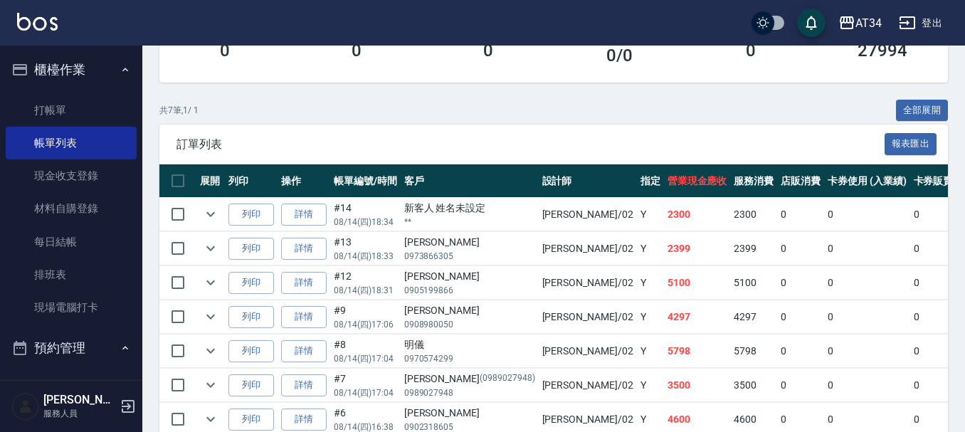
scroll to position [356, 0]
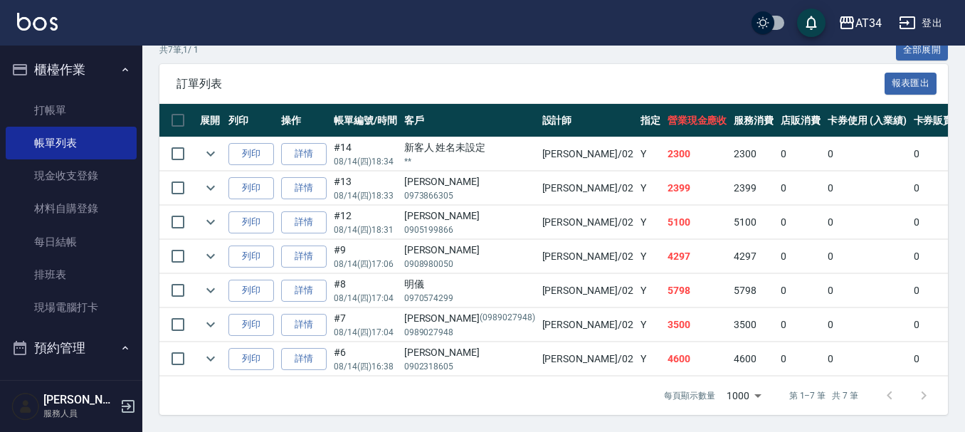
click at [83, 77] on button "櫃檯作業" at bounding box center [71, 69] width 131 height 37
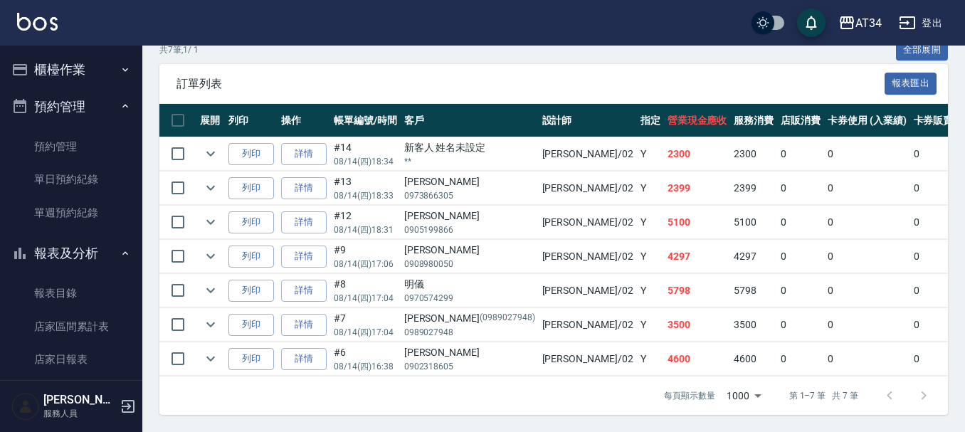
click at [98, 101] on button "預約管理" at bounding box center [71, 106] width 131 height 37
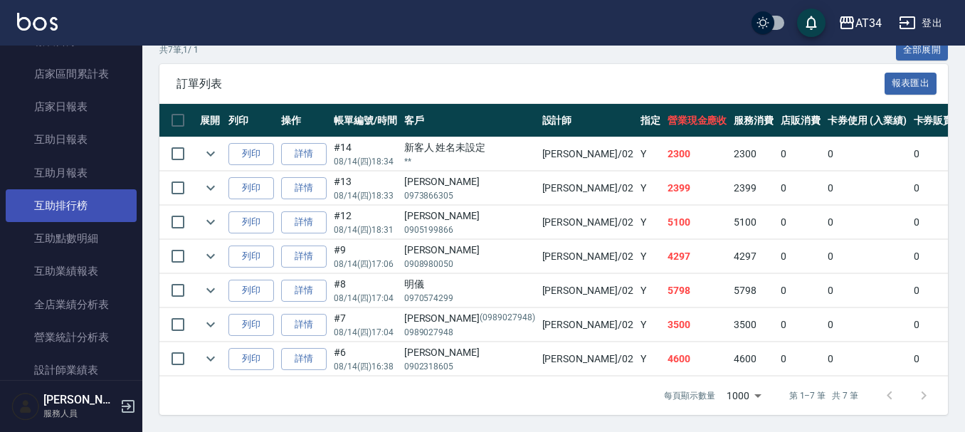
scroll to position [213, 0]
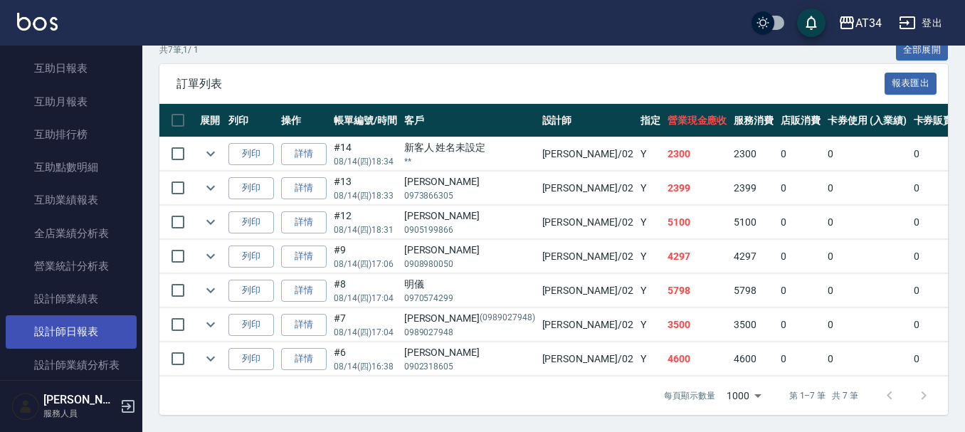
click at [74, 321] on link "設計師日報表" at bounding box center [71, 331] width 131 height 33
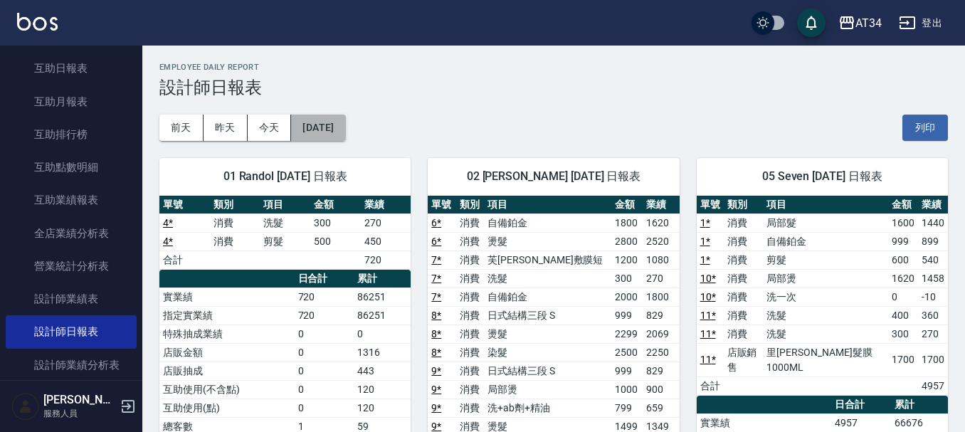
click at [313, 129] on button "[DATE]" at bounding box center [318, 128] width 54 height 26
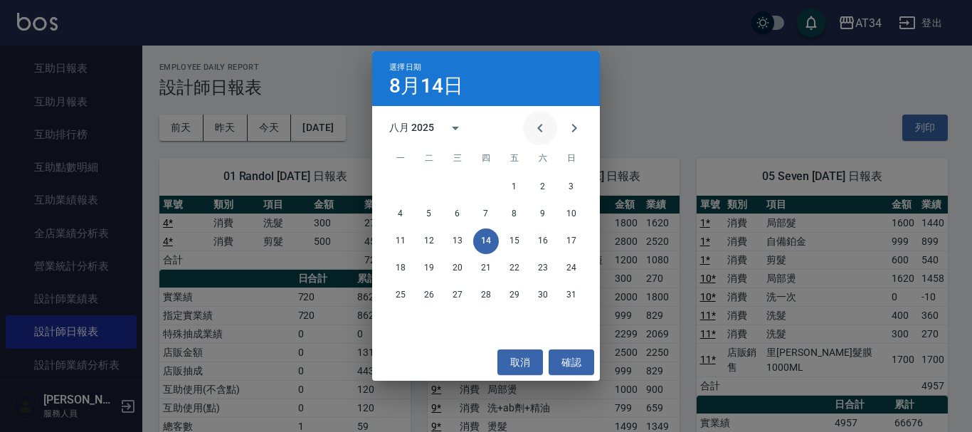
click at [554, 126] on button "Previous month" at bounding box center [540, 128] width 34 height 34
click at [401, 240] on button "14" at bounding box center [401, 241] width 26 height 26
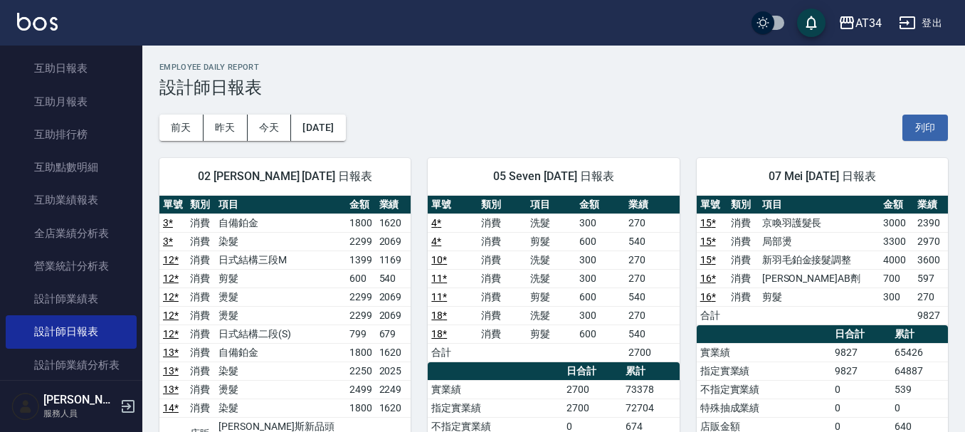
click at [341, 129] on button "[DATE]" at bounding box center [318, 128] width 54 height 26
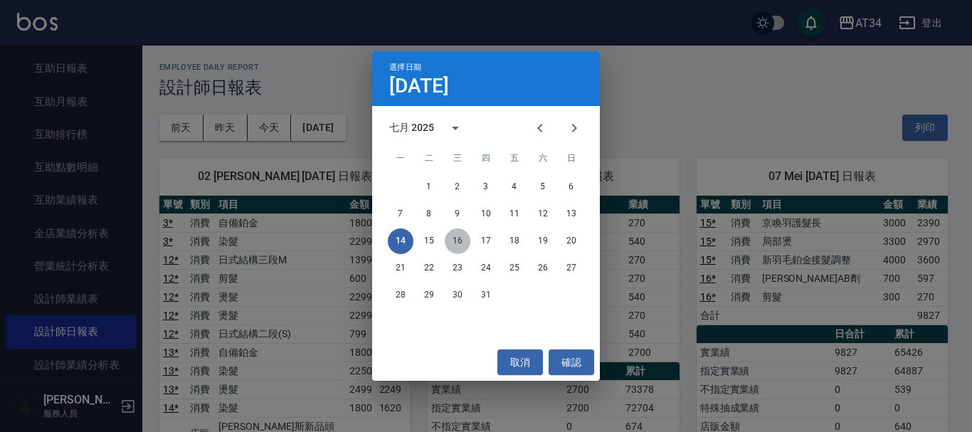
click at [457, 231] on button "16" at bounding box center [458, 241] width 26 height 26
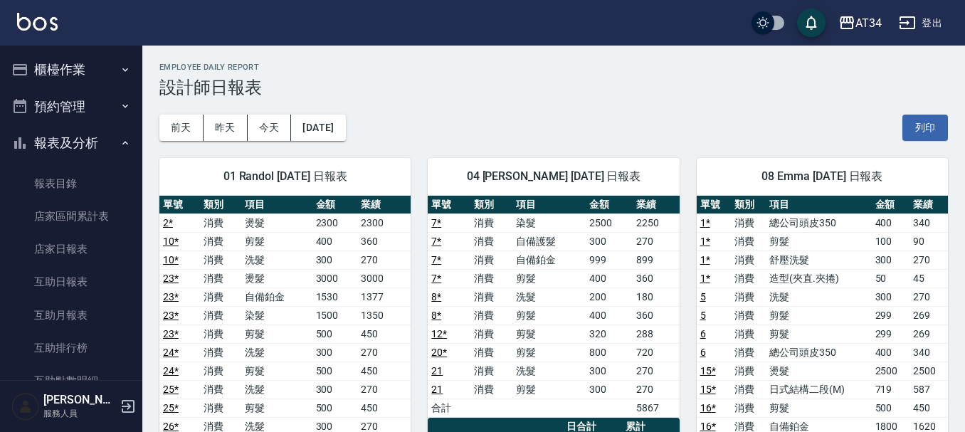
click at [75, 70] on button "櫃檯作業" at bounding box center [71, 69] width 131 height 37
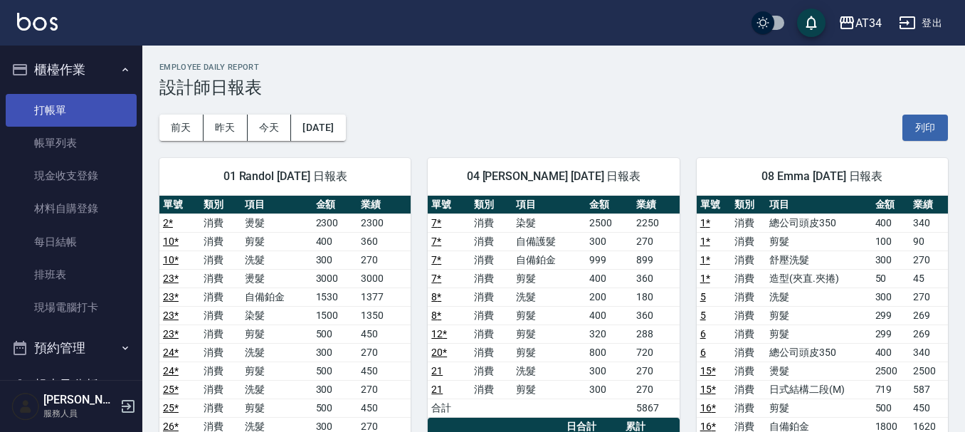
click at [89, 116] on link "打帳單" at bounding box center [71, 110] width 131 height 33
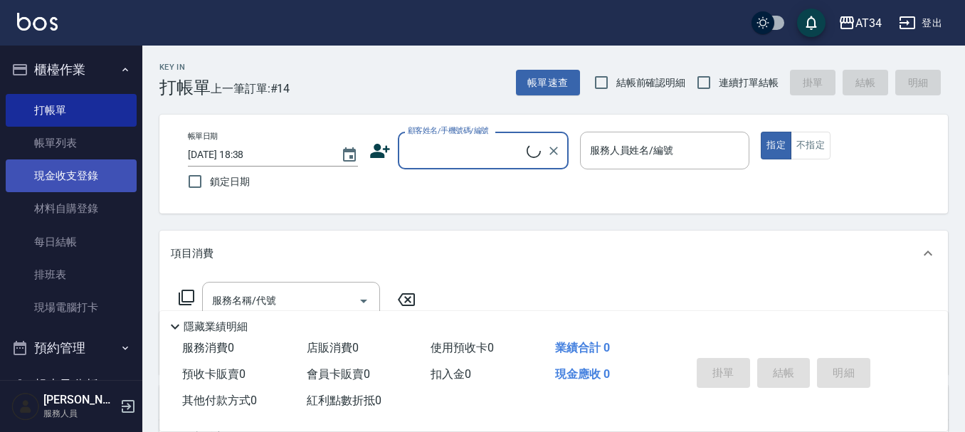
click at [55, 161] on link "現金收支登錄" at bounding box center [71, 175] width 131 height 33
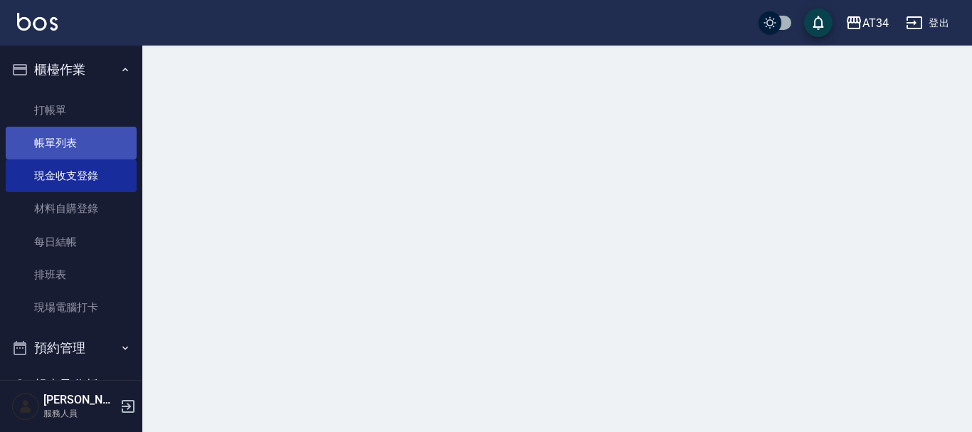
click at [63, 149] on link "帳單列表" at bounding box center [71, 143] width 131 height 33
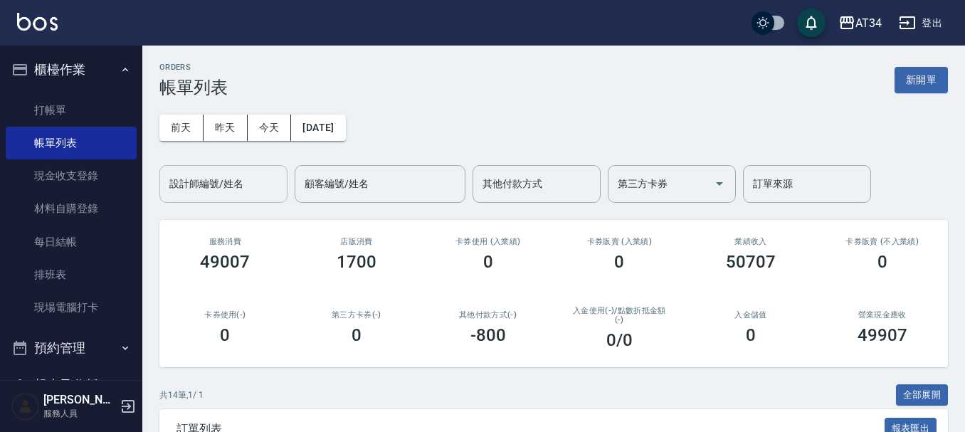
click at [231, 184] on div "設計師編號/姓名 設計師編號/姓名" at bounding box center [223, 184] width 128 height 38
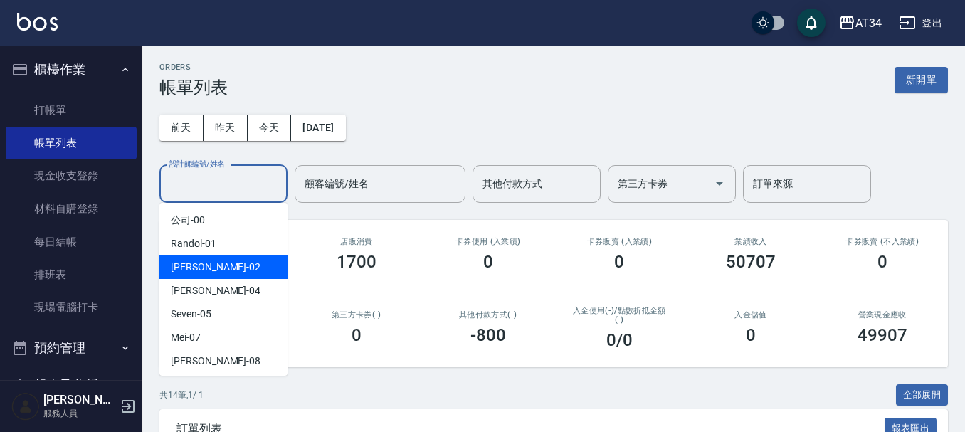
click at [204, 275] on div "Wendy -02" at bounding box center [223, 266] width 128 height 23
type input "Wendy-02"
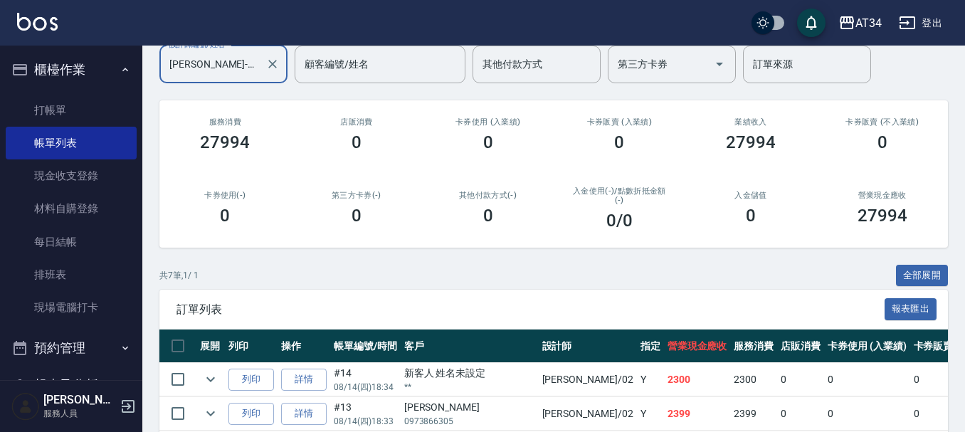
scroll to position [356, 0]
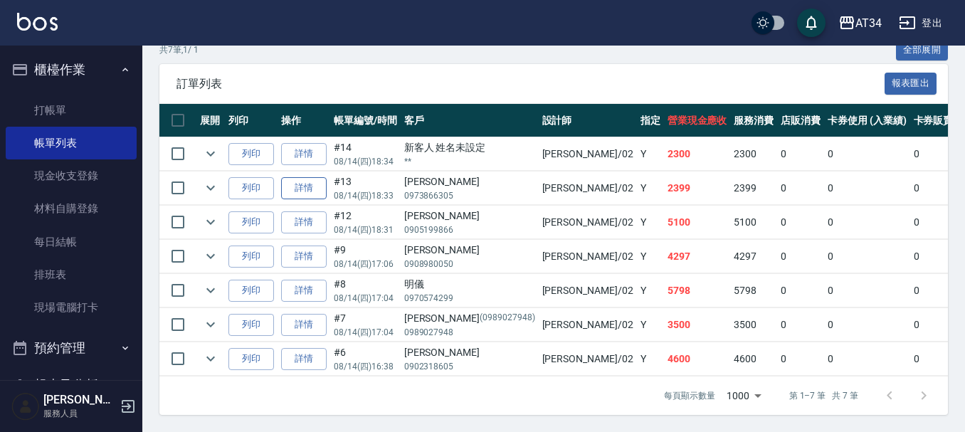
click at [315, 177] on link "詳情" at bounding box center [304, 188] width 46 height 22
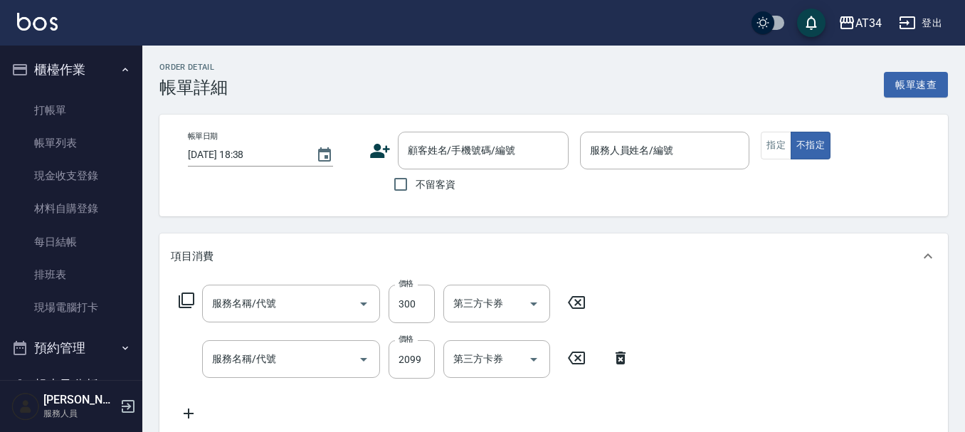
type input "2025/08/14 18:33"
type input "Wendy-02"
type input "230"
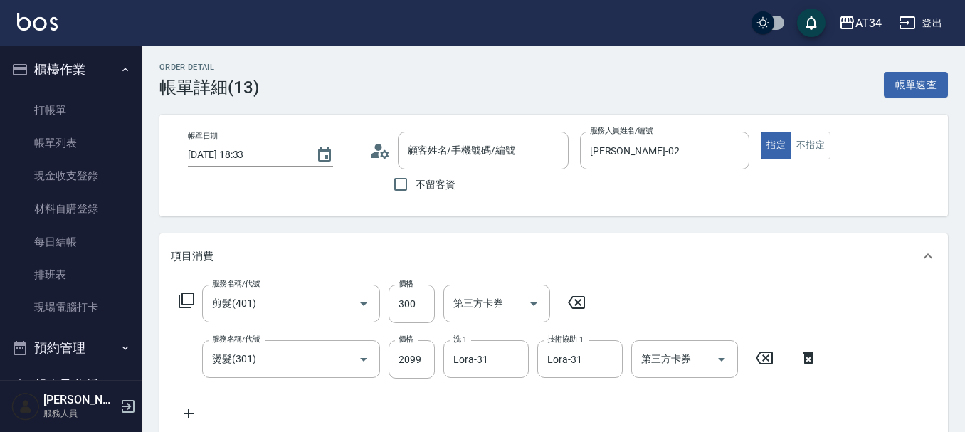
type input "剪髮(401)"
type input "燙髮(301)"
type input "楊沛妮/0973866305/"
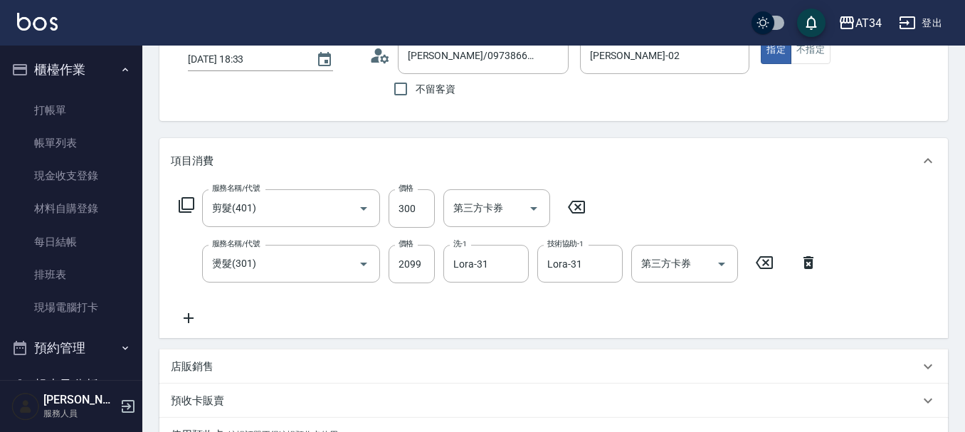
scroll to position [213, 0]
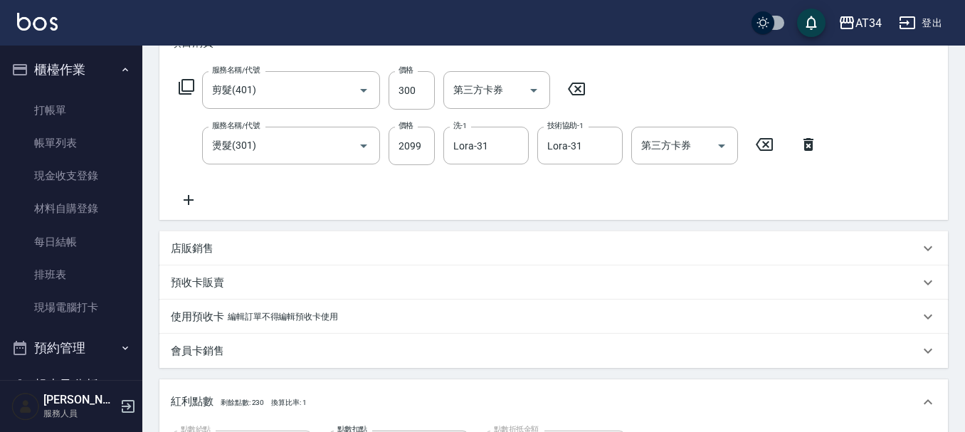
click at [193, 192] on icon at bounding box center [189, 199] width 36 height 17
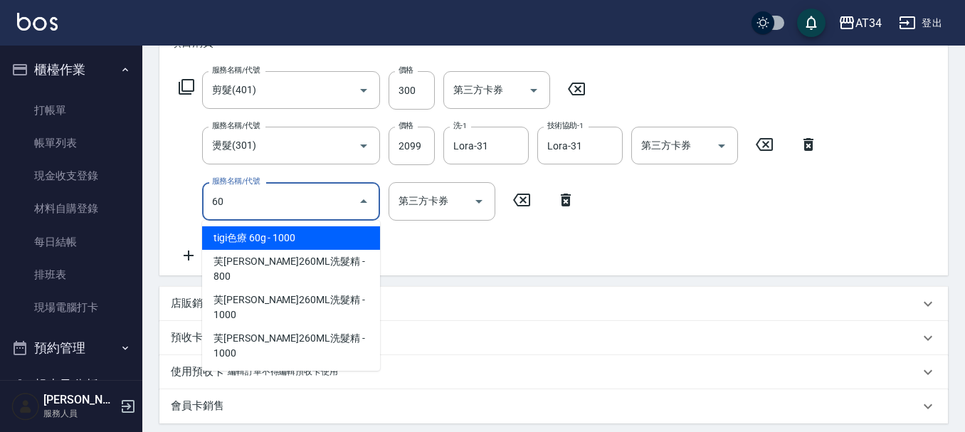
type input "602"
type input "330"
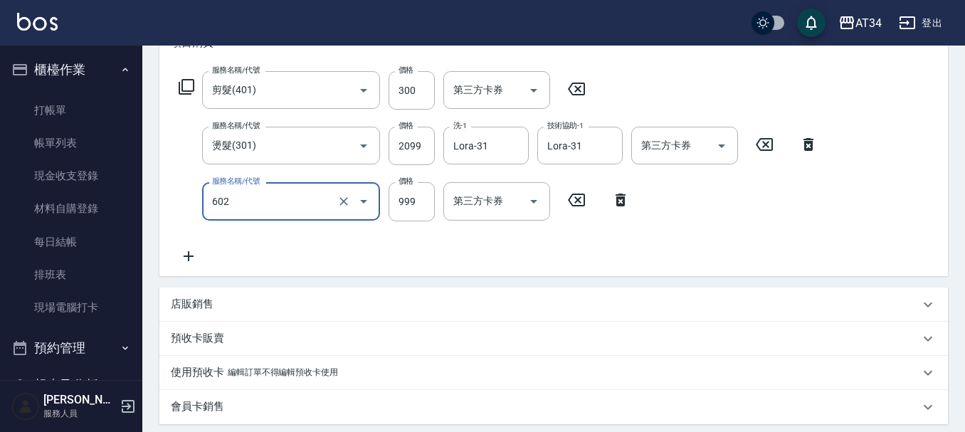
type input "自備鉑金(602)"
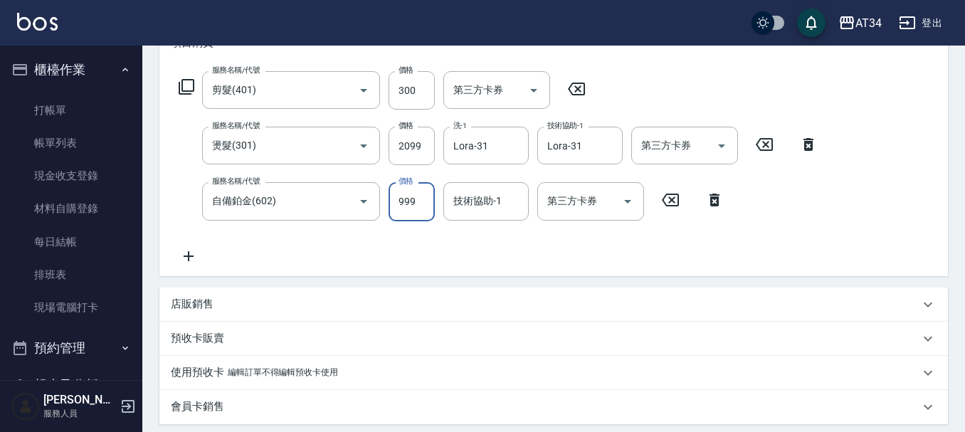
type input "1"
type input "240"
type input "162"
type input "400"
type input "1620"
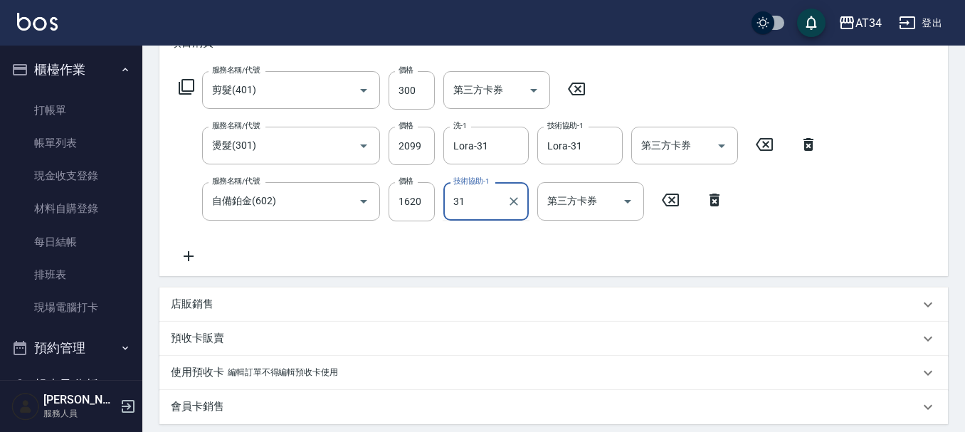
type input "Lora-31"
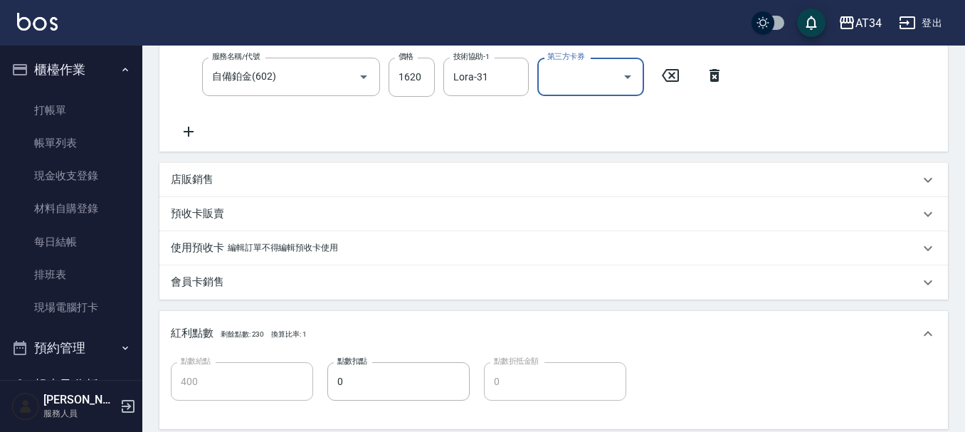
scroll to position [568, 0]
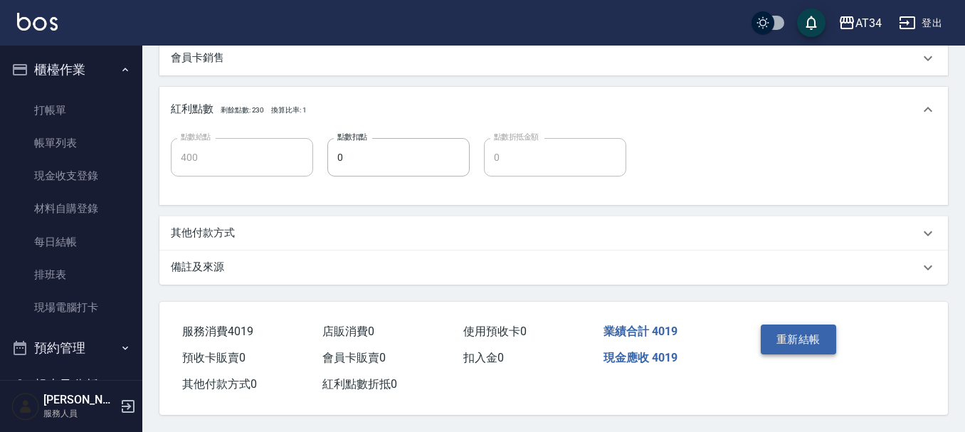
click at [832, 332] on button "重新結帳" at bounding box center [797, 339] width 75 height 30
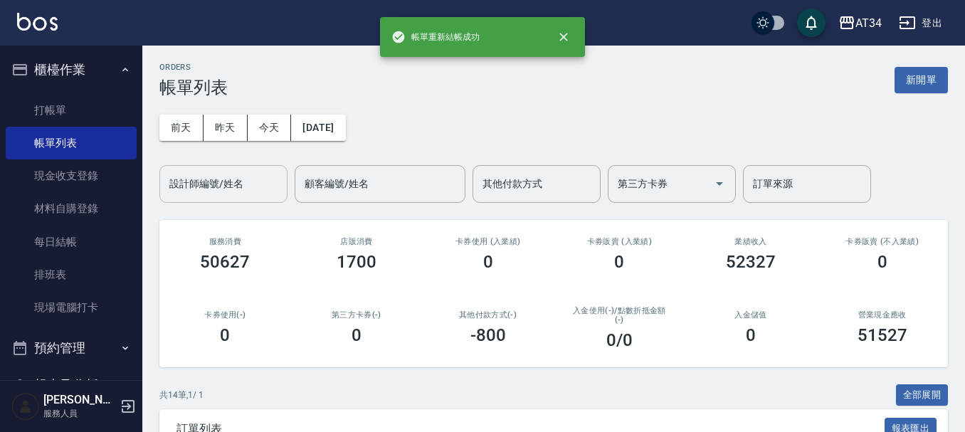
drag, startPoint x: 187, startPoint y: 169, endPoint x: 192, endPoint y: 175, distance: 8.1
click at [189, 169] on div "設計師編號/姓名" at bounding box center [223, 184] width 128 height 38
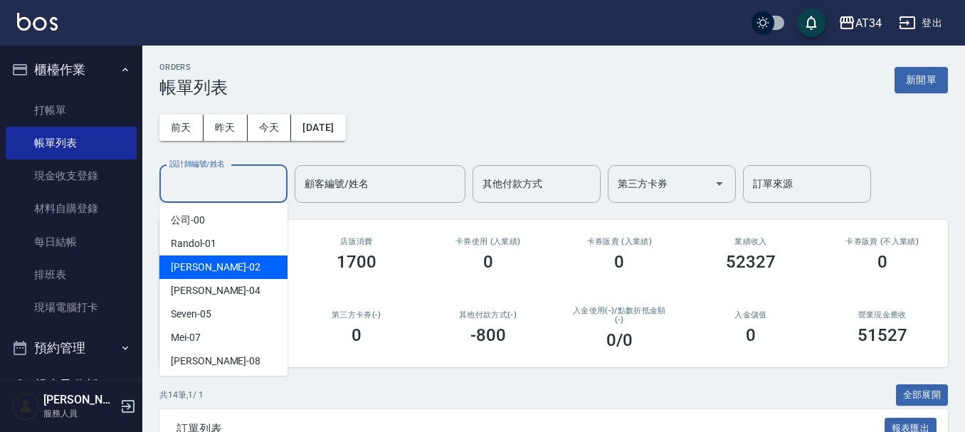
click at [228, 261] on div "Wendy -02" at bounding box center [223, 266] width 128 height 23
type input "Wendy-02"
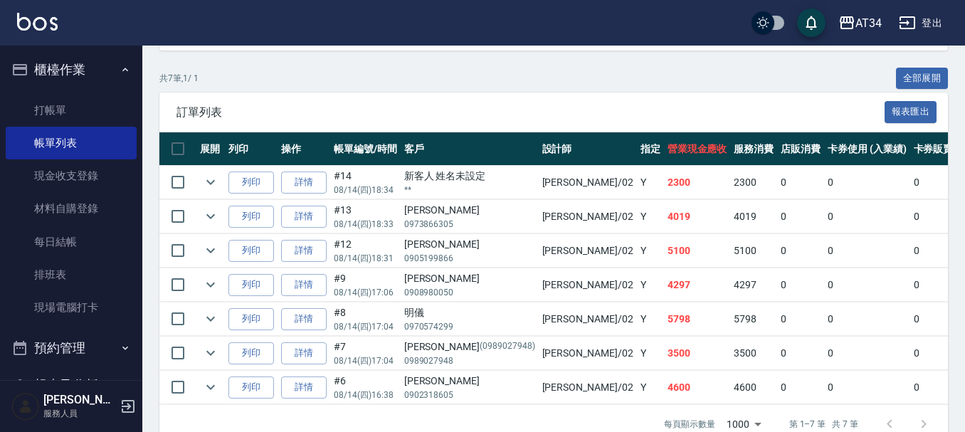
scroll to position [356, 0]
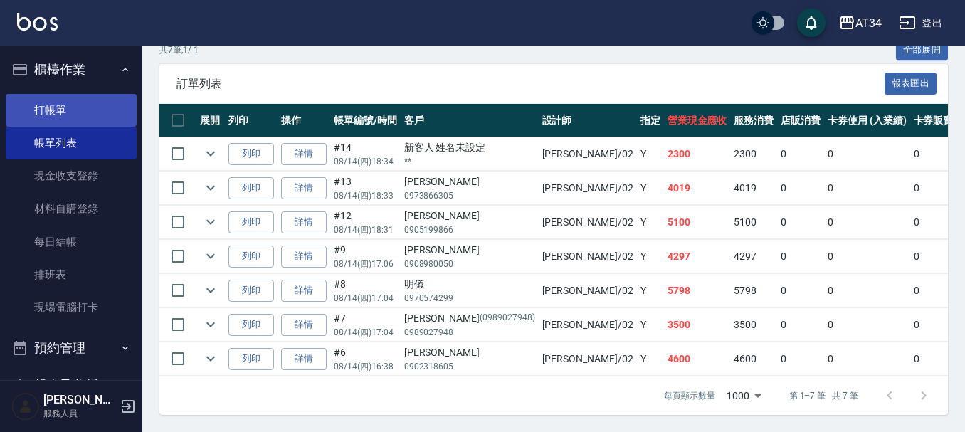
click at [57, 105] on link "打帳單" at bounding box center [71, 110] width 131 height 33
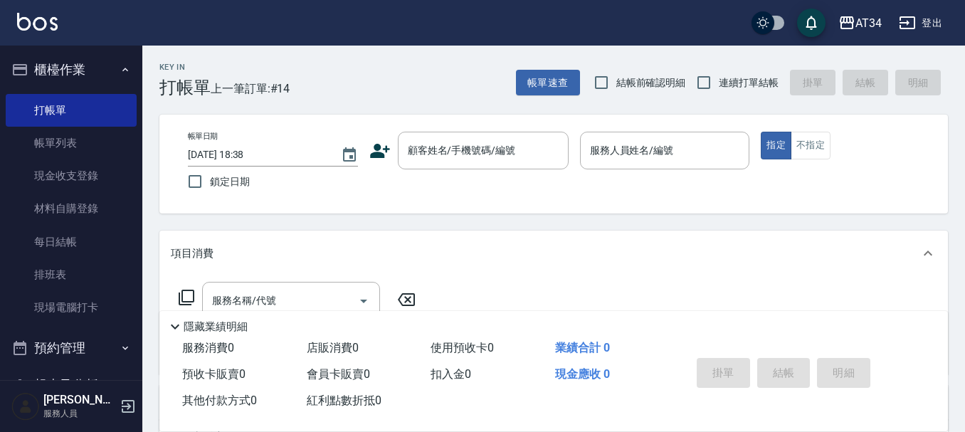
click at [92, 91] on ul "打帳單 帳單列表 現金收支登錄 材料自購登錄 每日結帳 排班表 現場電腦打卡" at bounding box center [71, 209] width 131 height 242
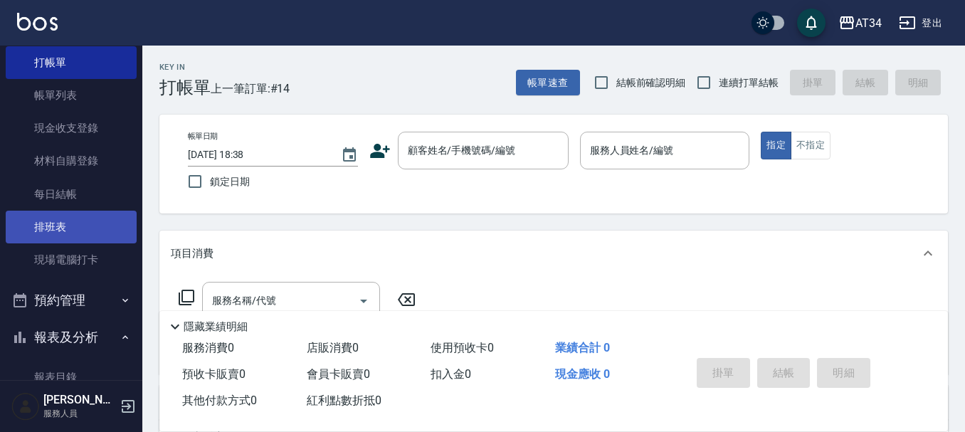
scroll to position [71, 0]
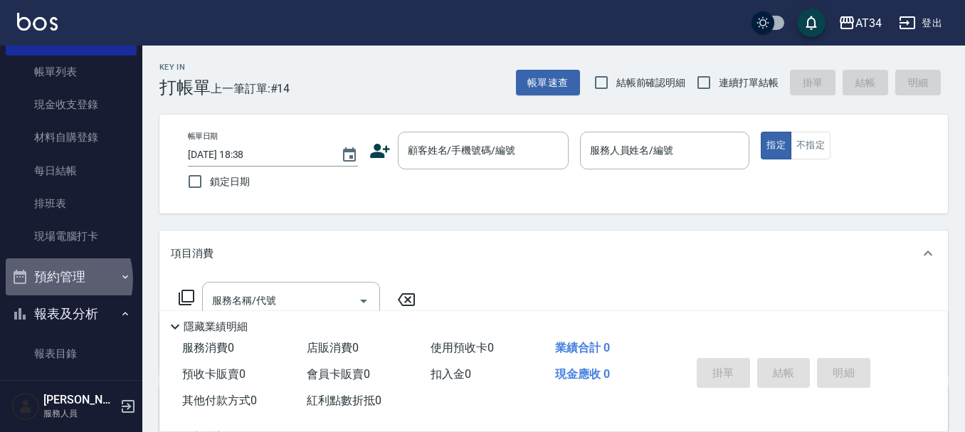
click at [50, 280] on button "預約管理" at bounding box center [71, 276] width 131 height 37
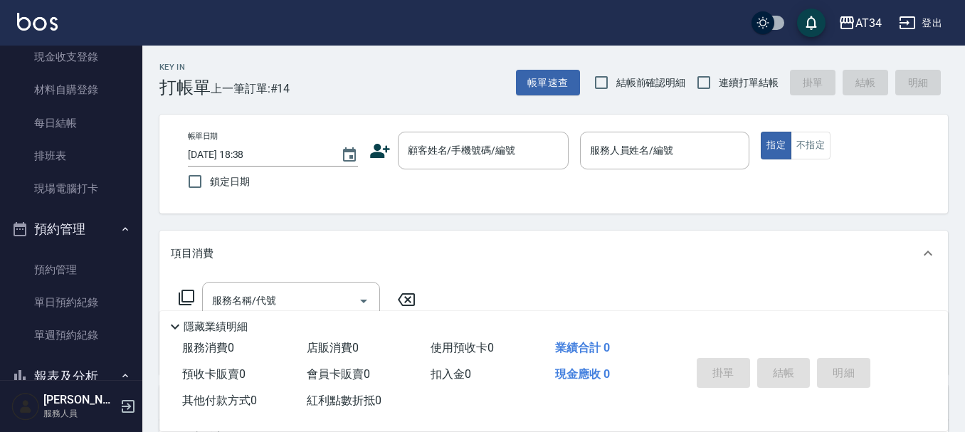
scroll to position [142, 0]
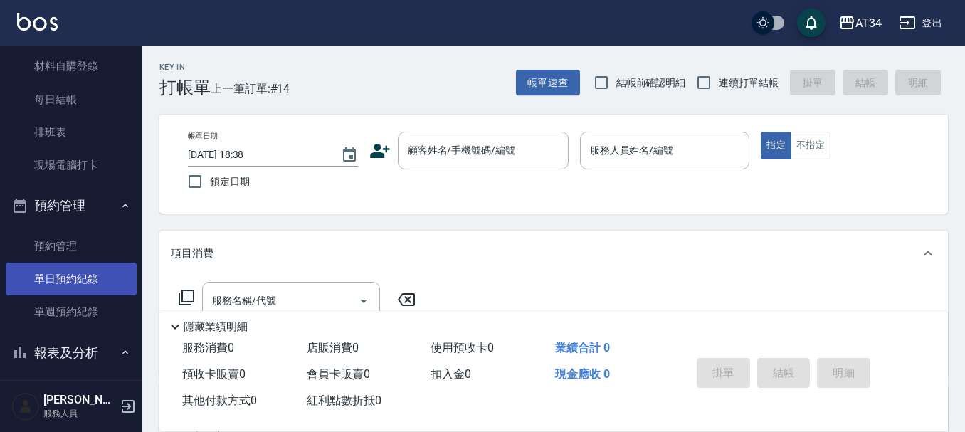
click at [61, 279] on link "單日預約紀錄" at bounding box center [71, 278] width 131 height 33
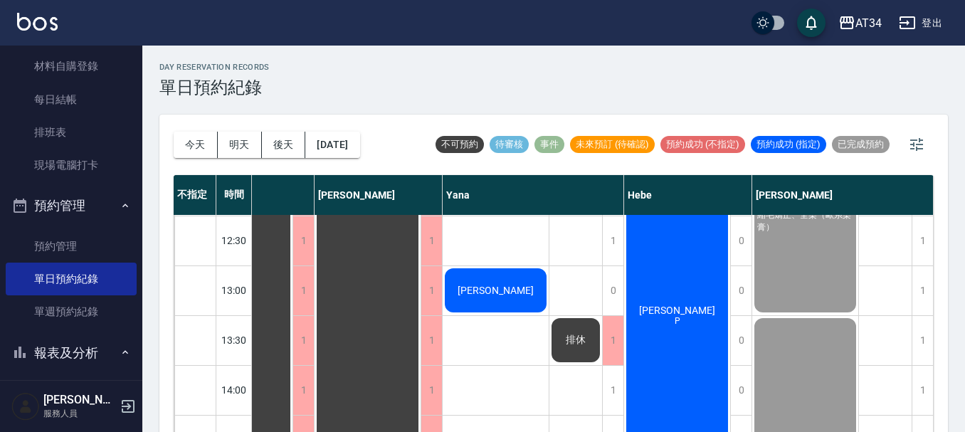
scroll to position [213, 745]
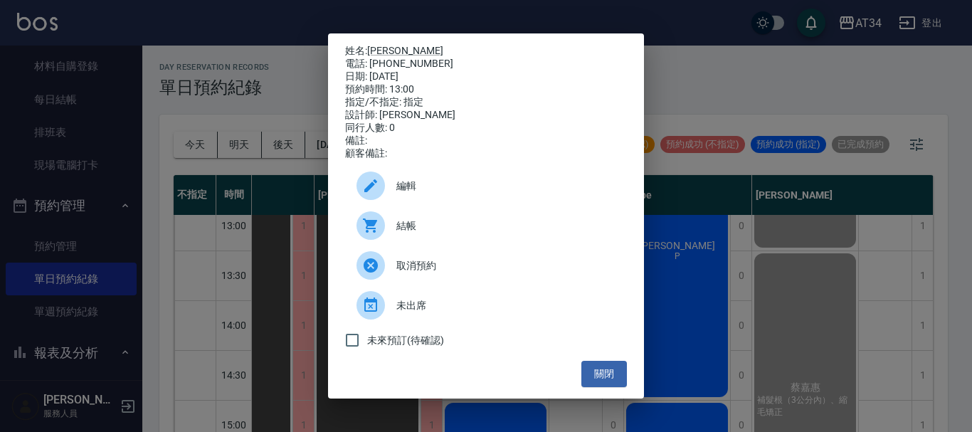
click at [489, 240] on div "結帳" at bounding box center [486, 226] width 282 height 40
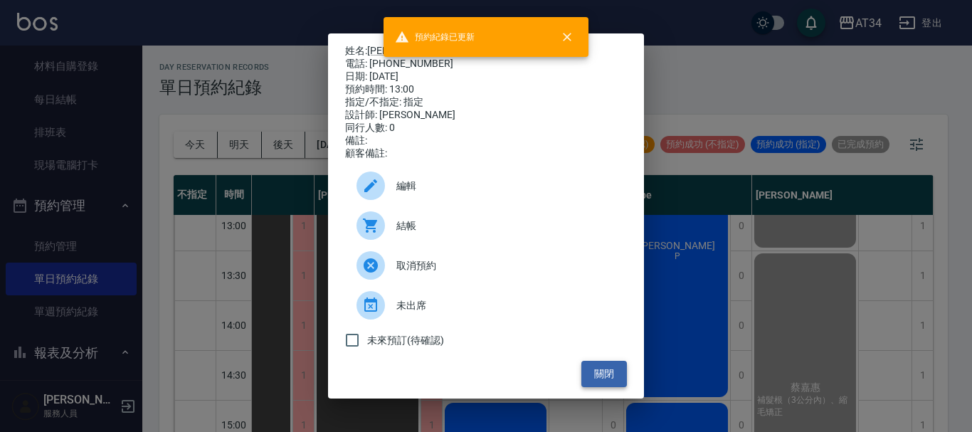
click at [597, 381] on button "關閉" at bounding box center [604, 374] width 46 height 26
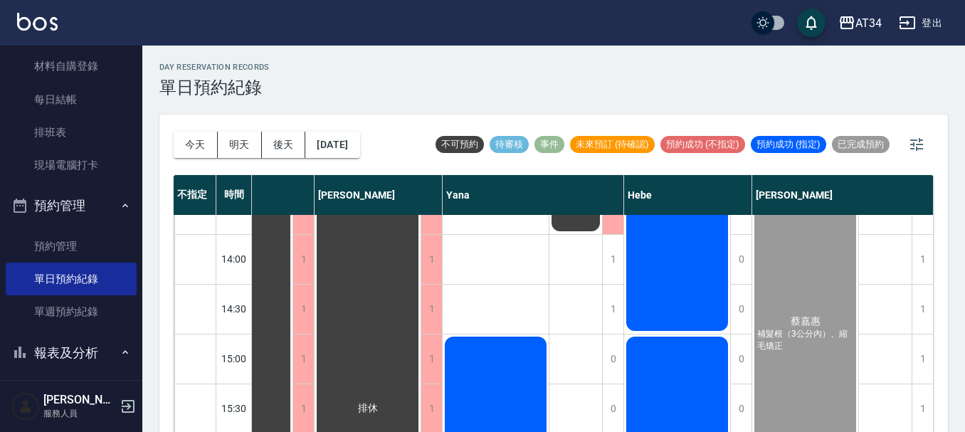
scroll to position [356, 738]
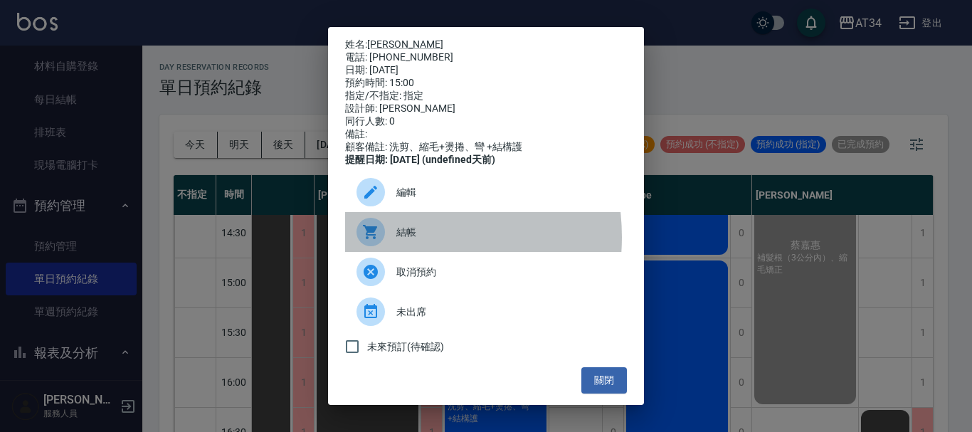
click at [396, 246] on div at bounding box center [376, 232] width 40 height 28
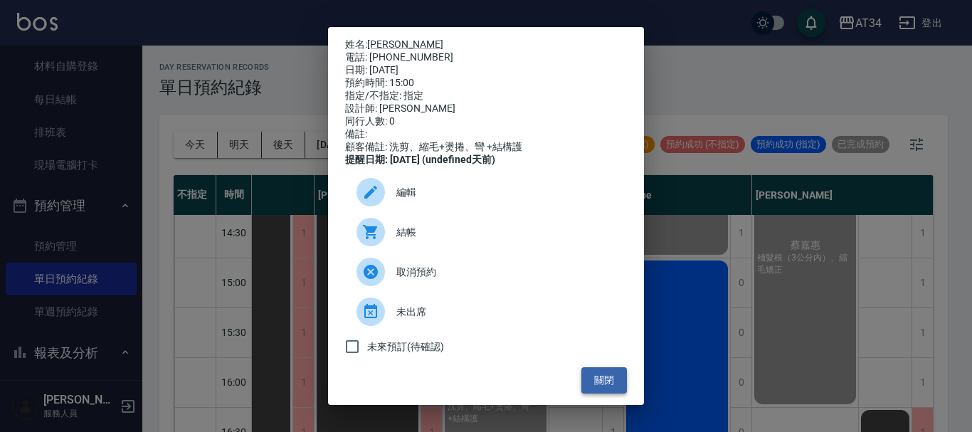
click at [598, 385] on button "關閉" at bounding box center [604, 380] width 46 height 26
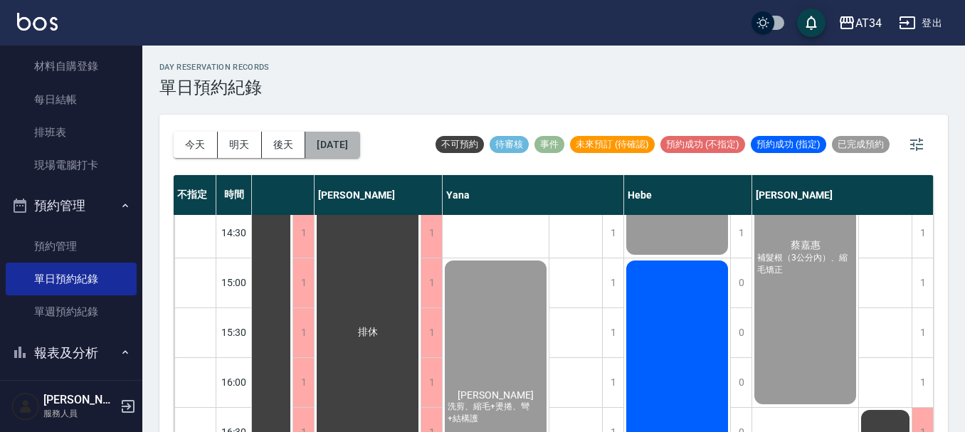
click at [348, 141] on button "[DATE]" at bounding box center [332, 145] width 54 height 26
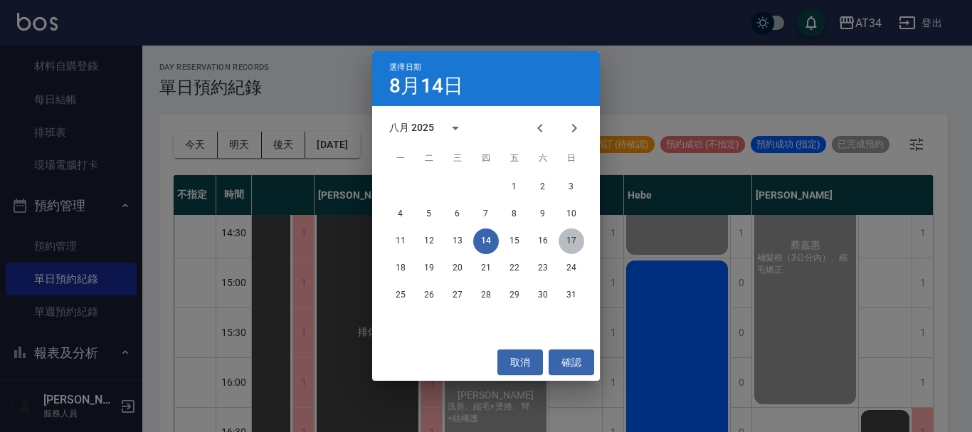
click at [566, 246] on button "17" at bounding box center [571, 241] width 26 height 26
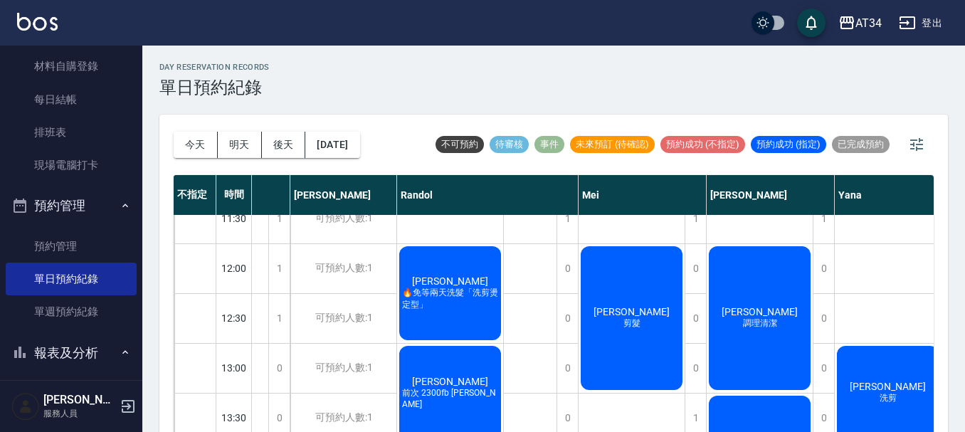
scroll to position [142, 506]
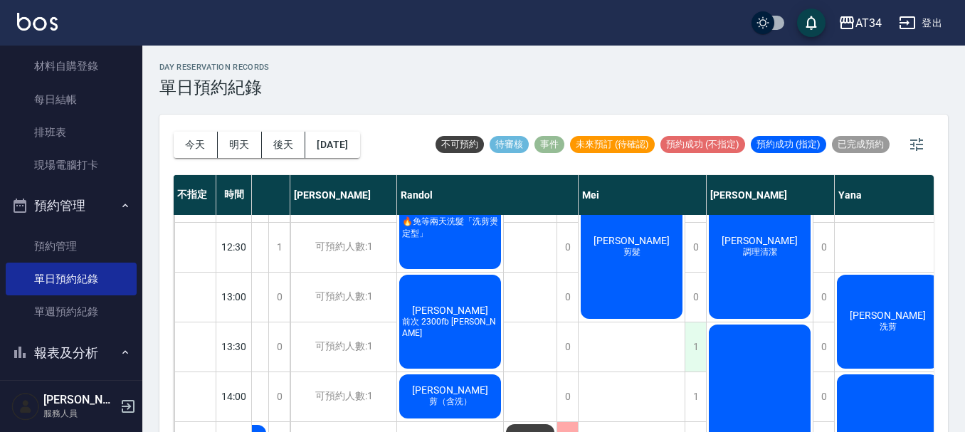
click at [694, 359] on div "1" at bounding box center [694, 346] width 21 height 49
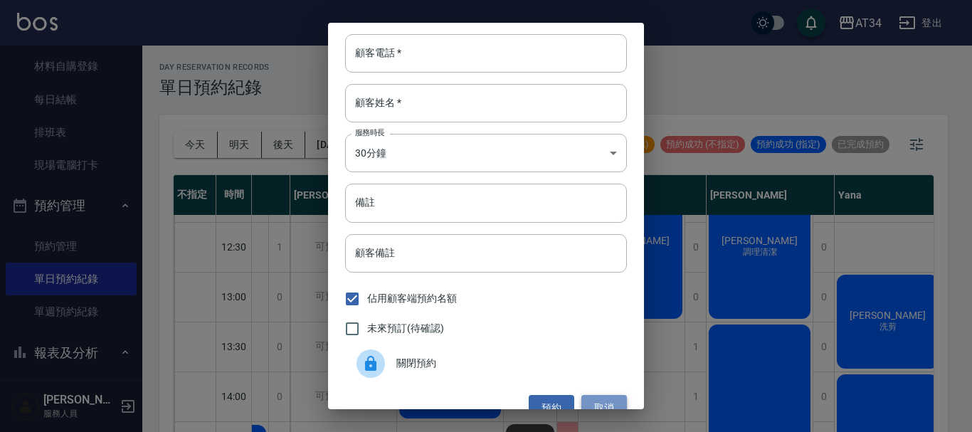
click at [594, 400] on button "取消" at bounding box center [604, 408] width 46 height 26
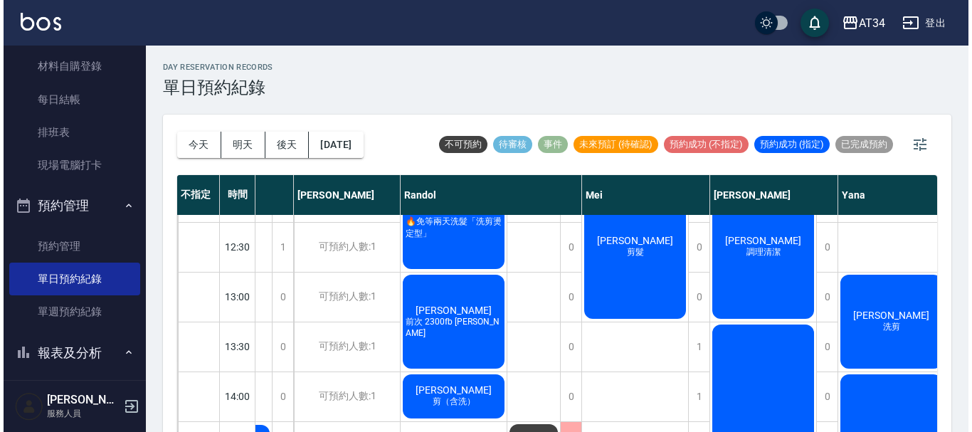
scroll to position [213, 506]
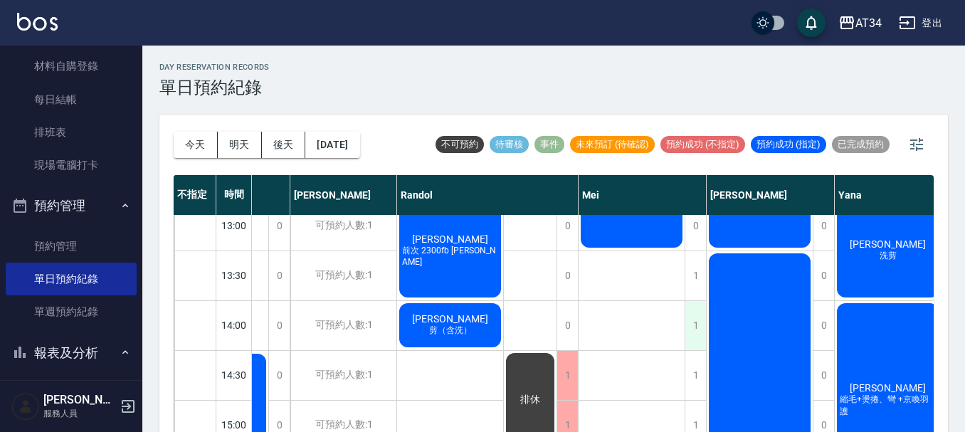
click at [698, 330] on div "1" at bounding box center [694, 325] width 21 height 49
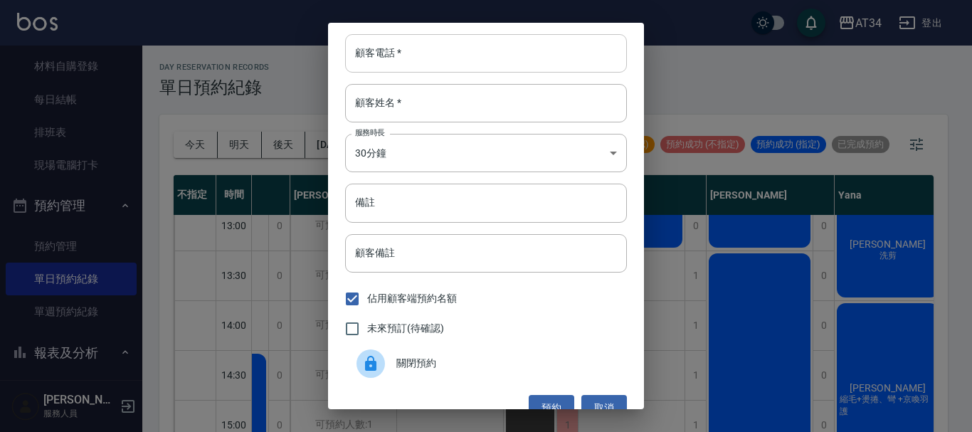
click at [389, 57] on input "顧客電話   *" at bounding box center [486, 53] width 282 height 38
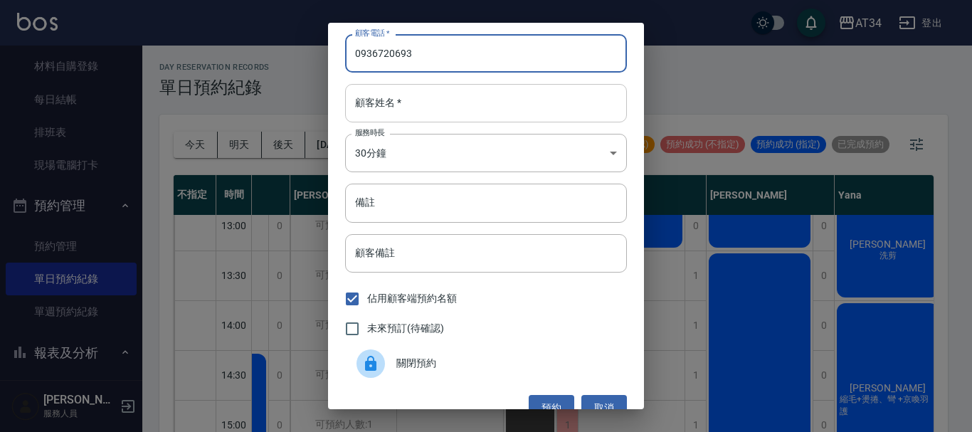
type input "0936720693"
click at [398, 107] on input "顧客姓名   *" at bounding box center [486, 103] width 282 height 38
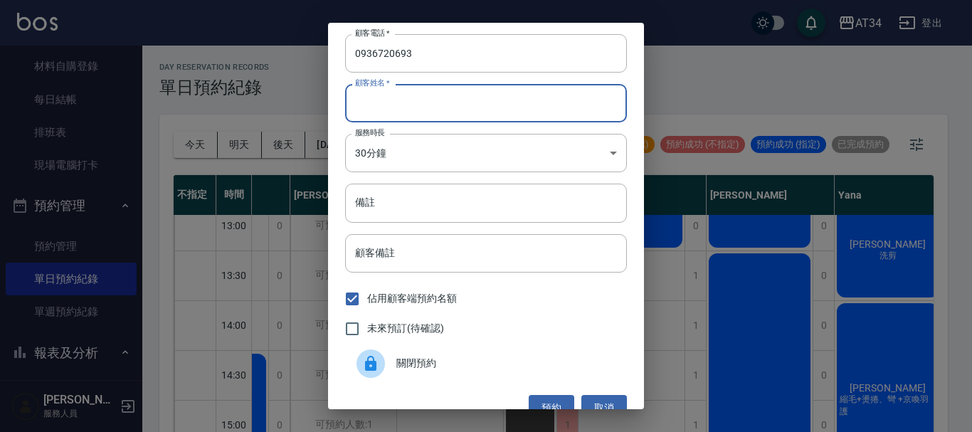
type input "J"
type input "王 小姐"
click at [387, 199] on input "備註" at bounding box center [486, 203] width 282 height 38
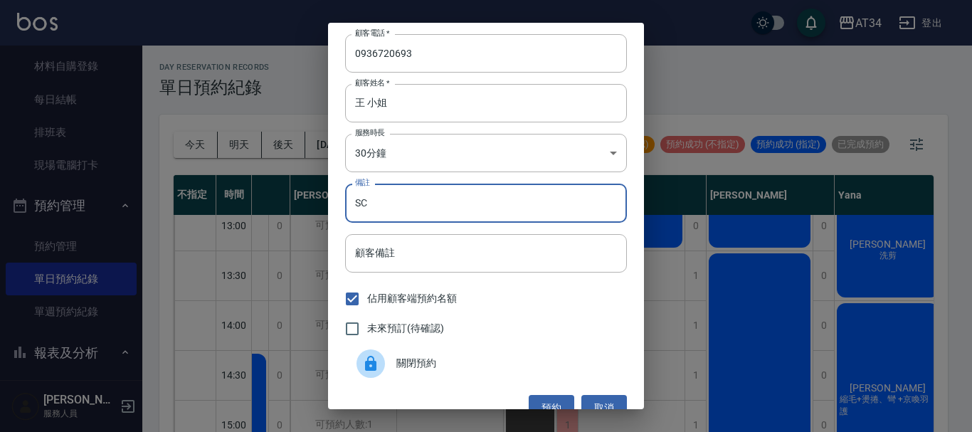
type input "SC"
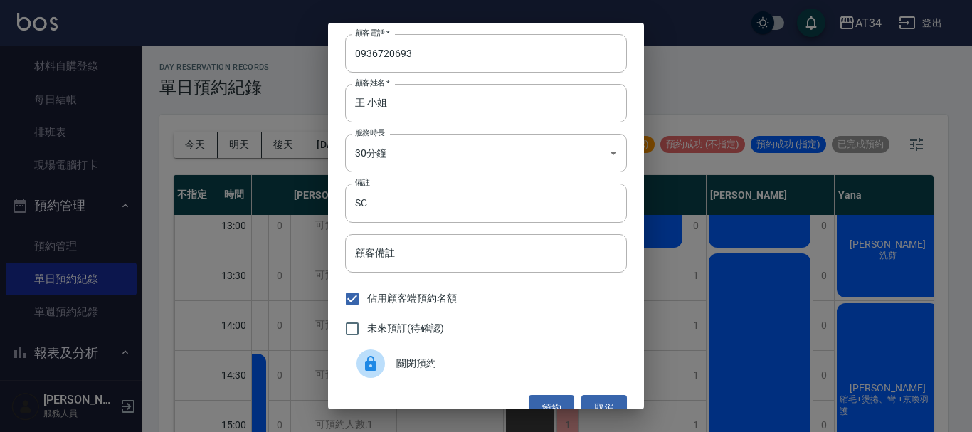
click at [410, 329] on span "未來預訂(待確認)" at bounding box center [405, 328] width 77 height 15
click at [367, 329] on input "未來預訂(待確認)" at bounding box center [352, 329] width 30 height 30
checkbox input "true"
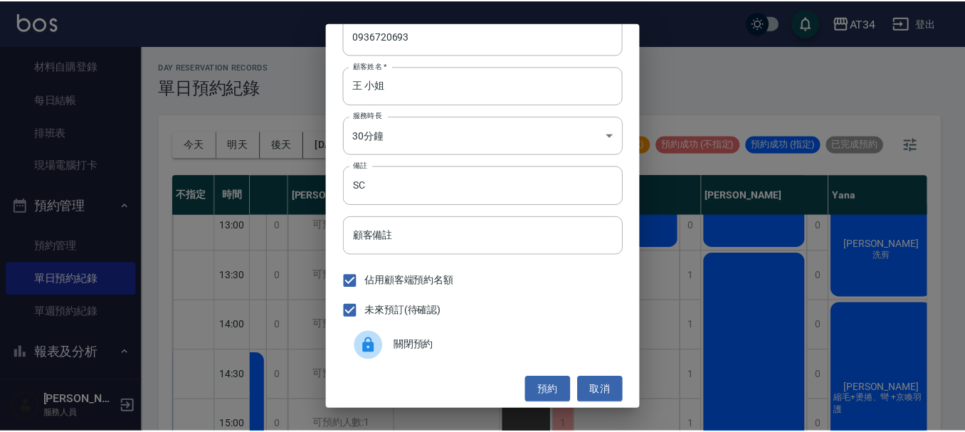
scroll to position [23, 0]
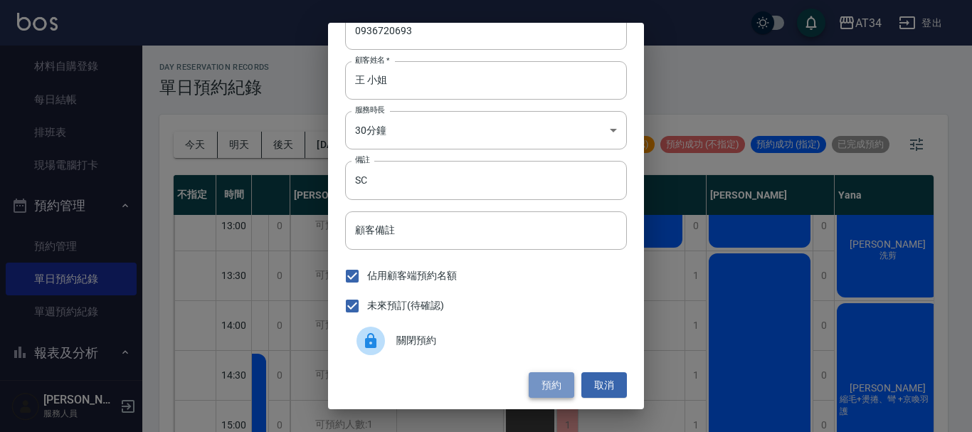
click at [542, 381] on button "預約" at bounding box center [552, 385] width 46 height 26
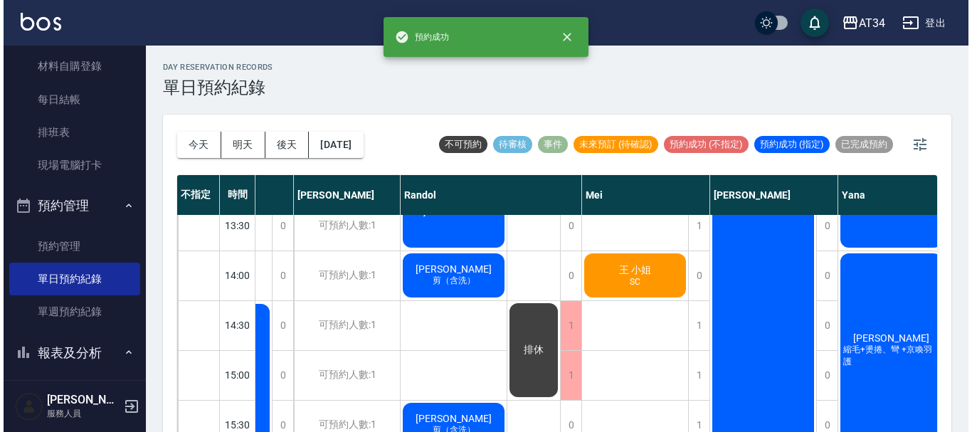
scroll to position [285, 506]
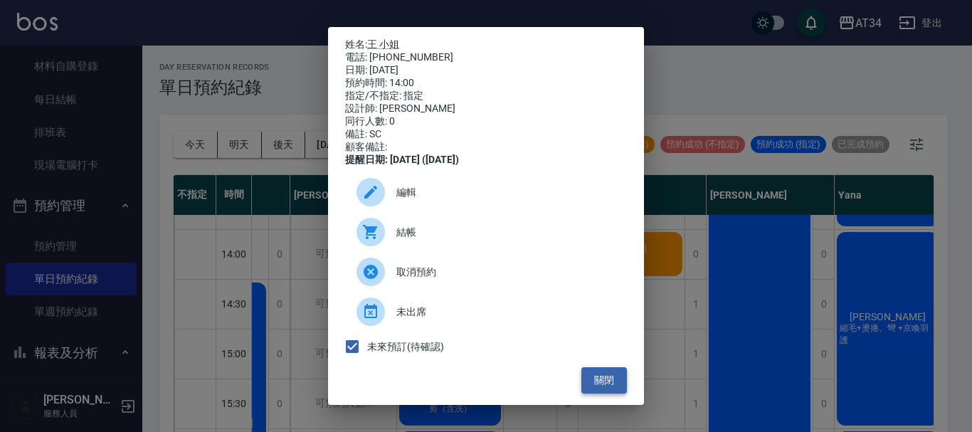
click at [595, 386] on button "關閉" at bounding box center [604, 380] width 46 height 26
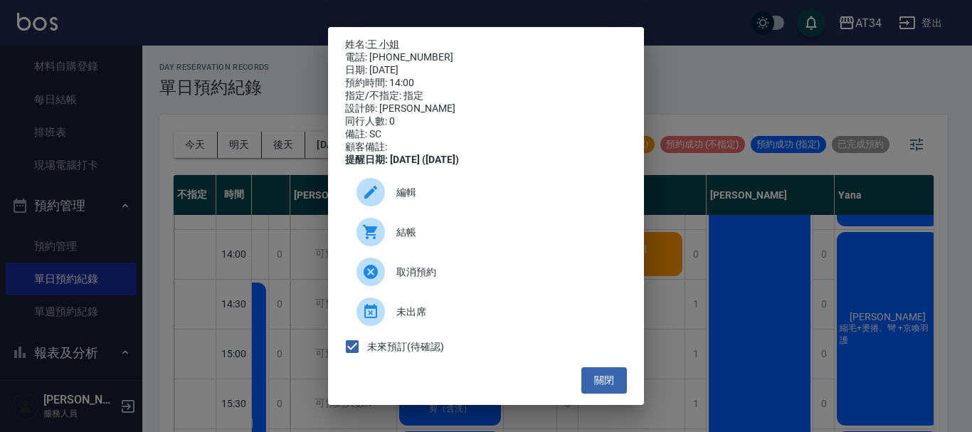
click at [373, 198] on icon at bounding box center [370, 192] width 13 height 13
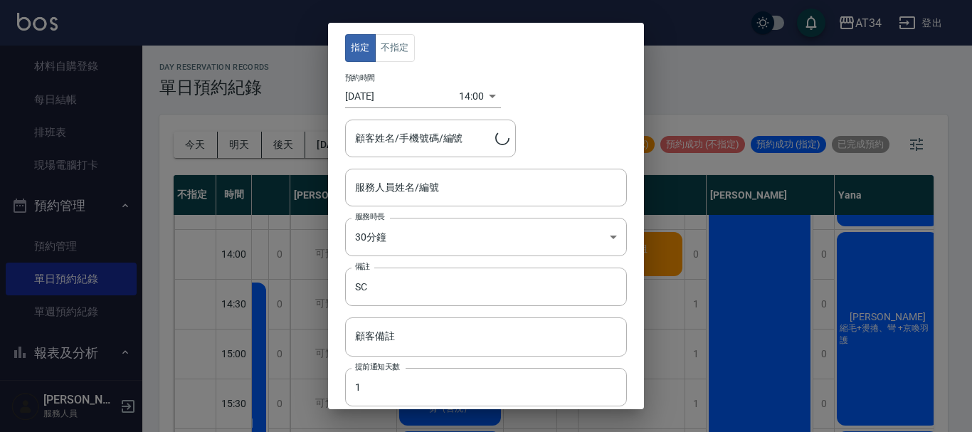
type input "Mei-07"
type input "王 小姐/0936720693"
click at [483, 93] on div "14:00 1755410400000" at bounding box center [480, 96] width 42 height 23
click at [487, 98] on div "14:00 1755410400000" at bounding box center [480, 96] width 42 height 23
click at [473, 98] on body "AT34 登出 櫃檯作業 打帳單 帳單列表 現金收支登錄 材料自購登錄 每日結帳 排班表 現場電腦打卡 預約管理 預約管理 單日預約紀錄 單週預約紀錄 報表及…" at bounding box center [486, 224] width 972 height 448
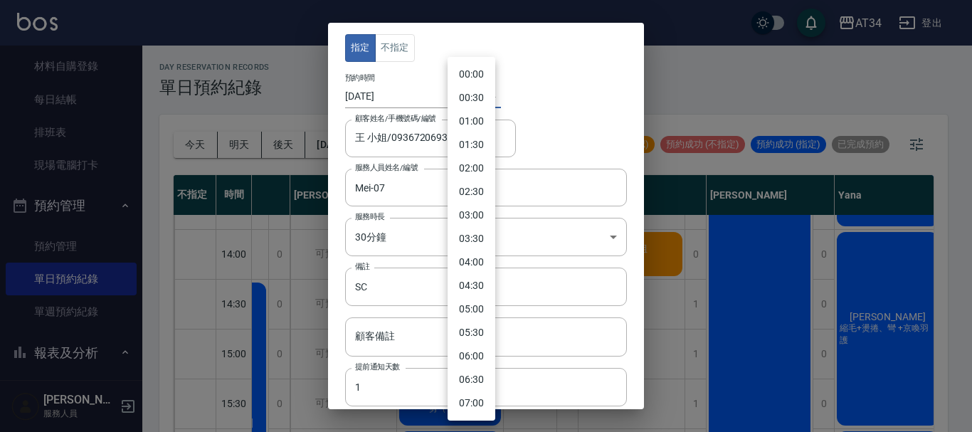
scroll to position [493, 0]
click at [605, 82] on div at bounding box center [486, 216] width 972 height 432
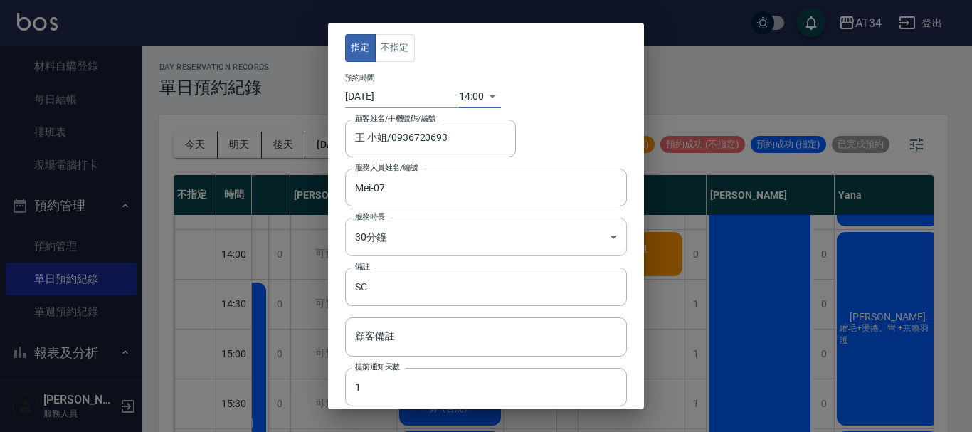
click at [457, 233] on body "AT34 登出 櫃檯作業 打帳單 帳單列表 現金收支登錄 材料自購登錄 每日結帳 排班表 現場電腦打卡 預約管理 預約管理 單日預約紀錄 單週預約紀錄 報表及…" at bounding box center [486, 224] width 972 height 448
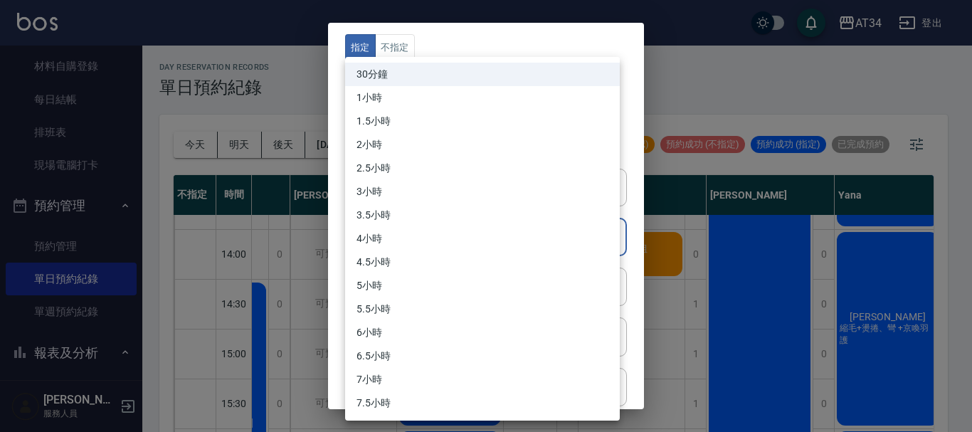
click at [380, 102] on li "1小時" at bounding box center [482, 97] width 275 height 23
type input "2"
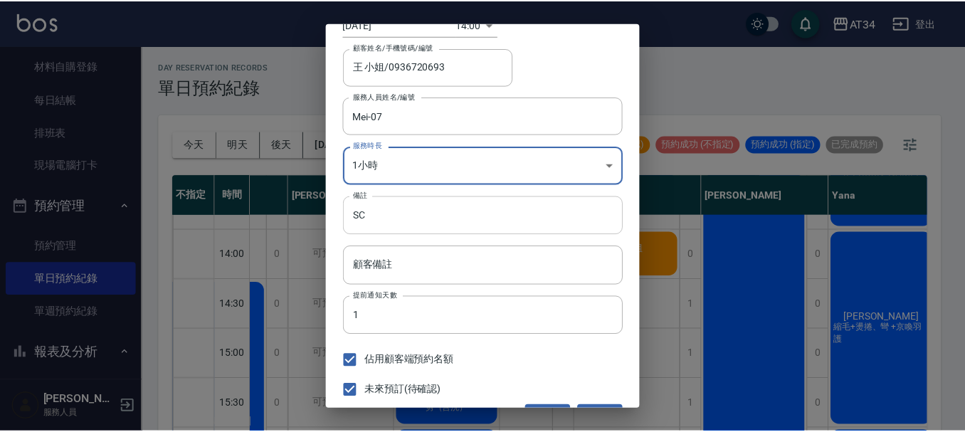
scroll to position [105, 0]
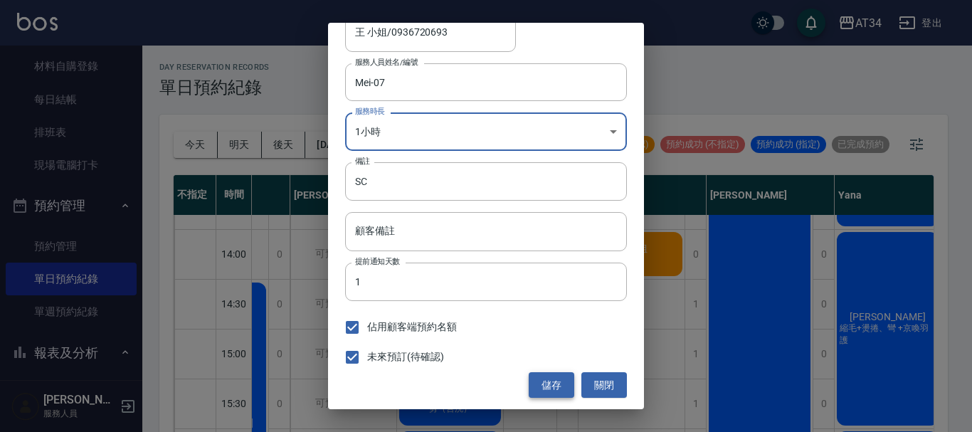
click at [536, 388] on button "儲存" at bounding box center [552, 385] width 46 height 26
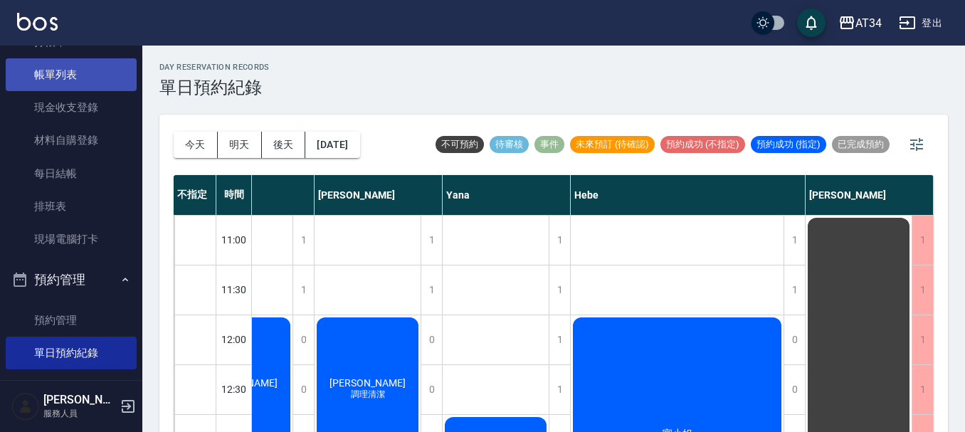
scroll to position [0, 0]
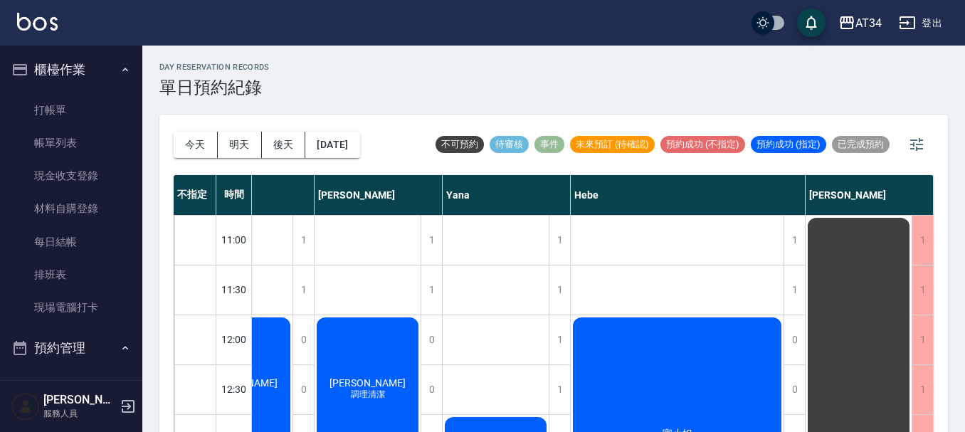
click at [79, 62] on button "櫃檯作業" at bounding box center [71, 69] width 131 height 37
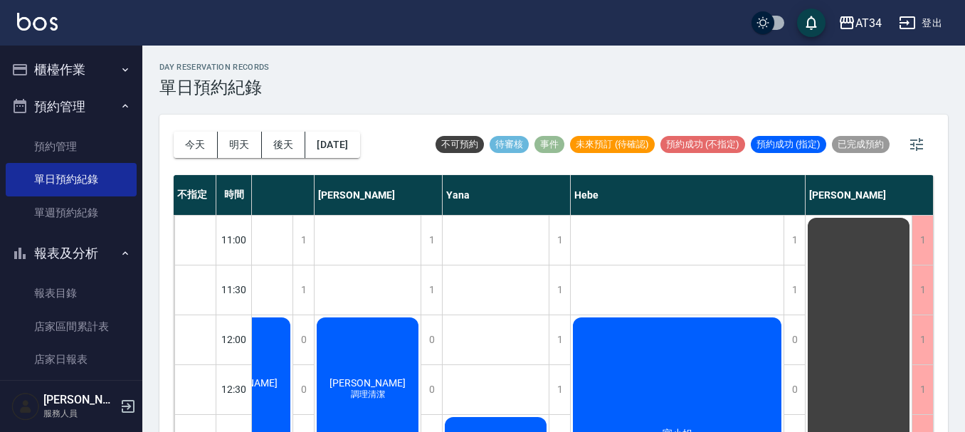
click at [79, 62] on button "櫃檯作業" at bounding box center [71, 69] width 131 height 37
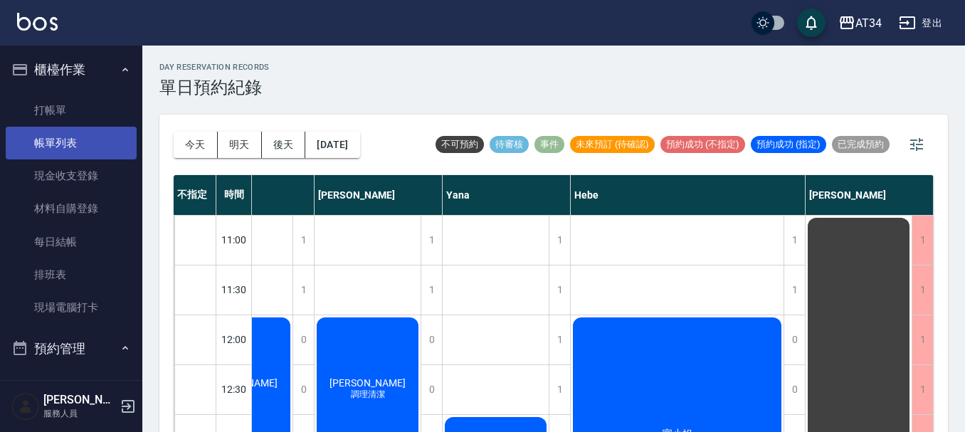
click at [77, 131] on link "帳單列表" at bounding box center [71, 143] width 131 height 33
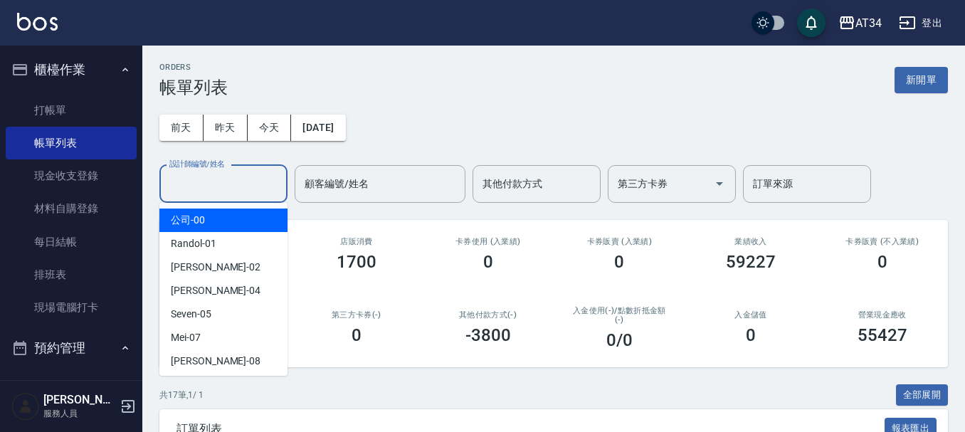
click at [230, 188] on input "設計師編號/姓名" at bounding box center [223, 183] width 115 height 25
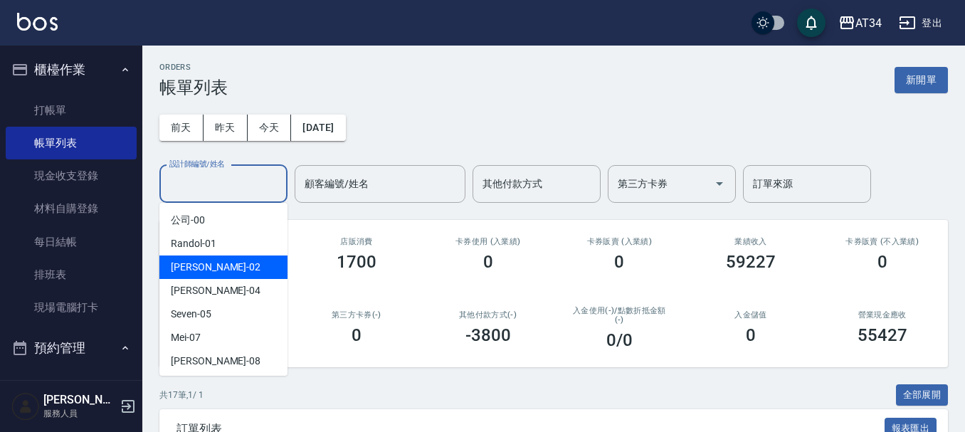
click at [229, 258] on div "Wendy -02" at bounding box center [223, 266] width 128 height 23
type input "Wendy-02"
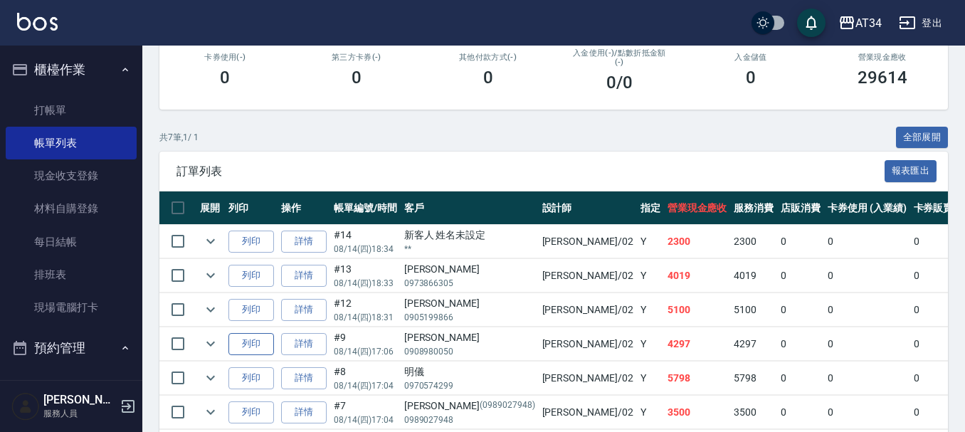
scroll to position [356, 0]
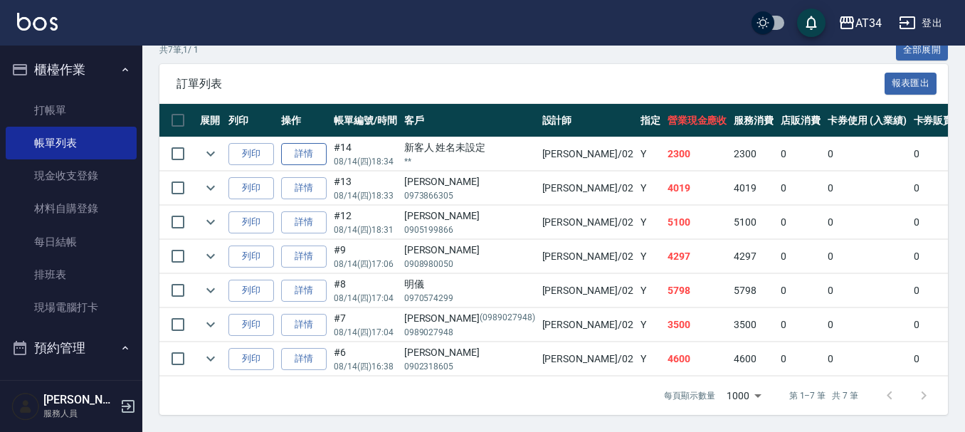
click at [317, 143] on link "詳情" at bounding box center [304, 154] width 46 height 22
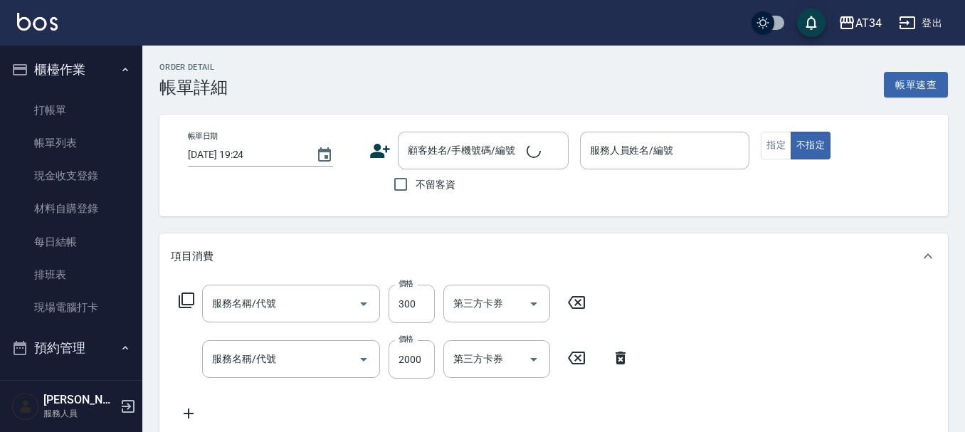
type input "洗髮(201)"
type input "自備鉑金(602)"
type input "2025/08/14 18:34"
type input "Wendy-02"
type input "230"
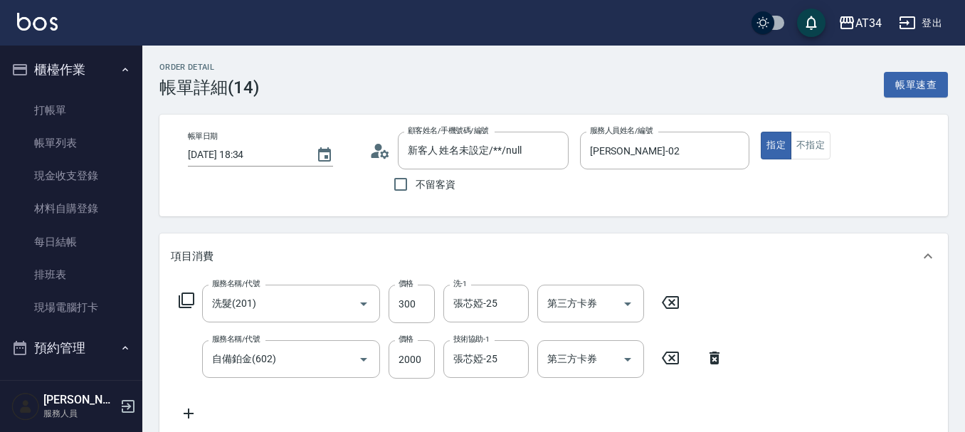
type input "新客人 姓名未設定/**/null"
click at [433, 136] on label "顧客姓名/手機號碼/編號" at bounding box center [448, 130] width 81 height 11
click at [433, 138] on input "新客人 姓名未設定/**/null" at bounding box center [472, 150] width 137 height 25
click at [558, 152] on icon "Clear" at bounding box center [553, 151] width 14 height 14
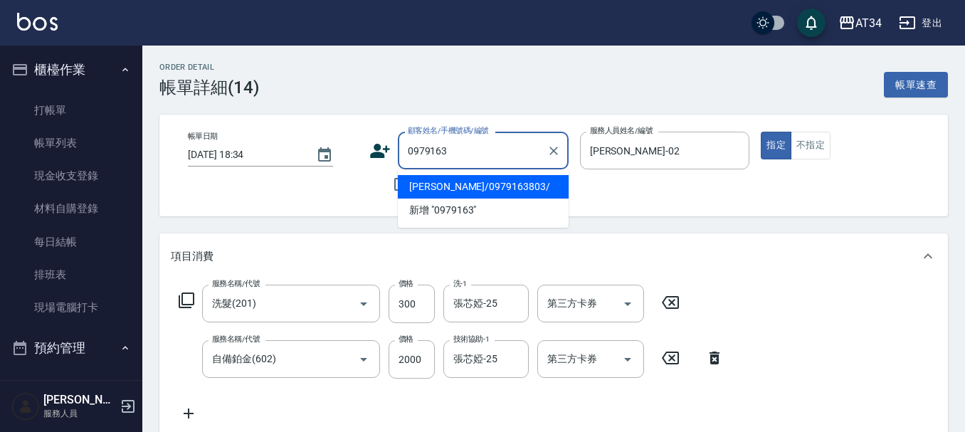
click at [522, 187] on li "杜柔臻/0979163803/" at bounding box center [483, 186] width 171 height 23
type input "杜柔臻/0979163803/"
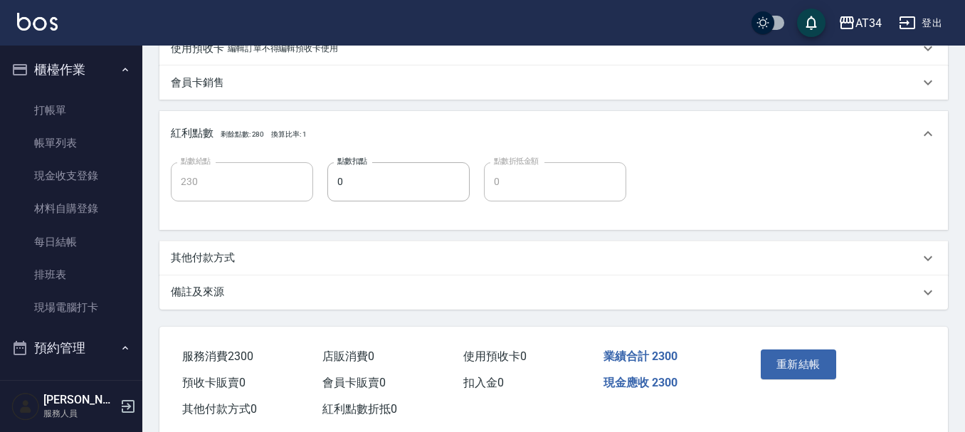
scroll to position [513, 0]
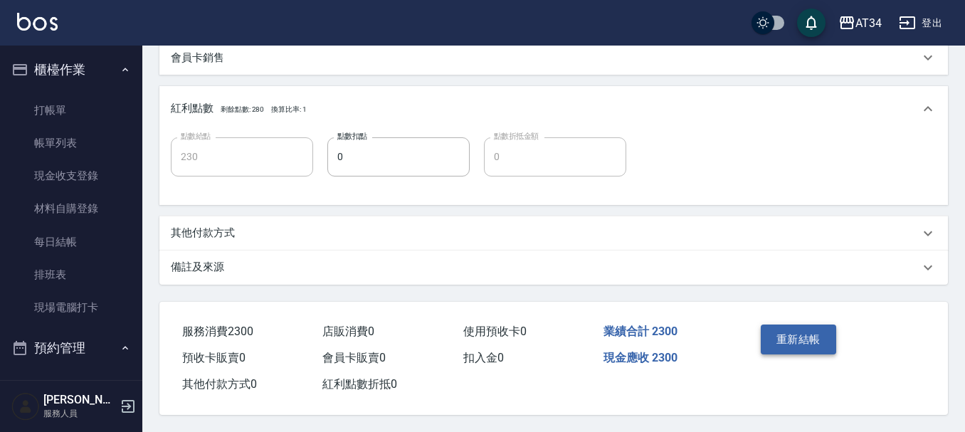
click at [829, 329] on button "重新結帳" at bounding box center [797, 339] width 75 height 30
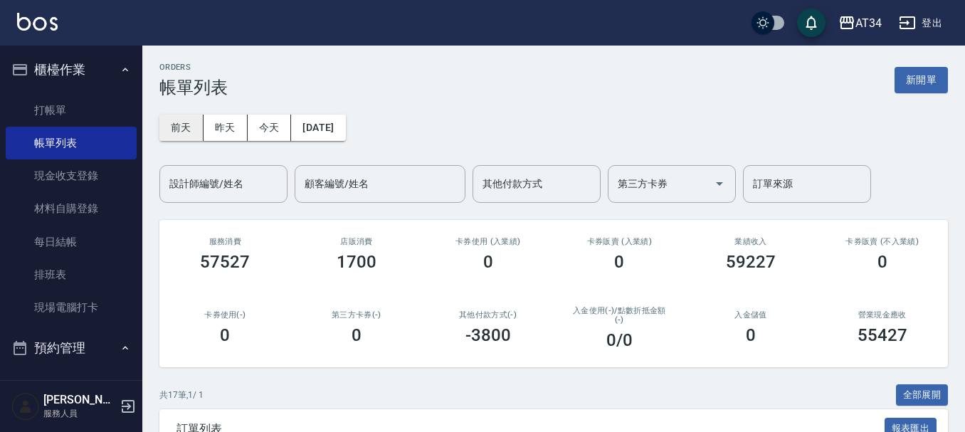
click at [184, 133] on button "前天" at bounding box center [181, 128] width 44 height 26
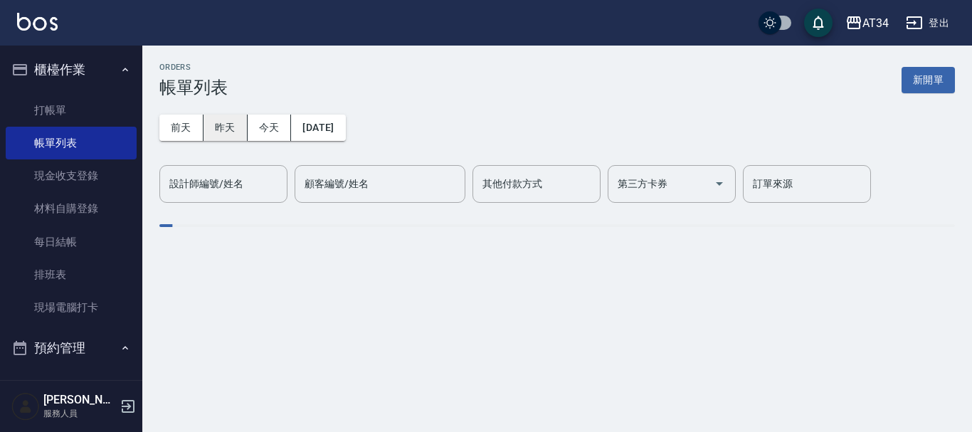
click at [216, 132] on button "昨天" at bounding box center [225, 128] width 44 height 26
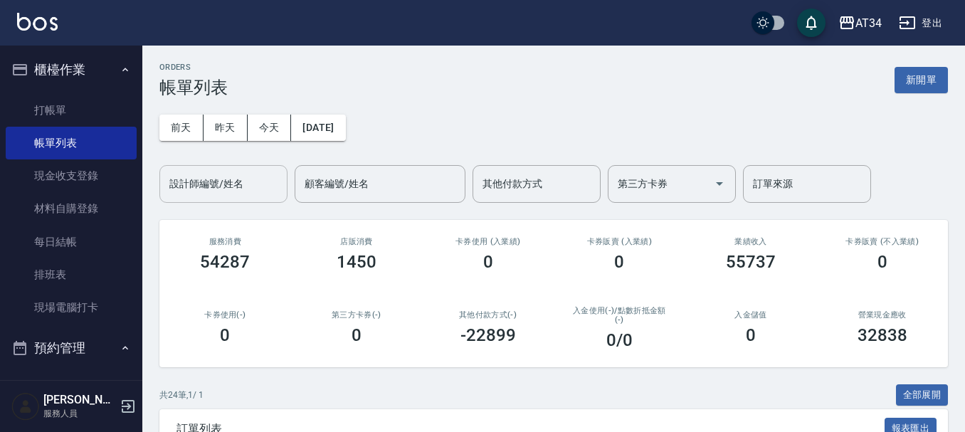
click at [263, 181] on input "設計師編號/姓名" at bounding box center [223, 183] width 115 height 25
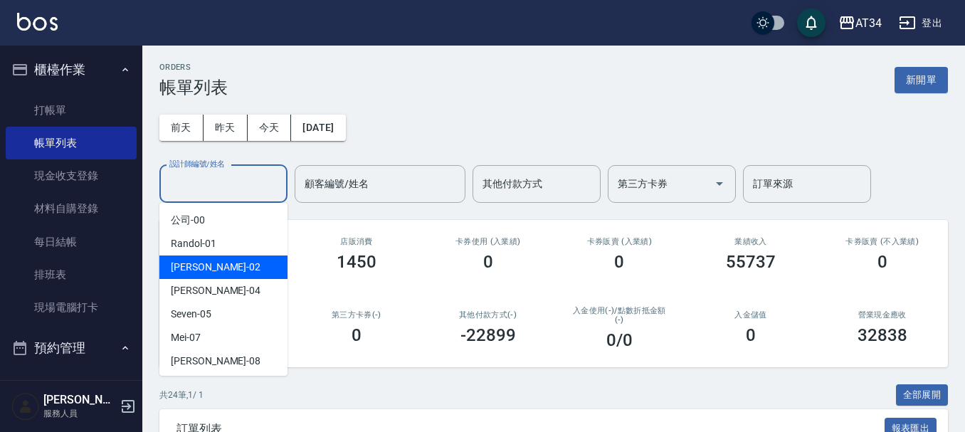
click at [261, 273] on div "Wendy -02" at bounding box center [223, 266] width 128 height 23
type input "Wendy-02"
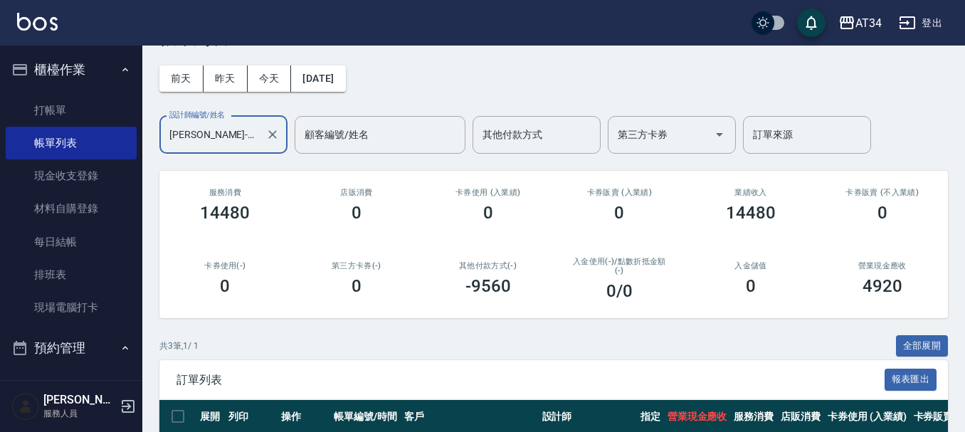
scroll to position [219, 0]
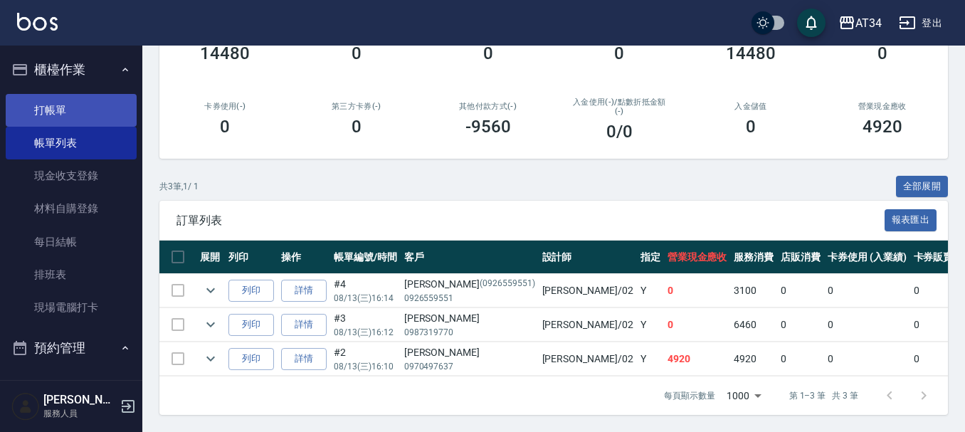
click at [63, 112] on link "打帳單" at bounding box center [71, 110] width 131 height 33
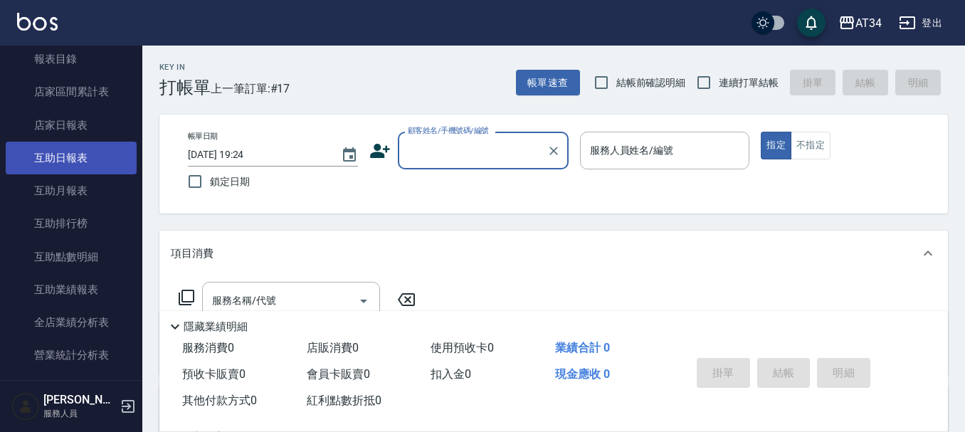
scroll to position [498, 0]
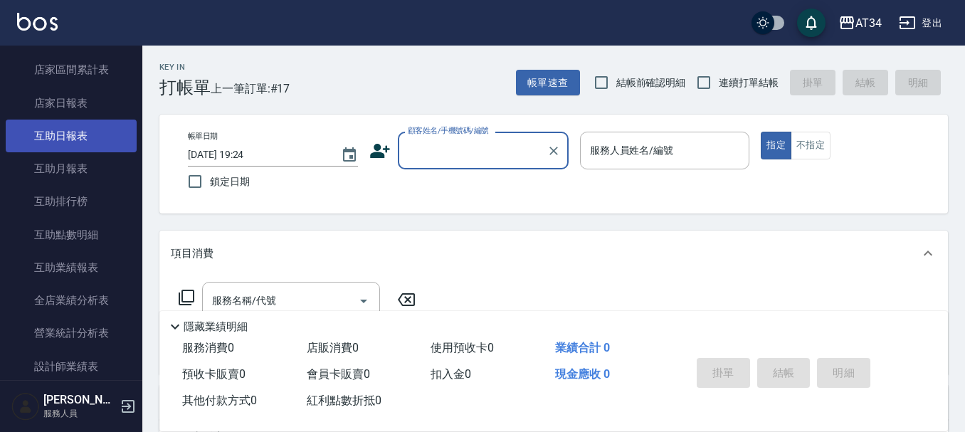
click at [69, 152] on link "互助日報表" at bounding box center [71, 136] width 131 height 33
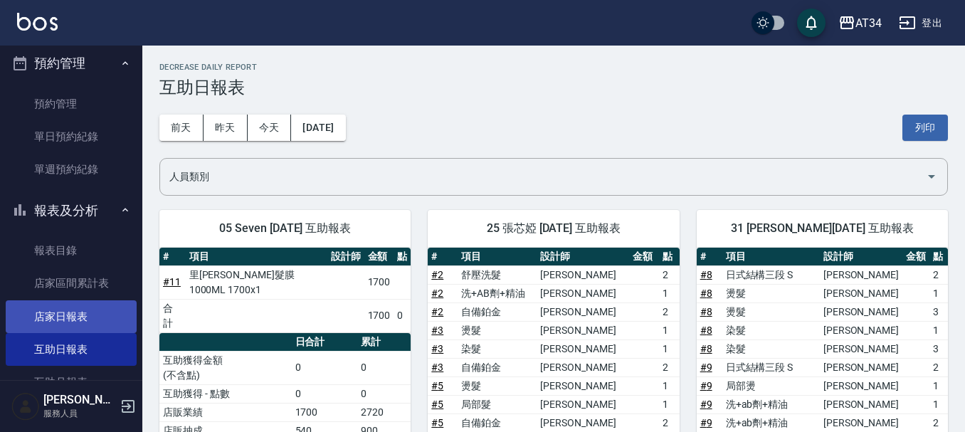
scroll to position [142, 0]
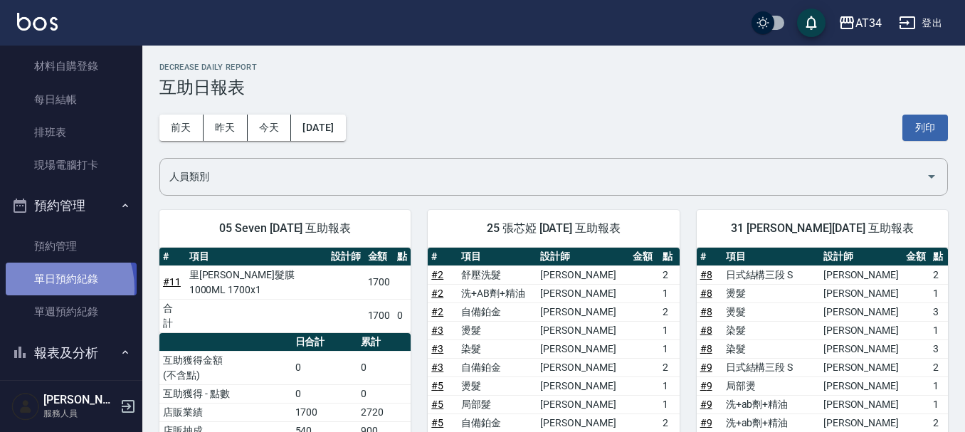
click at [48, 288] on link "單日預約紀錄" at bounding box center [71, 278] width 131 height 33
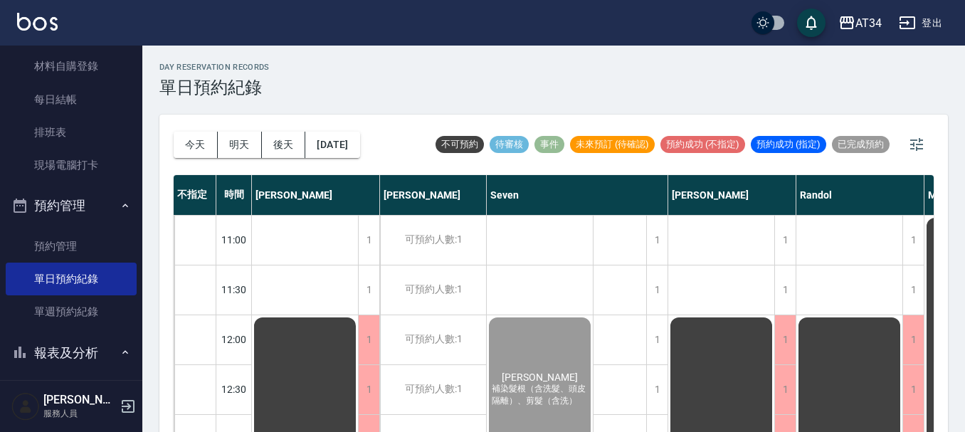
click at [566, 69] on div "day Reservation records 單日預約紀錄" at bounding box center [553, 80] width 788 height 35
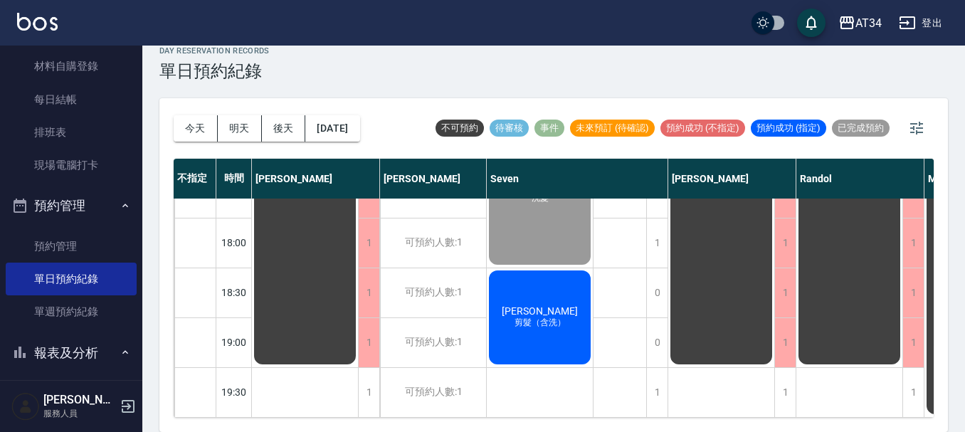
scroll to position [689, 0]
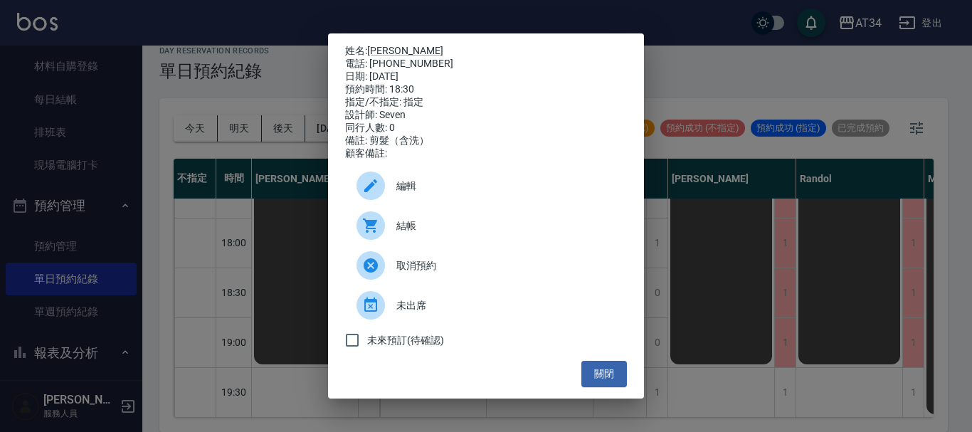
click at [390, 215] on div "結帳" at bounding box center [486, 226] width 282 height 40
click at [597, 373] on button "關閉" at bounding box center [604, 374] width 46 height 26
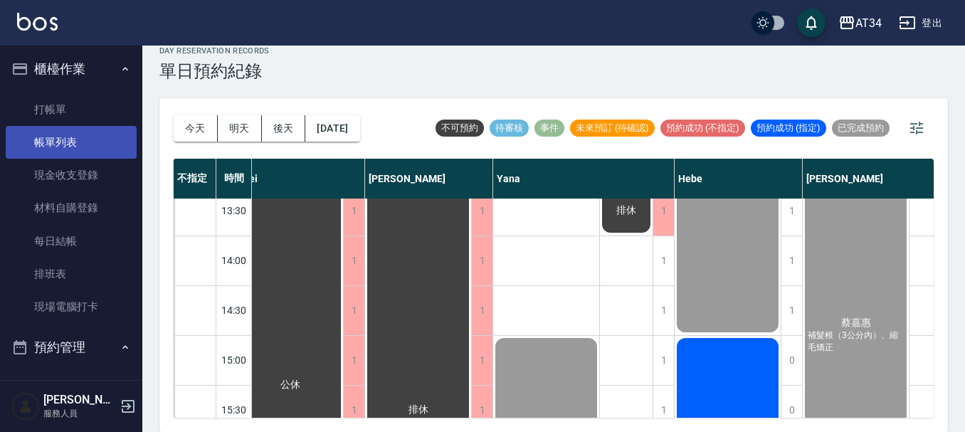
scroll to position [0, 0]
click at [54, 144] on link "帳單列表" at bounding box center [71, 143] width 131 height 33
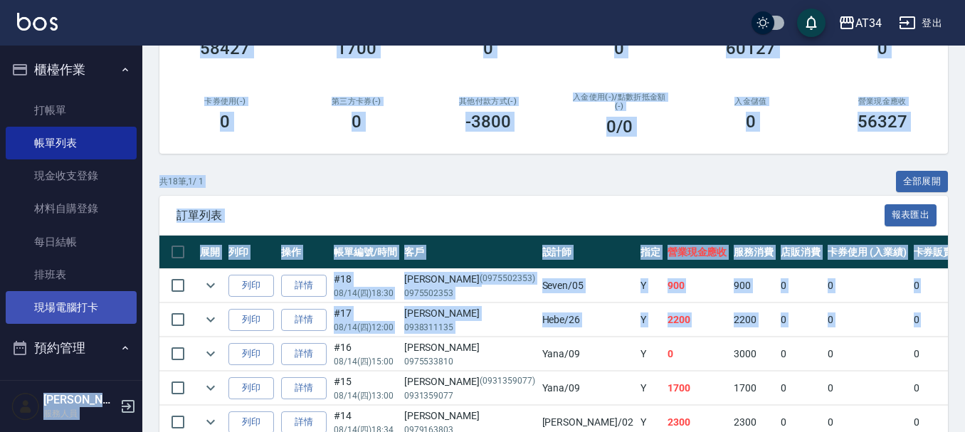
drag, startPoint x: 587, startPoint y: 308, endPoint x: 33, endPoint y: 313, distance: 553.5
click at [33, 313] on div "AT34 登出 櫃檯作業 打帳單 帳單列表 現金收支登錄 材料自購登錄 每日結帳 排班表 現場電腦打卡 預約管理 預約管理 單日預約紀錄 單週預約紀錄 報表及…" at bounding box center [482, 363] width 965 height 1152
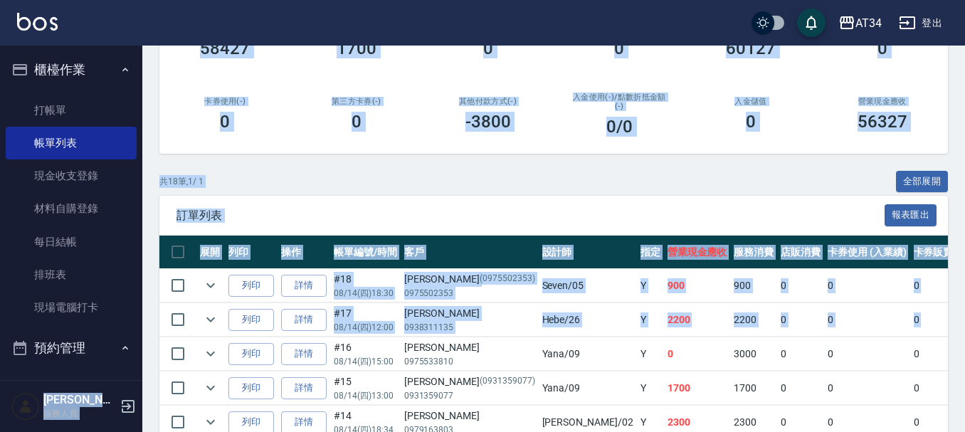
click at [356, 299] on td "#18 08/14 (四) 18:30" at bounding box center [365, 285] width 70 height 33
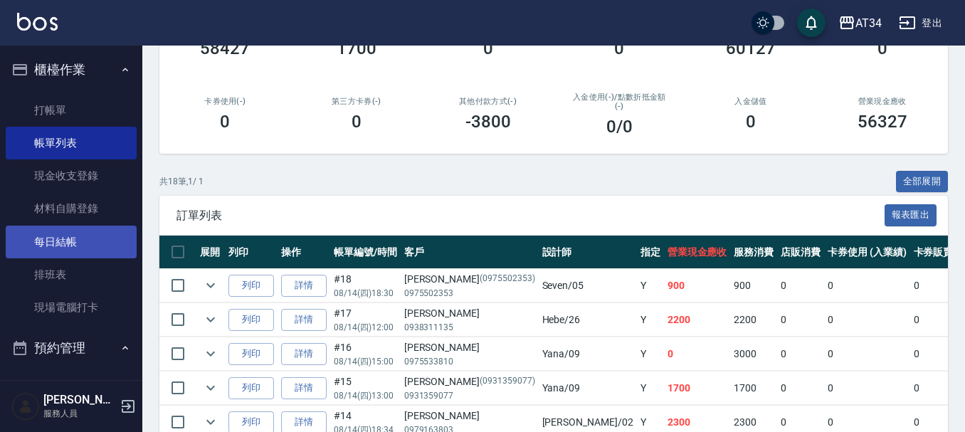
click at [71, 247] on link "每日結帳" at bounding box center [71, 242] width 131 height 33
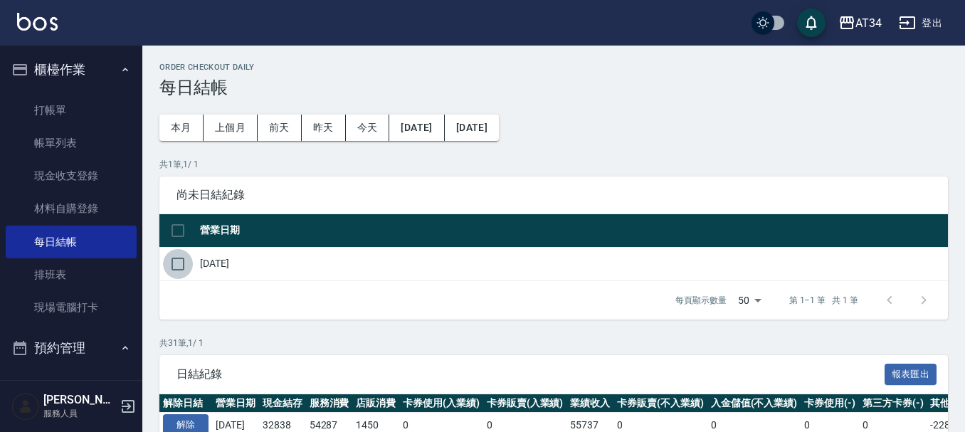
click at [181, 270] on input "checkbox" at bounding box center [178, 264] width 30 height 30
checkbox input "true"
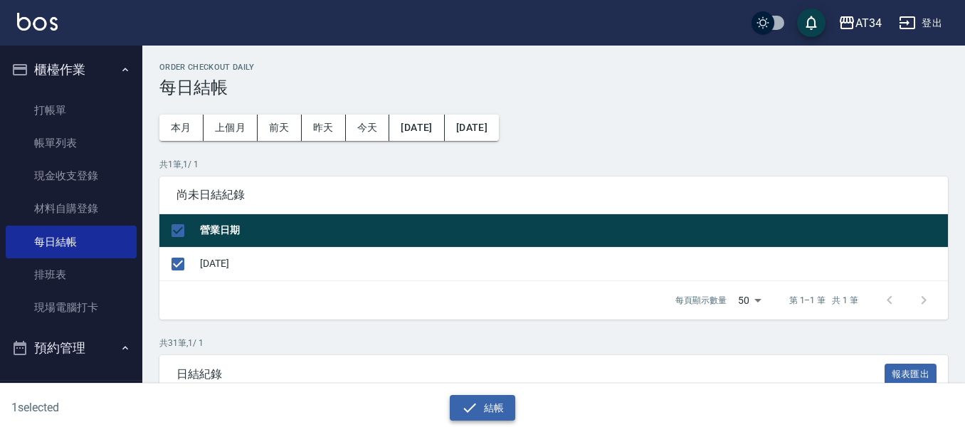
click at [484, 407] on button "結帳" at bounding box center [483, 408] width 66 height 26
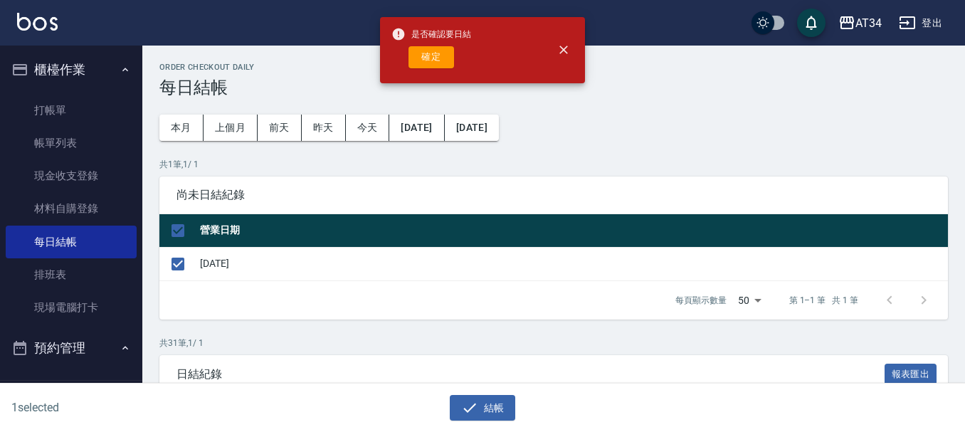
click at [428, 57] on button "確定" at bounding box center [431, 57] width 46 height 22
checkbox input "false"
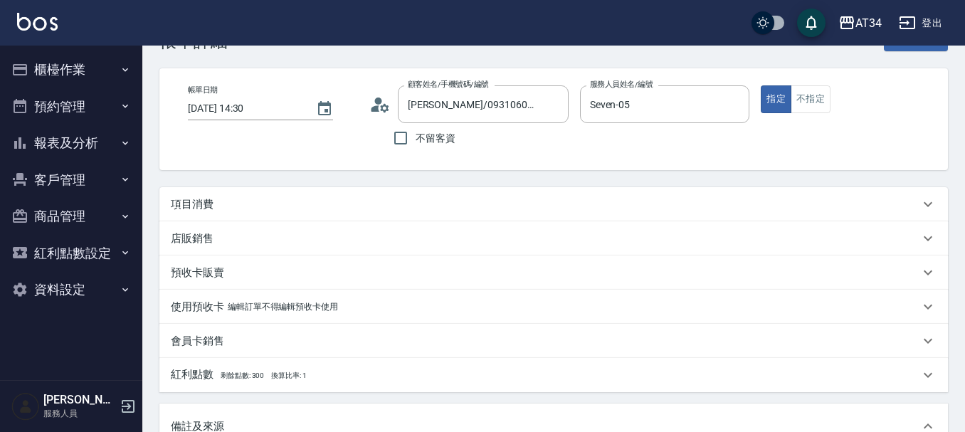
scroll to position [71, 0]
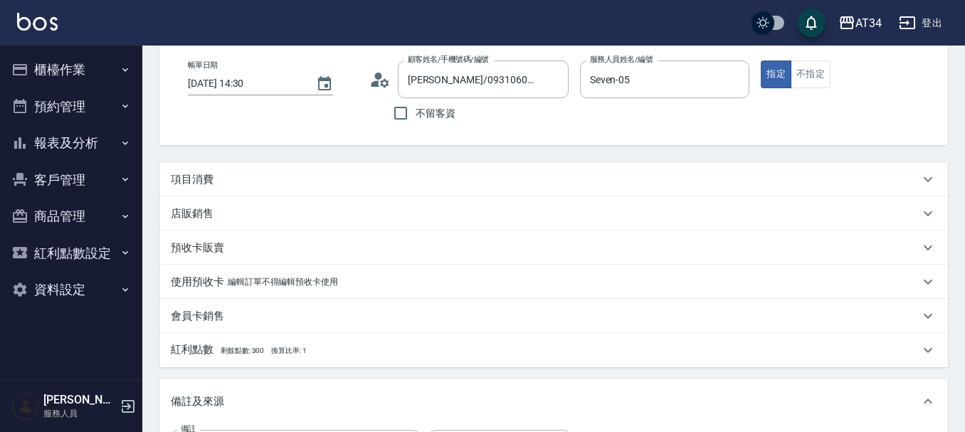
click at [252, 184] on div "項目消費" at bounding box center [545, 179] width 748 height 15
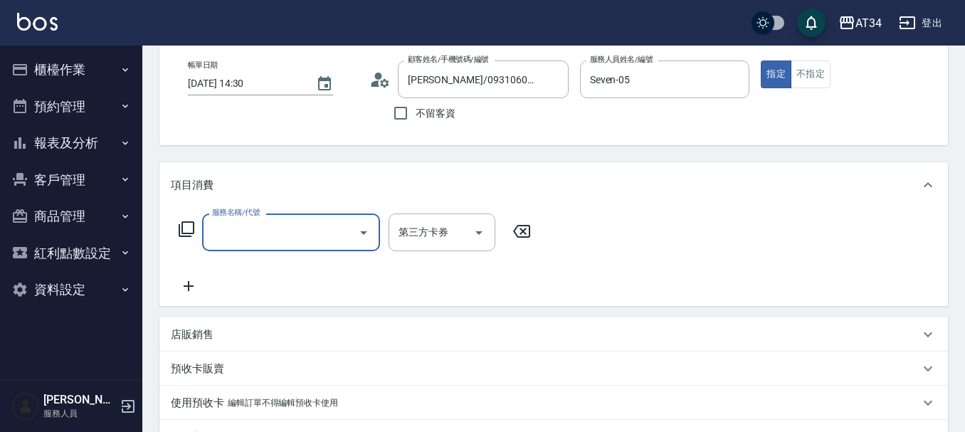
scroll to position [0, 0]
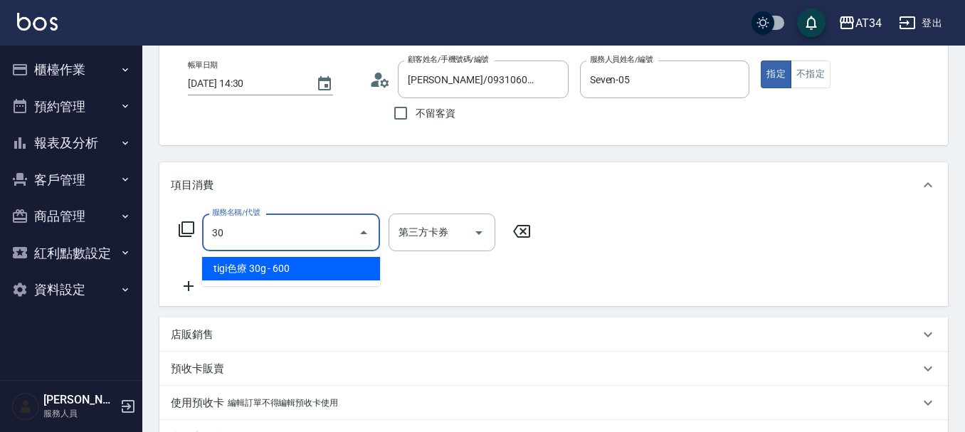
type input "303"
type input "90"
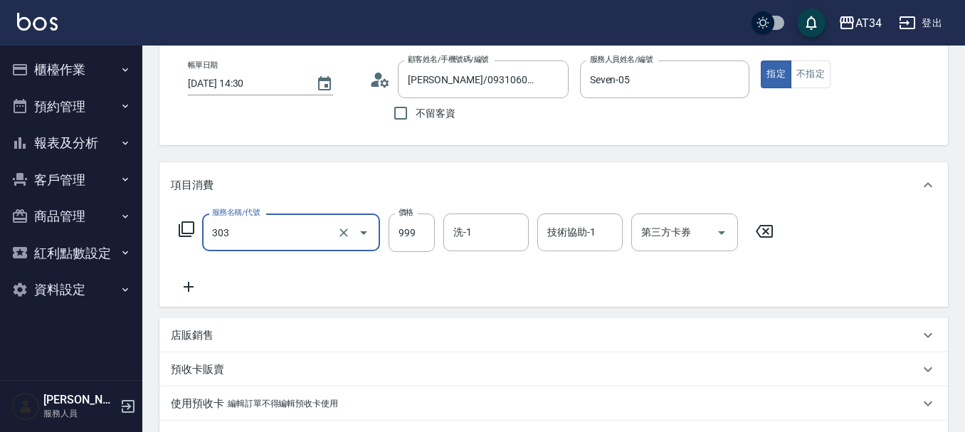
type input "局部燙(303)"
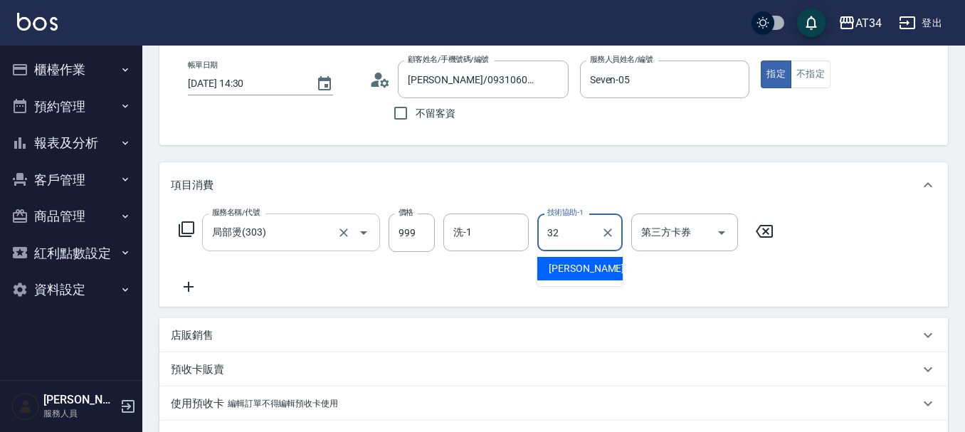
type input "阿源-32"
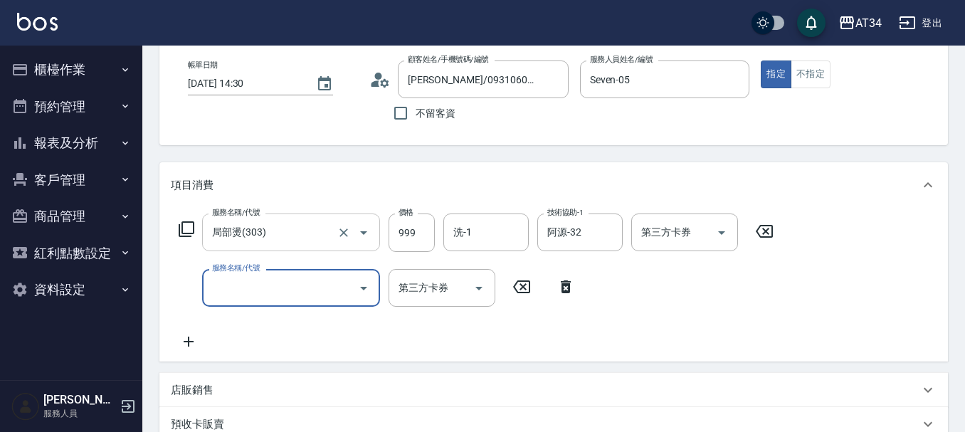
type input "5"
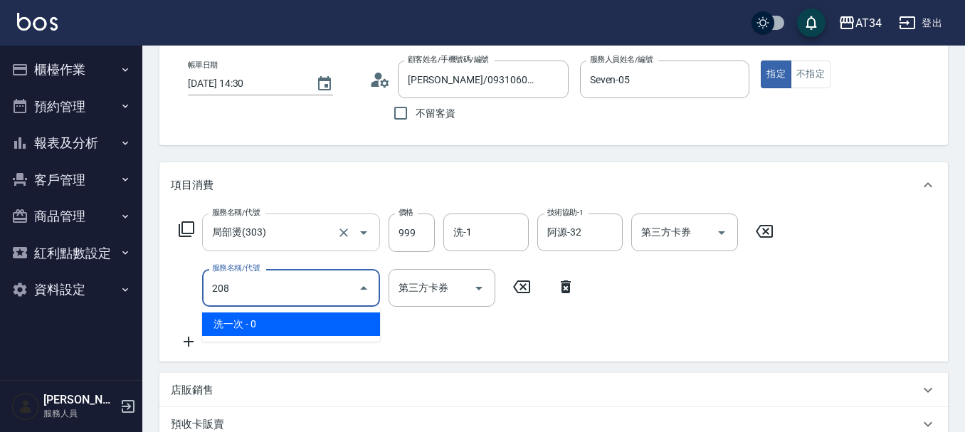
type input "洗一次(208)"
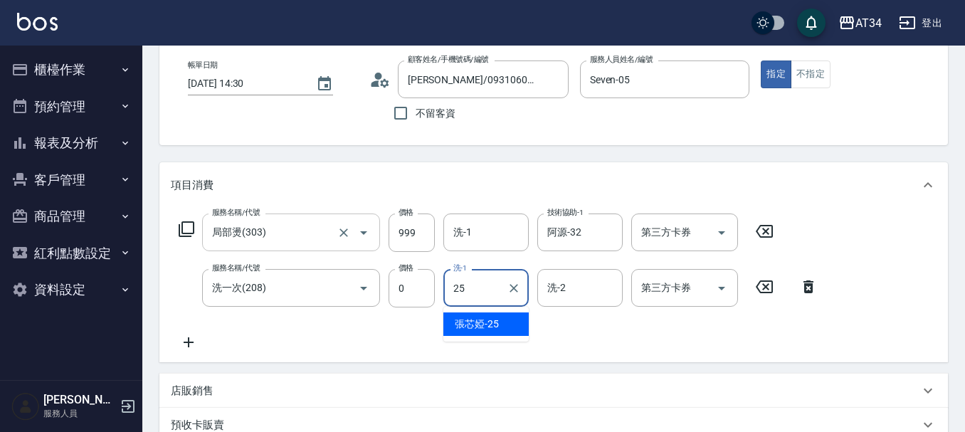
type input "張芯婭-25"
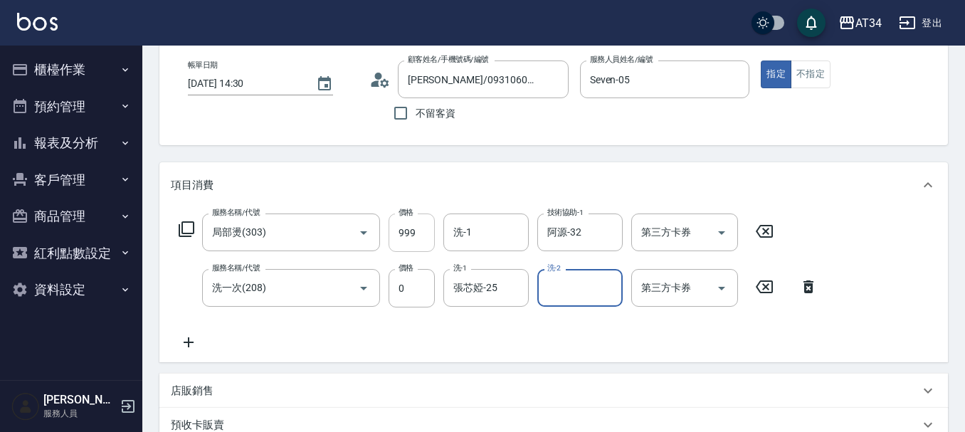
click at [411, 235] on input "999" at bounding box center [411, 232] width 46 height 38
type input "0"
type input "16"
type input "10"
type input "162"
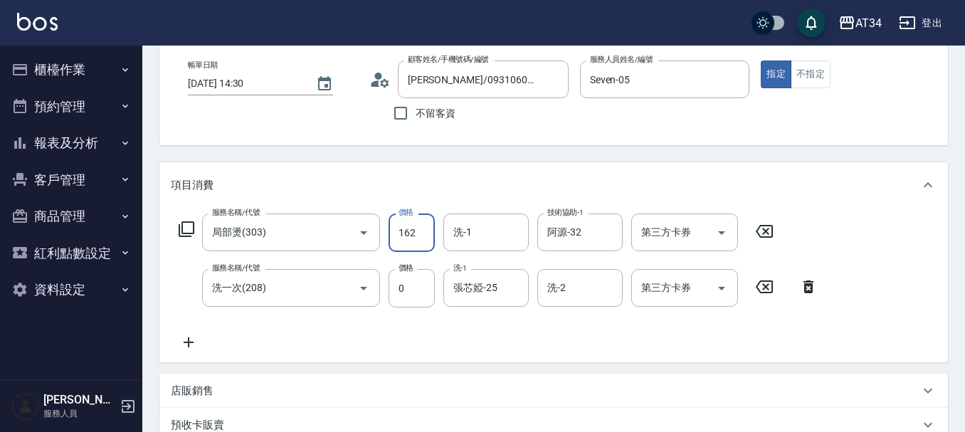
type input "160"
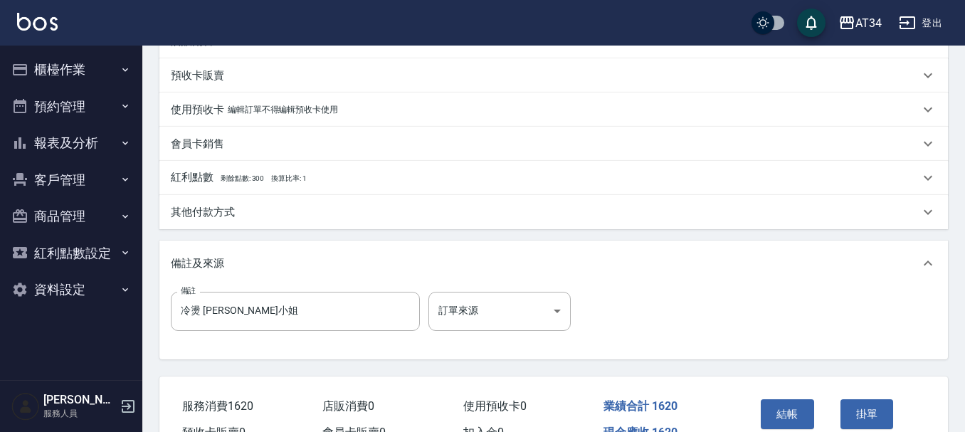
scroll to position [498, 0]
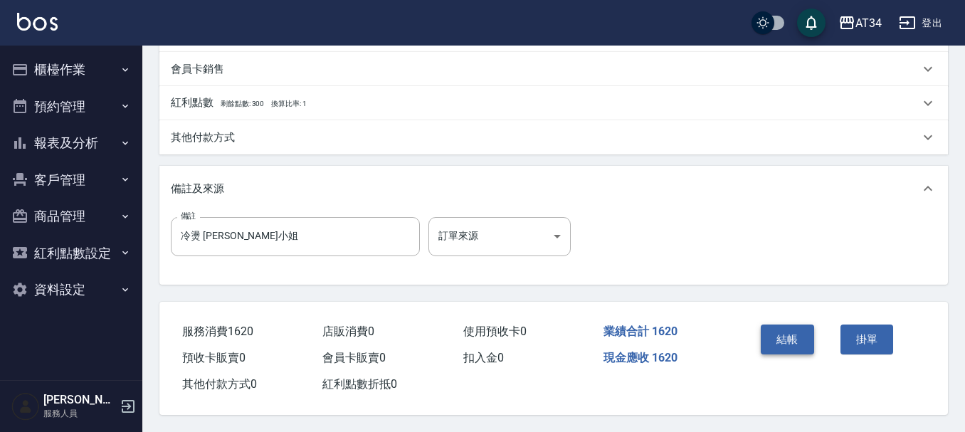
type input "1620"
click at [777, 337] on button "結帳" at bounding box center [786, 339] width 53 height 30
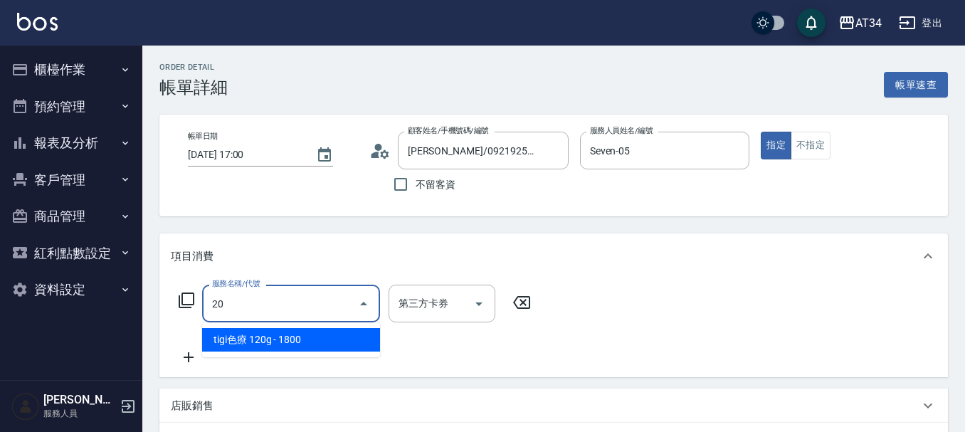
type input "201"
type input "30"
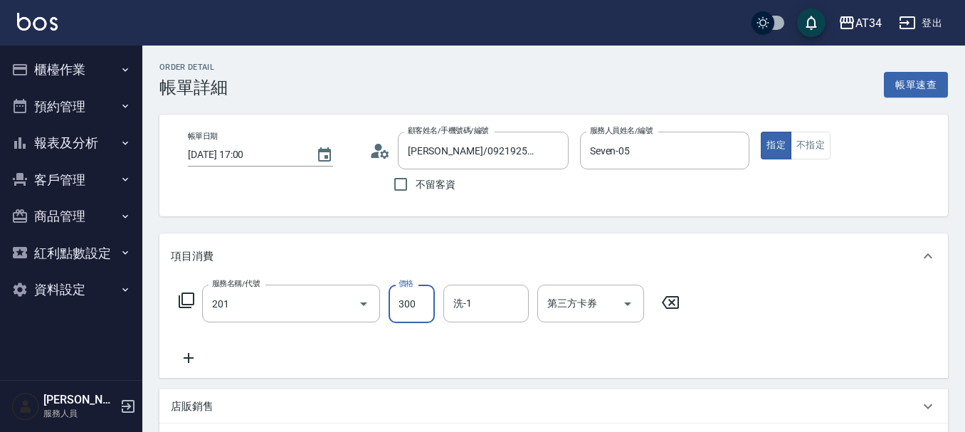
type input "洗髮(201)"
type input "0"
type input "40"
type input "400"
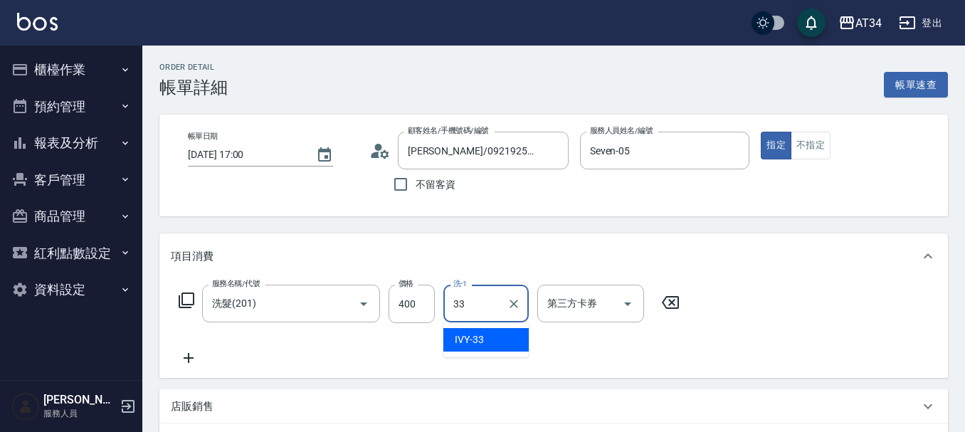
type input "IVY-33"
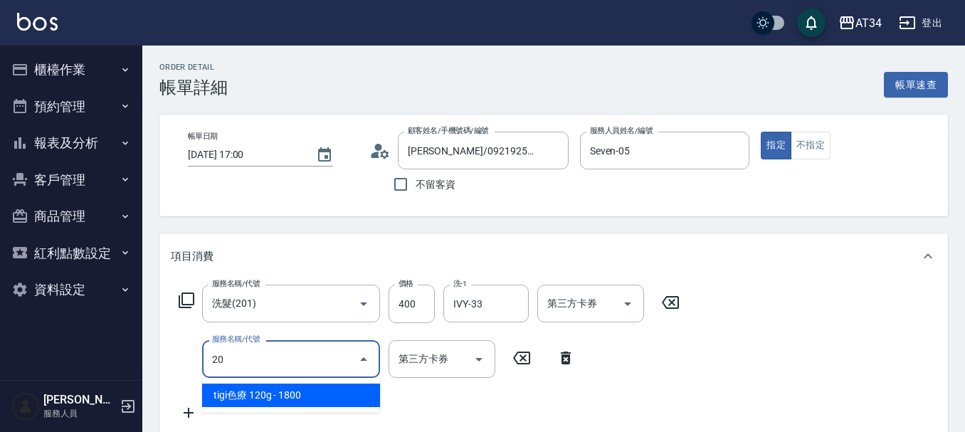
type input "201"
type input "70"
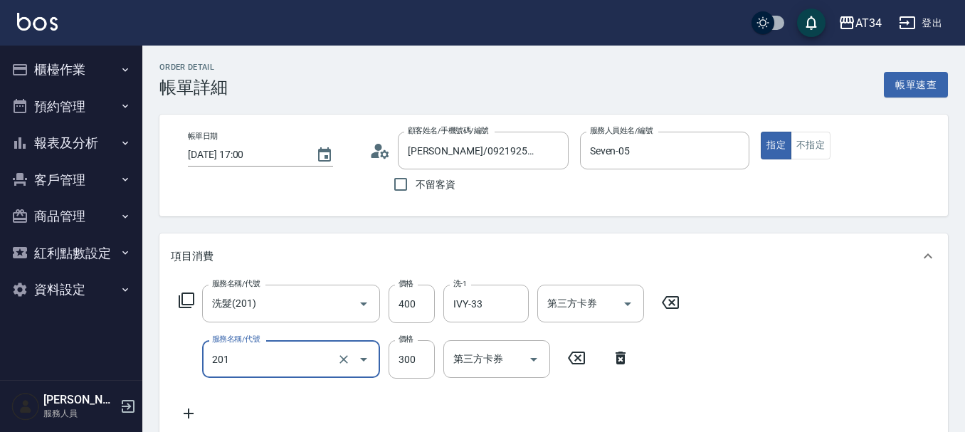
type input "洗髮(201)"
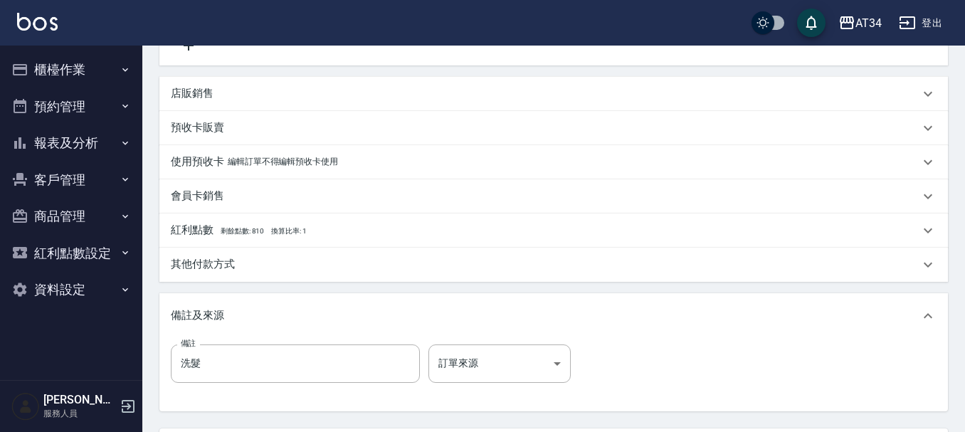
scroll to position [427, 0]
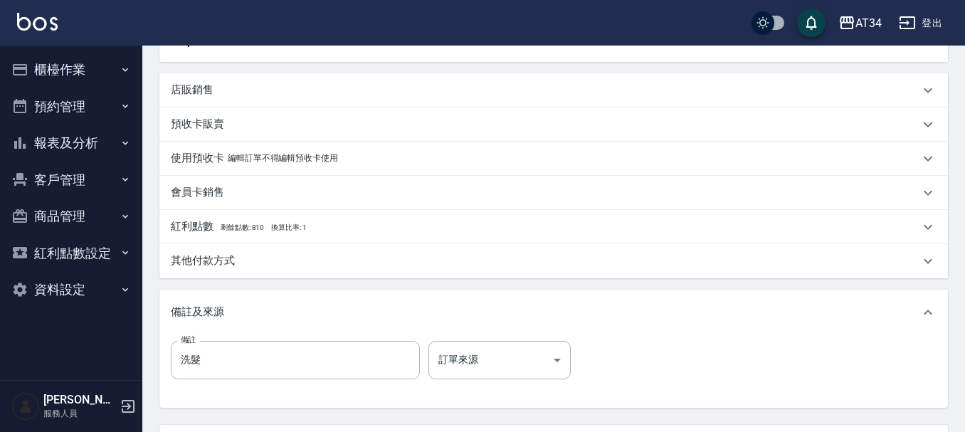
click at [223, 96] on div "店販銷售" at bounding box center [545, 90] width 748 height 15
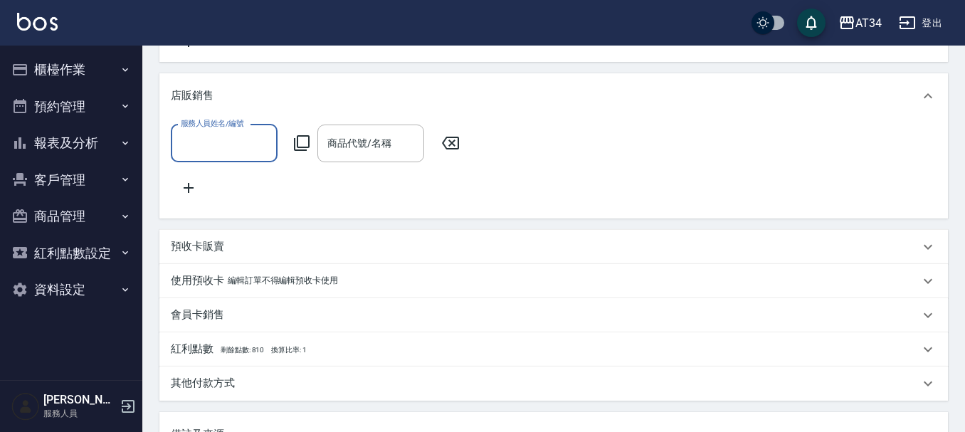
scroll to position [0, 0]
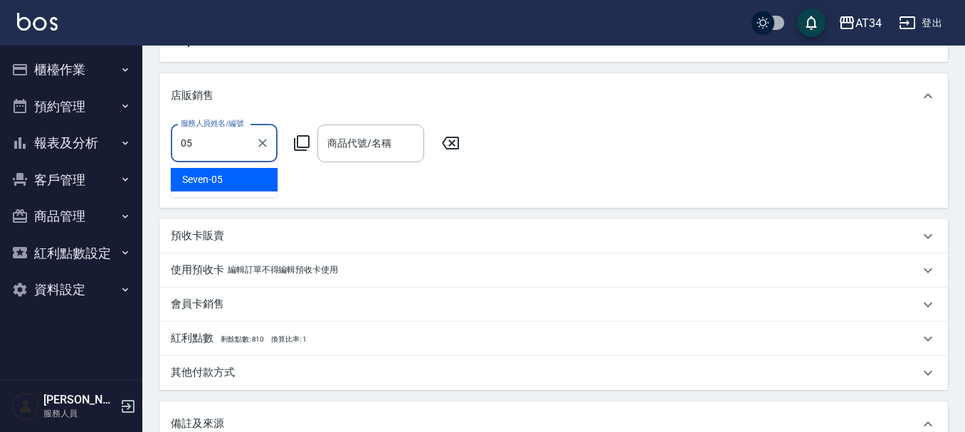
type input "Seven-05"
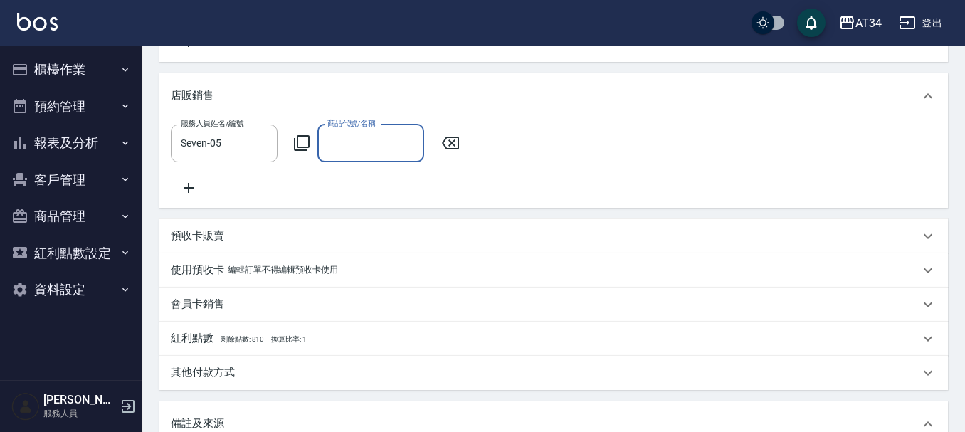
type input "R"
type input "拎"
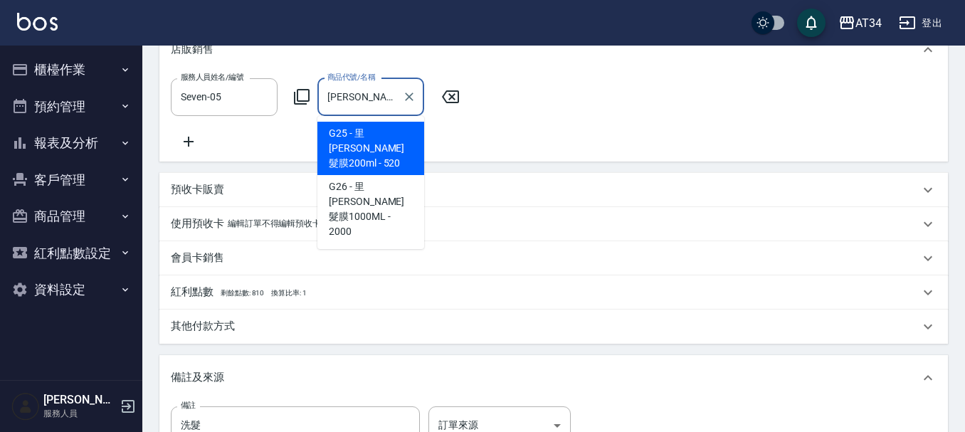
scroll to position [498, 0]
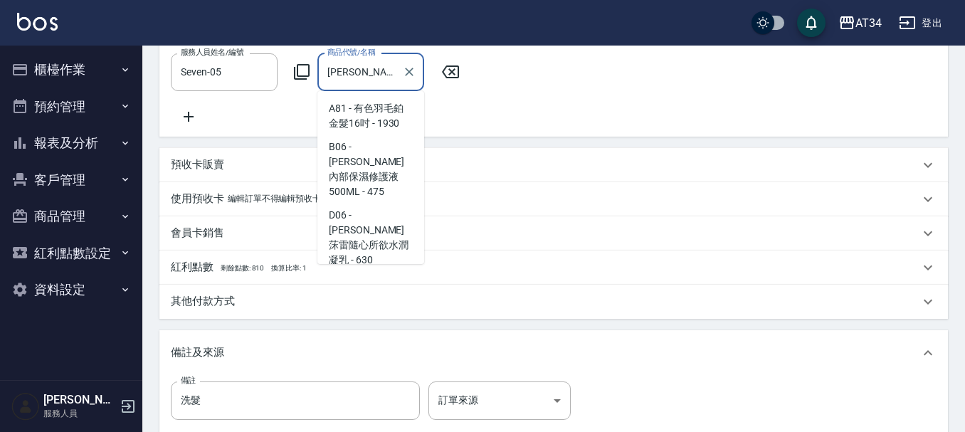
click at [391, 203] on span "D06 - [PERSON_NAME]莯雷隨心所欲水潤凝乳 - 630" at bounding box center [370, 237] width 107 height 68
type input "[PERSON_NAME]莯雷隨心所欲水潤凝乳"
type input "130"
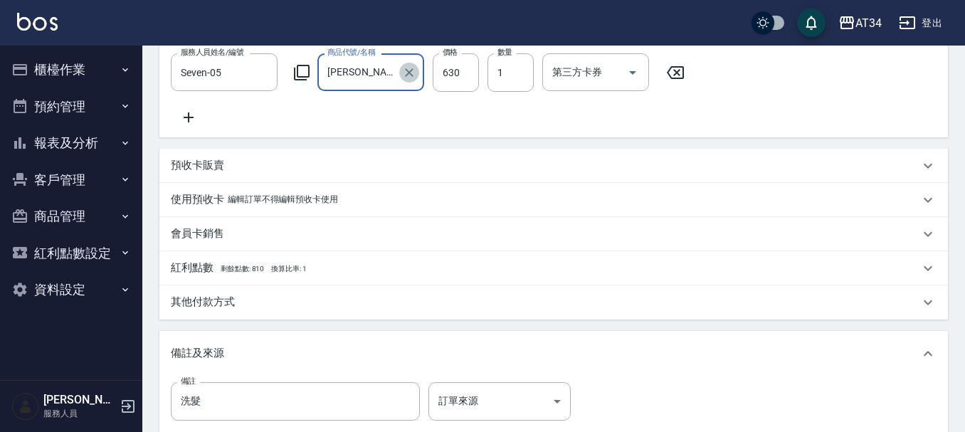
click at [408, 70] on icon "Clear" at bounding box center [409, 72] width 9 height 9
type input "70"
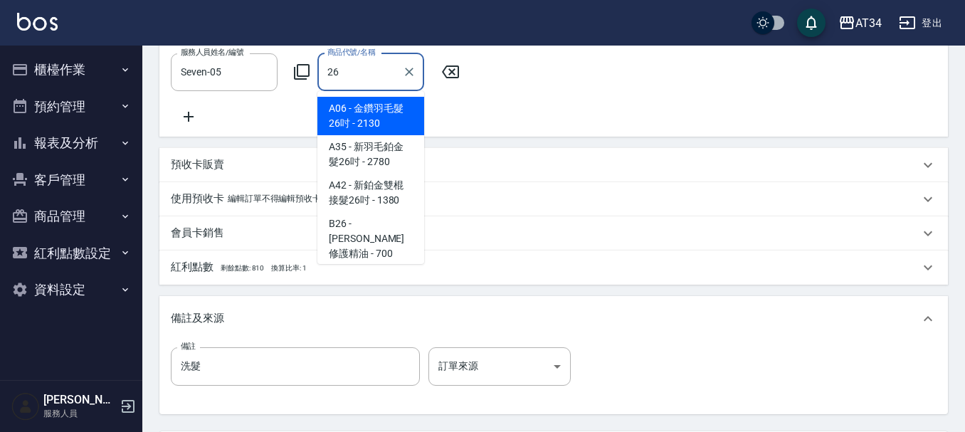
click at [325, 71] on input "26" at bounding box center [360, 72] width 73 height 25
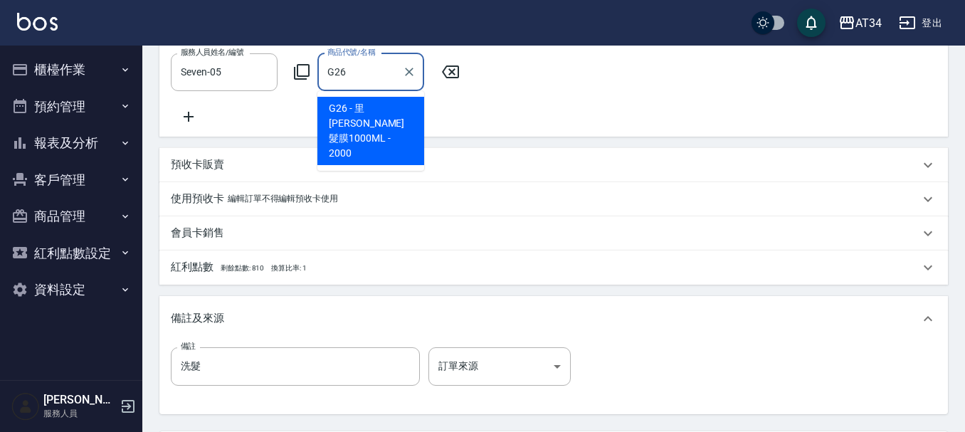
click at [360, 109] on span "G26 - 里[PERSON_NAME]髮膜1000ML - 2000" at bounding box center [370, 131] width 107 height 68
type input "里[PERSON_NAME]髮膜1000ML"
type input "270"
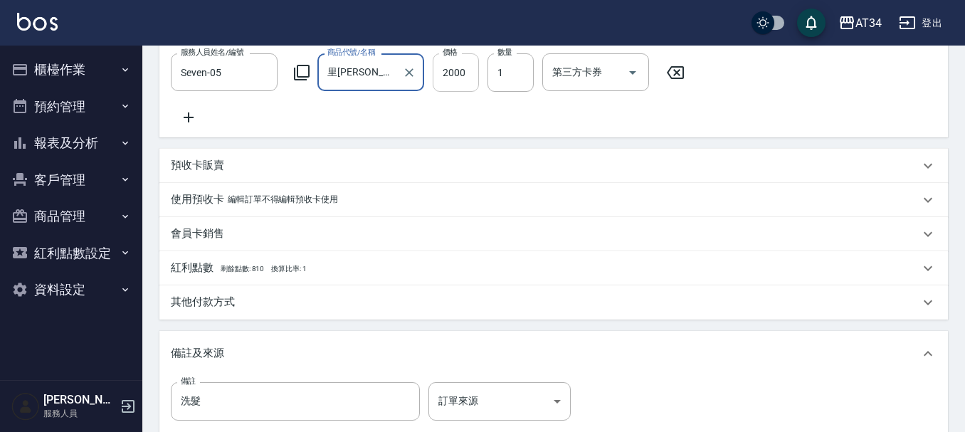
type input "里[PERSON_NAME]髮膜1000ML"
click at [470, 73] on input "2000" at bounding box center [456, 72] width 46 height 38
type input "70"
type input "170"
type input "80"
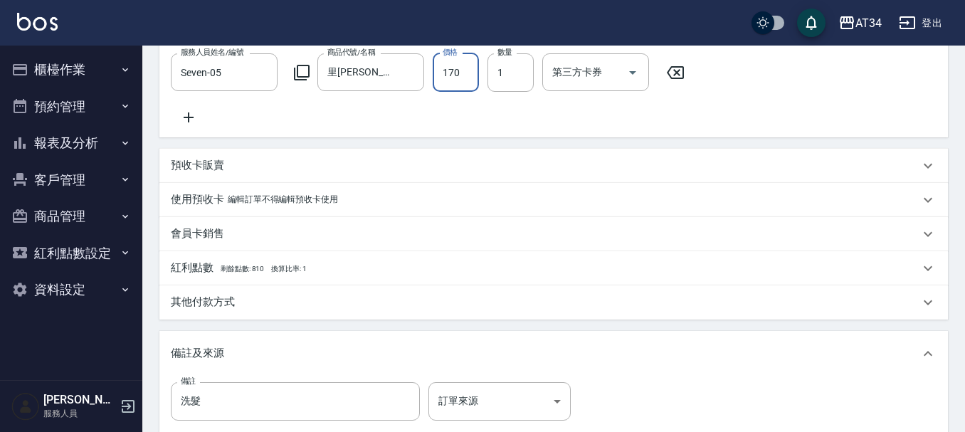
type input "1700"
type input "240"
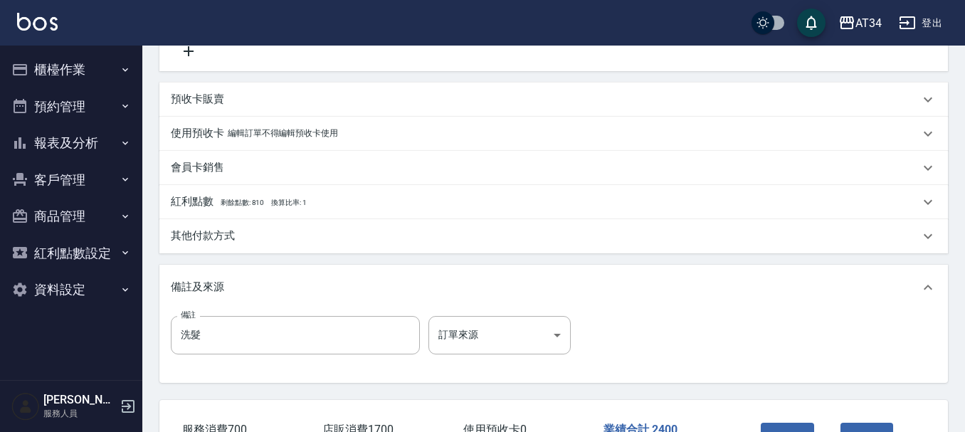
scroll to position [679, 0]
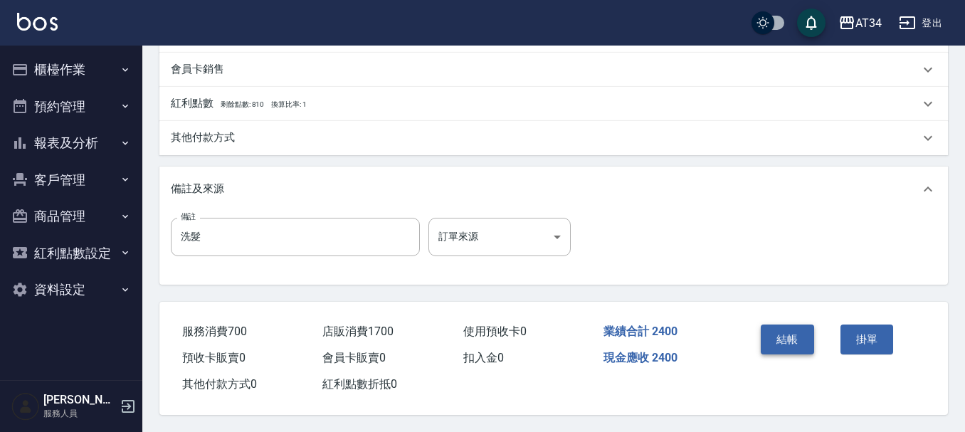
type input "1700"
click at [795, 335] on button "結帳" at bounding box center [786, 339] width 53 height 30
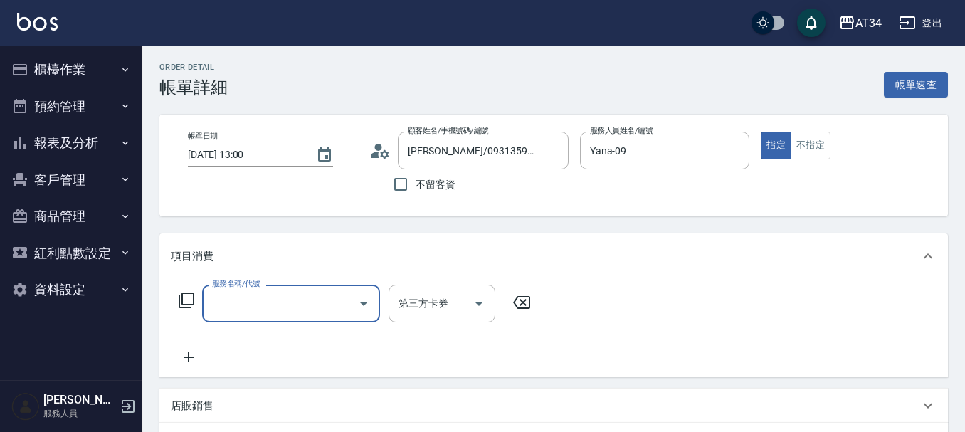
scroll to position [89, 0]
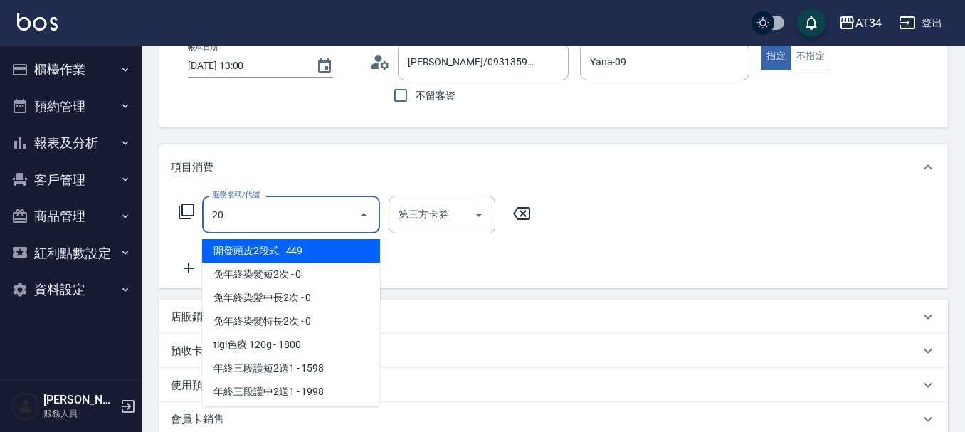
type input "201"
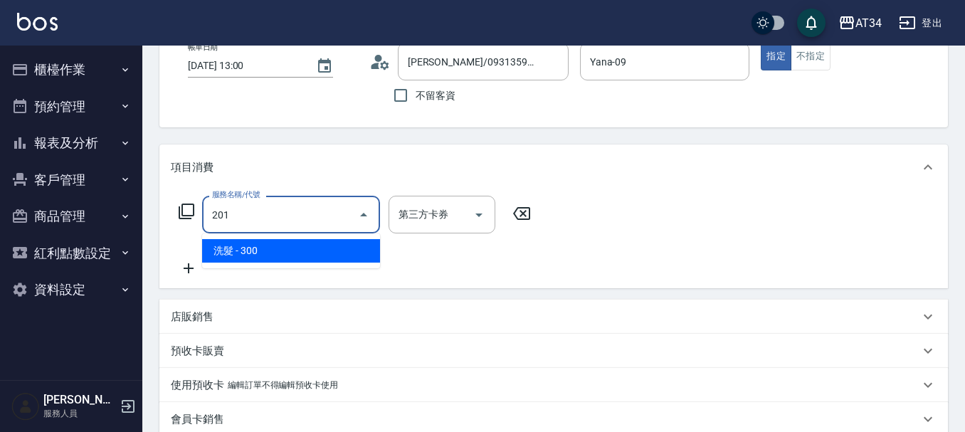
type input "30"
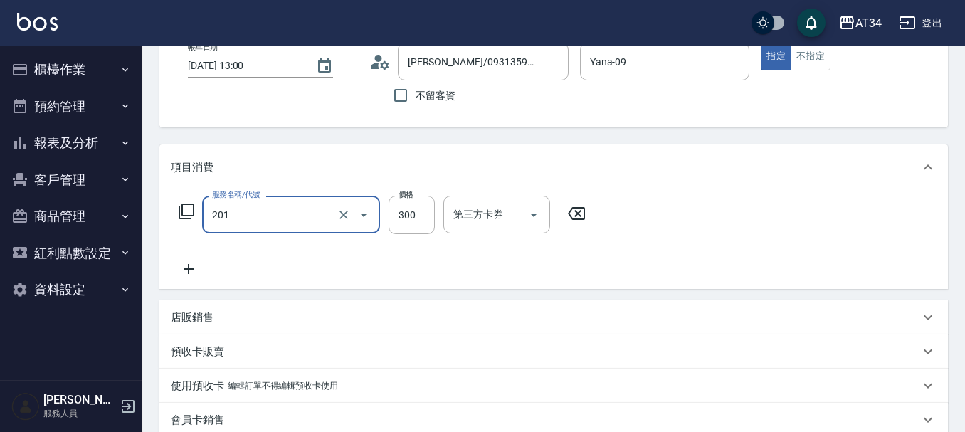
type input "洗髮(201)"
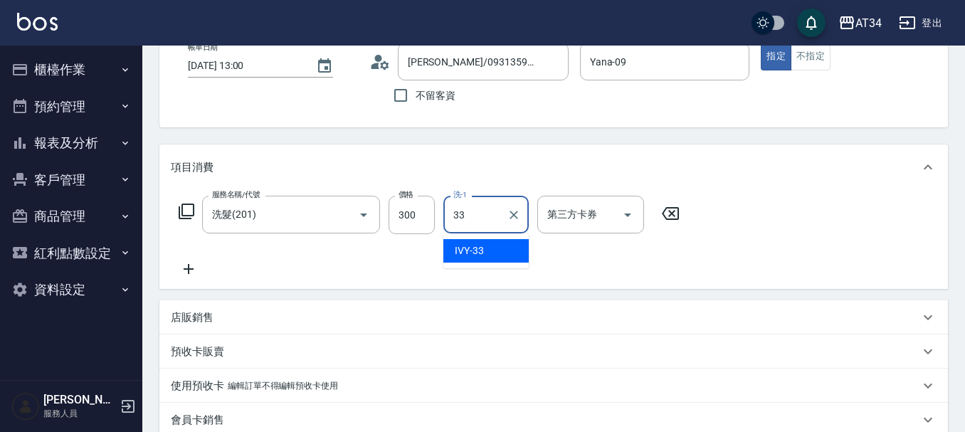
type input "IVY-33"
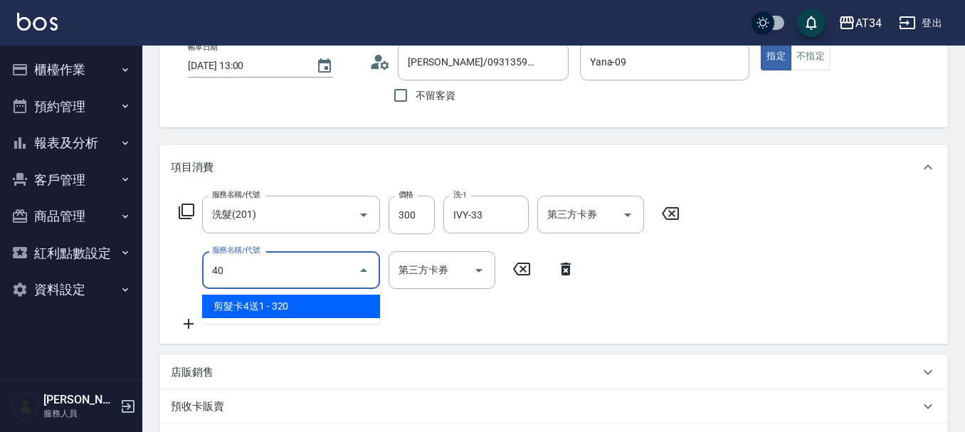
type input "401"
type input "50"
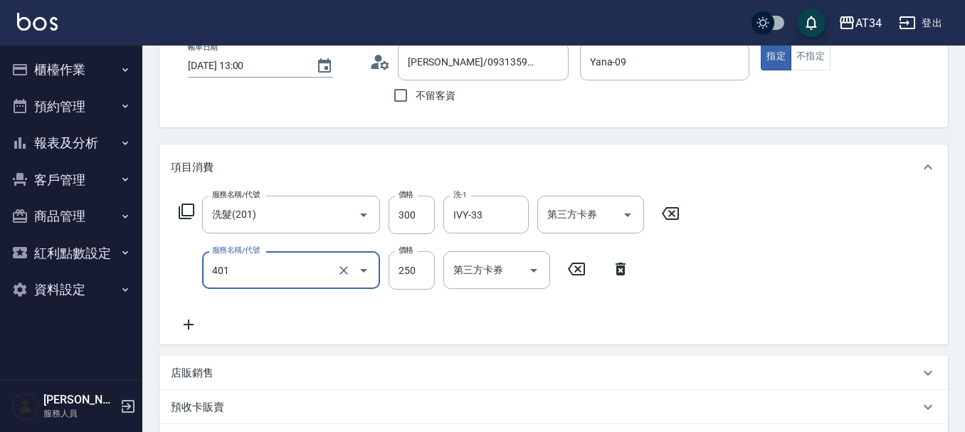
type input "剪髮(401)"
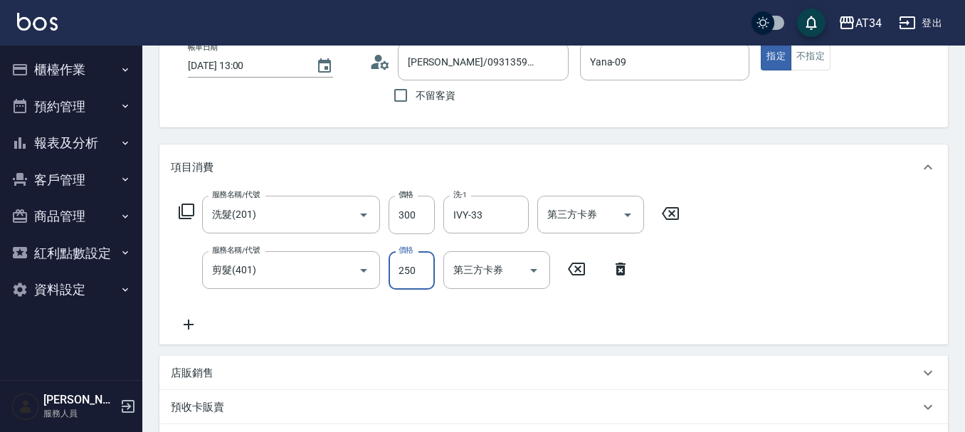
type input "30"
type input "300"
type input "60"
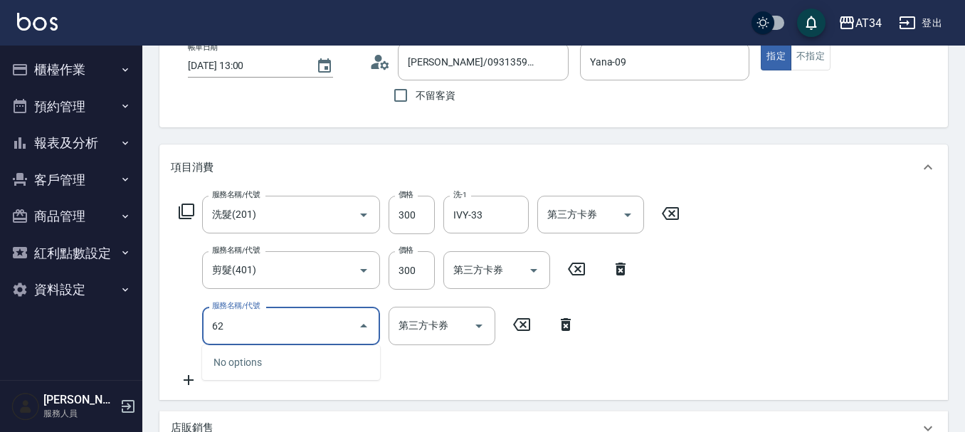
type input "627"
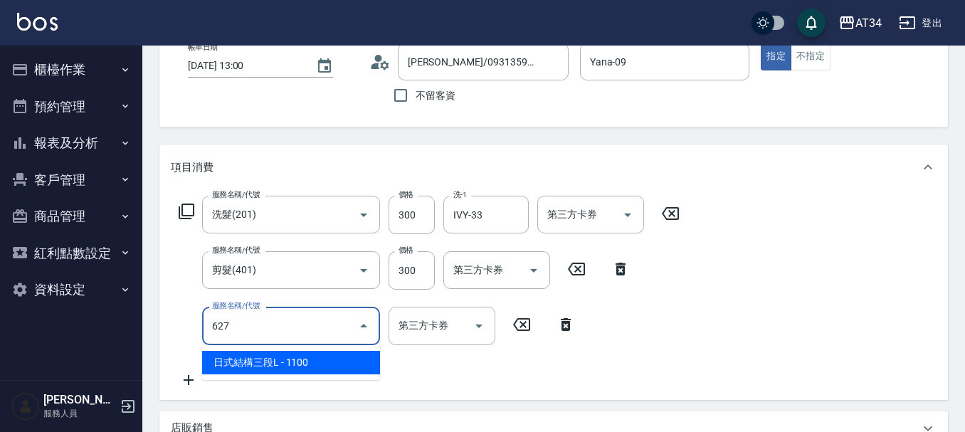
type input "170"
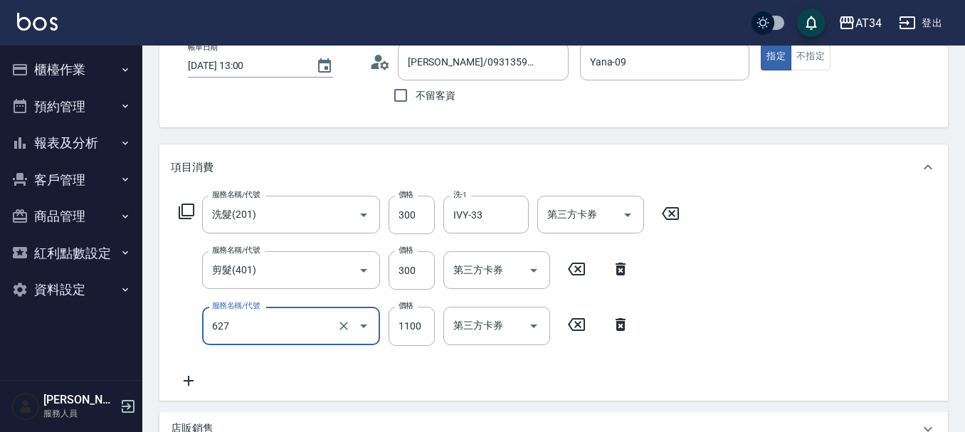
type input "日式結構三段L(627)"
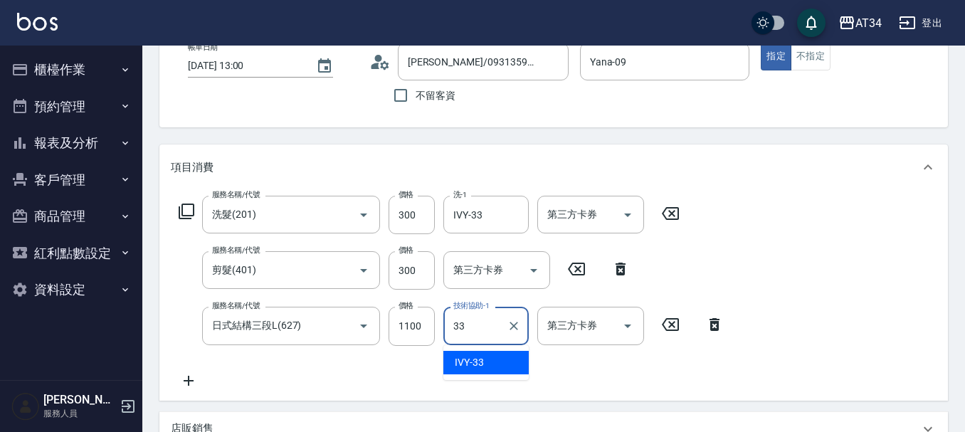
type input "IVY-33"
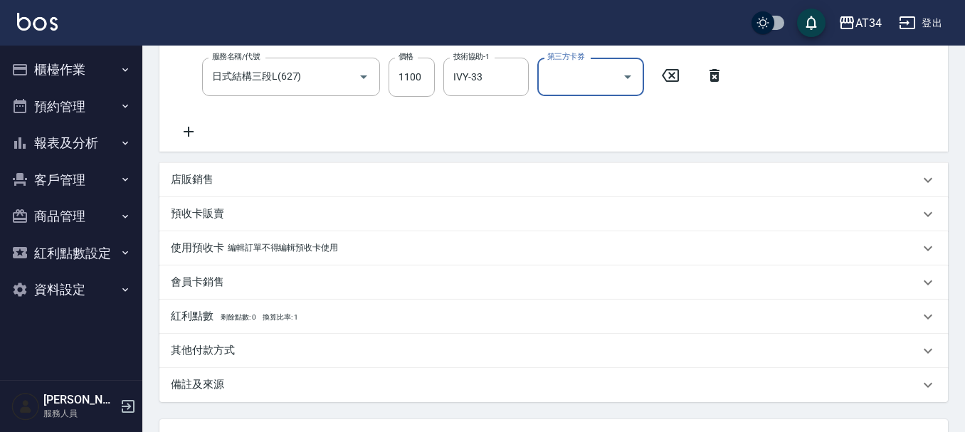
scroll to position [462, 0]
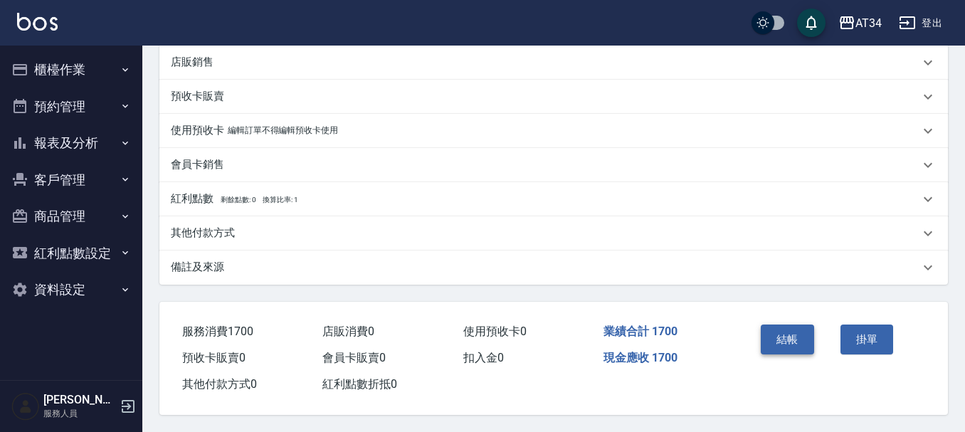
click at [765, 336] on button "結帳" at bounding box center [786, 339] width 53 height 30
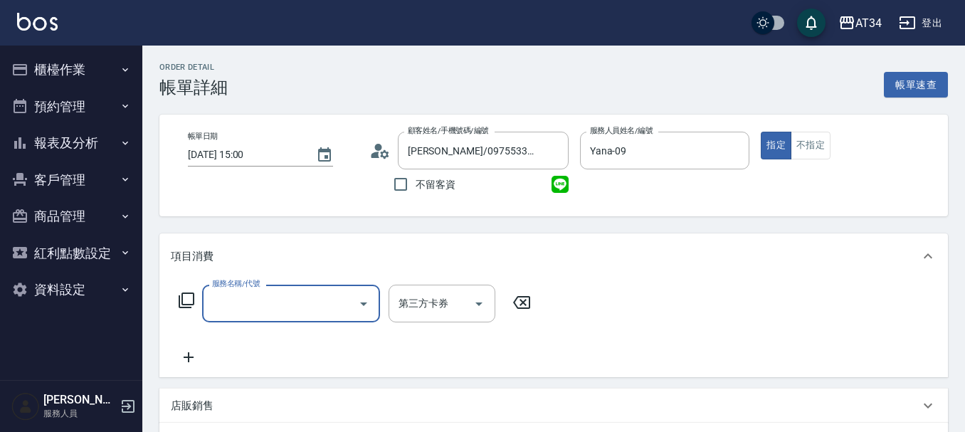
scroll to position [71, 0]
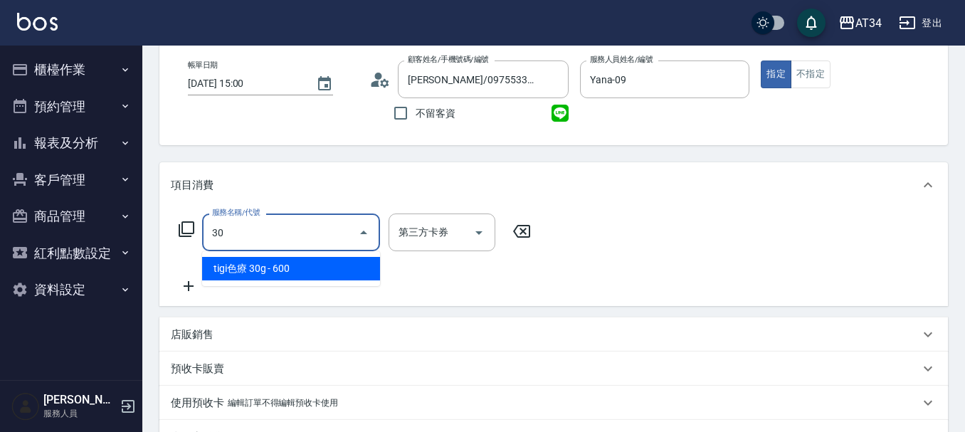
type input "301"
type input "150"
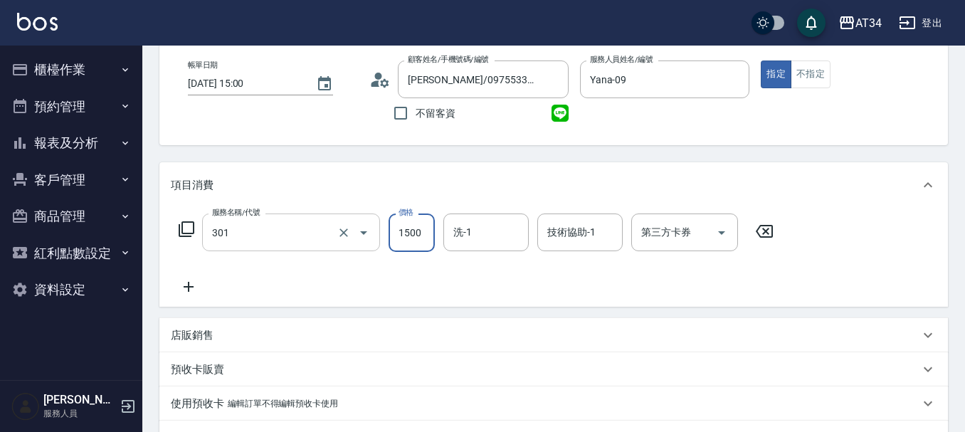
type input "燙髮(301)"
type input "2"
type input "0"
type input "200"
type input "20"
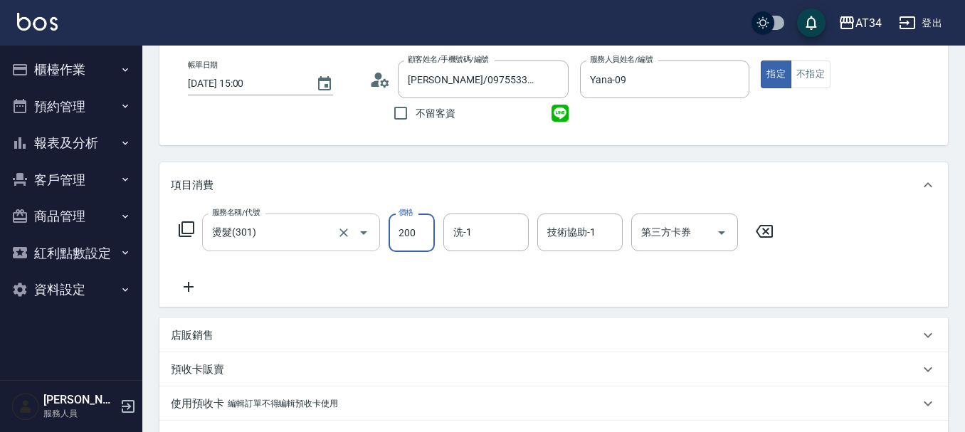
type input "2000"
type input "200"
type input "2000"
type input "IVY-33"
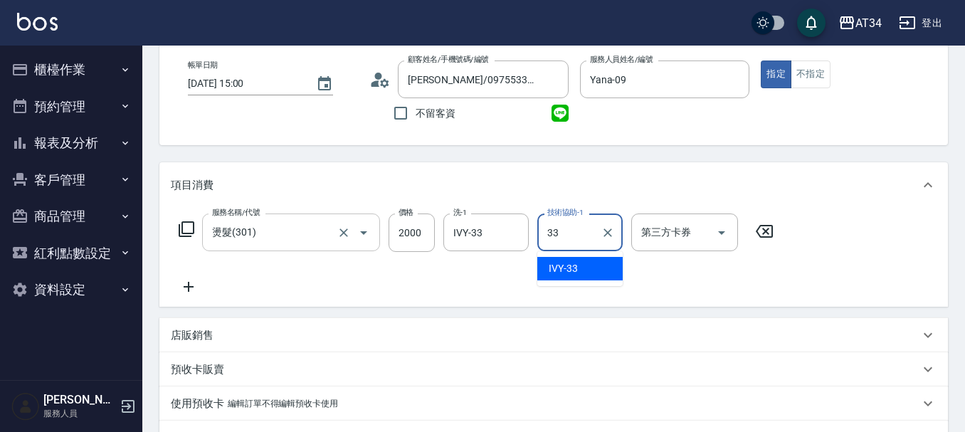
type input "IVY-33"
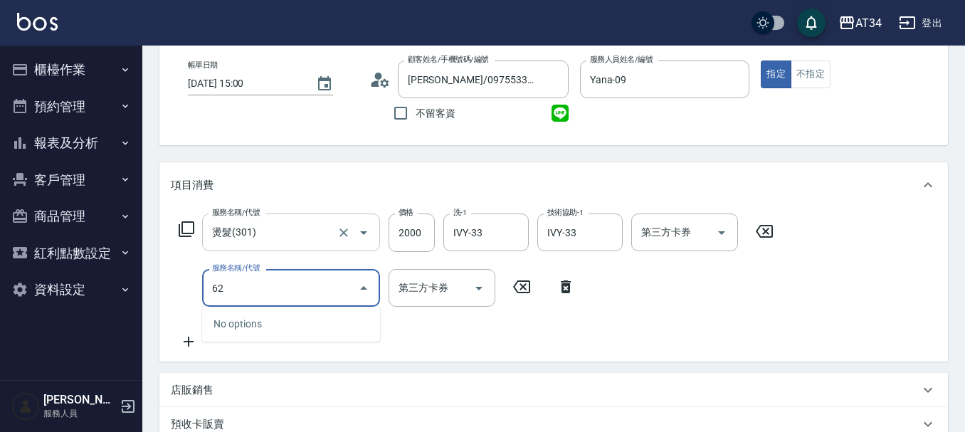
type input "627"
type input "310"
type input "日式結構三段L(627)"
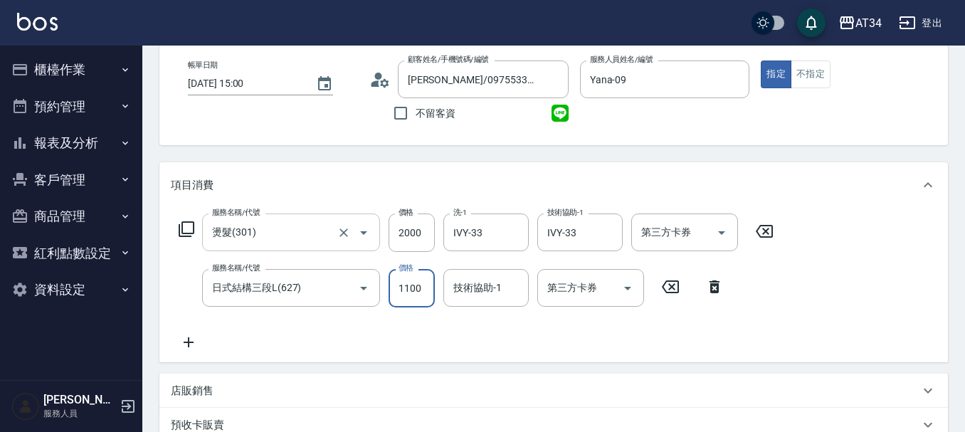
type input "200"
type input "100"
type input "210"
type input "1000"
type input "300"
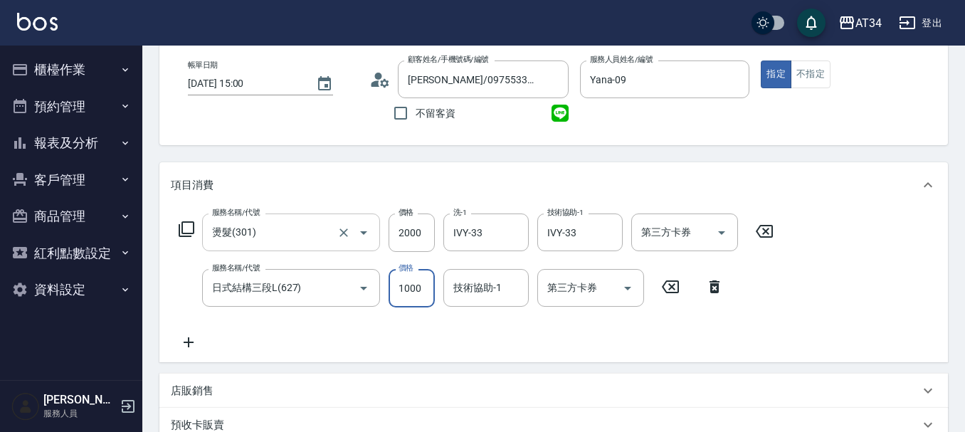
type input "1000"
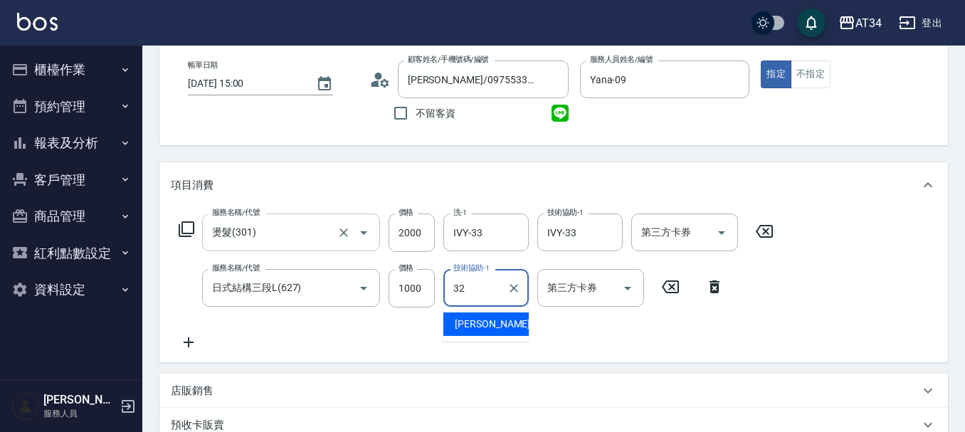
type input "阿源-32"
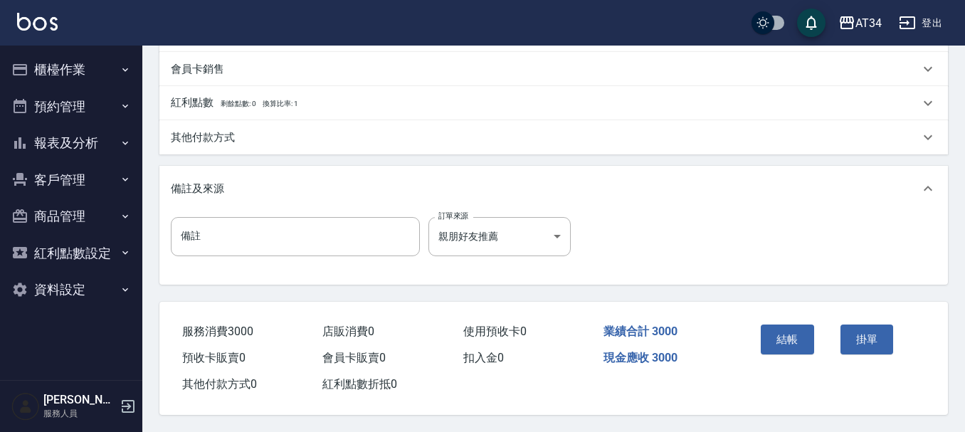
scroll to position [502, 0]
click at [255, 138] on div "其他付款方式" at bounding box center [545, 137] width 748 height 15
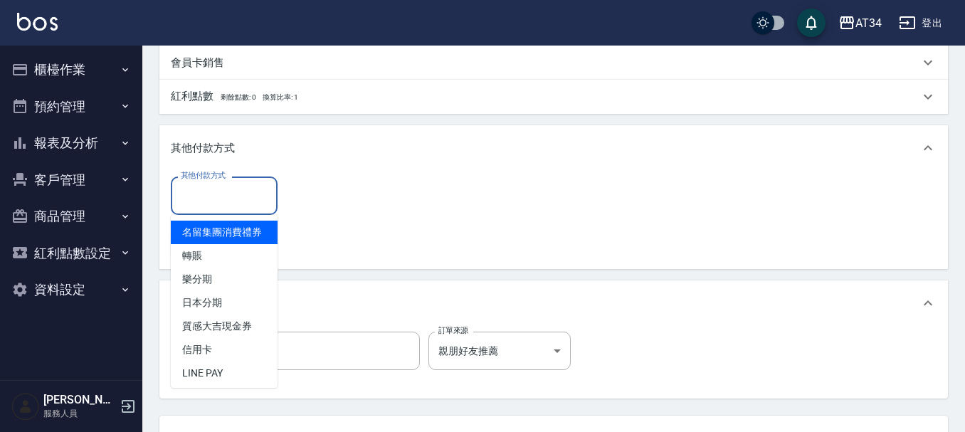
click at [236, 201] on input "其他付款方式" at bounding box center [224, 195] width 94 height 25
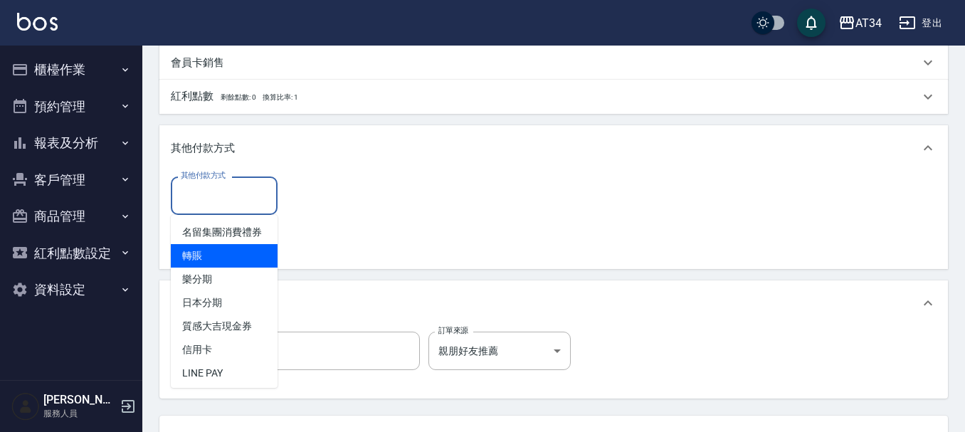
click at [211, 267] on span "轉賬" at bounding box center [224, 255] width 107 height 23
type input "轉賬"
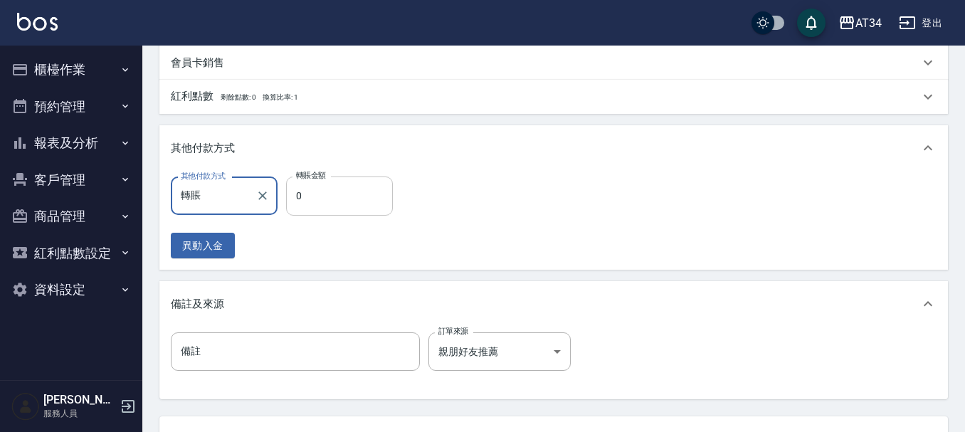
click at [356, 184] on input "0" at bounding box center [339, 195] width 107 height 38
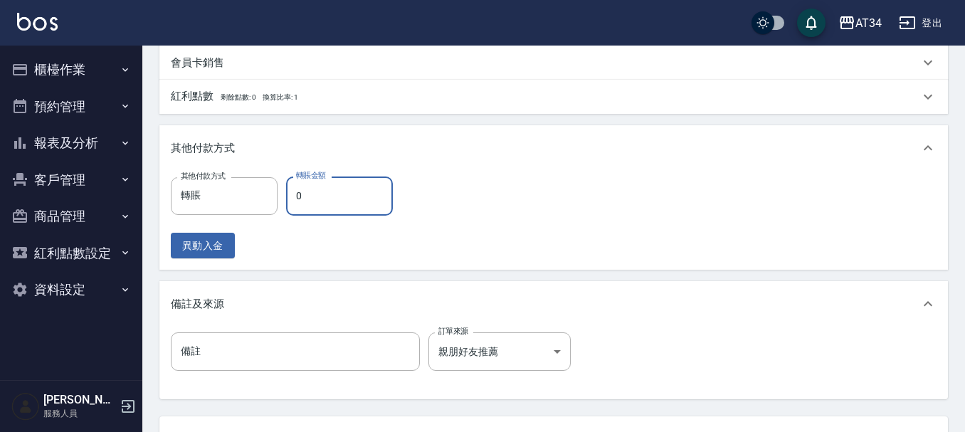
type input "3"
type input "290"
type input "300"
type input "0"
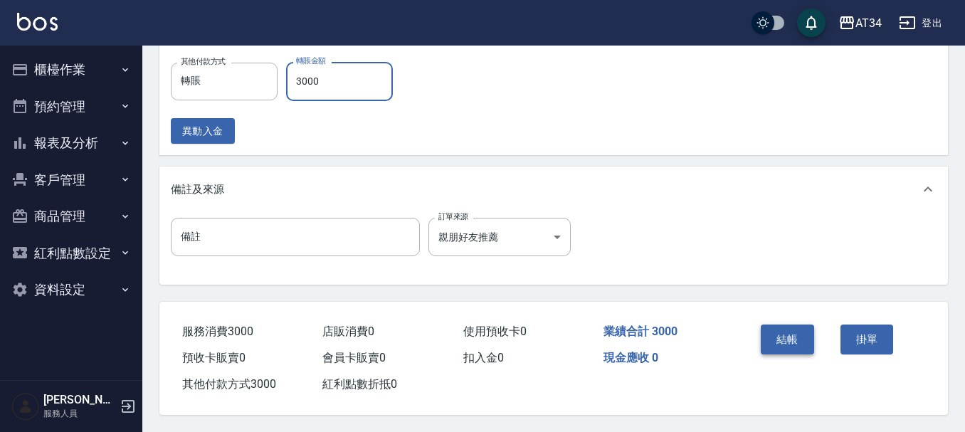
type input "3000"
click at [800, 335] on button "結帳" at bounding box center [786, 339] width 53 height 30
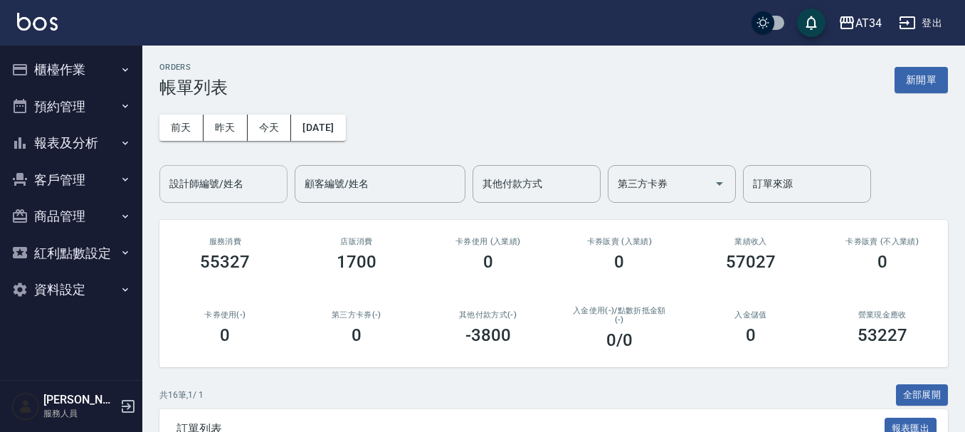
click at [207, 188] on input "設計師編號/姓名" at bounding box center [223, 183] width 115 height 25
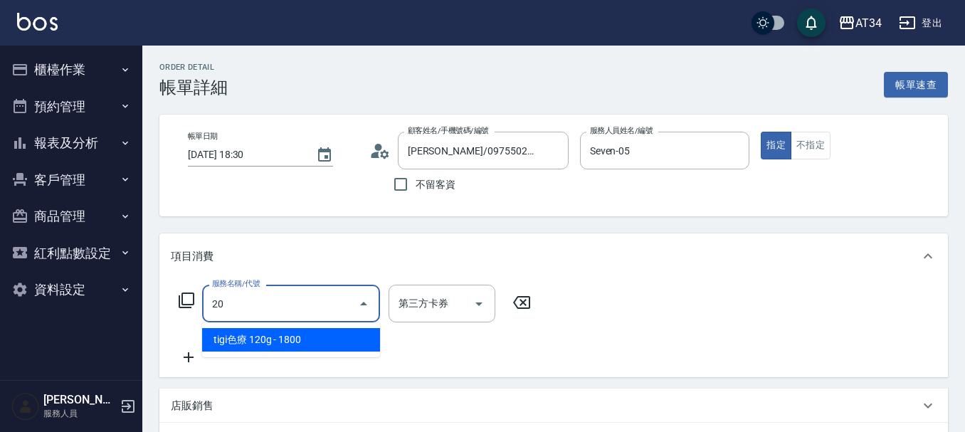
type input "201"
type input "30"
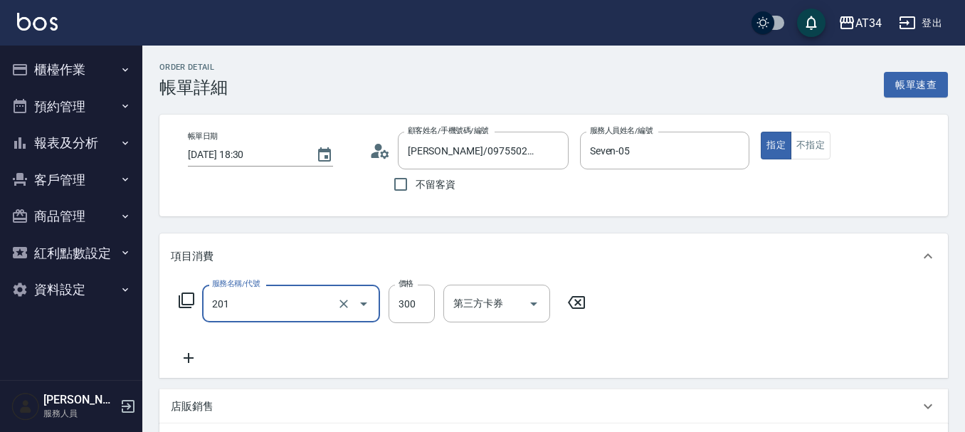
type input "洗髮(201)"
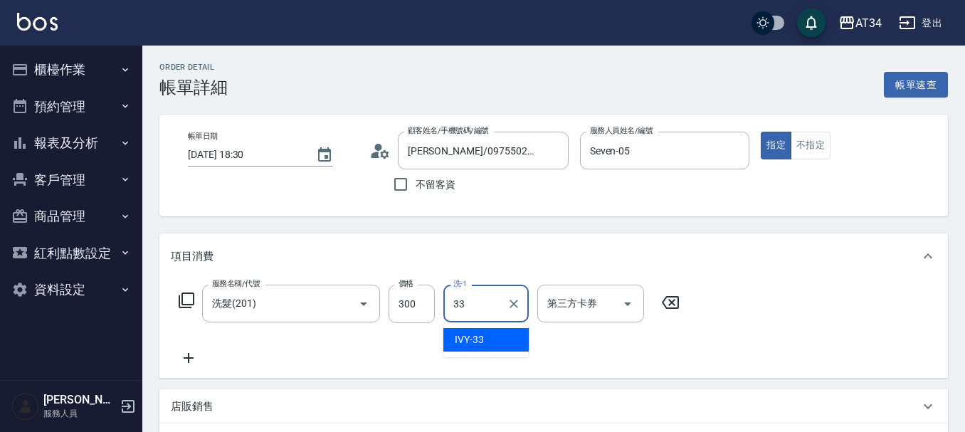
type input "IVY-33"
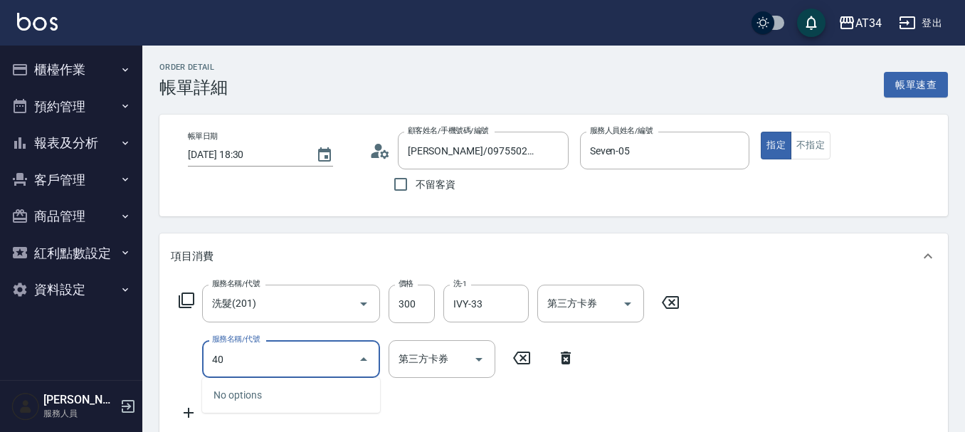
type input "401"
type input "50"
type input "剪髮(401)"
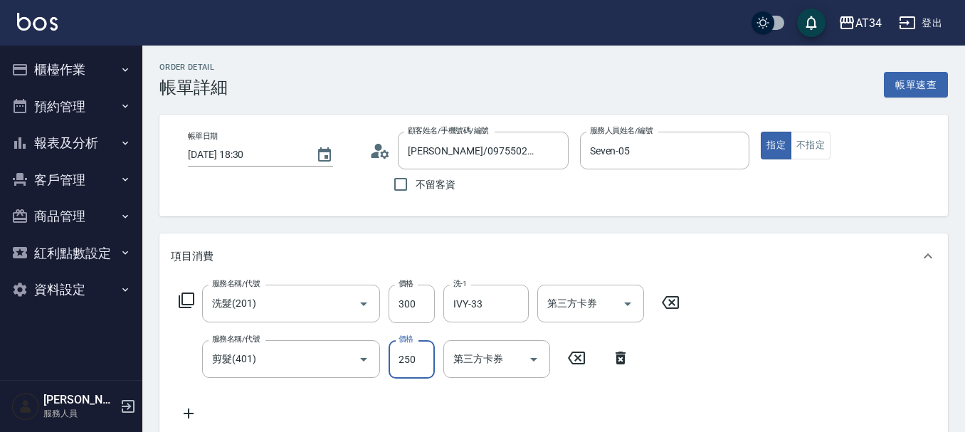
type input "30"
type input "600"
type input "90"
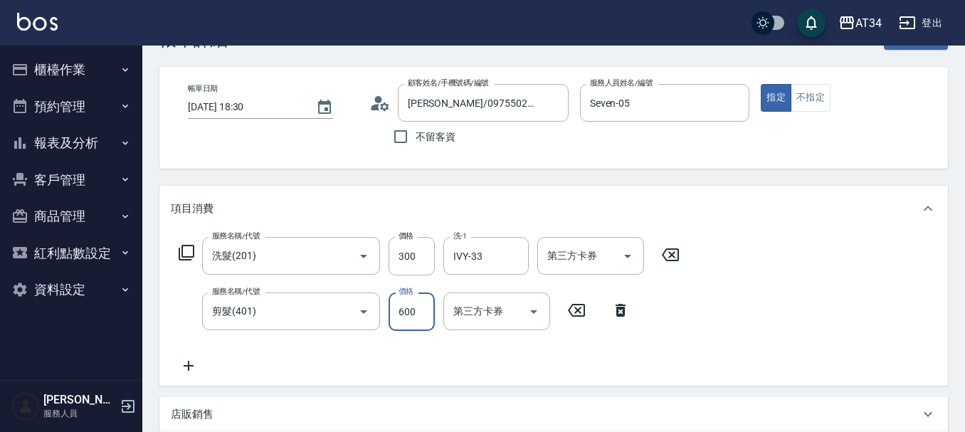
scroll to position [71, 0]
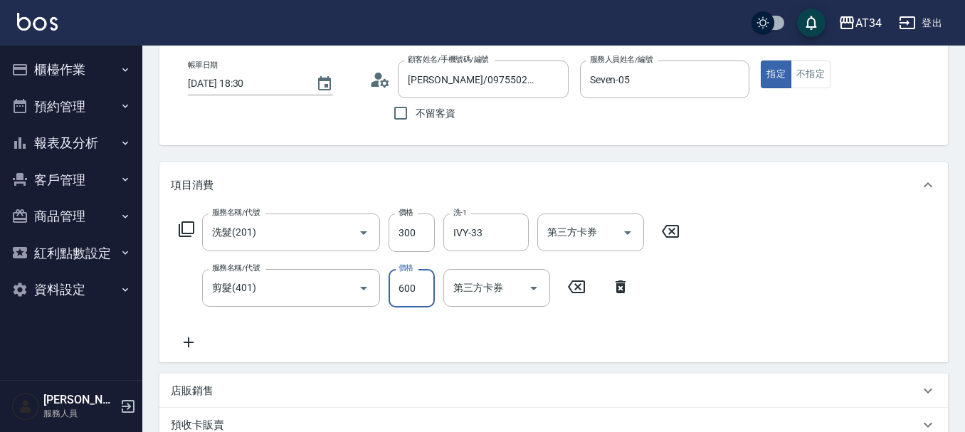
type input "600"
click at [654, 297] on div "服務名稱/代號 洗髮(201) 服務名稱/代號 價格 300 價格 洗-1 IVY-33 洗-1 第三方卡券 第三方卡券 服務名稱/代號 剪髮(401) 服務…" at bounding box center [429, 281] width 517 height 137
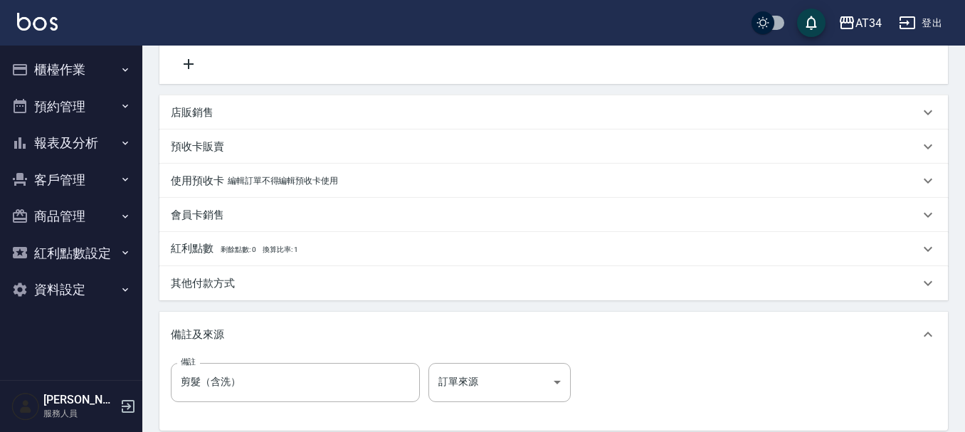
scroll to position [502, 0]
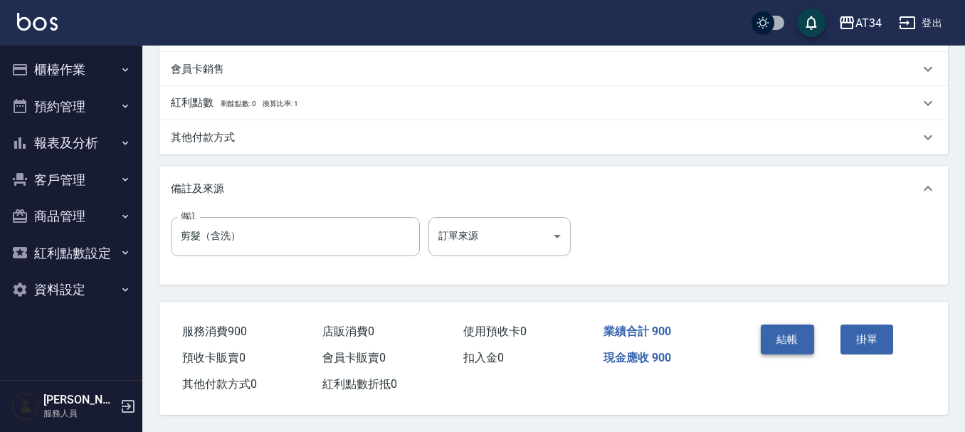
click at [785, 341] on button "結帳" at bounding box center [786, 339] width 53 height 30
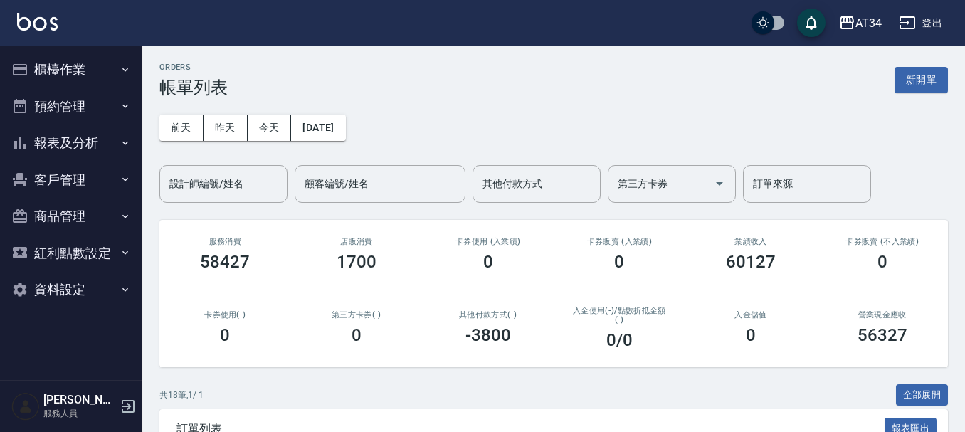
drag, startPoint x: 49, startPoint y: 248, endPoint x: 122, endPoint y: 115, distance: 151.5
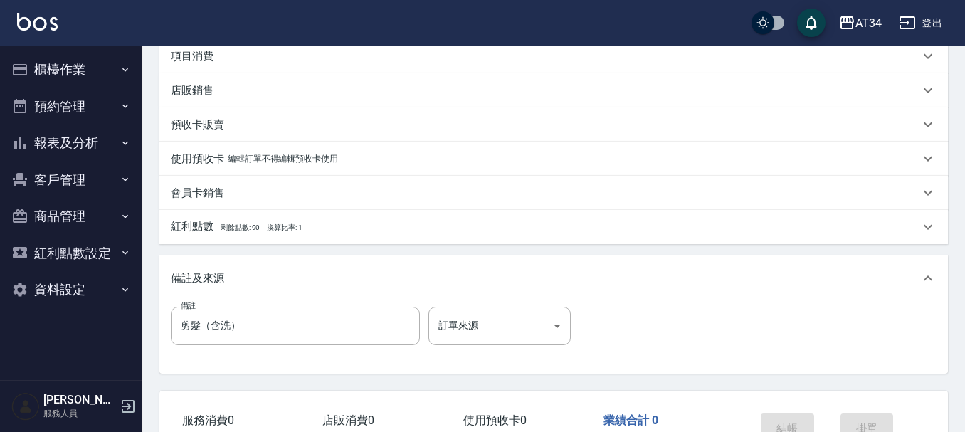
scroll to position [30, 0]
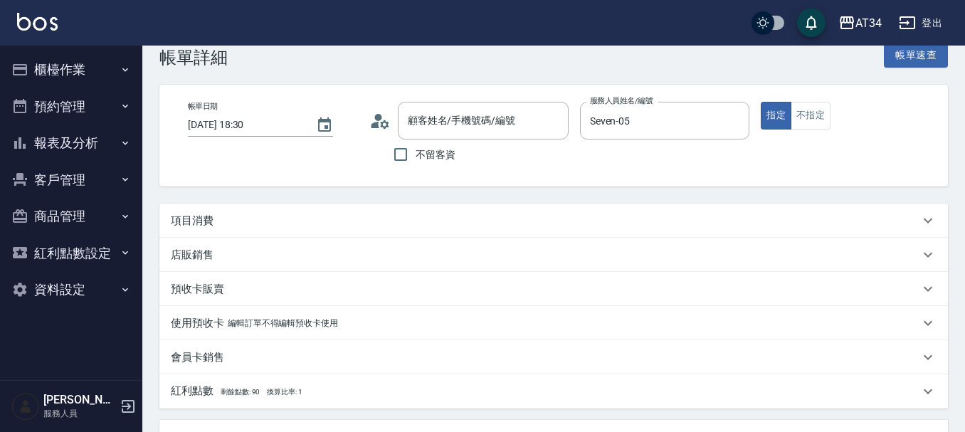
type input "黃俊翔/0975502353/0975502353"
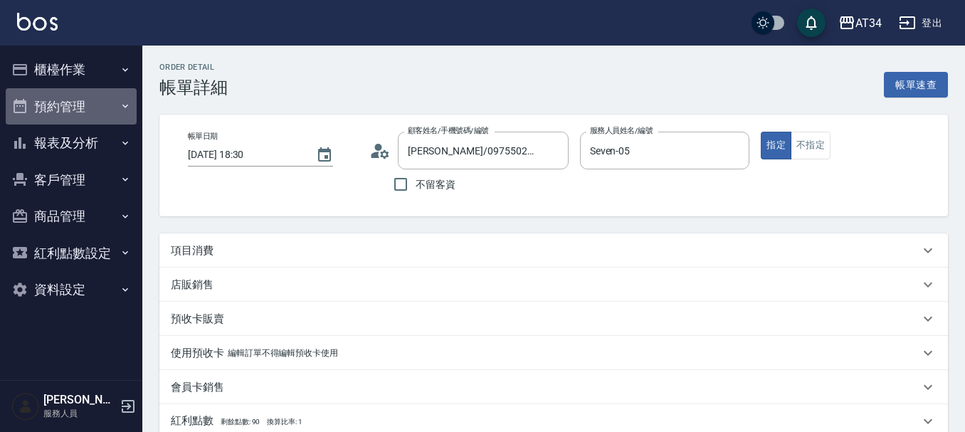
click at [85, 113] on button "預約管理" at bounding box center [71, 106] width 131 height 37
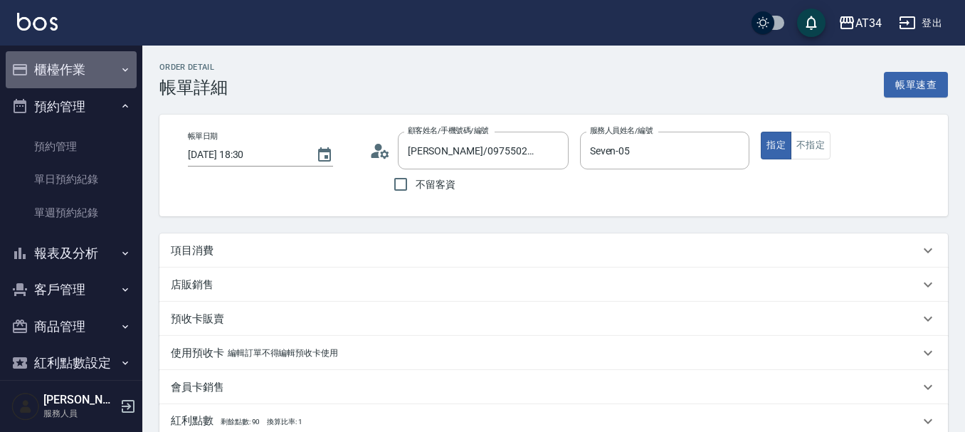
click at [93, 84] on button "櫃檯作業" at bounding box center [71, 69] width 131 height 37
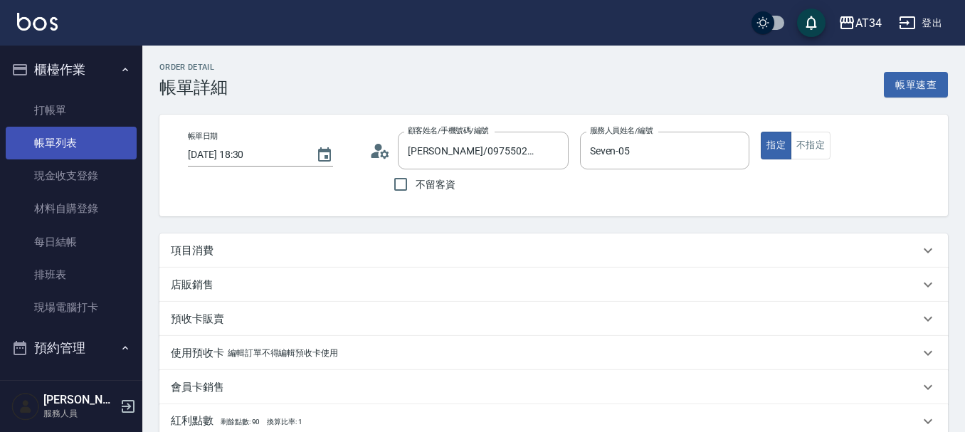
drag, startPoint x: 63, startPoint y: 134, endPoint x: 15, endPoint y: 97, distance: 60.3
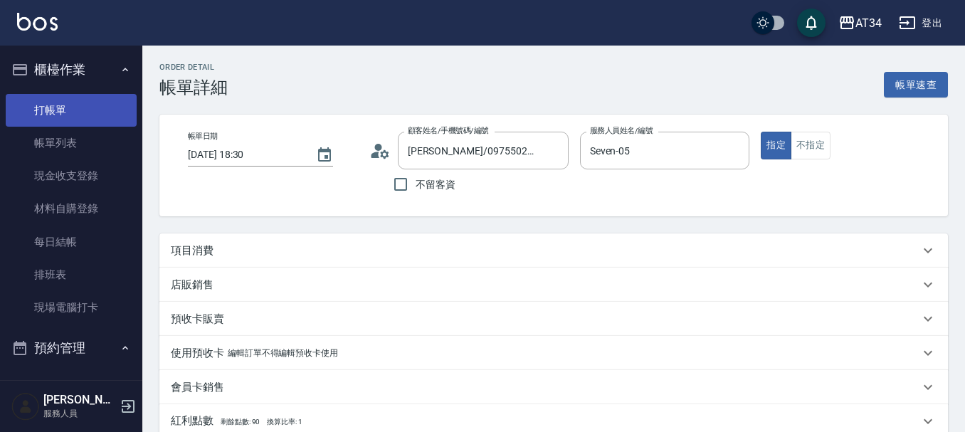
click at [63, 134] on link "帳單列表" at bounding box center [71, 143] width 131 height 33
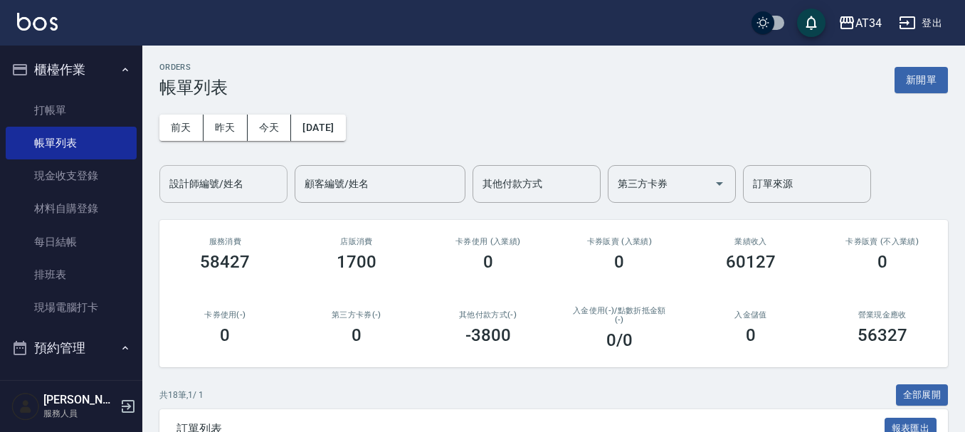
click at [223, 176] on div "設計師編號/姓名 設計師編號/姓名" at bounding box center [223, 184] width 128 height 38
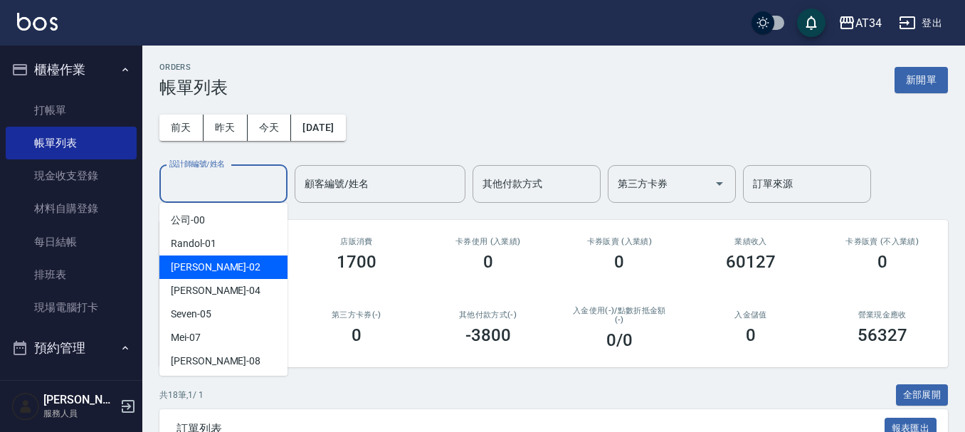
click at [228, 259] on div "Wendy -02" at bounding box center [223, 266] width 128 height 23
type input "Wendy-02"
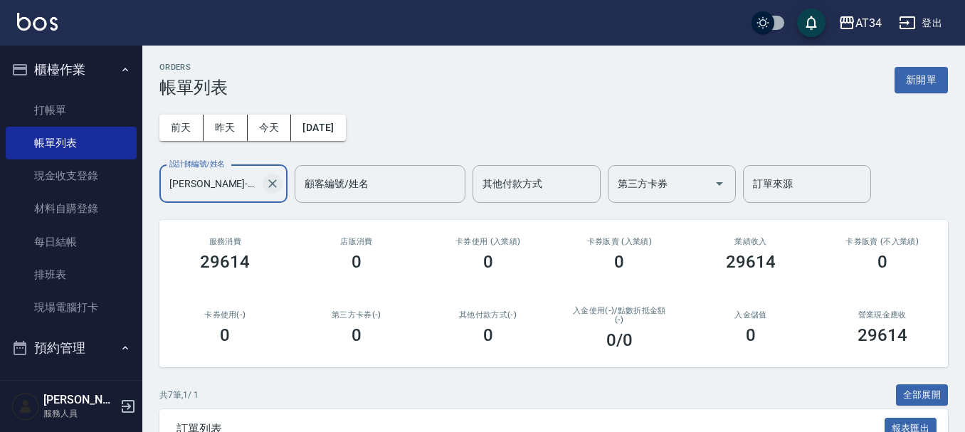
click at [270, 181] on icon "Clear" at bounding box center [272, 183] width 9 height 9
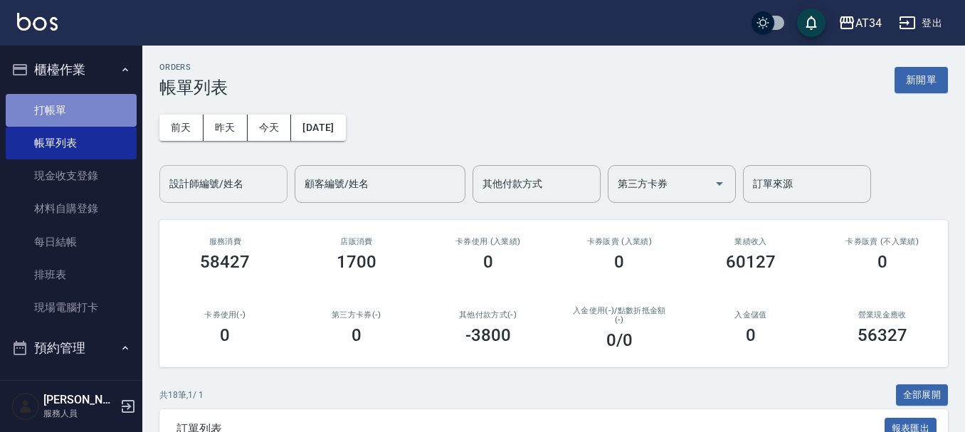
click at [105, 114] on link "打帳單" at bounding box center [71, 110] width 131 height 33
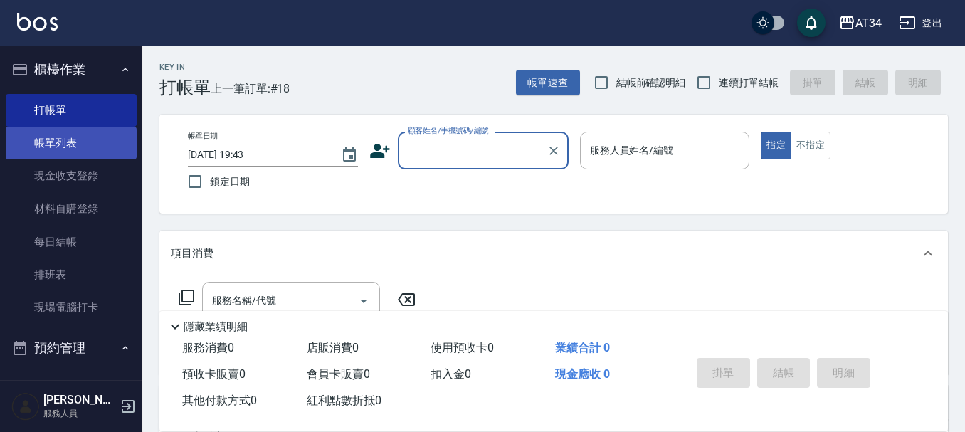
click at [87, 149] on link "帳單列表" at bounding box center [71, 143] width 131 height 33
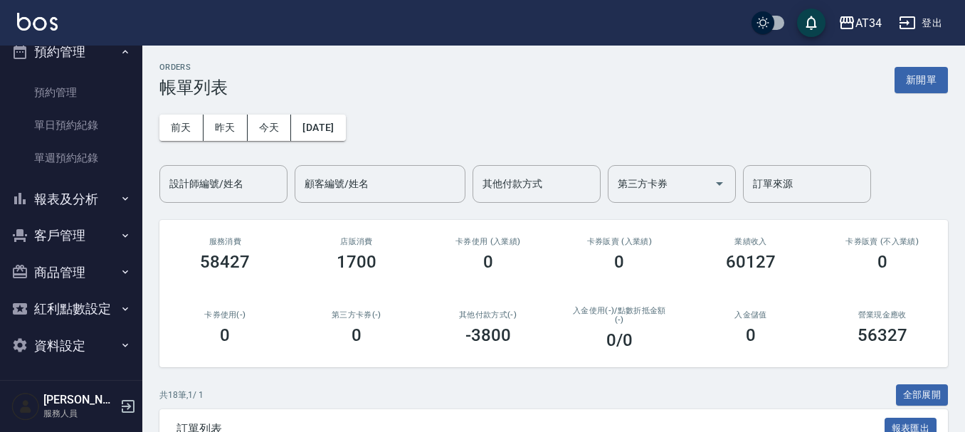
scroll to position [297, 0]
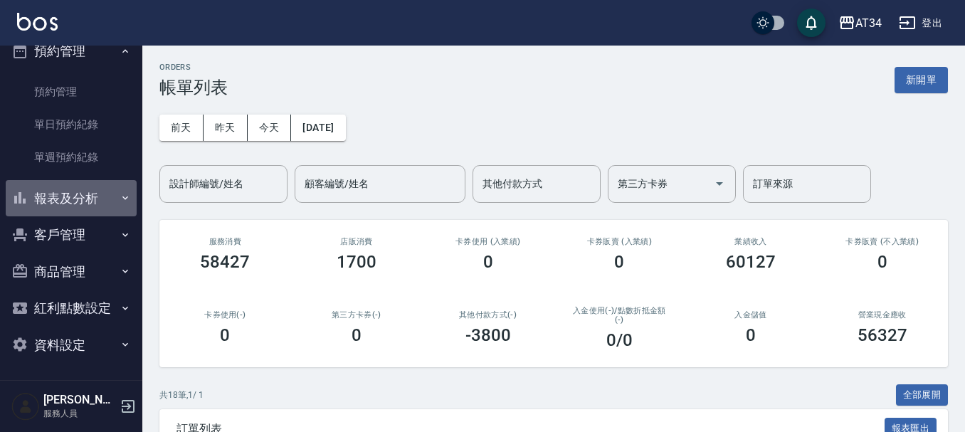
click at [79, 195] on button "報表及分析" at bounding box center [71, 198] width 131 height 37
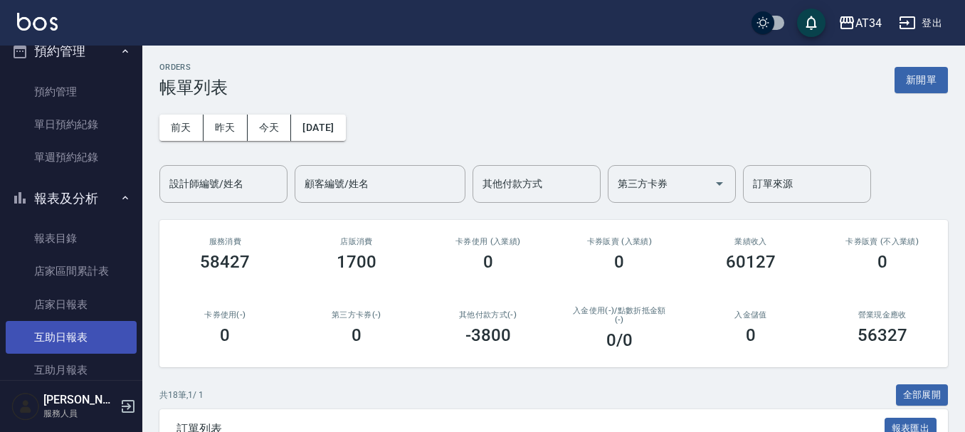
click at [67, 332] on link "互助日報表" at bounding box center [71, 337] width 131 height 33
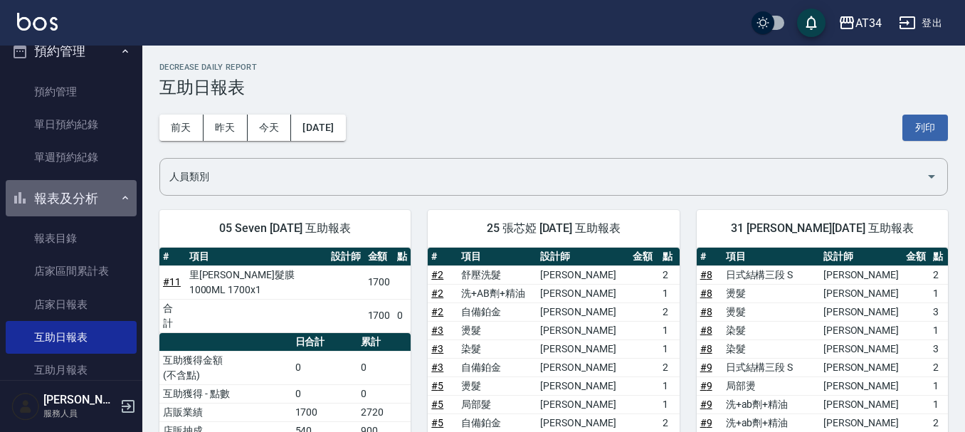
click at [87, 194] on button "報表及分析" at bounding box center [71, 198] width 131 height 37
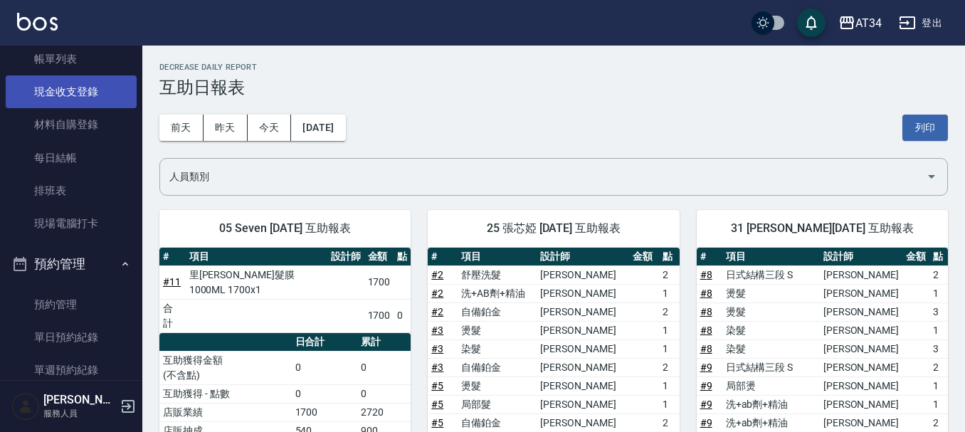
scroll to position [83, 0]
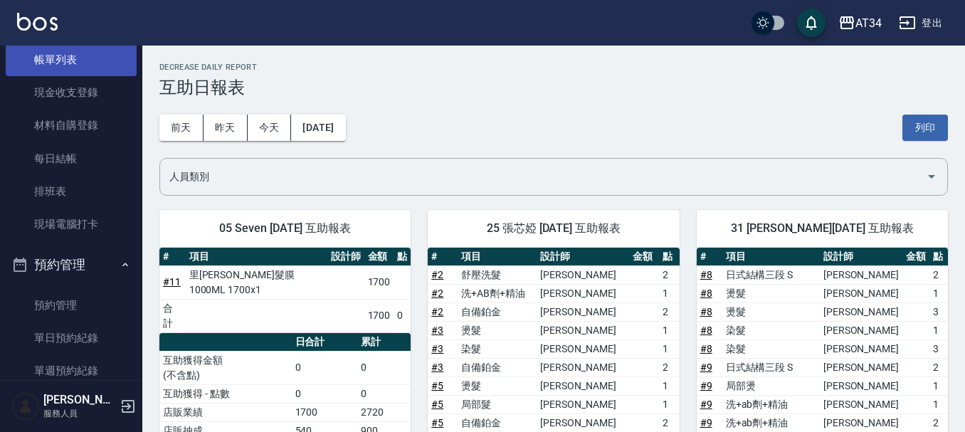
click at [72, 54] on link "帳單列表" at bounding box center [71, 59] width 131 height 33
